Goal: Information Seeking & Learning: Learn about a topic

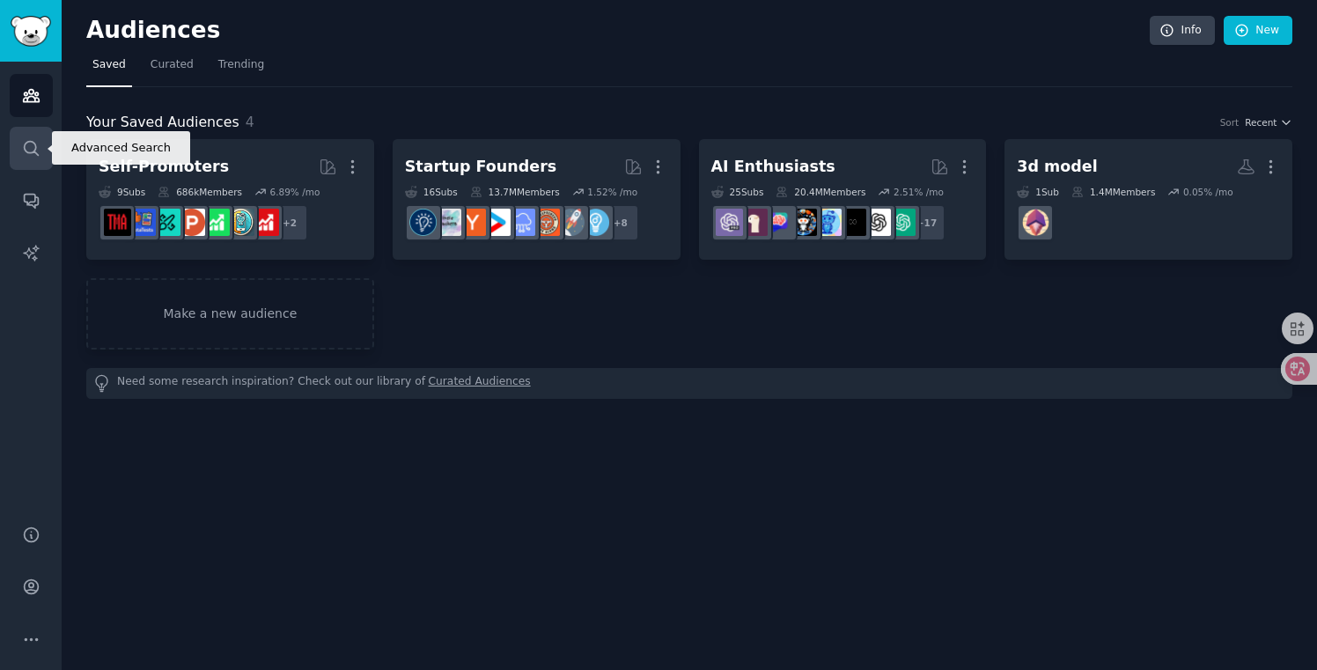
click at [32, 160] on link "Search" at bounding box center [31, 148] width 43 height 43
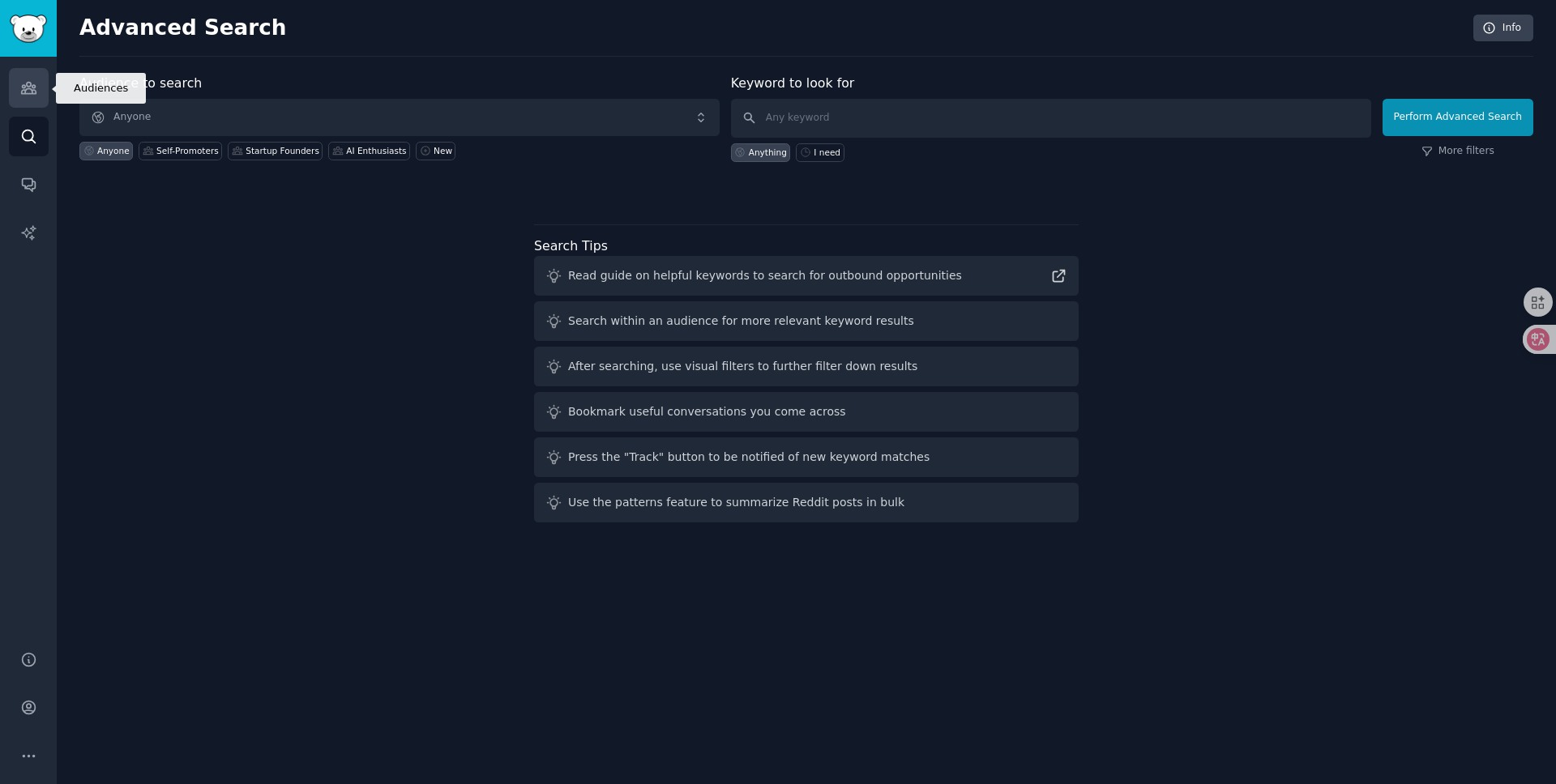
click at [38, 95] on link "Audiences" at bounding box center [29, 87] width 40 height 40
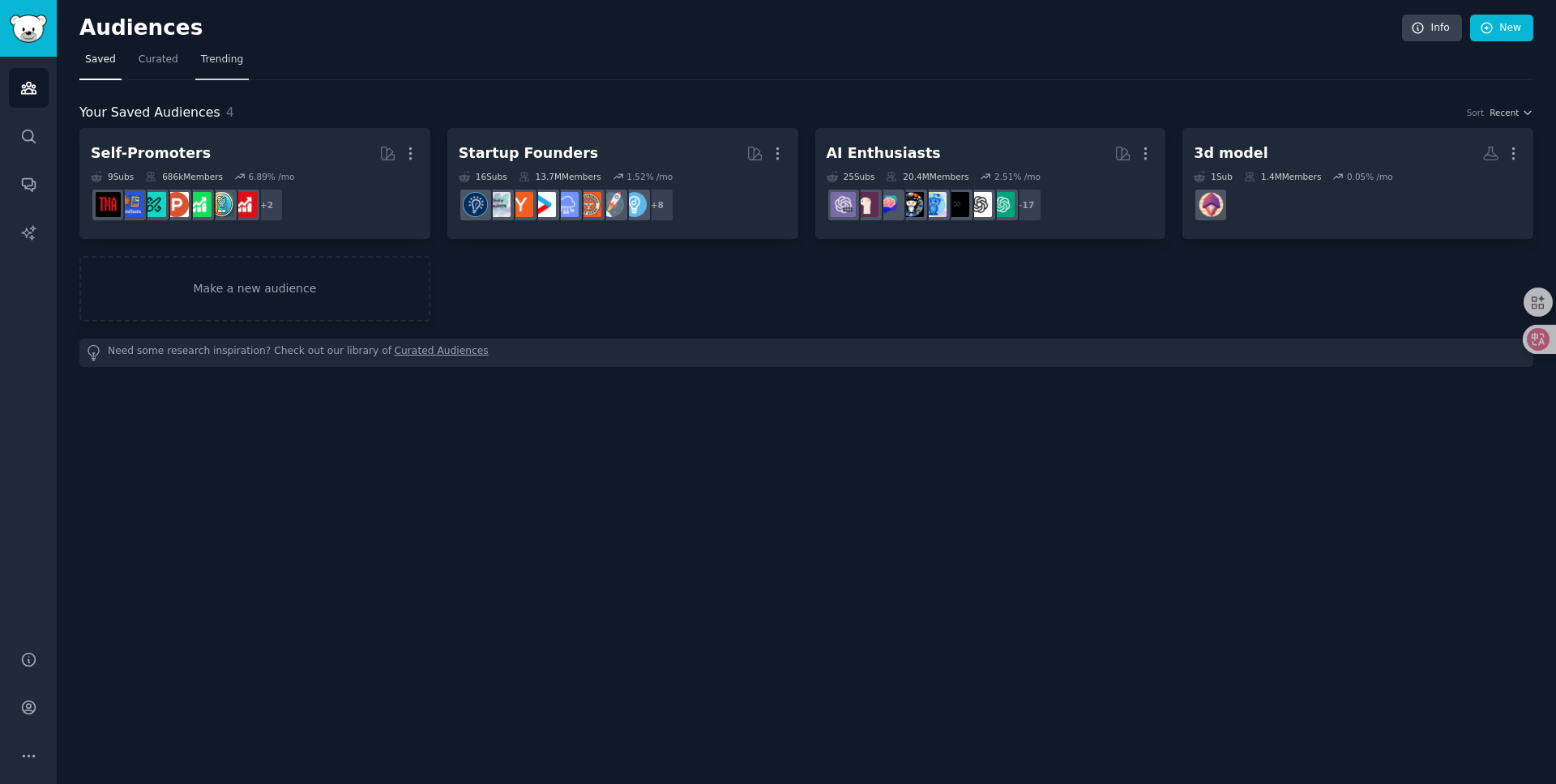
click at [227, 56] on span "Trending" at bounding box center [222, 60] width 42 height 15
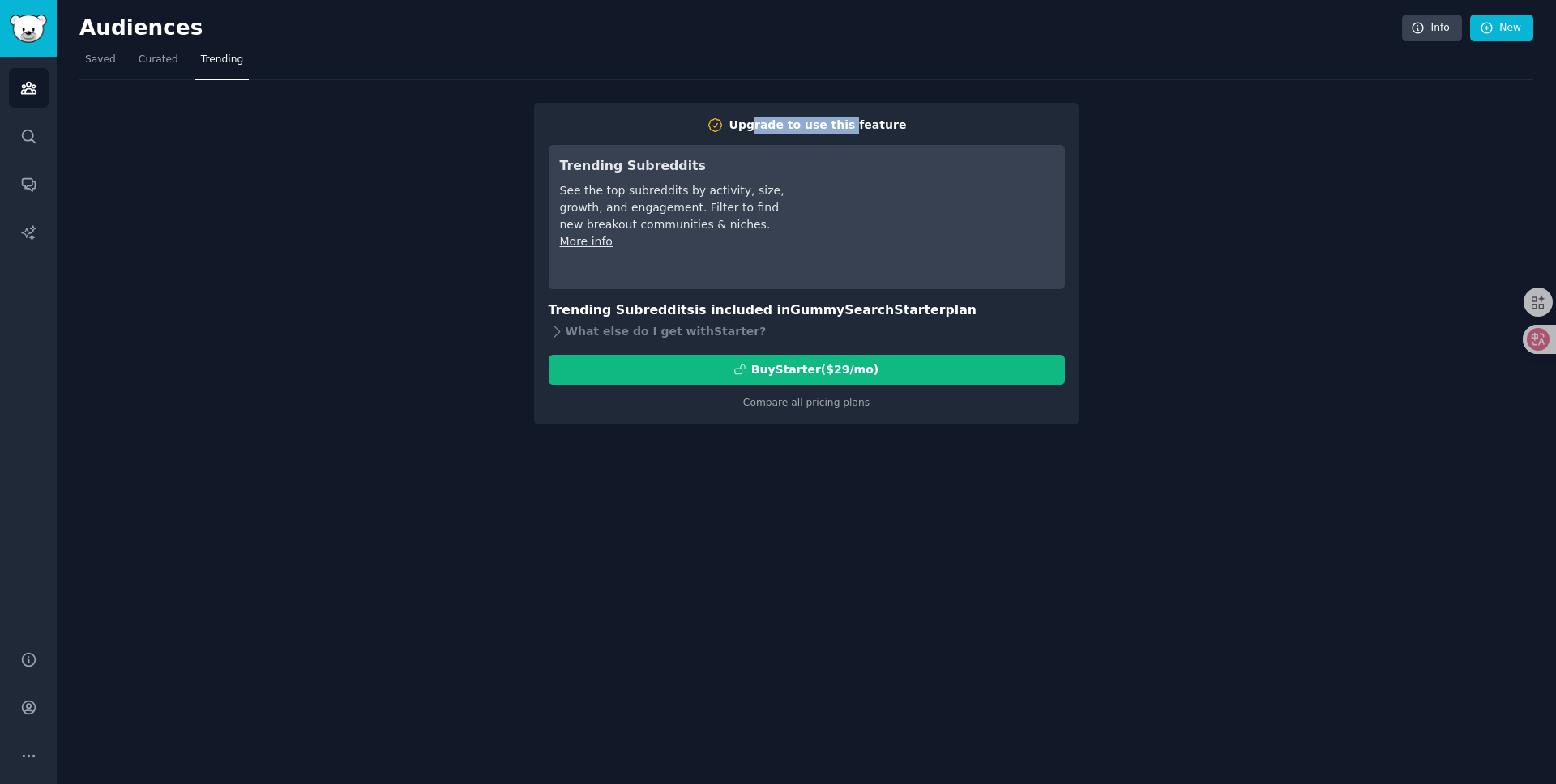
drag, startPoint x: 765, startPoint y: 125, endPoint x: 853, endPoint y: 122, distance: 88.1
click at [853, 122] on div "Upgrade to use this feature" at bounding box center [818, 125] width 178 height 17
click at [860, 121] on div "Upgrade to use this feature" at bounding box center [818, 125] width 178 height 17
click at [560, 332] on icon at bounding box center [557, 331] width 17 height 17
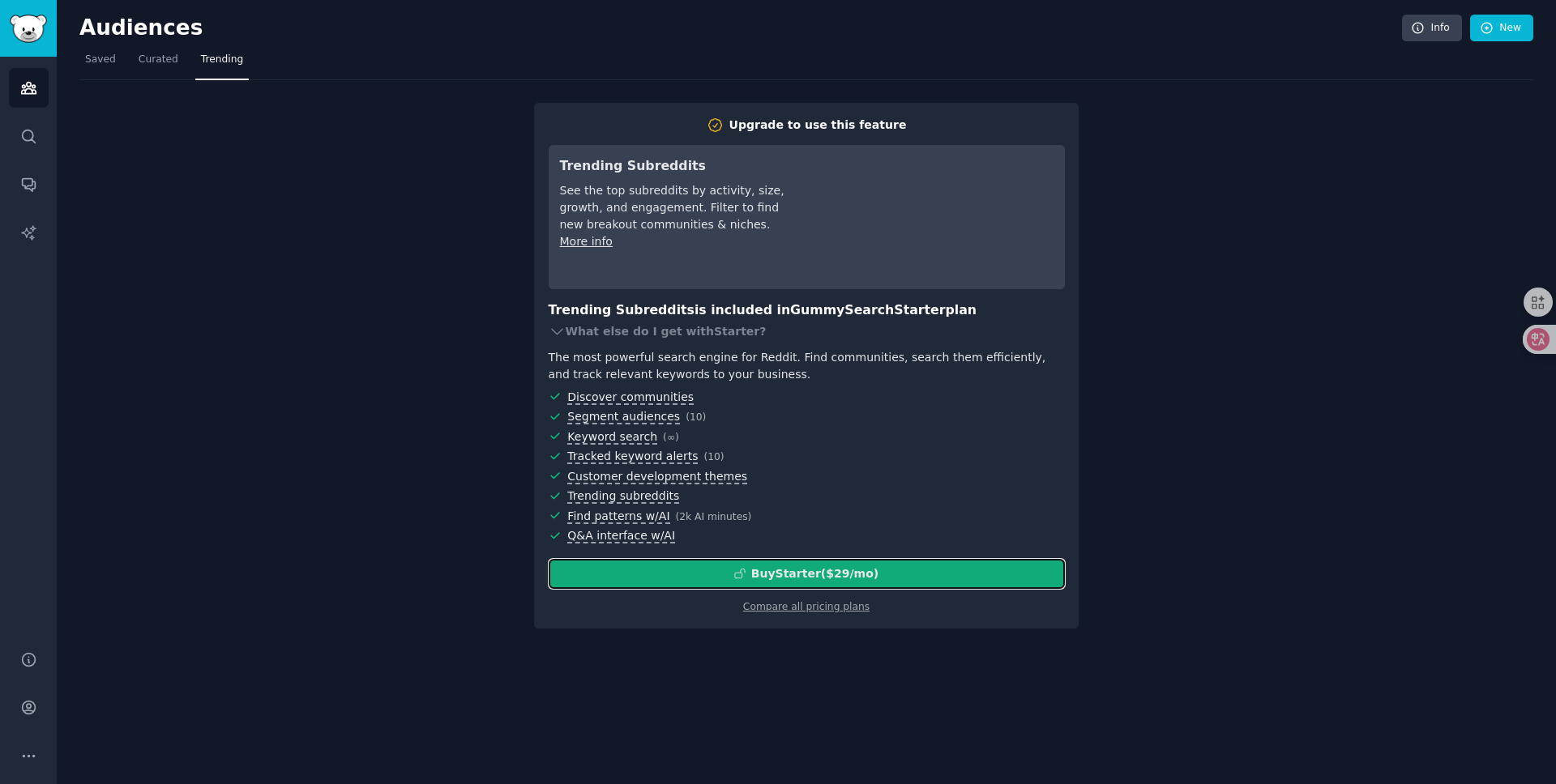
click at [815, 578] on div "Buy Starter ($ 29 /mo )" at bounding box center [815, 574] width 127 height 17
click at [837, 607] on link "Compare all pricing plans" at bounding box center [806, 606] width 126 height 11
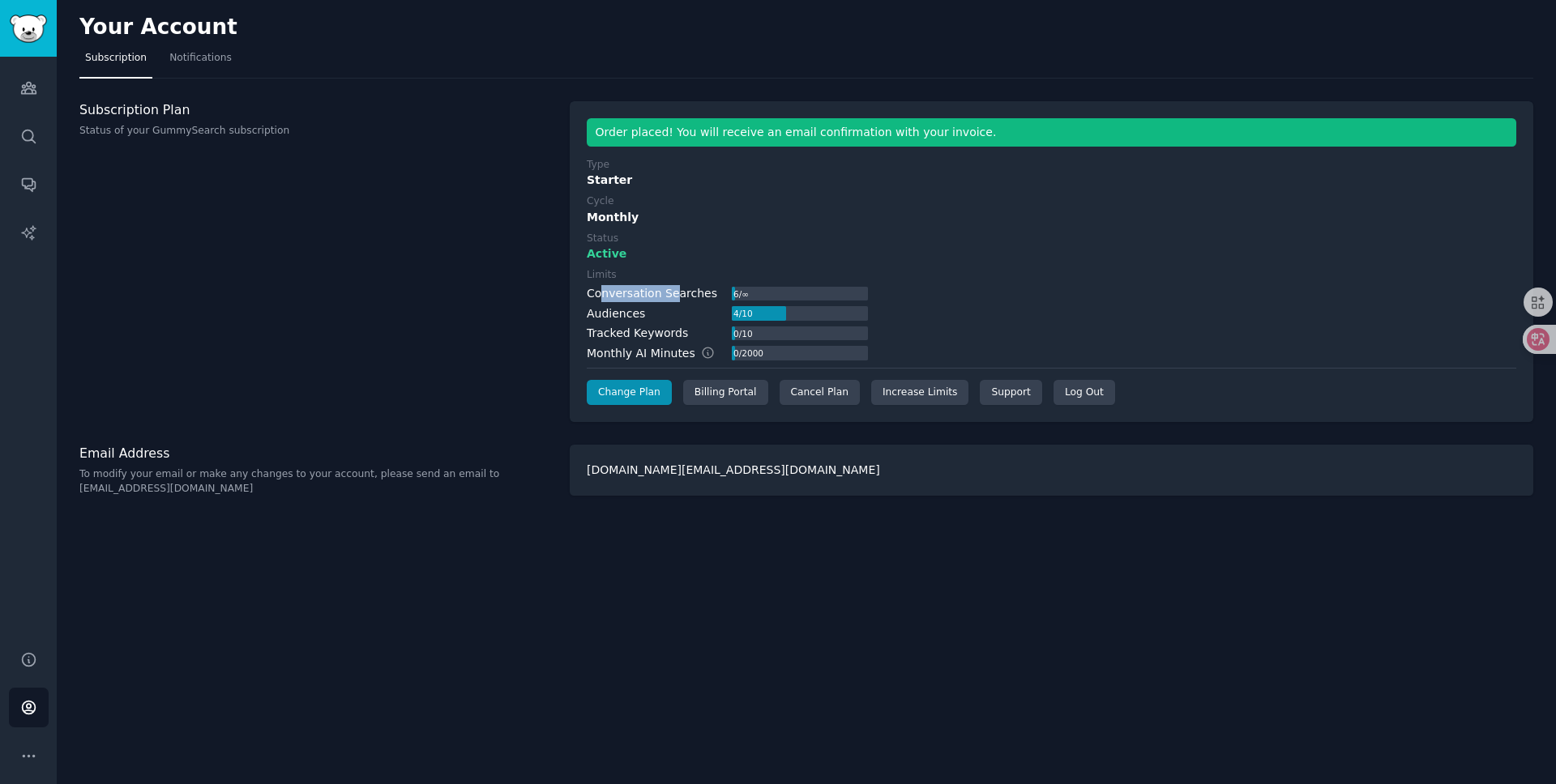
drag, startPoint x: 603, startPoint y: 292, endPoint x: 676, endPoint y: 294, distance: 73.0
click at [675, 294] on div "Conversation Searches" at bounding box center [652, 294] width 131 height 17
click at [681, 294] on div "Conversation Searches" at bounding box center [652, 294] width 131 height 17
drag, startPoint x: 696, startPoint y: 292, endPoint x: 573, endPoint y: 288, distance: 123.1
click at [573, 288] on div "Order placed! You will receive an email confirmation with your invoice. Type St…" at bounding box center [1051, 262] width 964 height 322
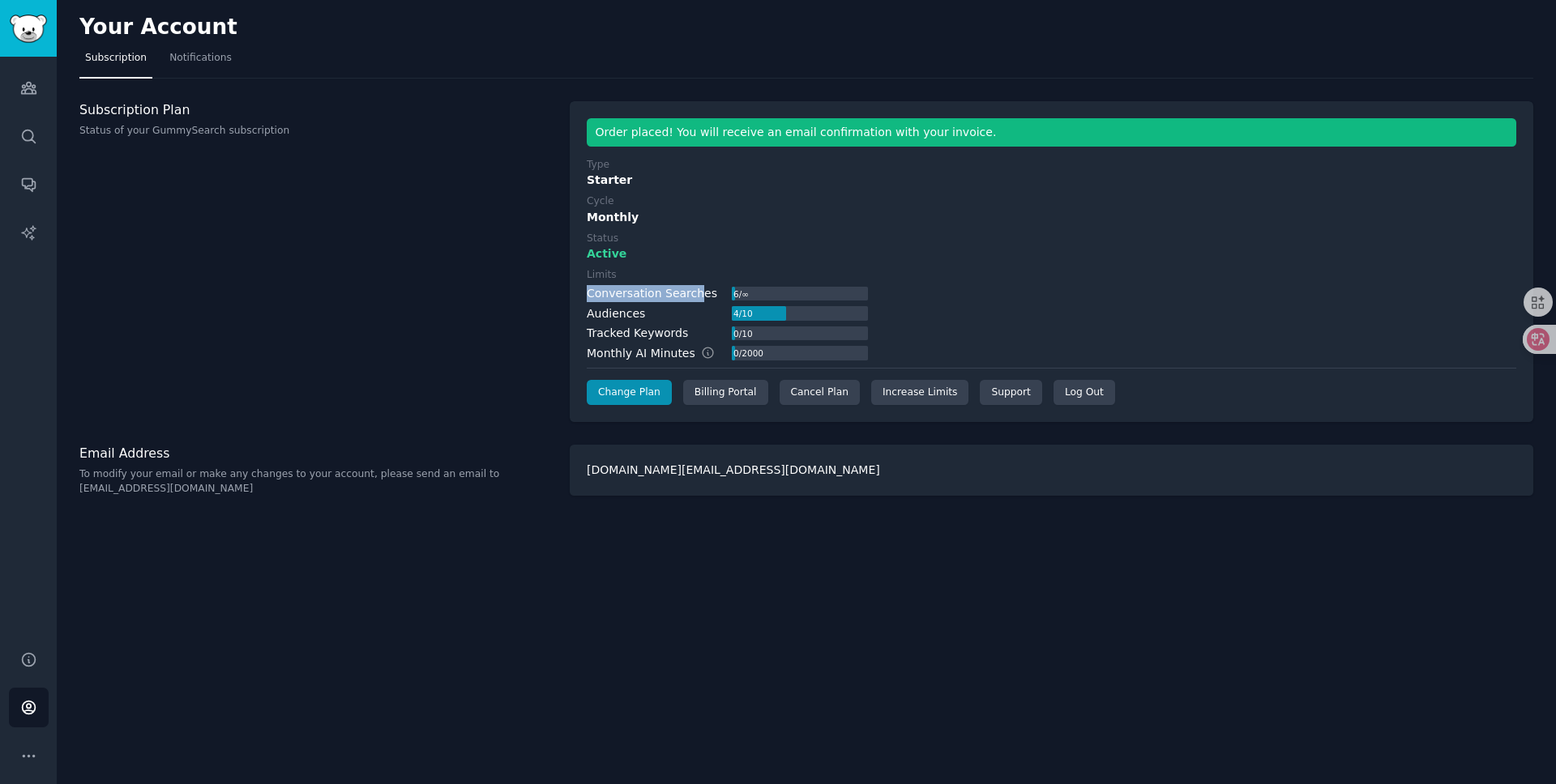
click at [627, 295] on div "Conversation Searches" at bounding box center [652, 294] width 131 height 17
drag, startPoint x: 594, startPoint y: 314, endPoint x: 648, endPoint y: 317, distance: 54.1
click at [648, 317] on div "Audiences 4 / 10" at bounding box center [727, 314] width 282 height 17
drag, startPoint x: 613, startPoint y: 335, endPoint x: 662, endPoint y: 333, distance: 49.0
click at [662, 333] on div "Tracked Keywords" at bounding box center [637, 333] width 101 height 17
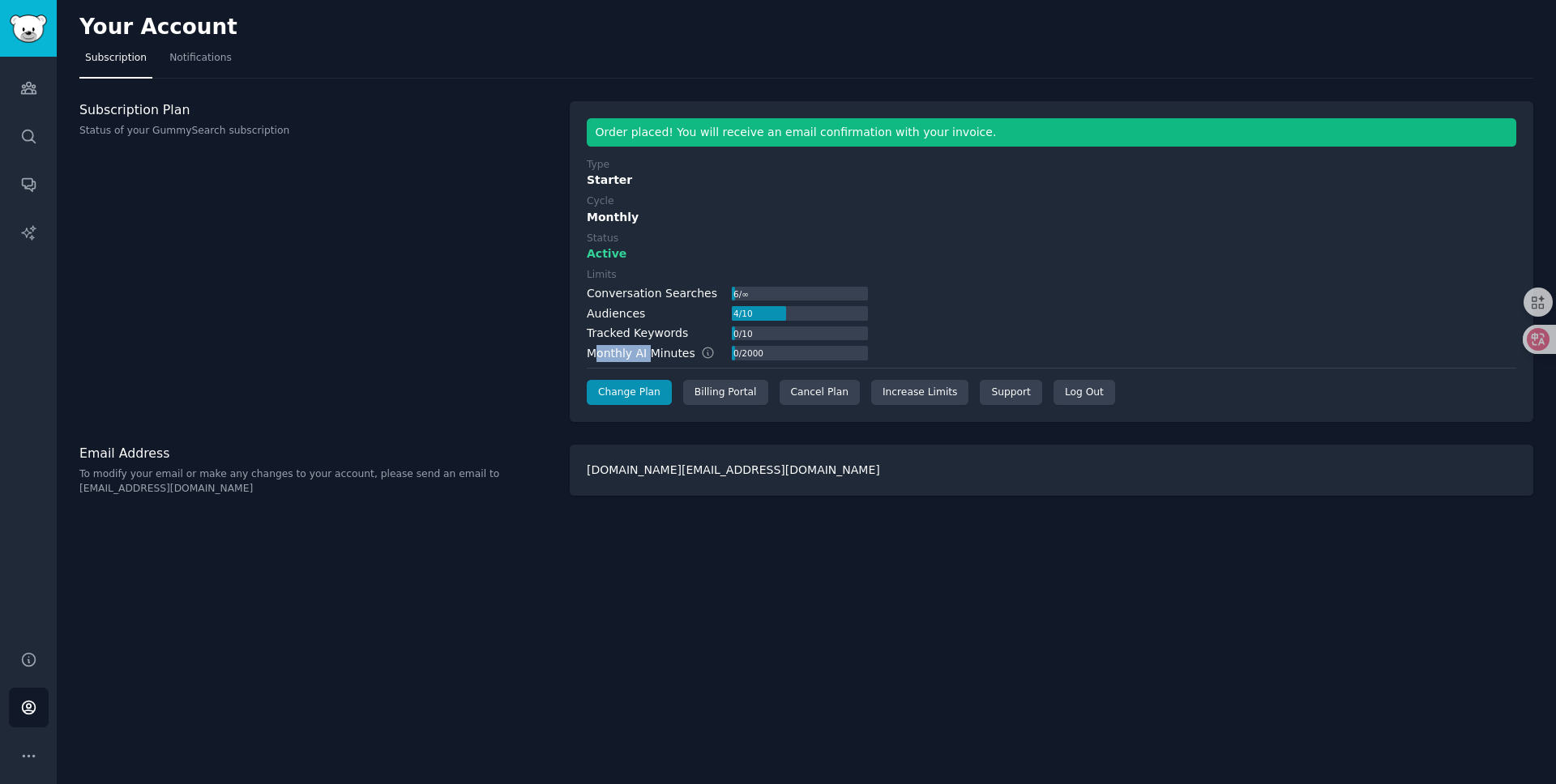
drag, startPoint x: 600, startPoint y: 356, endPoint x: 655, endPoint y: 357, distance: 55.0
click at [647, 357] on div "Monthly AI Minutes" at bounding box center [659, 353] width 145 height 17
click at [661, 353] on div "Monthly AI Minutes" at bounding box center [659, 353] width 145 height 17
drag, startPoint x: 656, startPoint y: 328, endPoint x: 601, endPoint y: 327, distance: 55.0
click at [601, 327] on div "Tracked Keywords" at bounding box center [637, 333] width 101 height 17
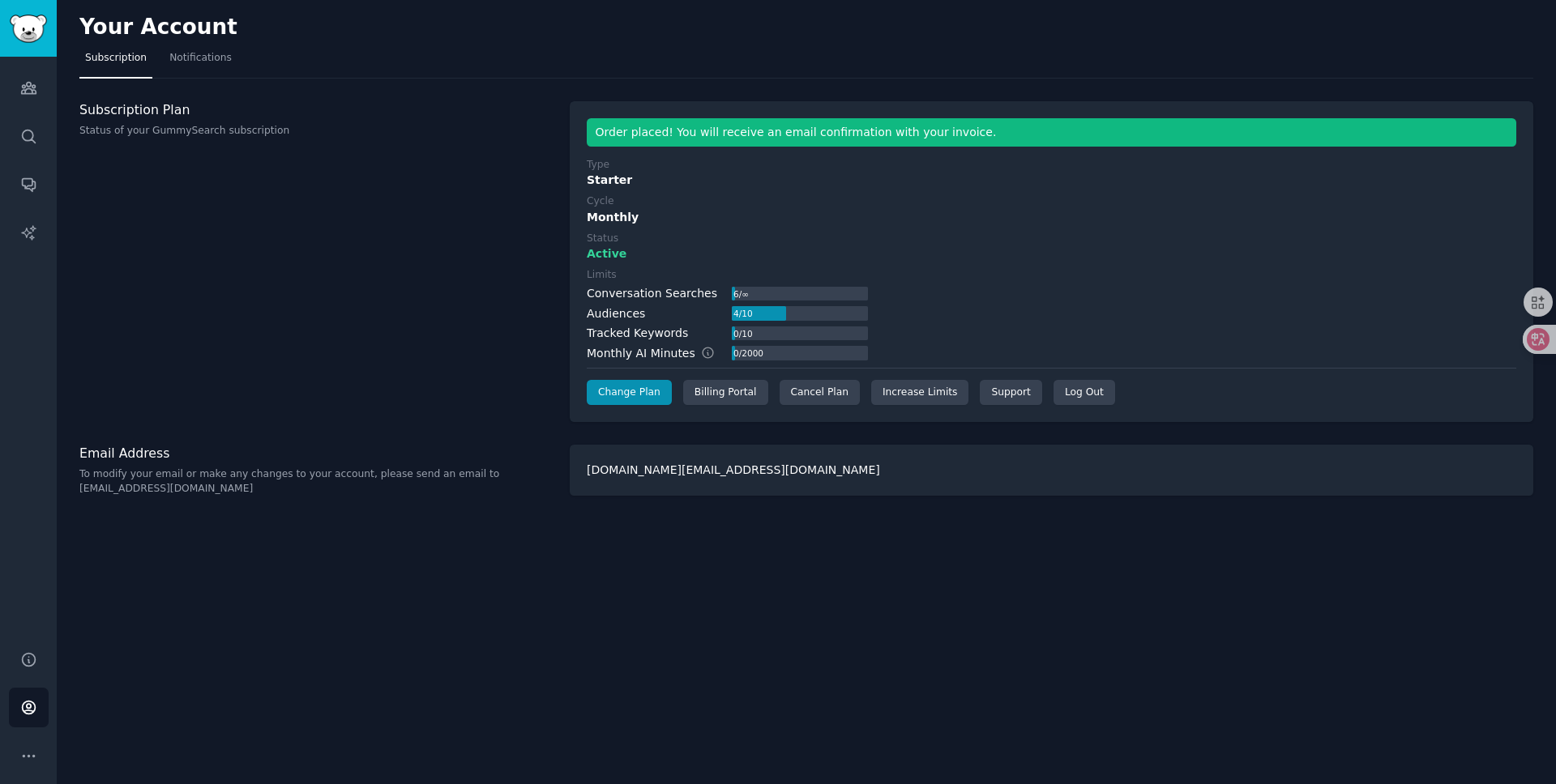
click at [613, 324] on div "Conversation Searches 6 / ∞ Audiences 4 / 10 Tracked Keywords 0 / 10 Monthly AI…" at bounding box center [727, 324] width 282 height 77
click at [34, 84] on icon "Sidebar" at bounding box center [29, 87] width 17 height 17
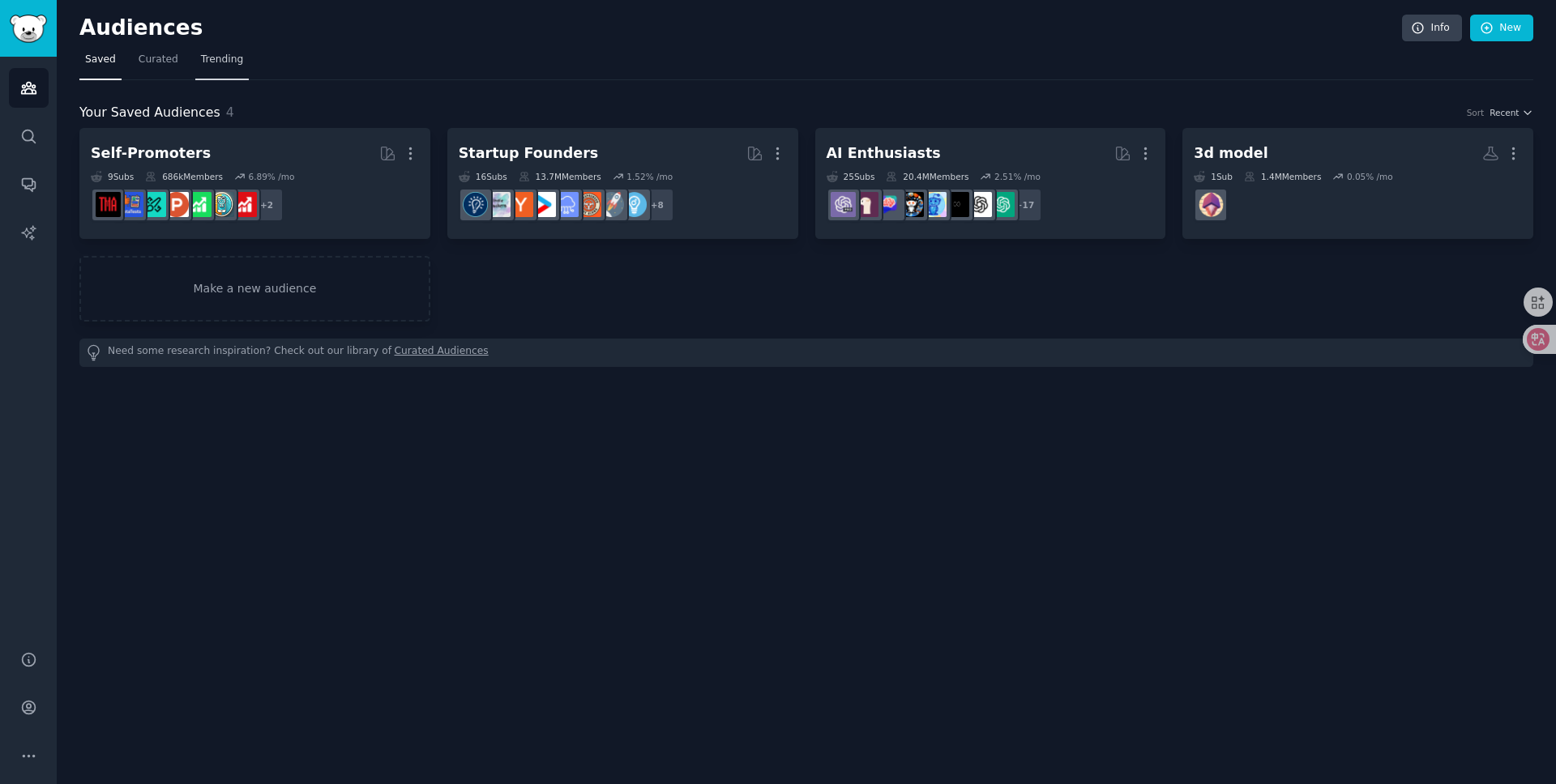
click at [215, 66] on link "Trending" at bounding box center [222, 63] width 53 height 33
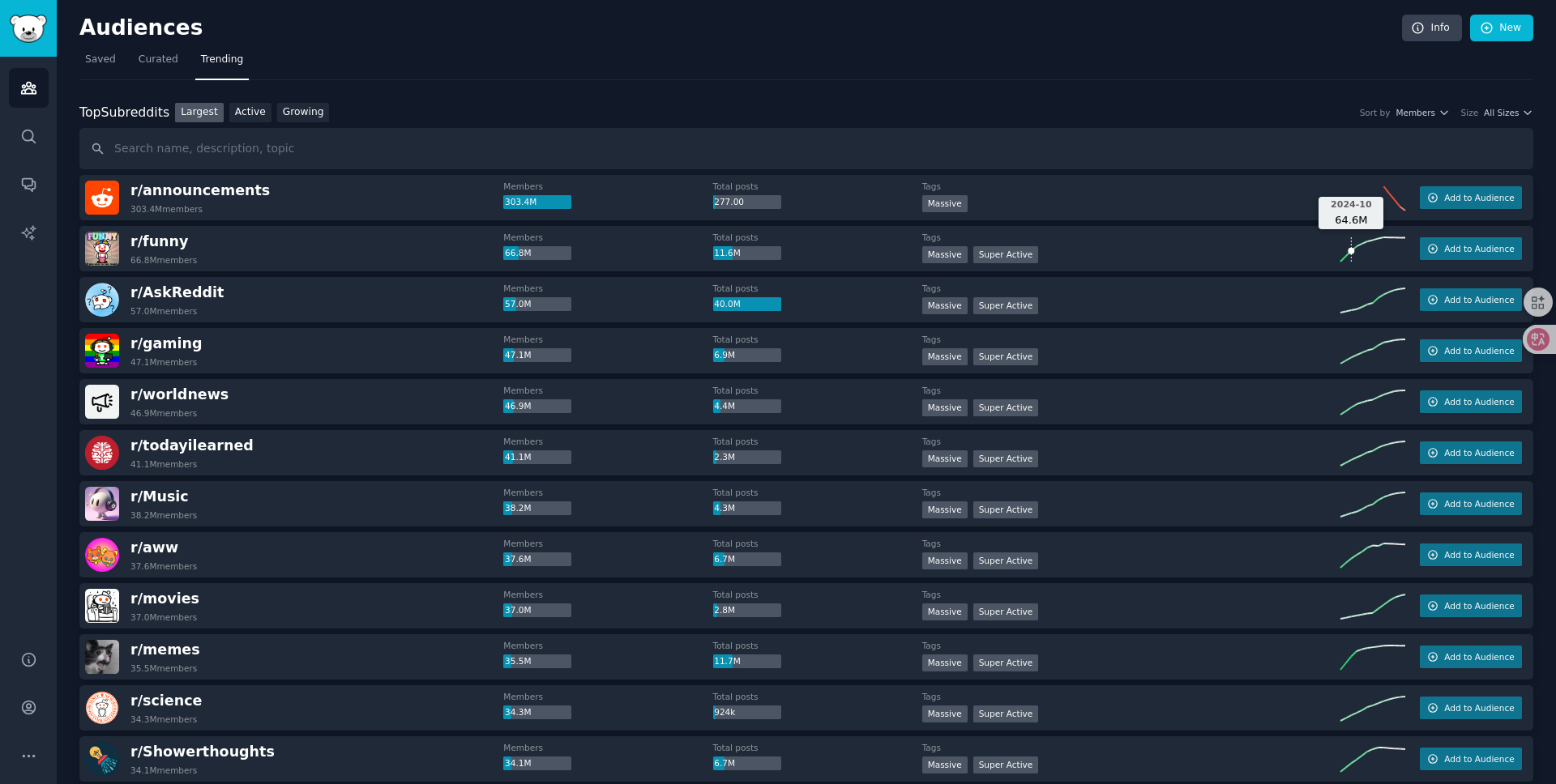
scroll to position [251, 0]
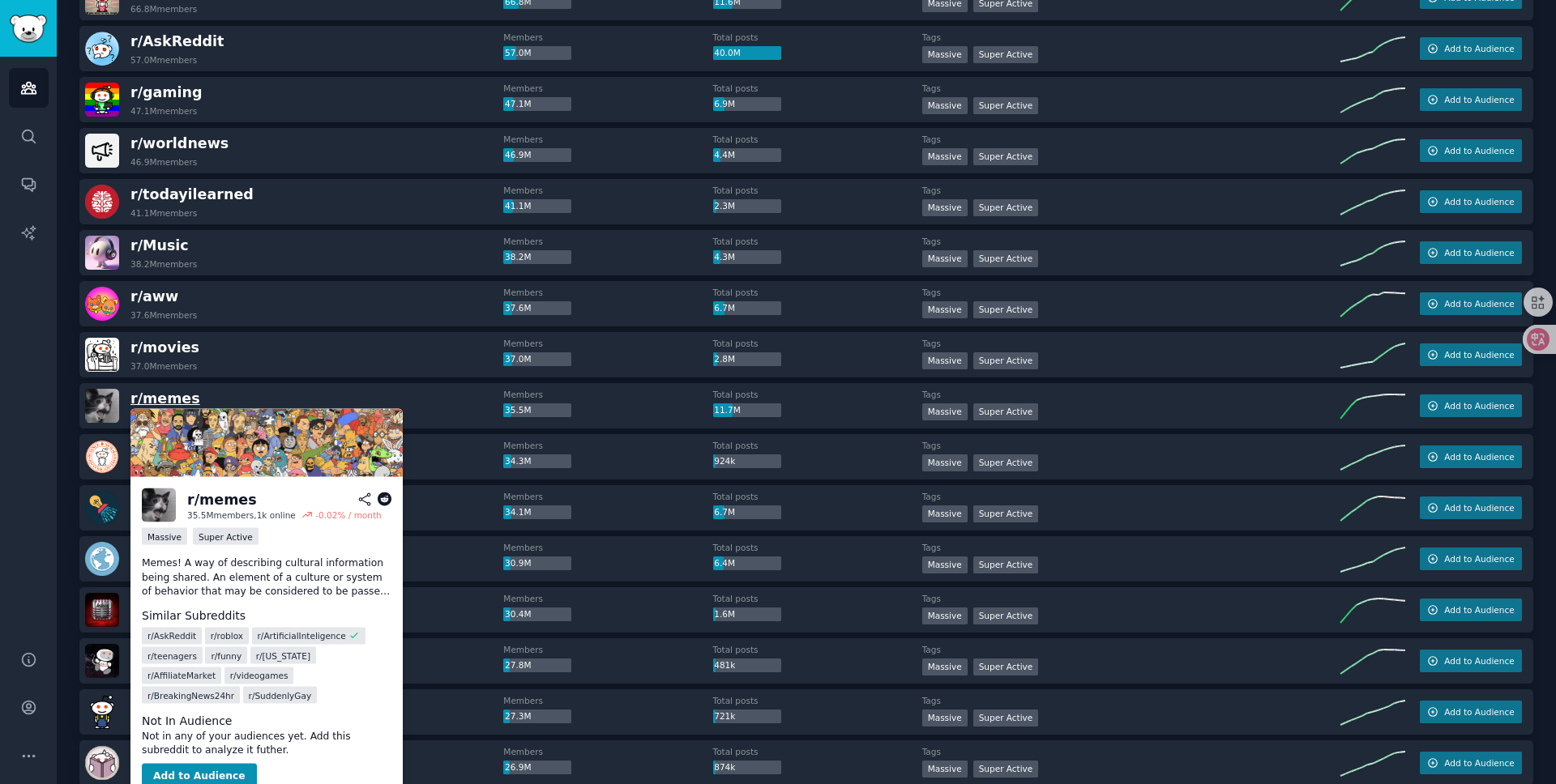
click at [170, 399] on span "r/ memes" at bounding box center [166, 398] width 70 height 17
click at [161, 399] on span "r/ memes" at bounding box center [166, 398] width 70 height 17
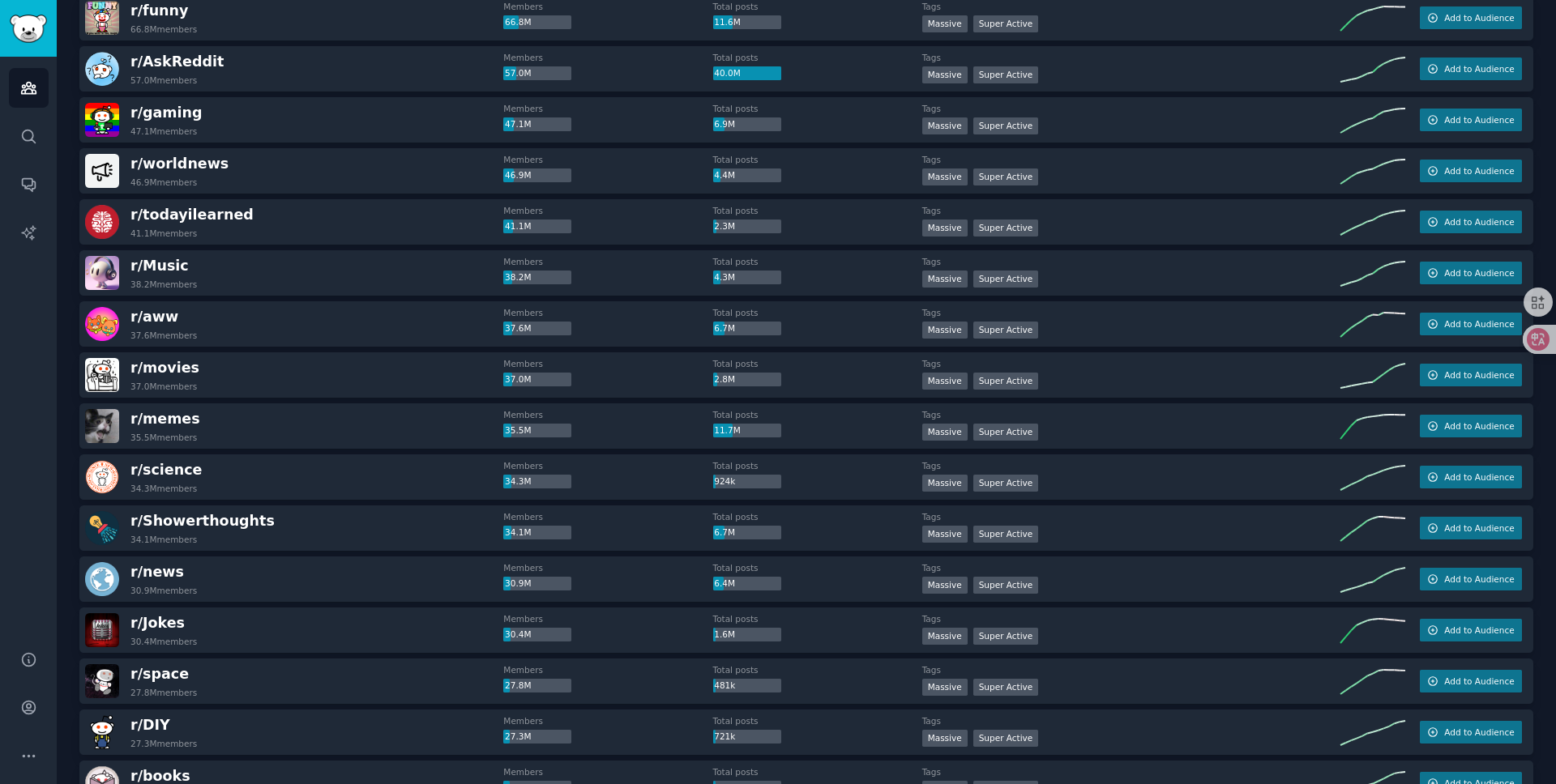
scroll to position [200, 0]
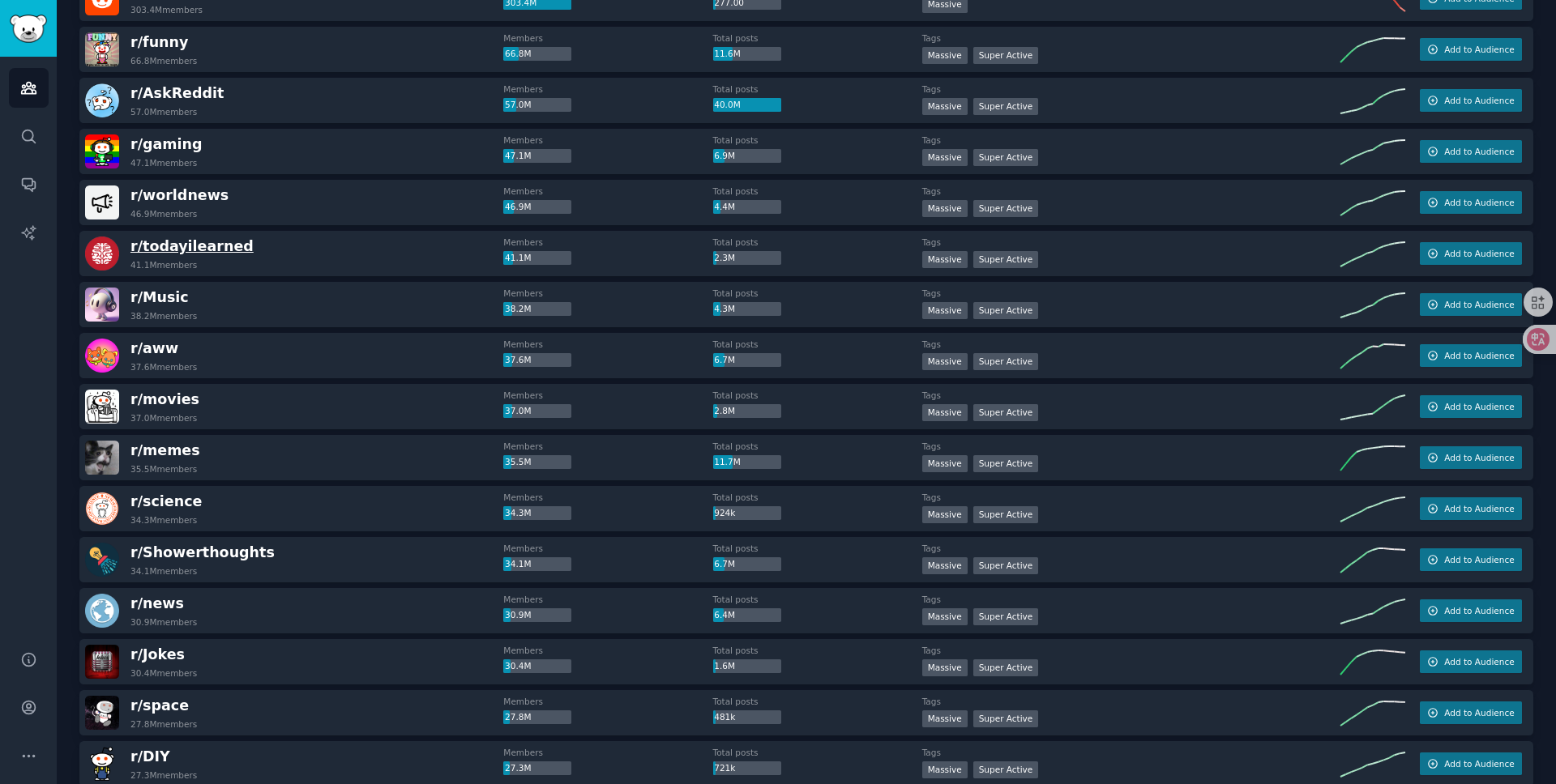
click at [205, 247] on span "r/ todayilearned" at bounding box center [192, 247] width 123 height 17
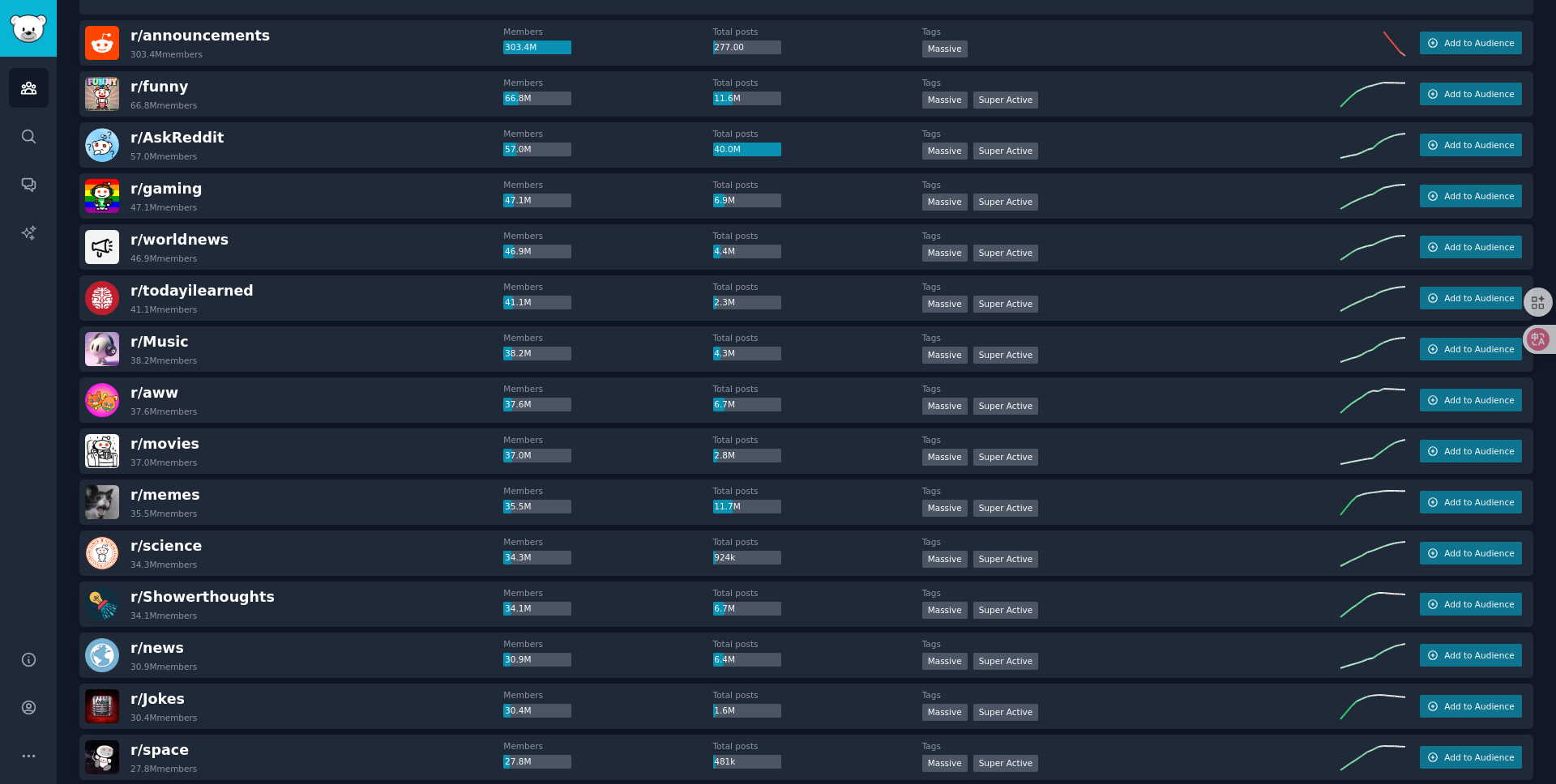
scroll to position [0, 0]
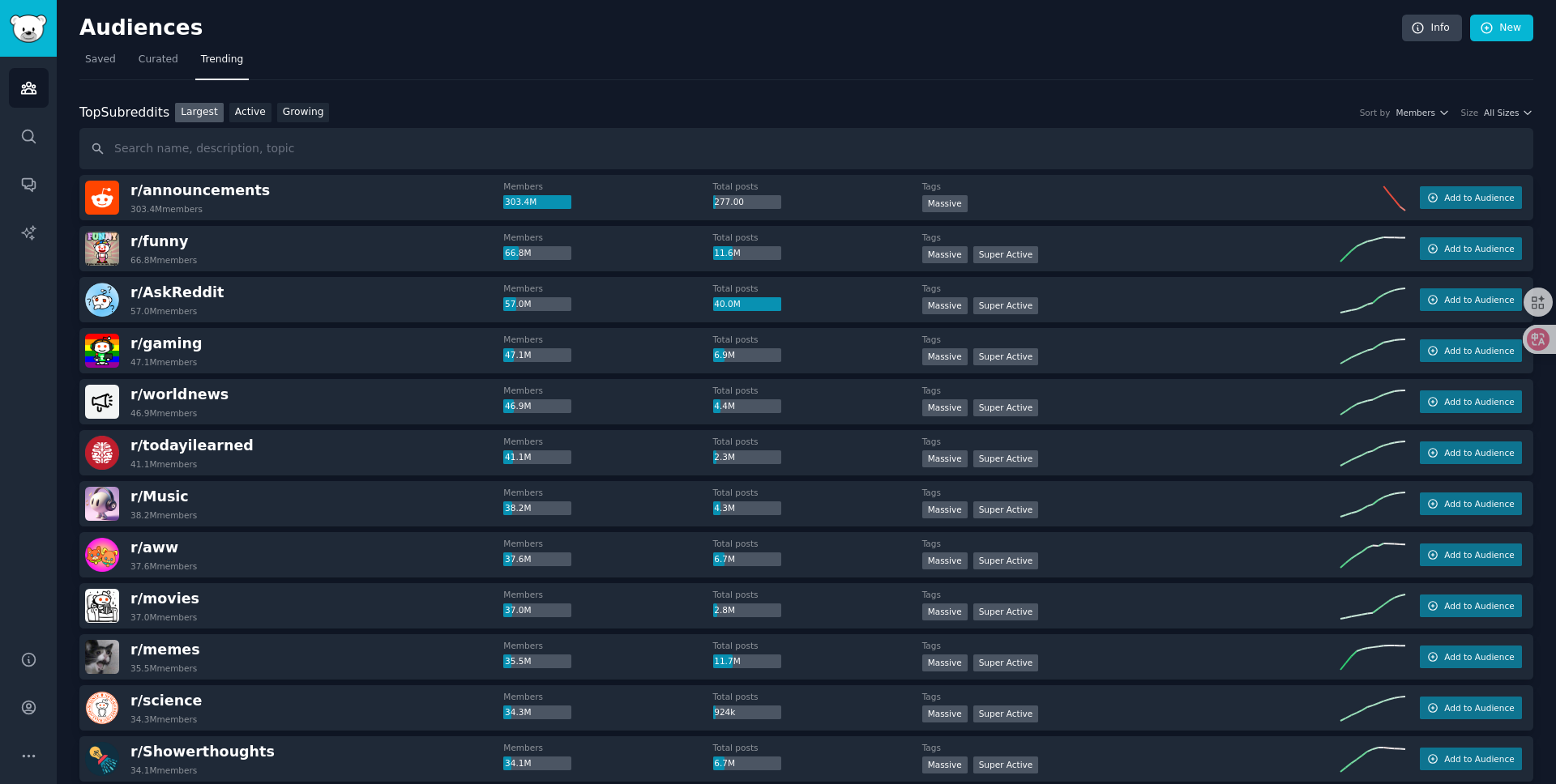
click at [112, 348] on img at bounding box center [101, 351] width 34 height 34
click at [154, 348] on span "r/ gaming" at bounding box center [167, 344] width 72 height 17
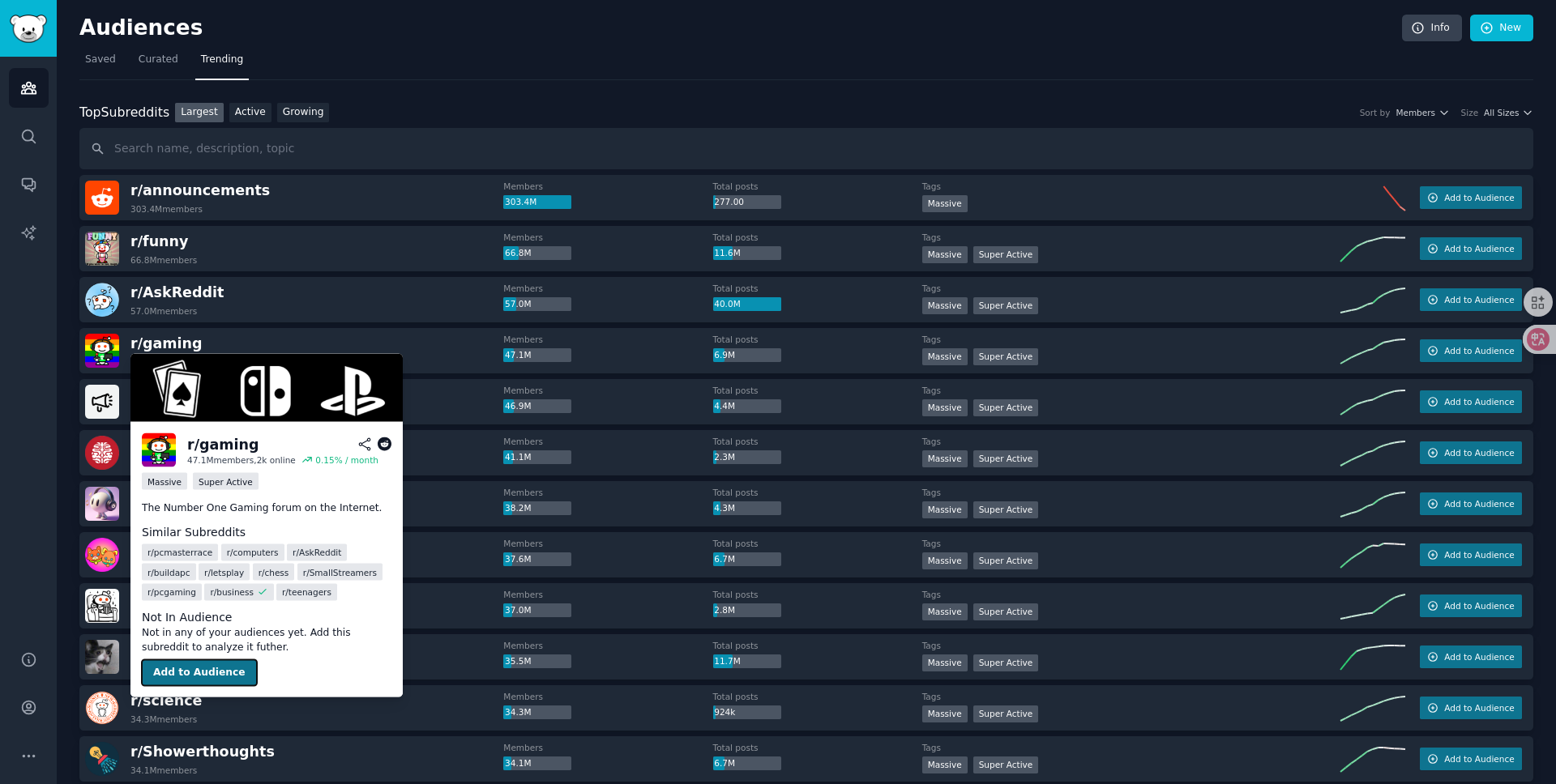
click at [197, 674] on button "Add to Audience" at bounding box center [199, 674] width 115 height 26
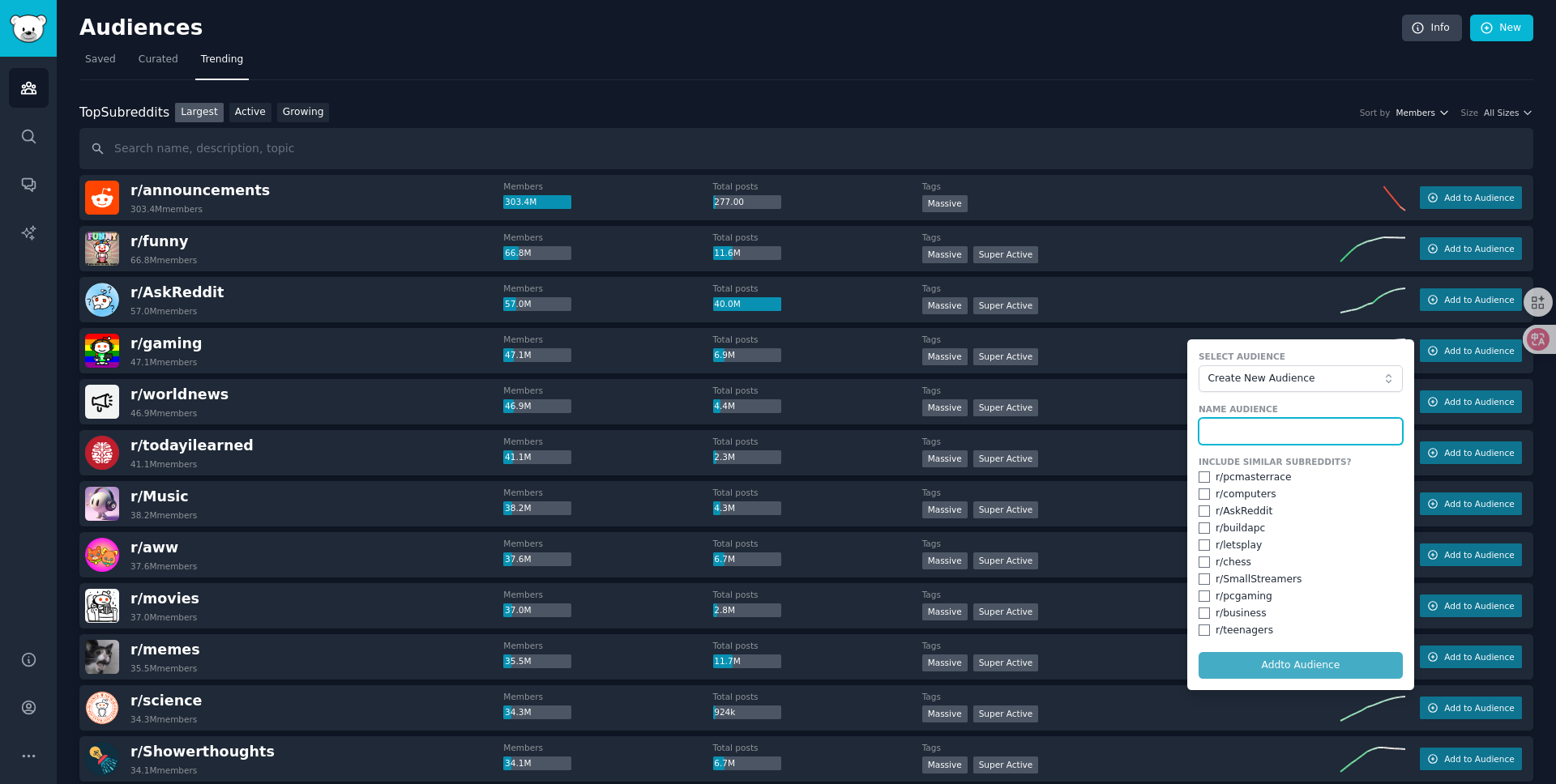
click at [1434, 113] on button "Members" at bounding box center [1422, 112] width 53 height 11
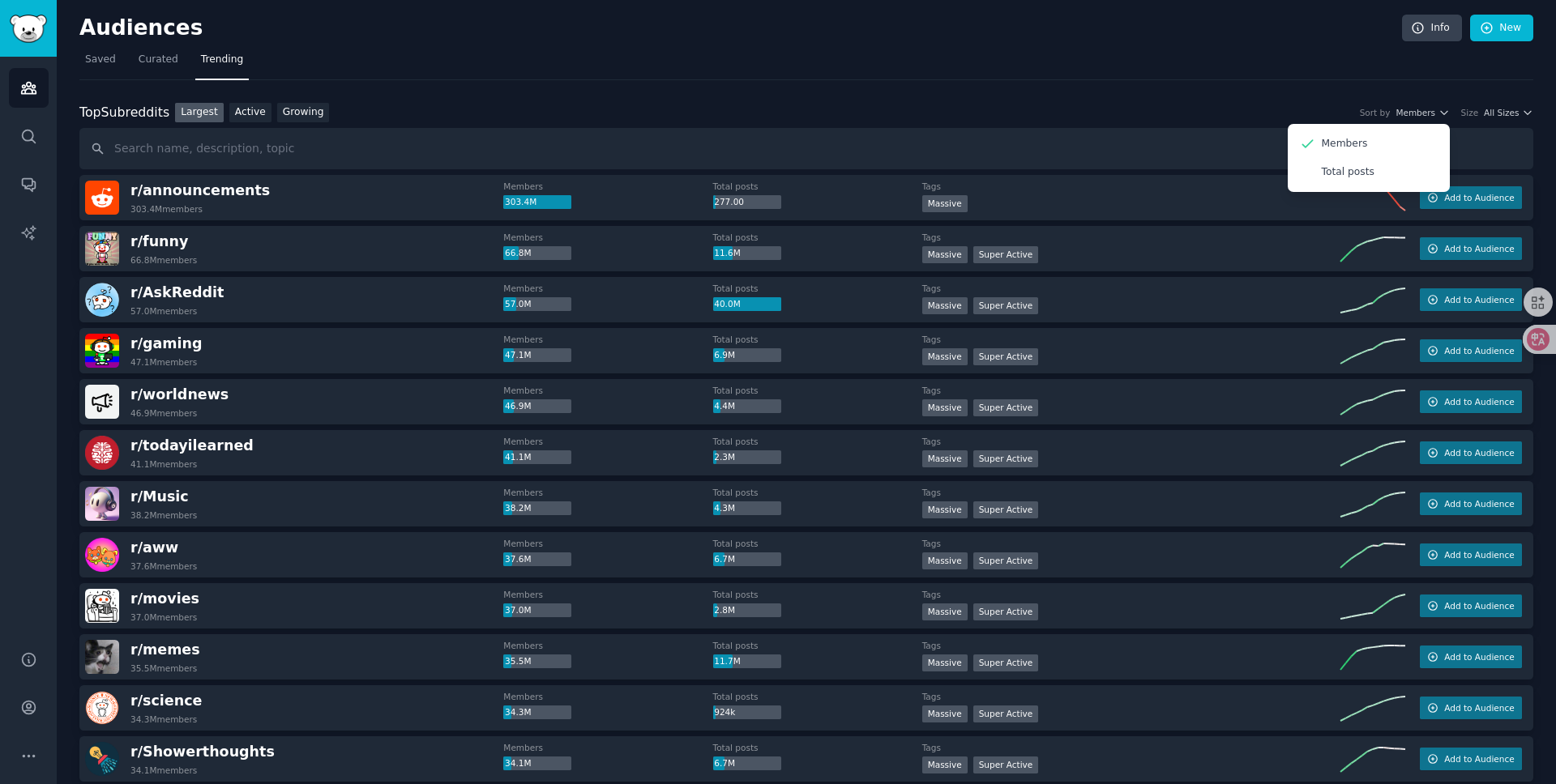
click at [1228, 119] on div "Top Subreddits Top Subreddits Largest Active Growing Sort by Members Members To…" at bounding box center [807, 113] width 1455 height 20
click at [1491, 111] on span "All Sizes" at bounding box center [1502, 112] width 35 height 11
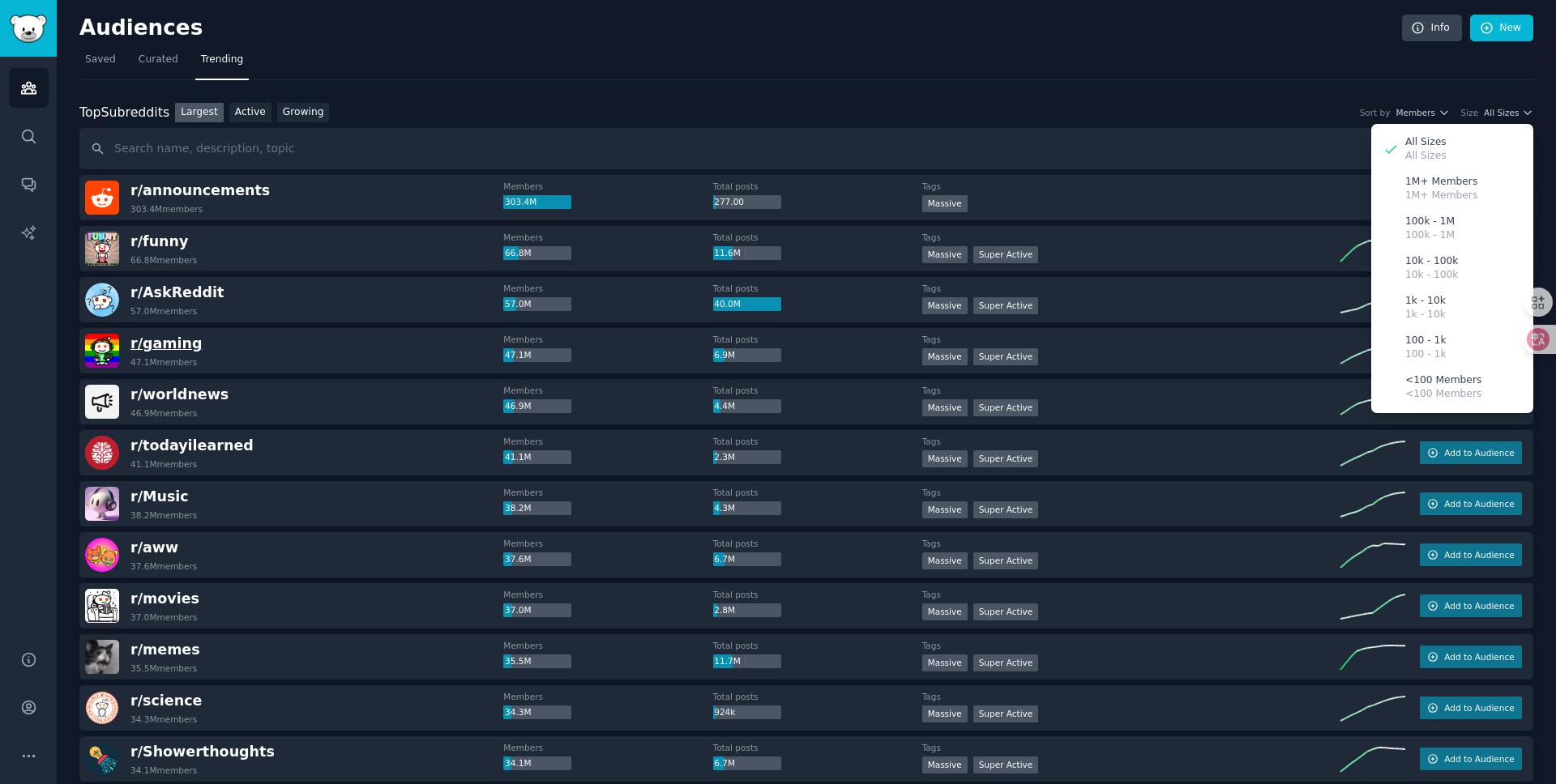
click at [142, 343] on span "r/ gaming" at bounding box center [167, 344] width 72 height 17
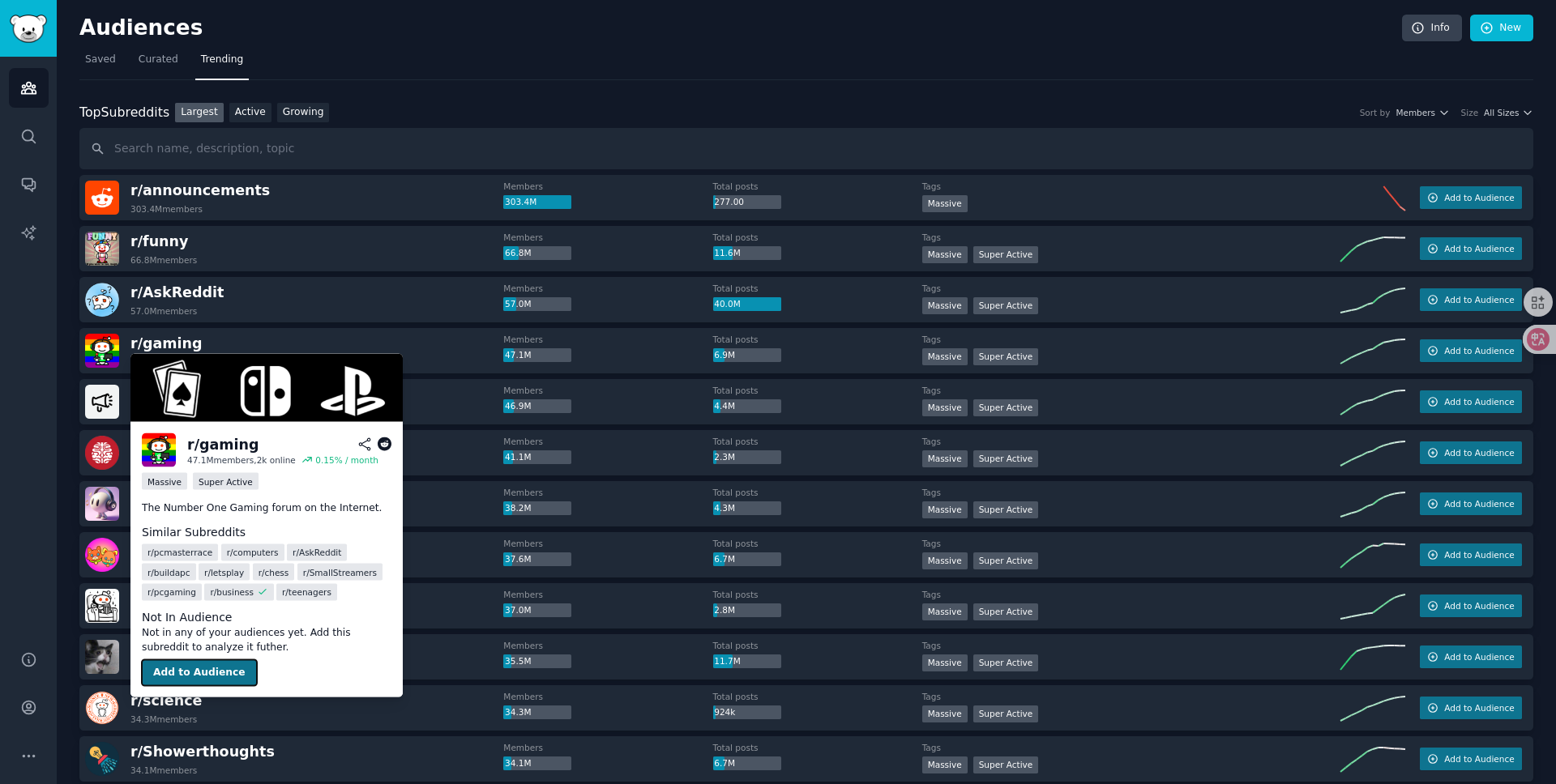
click at [197, 671] on button "Add to Audience" at bounding box center [199, 674] width 115 height 26
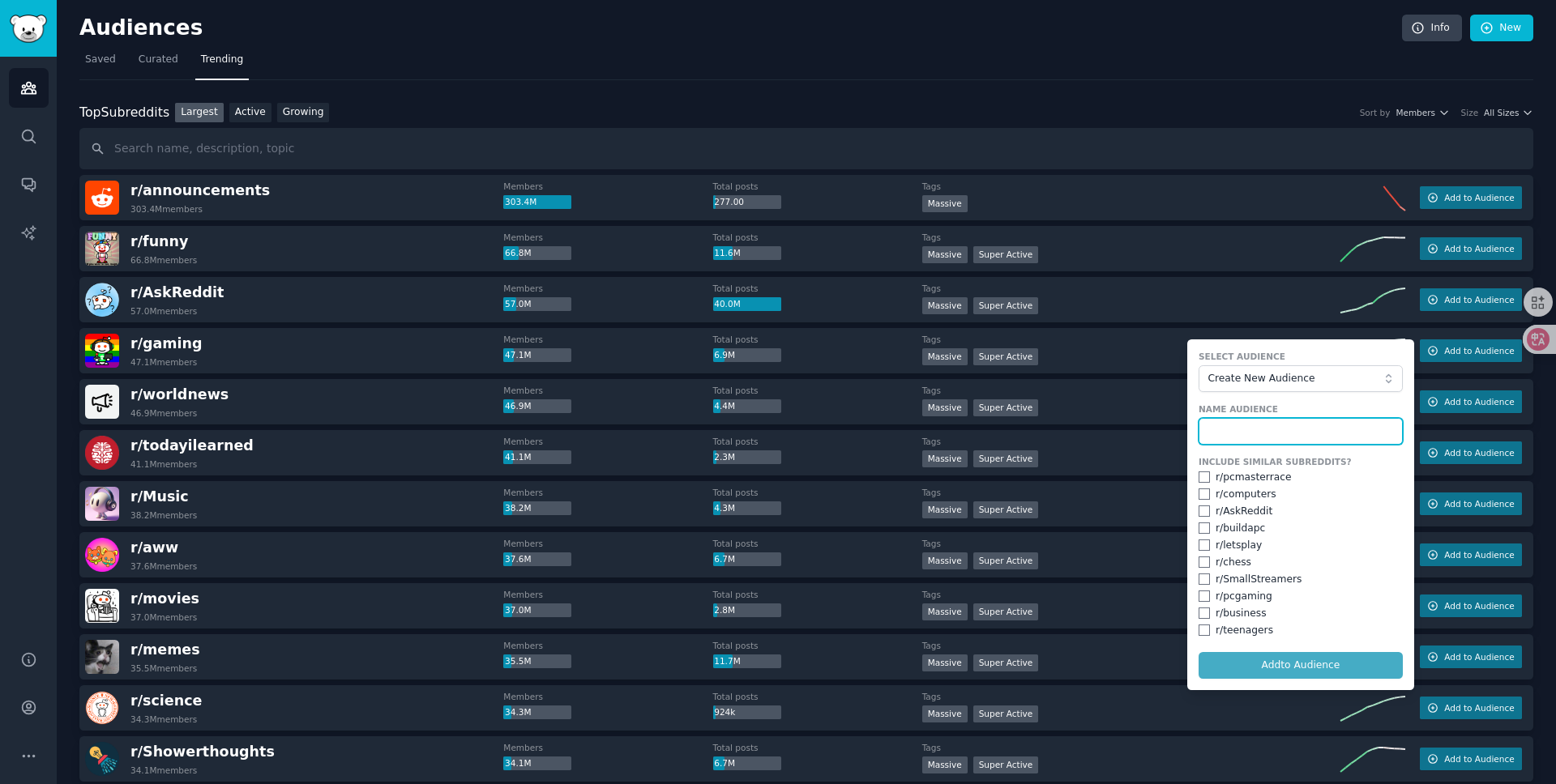
click at [1233, 428] on input "text" at bounding box center [1301, 432] width 204 height 28
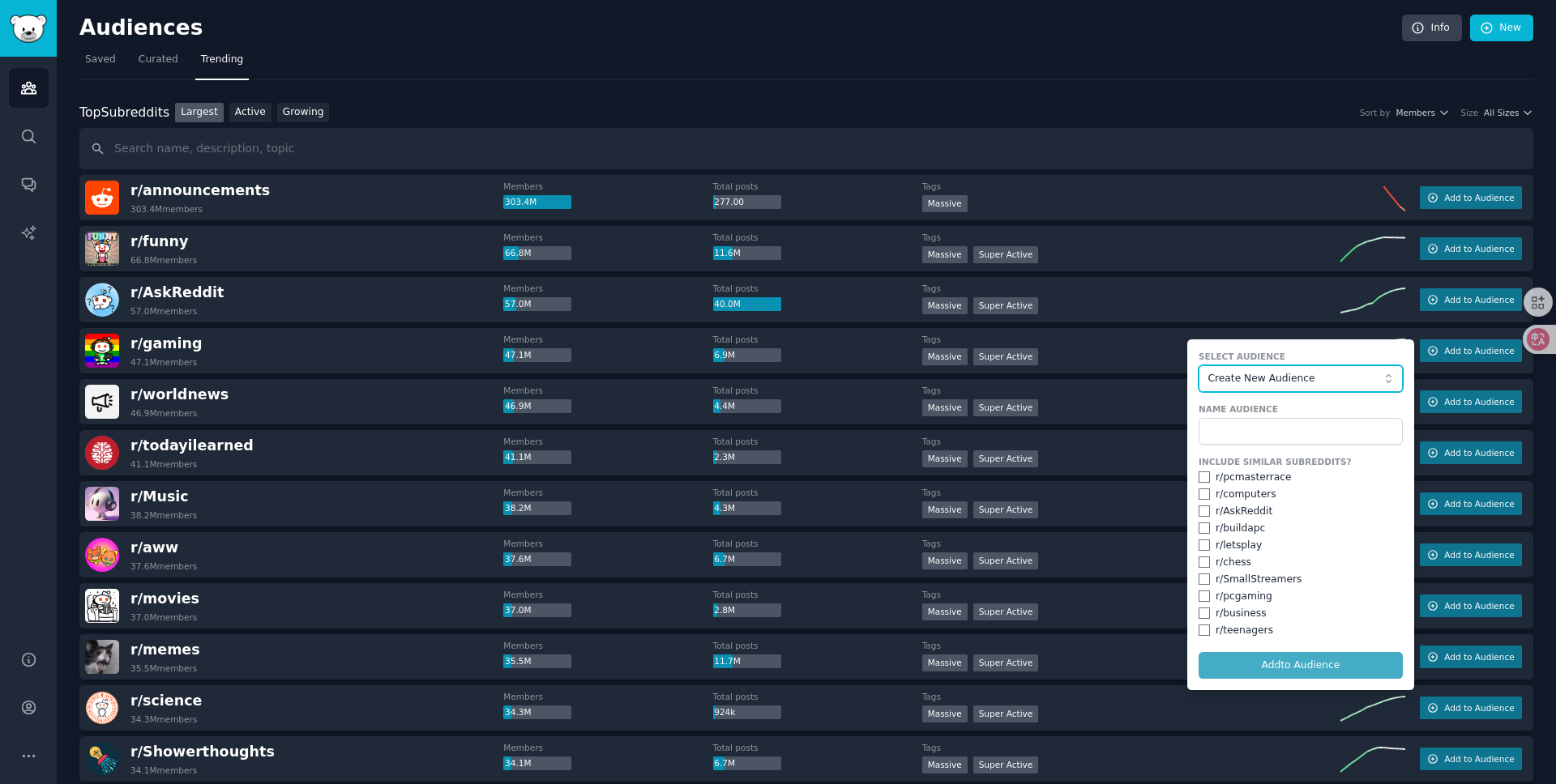
click at [1269, 386] on button "Create New Audience" at bounding box center [1301, 379] width 204 height 28
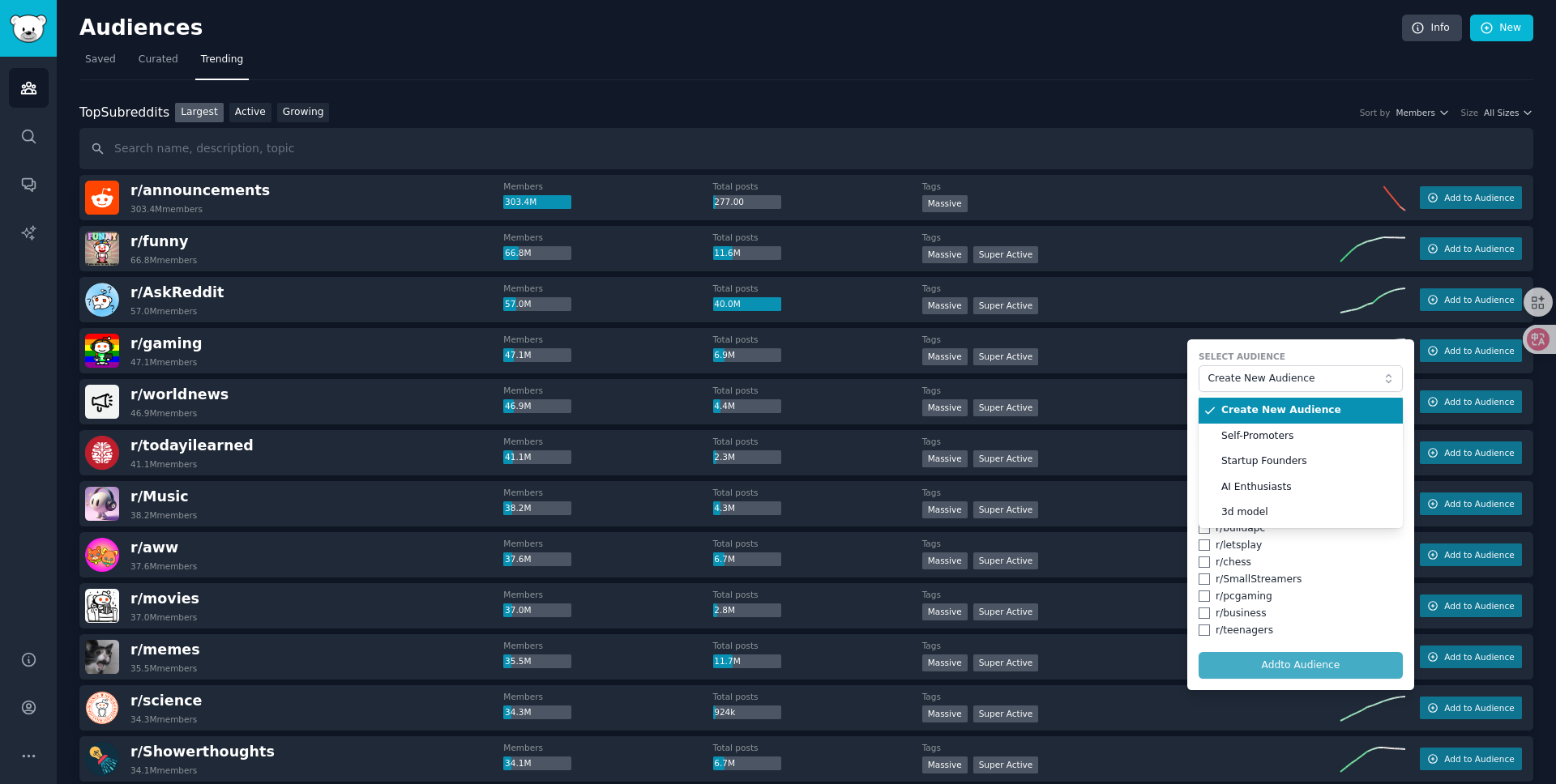
click at [1270, 412] on span "Create New Audience" at bounding box center [1306, 410] width 170 height 15
click at [1314, 663] on form "Select Audience Create New Audience Name Audience Include Similar Subreddits? r…" at bounding box center [1301, 514] width 227 height 351
click at [1247, 430] on input "text" at bounding box center [1301, 432] width 204 height 28
click at [1271, 429] on input "text" at bounding box center [1301, 432] width 204 height 28
click at [150, 64] on span "Curated" at bounding box center [158, 60] width 40 height 15
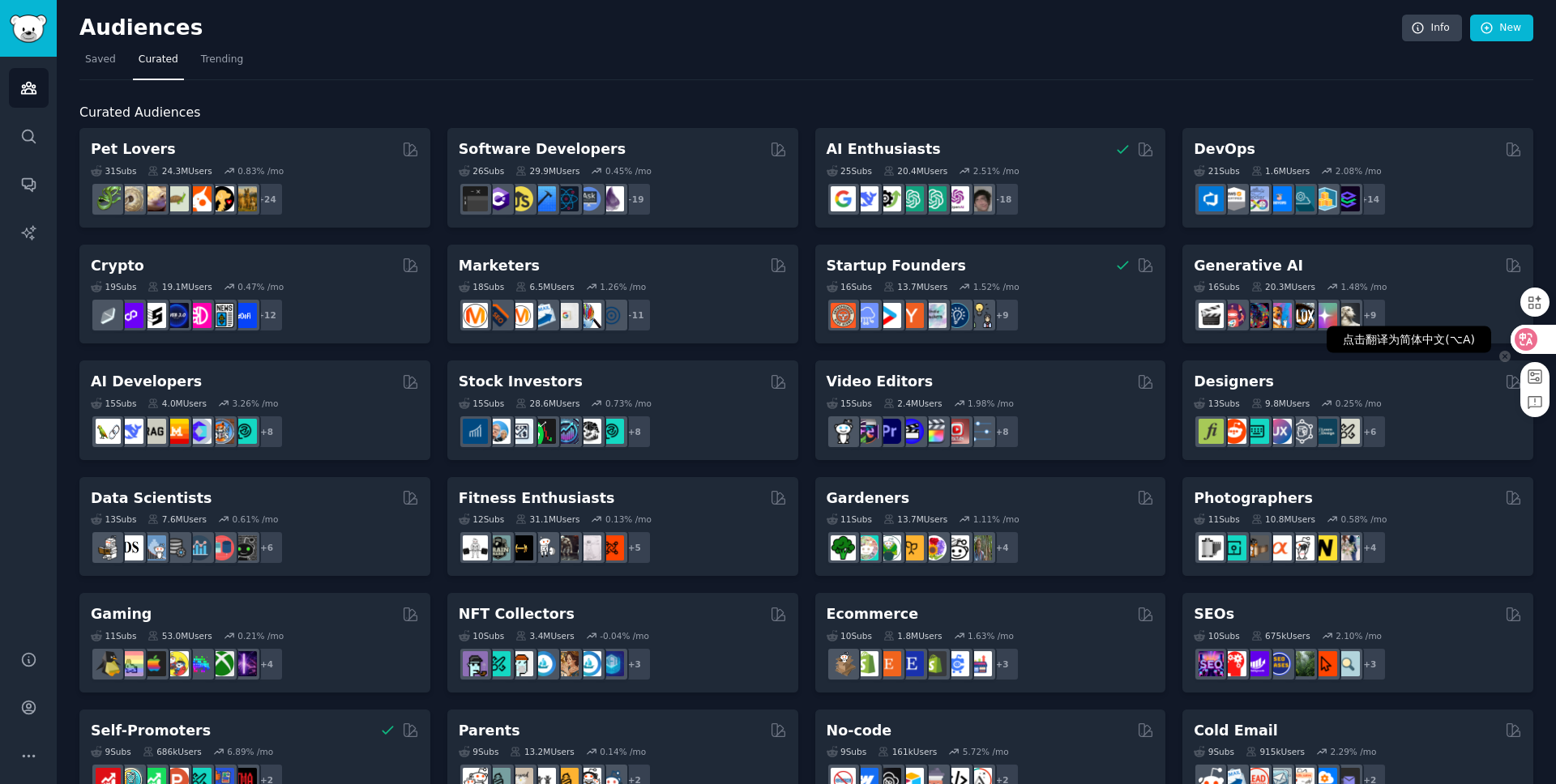
click at [1524, 338] on icon at bounding box center [1527, 340] width 14 height 13
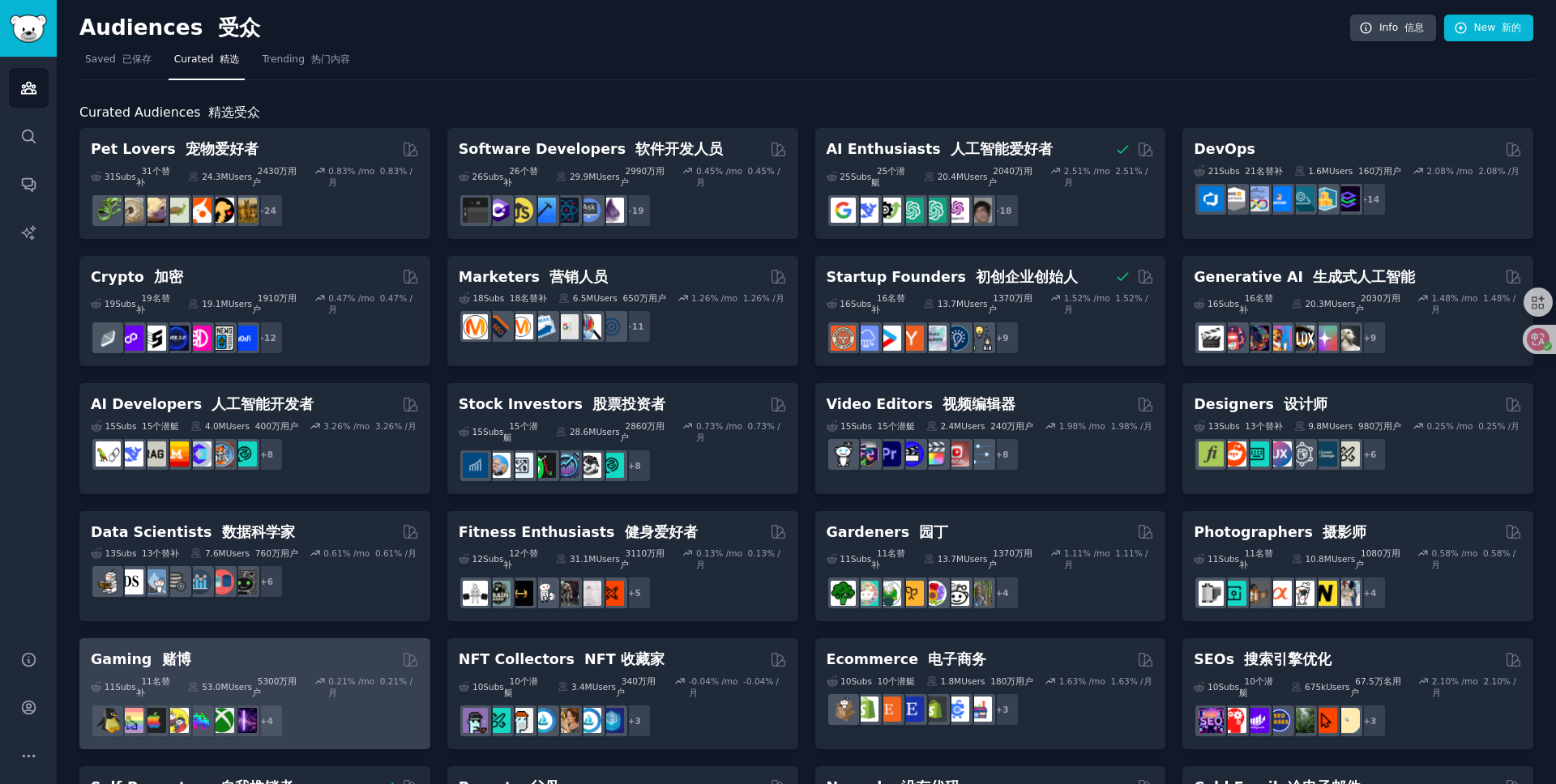
click at [205, 653] on div "Gaming 赌博" at bounding box center [255, 660] width 329 height 20
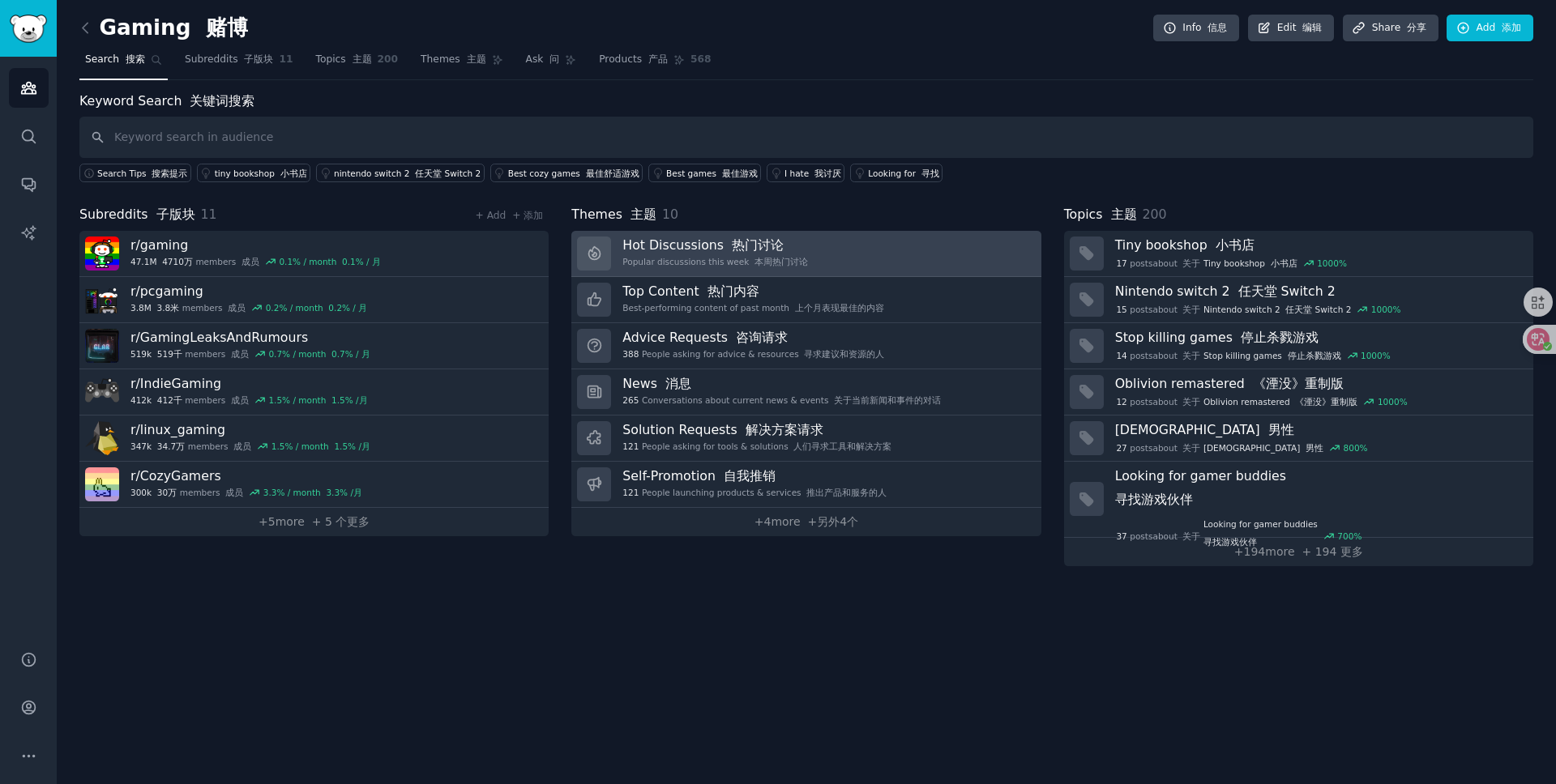
click at [770, 250] on font "热门讨论" at bounding box center [758, 245] width 52 height 16
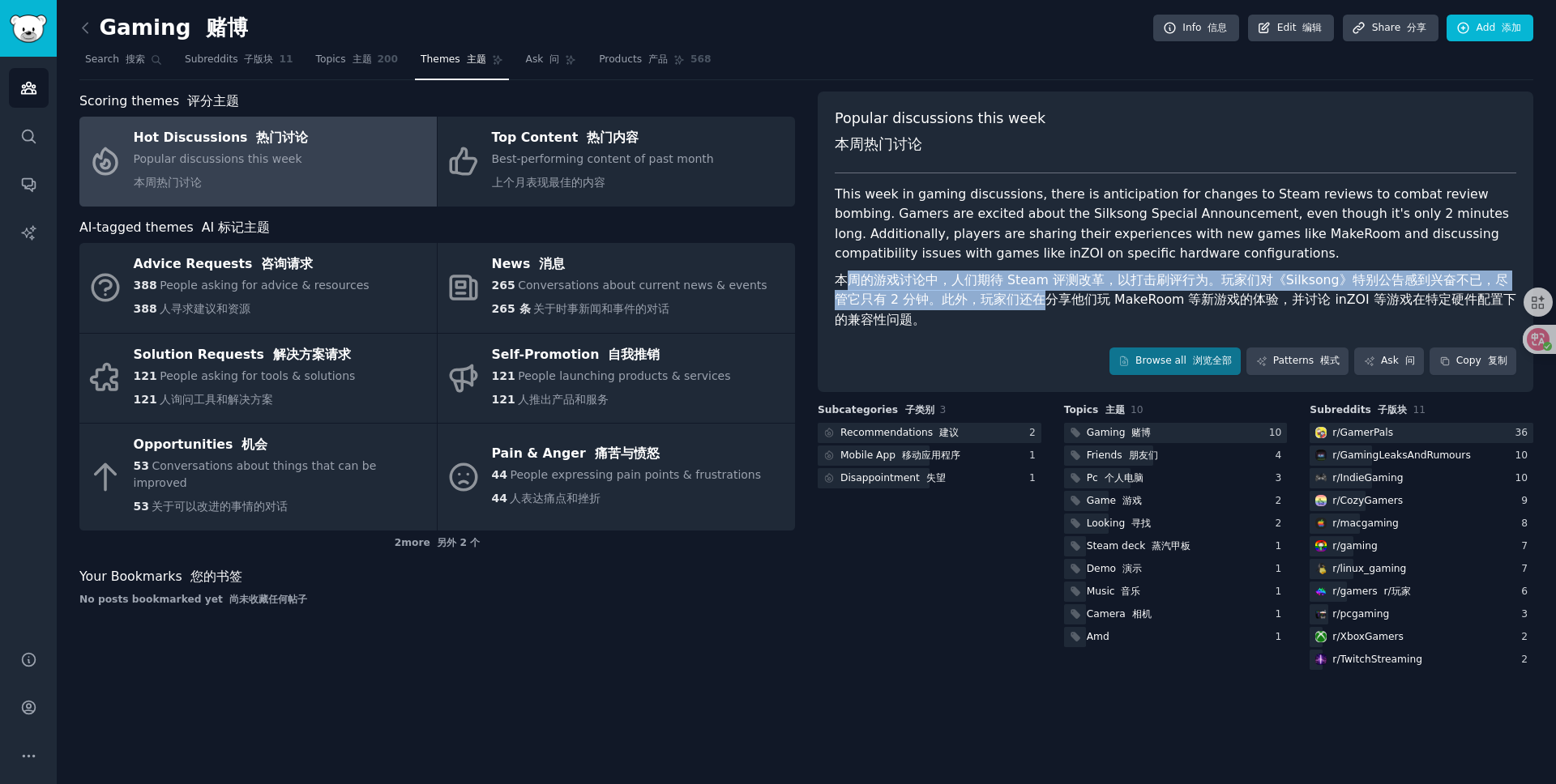
drag, startPoint x: 851, startPoint y: 277, endPoint x: 1014, endPoint y: 298, distance: 164.3
click at [1014, 298] on font "本周的游戏讨论中，人们期待 Steam 评测改革，以打击刷评行为。玩家们对《Silksong》特别公告感到兴奋不已，尽管它只有 2 分钟。此外，玩家们还在分享…" at bounding box center [1176, 300] width 681 height 55
click at [1047, 286] on font "本周的游戏讨论中，人们期待 Steam 评测改革，以打击刷评行为。玩家们对《Silksong》特别公告感到兴奋不已，尽管它只有 2 分钟。此外，玩家们还在分享…" at bounding box center [1176, 300] width 681 height 55
drag, startPoint x: 998, startPoint y: 282, endPoint x: 1073, endPoint y: 297, distance: 76.5
click at [1073, 297] on font "本周的游戏讨论中，人们期待 Steam 评测改革，以打击刷评行为。玩家们对《Silksong》特别公告感到兴奋不已，尽管它只有 2 分钟。此外，玩家们还在分享…" at bounding box center [1176, 300] width 681 height 55
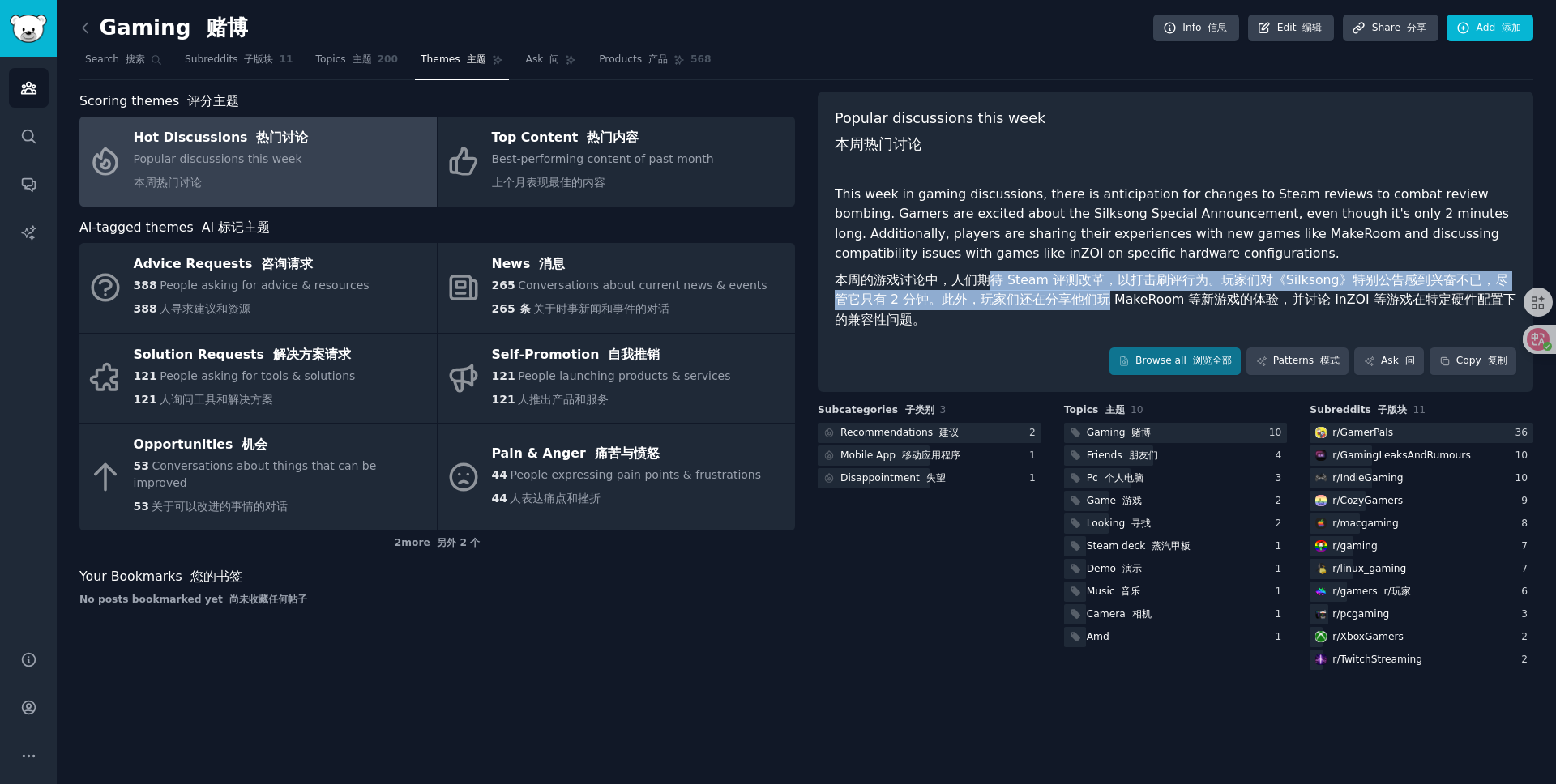
click at [1073, 297] on font "本周的游戏讨论中，人们期待 Steam 评测改革，以打击刷评行为。玩家们对《Silksong》特别公告感到兴奋不已，尽管它只有 2 分钟。此外，玩家们还在分享…" at bounding box center [1176, 300] width 681 height 55
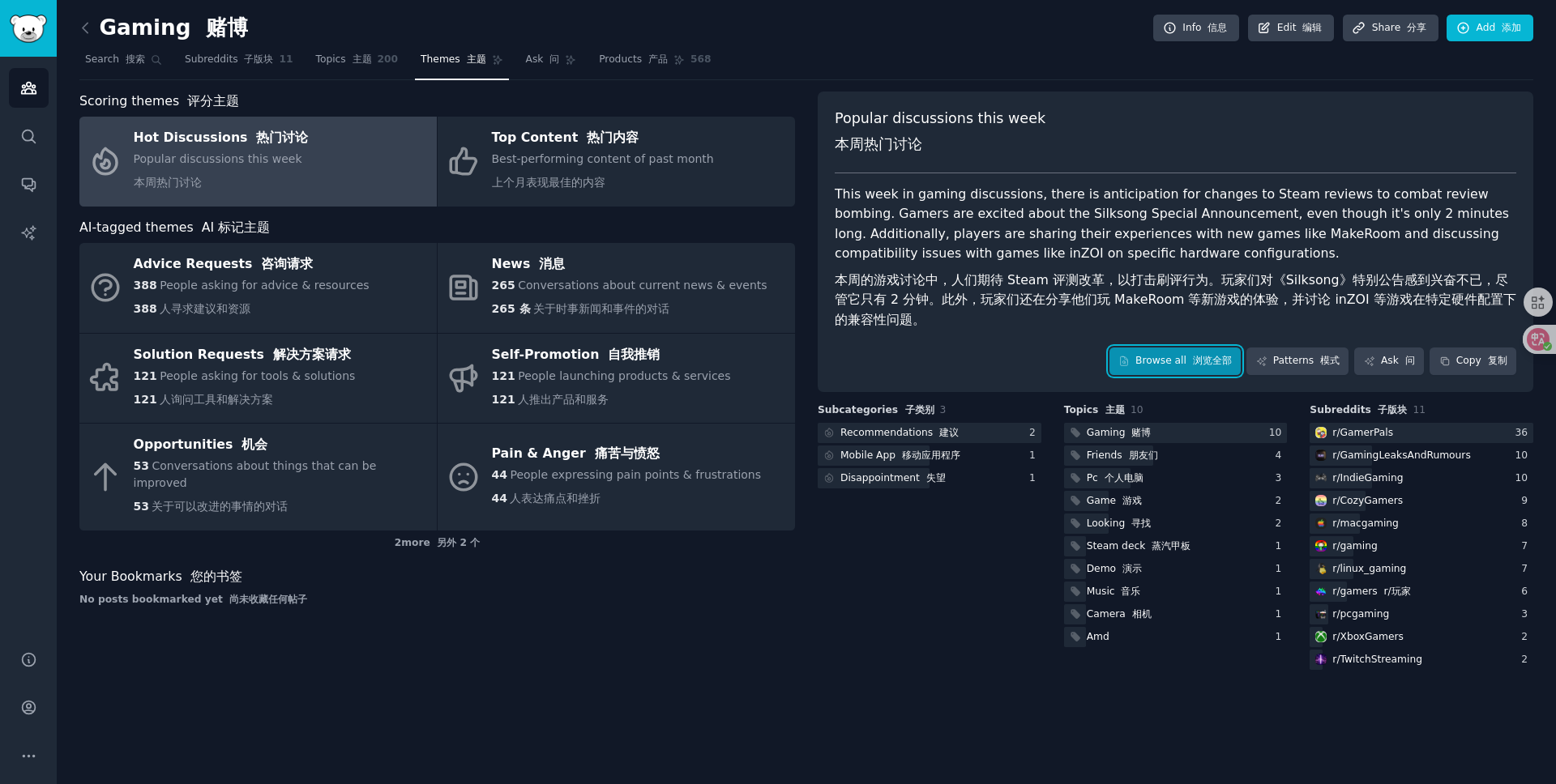
click at [1157, 353] on link "Browse all 浏览全部" at bounding box center [1176, 362] width 133 height 28
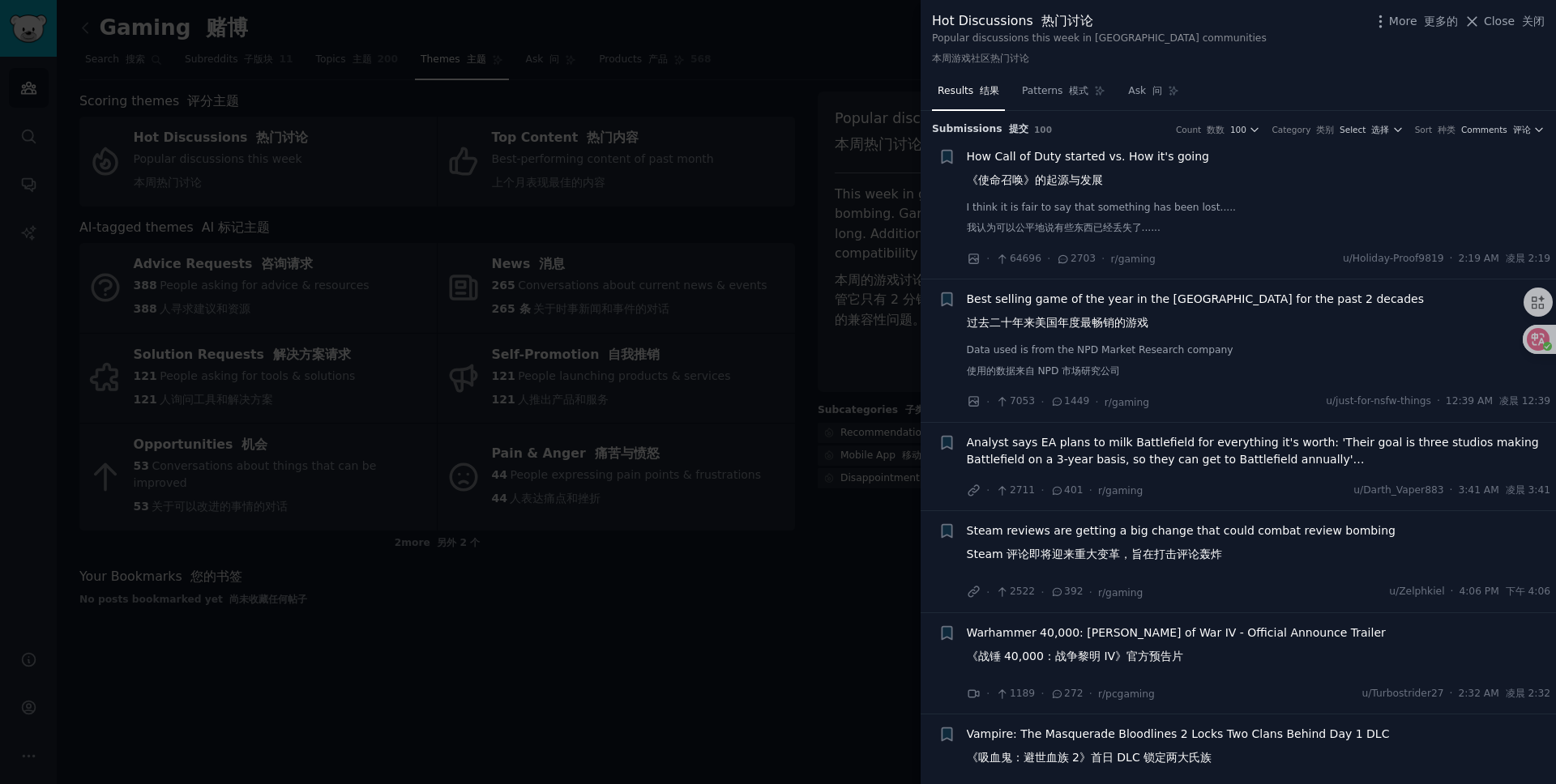
click at [830, 45] on div at bounding box center [778, 392] width 1556 height 784
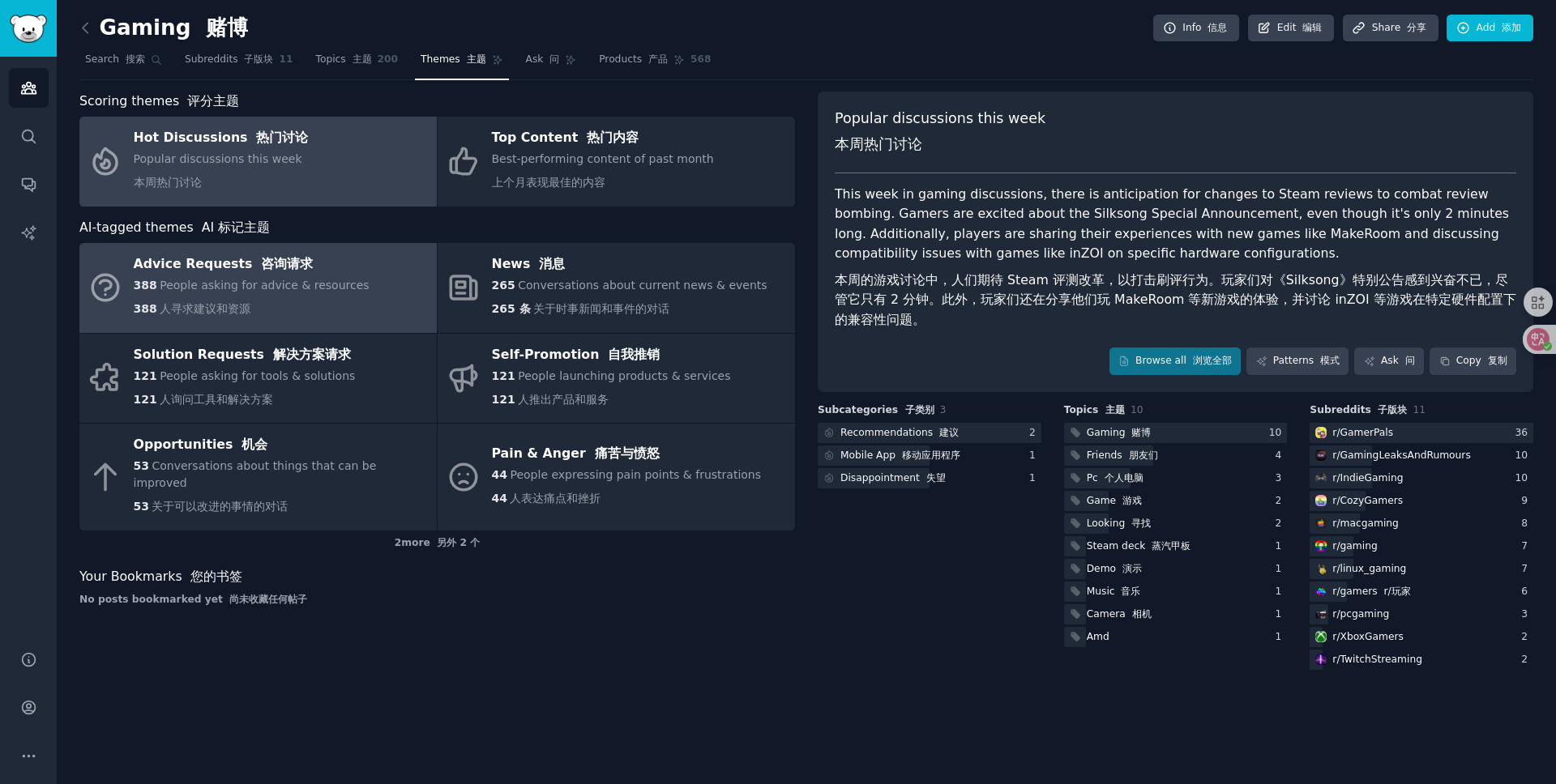
click at [216, 300] on div "388 People asking for advice & resources 388 人寻求建议和资源" at bounding box center [251, 300] width 236 height 47
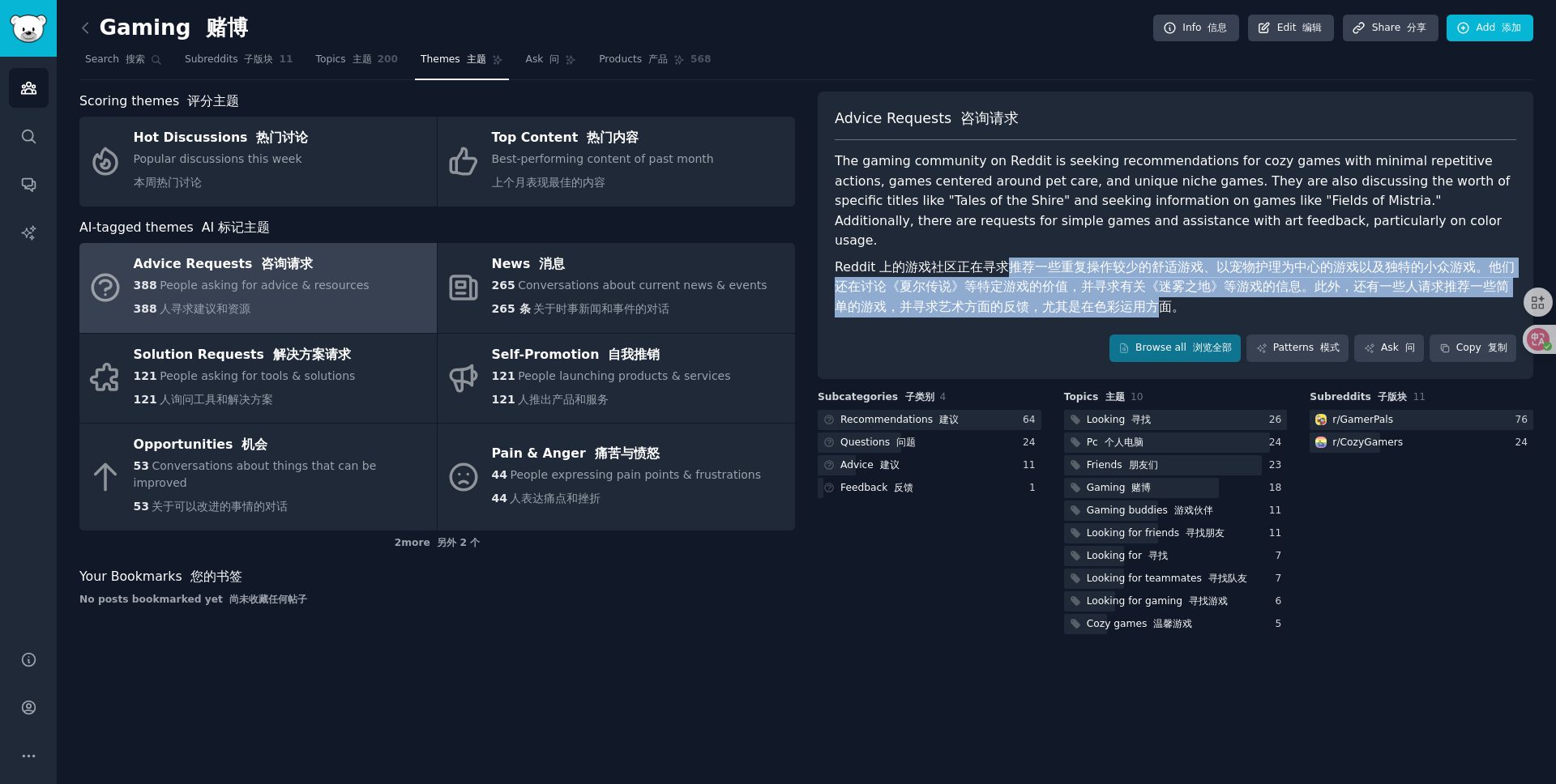
drag, startPoint x: 1006, startPoint y: 246, endPoint x: 1128, endPoint y: 282, distance: 127.2
click at [1128, 282] on font "Reddit 上的游戏社区正在寻求推荐一些重复操作较少的舒适游戏、以宠物护理为中心的游戏以及独特的小众游戏。他们还在讨论《夏尔传说》等特定游戏的价值，并寻求有…" at bounding box center [1175, 287] width 680 height 55
click at [1052, 262] on font "Reddit 上的游戏社区正在寻求推荐一些重复操作较少的舒适游戏、以宠物护理为中心的游戏以及独特的小众游戏。他们还在讨论《夏尔传说》等特定游戏的价值，并寻求有…" at bounding box center [1175, 287] width 680 height 55
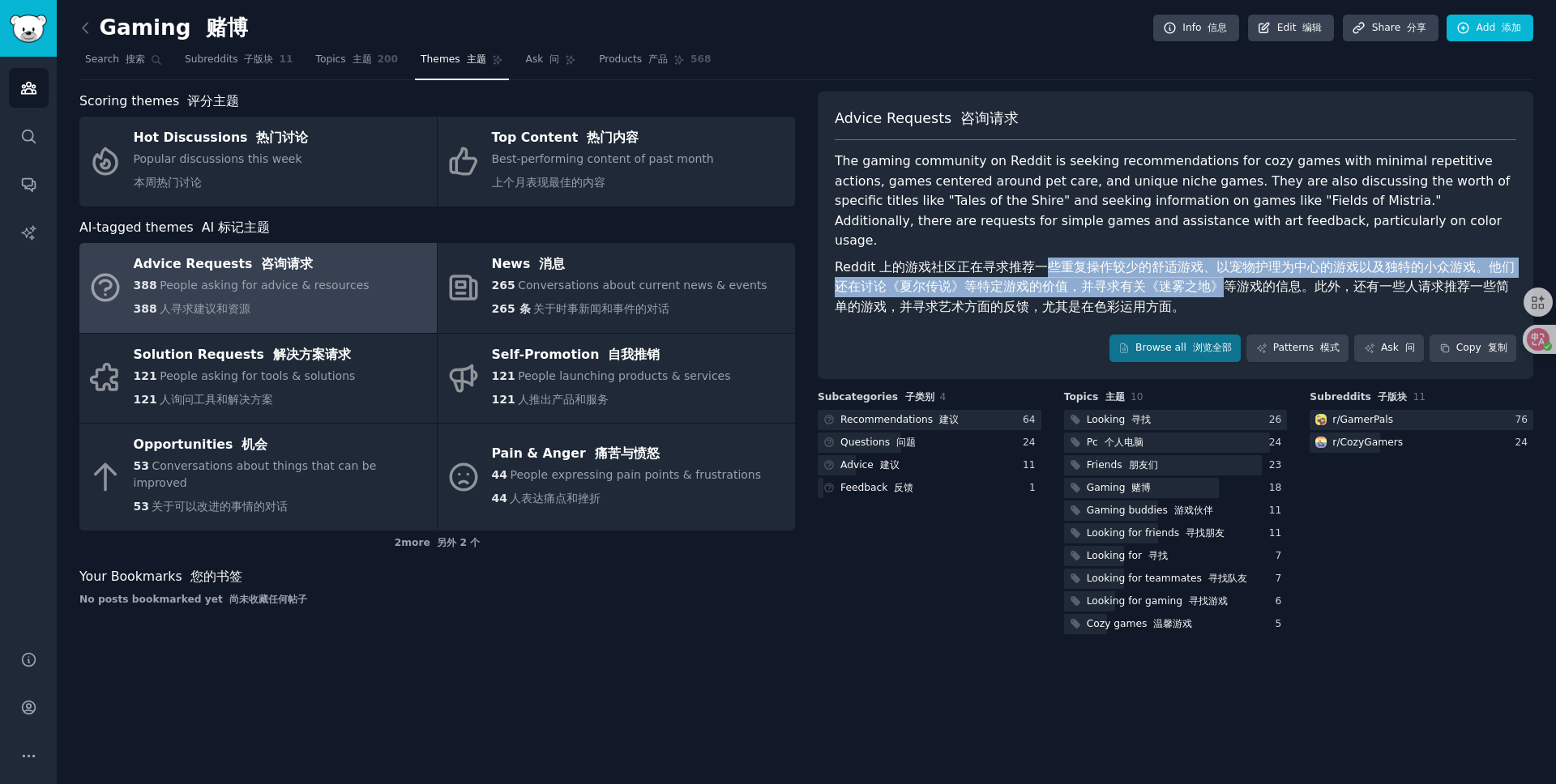
drag, startPoint x: 1048, startPoint y: 246, endPoint x: 1210, endPoint y: 274, distance: 164.4
click at [1210, 274] on font "Reddit 上的游戏社区正在寻求推荐一些重复操作较少的舒适游戏、以宠物护理为中心的游戏以及独特的小众游戏。他们还在讨论《夏尔传说》等特定游戏的价值，并寻求有…" at bounding box center [1176, 287] width 681 height 60
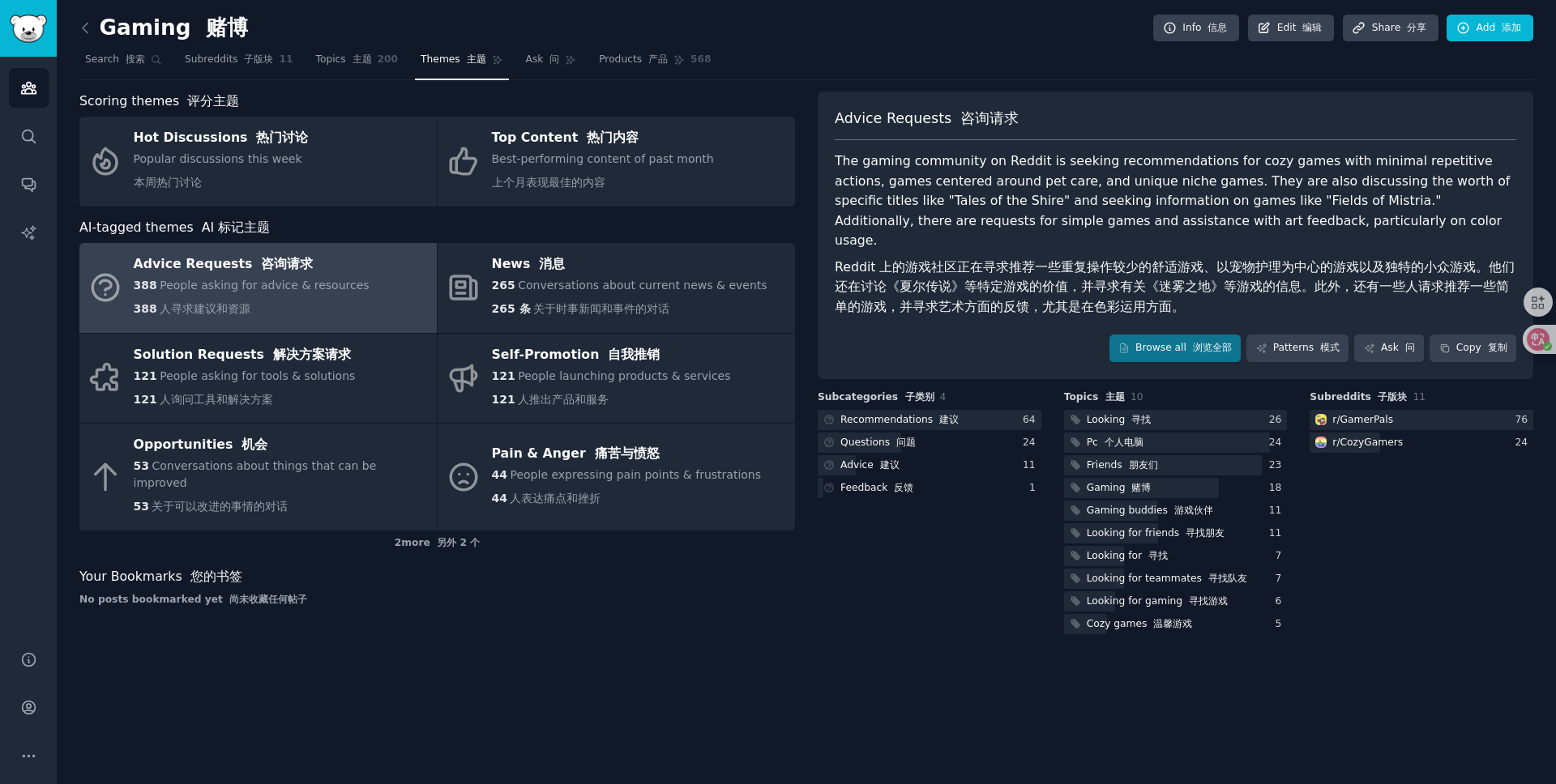
click at [1253, 258] on font "Reddit 上的游戏社区正在寻求推荐一些重复操作较少的舒适游戏、以宠物护理为中心的游戏以及独特的小众游戏。他们还在讨论《夏尔传说》等特定游戏的价值，并寻求有…" at bounding box center [1176, 287] width 681 height 60
drag, startPoint x: 1202, startPoint y: 248, endPoint x: 1343, endPoint y: 248, distance: 141.0
click at [1343, 259] on font "Reddit 上的游戏社区正在寻求推荐一些重复操作较少的舒适游戏、以宠物护理为中心的游戏以及独特的小众游戏。他们还在讨论《夏尔传说》等特定游戏的价值，并寻求有…" at bounding box center [1175, 287] width 680 height 55
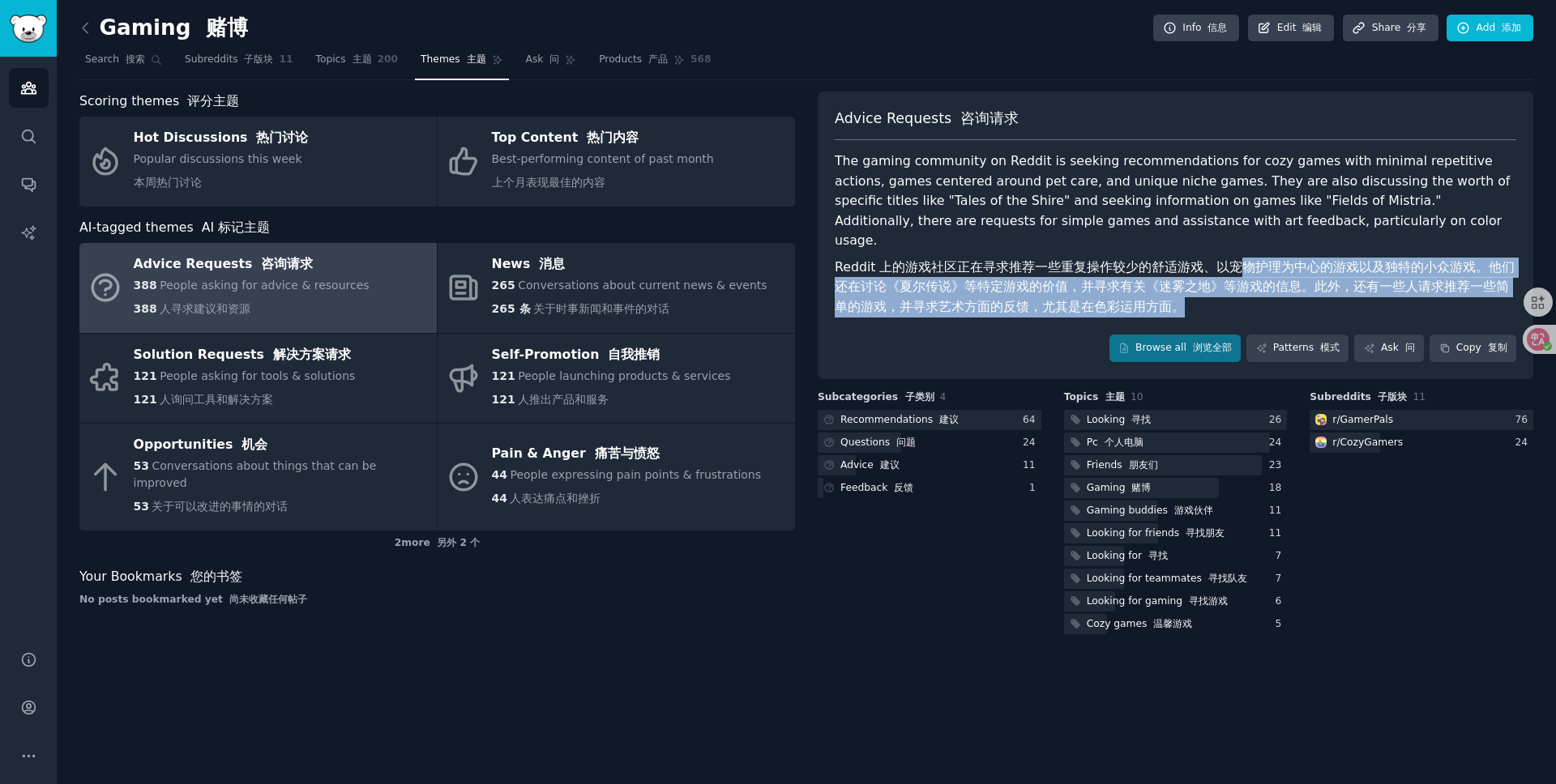
drag, startPoint x: 1236, startPoint y: 248, endPoint x: 1292, endPoint y: 282, distance: 65.5
click at [1292, 282] on font "Reddit 上的游戏社区正在寻求推荐一些重复操作较少的舒适游戏、以宠物护理为中心的游戏以及独特的小众游戏。他们还在讨论《夏尔传说》等特定游戏的价值，并寻求有…" at bounding box center [1176, 287] width 681 height 60
click at [985, 275] on font "Reddit 上的游戏社区正在寻求推荐一些重复操作较少的舒适游戏、以宠物护理为中心的游戏以及独特的小众游戏。他们还在讨论《夏尔传说》等特定游戏的价值，并寻求有…" at bounding box center [1176, 287] width 681 height 60
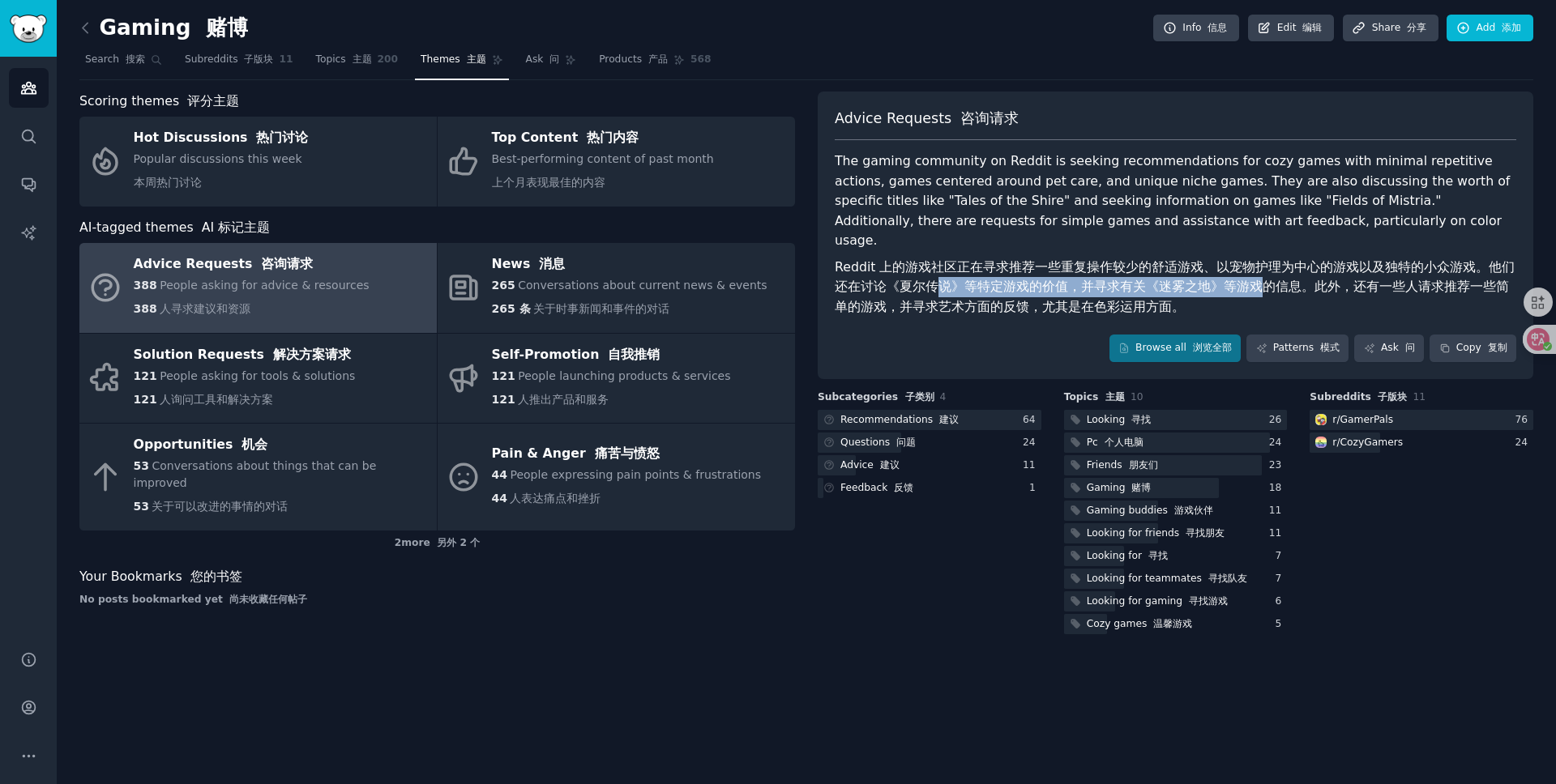
drag, startPoint x: 925, startPoint y: 267, endPoint x: 1243, endPoint y: 271, distance: 318.0
click at [1243, 271] on font "Reddit 上的游戏社区正在寻求推荐一些重复操作较少的舒适游戏、以宠物护理为中心的游戏以及独特的小众游戏。他们还在讨论《夏尔传说》等特定游戏的价值，并寻求有…" at bounding box center [1175, 287] width 680 height 55
drag, startPoint x: 1122, startPoint y: 265, endPoint x: 1238, endPoint y: 278, distance: 116.7
click at [1234, 278] on font "Reddit 上的游戏社区正在寻求推荐一些重复操作较少的舒适游戏、以宠物护理为中心的游戏以及独特的小众游戏。他们还在讨论《夏尔传说》等特定游戏的价值，并寻求有…" at bounding box center [1176, 287] width 681 height 60
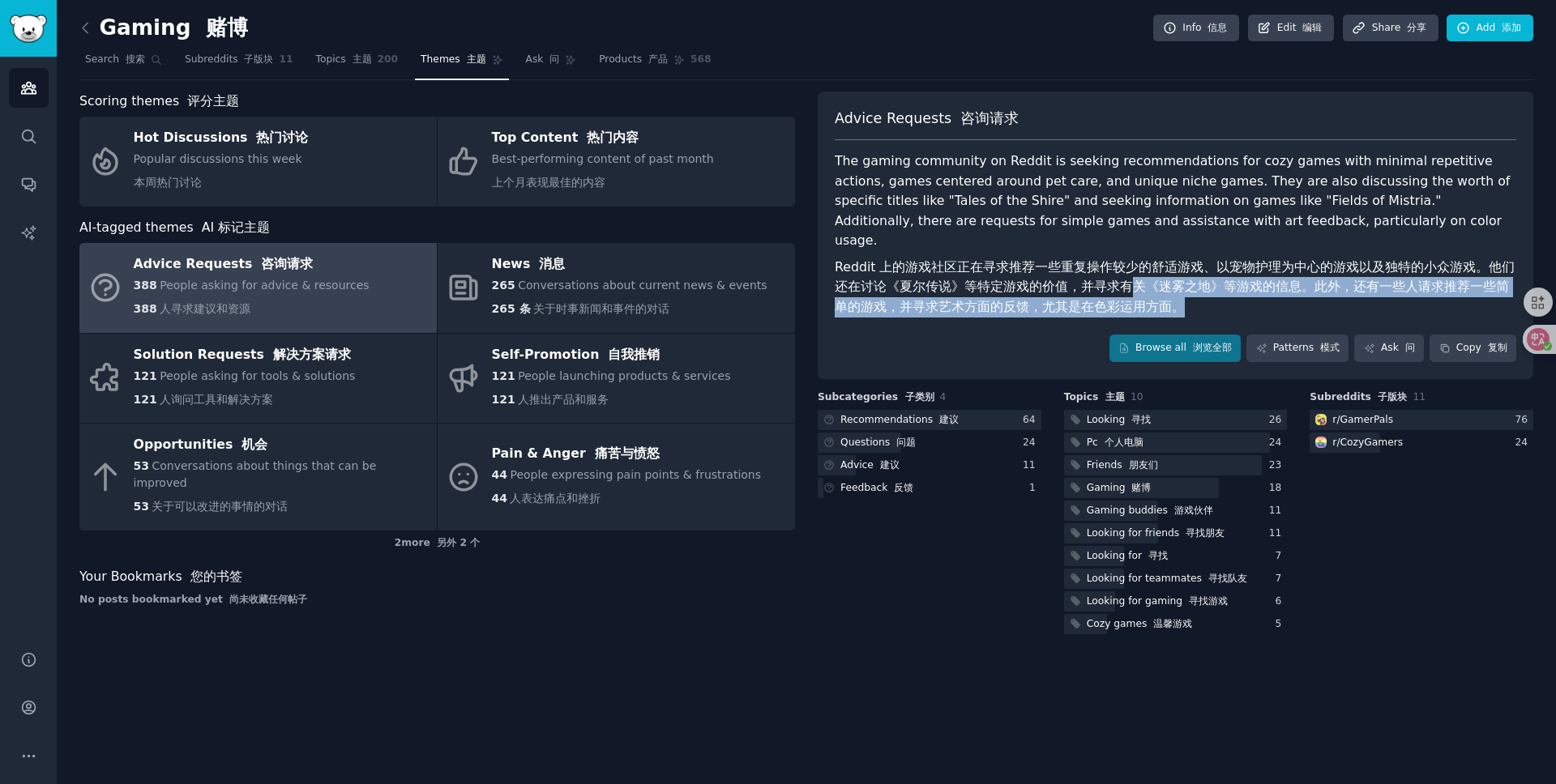
click at [1238, 278] on font "Reddit 上的游戏社区正在寻求推荐一些重复操作较少的舒适游戏、以宠物护理为中心的游戏以及独特的小众游戏。他们还在讨论《夏尔传说》等特定游戏的价值，并寻求有…" at bounding box center [1176, 287] width 681 height 60
drag, startPoint x: 1163, startPoint y: 286, endPoint x: 1028, endPoint y: 264, distance: 136.8
click at [1031, 264] on font "Reddit 上的游戏社区正在寻求推荐一些重复操作较少的舒适游戏、以宠物护理为中心的游戏以及独特的小众游戏。他们还在讨论《夏尔传说》等特定游戏的价值，并寻求有…" at bounding box center [1176, 287] width 681 height 60
click at [1028, 264] on font "Reddit 上的游戏社区正在寻求推荐一些重复操作较少的舒适游戏、以宠物护理为中心的游戏以及独特的小众游戏。他们还在讨论《夏尔传说》等特定游戏的价值，并寻求有…" at bounding box center [1175, 287] width 680 height 55
drag, startPoint x: 1291, startPoint y: 259, endPoint x: 1393, endPoint y: 286, distance: 105.5
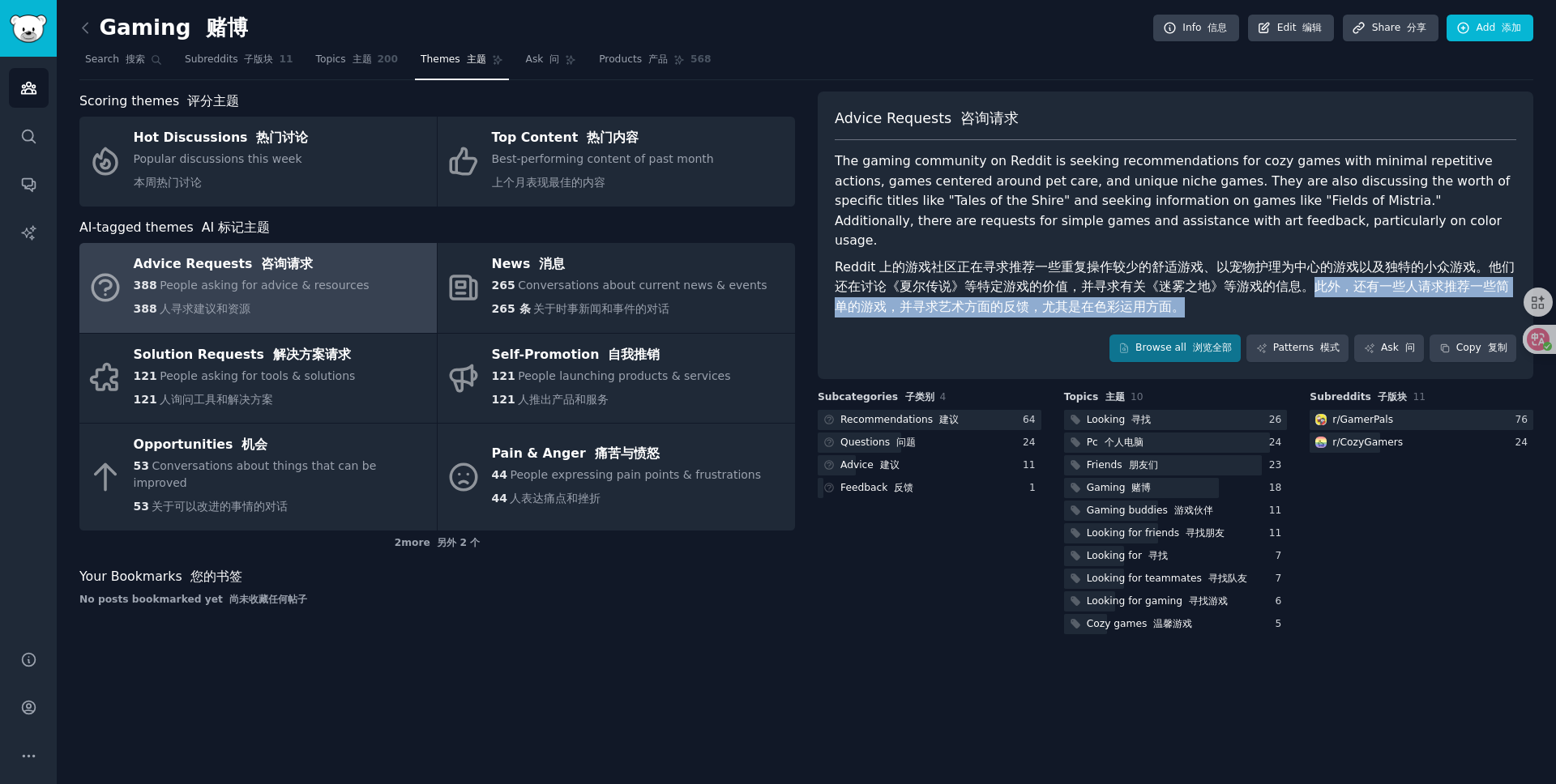
click at [1393, 286] on font "Reddit 上的游戏社区正在寻求推荐一些重复操作较少的舒适游戏、以宠物护理为中心的游戏以及独特的小众游戏。他们还在讨论《夏尔传说》等特定游戏的价值，并寻求有…" at bounding box center [1176, 287] width 681 height 60
click at [1278, 278] on font "Reddit 上的游戏社区正在寻求推荐一些重复操作较少的舒适游戏、以宠物护理为中心的游戏以及独特的小众游戏。他们还在讨论《夏尔传说》等特定游戏的价值，并寻求有…" at bounding box center [1176, 287] width 681 height 60
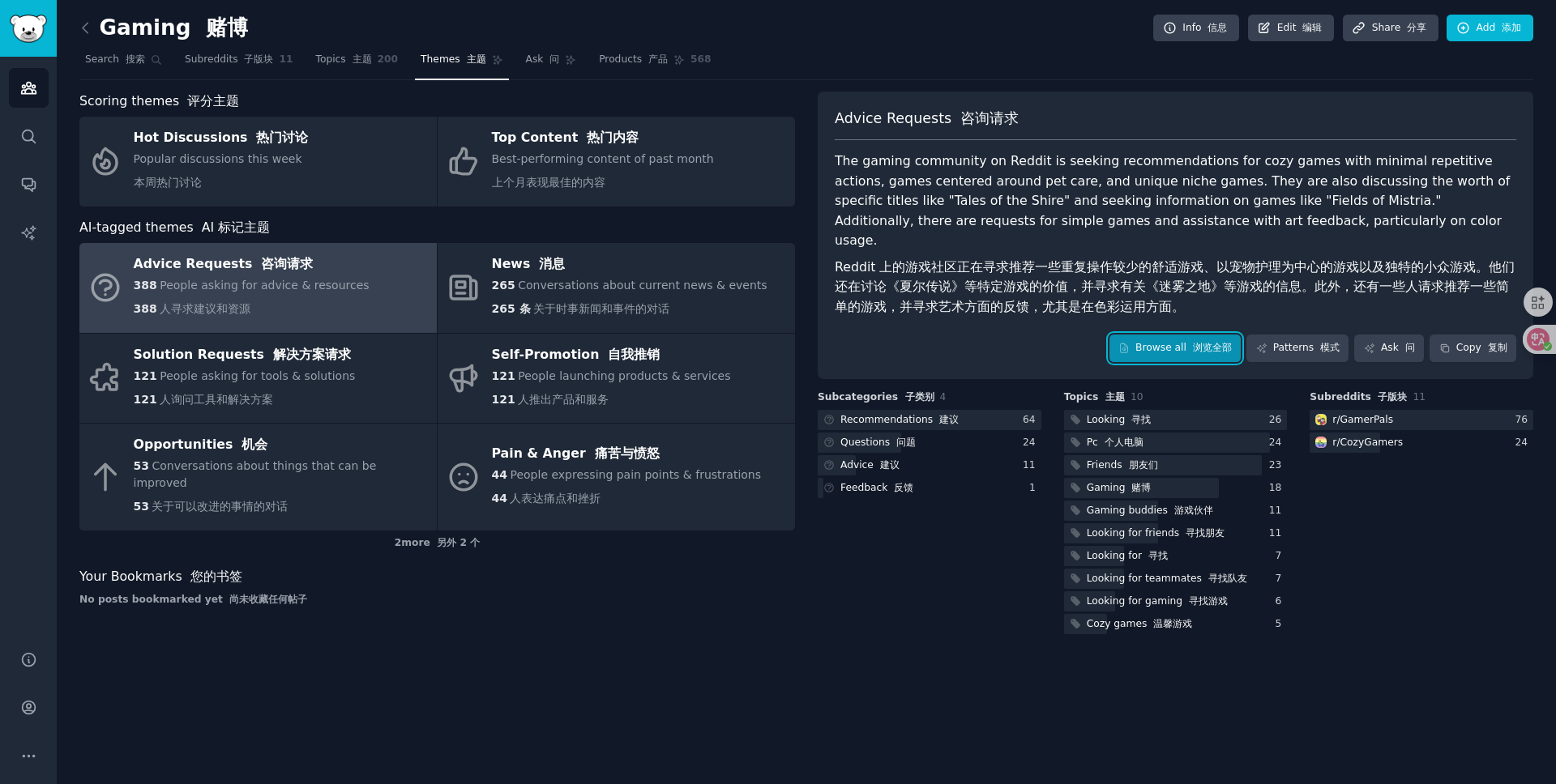
click at [1178, 335] on link "Browse all 浏览全部" at bounding box center [1176, 349] width 133 height 28
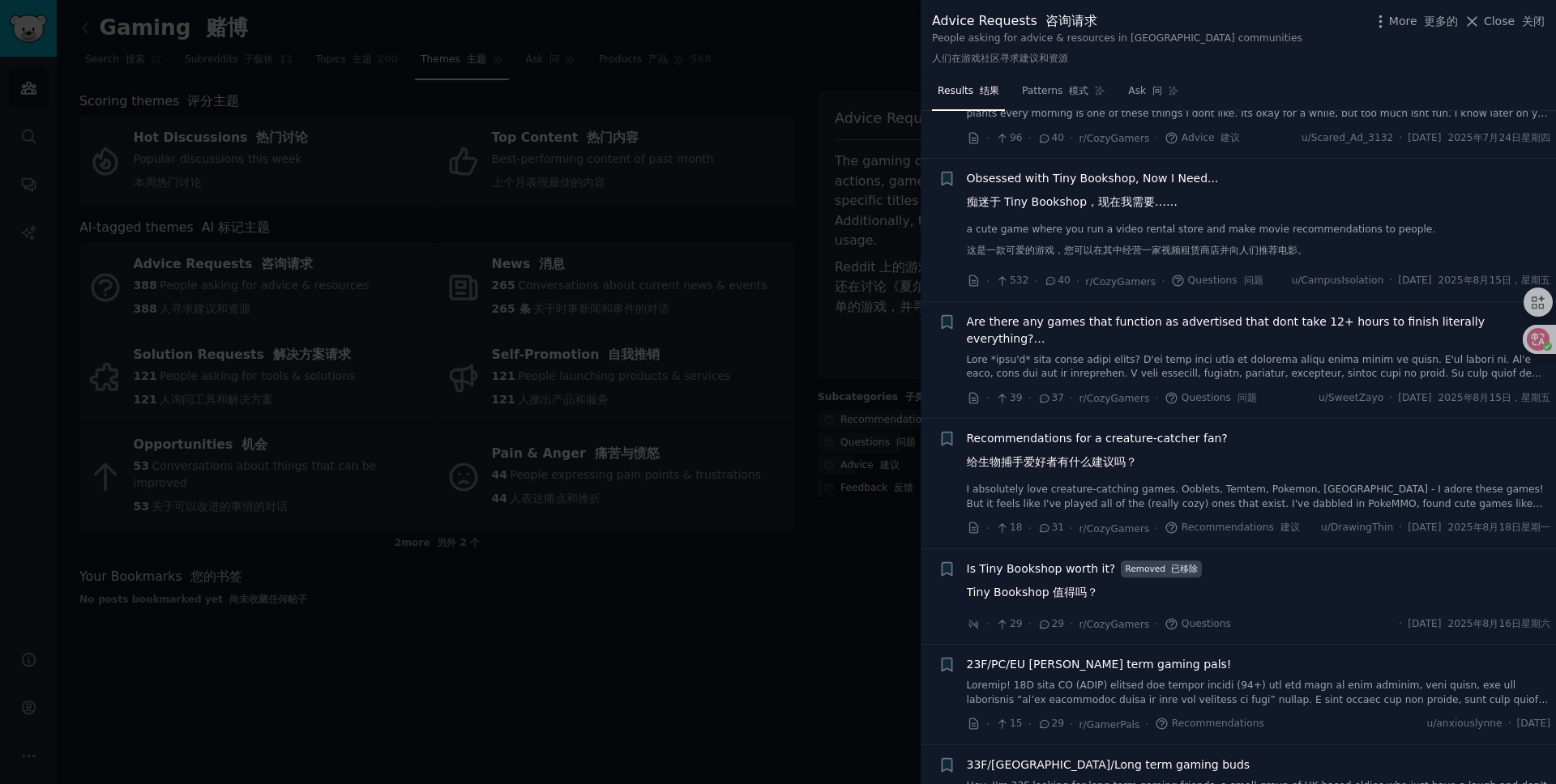
scroll to position [1231, 0]
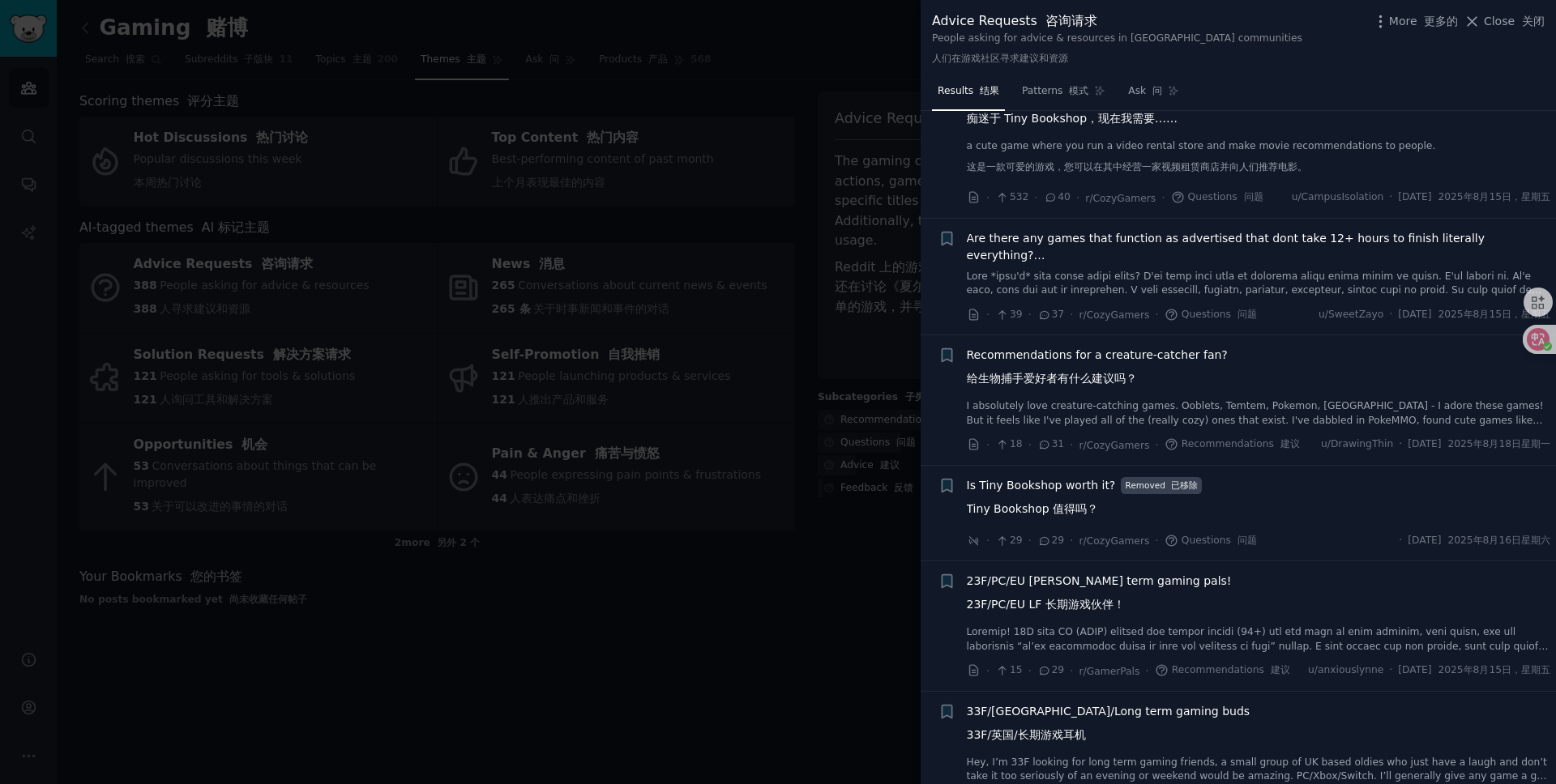
click at [355, 389] on div at bounding box center [778, 392] width 1556 height 784
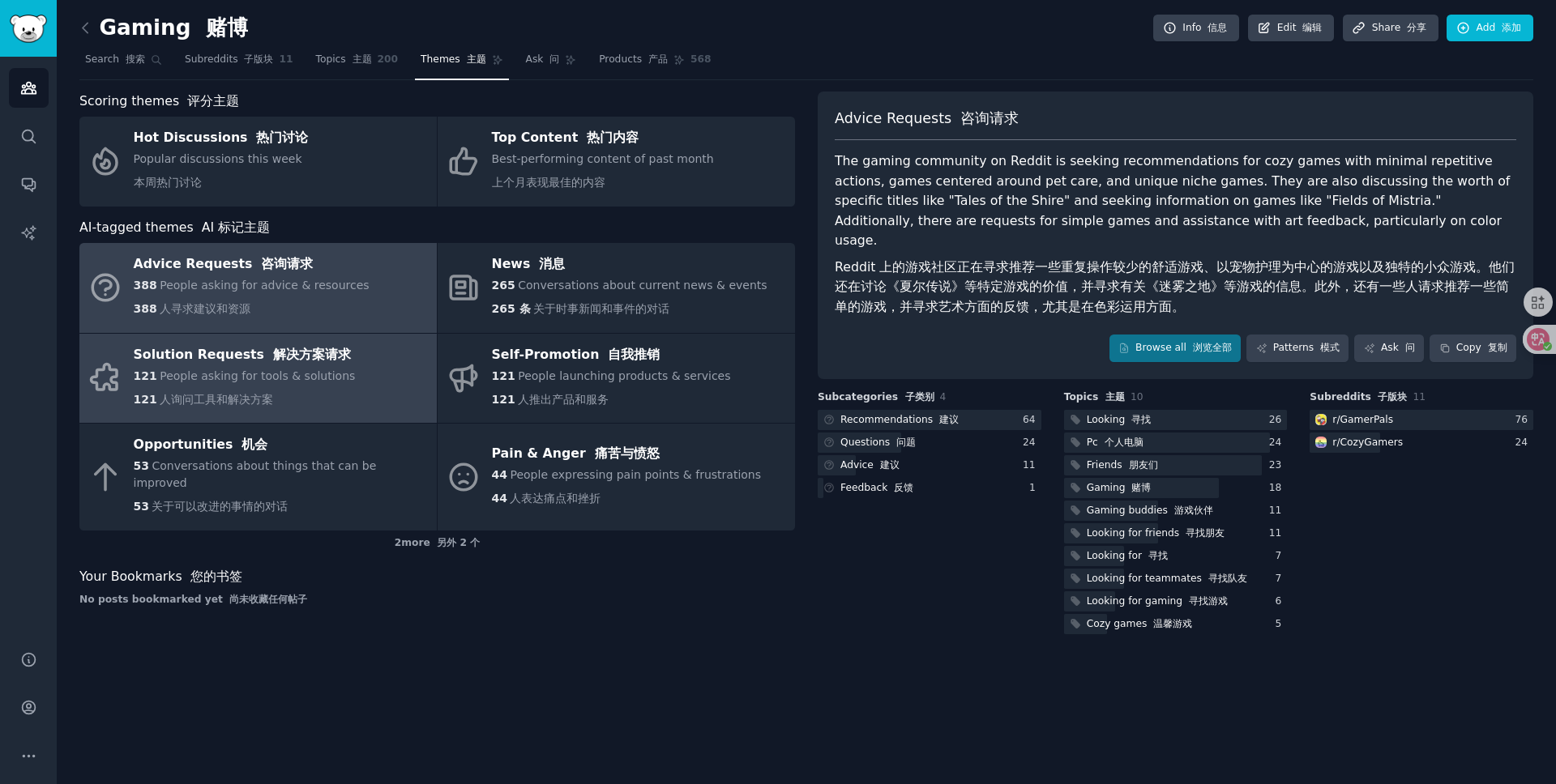
click at [342, 377] on link "Solution Requests 解决方案请求 121 People asking for tools & solutions 121 人询问工具和解决方案" at bounding box center [258, 379] width 357 height 90
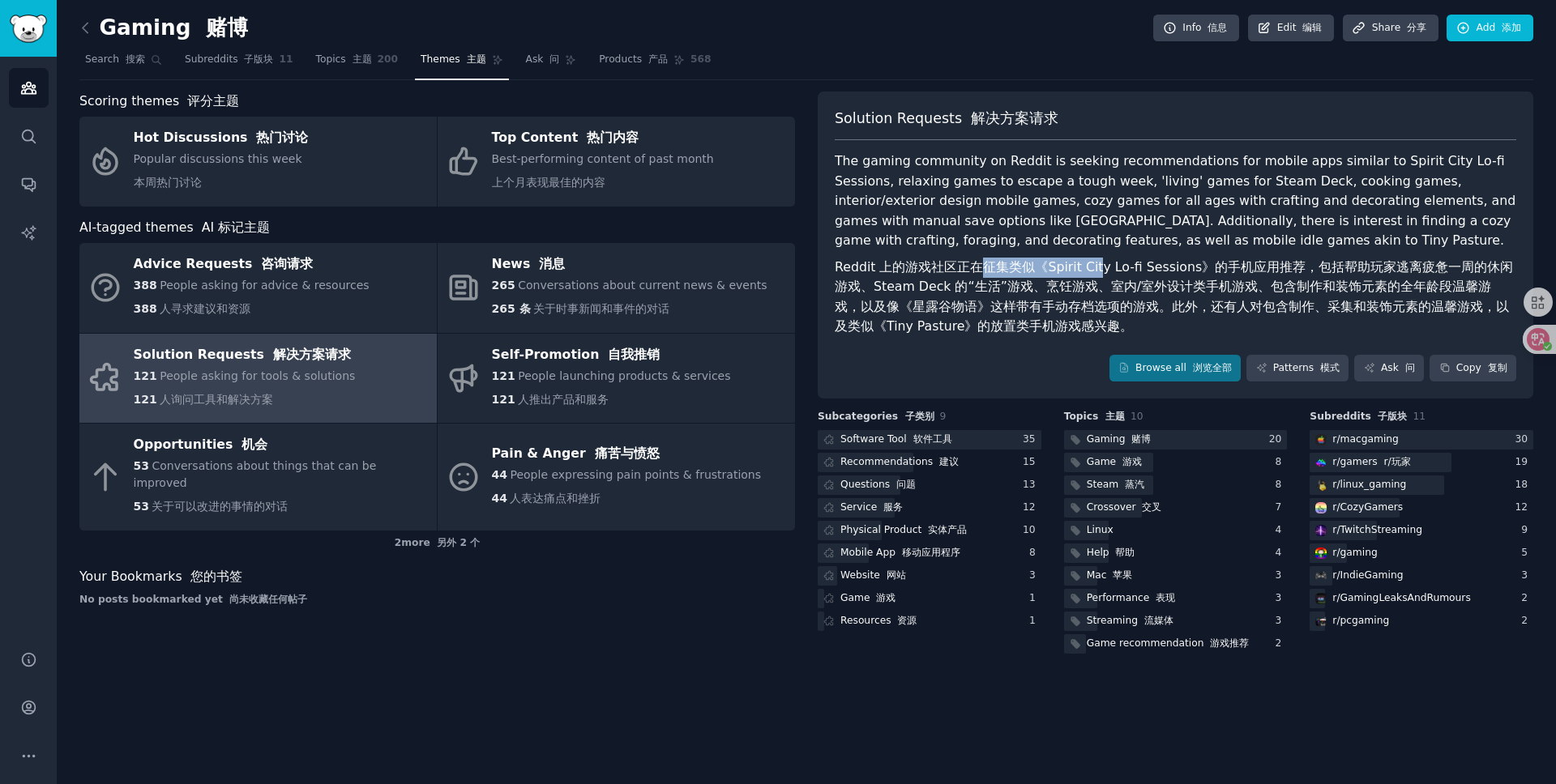
drag, startPoint x: 981, startPoint y: 268, endPoint x: 1093, endPoint y: 267, distance: 112.0
click at [1093, 267] on font "Reddit 上的游戏社区正在征集类似《Spirit City Lo-fi Sessions》的手机应用推荐，包括帮助玩家逃离疲惫一周的休闲游戏、Steam …" at bounding box center [1174, 297] width 679 height 75
click at [1197, 268] on font "Reddit 上的游戏社区正在征集类似《Spirit City Lo-fi Sessions》的手机应用推荐，包括帮助玩家逃离疲惫一周的休闲游戏、Steam …" at bounding box center [1174, 297] width 679 height 75
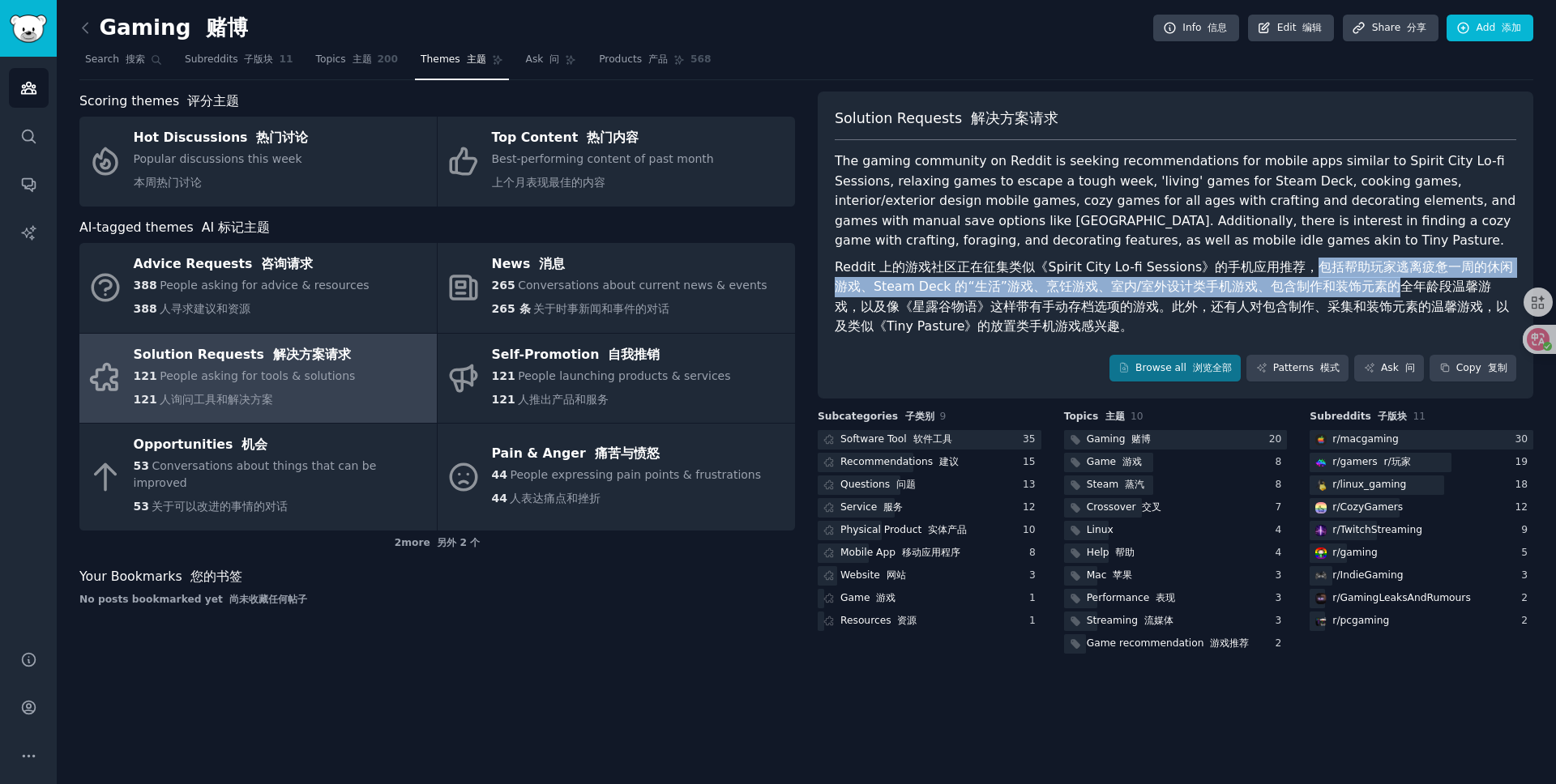
drag, startPoint x: 1306, startPoint y: 265, endPoint x: 1370, endPoint y: 292, distance: 69.5
click at [1370, 292] on font "Reddit 上的游戏社区正在征集类似《Spirit City Lo-fi Sessions》的手机应用推荐，包括帮助玩家逃离疲惫一周的休闲游戏、Steam …" at bounding box center [1174, 297] width 679 height 75
click at [1054, 290] on font "Reddit 上的游戏社区正在征集类似《Spirit City Lo-fi Sessions》的手机应用推荐，包括帮助玩家逃离疲惫一周的休闲游戏、Steam …" at bounding box center [1174, 297] width 679 height 75
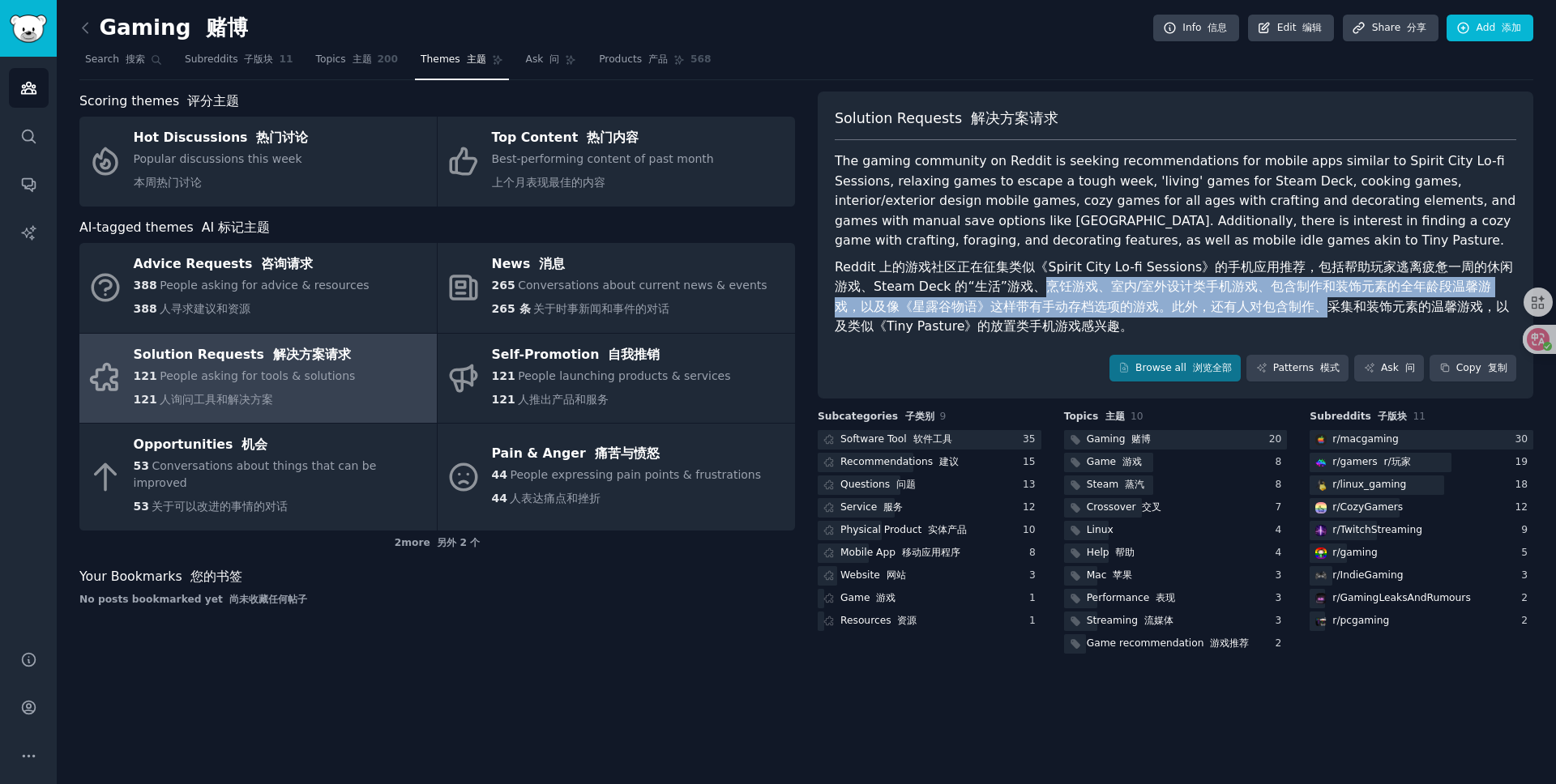
drag, startPoint x: 1017, startPoint y: 290, endPoint x: 1264, endPoint y: 301, distance: 247.2
click at [1264, 301] on font "Reddit 上的游戏社区正在征集类似《Spirit City Lo-fi Sessions》的手机应用推荐，包括帮助玩家逃离疲惫一周的休闲游戏、Steam …" at bounding box center [1174, 297] width 679 height 75
click at [1274, 292] on font "Reddit 上的游戏社区正在征集类似《Spirit City Lo-fi Sessions》的手机应用推荐，包括帮助玩家逃离疲惫一周的休闲游戏、Steam …" at bounding box center [1174, 297] width 679 height 75
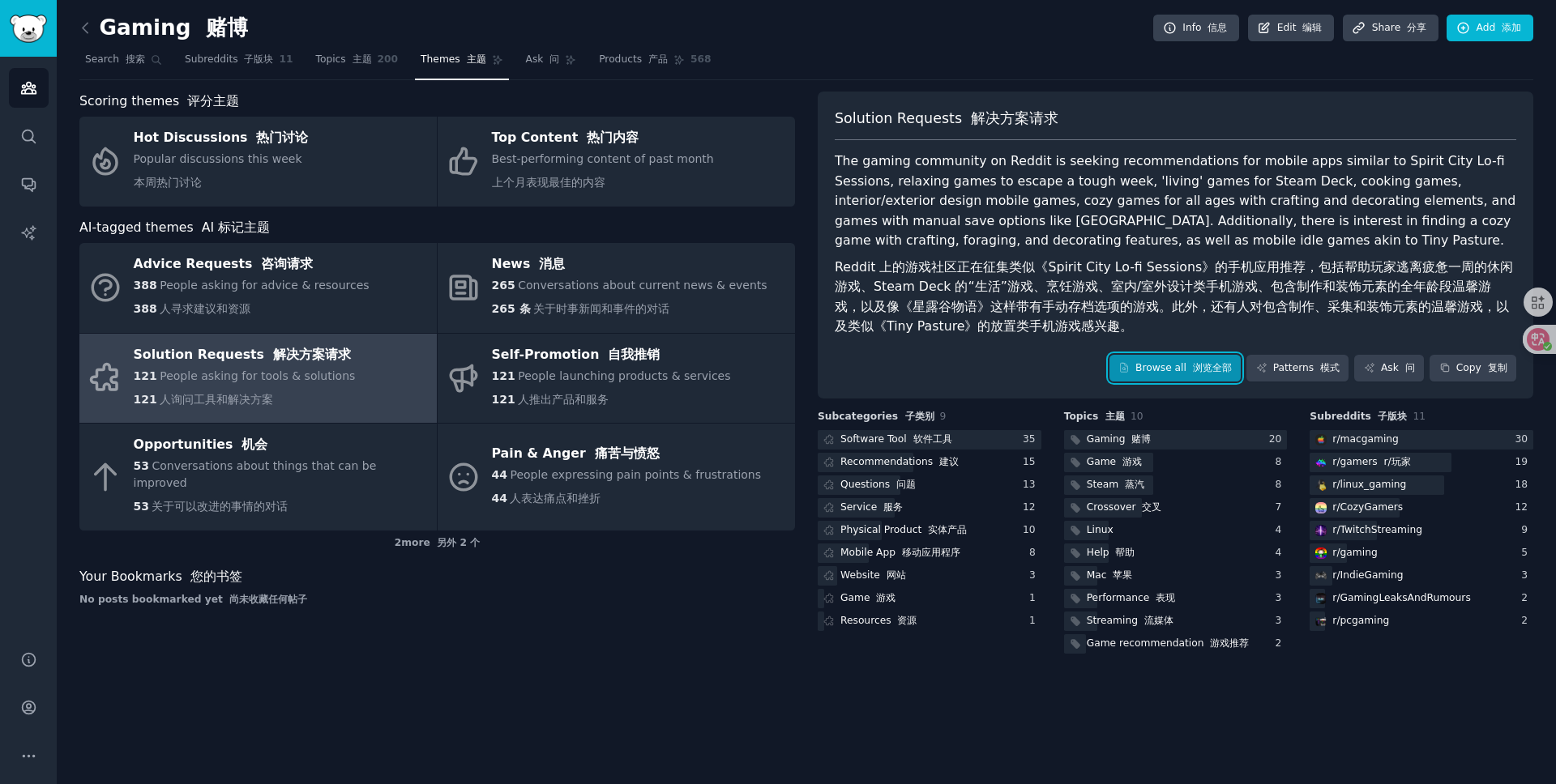
click at [1187, 359] on link "Browse all 浏览全部" at bounding box center [1176, 369] width 133 height 28
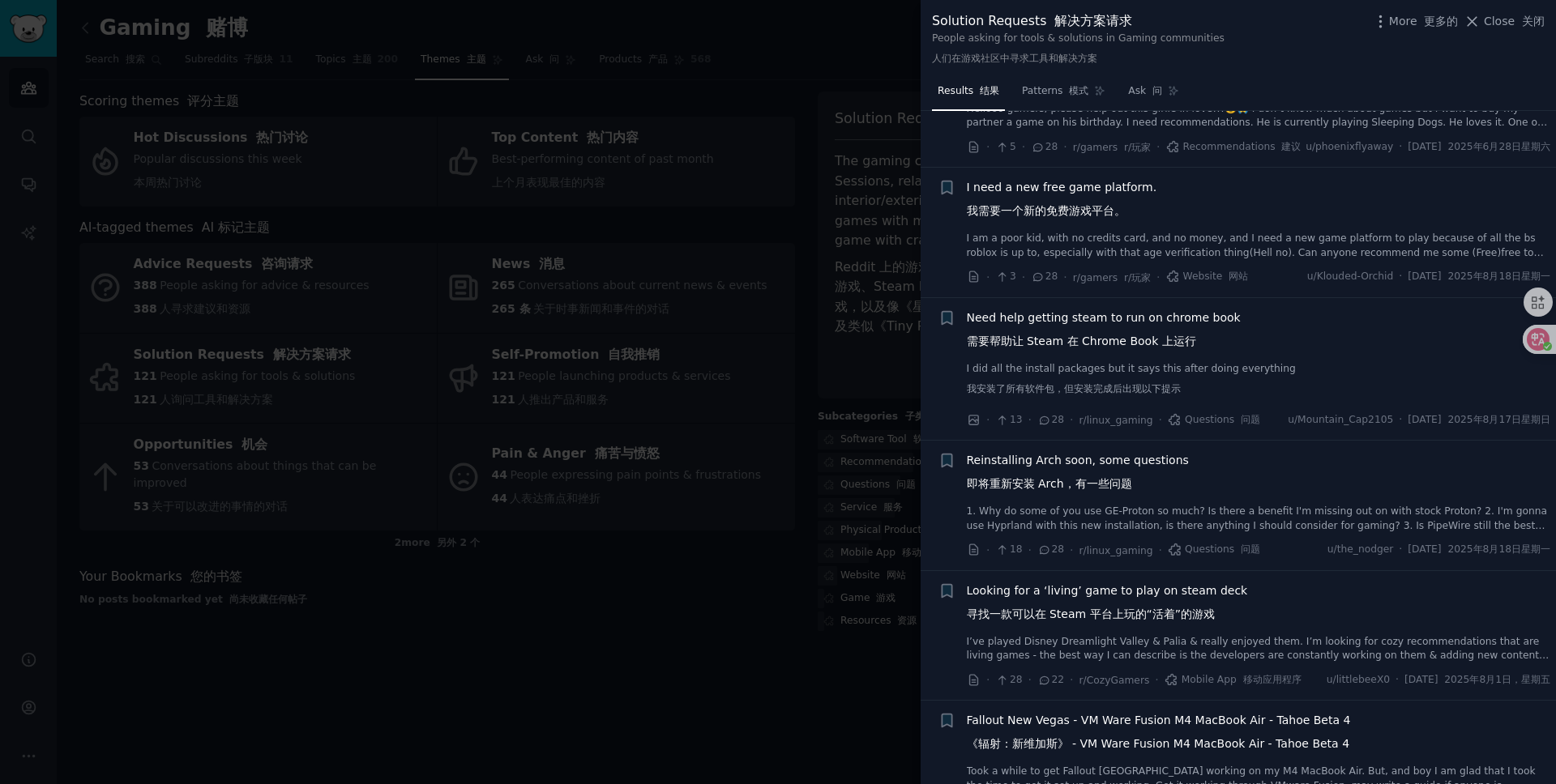
scroll to position [1737, 0]
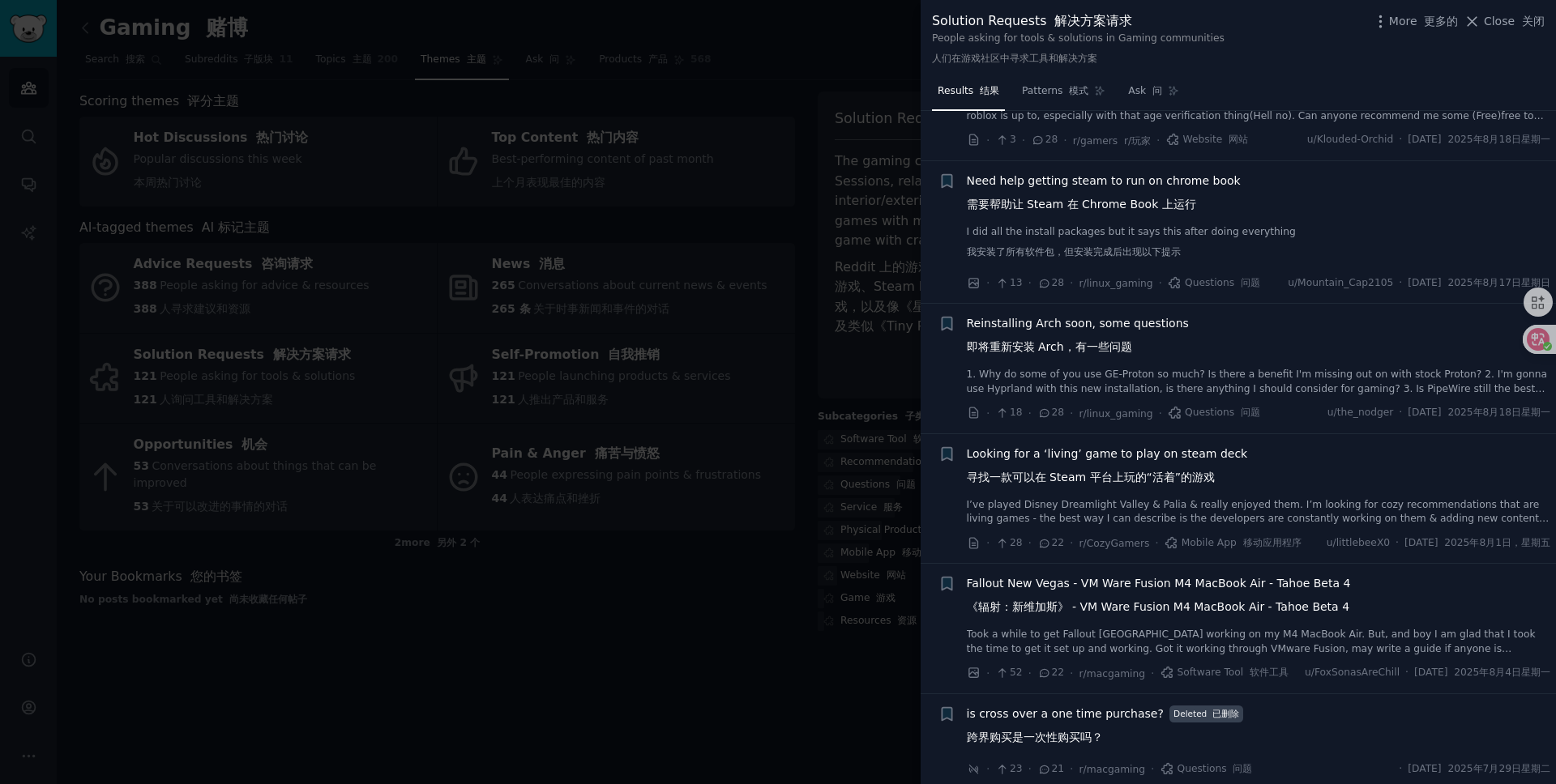
click at [736, 599] on div at bounding box center [778, 392] width 1556 height 784
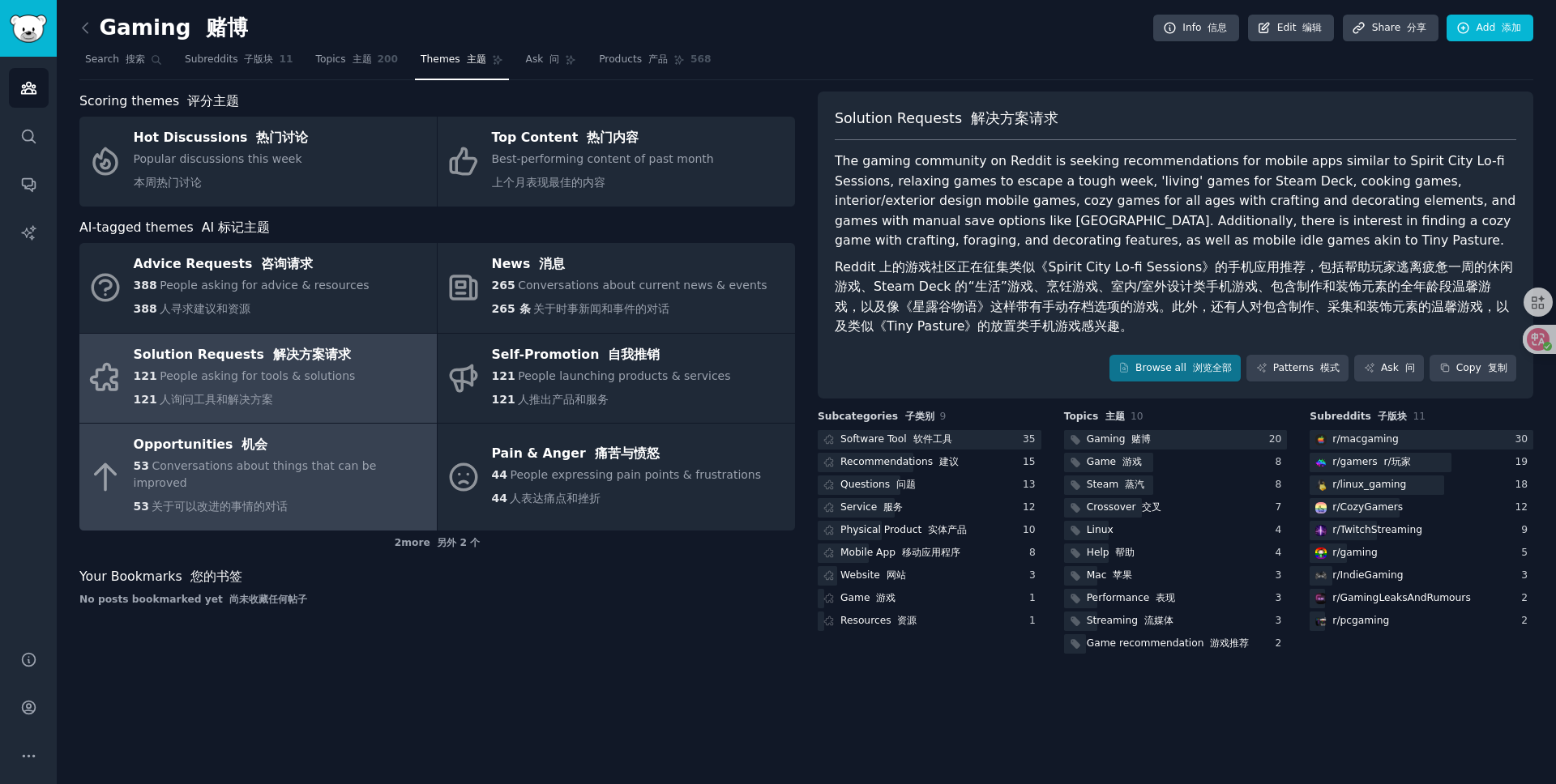
click at [202, 451] on div "Opportunities 机会" at bounding box center [281, 445] width 295 height 26
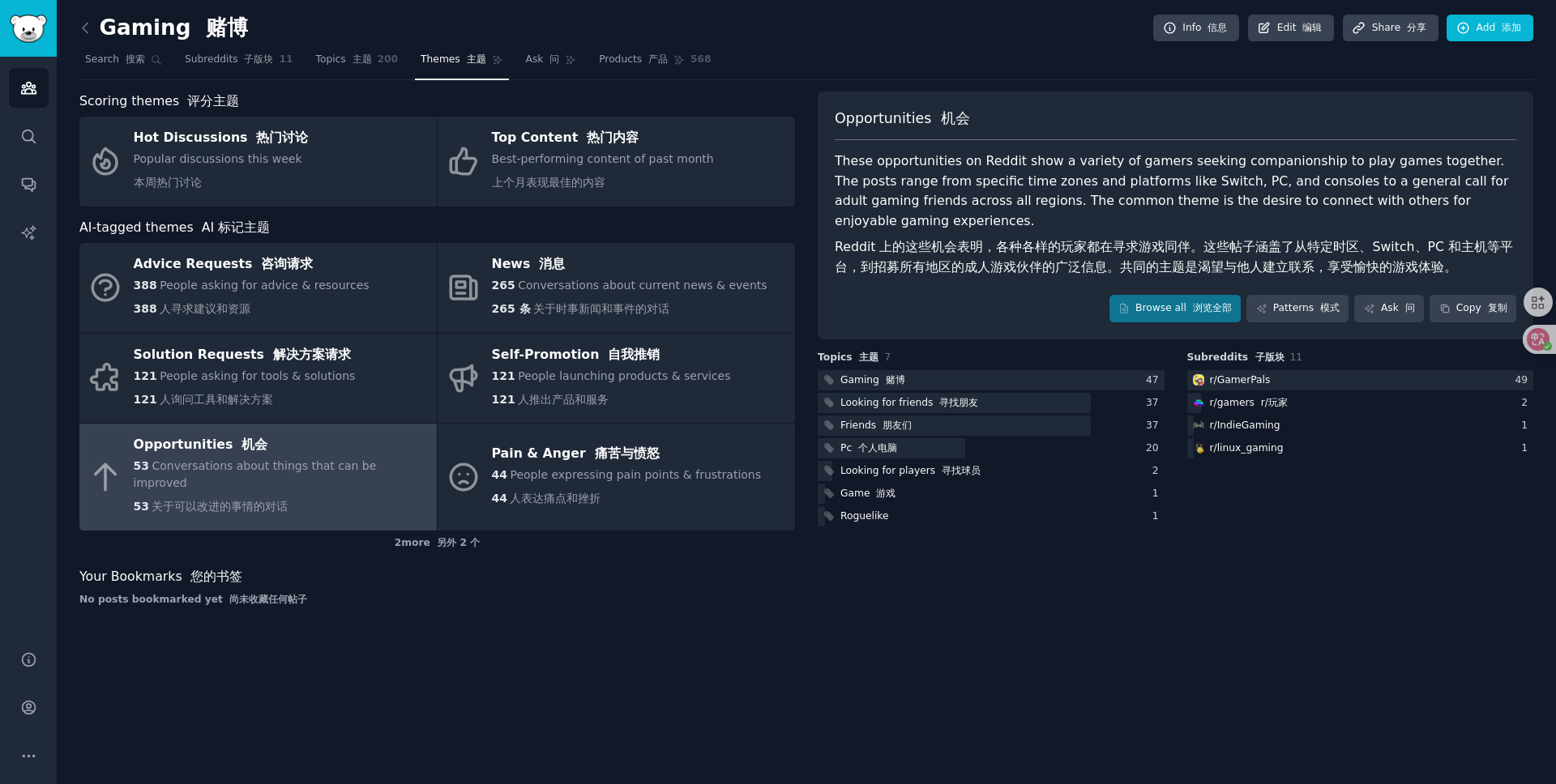
drag, startPoint x: 1048, startPoint y: 227, endPoint x: 1306, endPoint y: 240, distance: 258.3
click at [1306, 240] on font "Reddit 上的这些机会表明，各种各样的玩家都在寻求游戏同伴。这些帖子涵盖了从特定时区、Switch、PC 和主机等平台，到招募所有地区的成人游戏伙伴的广泛…" at bounding box center [1174, 257] width 679 height 36
click at [99, 24] on h2 "Gaming 赌博" at bounding box center [163, 29] width 168 height 26
click at [661, 74] on link "Products 产品 568" at bounding box center [655, 63] width 123 height 33
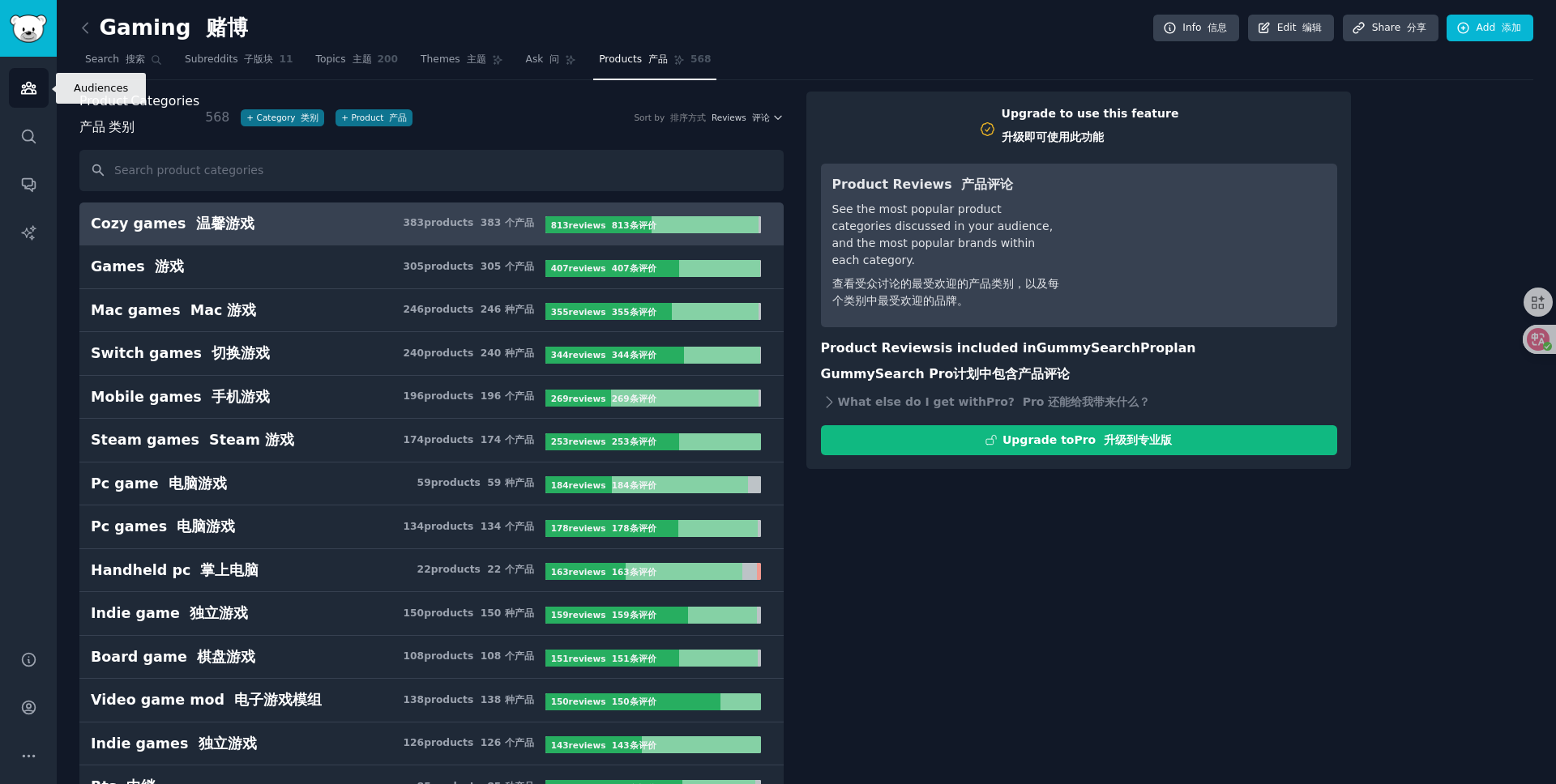
click at [36, 87] on icon "Sidebar" at bounding box center [29, 87] width 17 height 17
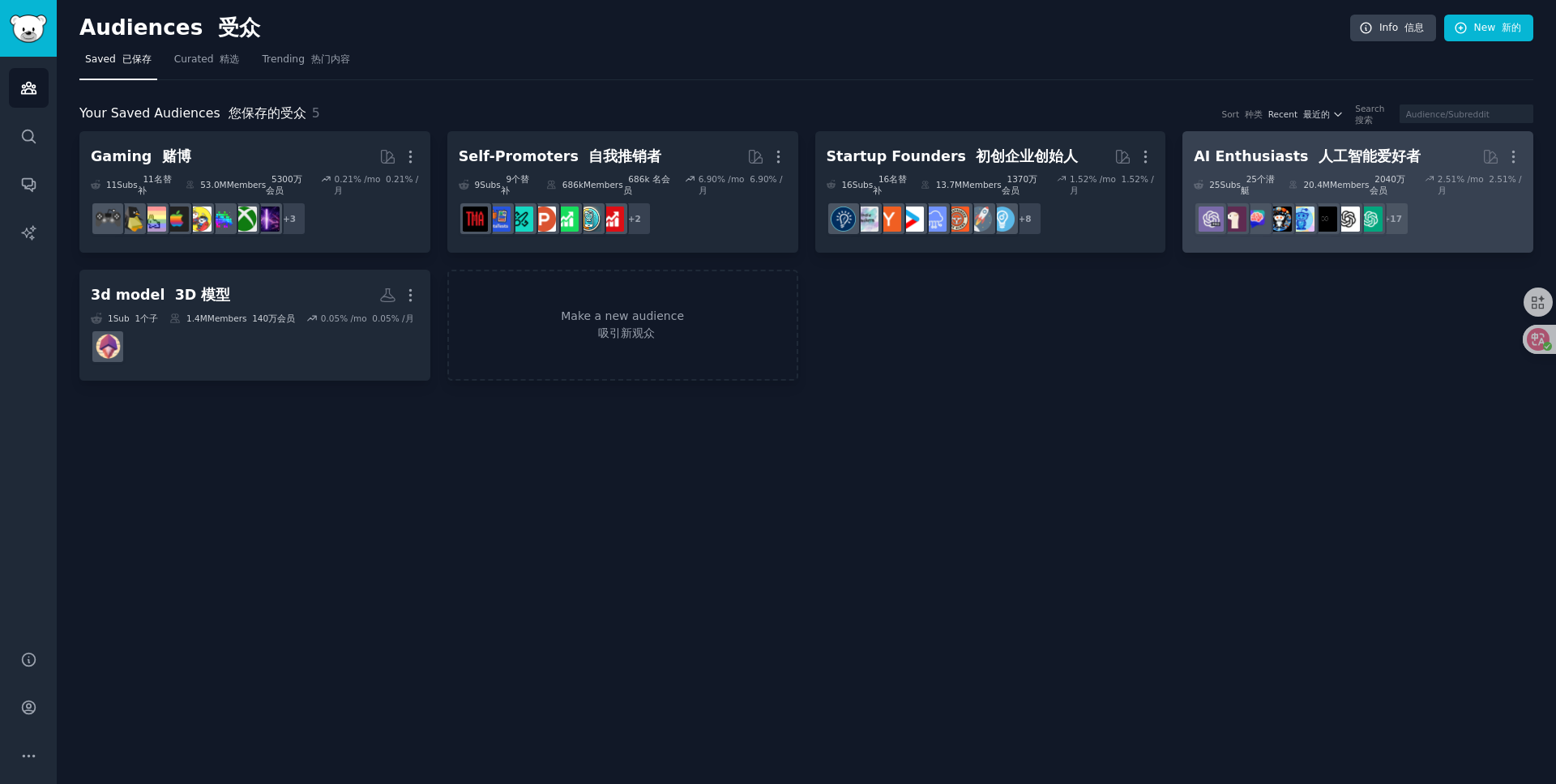
click at [1323, 162] on font "人工智能爱好者" at bounding box center [1369, 156] width 102 height 17
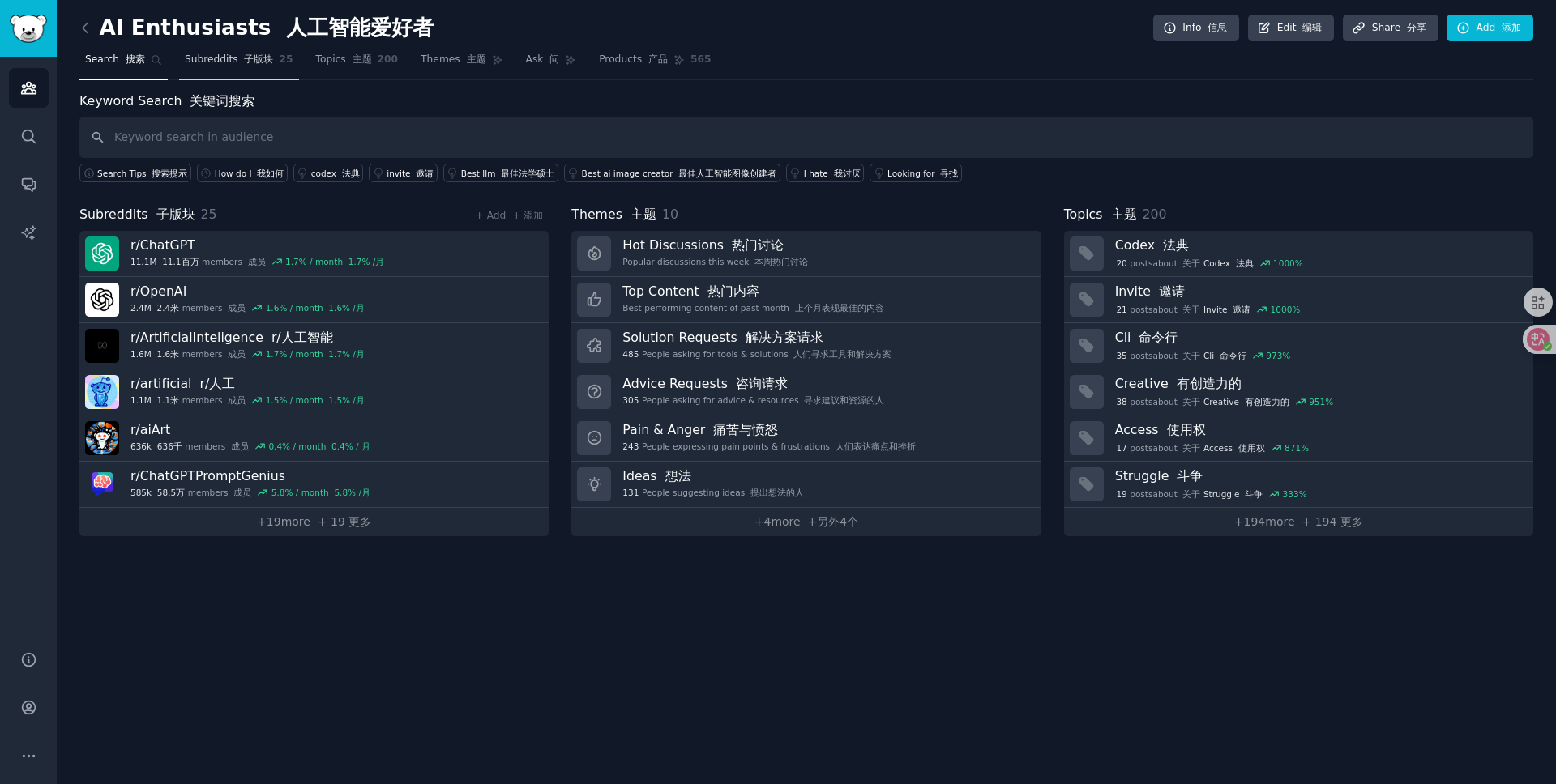
click at [238, 65] on span "Subreddits 子版块" at bounding box center [229, 60] width 89 height 15
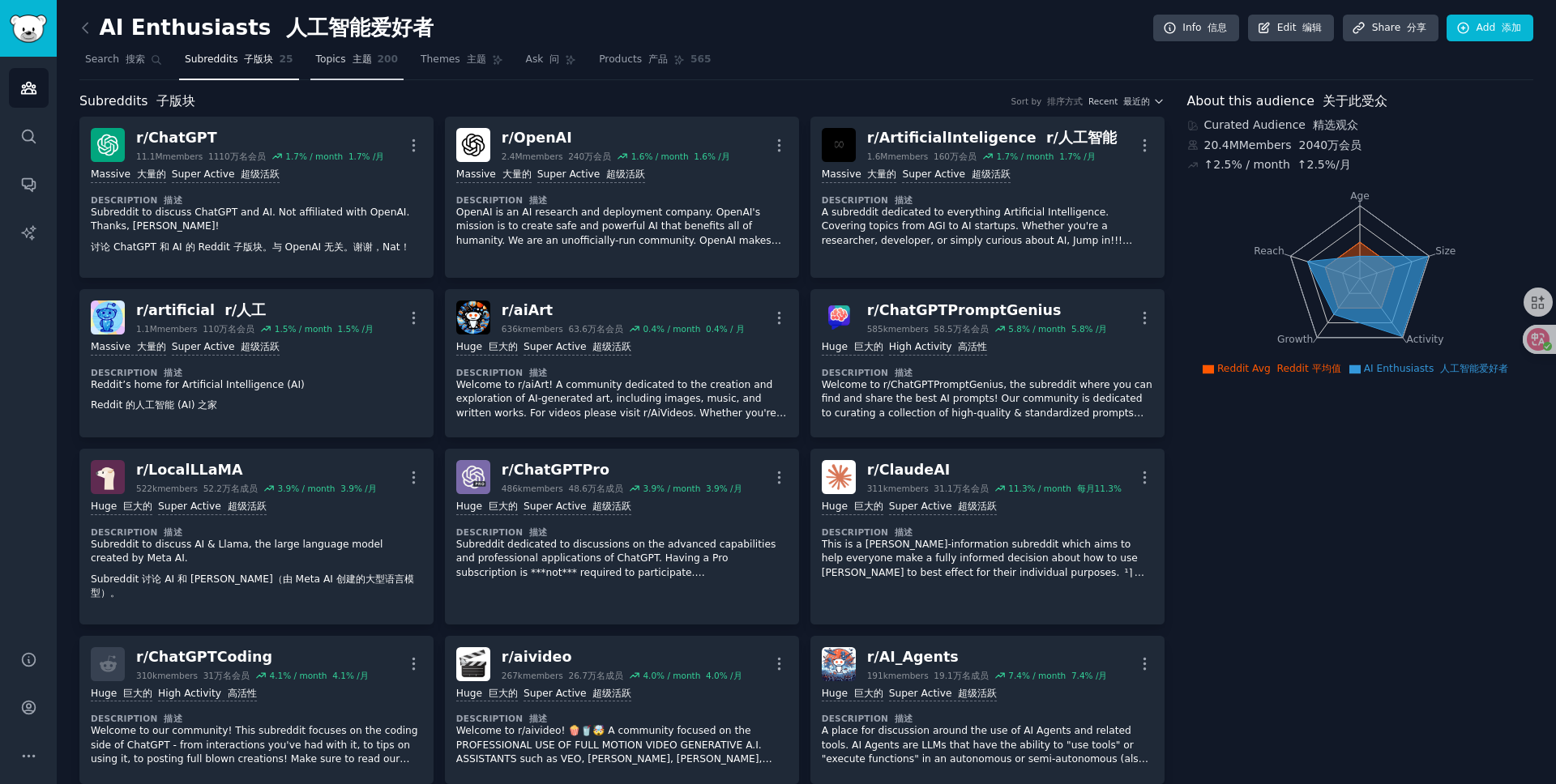
click at [338, 63] on span "Topics 主题" at bounding box center [343, 60] width 56 height 15
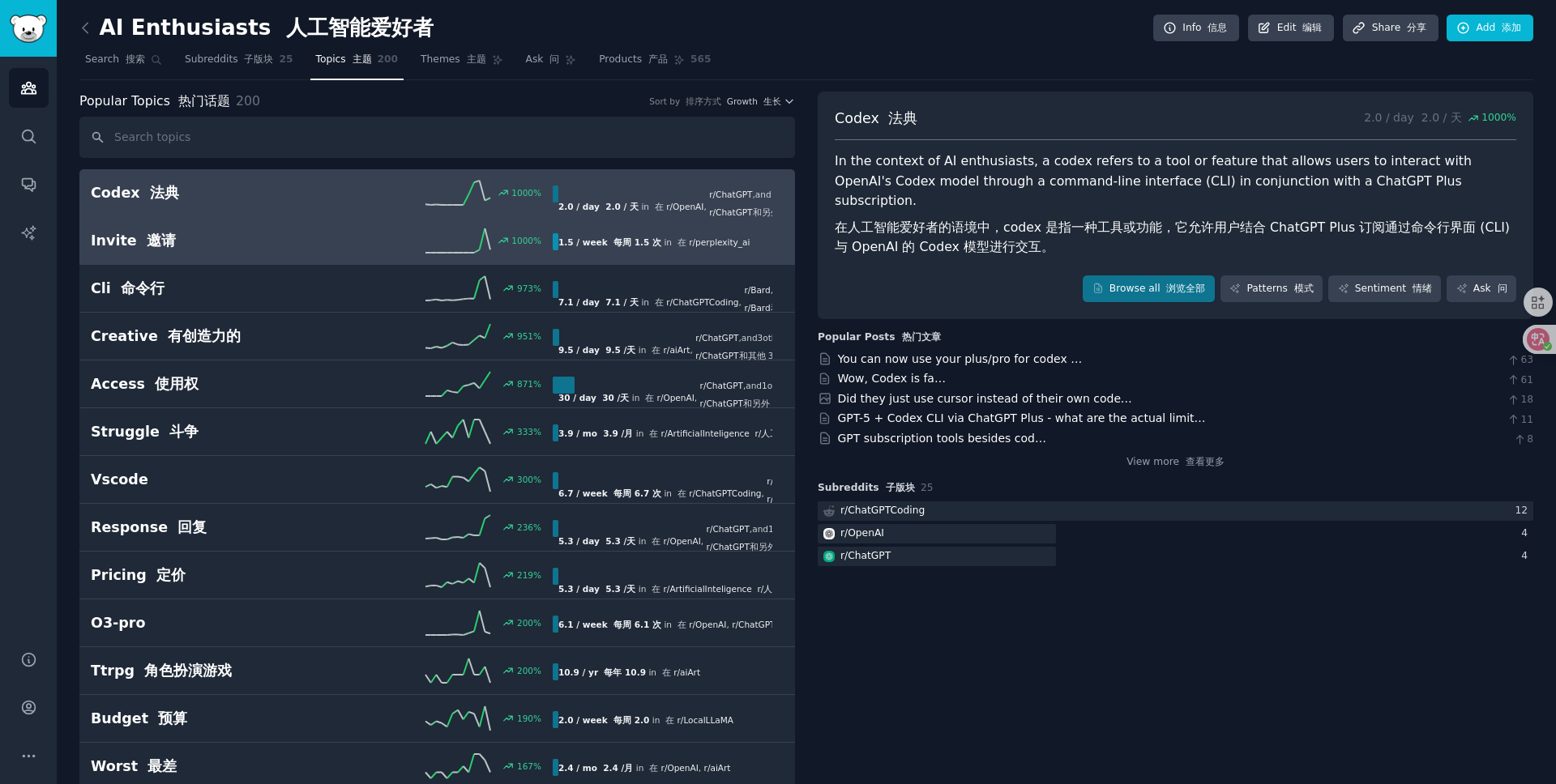
click at [207, 251] on div "Invite 邀请 1000 % 1.5 / week 每周 1.5 次 in 在 r/ perplexity_ai" at bounding box center [437, 240] width 693 height 24
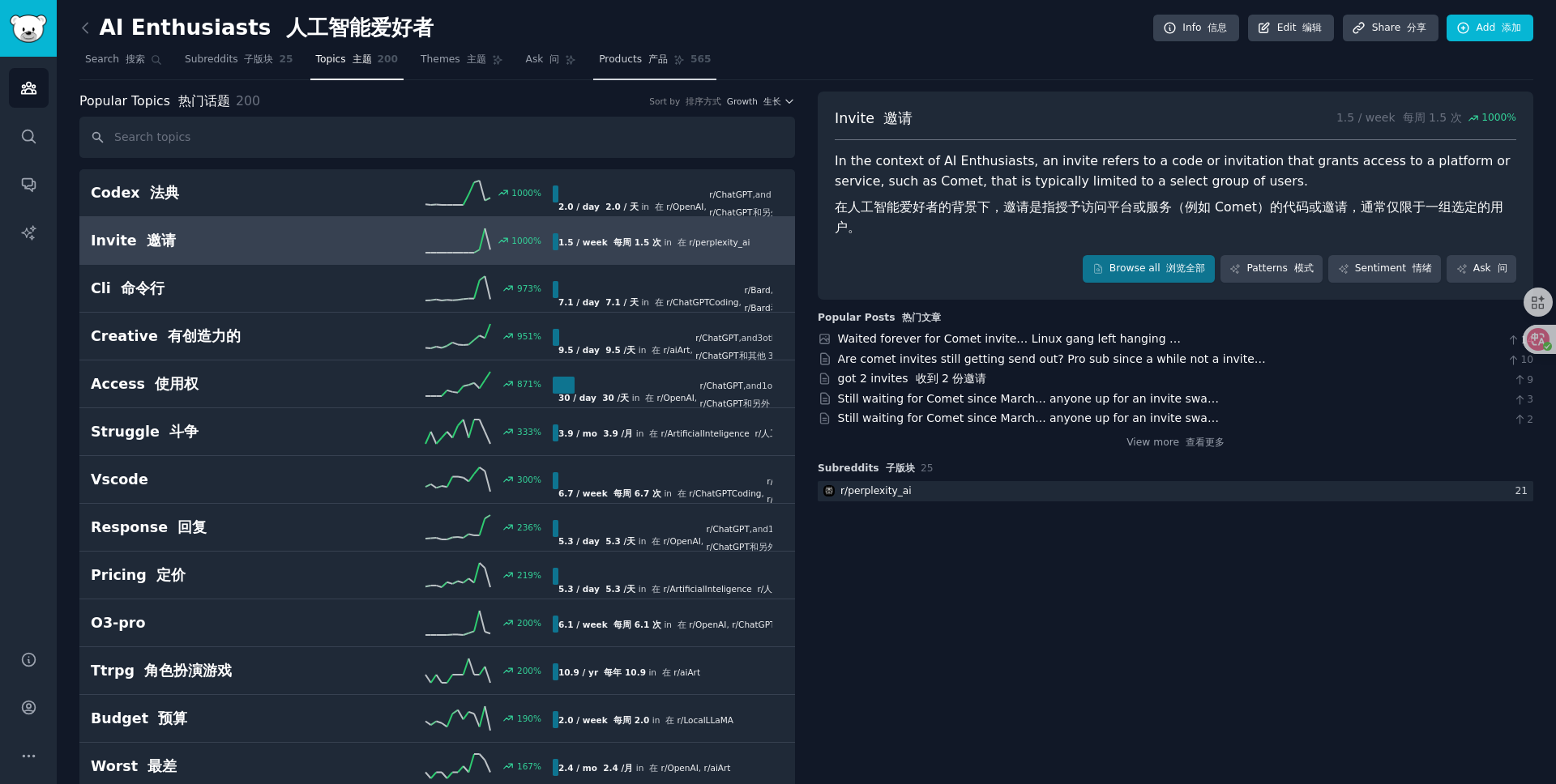
click at [642, 64] on font at bounding box center [644, 59] width 6 height 11
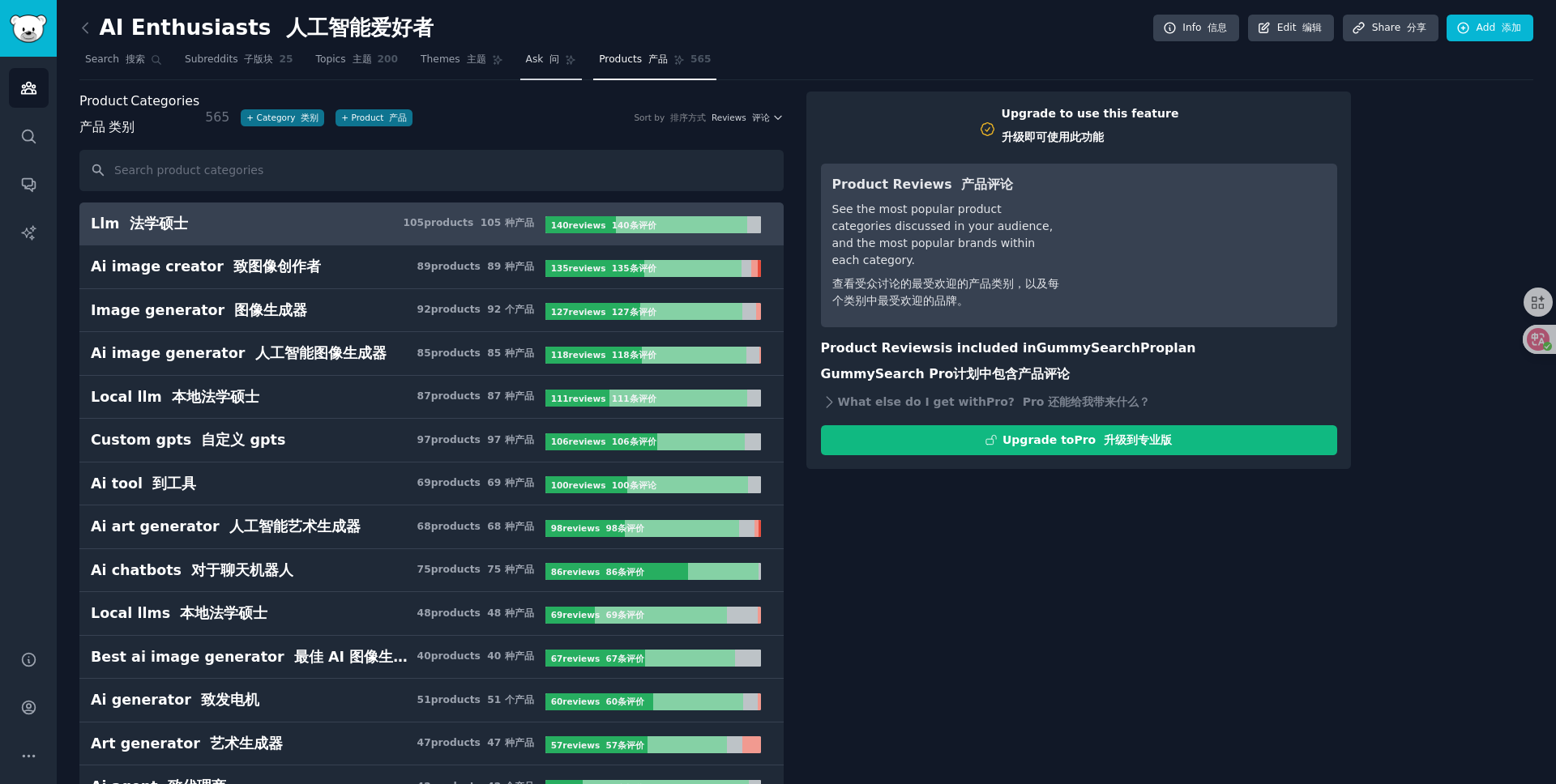
click at [551, 63] on font "问" at bounding box center [554, 59] width 10 height 11
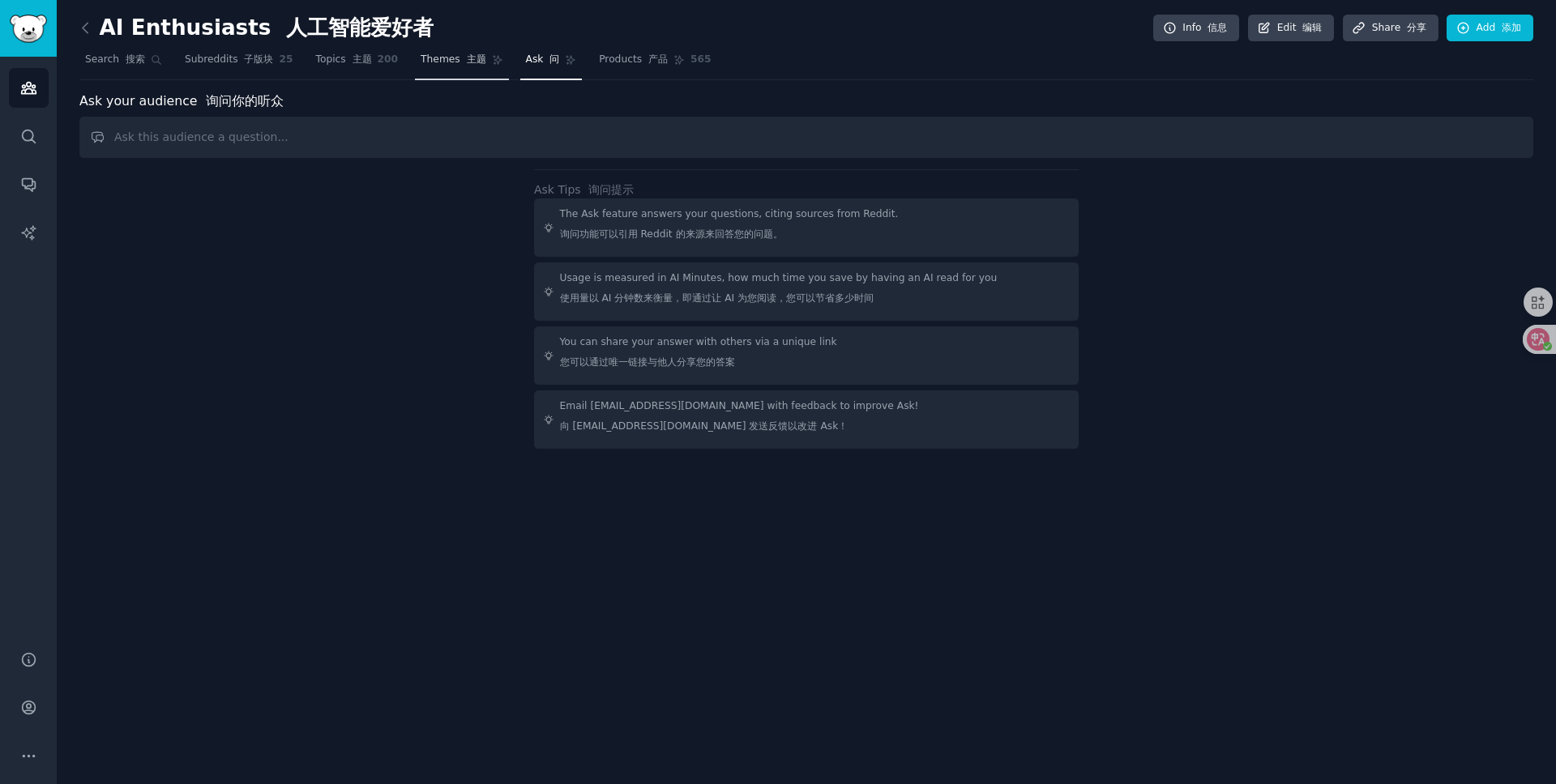
click at [467, 62] on font "主题" at bounding box center [476, 59] width 19 height 11
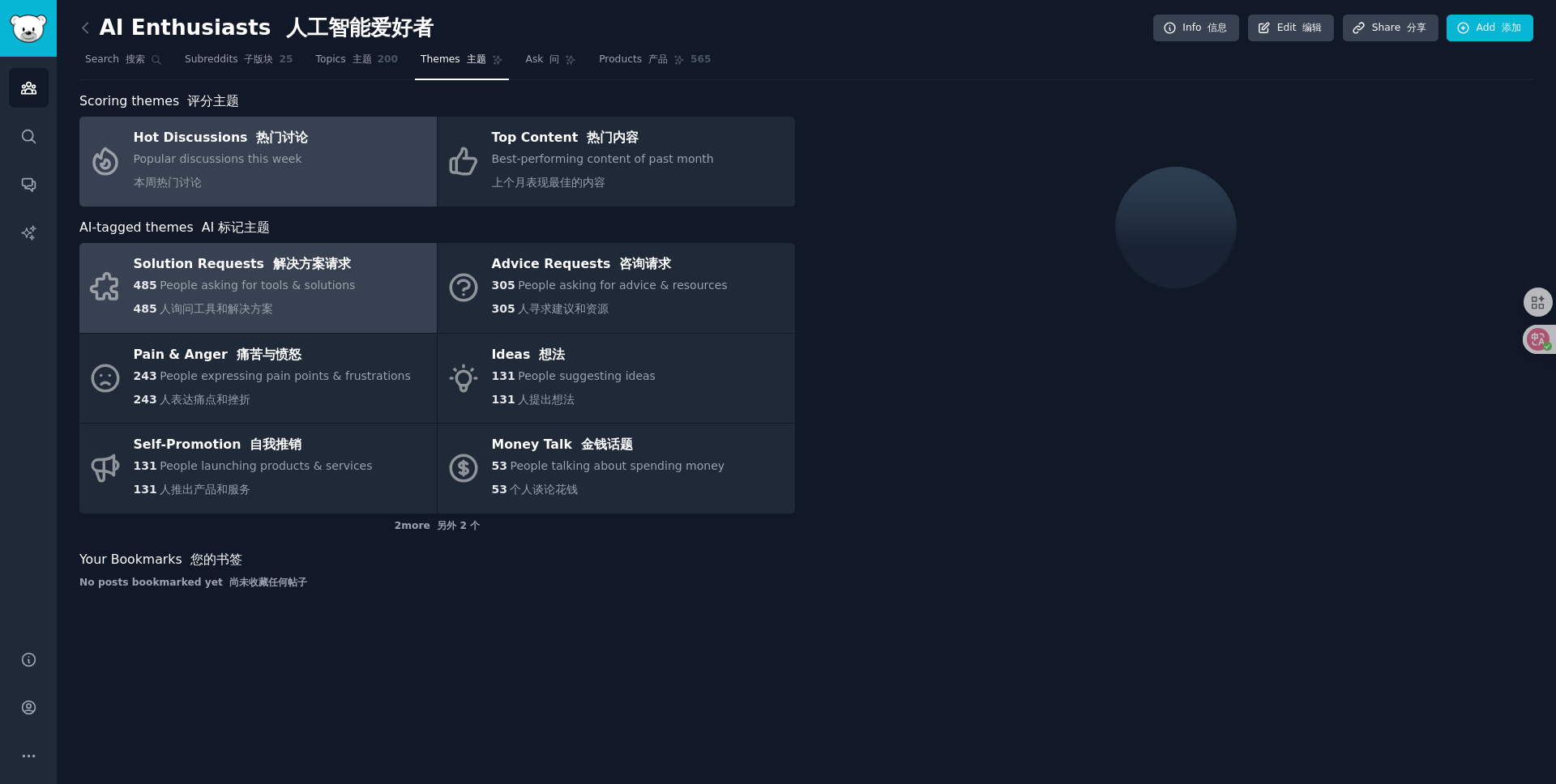
click at [286, 291] on span "People asking for tools & solutions" at bounding box center [257, 285] width 195 height 13
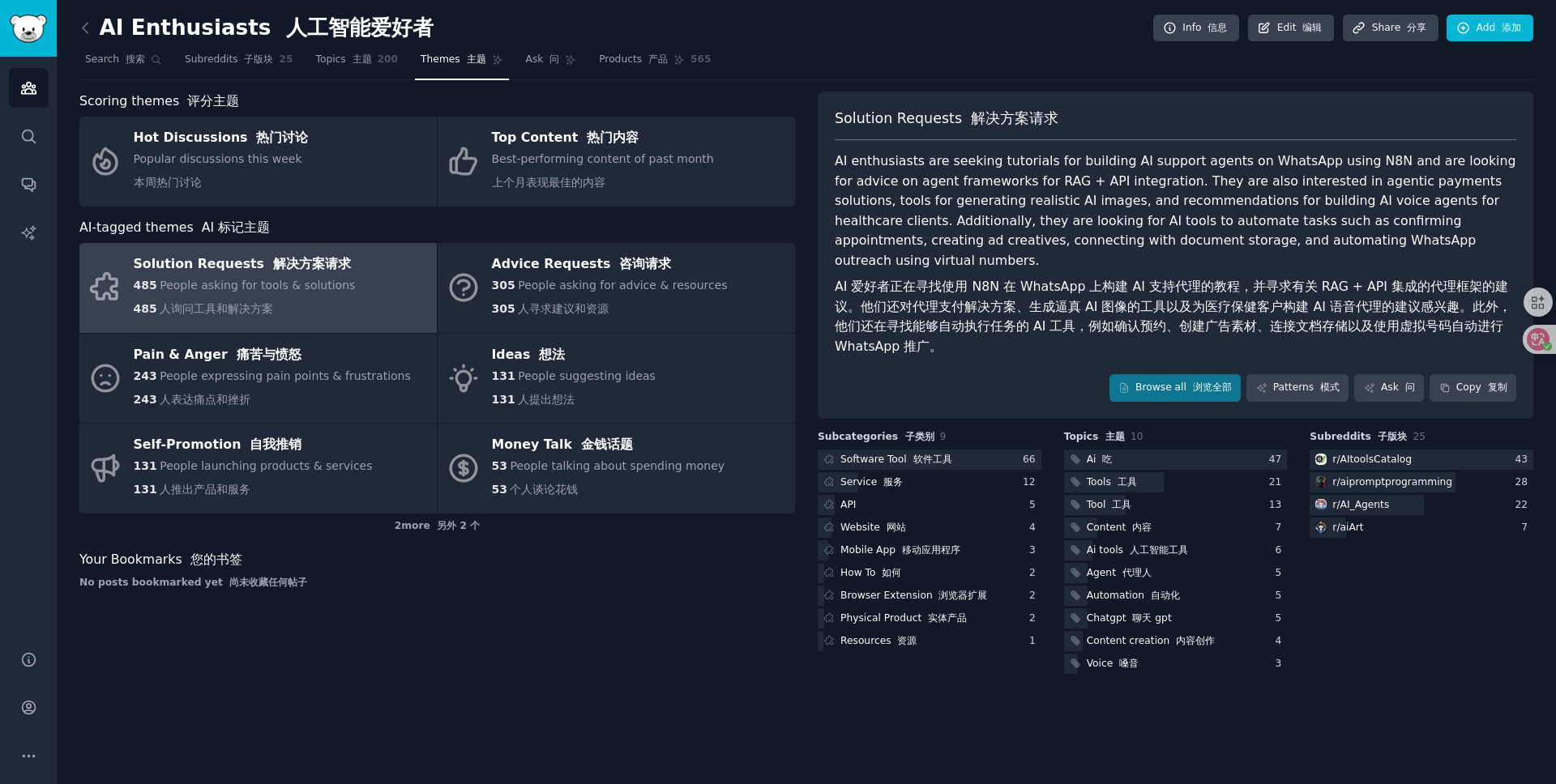
click at [885, 277] on font "AI 爱好者正在寻找使用 N8N 在 WhatsApp 上构建 AI 支持代理的教程，并寻求有关 RAG + API 集成的代理框架的建议。他们还对代理支付解…" at bounding box center [1176, 317] width 681 height 79
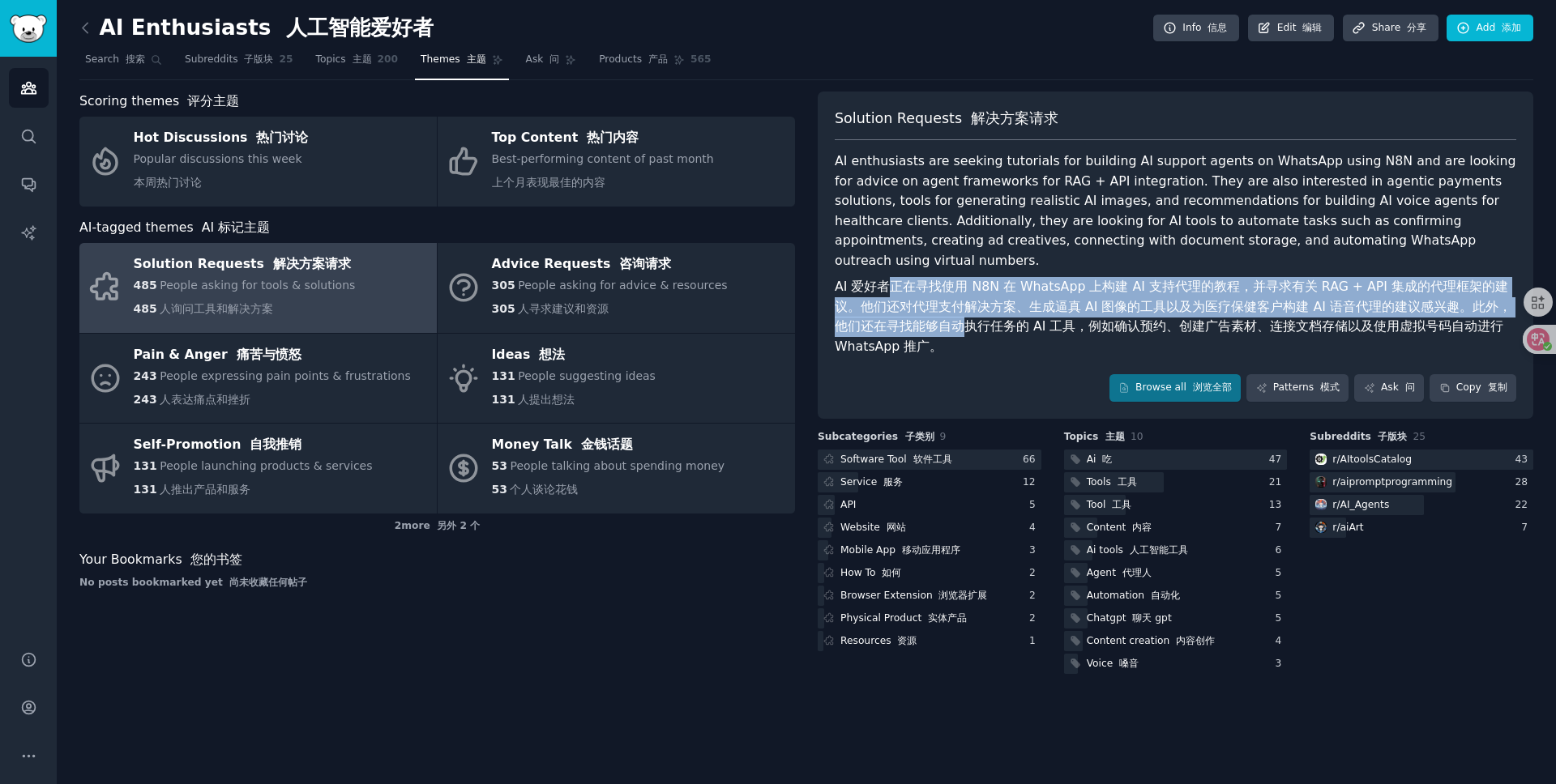
drag, startPoint x: 885, startPoint y: 264, endPoint x: 921, endPoint y: 302, distance: 52.3
click at [921, 302] on font "AI 爱好者正在寻找使用 N8N 在 WhatsApp 上构建 AI 支持代理的教程，并寻求有关 RAG + API 集成的代理框架的建议。他们还对代理支付解…" at bounding box center [1173, 317] width 677 height 75
click at [969, 298] on font "AI 爱好者正在寻找使用 N8N 在 WhatsApp 上构建 AI 支持代理的教程，并寻求有关 RAG + API 集成的代理框架的建议。他们还对代理支付解…" at bounding box center [1176, 317] width 681 height 79
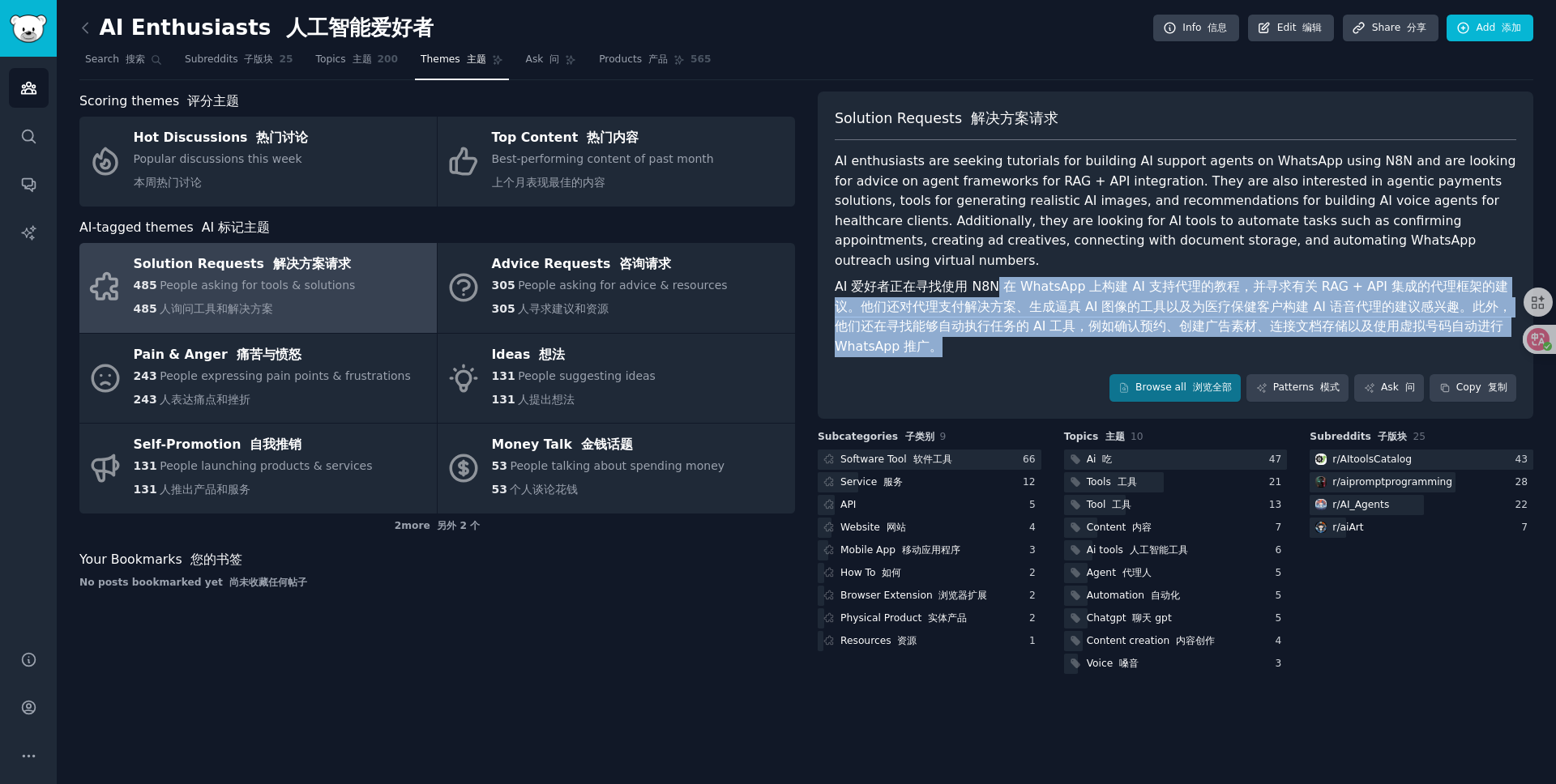
drag, startPoint x: 999, startPoint y: 266, endPoint x: 1074, endPoint y: 320, distance: 92.4
click at [1074, 320] on font "AI 爱好者正在寻找使用 N8N 在 WhatsApp 上构建 AI 支持代理的教程，并寻求有关 RAG + API 集成的代理框架的建议。他们还对代理支付解…" at bounding box center [1176, 317] width 681 height 79
click at [1109, 306] on font "AI 爱好者正在寻找使用 N8N 在 WhatsApp 上构建 AI 支持代理的教程，并寻求有关 RAG + API 集成的代理框架的建议。他们还对代理支付解…" at bounding box center [1173, 317] width 677 height 75
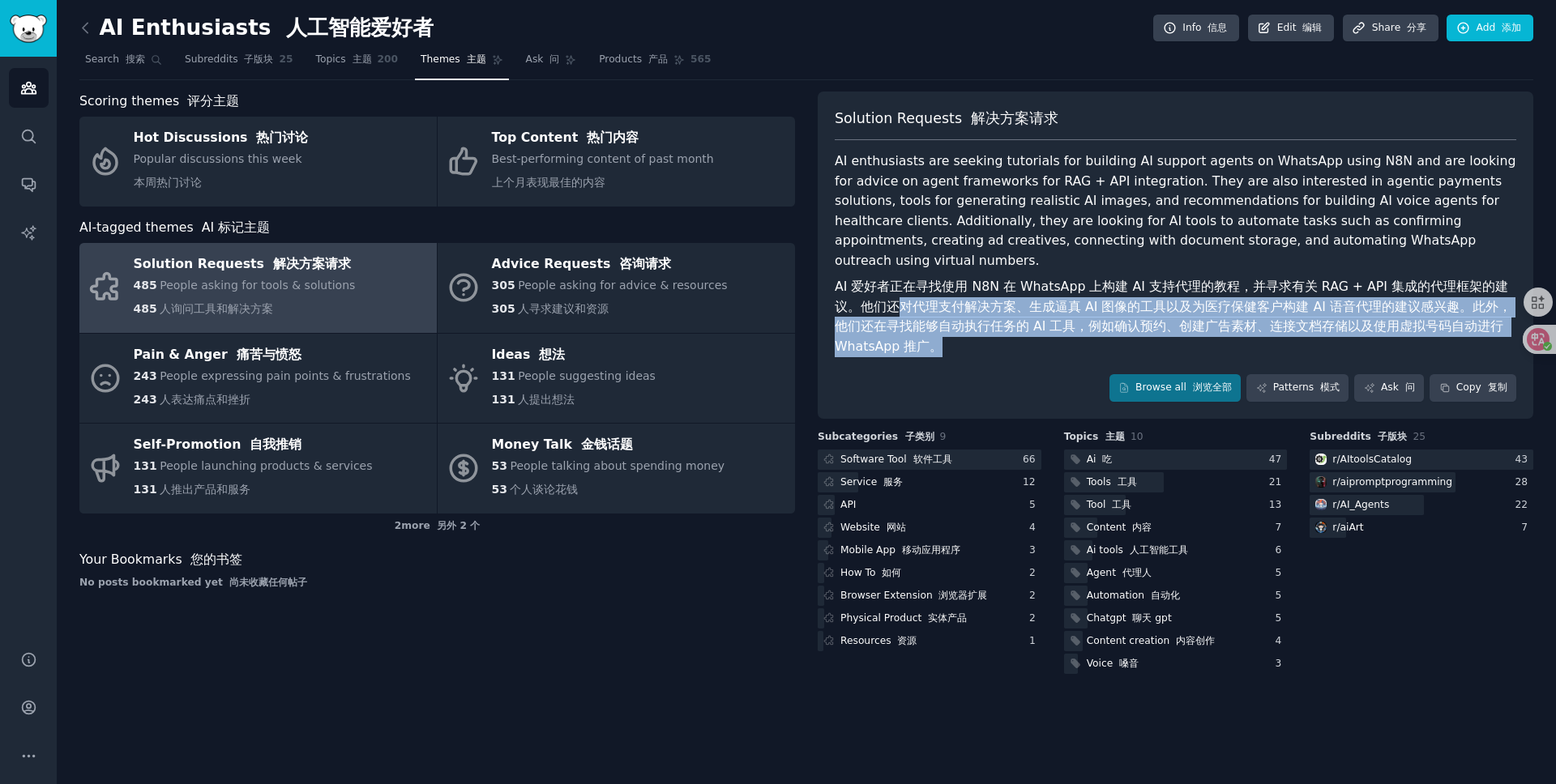
drag, startPoint x: 873, startPoint y: 284, endPoint x: 973, endPoint y: 319, distance: 105.9
click at [973, 319] on font "AI 爱好者正在寻找使用 N8N 在 WhatsApp 上构建 AI 支持代理的教程，并寻求有关 RAG + API 集成的代理框架的建议。他们还对代理支付解…" at bounding box center [1176, 317] width 681 height 79
click at [1039, 301] on font "AI 爱好者正在寻找使用 N8N 在 WhatsApp 上构建 AI 支持代理的教程，并寻求有关 RAG + API 集成的代理框架的建议。他们还对代理支付解…" at bounding box center [1173, 317] width 677 height 75
drag, startPoint x: 1026, startPoint y: 292, endPoint x: 1051, endPoint y: 324, distance: 40.6
click at [1051, 324] on font "AI 爱好者正在寻找使用 N8N 在 WhatsApp 上构建 AI 支持代理的教程，并寻求有关 RAG + API 集成的代理框架的建议。他们还对代理支付解…" at bounding box center [1176, 317] width 681 height 79
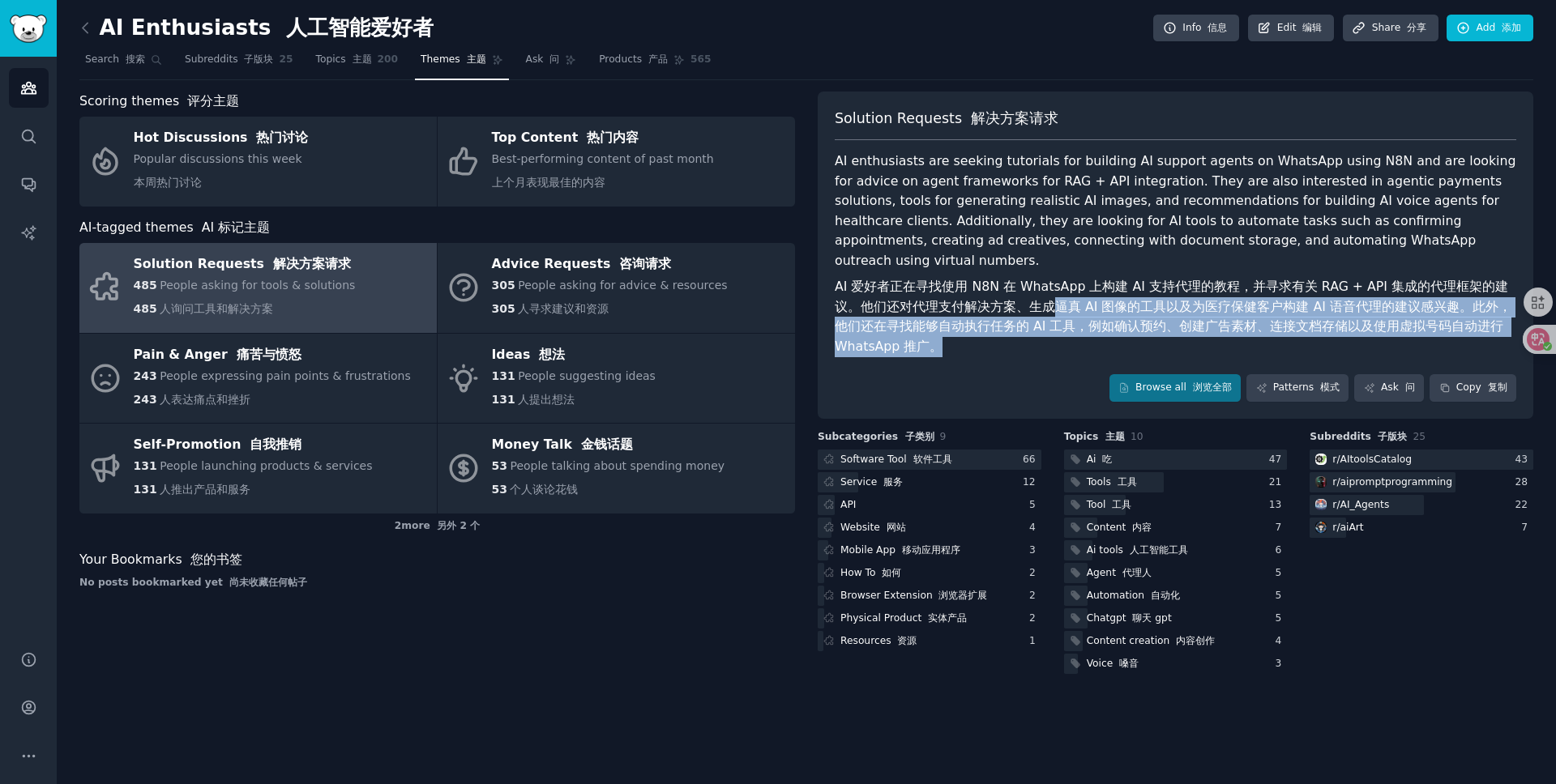
click at [1102, 303] on font "AI 爱好者正在寻找使用 N8N 在 WhatsApp 上构建 AI 支持代理的教程，并寻求有关 RAG + API 集成的代理框架的建议。他们还对代理支付解…" at bounding box center [1173, 317] width 677 height 75
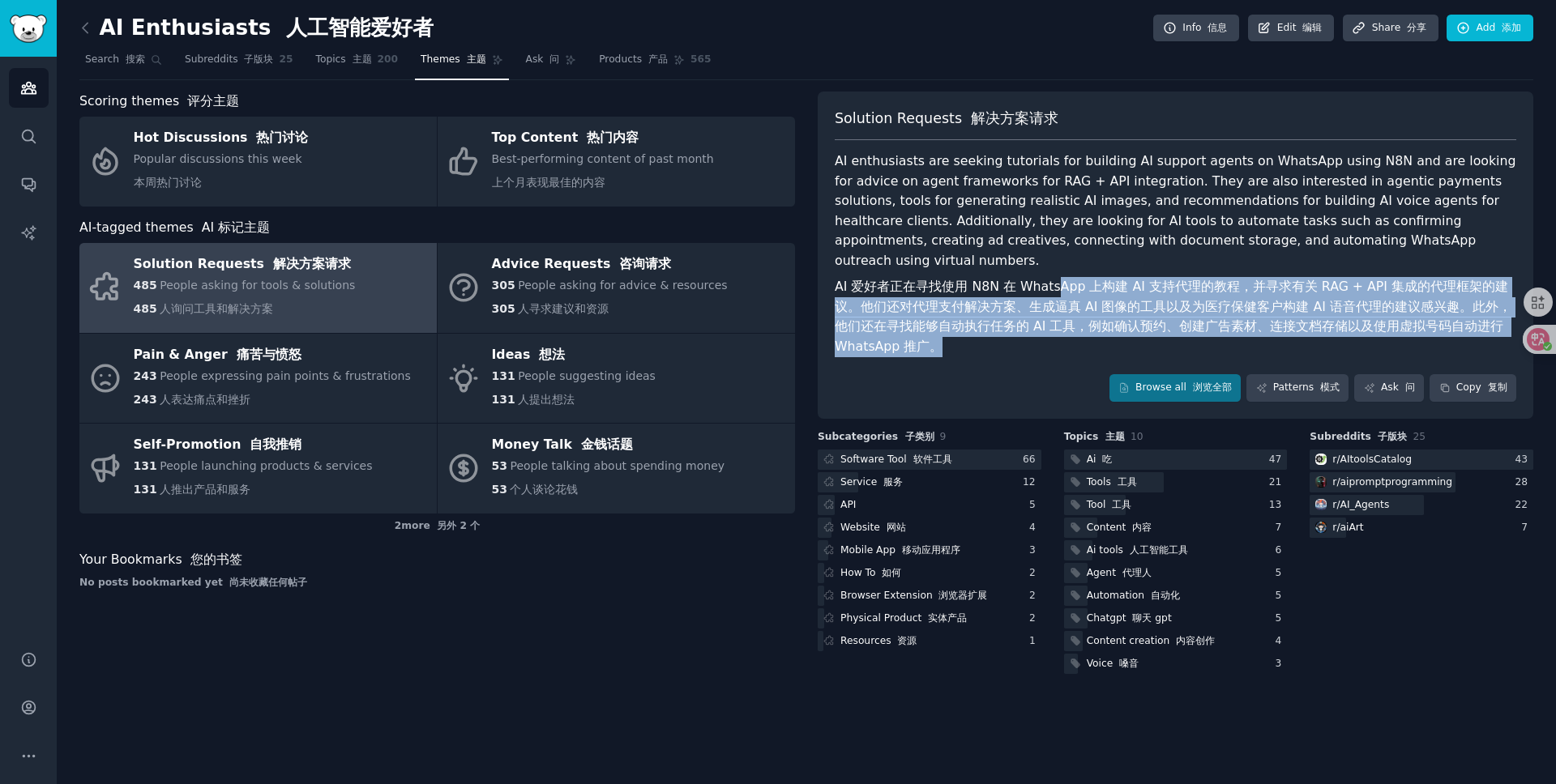
drag, startPoint x: 1056, startPoint y: 277, endPoint x: 1109, endPoint y: 322, distance: 69.5
click at [1109, 322] on font "AI 爱好者正在寻找使用 N8N 在 WhatsApp 上构建 AI 支持代理的教程，并寻求有关 RAG + API 集成的代理框架的建议。他们还对代理支付解…" at bounding box center [1176, 317] width 681 height 79
click at [1136, 299] on font "AI 爱好者正在寻找使用 N8N 在 WhatsApp 上构建 AI 支持代理的教程，并寻求有关 RAG + API 集成的代理框架的建议。他们还对代理支付解…" at bounding box center [1173, 317] width 677 height 75
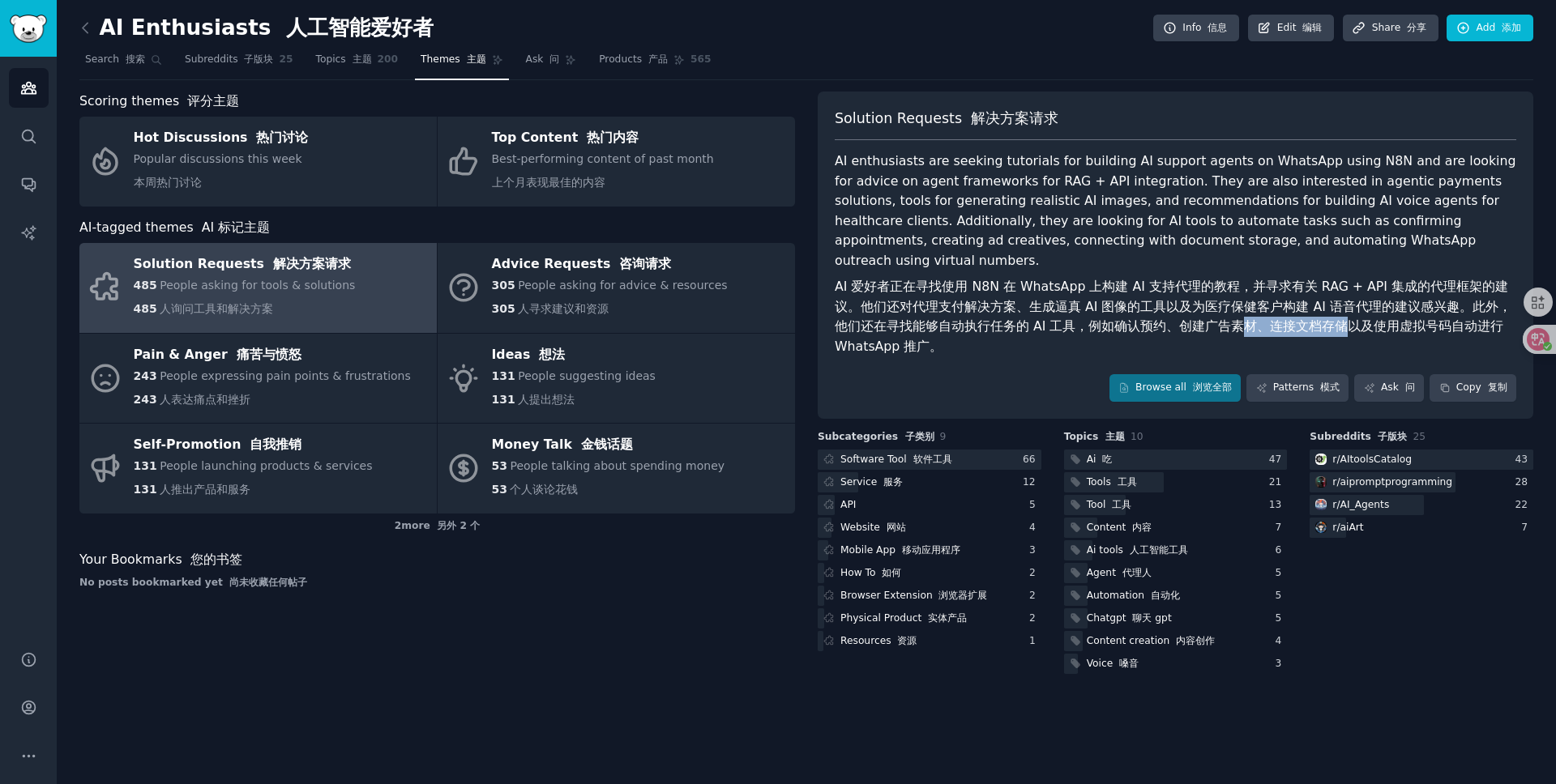
drag, startPoint x: 1191, startPoint y: 298, endPoint x: 1306, endPoint y: 299, distance: 115.0
click at [1306, 299] on font "AI 爱好者正在寻找使用 N8N 在 WhatsApp 上构建 AI 支持代理的教程，并寻求有关 RAG + API 集成的代理框架的建议。他们还对代理支付解…" at bounding box center [1176, 317] width 681 height 79
click at [1255, 282] on font "AI 爱好者正在寻找使用 N8N 在 WhatsApp 上构建 AI 支持代理的教程，并寻求有关 RAG + API 集成的代理框架的建议。他们还对代理支付解…" at bounding box center [1173, 317] width 677 height 75
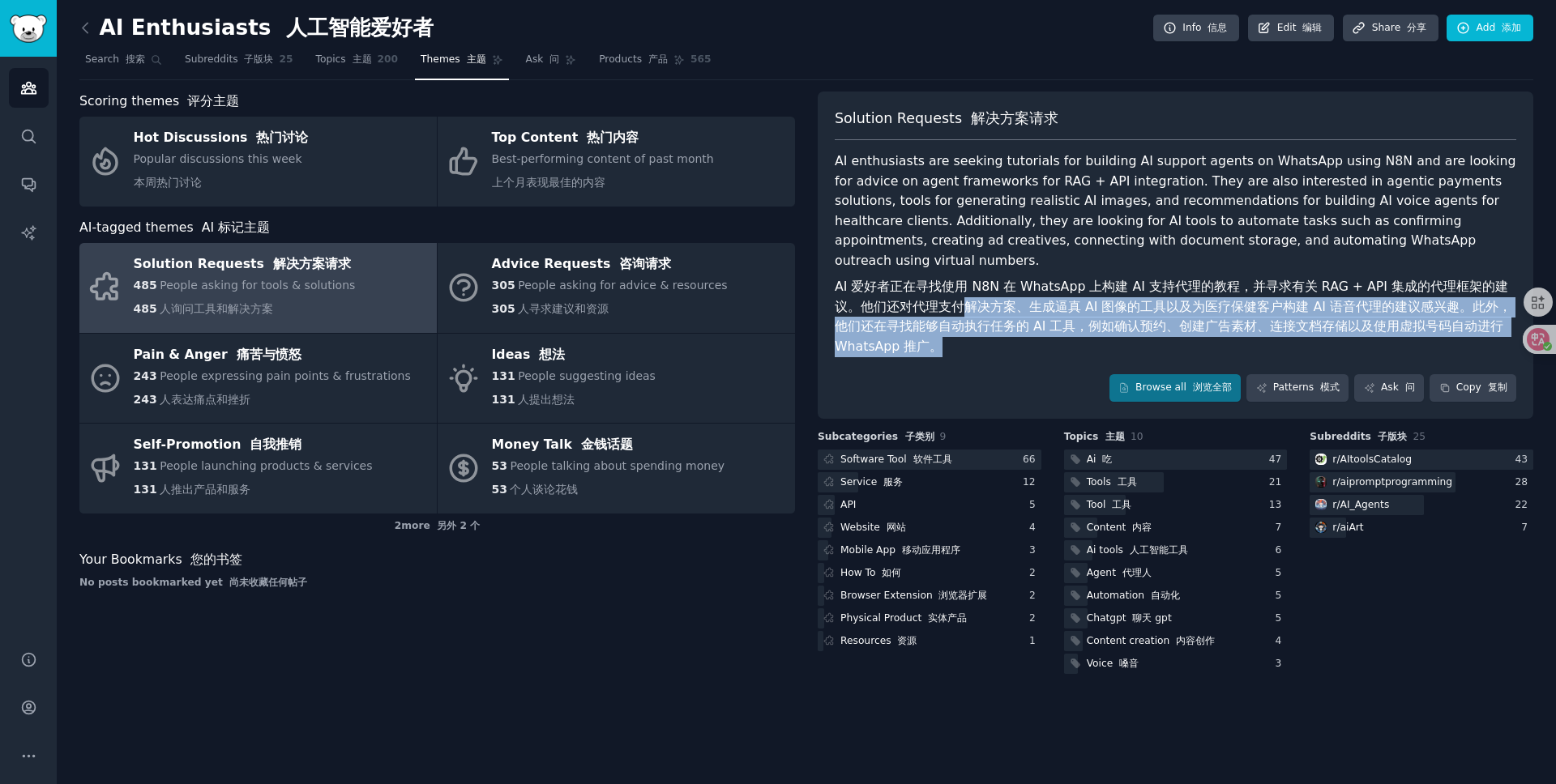
drag, startPoint x: 944, startPoint y: 330, endPoint x: 932, endPoint y: 282, distance: 49.5
click at [932, 282] on font "AI 爱好者正在寻找使用 N8N 在 WhatsApp 上构建 AI 支持代理的教程，并寻求有关 RAG + API 集成的代理框架的建议。他们还对代理支付解…" at bounding box center [1176, 317] width 681 height 79
click at [993, 282] on font "AI 爱好者正在寻找使用 N8N 在 WhatsApp 上构建 AI 支持代理的教程，并寻求有关 RAG + API 集成的代理框架的建议。他们还对代理支付解…" at bounding box center [1173, 317] width 677 height 75
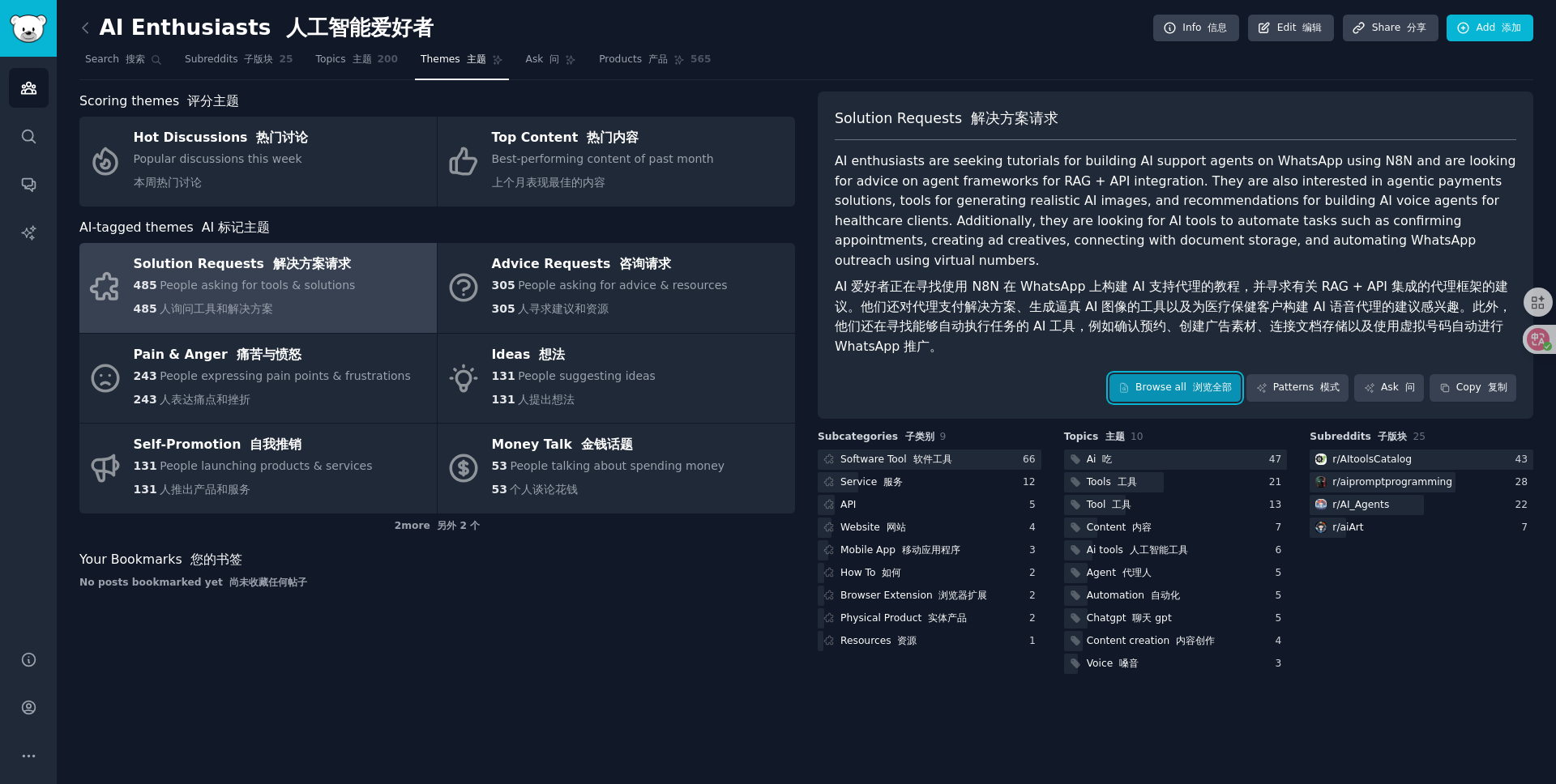
click at [1169, 375] on link "Browse all 浏览全部" at bounding box center [1176, 388] width 133 height 28
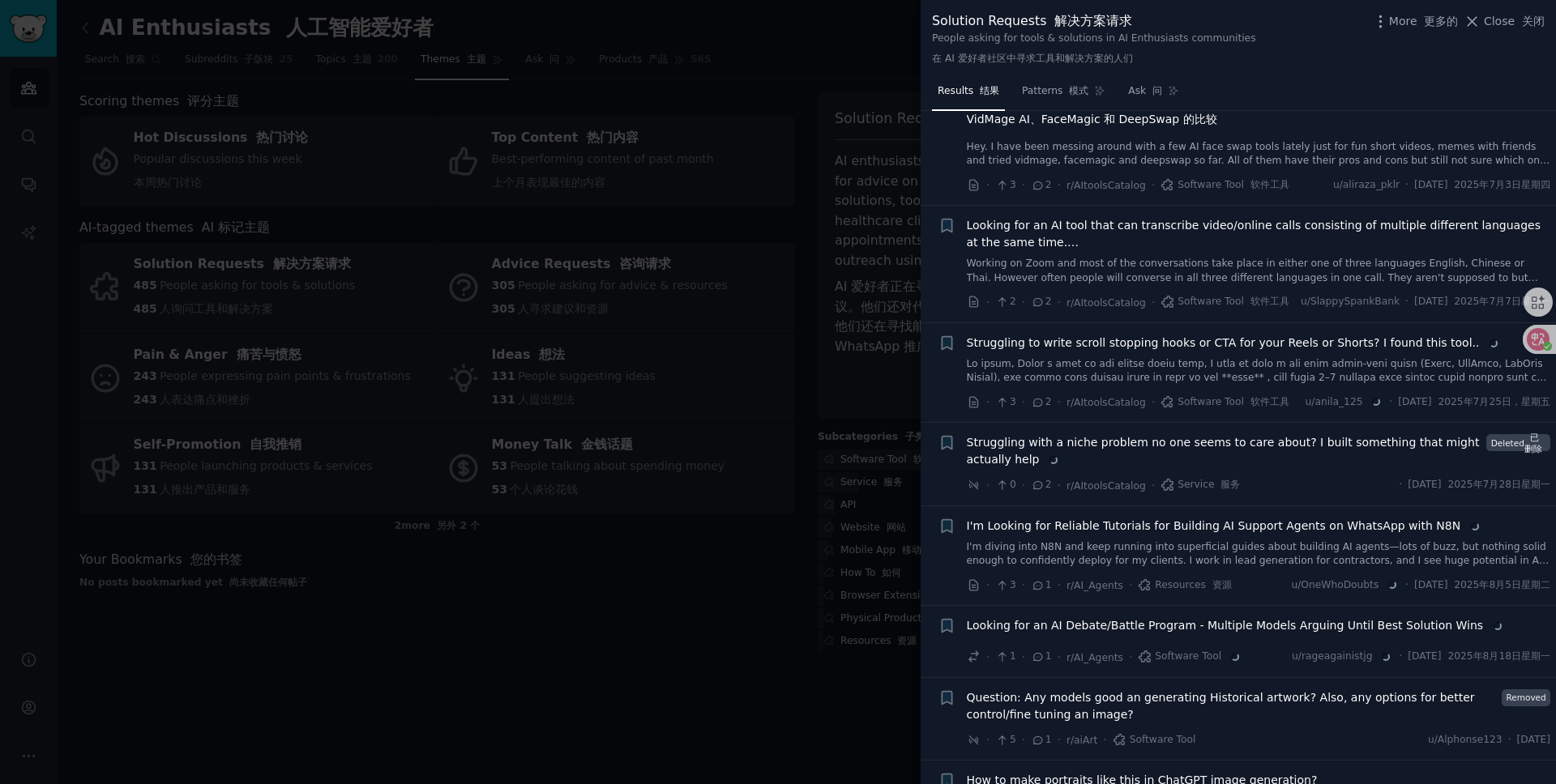
scroll to position [7528, 0]
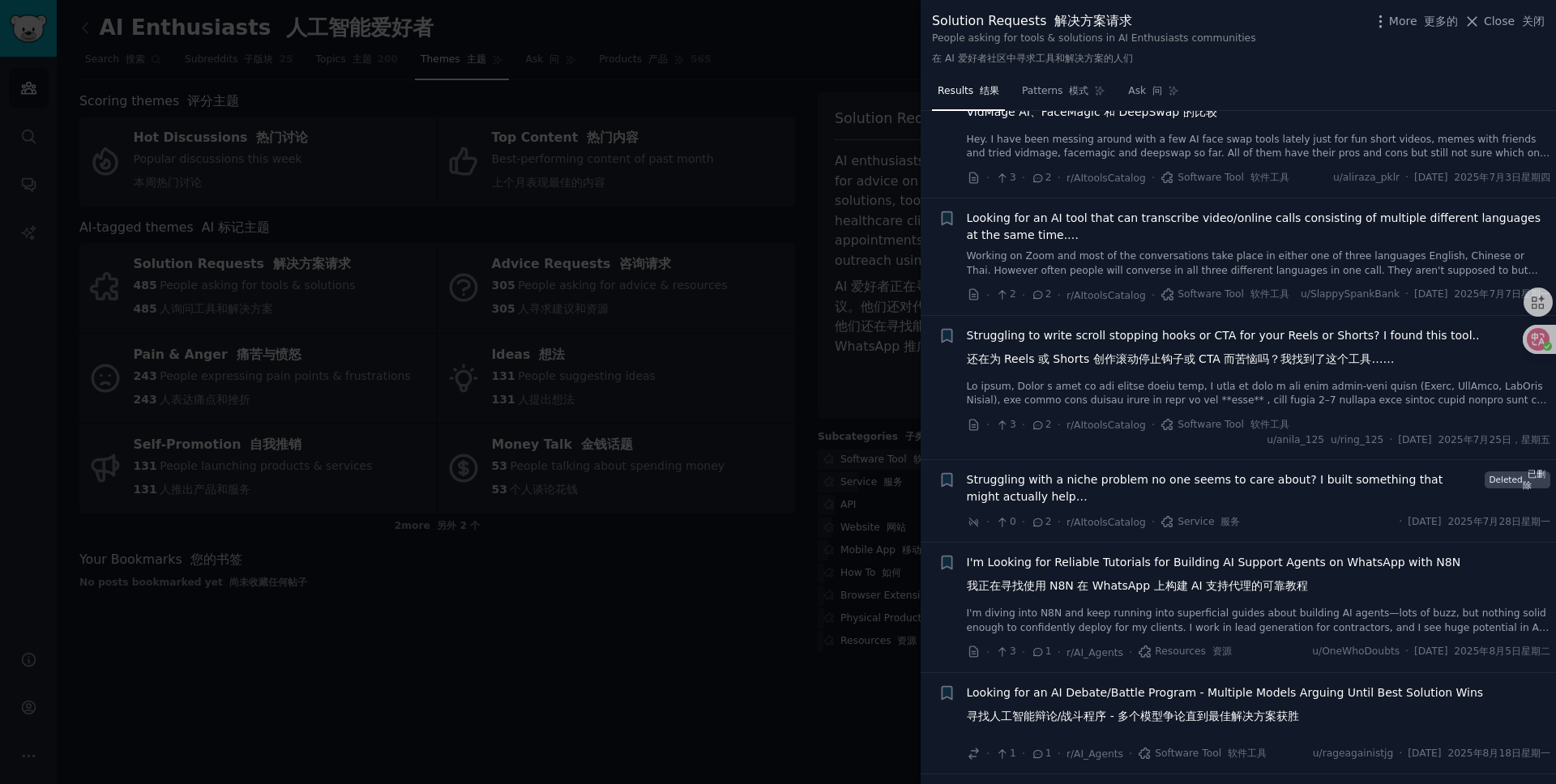
click at [656, 582] on div at bounding box center [778, 392] width 1556 height 784
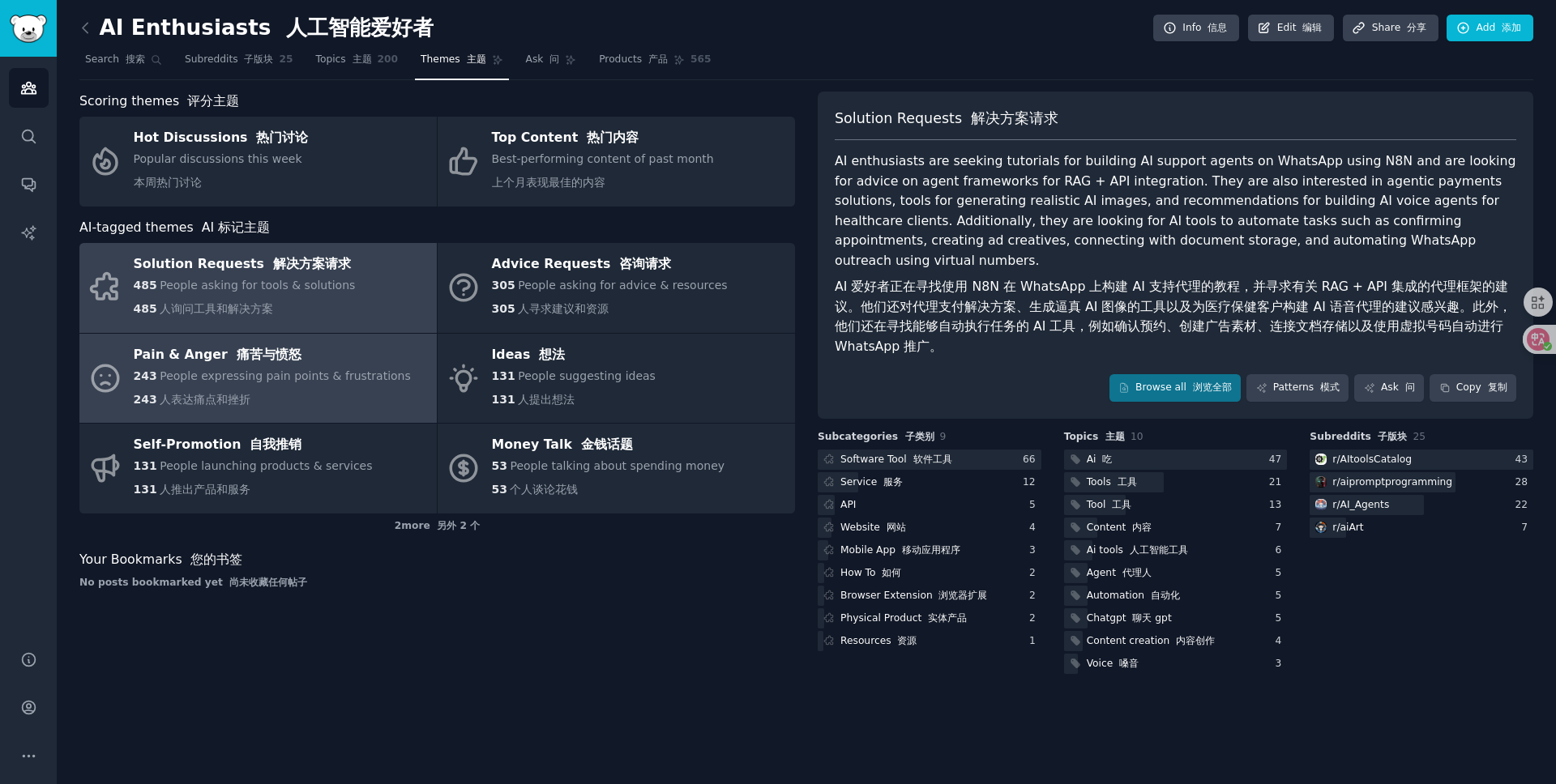
click at [282, 368] on div "243 People expressing pain points & frustrations 243 人表达痛点和挫折" at bounding box center [272, 391] width 277 height 47
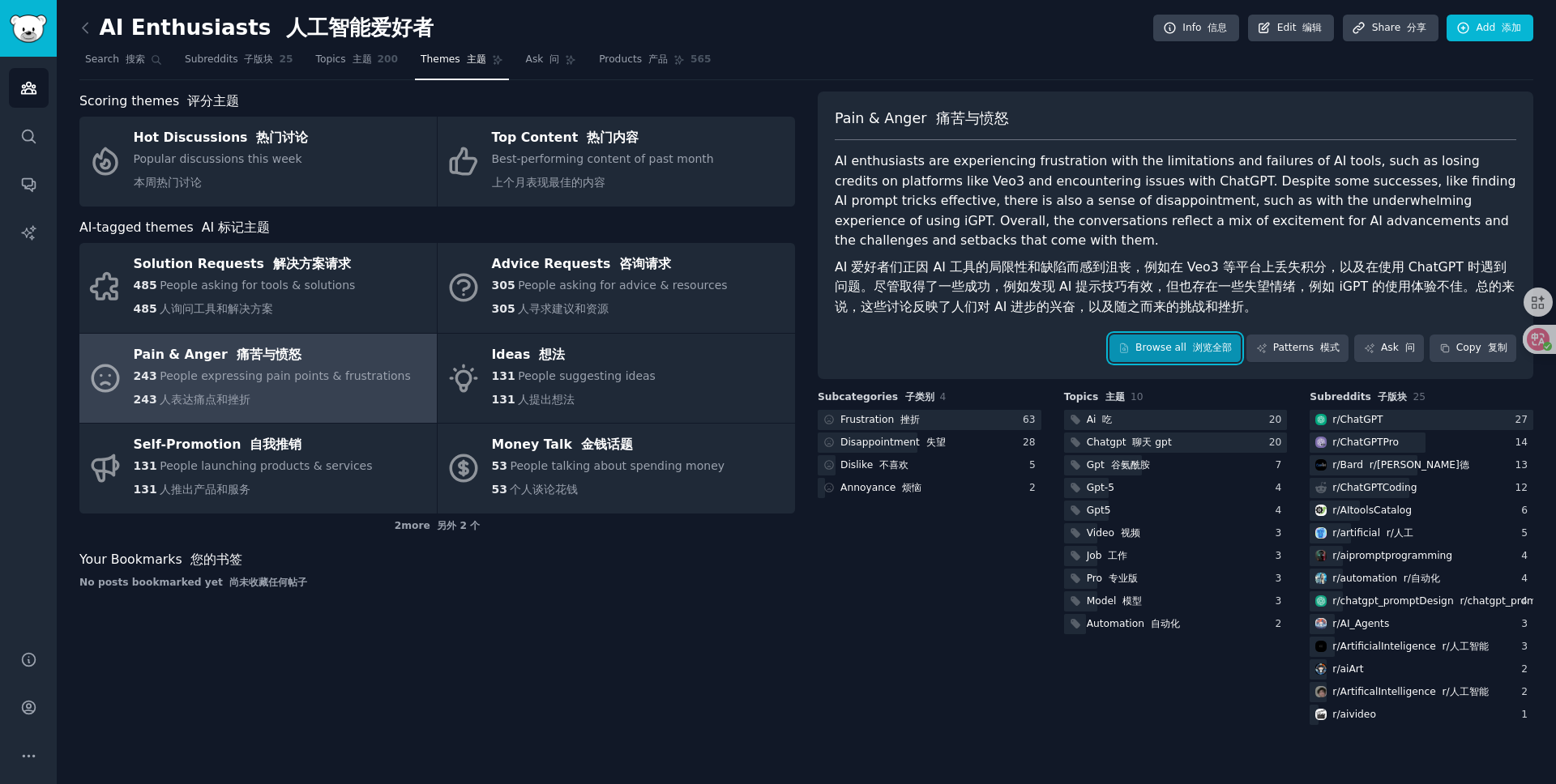
click at [1163, 337] on link "Browse all 浏览全部" at bounding box center [1176, 349] width 133 height 28
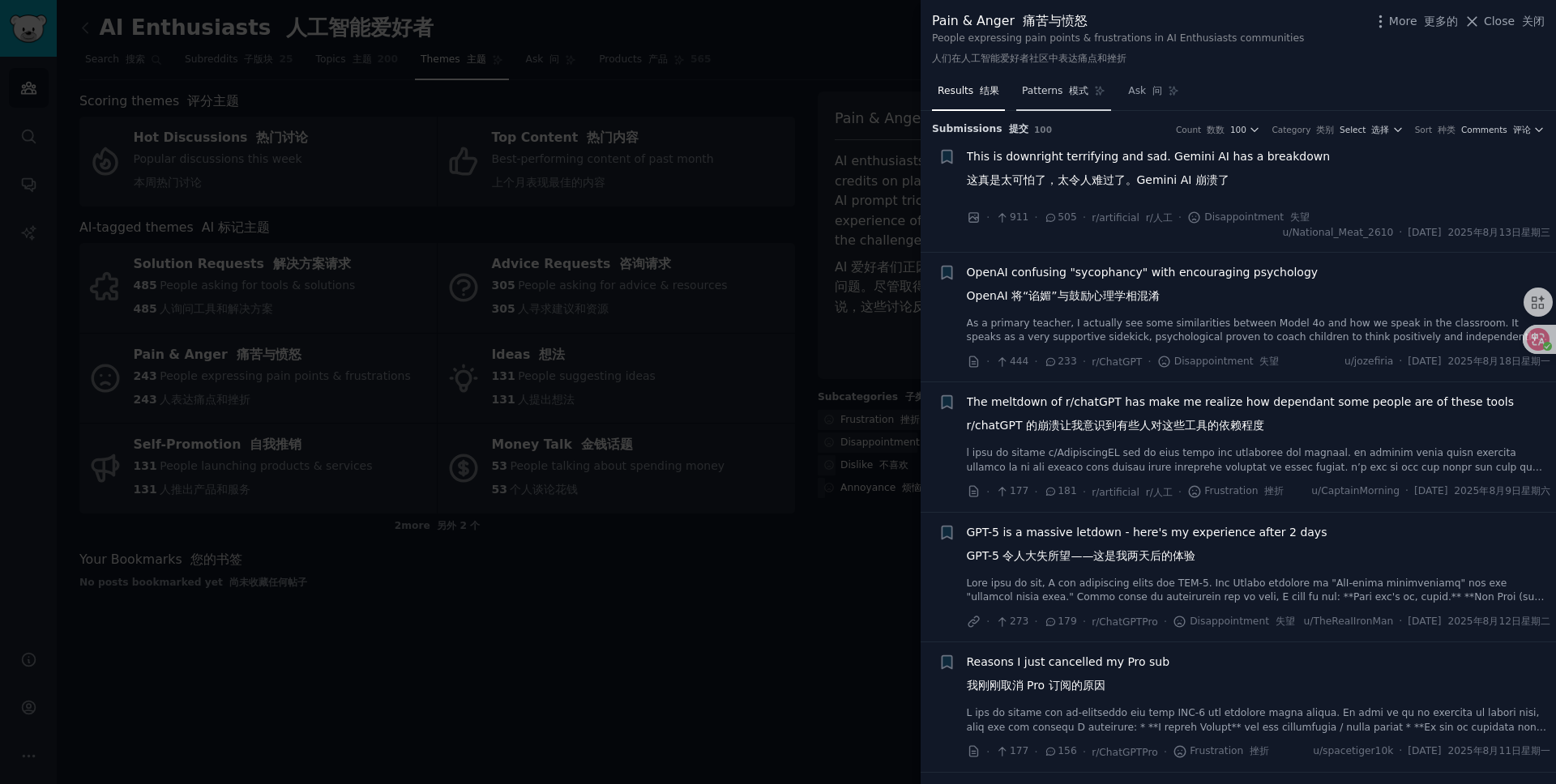
click at [1063, 85] on font at bounding box center [1066, 90] width 6 height 11
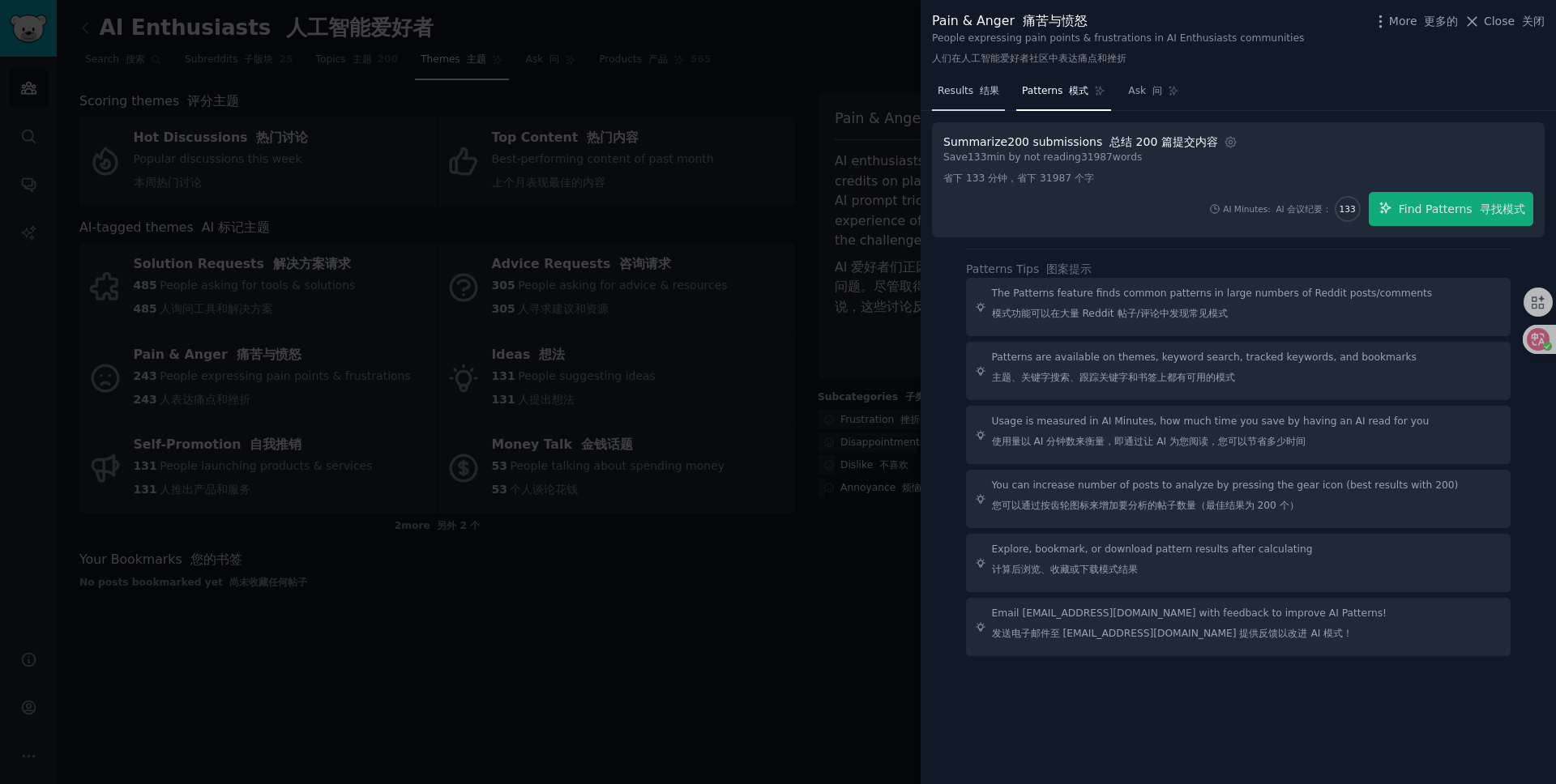
click at [970, 90] on span "Results 结果" at bounding box center [969, 92] width 62 height 15
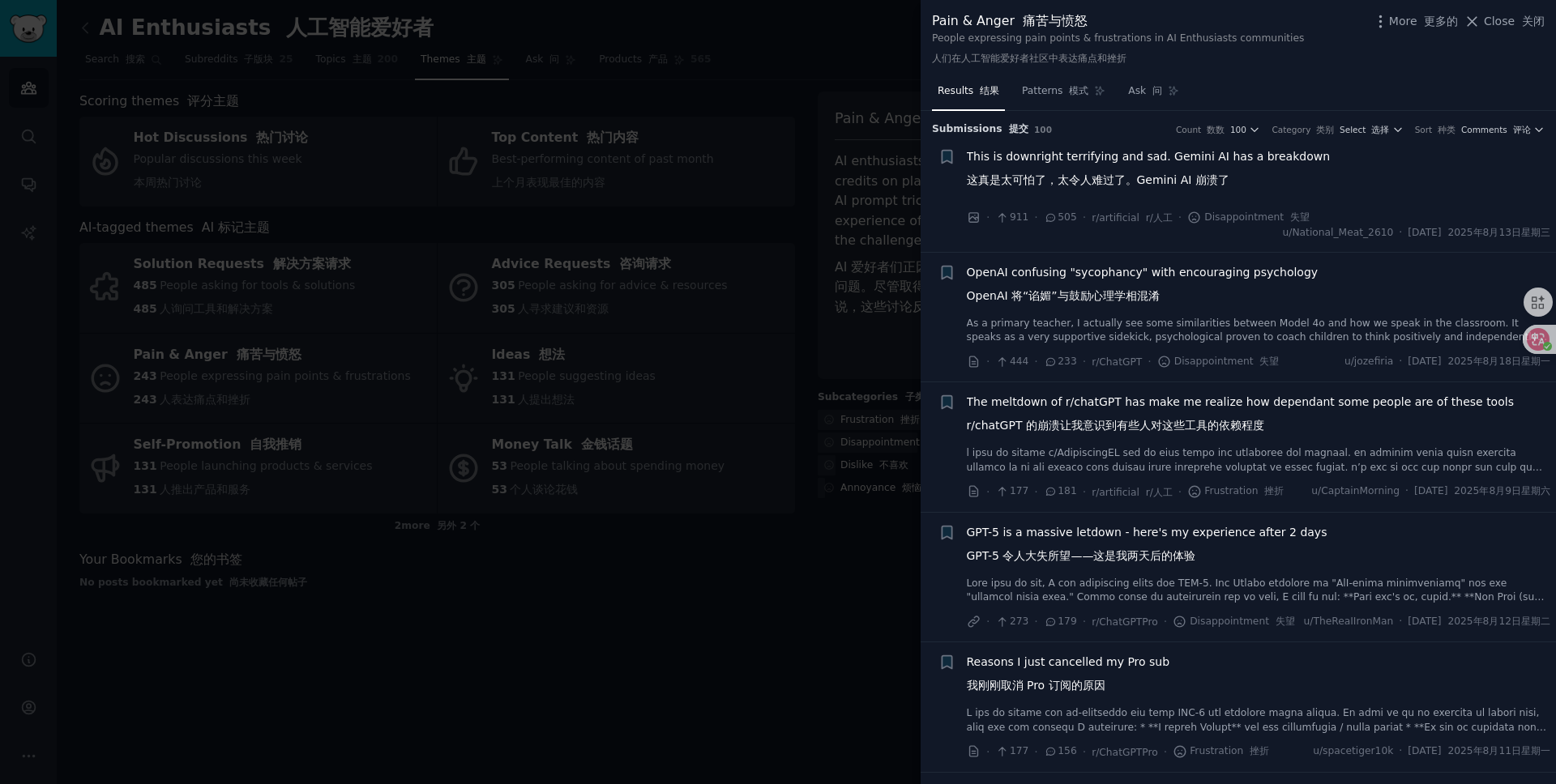
click at [595, 605] on div at bounding box center [778, 392] width 1556 height 784
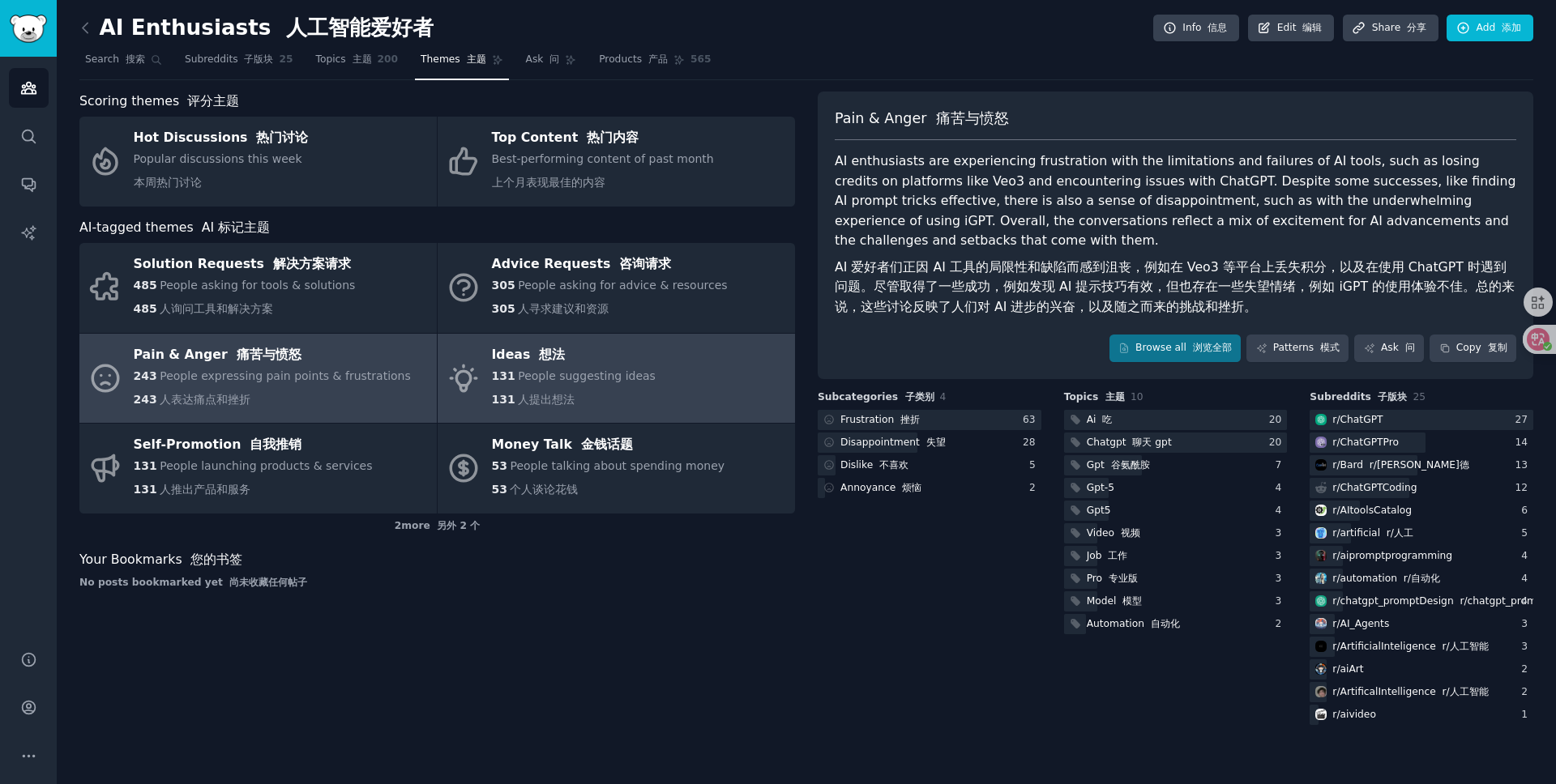
click at [582, 381] on span "People suggesting ideas" at bounding box center [587, 375] width 138 height 13
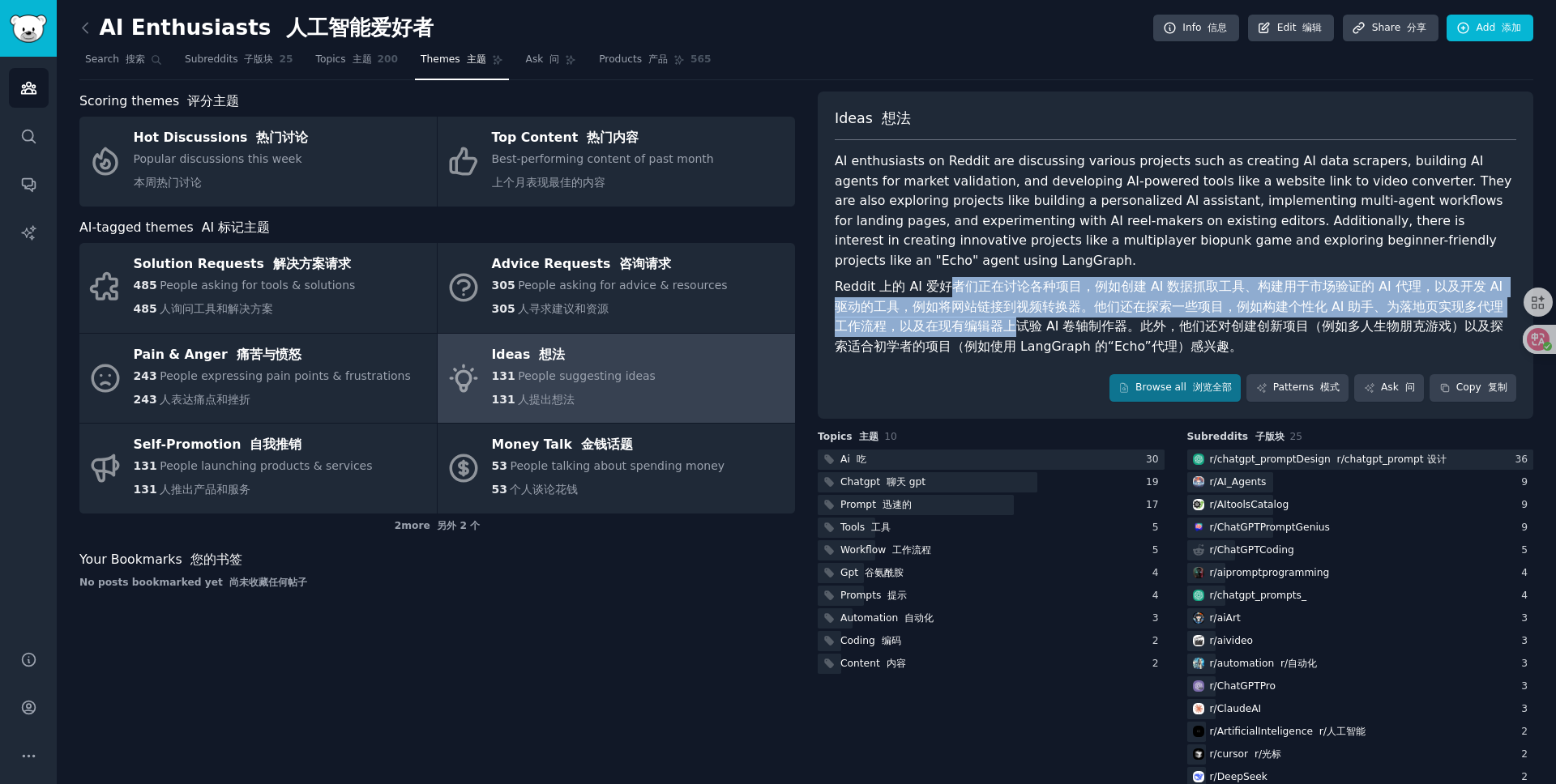
drag, startPoint x: 937, startPoint y: 262, endPoint x: 974, endPoint y: 306, distance: 57.5
click at [974, 306] on font "Reddit 上的 AI 爱好者们正在讨论各种项目，例如创建 AI 数据抓取工具、构建用于市场验证的 AI 代理，以及开发 AI 驱动的工具，例如将网站链接到…" at bounding box center [1171, 317] width 672 height 75
click at [1120, 293] on font "Reddit 上的 AI 爱好者们正在讨论各种项目，例如创建 AI 数据抓取工具、构建用于市场验证的 AI 代理，以及开发 AI 驱动的工具，例如将网站链接到…" at bounding box center [1171, 317] width 672 height 75
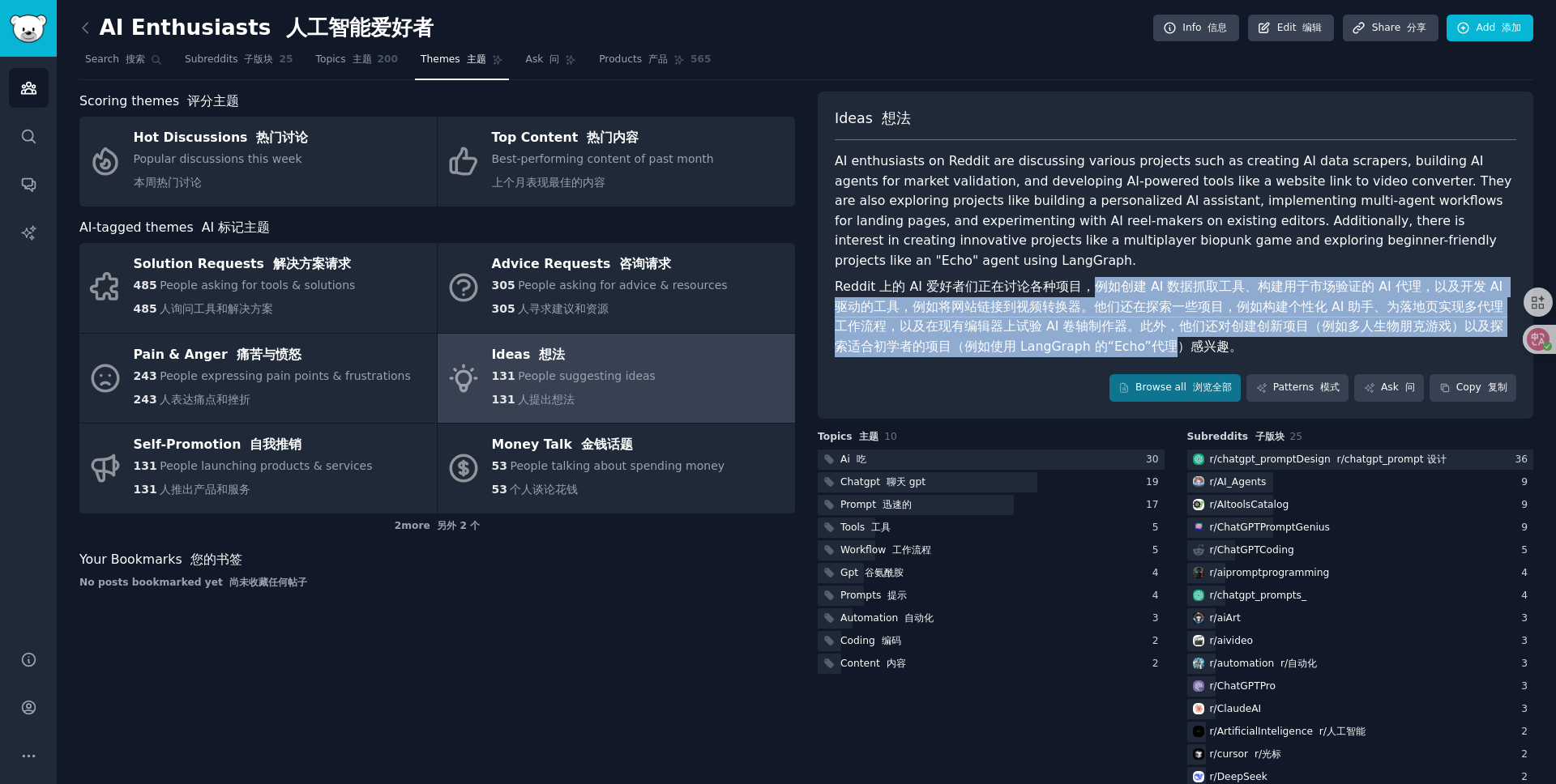
drag, startPoint x: 1086, startPoint y: 262, endPoint x: 1109, endPoint y: 319, distance: 61.5
click at [1109, 319] on font "Reddit 上的 AI 爱好者们正在讨论各种项目，例如创建 AI 数据抓取工具、构建用于市场验证的 AI 代理，以及开发 AI 驱动的工具，例如将网站链接到…" at bounding box center [1171, 317] width 672 height 75
click at [1158, 292] on font "Reddit 上的 AI 爱好者们正在讨论各种项目，例如创建 AI 数据抓取工具、构建用于市场验证的 AI 代理，以及开发 AI 驱动的工具，例如将网站链接到…" at bounding box center [1171, 317] width 672 height 75
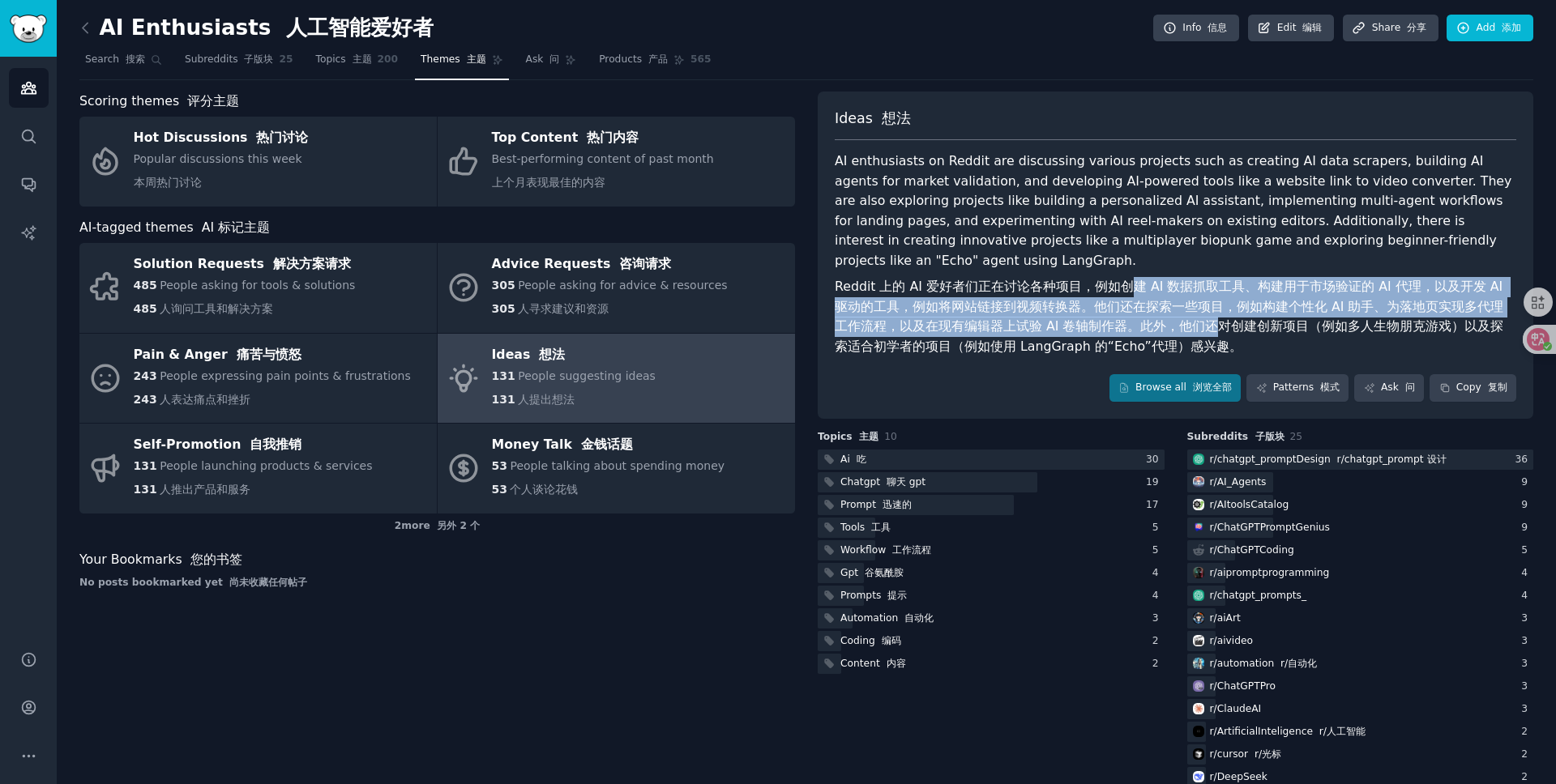
drag, startPoint x: 1126, startPoint y: 270, endPoint x: 1165, endPoint y: 301, distance: 49.8
click at [1165, 301] on font "Reddit 上的 AI 爱好者们正在讨论各种项目，例如创建 AI 数据抓取工具、构建用于市场验证的 AI 代理，以及开发 AI 驱动的工具，例如将网站链接到…" at bounding box center [1171, 317] width 672 height 75
click at [1231, 294] on font "Reddit 上的 AI 爱好者们正在讨论各种项目，例如创建 AI 数据抓取工具、构建用于市场验证的 AI 代理，以及开发 AI 驱动的工具，例如将网站链接到…" at bounding box center [1171, 317] width 672 height 75
drag, startPoint x: 1183, startPoint y: 262, endPoint x: 1210, endPoint y: 298, distance: 45.0
click at [1210, 298] on font "Reddit 上的 AI 爱好者们正在讨论各种项目，例如创建 AI 数据抓取工具、构建用于市场验证的 AI 代理，以及开发 AI 驱动的工具，例如将网站链接到…" at bounding box center [1176, 317] width 681 height 79
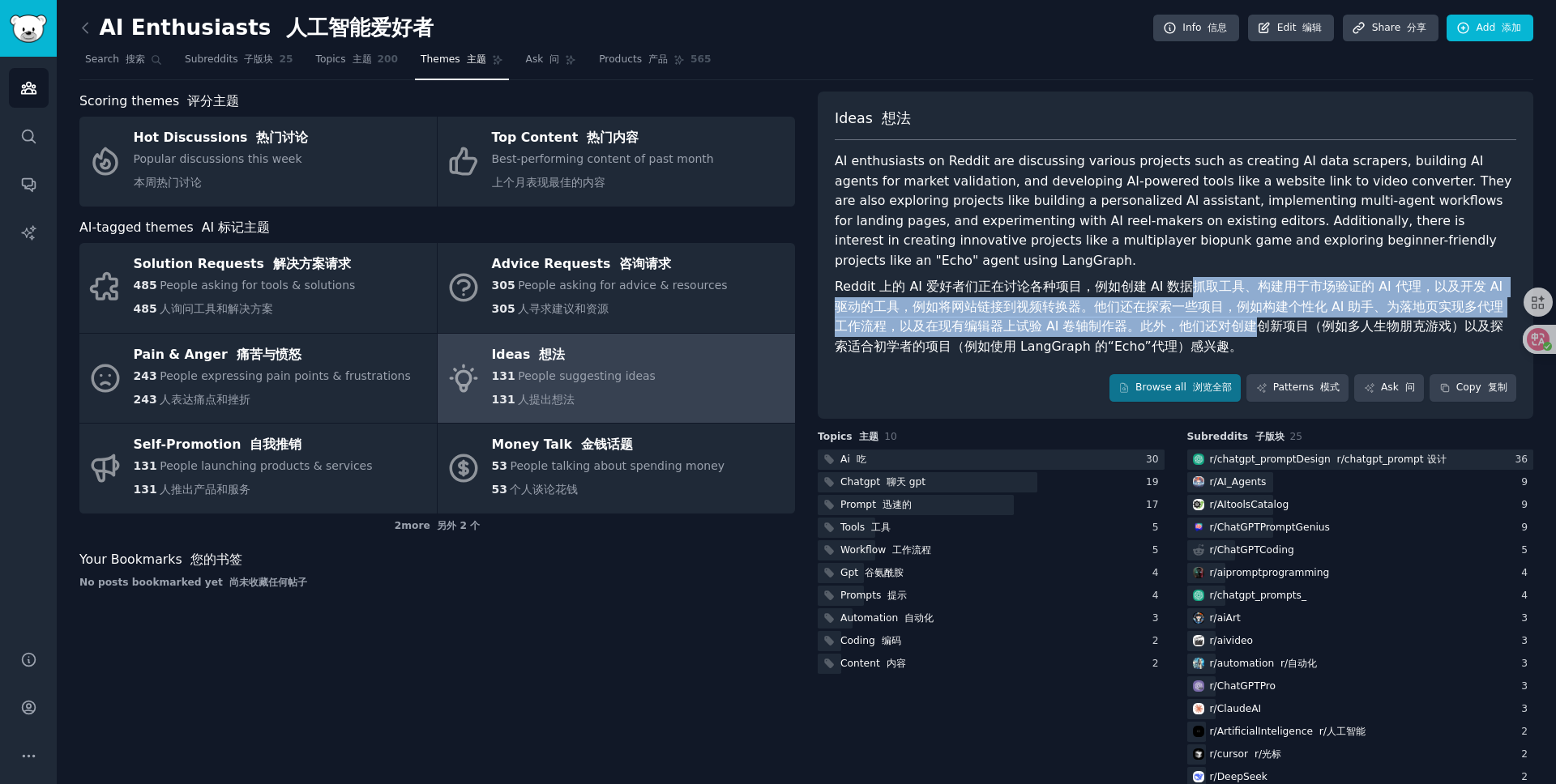
click at [1129, 288] on font "Reddit 上的 AI 爱好者们正在讨论各种项目，例如创建 AI 数据抓取工具、构建用于市场验证的 AI 代理，以及开发 AI 驱动的工具，例如将网站链接到…" at bounding box center [1171, 317] width 672 height 75
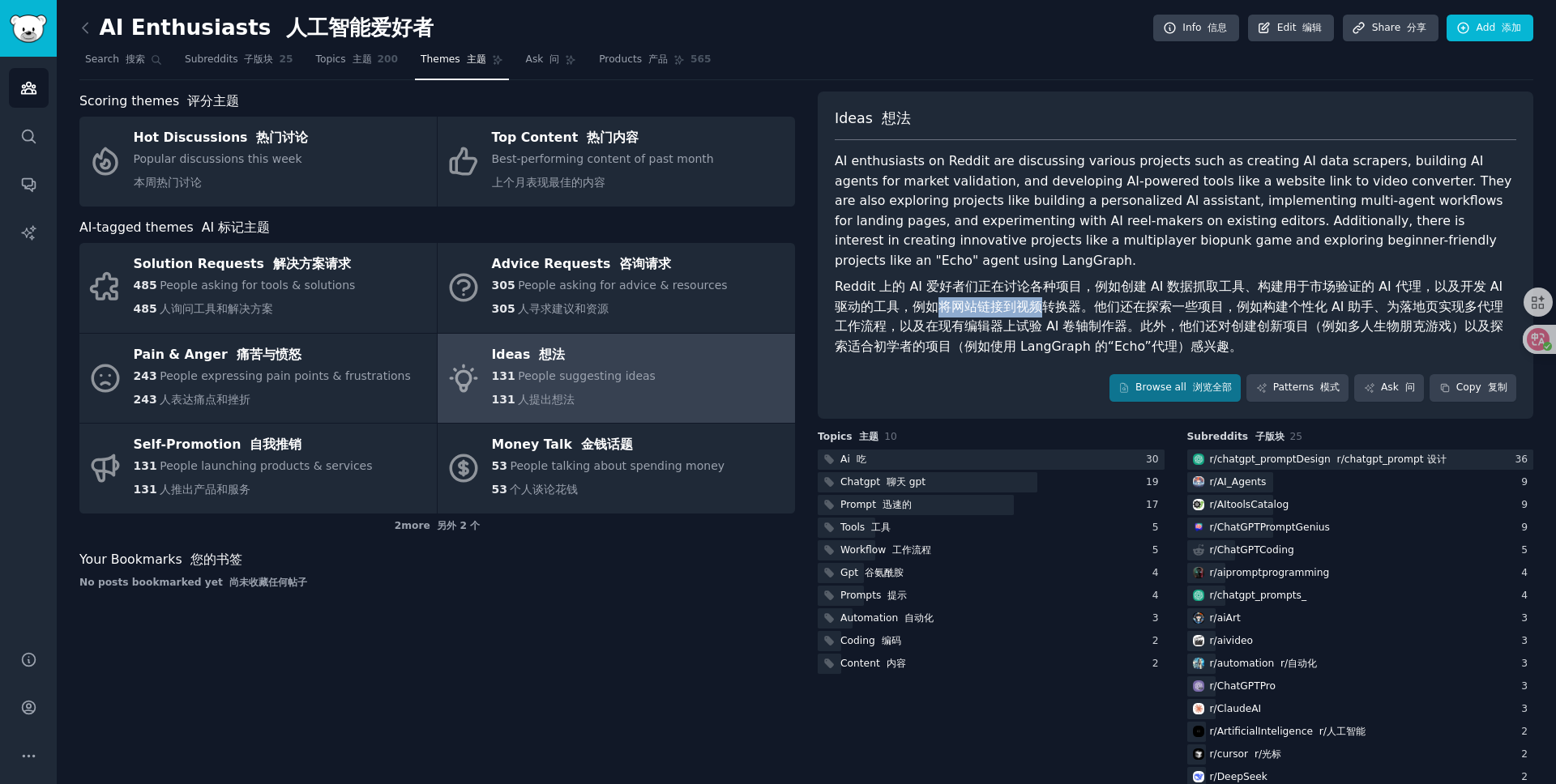
drag, startPoint x: 907, startPoint y: 288, endPoint x: 1016, endPoint y: 283, distance: 109.1
click at [1016, 283] on font "Reddit 上的 AI 爱好者们正在讨论各种项目，例如创建 AI 数据抓取工具、构建用于市场验证的 AI 代理，以及开发 AI 驱动的工具，例如将网站链接到…" at bounding box center [1171, 317] width 672 height 75
click at [1068, 288] on font "Reddit 上的 AI 爱好者们正在讨论各种项目，例如创建 AI 数据抓取工具、构建用于市场验证的 AI 代理，以及开发 AI 驱动的工具，例如将网站链接到…" at bounding box center [1171, 317] width 672 height 75
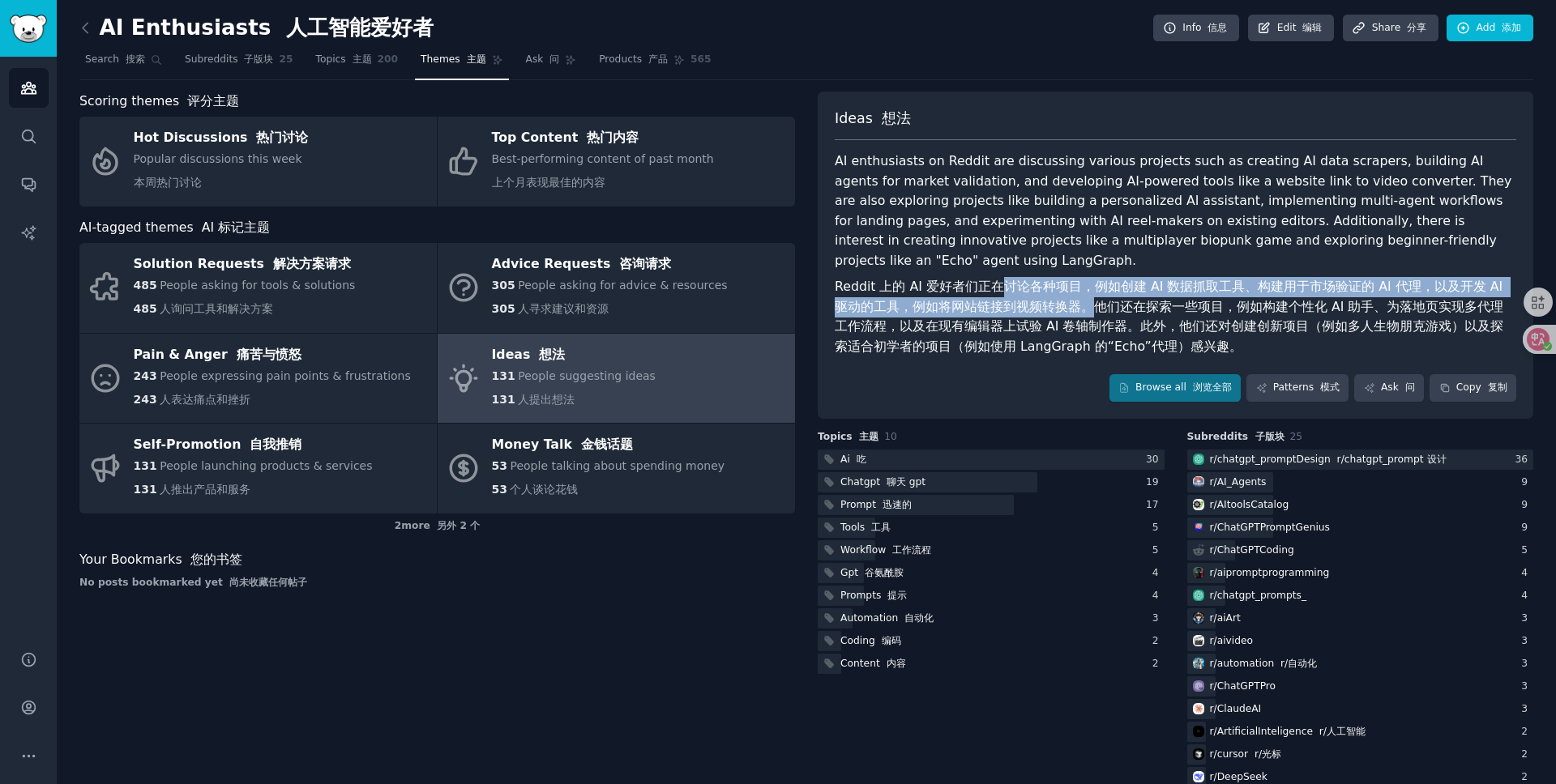
drag, startPoint x: 1059, startPoint y: 287, endPoint x: 997, endPoint y: 271, distance: 64.0
click at [997, 279] on font "Reddit 上的 AI 爱好者们正在讨论各种项目，例如创建 AI 数据抓取工具、构建用于市场验证的 AI 代理，以及开发 AI 驱动的工具，例如将网站链接到…" at bounding box center [1171, 317] width 672 height 75
click at [1088, 294] on font "Reddit 上的 AI 爱好者们正在讨论各种项目，例如创建 AI 数据抓取工具、构建用于市场验证的 AI 代理，以及开发 AI 驱动的工具，例如将网站链接到…" at bounding box center [1171, 317] width 672 height 75
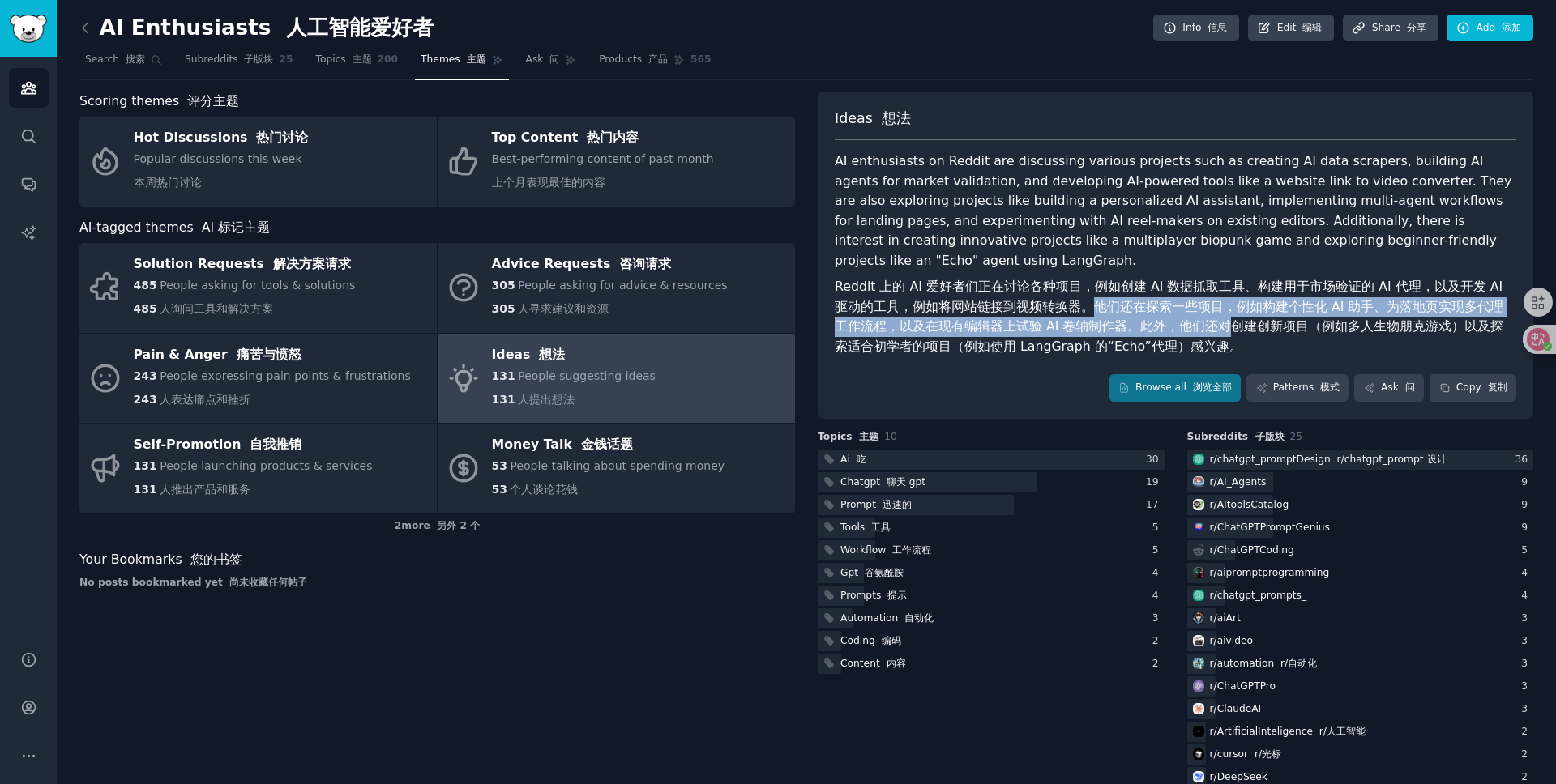
drag, startPoint x: 1065, startPoint y: 286, endPoint x: 1184, endPoint y: 299, distance: 119.7
click at [1184, 299] on font "Reddit 上的 AI 爱好者们正在讨论各种项目，例如创建 AI 数据抓取工具、构建用于市场验证的 AI 代理，以及开发 AI 驱动的工具，例如将网站链接到…" at bounding box center [1171, 317] width 672 height 75
click at [1237, 294] on font "Reddit 上的 AI 爱好者们正在讨论各种项目，例如创建 AI 数据抓取工具、构建用于市场验证的 AI 代理，以及开发 AI 驱动的工具，例如将网站链接到…" at bounding box center [1171, 317] width 672 height 75
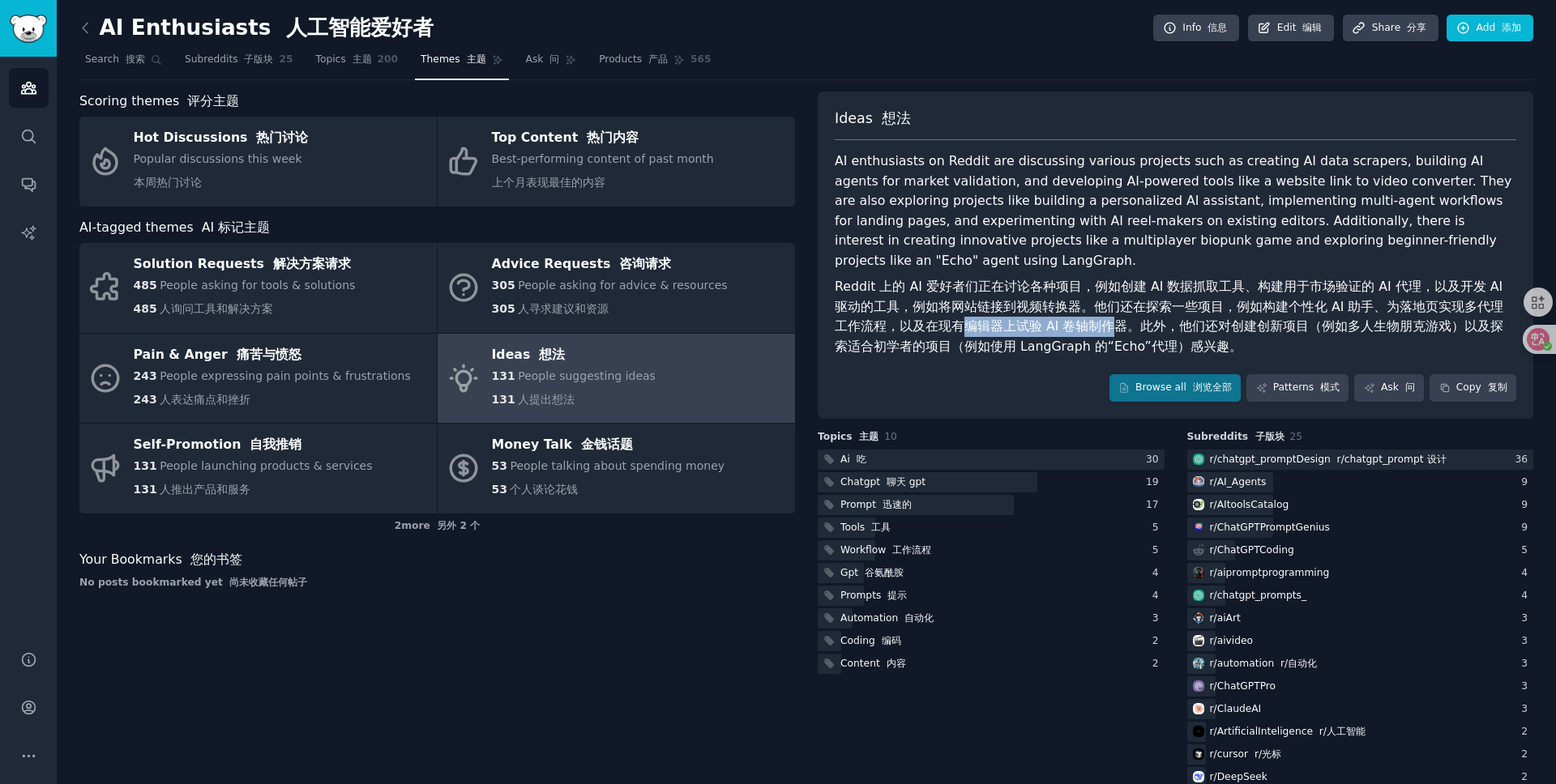
drag, startPoint x: 944, startPoint y: 306, endPoint x: 1074, endPoint y: 307, distance: 130.0
click at [1074, 307] on font "Reddit 上的 AI 爱好者们正在讨论各种项目，例如创建 AI 数据抓取工具、构建用于市场验证的 AI 代理，以及开发 AI 驱动的工具，例如将网站链接到…" at bounding box center [1171, 317] width 672 height 75
click at [1132, 312] on font "Reddit 上的 AI 爱好者们正在讨论各种项目，例如创建 AI 数据抓取工具、构建用于市场验证的 AI 代理，以及开发 AI 驱动的工具，例如将网站链接到…" at bounding box center [1171, 317] width 672 height 75
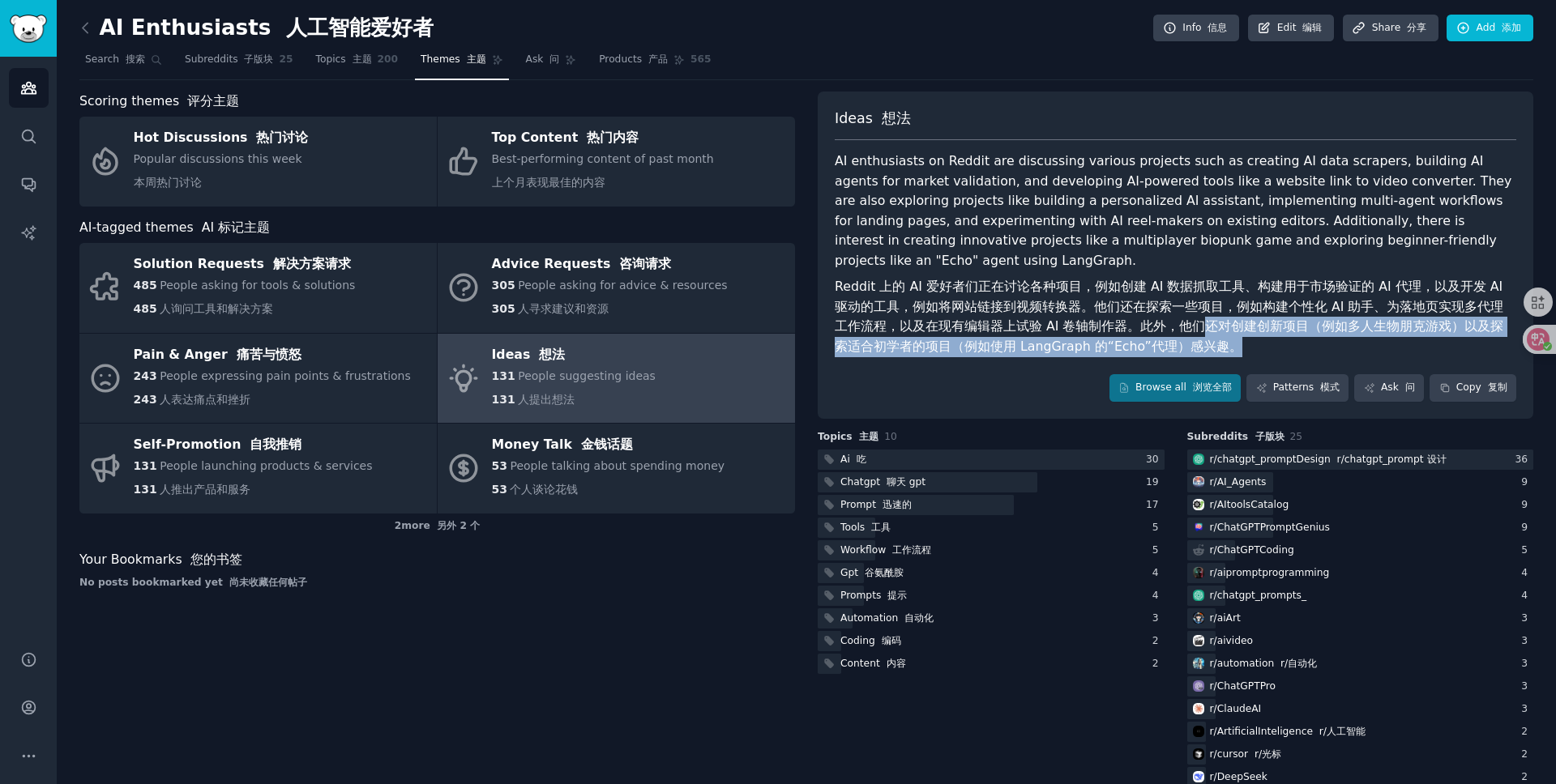
drag, startPoint x: 1163, startPoint y: 303, endPoint x: 1212, endPoint y: 317, distance: 51.0
click at [1212, 317] on font "Reddit 上的 AI 爱好者们正在讨论各种项目，例如创建 AI 数据抓取工具、构建用于市场验证的 AI 代理，以及开发 AI 驱动的工具，例如将网站链接到…" at bounding box center [1176, 317] width 681 height 79
click at [1248, 322] on font "Reddit 上的 AI 爱好者们正在讨论各种项目，例如创建 AI 数据抓取工具、构建用于市场验证的 AI 代理，以及开发 AI 驱动的工具，例如将网站链接到…" at bounding box center [1176, 317] width 681 height 79
drag, startPoint x: 1299, startPoint y: 306, endPoint x: 1313, endPoint y: 329, distance: 26.9
click at [1313, 329] on font "Reddit 上的 AI 爱好者们正在讨论各种项目，例如创建 AI 数据抓取工具、构建用于市场验证的 AI 代理，以及开发 AI 驱动的工具，例如将网站链接到…" at bounding box center [1176, 317] width 681 height 79
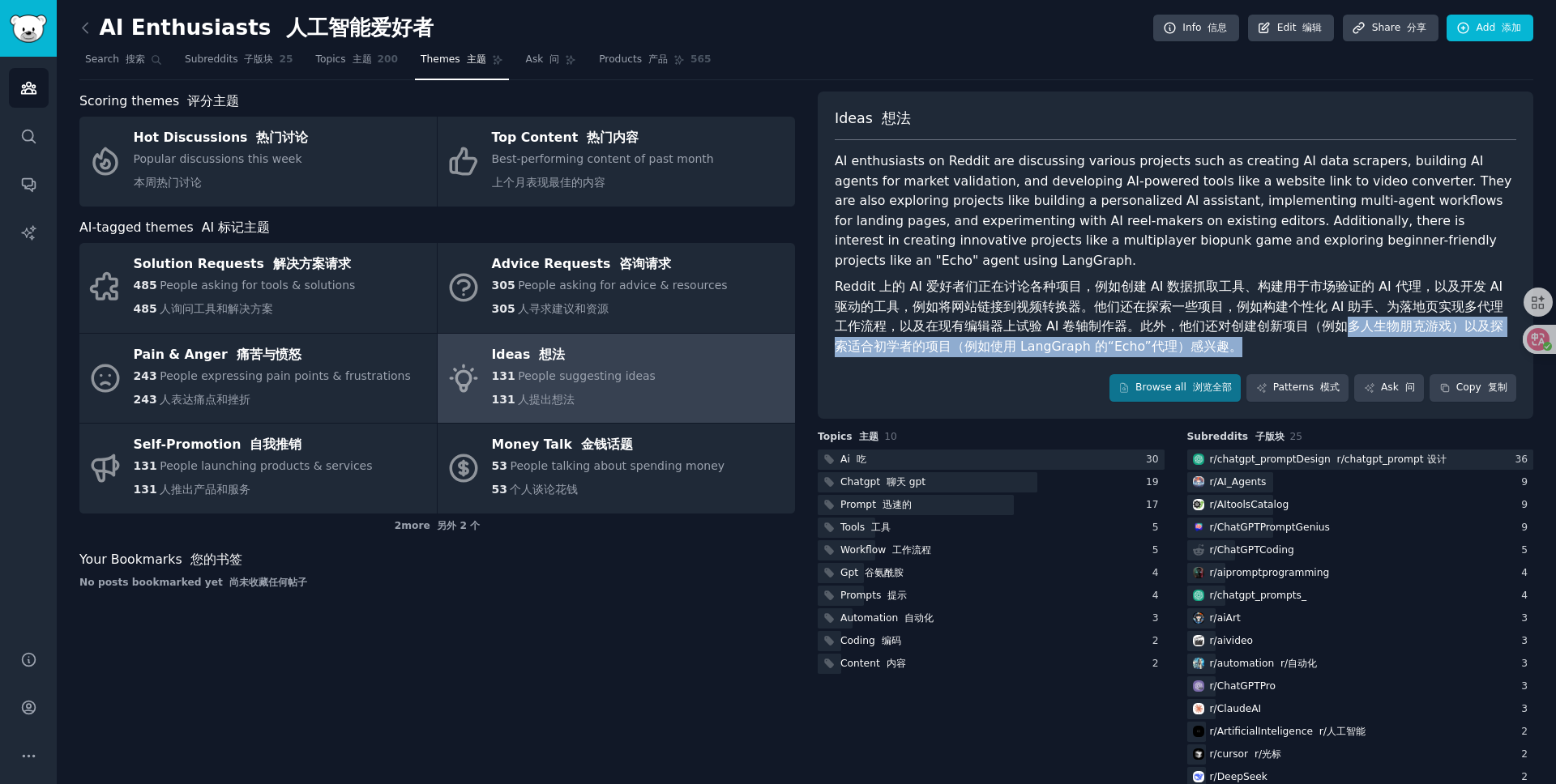
click at [1206, 326] on font "Reddit 上的 AI 爱好者们正在讨论各种项目，例如创建 AI 数据抓取工具、构建用于市场验证的 AI 代理，以及开发 AI 驱动的工具，例如将网站链接到…" at bounding box center [1176, 317] width 681 height 79
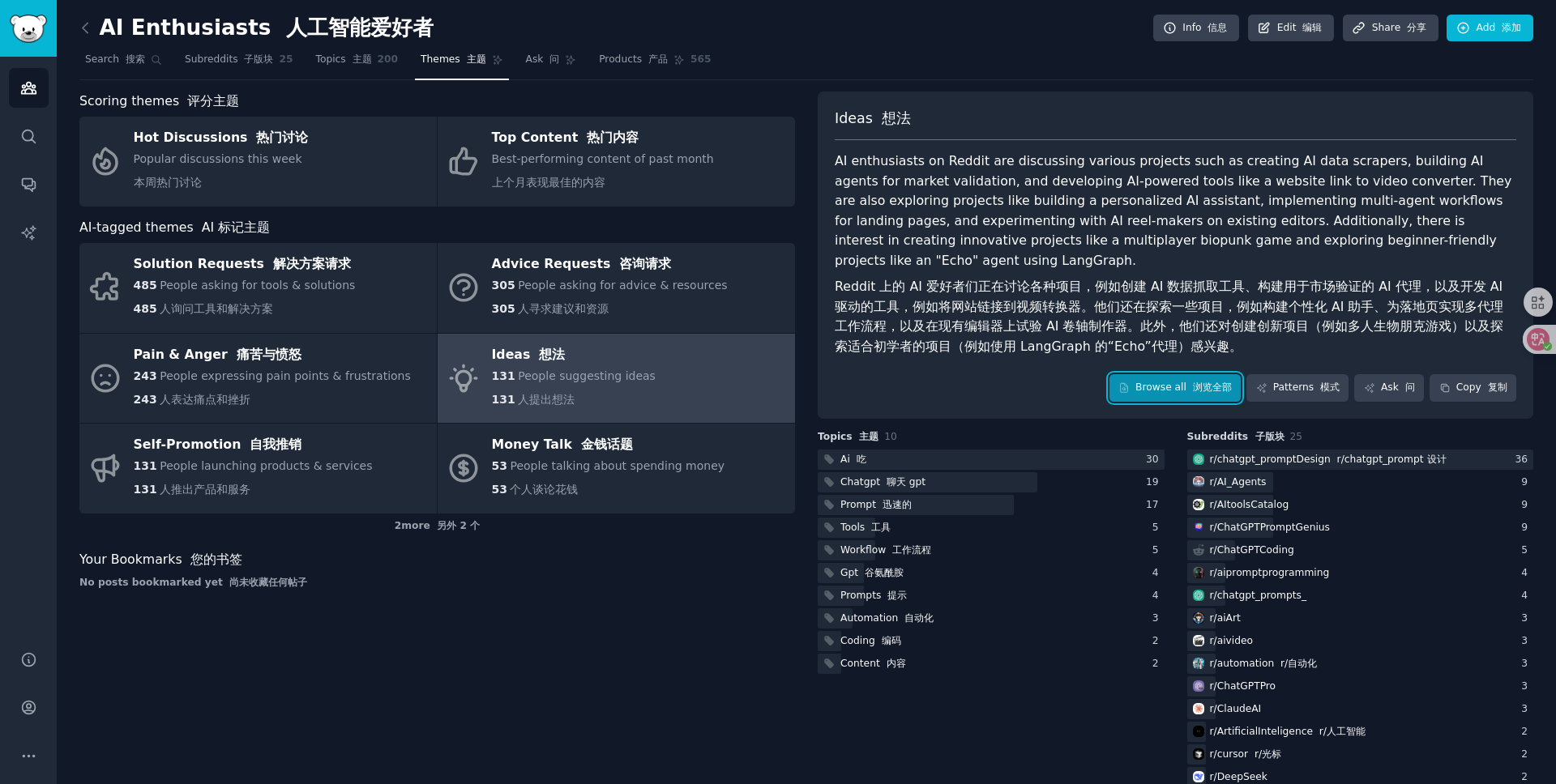
click at [1167, 375] on link "Browse all 浏览全部" at bounding box center [1176, 388] width 133 height 28
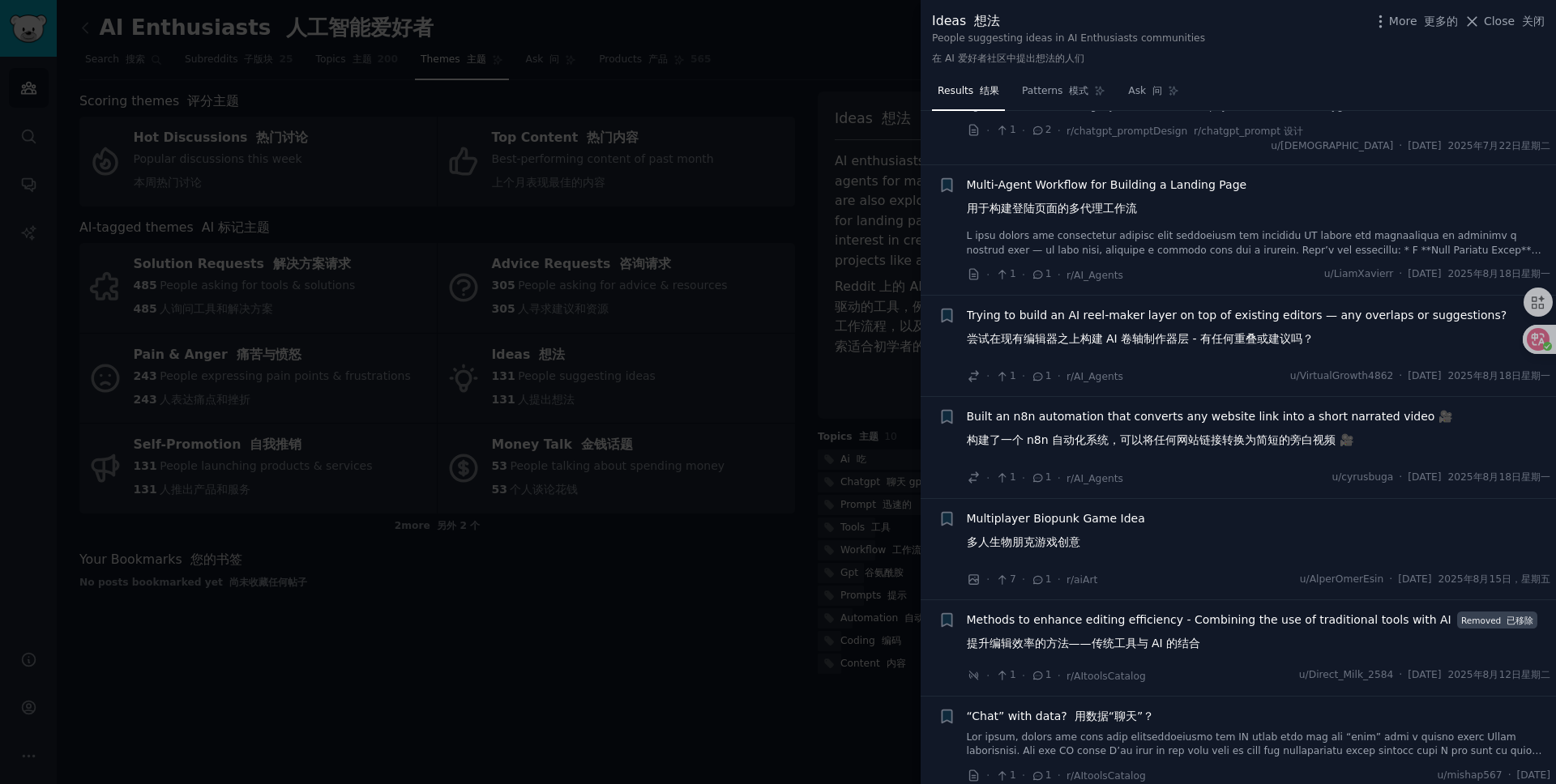
scroll to position [5514, 0]
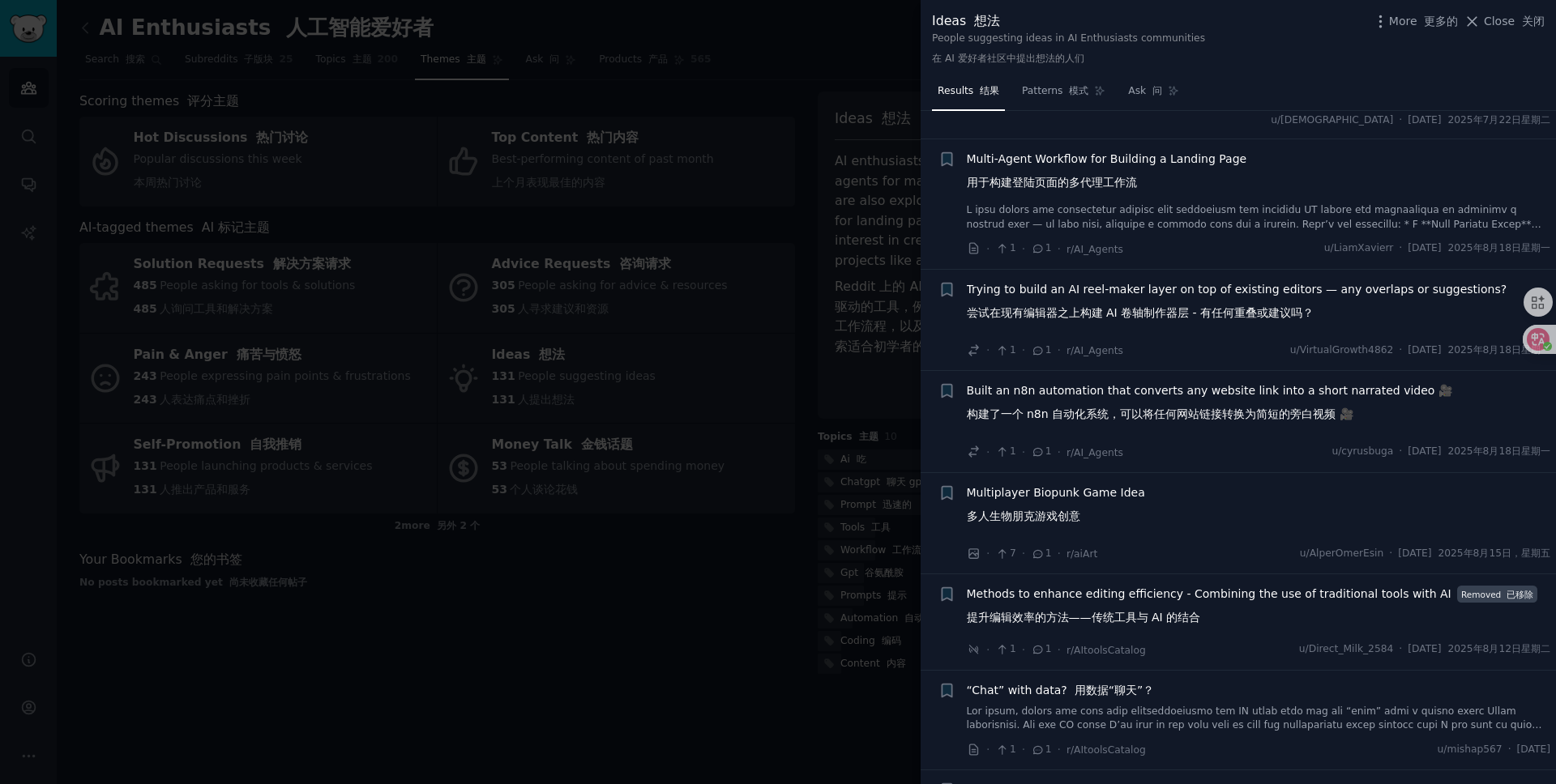
click at [1183, 423] on font "构建了一个 n8n 自动化系统，可以将任何网站链接转换为简短的旁白视频 🎥" at bounding box center [1160, 414] width 387 height 17
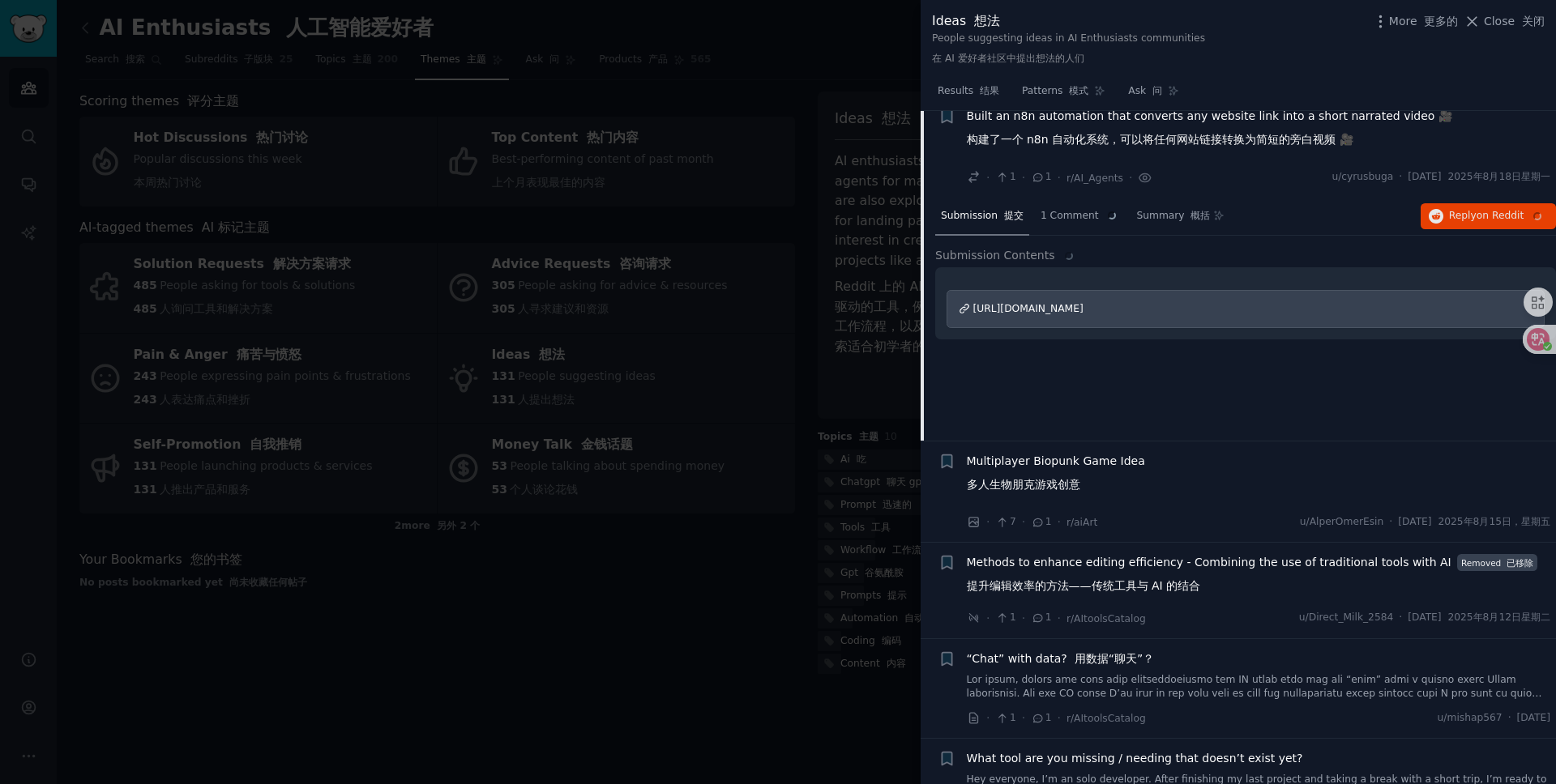
scroll to position [5827, 0]
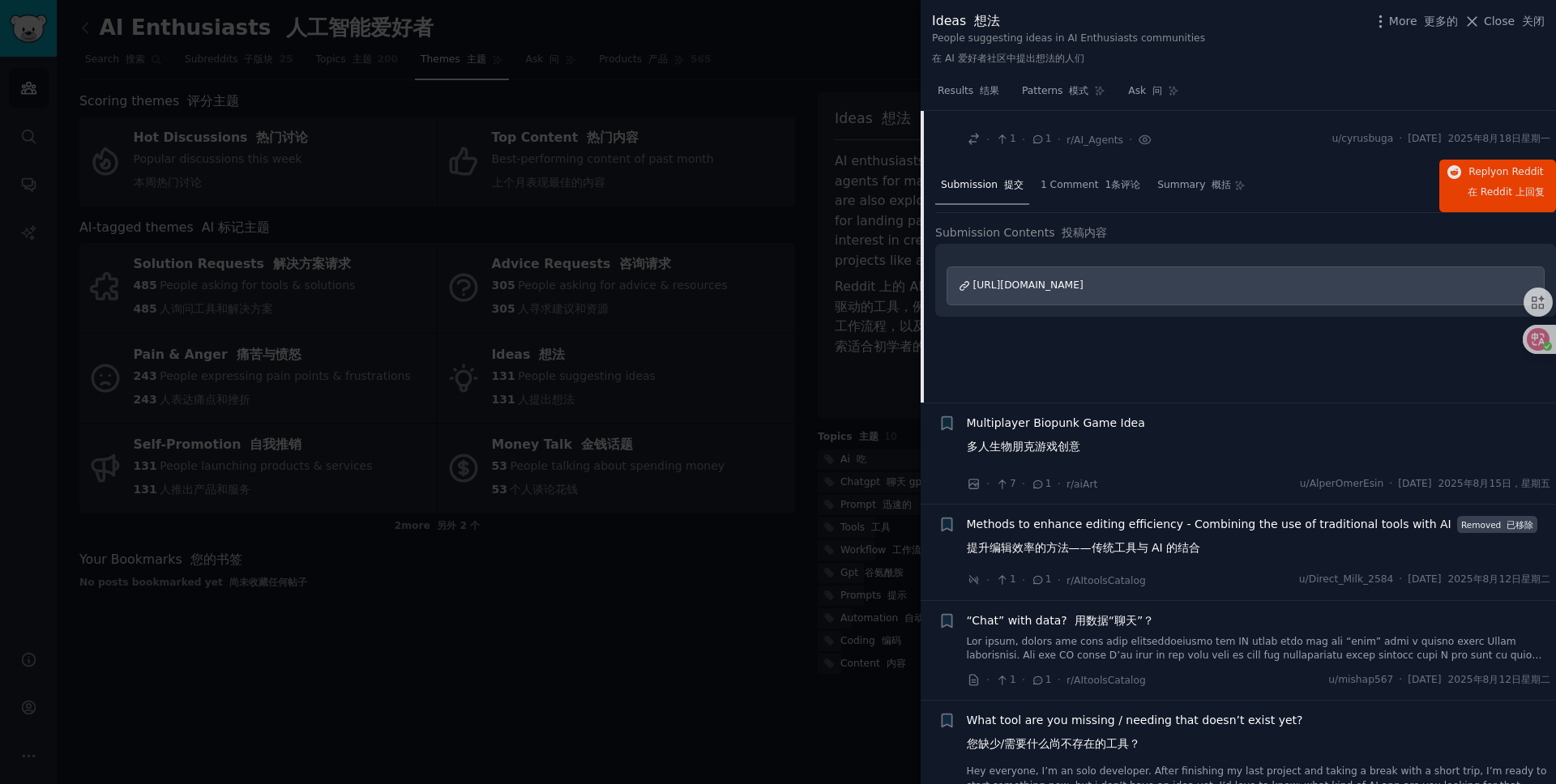
click at [1084, 291] on span "https://www.reddit.com/r/n8n/comments/1mtmf6m/built_an_n8n_automation_that_conv…" at bounding box center [1028, 285] width 110 height 11
click at [1509, 19] on span "Close 关闭" at bounding box center [1515, 21] width 61 height 17
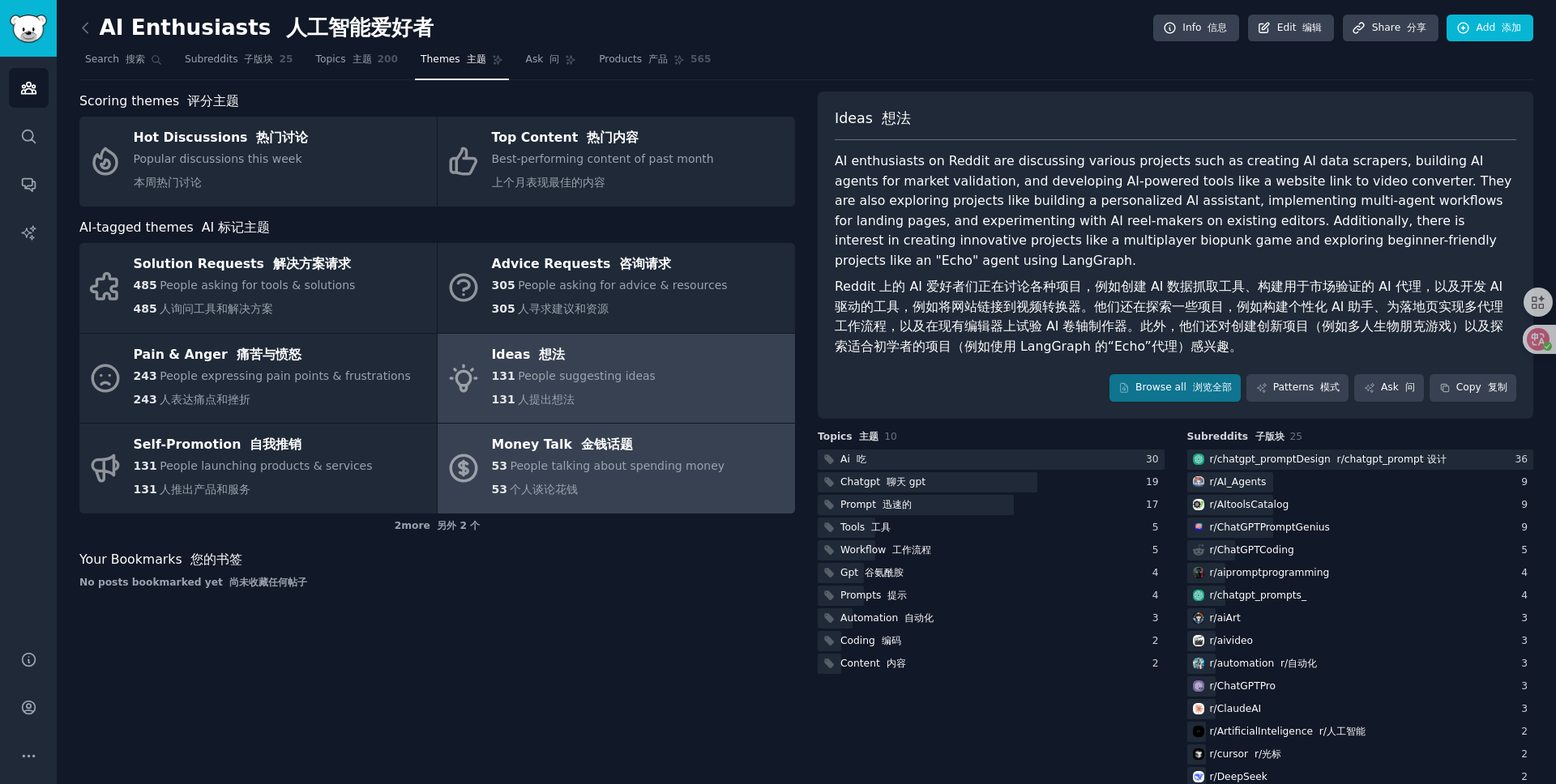
click at [624, 455] on div "Money Talk 金钱话题" at bounding box center [609, 445] width 234 height 26
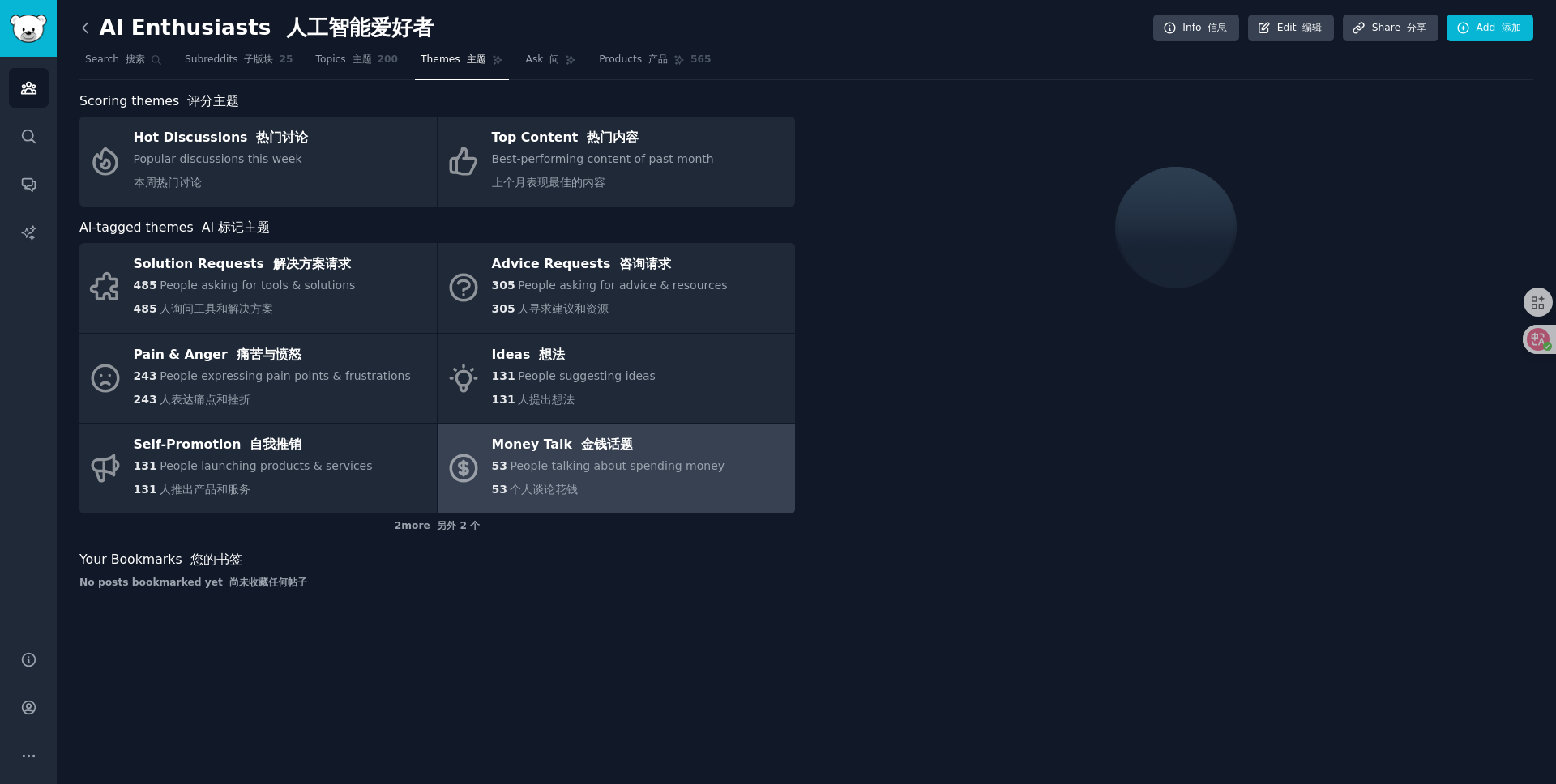
click at [80, 26] on icon at bounding box center [86, 28] width 17 height 17
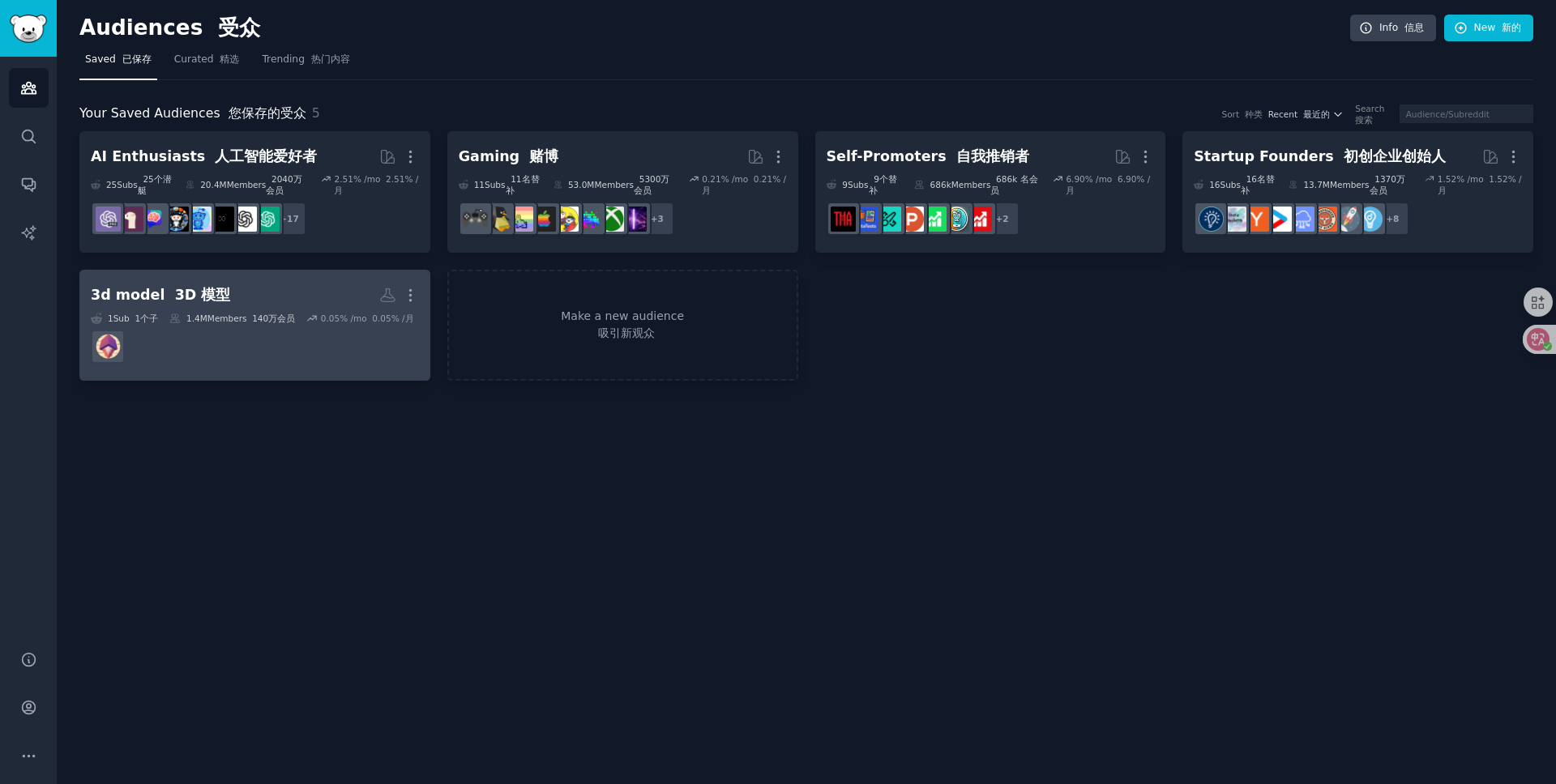
click at [237, 346] on dd at bounding box center [255, 346] width 329 height 45
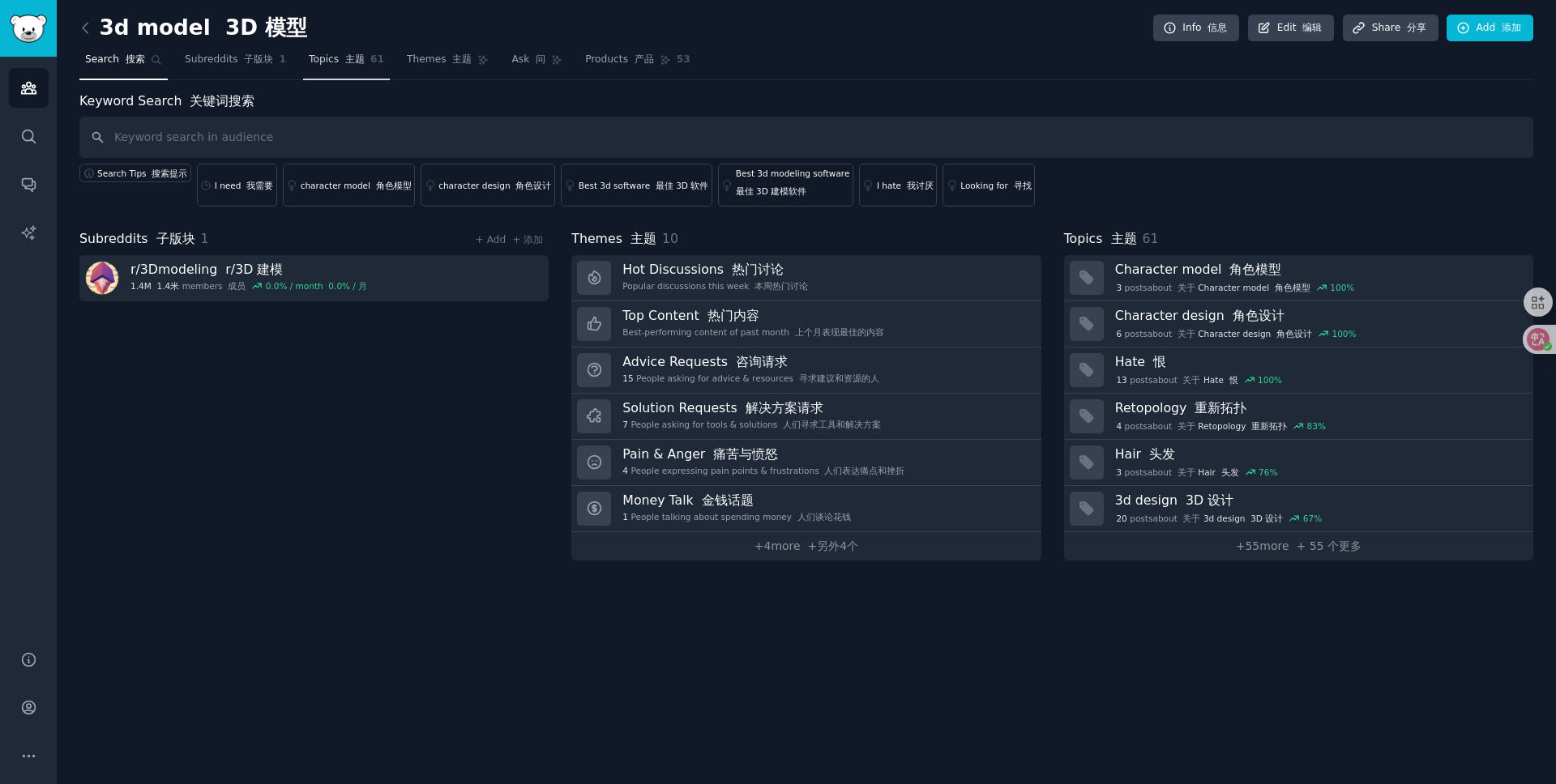
click at [349, 61] on font "主题" at bounding box center [354, 59] width 19 height 11
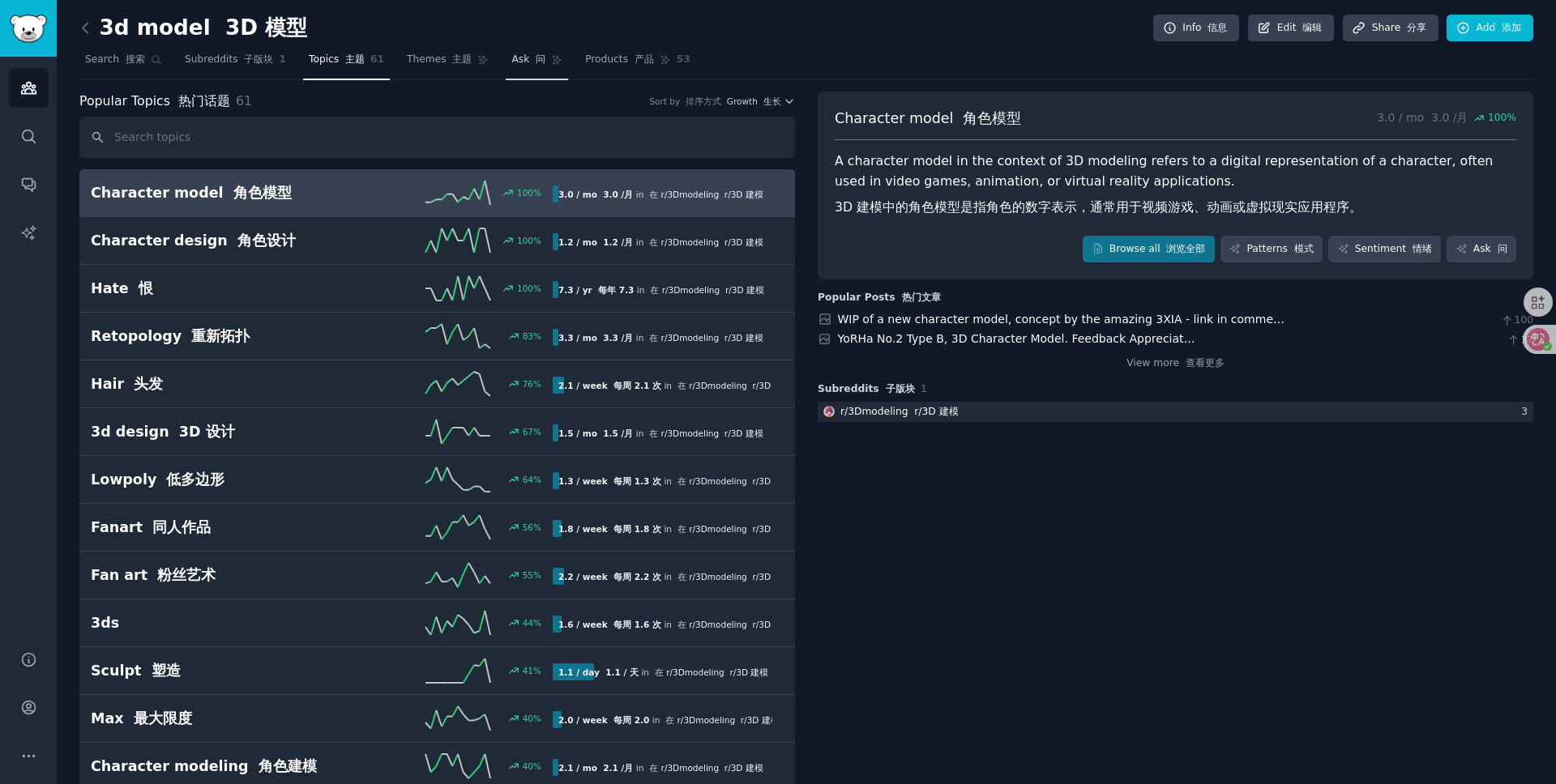
click at [512, 63] on span "Ask 问" at bounding box center [528, 60] width 34 height 15
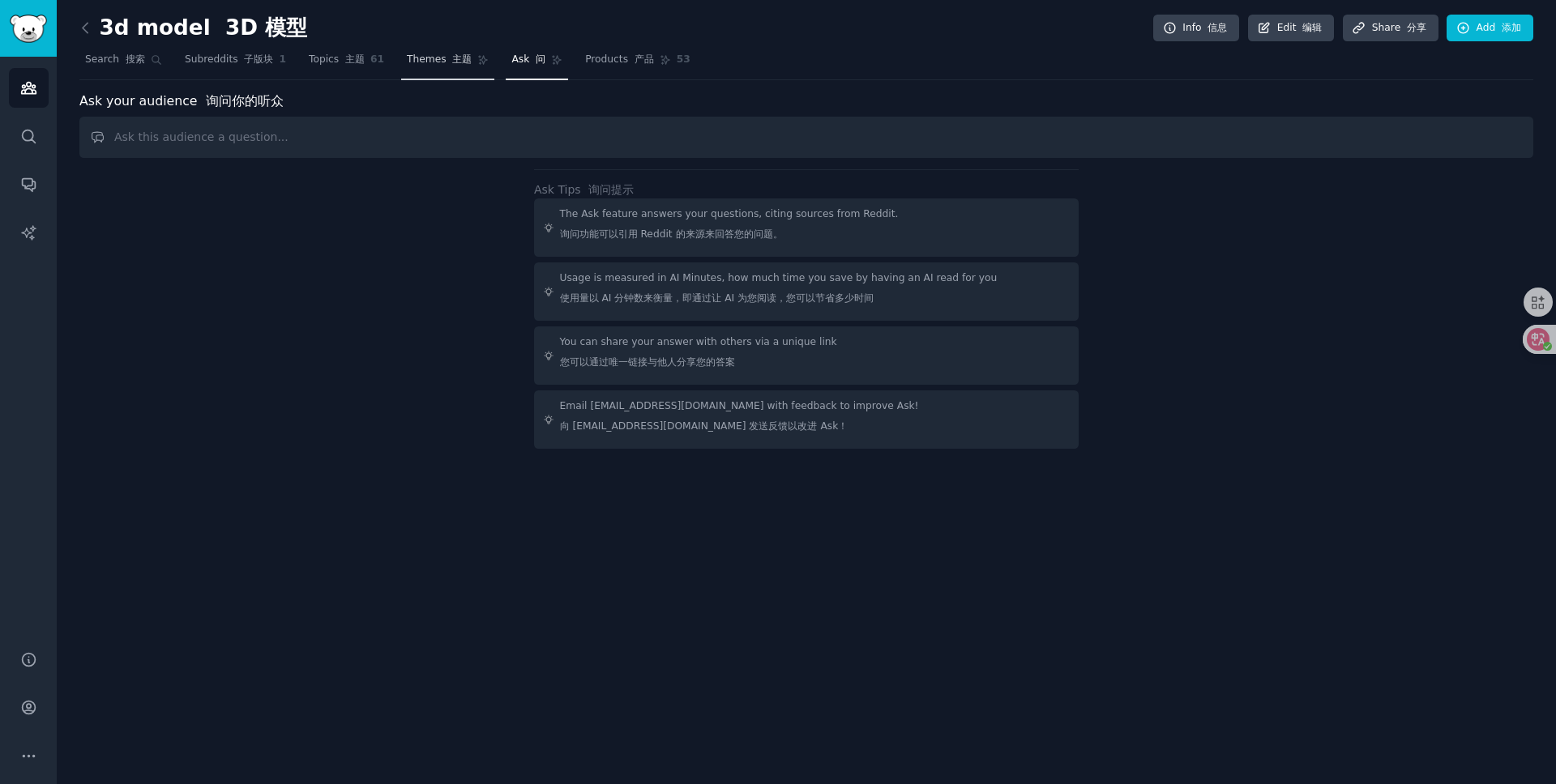
click at [447, 72] on link "Themes 主题" at bounding box center [447, 63] width 93 height 33
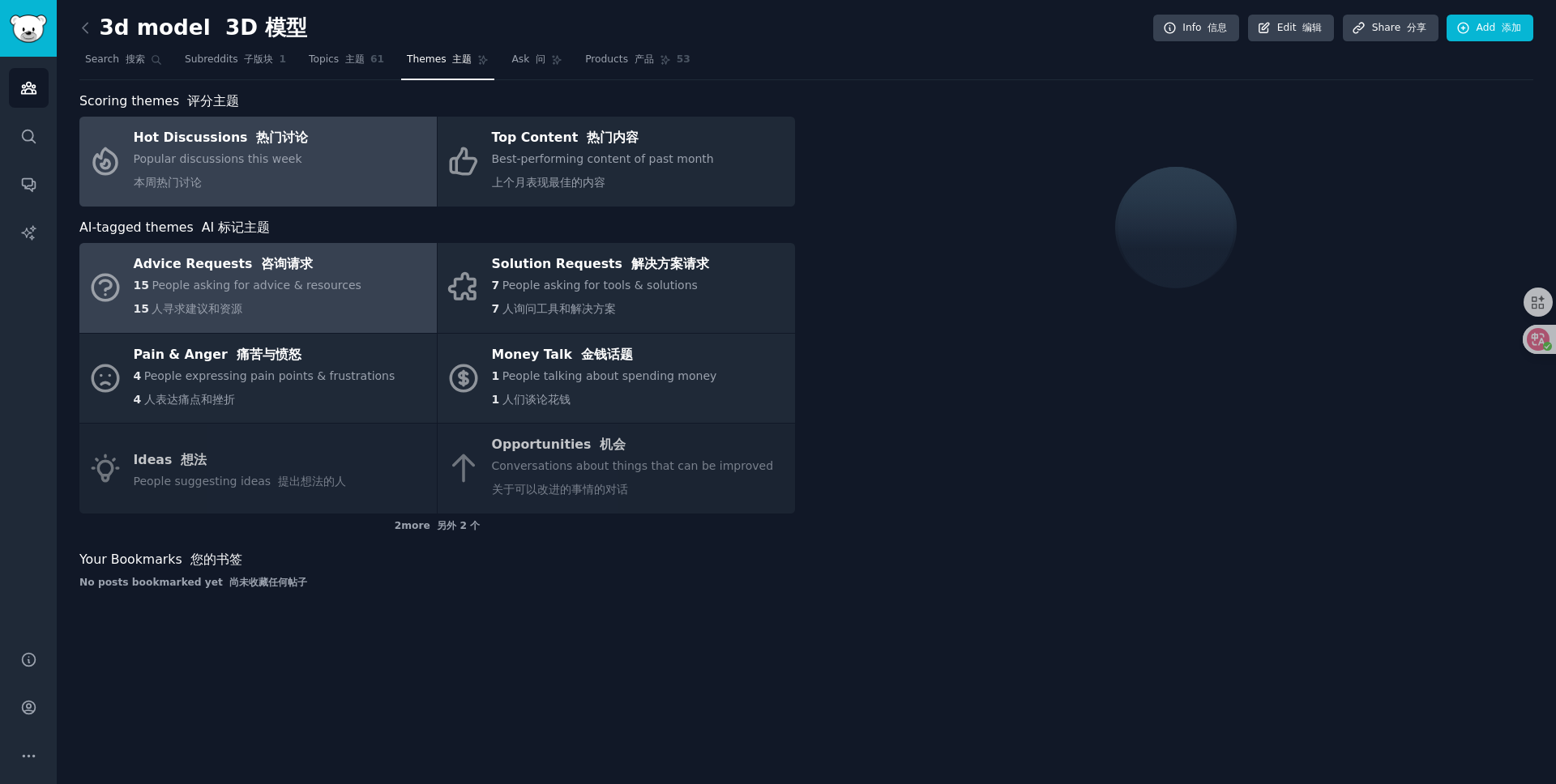
click at [267, 282] on span "People asking for advice & resources" at bounding box center [256, 285] width 209 height 13
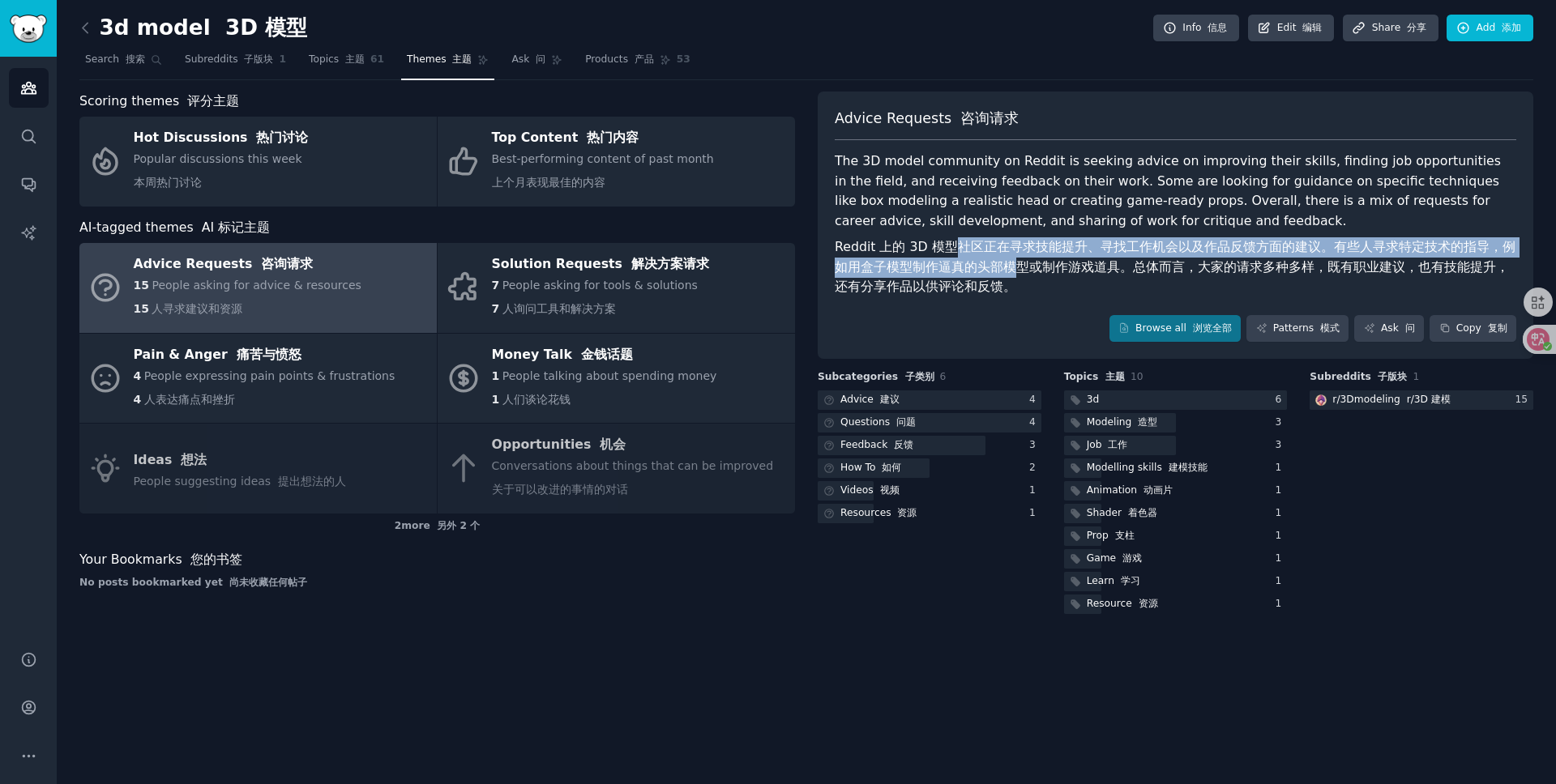
drag, startPoint x: 957, startPoint y: 248, endPoint x: 1000, endPoint y: 277, distance: 51.9
click at [1000, 277] on font "Reddit 上的 3D 模型社区正在寻求技能提升、寻找工作机会以及作品反馈方面的建议。有些人寻求特定技术的指导，例如用盒子模型制作逼真的头部模型或制作游戏道…" at bounding box center [1176, 267] width 681 height 60
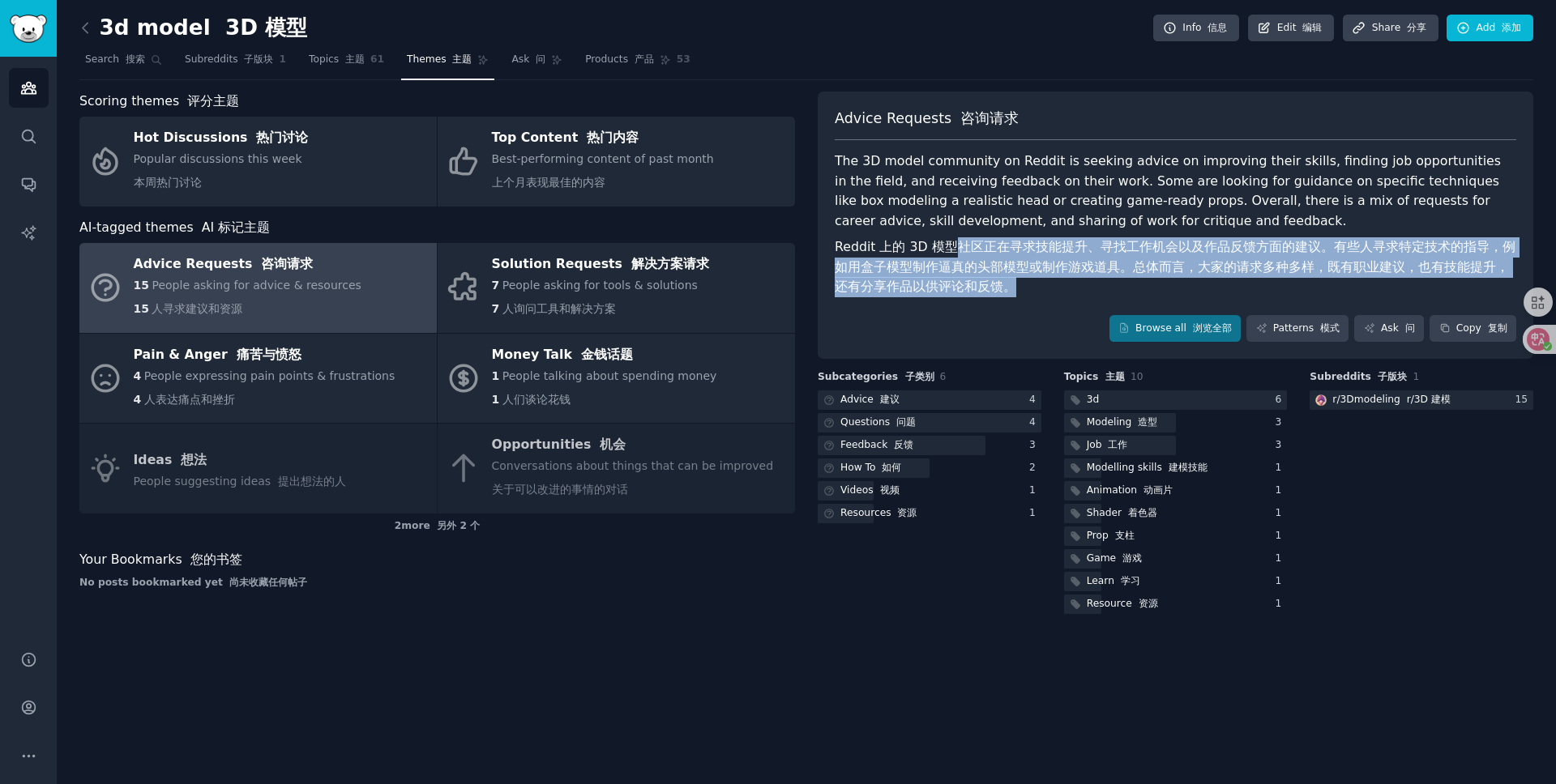
click at [1008, 273] on font "Reddit 上的 3D 模型社区正在寻求技能提升、寻找工作机会以及作品反馈方面的建议。有些人寻求特定技术的指导，例如用盒子模型制作逼真的头部模型或制作游戏道…" at bounding box center [1176, 267] width 681 height 55
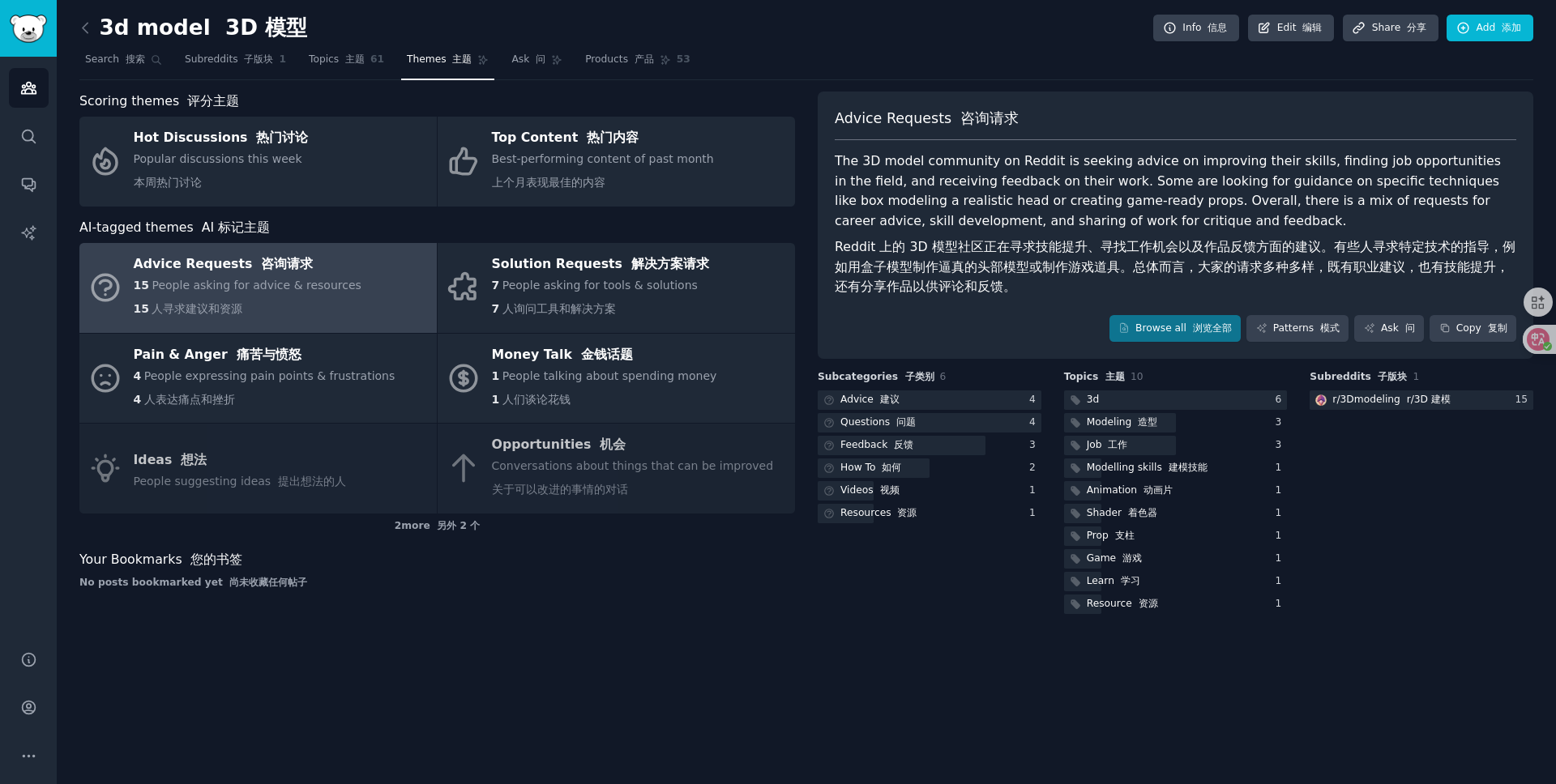
click at [1170, 304] on div "Advice Requests 咨询请求 The 3D model community on Reddit is seeking advice on impr…" at bounding box center [1175, 225] width 715 height 268
click at [1172, 317] on link "Browse all 浏览全部" at bounding box center [1176, 329] width 133 height 28
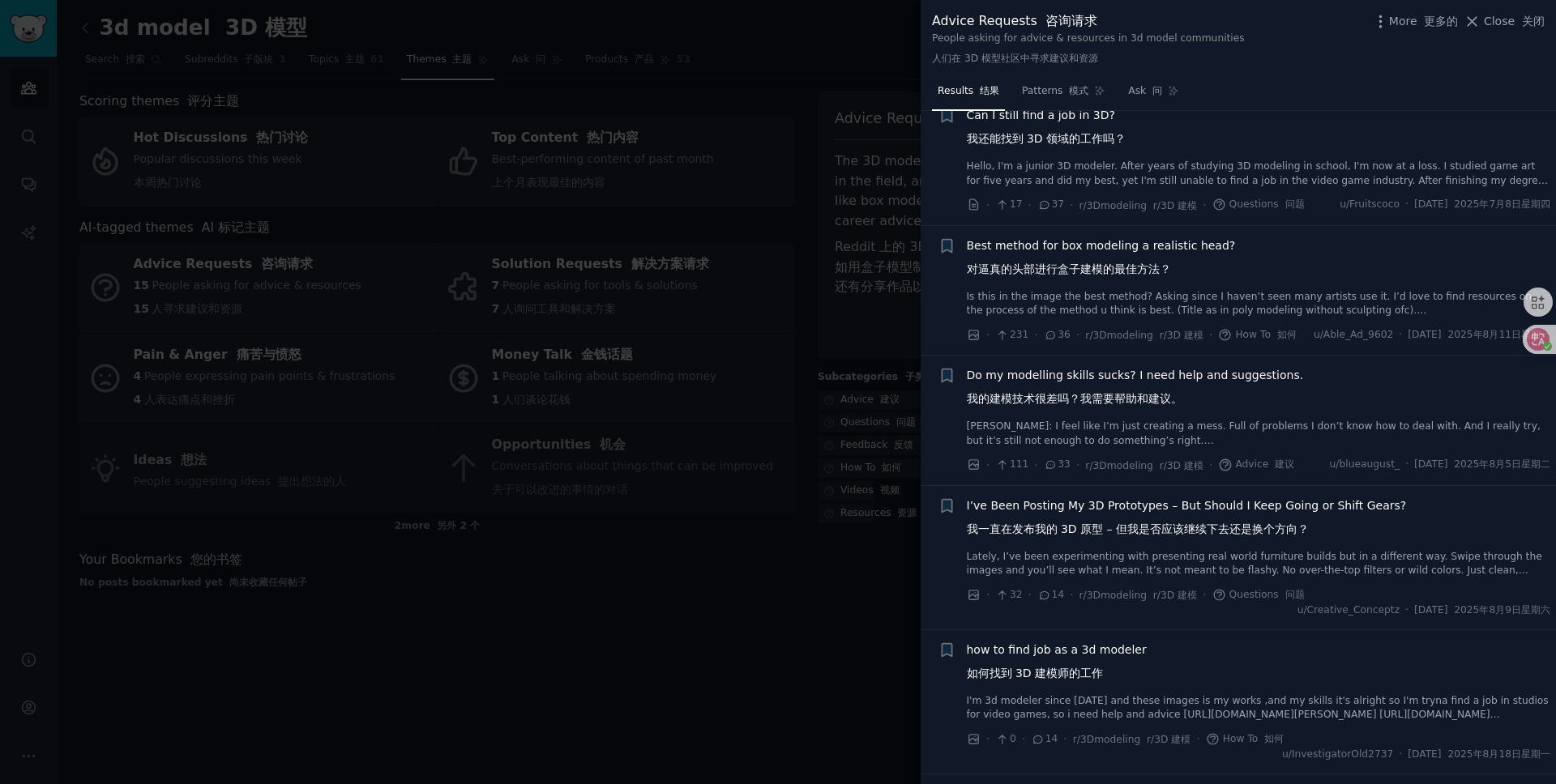
scroll to position [442, 0]
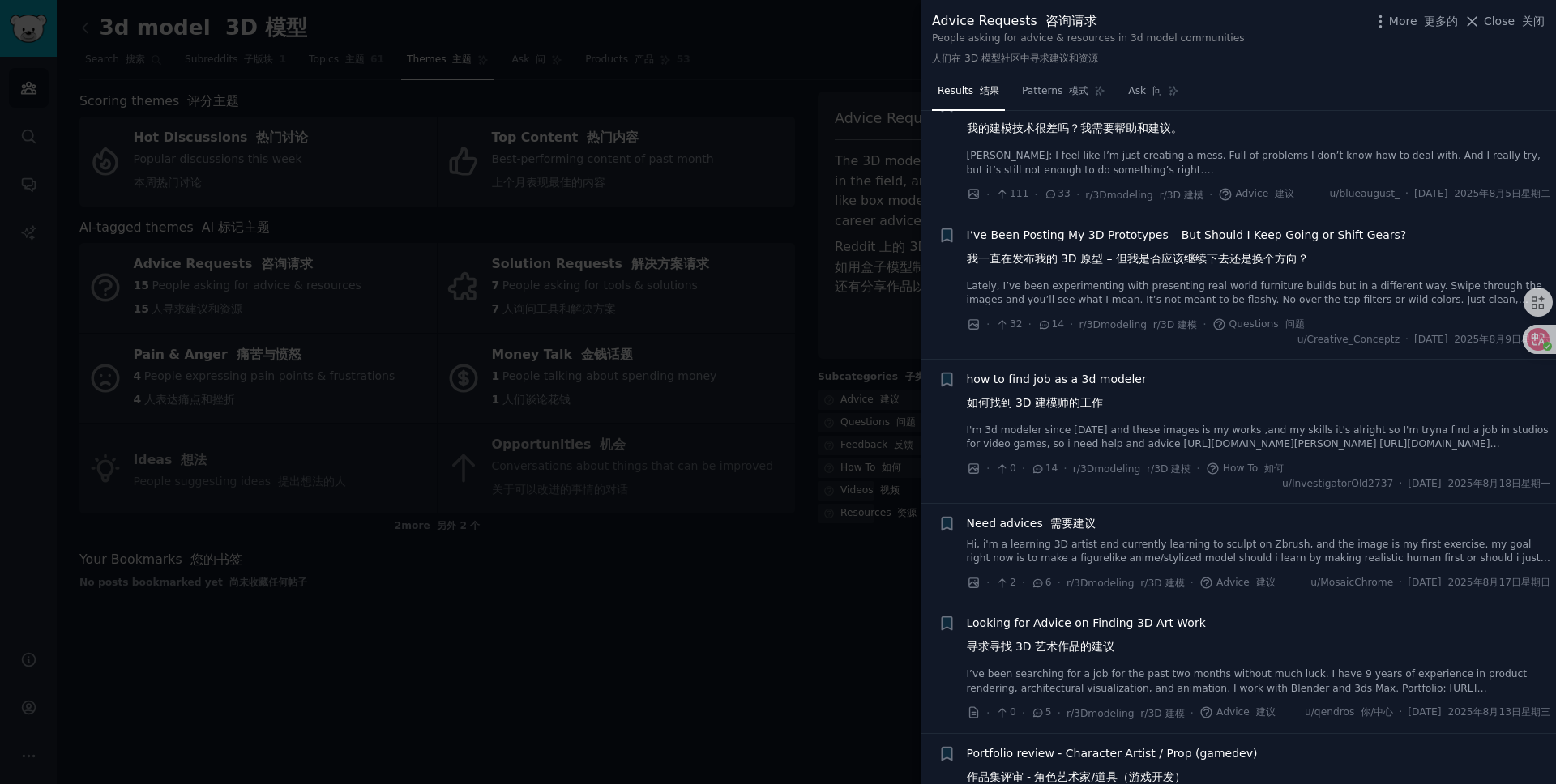
click at [746, 519] on div at bounding box center [778, 392] width 1556 height 784
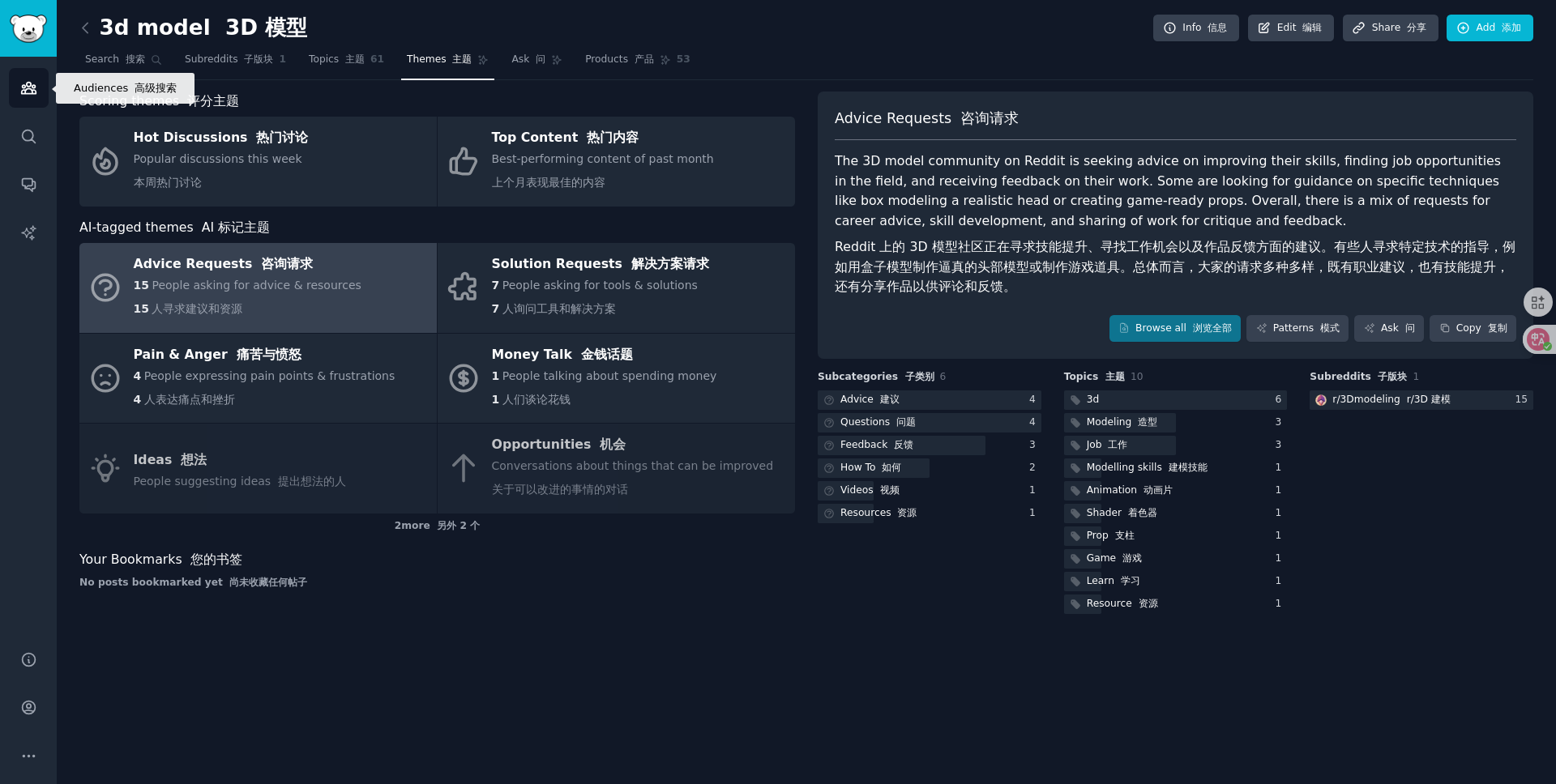
click at [26, 98] on link "Audiences" at bounding box center [29, 87] width 40 height 40
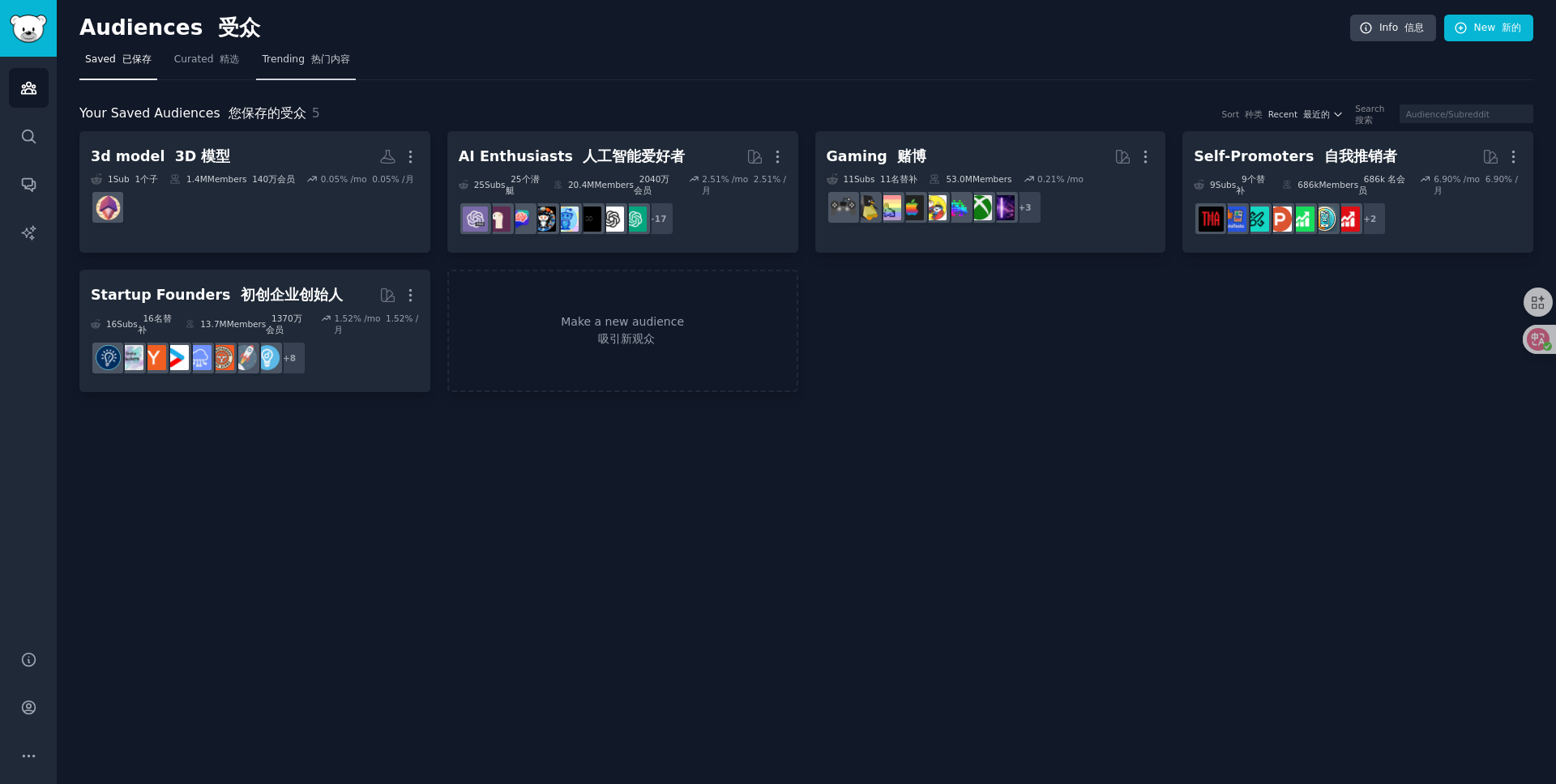
click at [323, 62] on font "热门内容" at bounding box center [331, 59] width 39 height 11
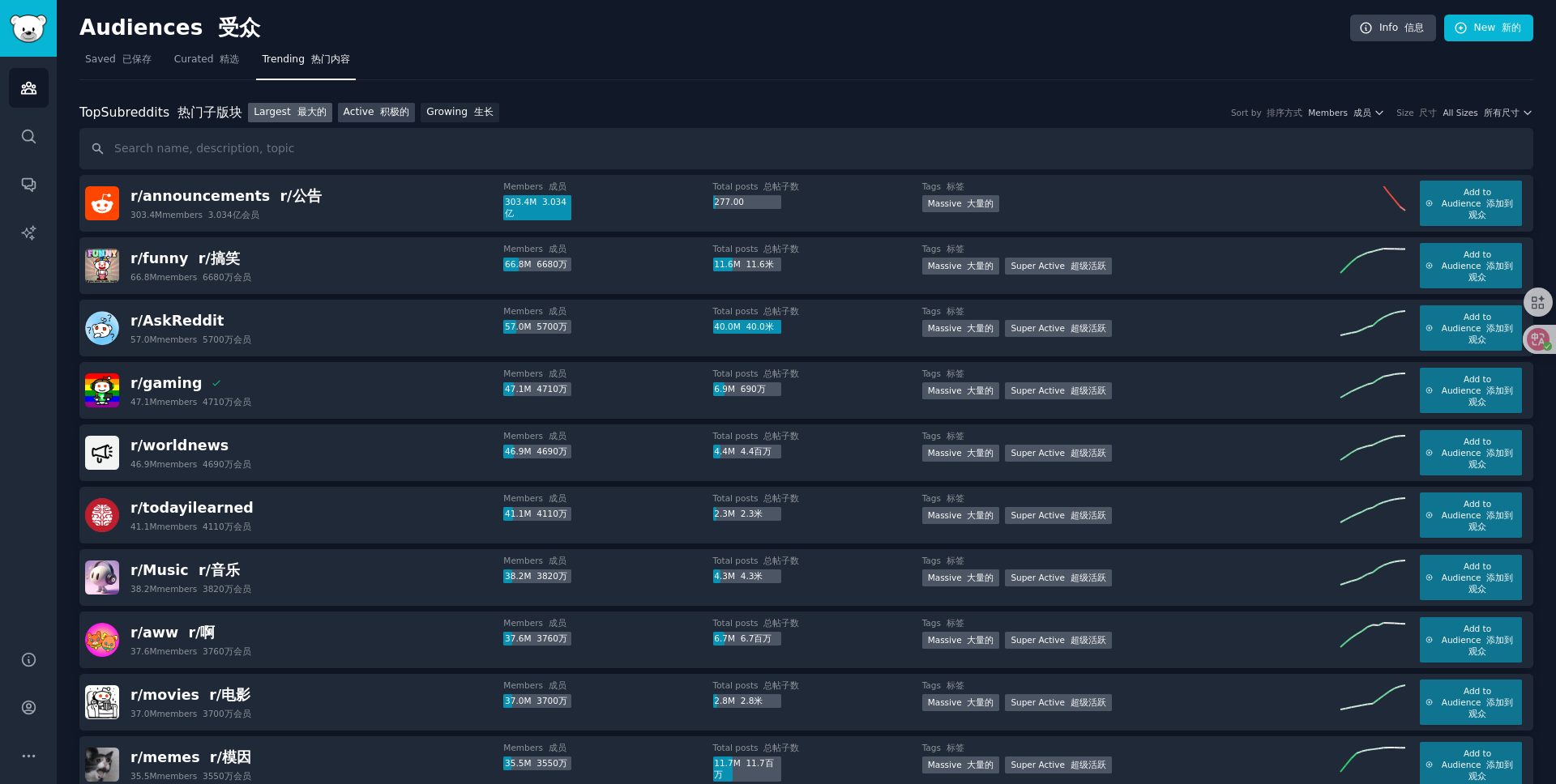
click at [380, 116] on font "积极的" at bounding box center [395, 111] width 29 height 11
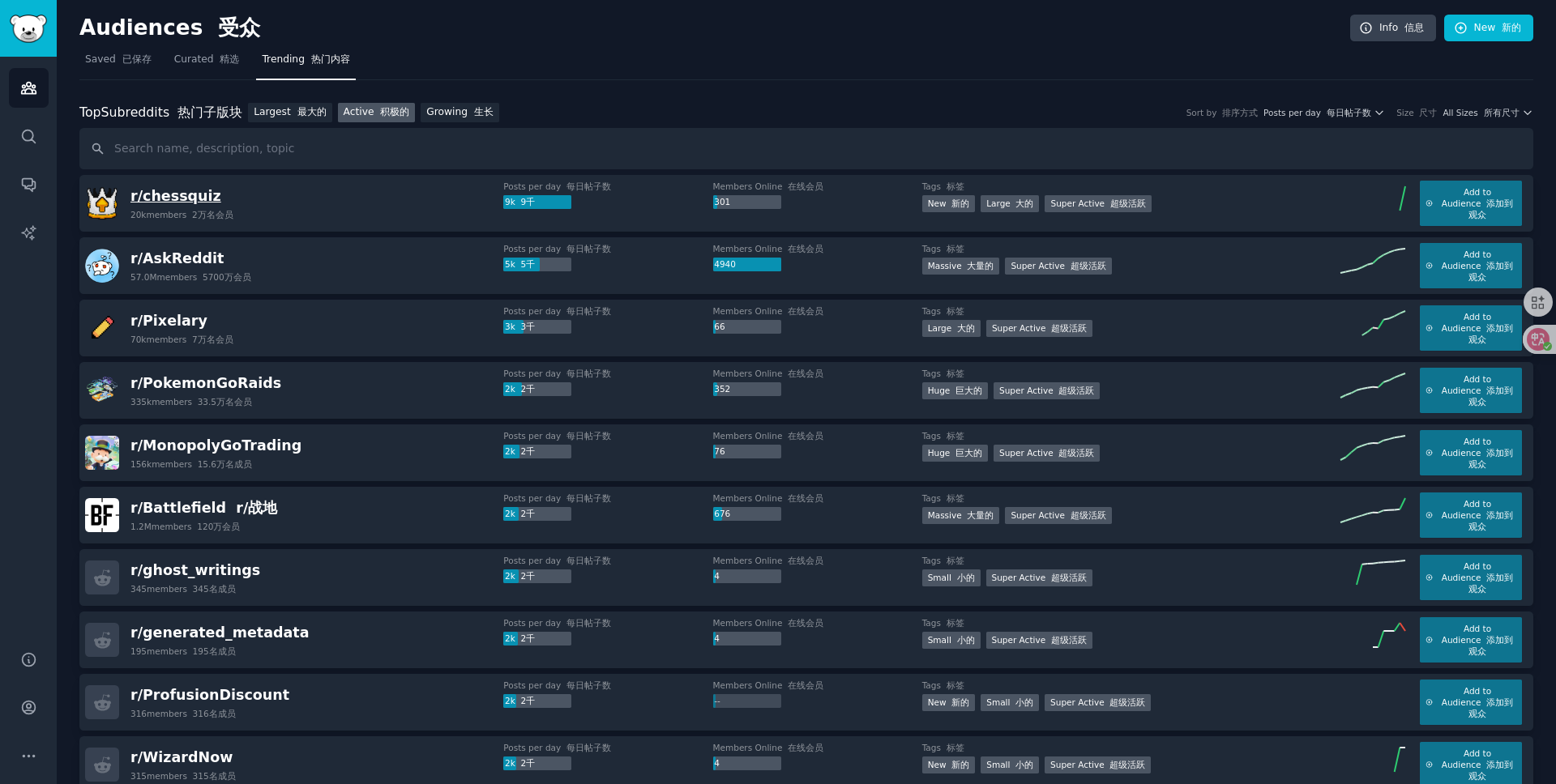
click at [193, 193] on span "r/ chessquiz" at bounding box center [176, 196] width 91 height 17
click at [366, 108] on link "Active 积极的" at bounding box center [377, 113] width 78 height 20
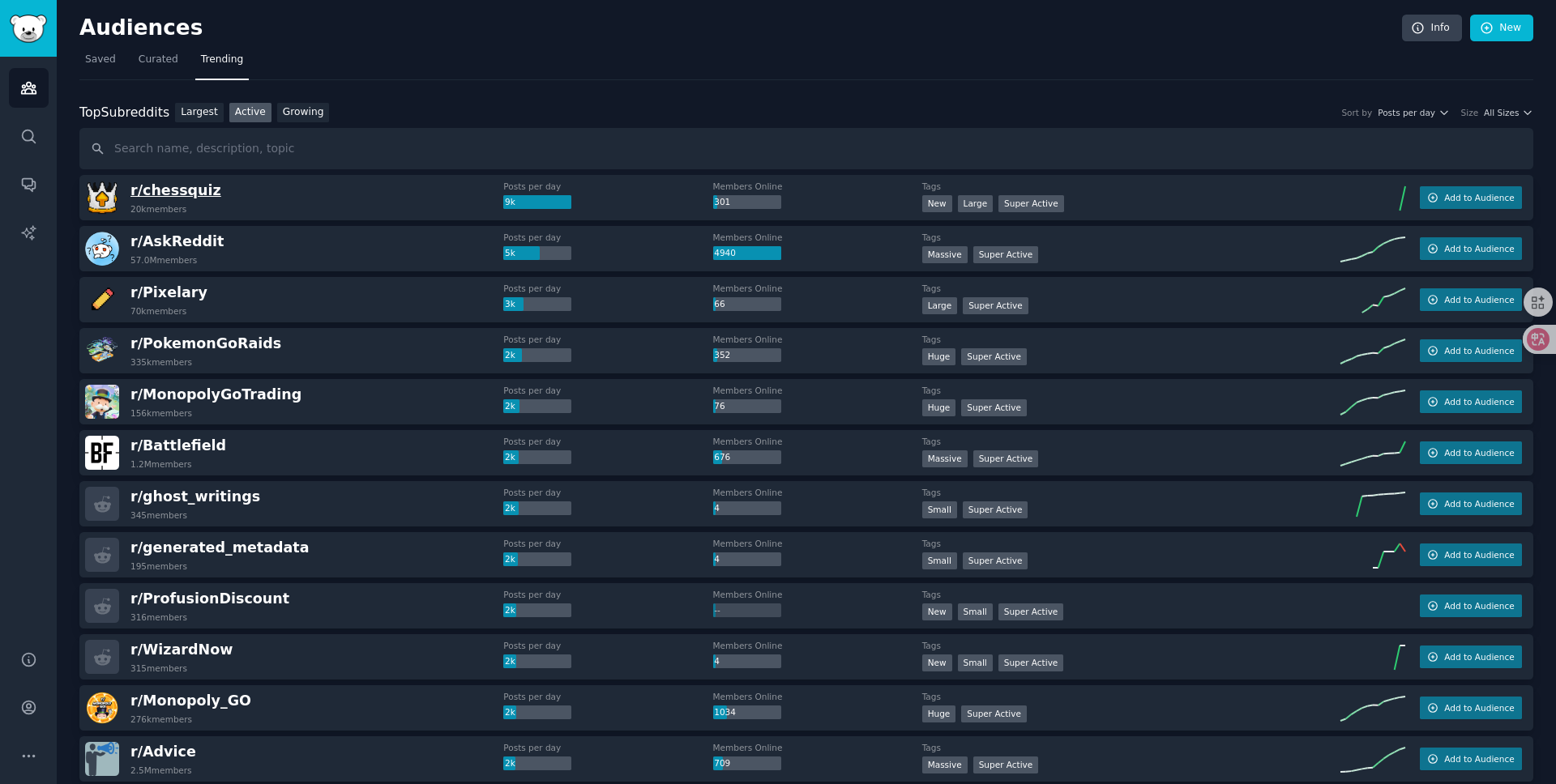
click at [193, 190] on span "r/ chessquiz" at bounding box center [176, 190] width 91 height 17
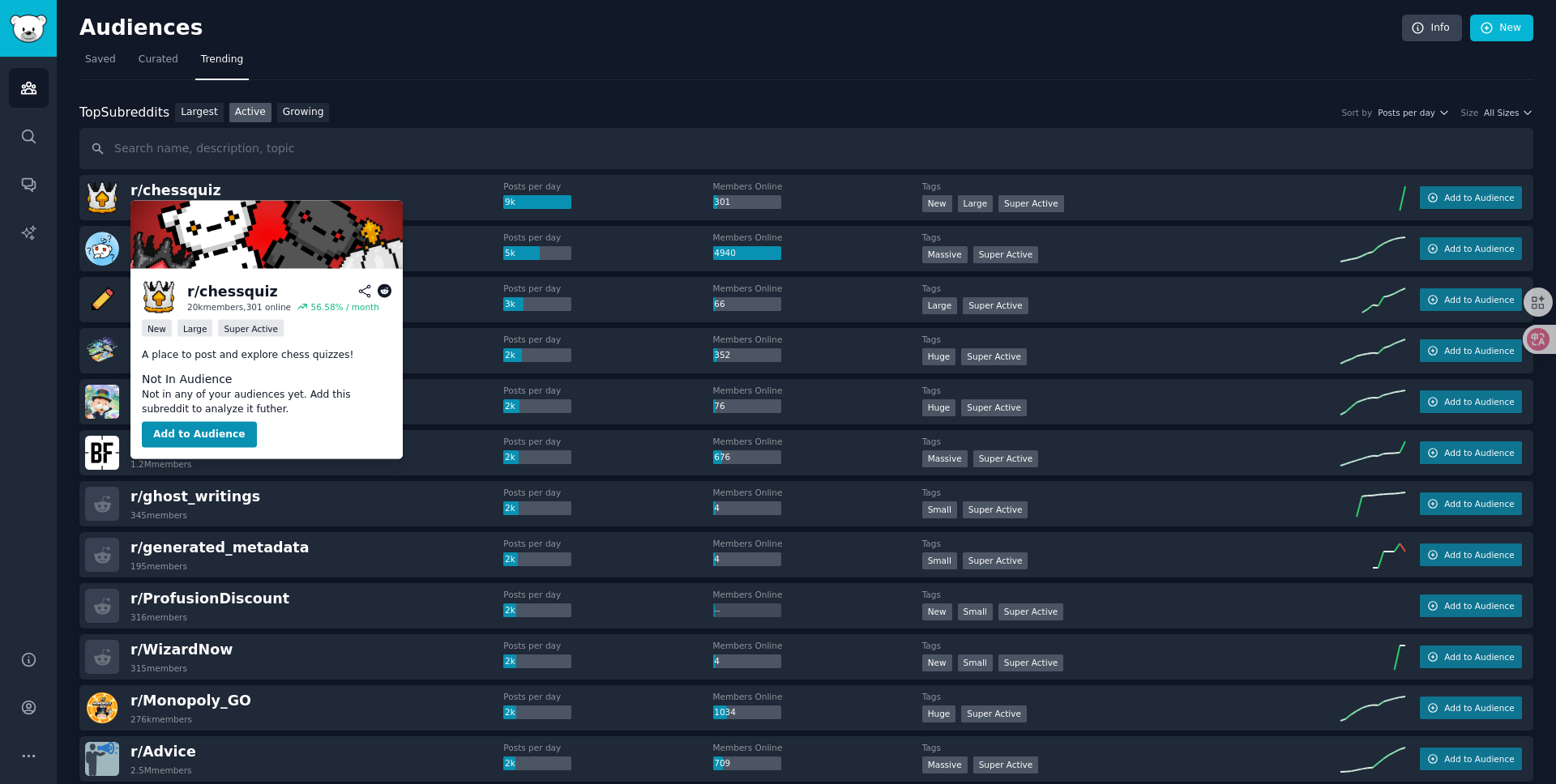
click at [385, 290] on icon at bounding box center [385, 292] width 15 height 15
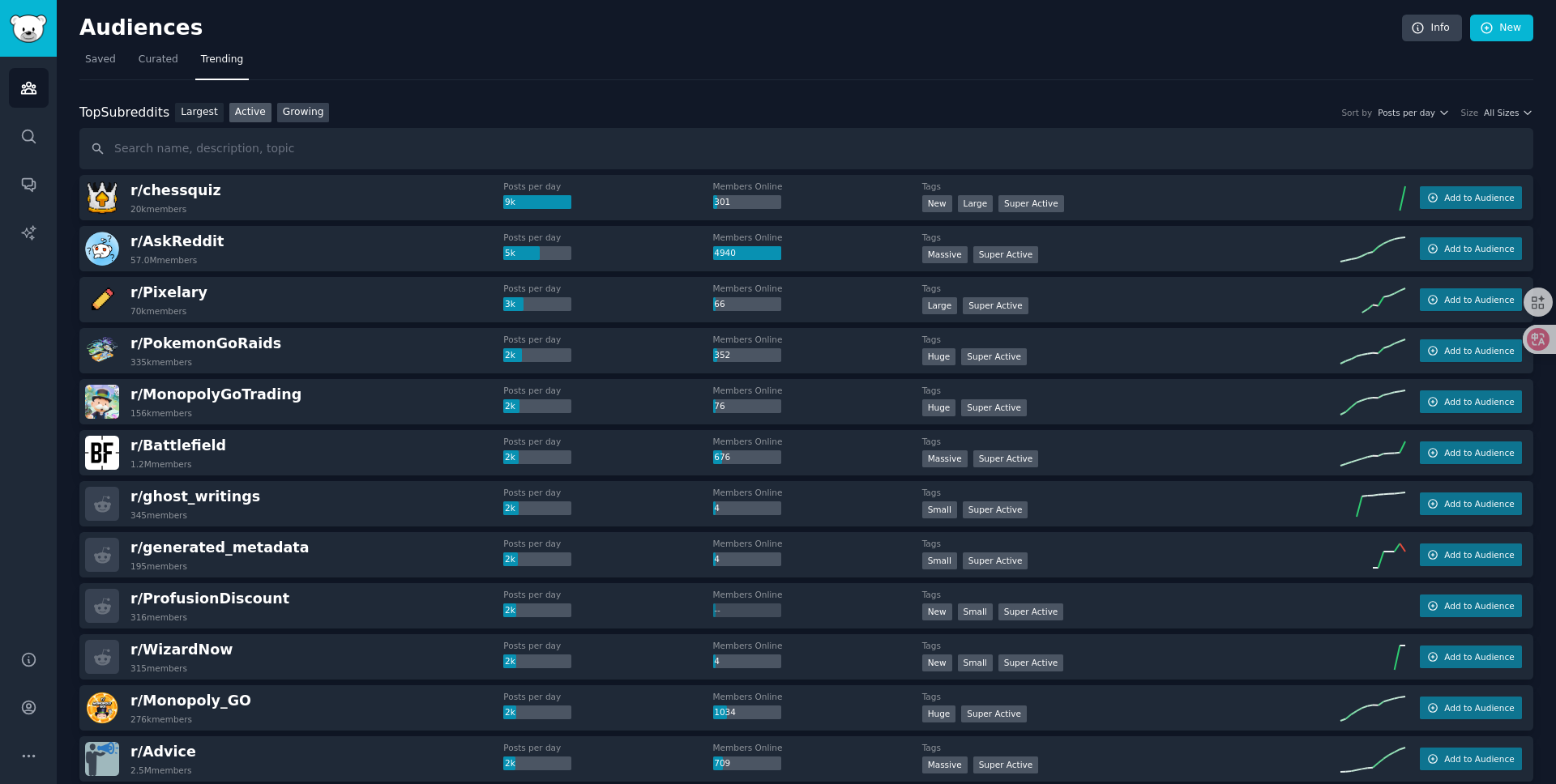
click at [296, 115] on link "Growing" at bounding box center [303, 113] width 52 height 20
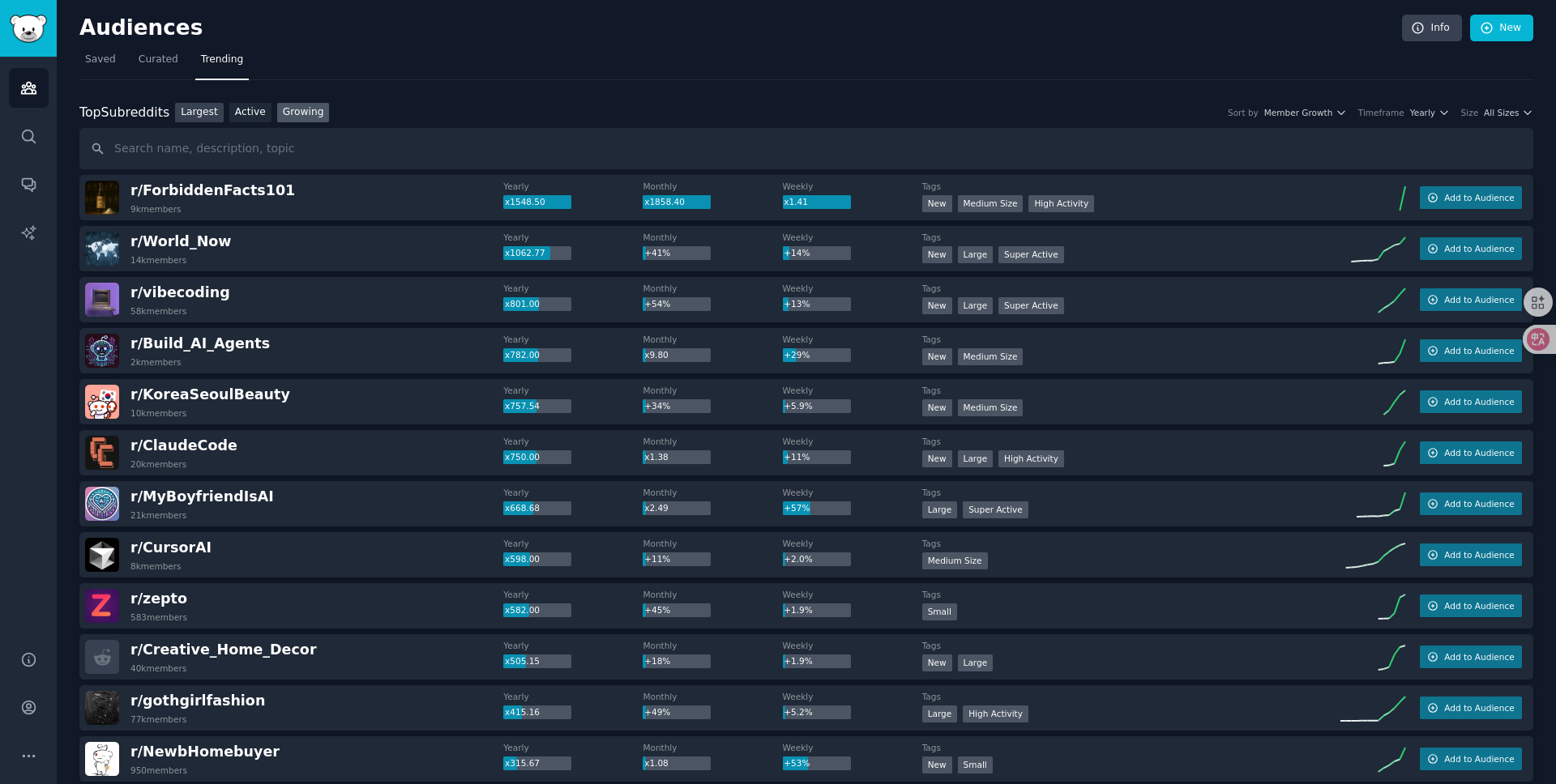
click at [191, 112] on link "Largest" at bounding box center [199, 113] width 49 height 20
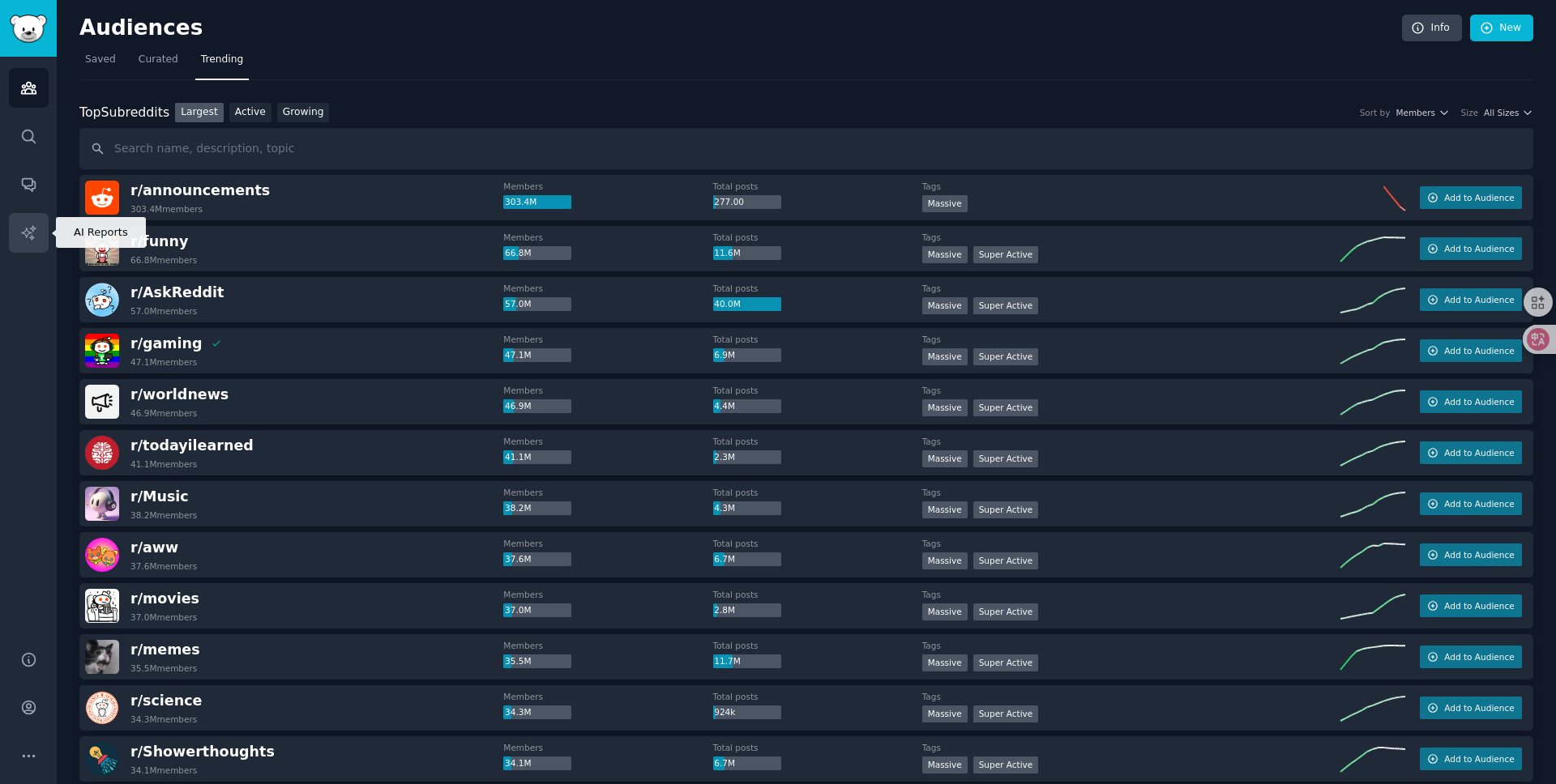
click at [22, 227] on icon "Sidebar" at bounding box center [29, 233] width 17 height 17
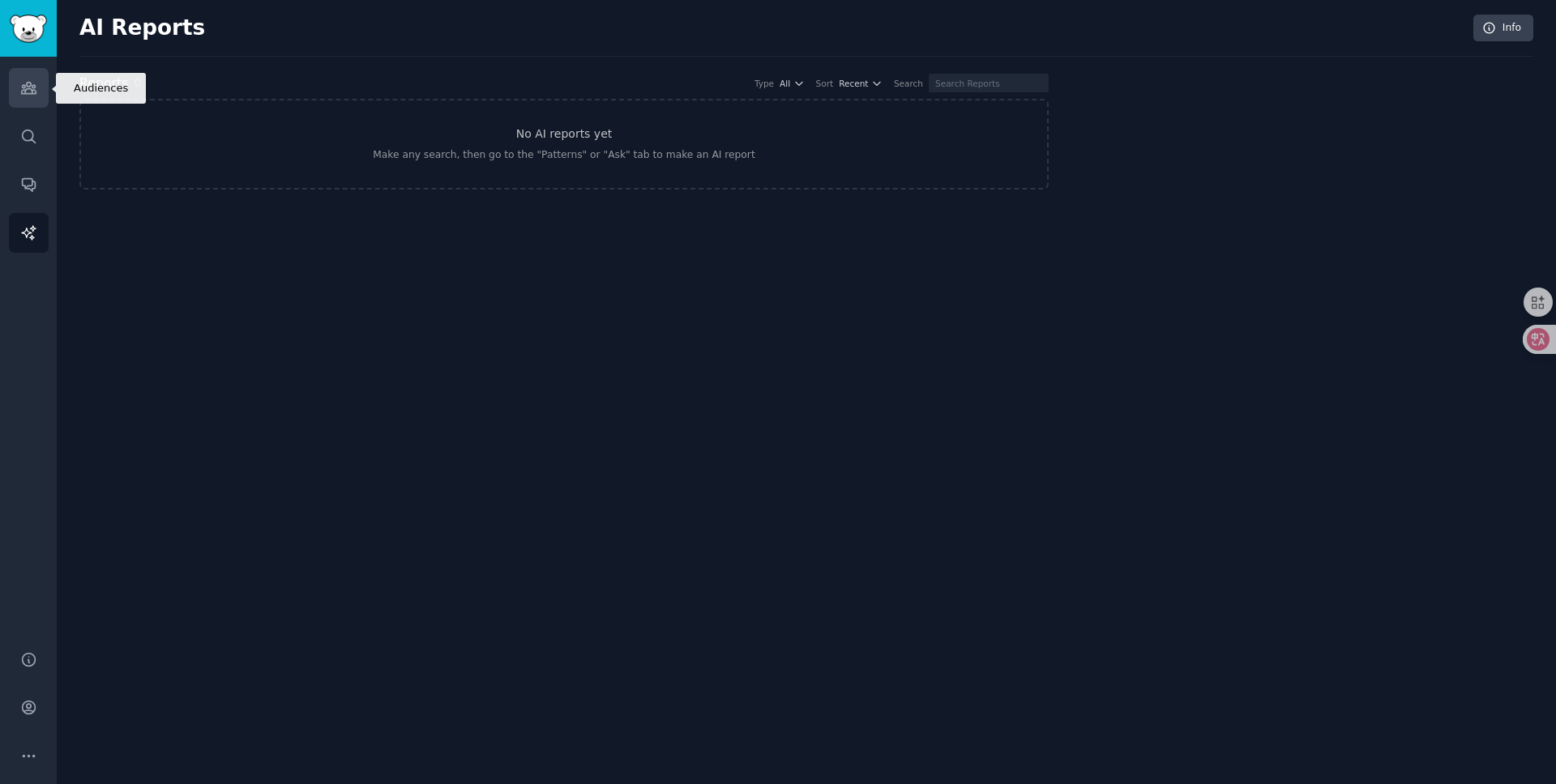
click at [38, 87] on link "Audiences" at bounding box center [29, 87] width 40 height 40
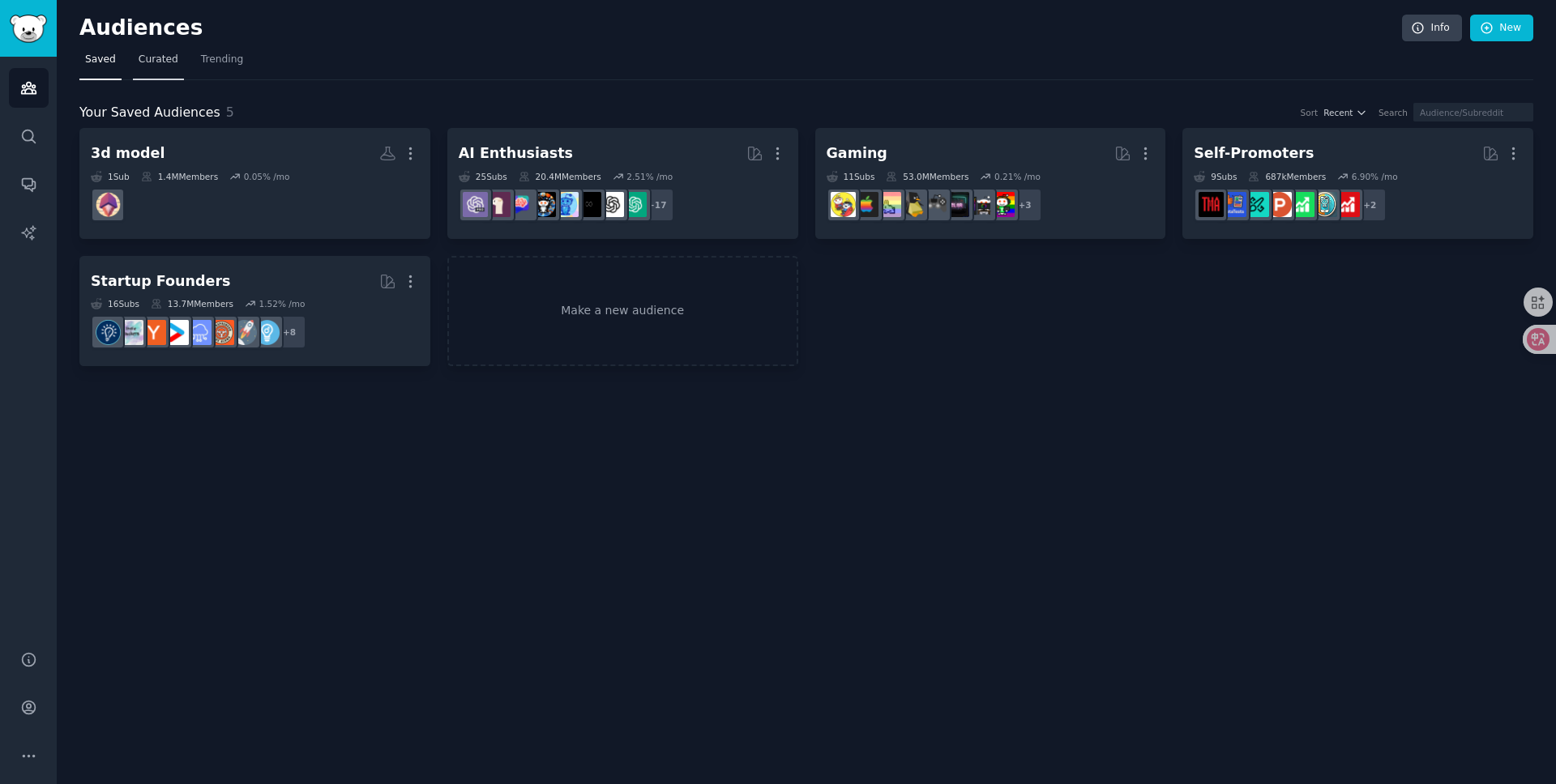
click at [166, 69] on link "Curated" at bounding box center [157, 63] width 51 height 33
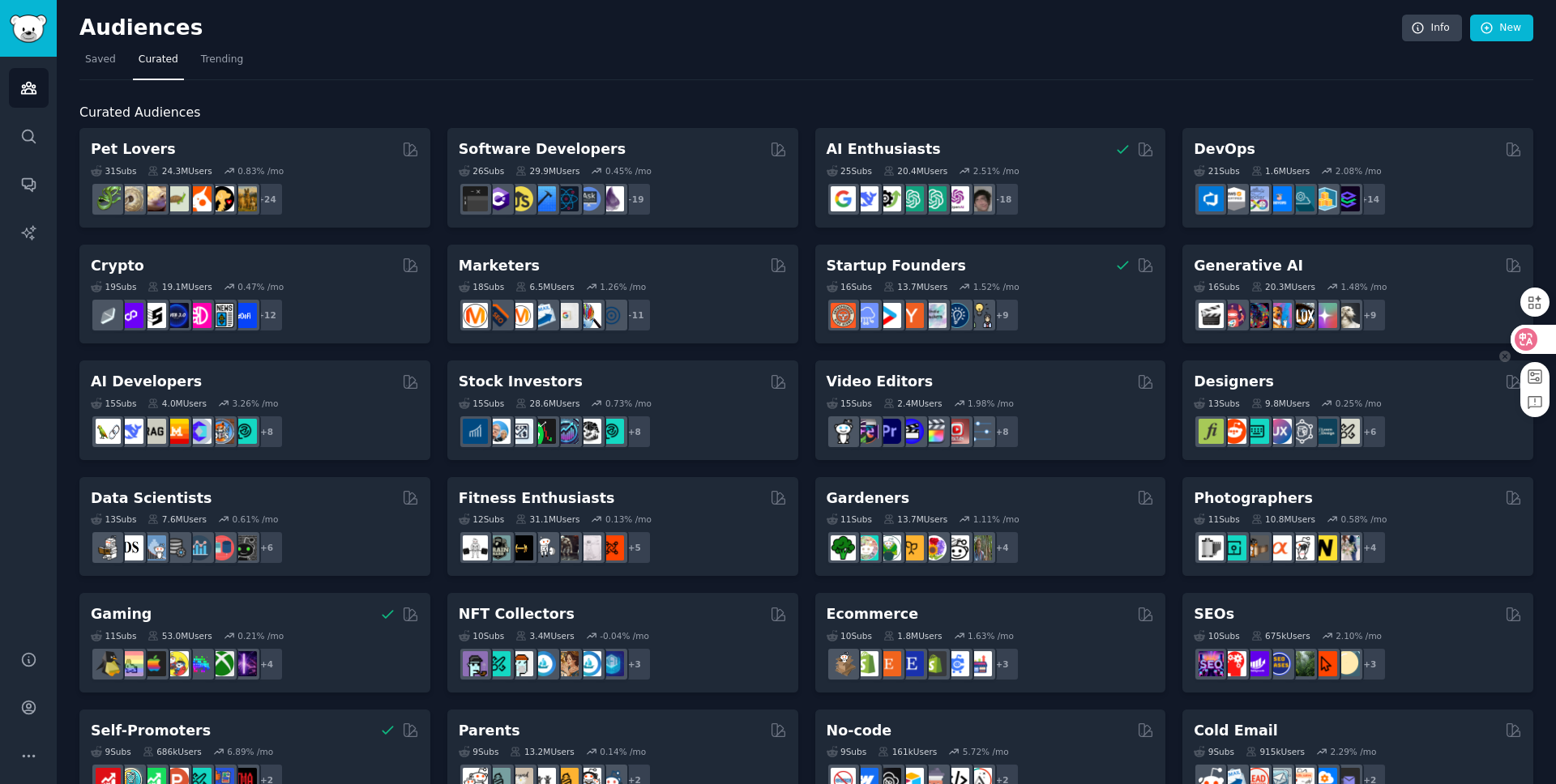
click at [1537, 336] on icon at bounding box center [1527, 340] width 23 height 23
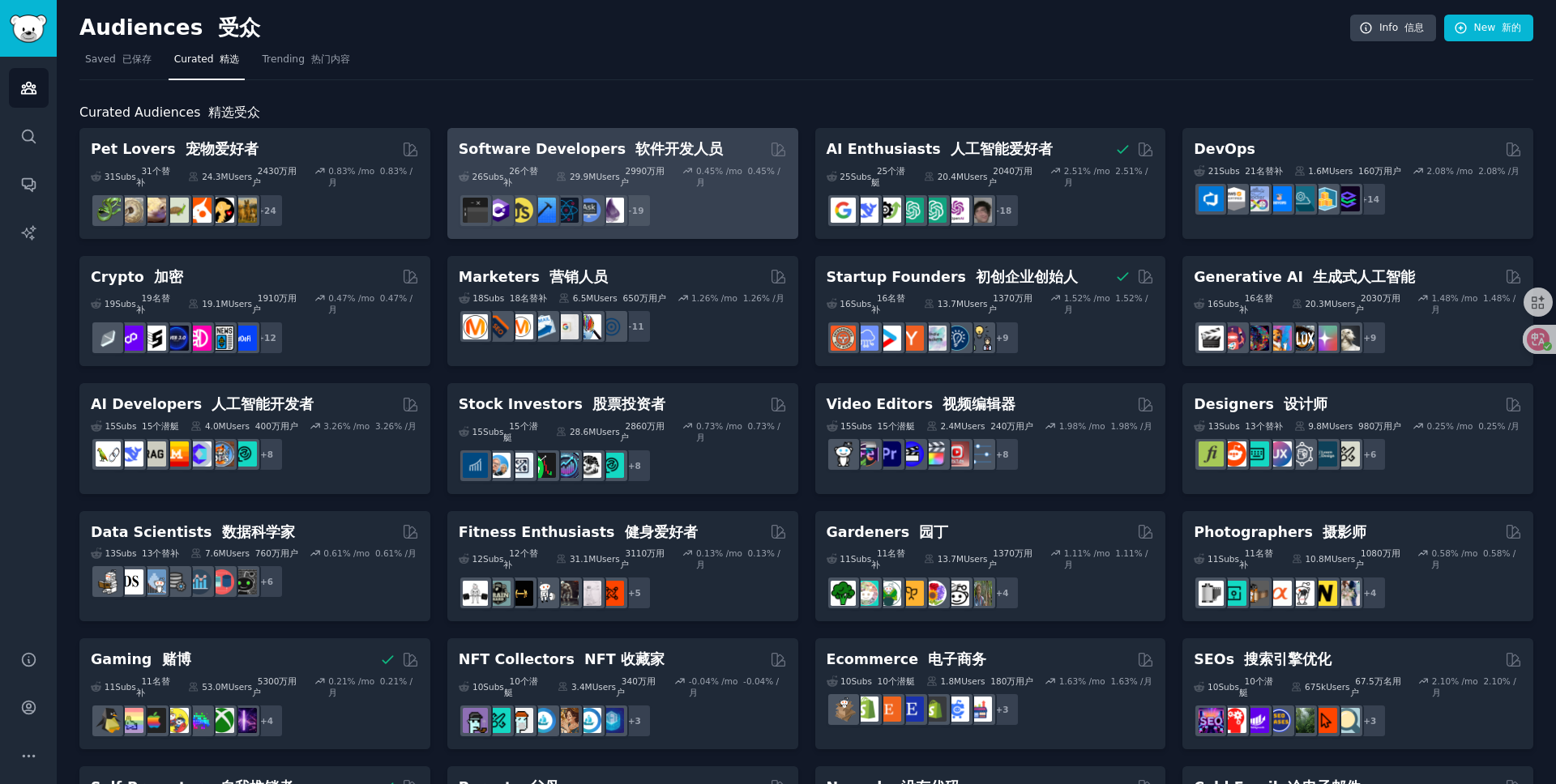
click at [674, 147] on font "软件开发人员" at bounding box center [679, 149] width 87 height 17
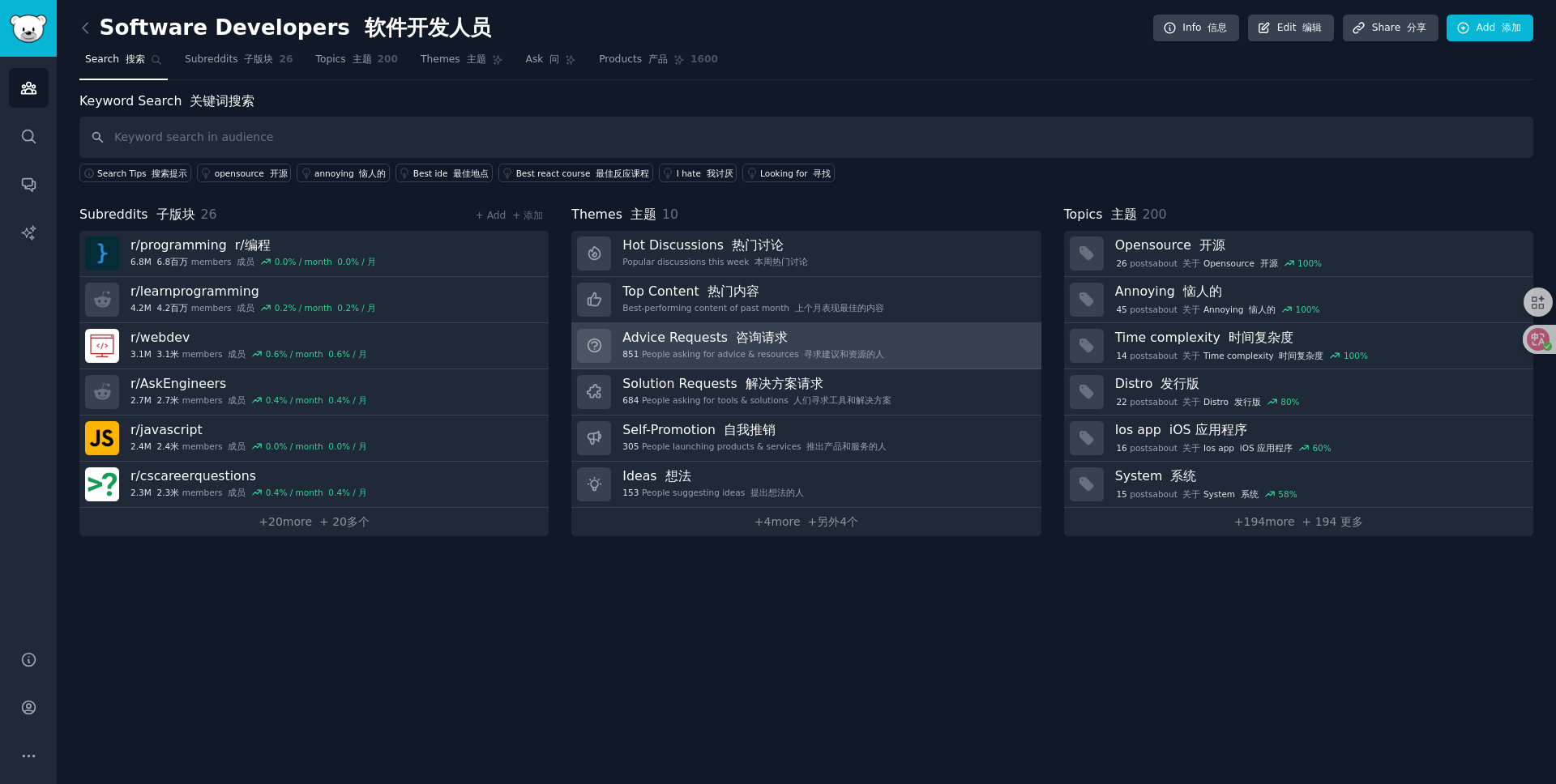
click at [819, 351] on font "寻求建议和资源的人" at bounding box center [843, 353] width 80 height 10
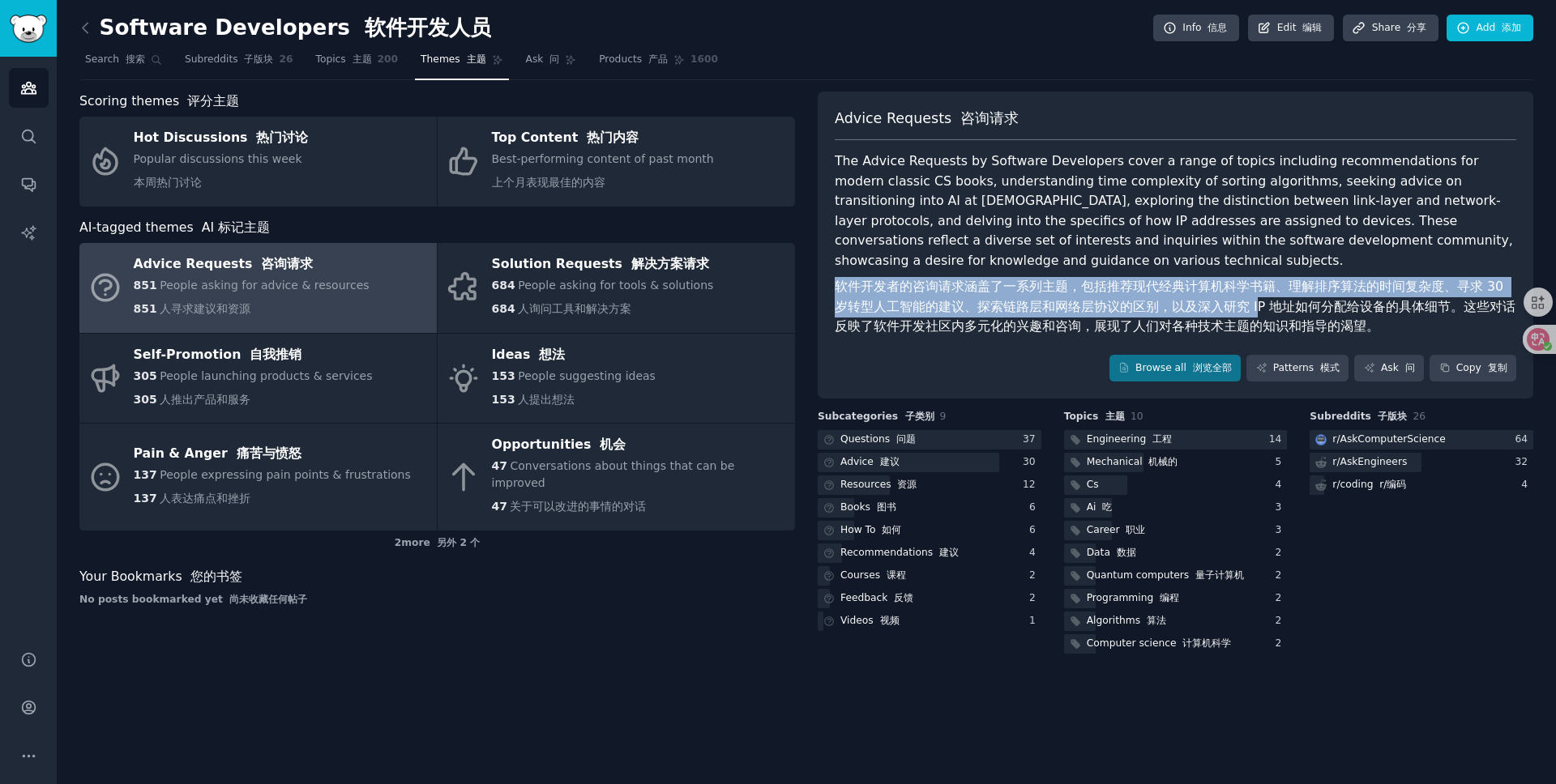
drag, startPoint x: 1136, startPoint y: 256, endPoint x: 1240, endPoint y: 282, distance: 107.2
click at [1240, 282] on div "The Advice Requests by Software Developers cover a range of topics including re…" at bounding box center [1176, 248] width 681 height 192
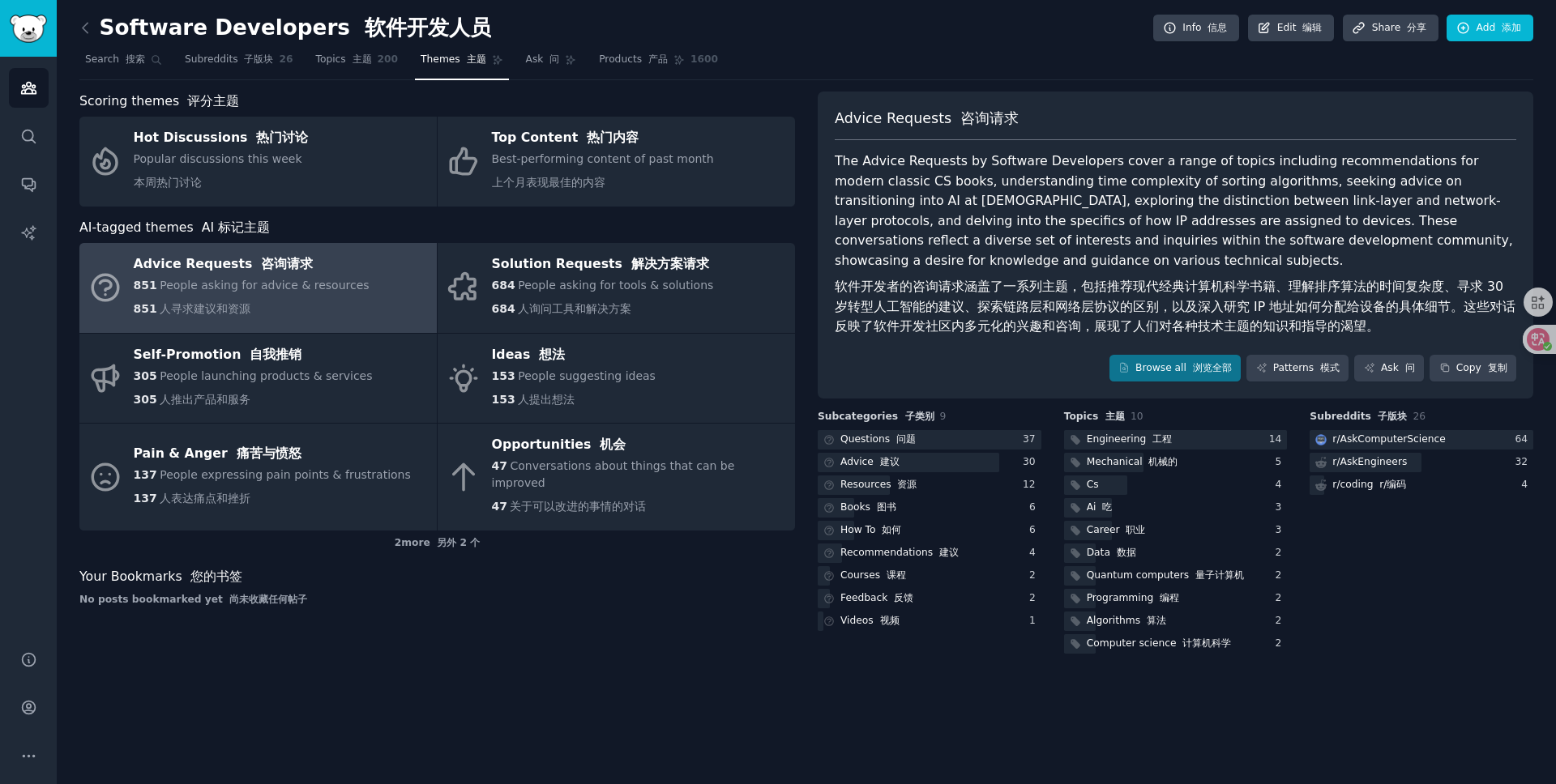
click at [1272, 282] on font "软件开发者的咨询请求涵盖了一系列主题，包括推荐现代经典计算机科学书籍、理解排序算法的时间复杂度、寻求 30 岁转型人工智能的建议、探索链路层和网络层协议的区别…" at bounding box center [1176, 306] width 681 height 55
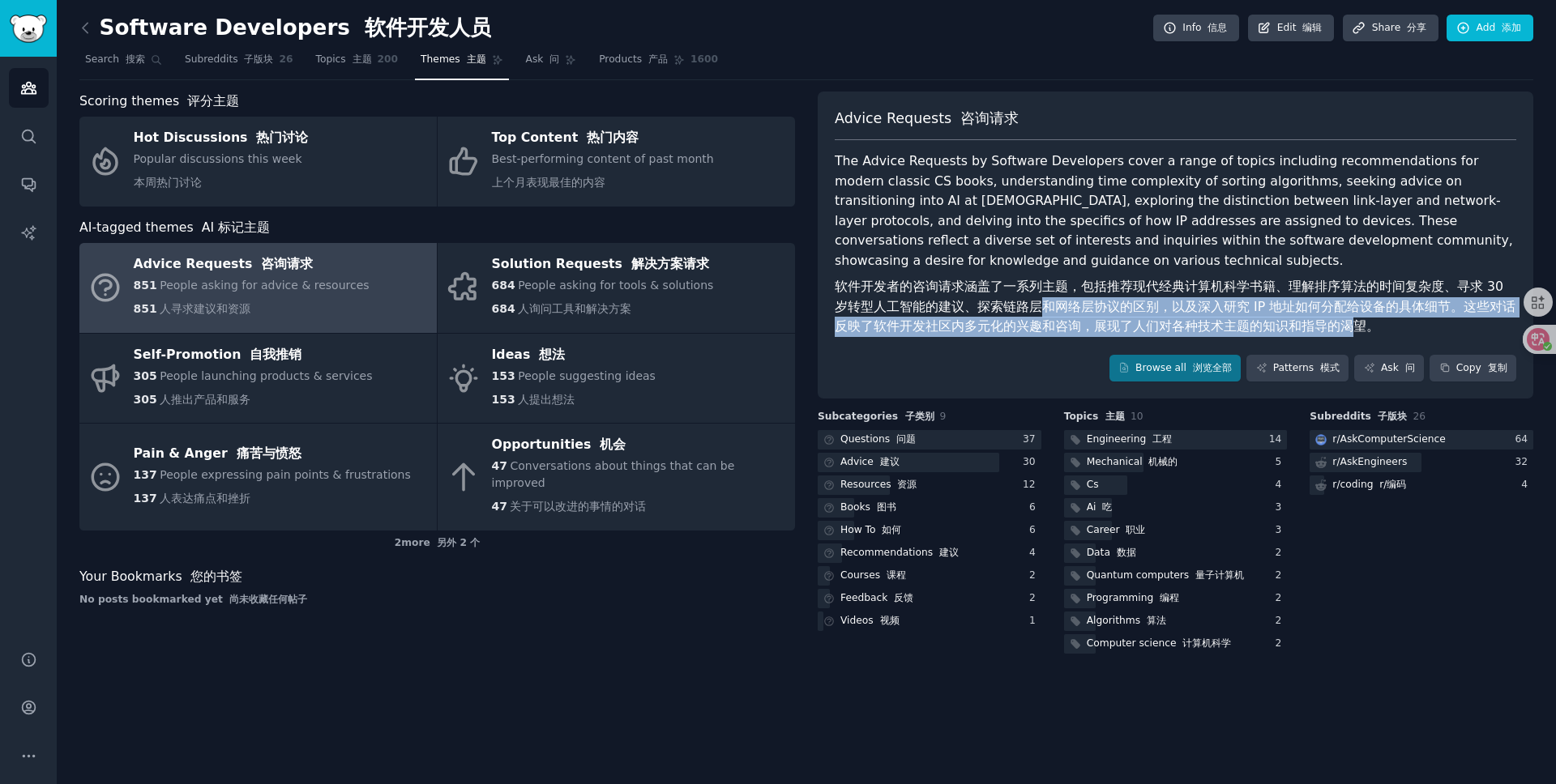
drag, startPoint x: 1320, startPoint y: 302, endPoint x: 1014, endPoint y: 282, distance: 306.7
click at [1016, 282] on font "软件开发者的咨询请求涵盖了一系列主题，包括推荐现代经典计算机科学书籍、理解排序算法的时间复杂度、寻求 30 岁转型人工智能的建议、探索链路层和网络层协议的区别…" at bounding box center [1176, 306] width 681 height 55
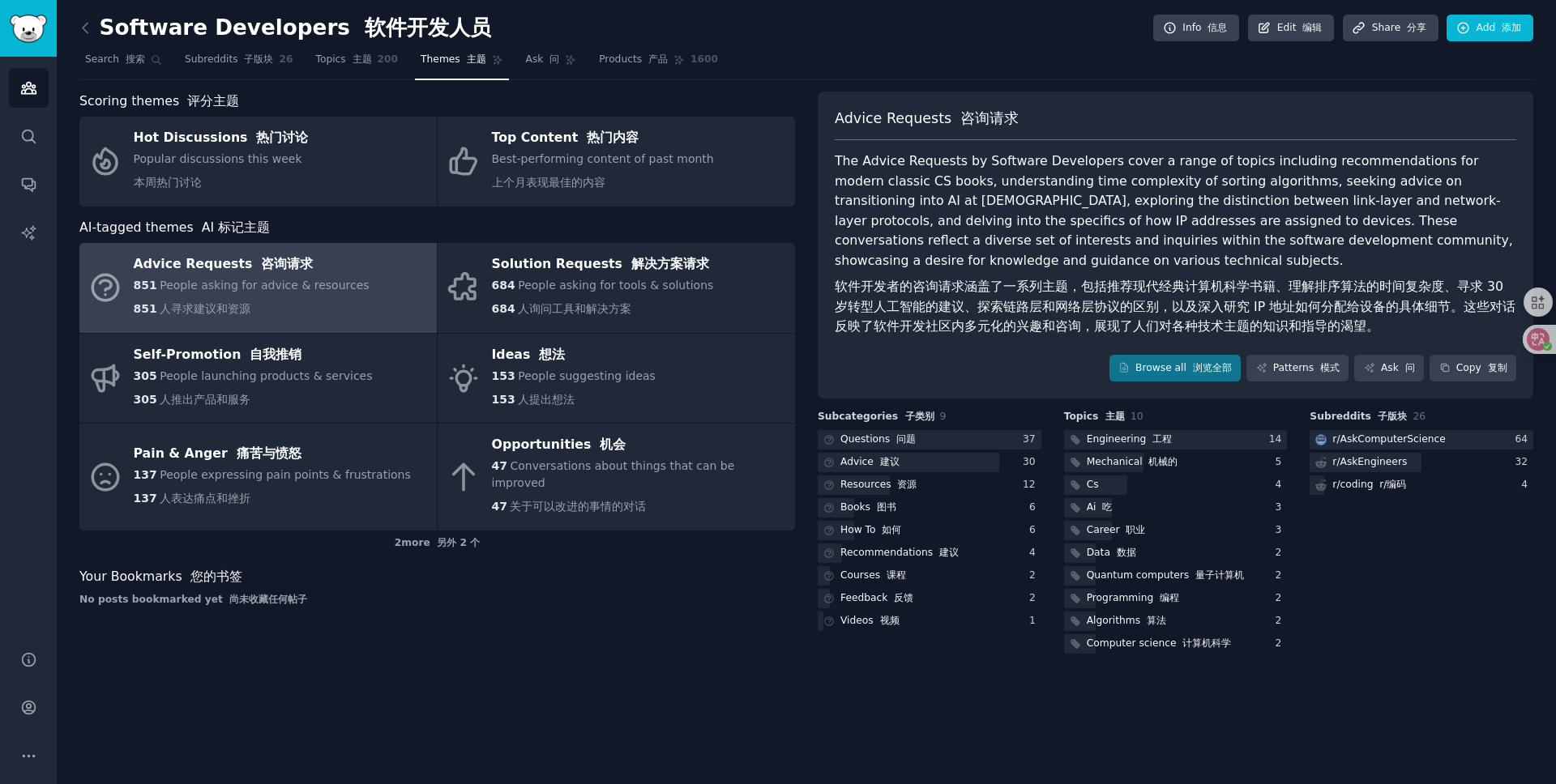
click at [1014, 282] on font "软件开发者的咨询请求涵盖了一系列主题，包括推荐现代经典计算机科学书籍、理解排序算法的时间复杂度、寻求 30 岁转型人工智能的建议、探索链路层和网络层协议的区别…" at bounding box center [1176, 306] width 681 height 55
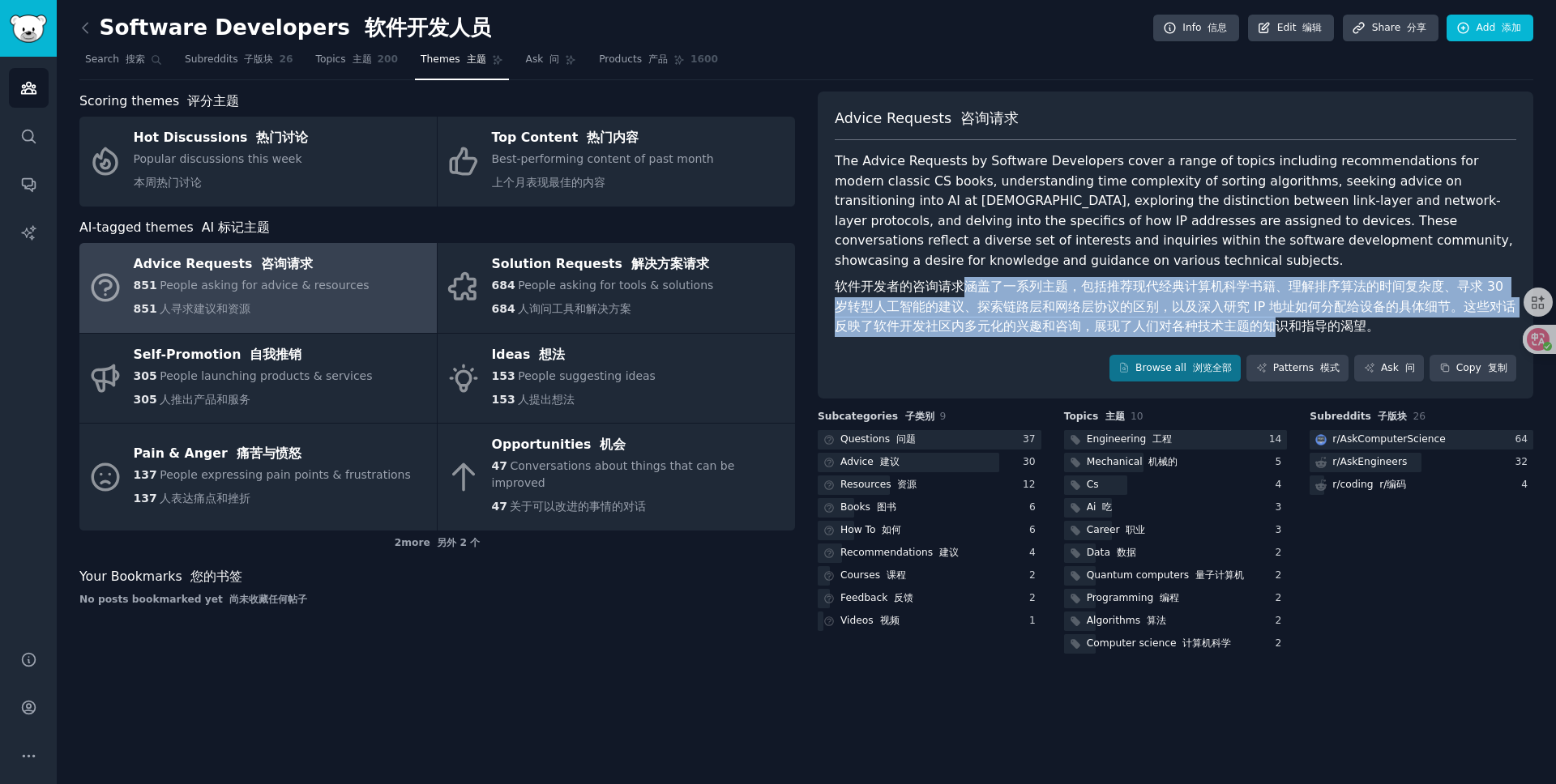
drag, startPoint x: 979, startPoint y: 277, endPoint x: 1249, endPoint y: 301, distance: 271.1
click at [1247, 302] on font "软件开发者的咨询请求涵盖了一系列主题，包括推荐现代经典计算机科学书籍、理解排序算法的时间复杂度、寻求 30 岁转型人工智能的建议、探索链路层和网络层协议的区别…" at bounding box center [1176, 306] width 681 height 55
click at [1249, 301] on font "软件开发者的咨询请求涵盖了一系列主题，包括推荐现代经典计算机科学书籍、理解排序算法的时间复杂度、寻求 30 岁转型人工智能的建议、探索链路层和网络层协议的区别…" at bounding box center [1176, 306] width 681 height 55
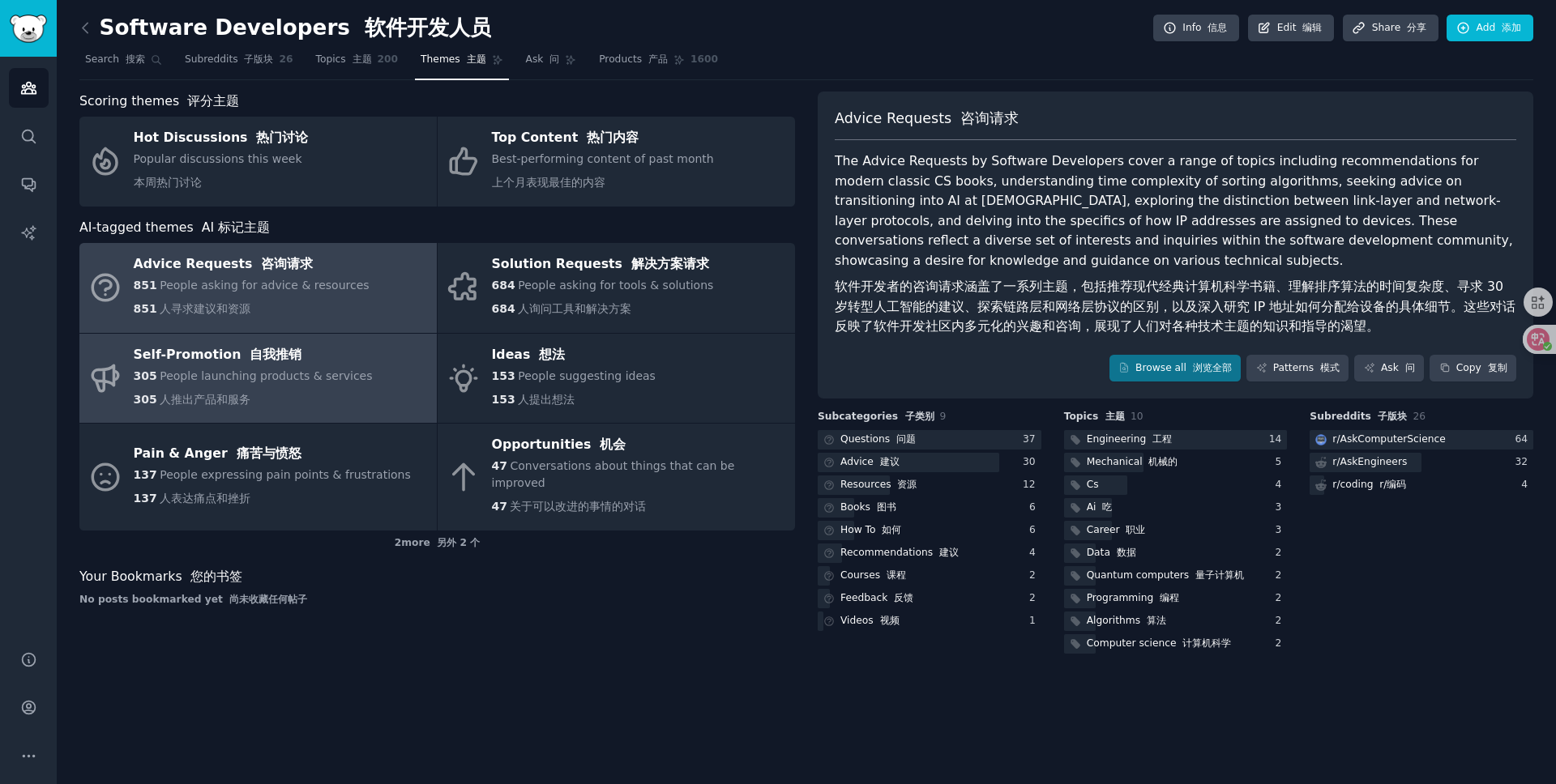
click at [176, 362] on div "Self-Promotion 自我推销" at bounding box center [253, 355] width 239 height 26
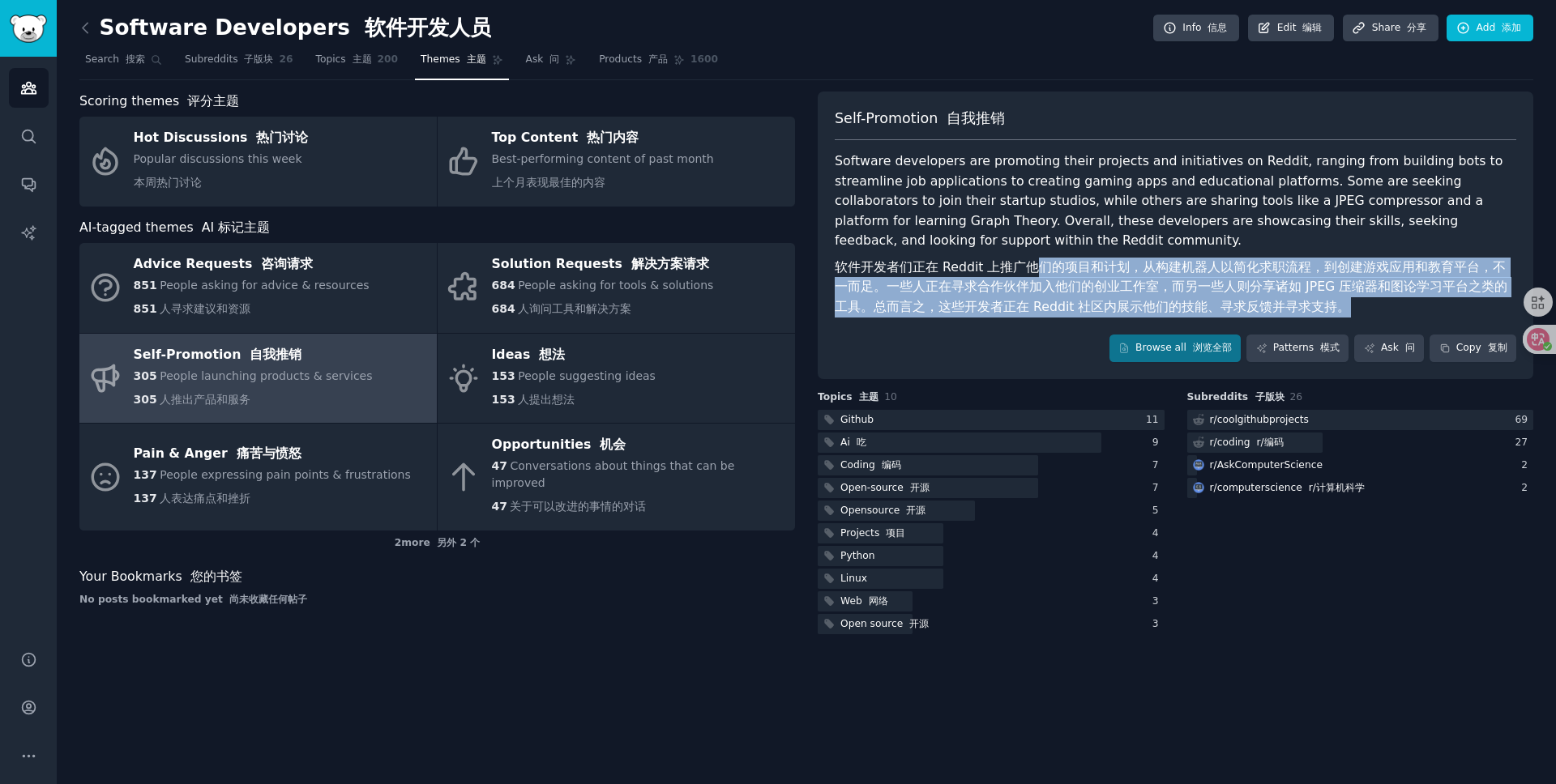
drag, startPoint x: 1036, startPoint y: 267, endPoint x: 1326, endPoint y: 308, distance: 292.9
click at [1326, 308] on font "软件开发者们正在 Reddit 上推广他们的项目和计划，从构建机器人以简化求职流程，到创建游戏应用和教育平台，不一而足。一些人正在寻求合作伙伴加入他们的创业工…" at bounding box center [1176, 287] width 681 height 60
click at [1326, 306] on font "软件开发者们正在 Reddit 上推广他们的项目和计划，从构建机器人以简化求职流程，到创建游戏应用和教育平台，不一而足。一些人正在寻求合作伙伴加入他们的创业工…" at bounding box center [1176, 287] width 681 height 60
drag, startPoint x: 1357, startPoint y: 305, endPoint x: 975, endPoint y: 268, distance: 383.8
click at [975, 268] on font "软件开发者们正在 Reddit 上推广他们的项目和计划，从构建机器人以简化求职流程，到创建游戏应用和教育平台，不一而足。一些人正在寻求合作伙伴加入他们的创业工…" at bounding box center [1176, 287] width 681 height 60
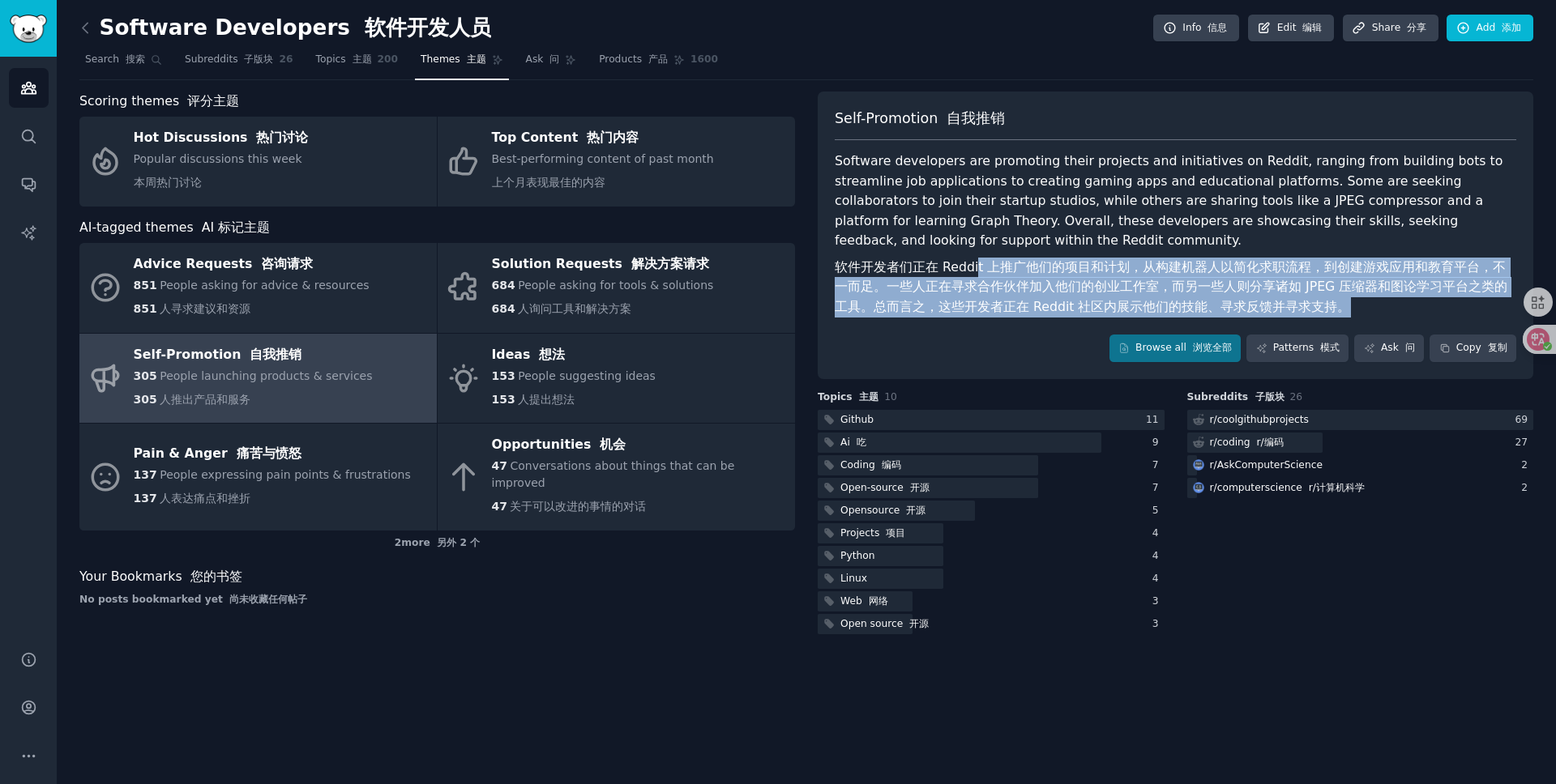
click at [975, 268] on font "软件开发者们正在 Reddit 上推广他们的项目和计划，从构建机器人以简化求职流程，到创建游戏应用和教育平台，不一而足。一些人正在寻求合作伙伴加入他们的创业工…" at bounding box center [1171, 287] width 673 height 55
drag, startPoint x: 1062, startPoint y: 268, endPoint x: 1351, endPoint y: 311, distance: 292.2
click at [1351, 311] on font "软件开发者们正在 Reddit 上推广他们的项目和计划，从构建机器人以简化求职流程，到创建游戏应用和教育平台，不一而足。一些人正在寻求合作伙伴加入他们的创业工…" at bounding box center [1176, 287] width 681 height 60
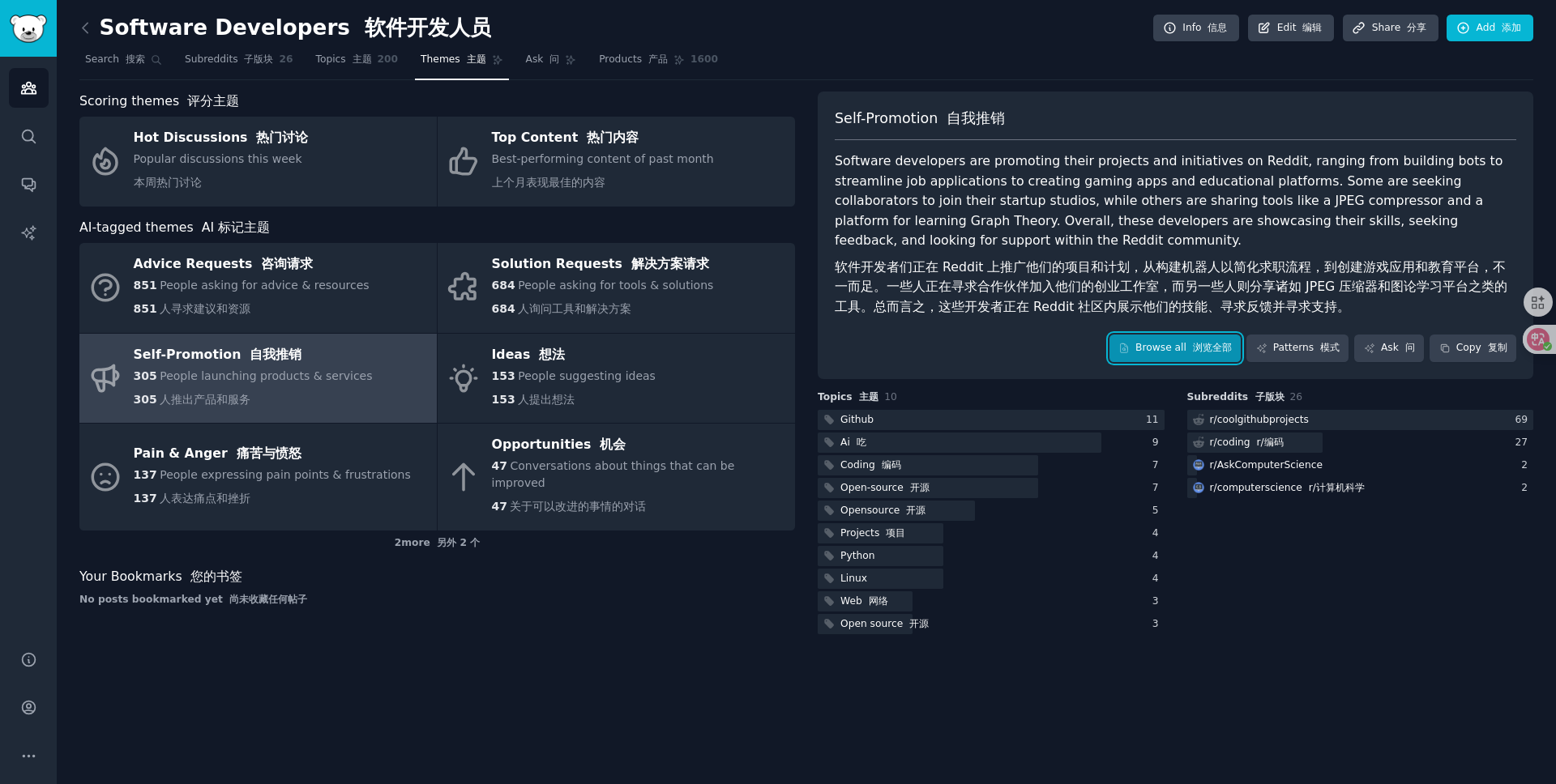
click at [1200, 348] on font "浏览全部" at bounding box center [1213, 348] width 39 height 11
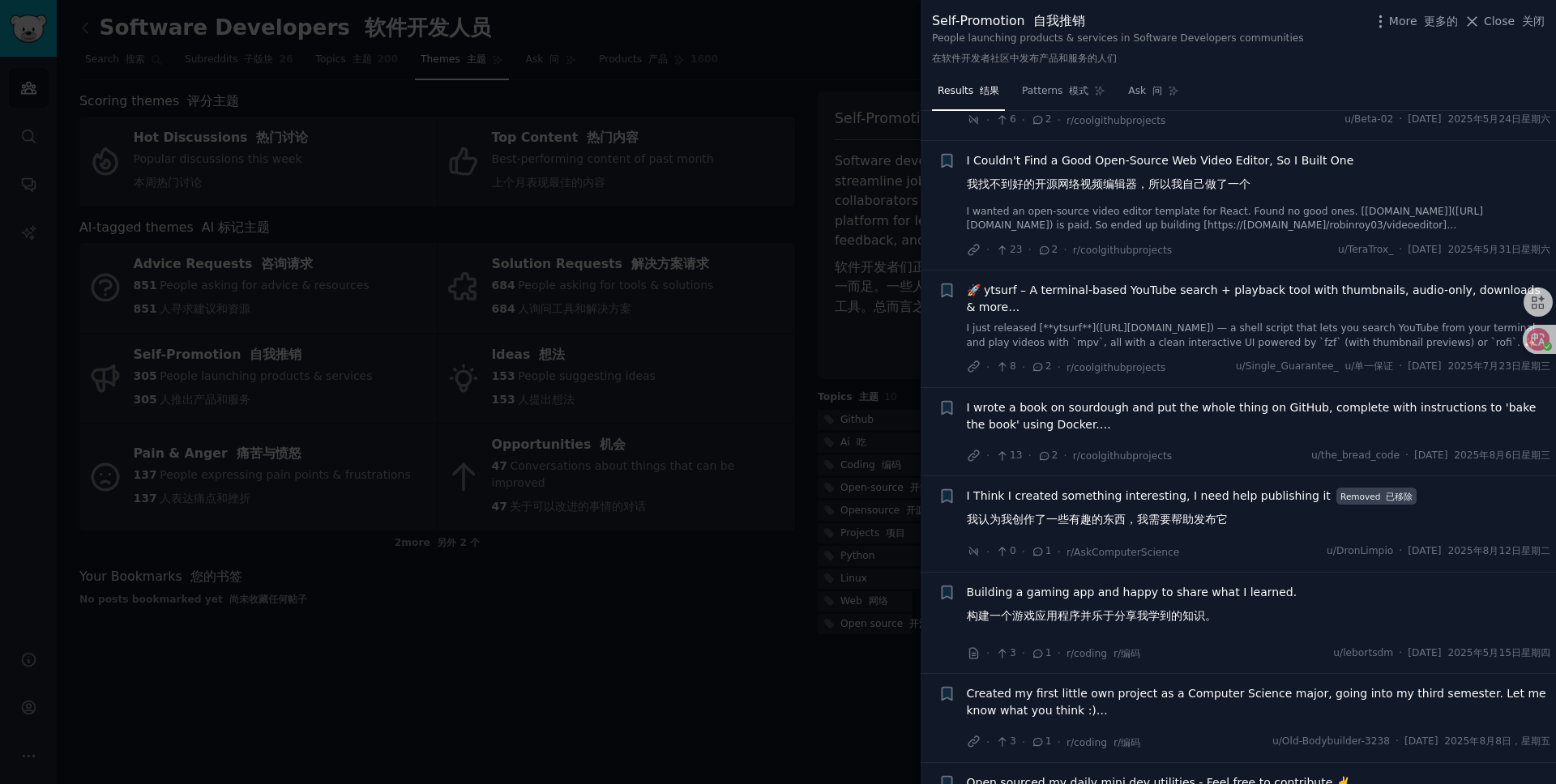
scroll to position [1742, 0]
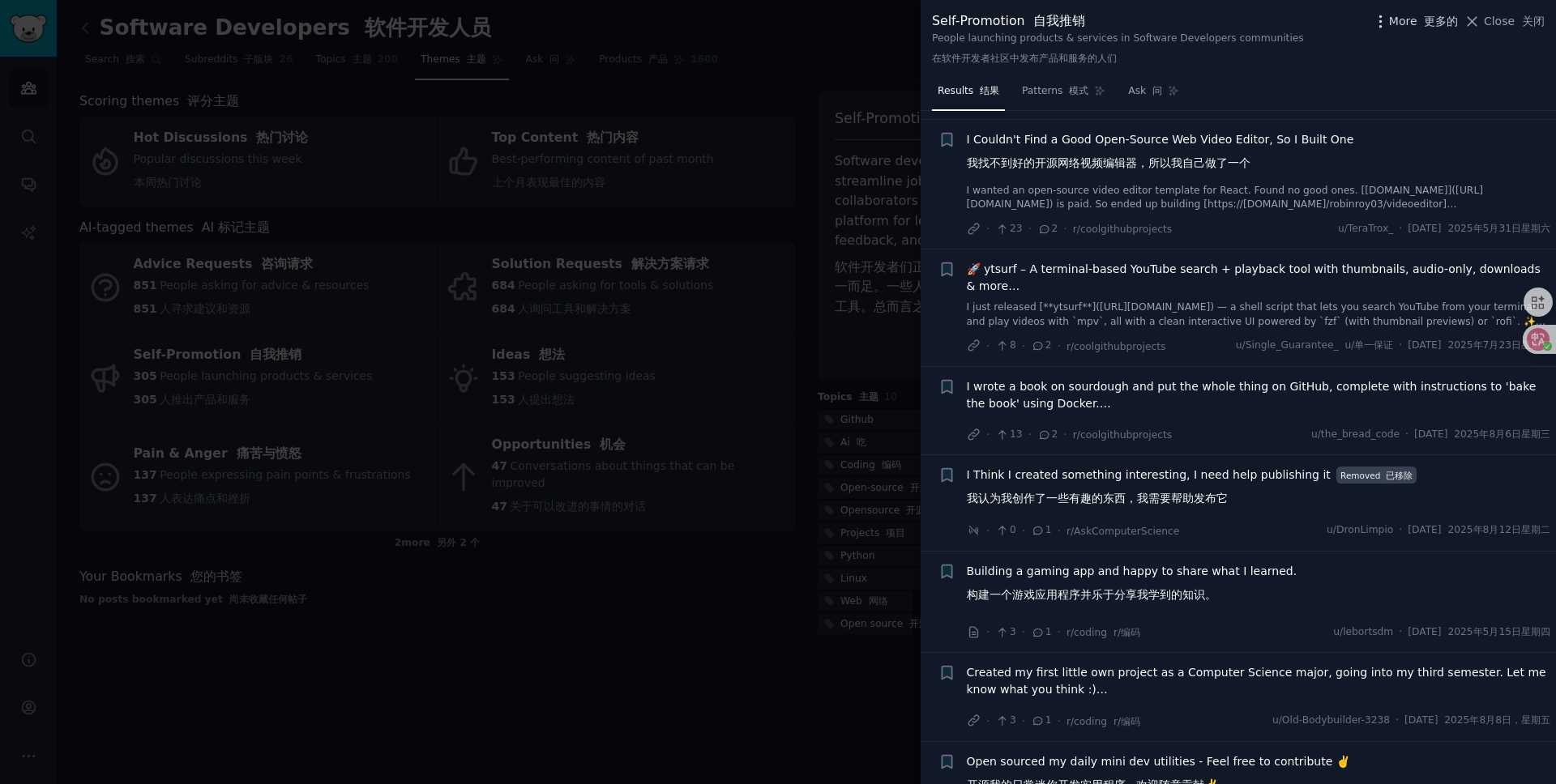
click at [1407, 21] on span "More 更多的" at bounding box center [1424, 21] width 70 height 17
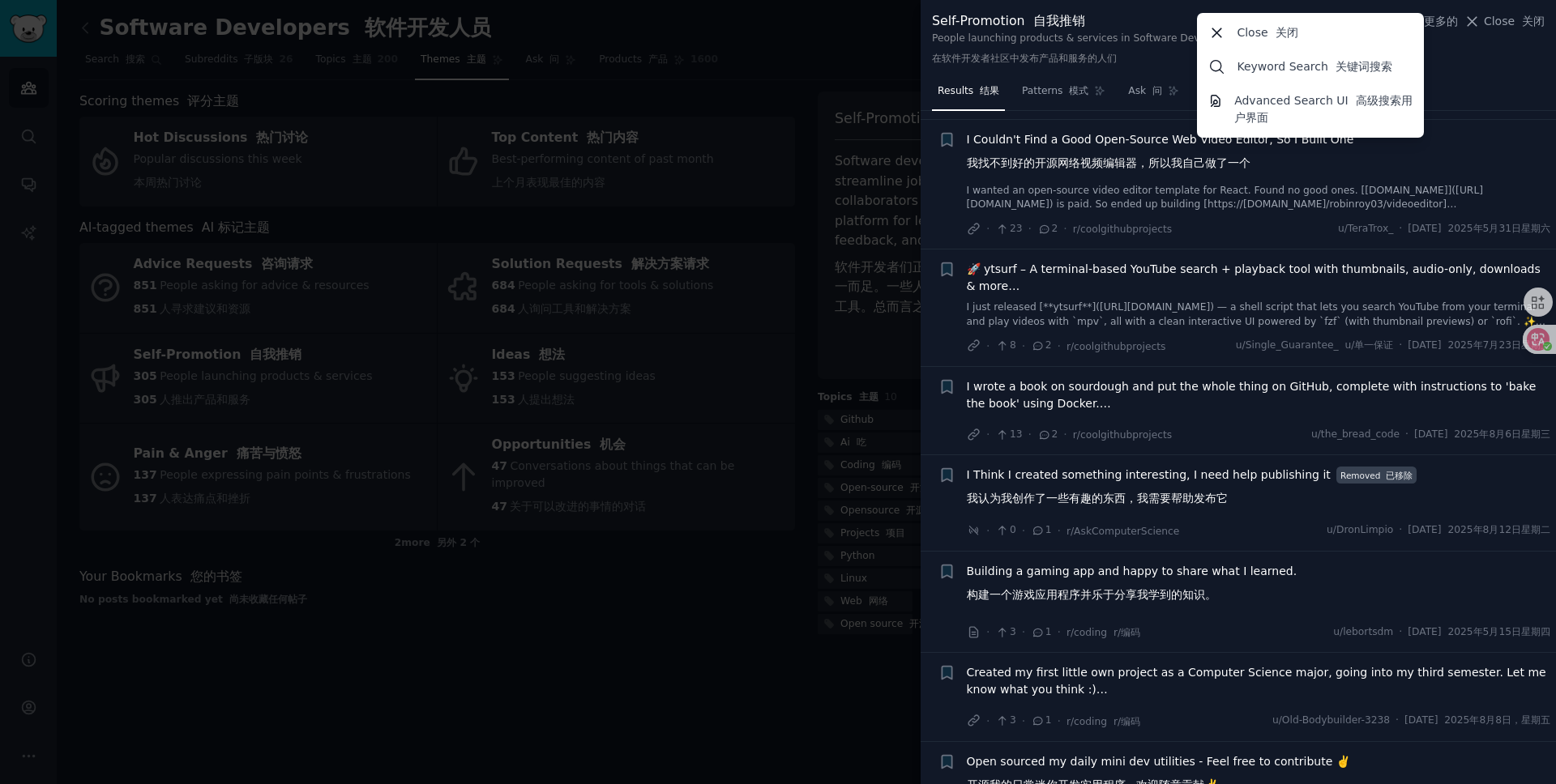
click at [1475, 68] on div "Self-Promotion 自我推销 People launching products & services in Software Developers…" at bounding box center [1239, 41] width 613 height 62
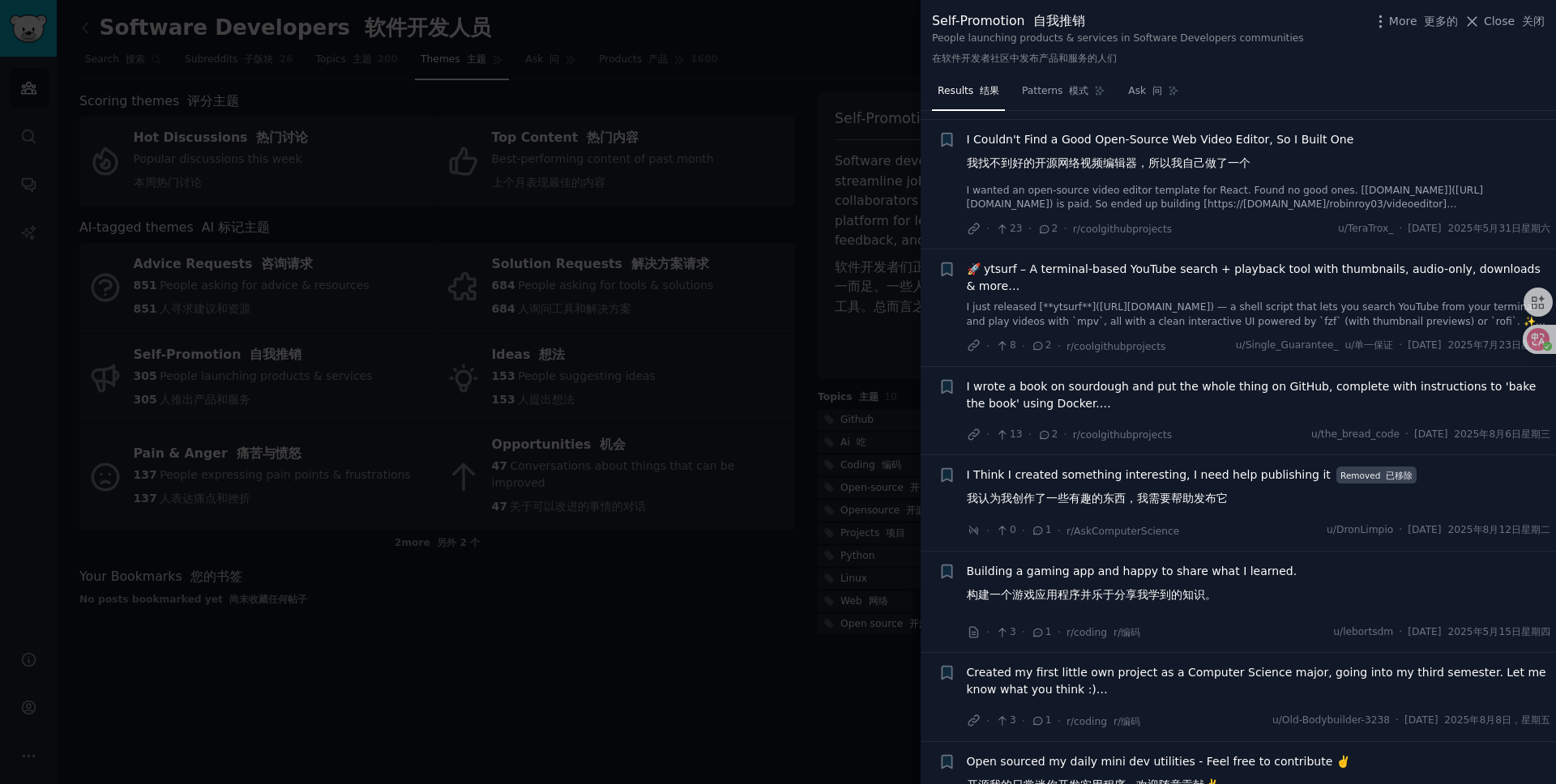
click at [1215, 594] on font "构建一个游戏应用程序并乐于分享我学到的知识。" at bounding box center [1091, 594] width 250 height 13
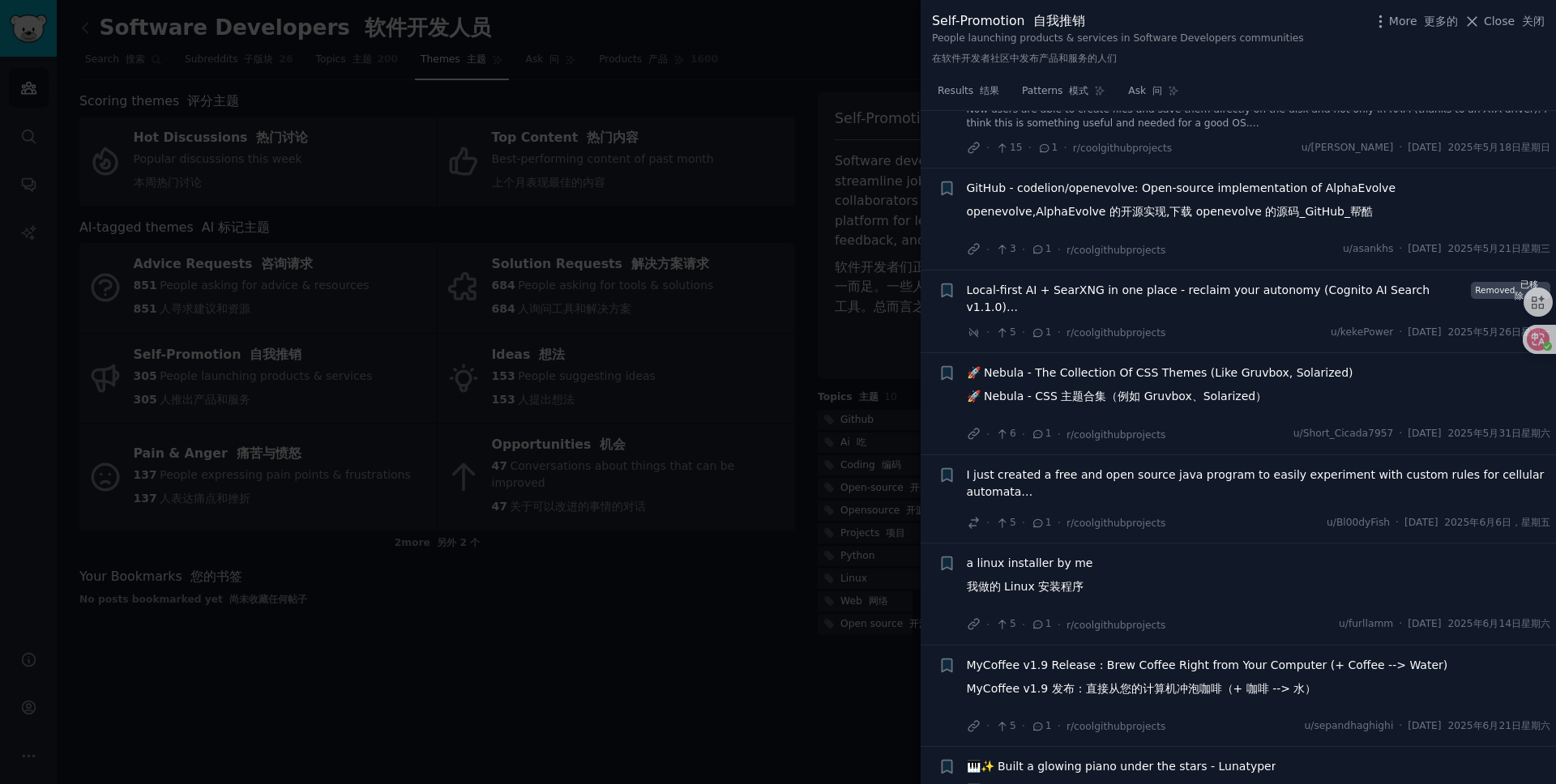
scroll to position [3741, 0]
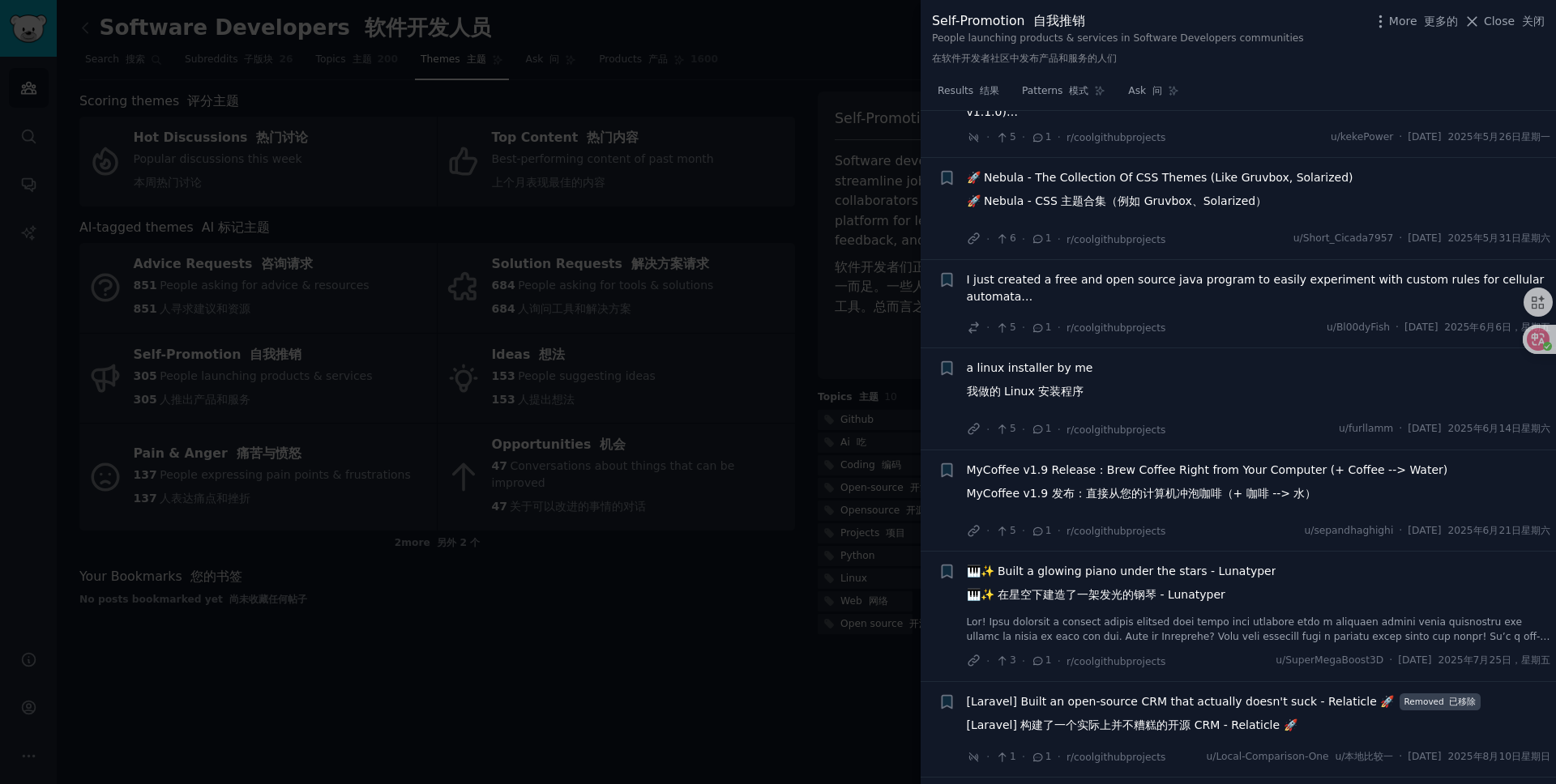
click at [1148, 490] on span "MyCoffee v1.9 Release : Brew Coffee Right from Your Computer (+ Coffee --> Wate…" at bounding box center [1207, 485] width 482 height 47
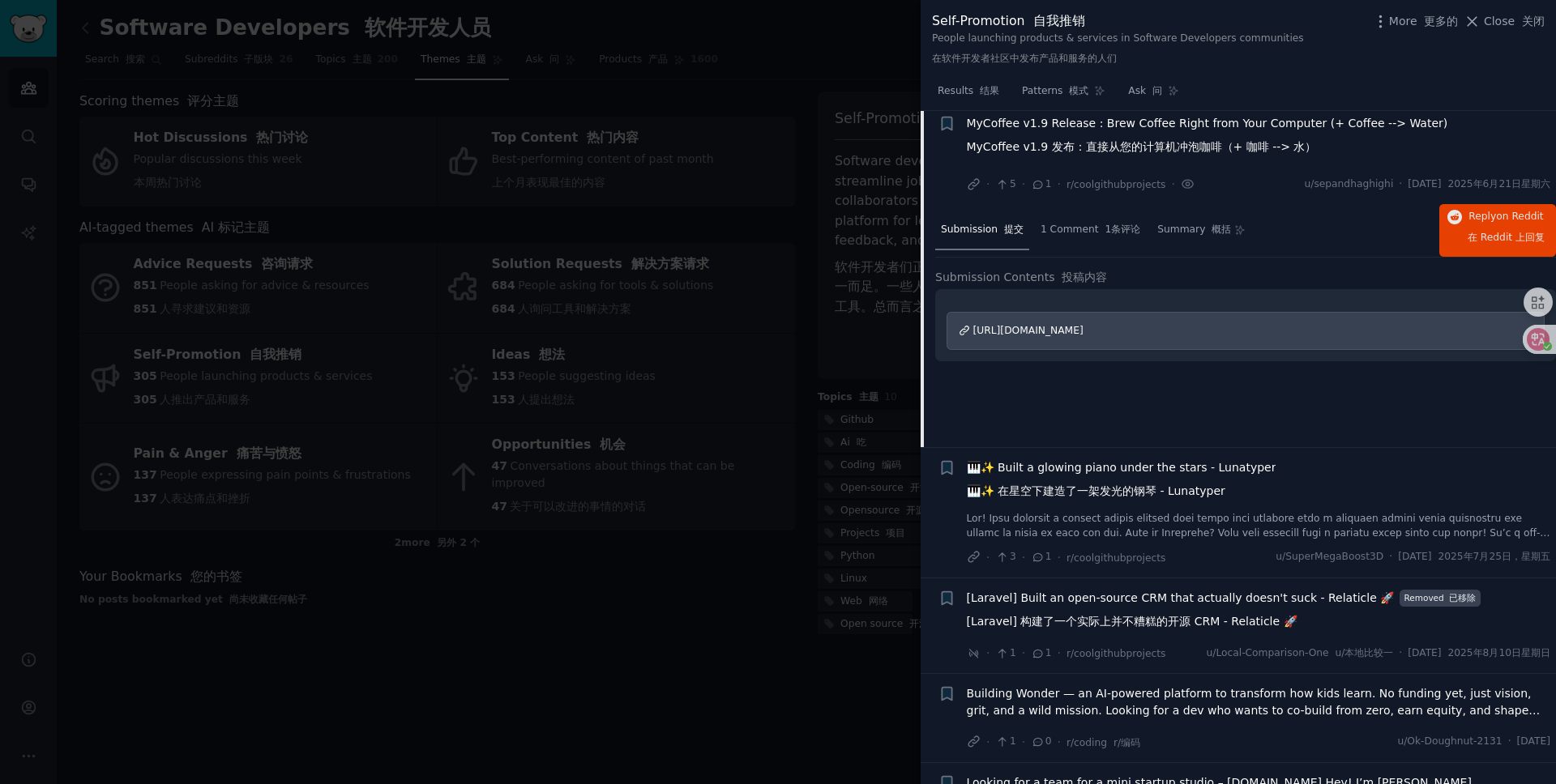
scroll to position [3849, 0]
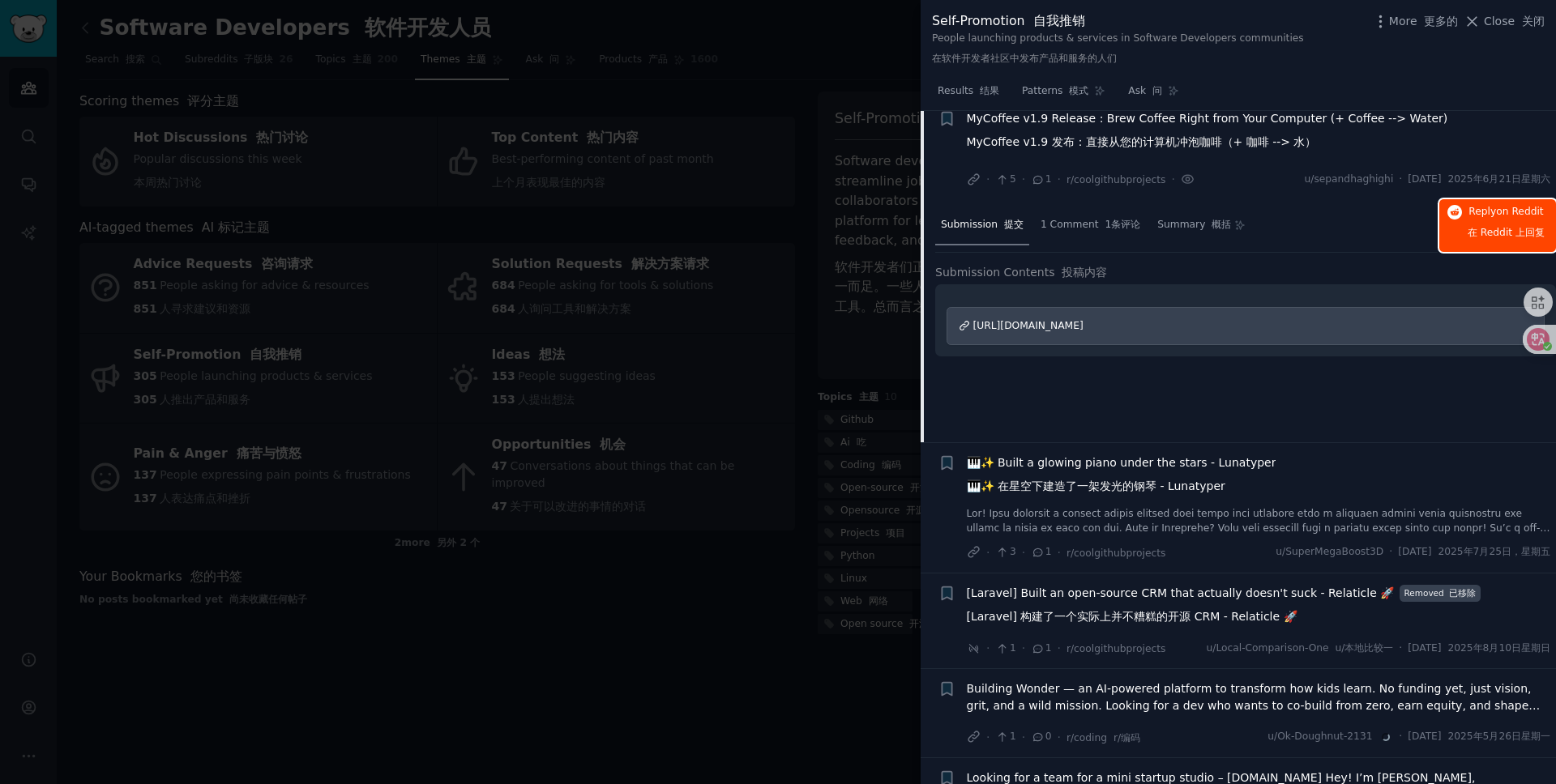
click at [1515, 217] on span "on Reddit" at bounding box center [1519, 212] width 47 height 11
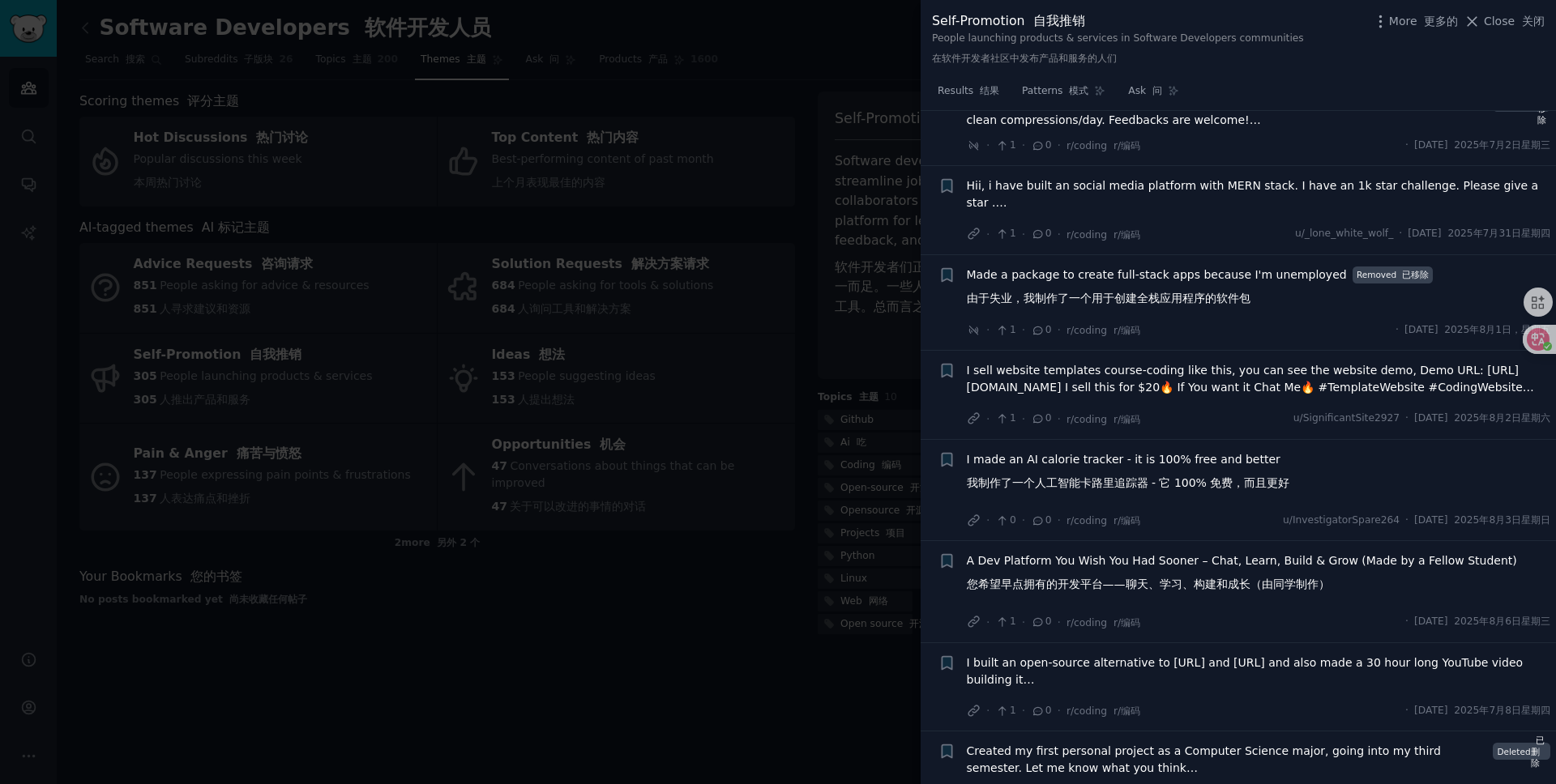
scroll to position [4756, 0]
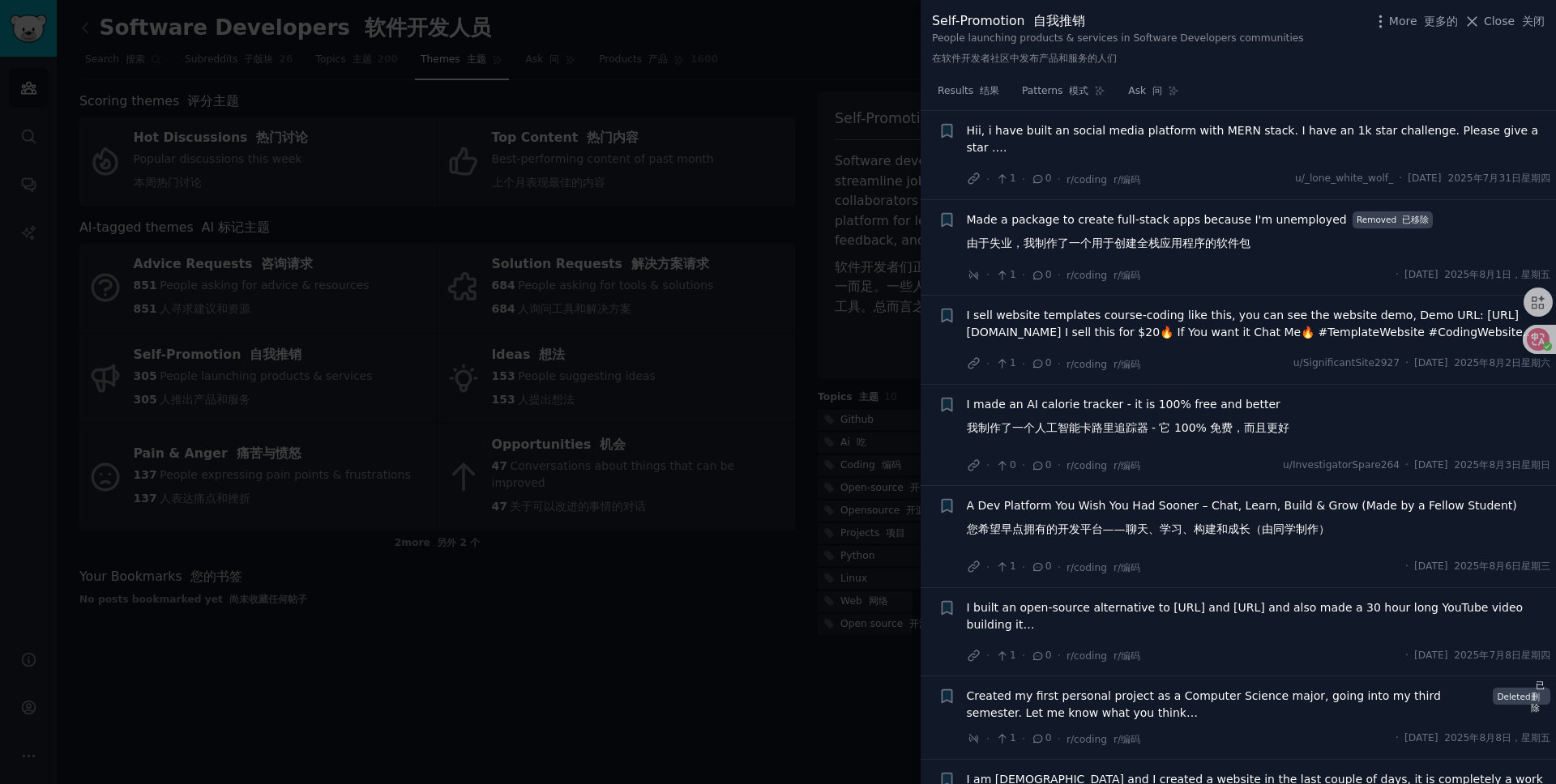
click at [767, 570] on div at bounding box center [778, 392] width 1556 height 784
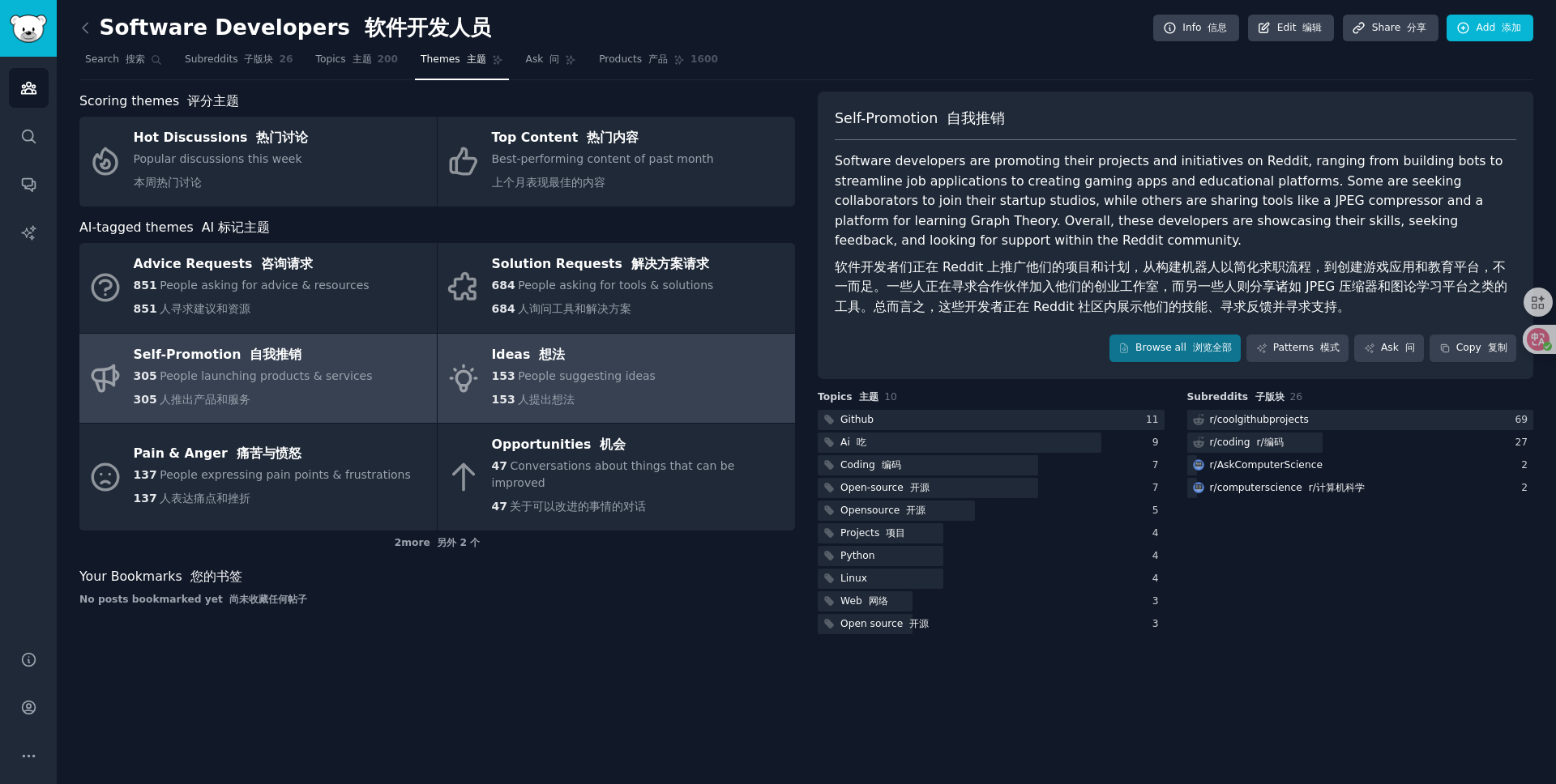
click at [623, 362] on div "Ideas 想法" at bounding box center [574, 355] width 164 height 26
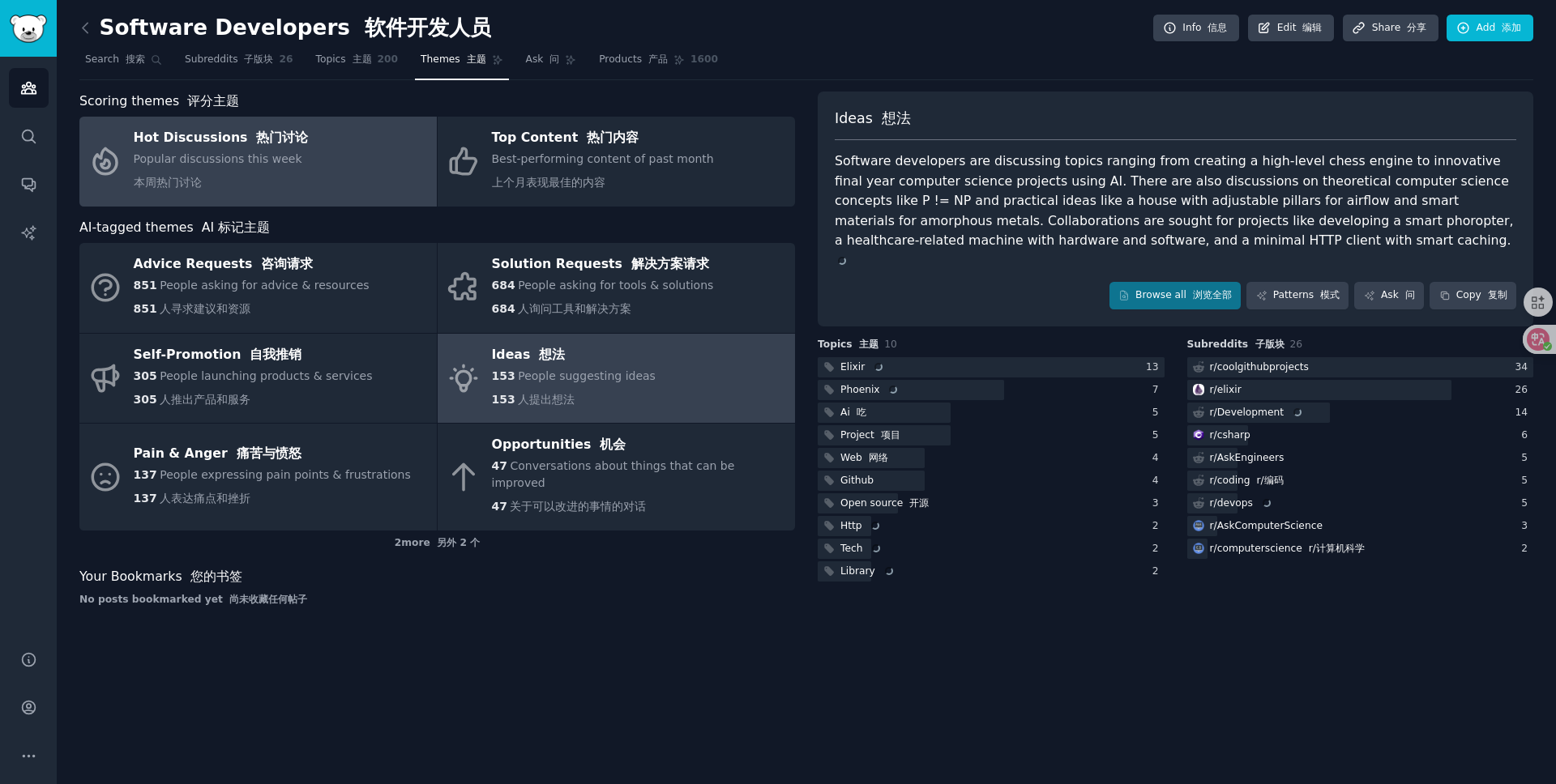
click at [308, 169] on link "Hot Discussions 热门讨论 Popular discussions this week 本周热门讨论" at bounding box center [258, 162] width 357 height 90
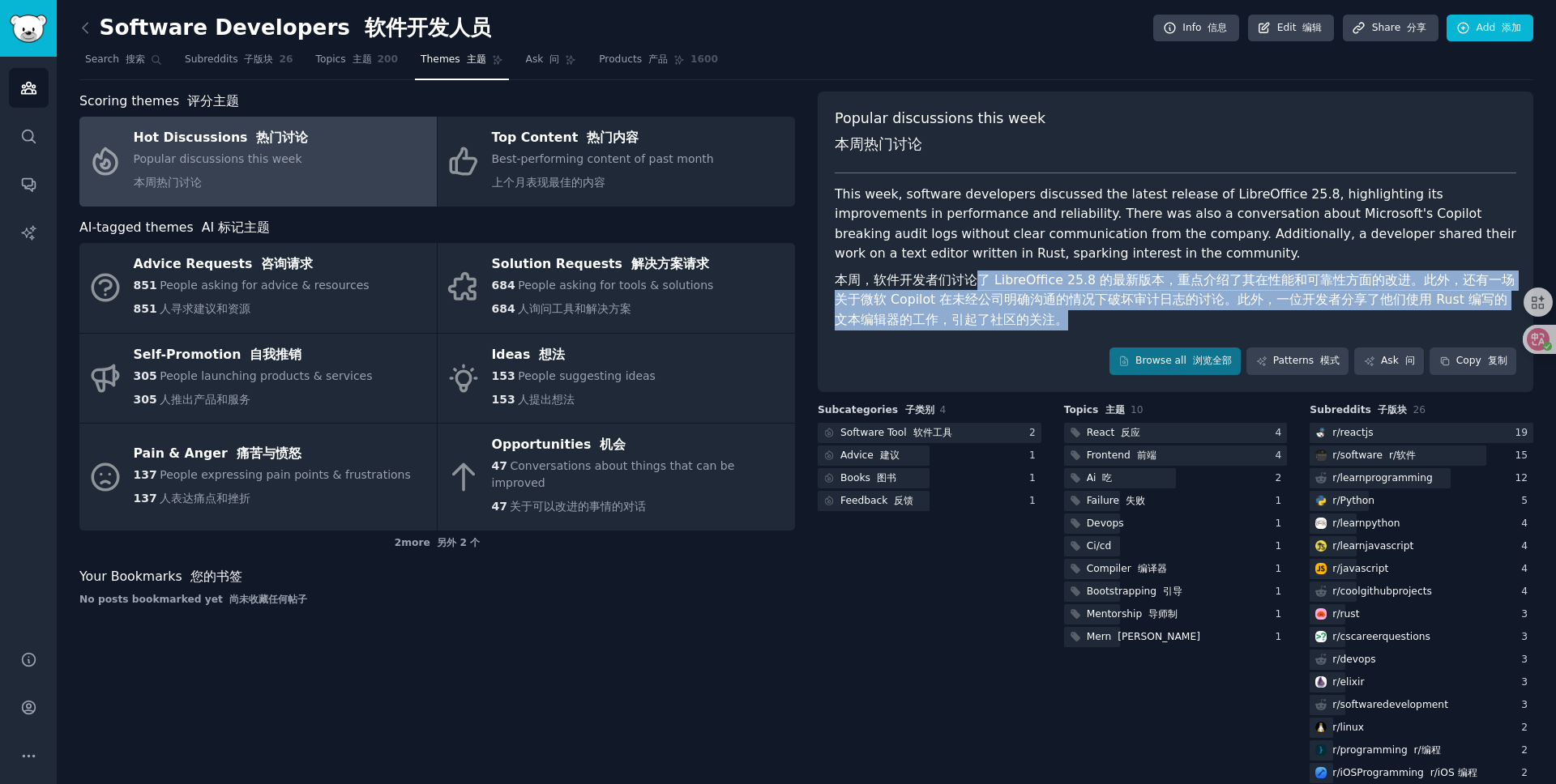
drag, startPoint x: 973, startPoint y: 279, endPoint x: 1043, endPoint y: 313, distance: 77.8
click at [1043, 313] on font "本周，软件开发者们讨论了 LibreOffice 25.8 的最新版本，重点介绍了其在性能和可靠性方面的改进。此外，还有一场关于微软 Copilot 在未经公…" at bounding box center [1176, 300] width 681 height 60
click at [1054, 314] on font "本周，软件开发者们讨论了 LibreOffice 25.8 的最新版本，重点介绍了其在性能和可靠性方面的改进。此外，还有一场关于微软 Copilot 在未经公…" at bounding box center [1176, 300] width 681 height 60
drag, startPoint x: 1068, startPoint y: 317, endPoint x: 917, endPoint y: 280, distance: 155.5
click at [917, 280] on font "本周，软件开发者们讨论了 LibreOffice 25.8 的最新版本，重点介绍了其在性能和可靠性方面的改进。此外，还有一场关于微软 Copilot 在未经公…" at bounding box center [1176, 300] width 681 height 60
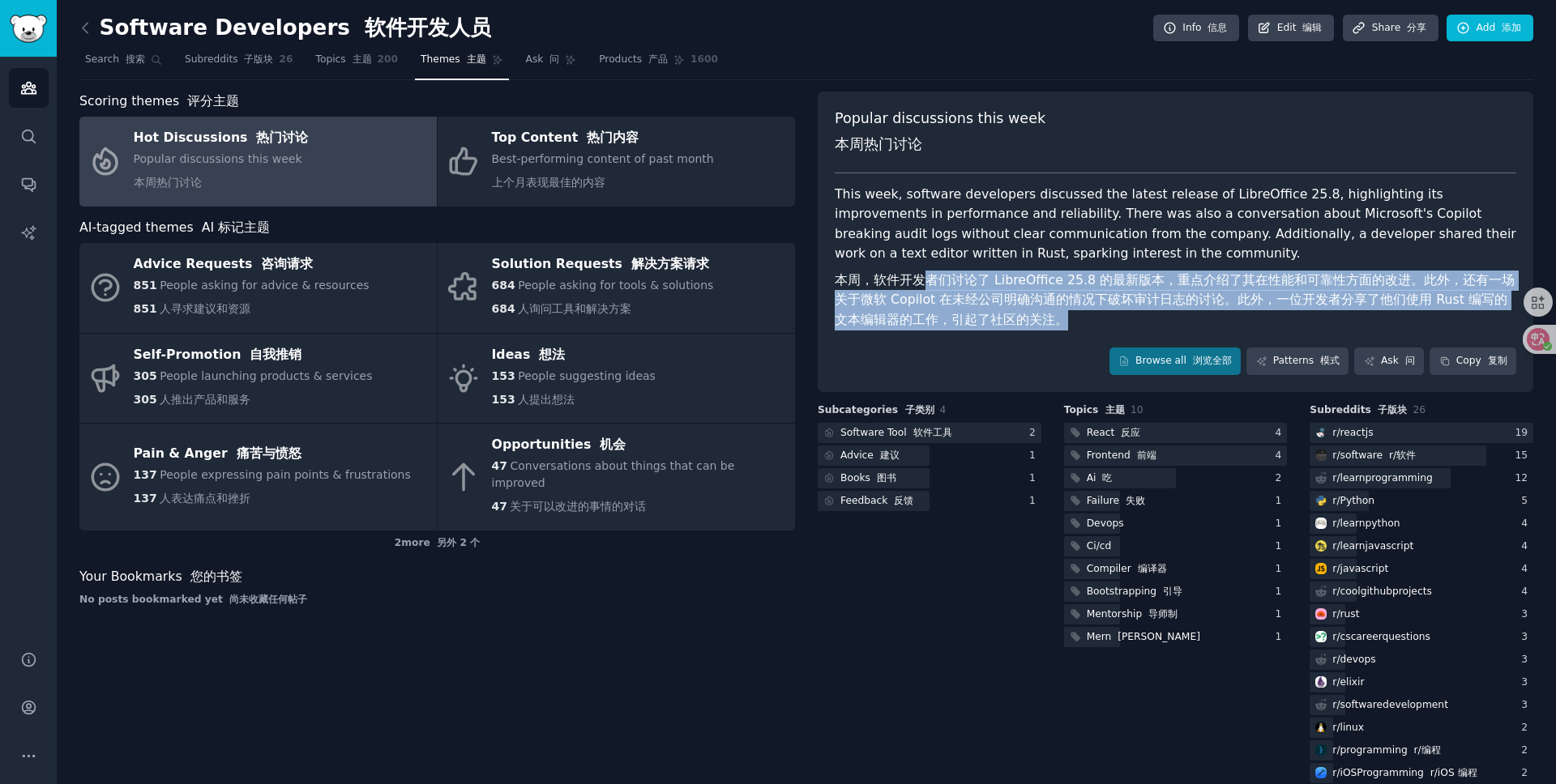
click at [917, 280] on font "本周，软件开发者们讨论了 LibreOffice 25.8 的最新版本，重点介绍了其在性能和可靠性方面的改进。此外，还有一场关于微软 Copilot 在未经公…" at bounding box center [1175, 300] width 680 height 55
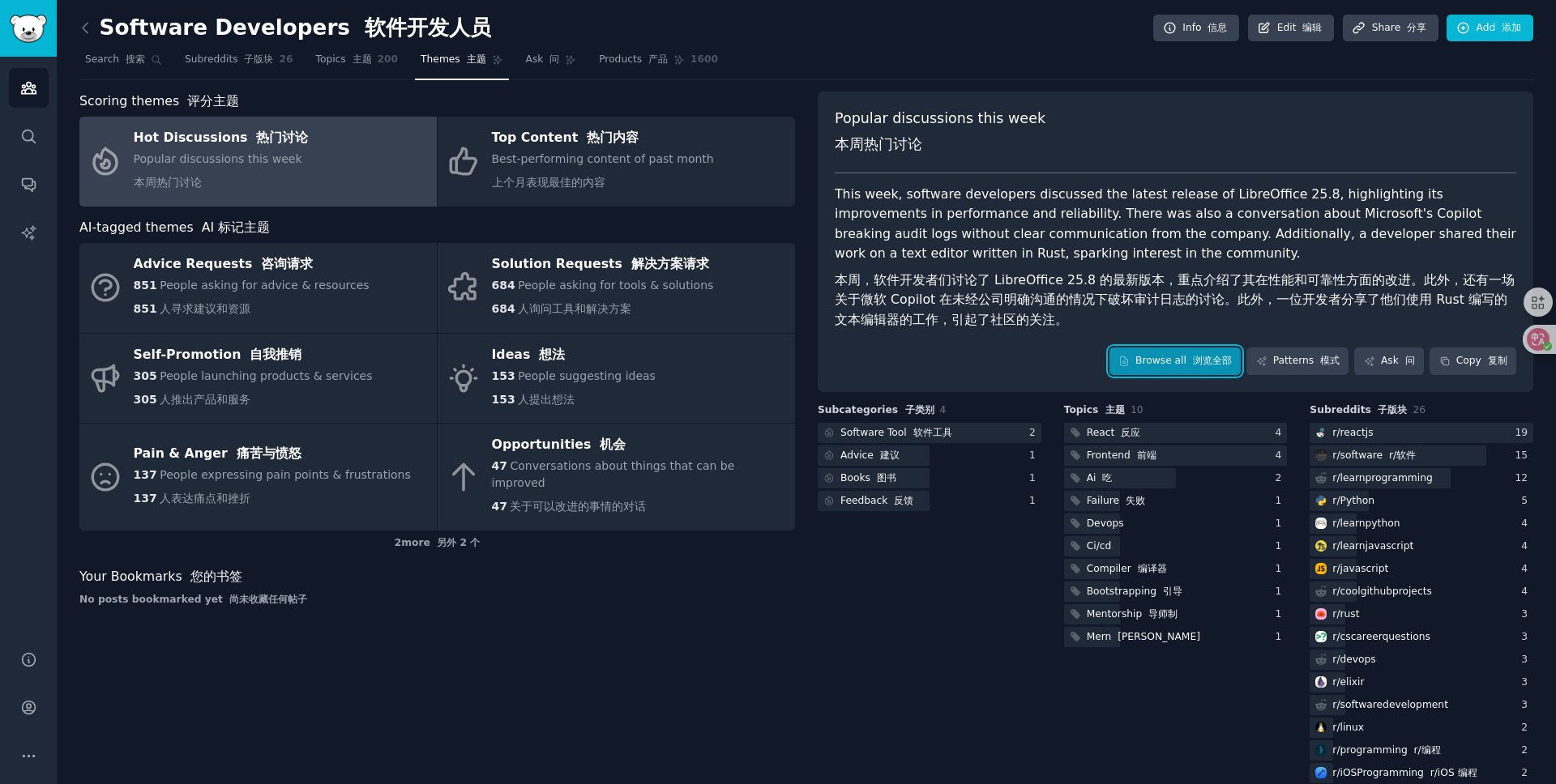
click at [1150, 352] on link "Browse all 浏览全部" at bounding box center [1176, 362] width 133 height 28
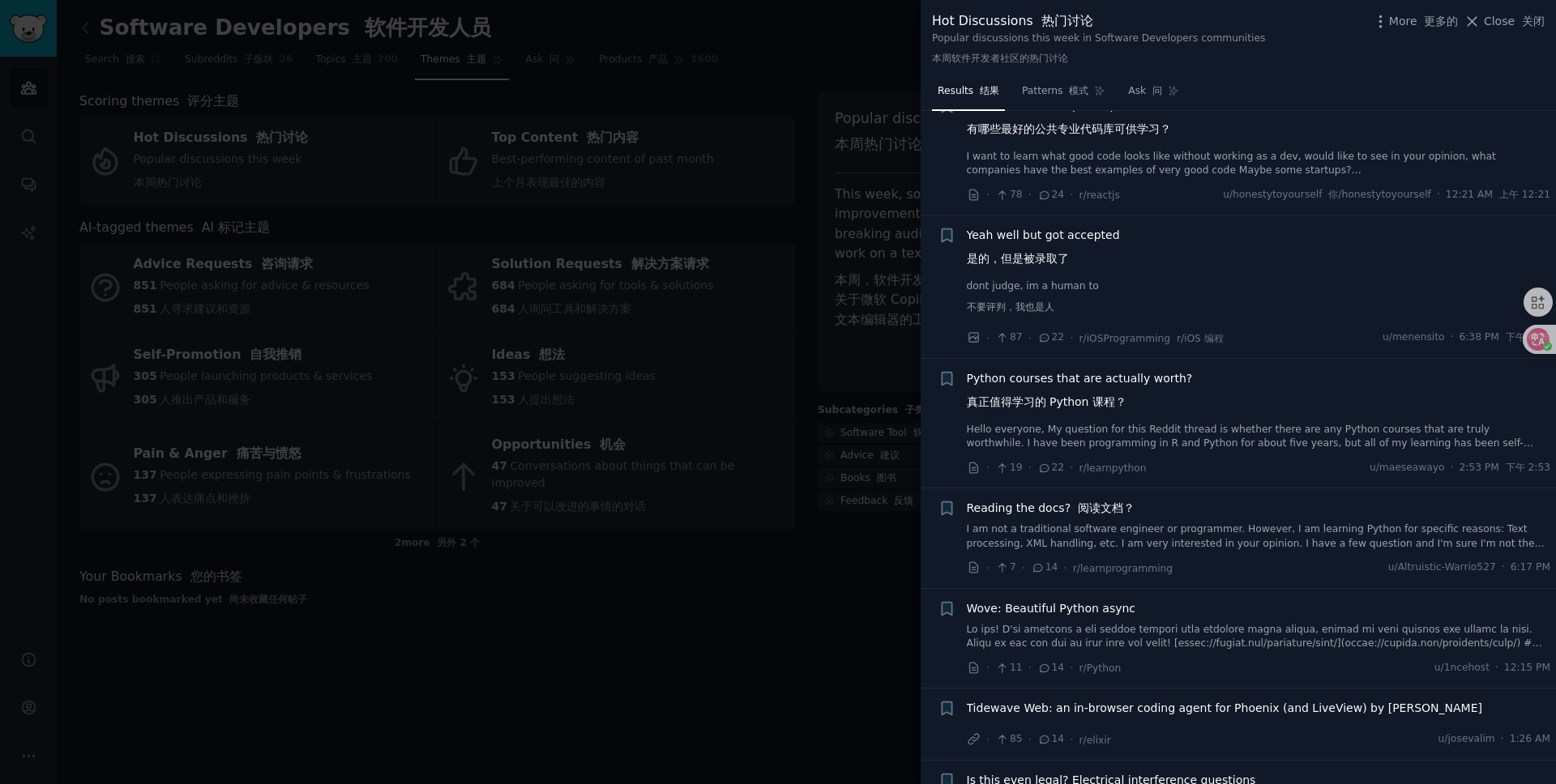
scroll to position [2663, 0]
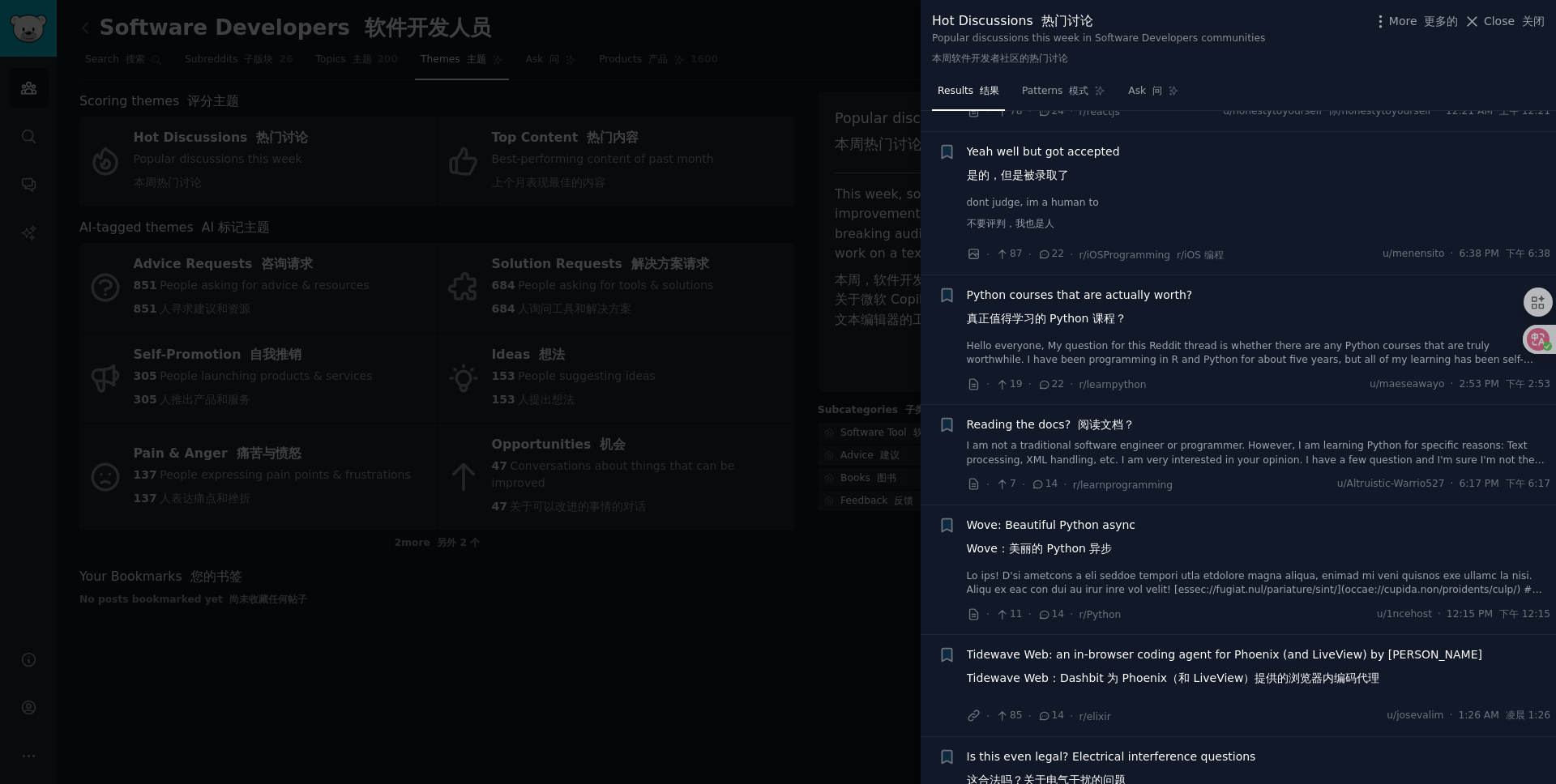
click at [605, 570] on div at bounding box center [778, 392] width 1556 height 784
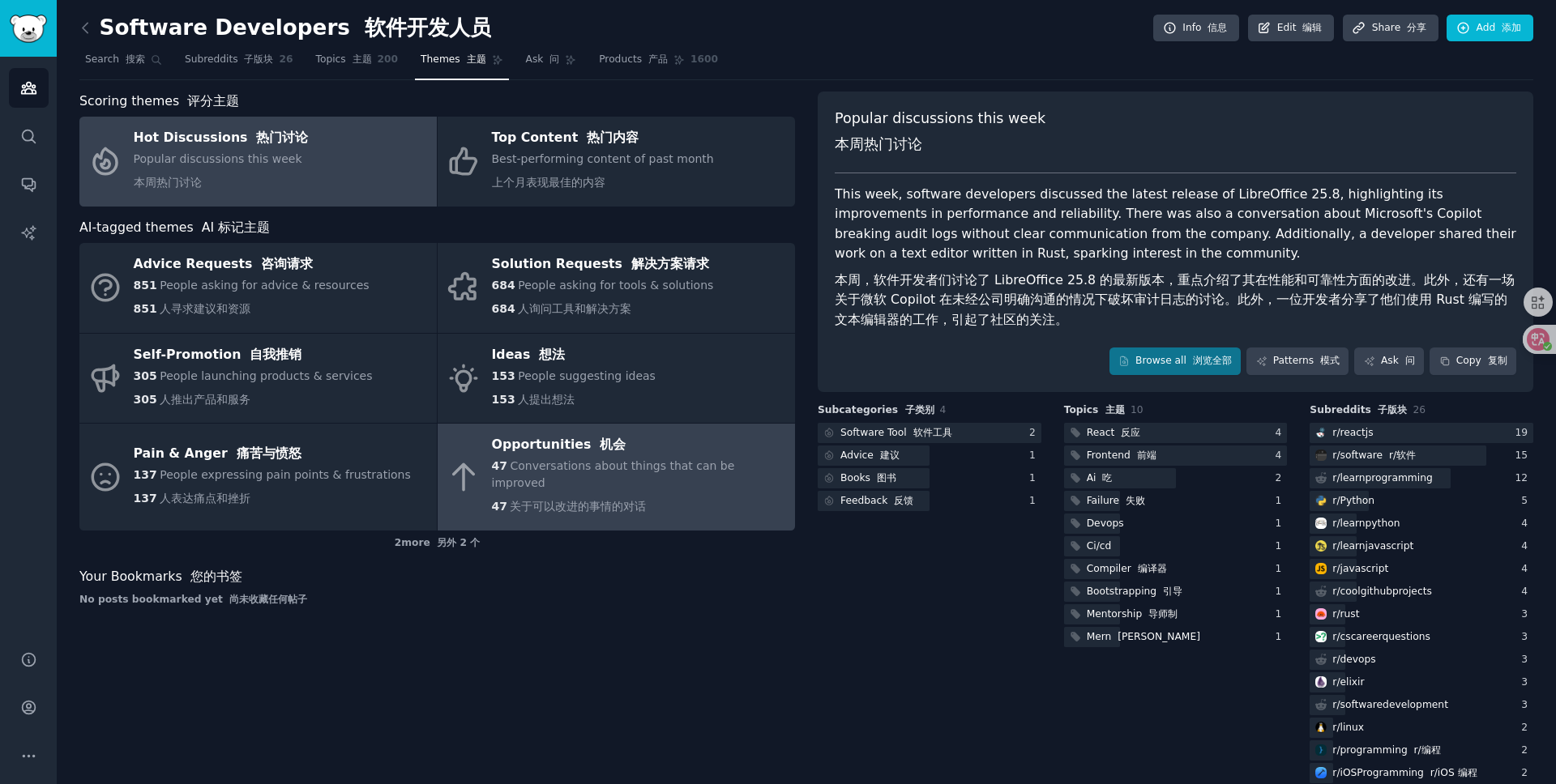
click at [653, 453] on div "Opportunities 机会" at bounding box center [639, 445] width 295 height 26
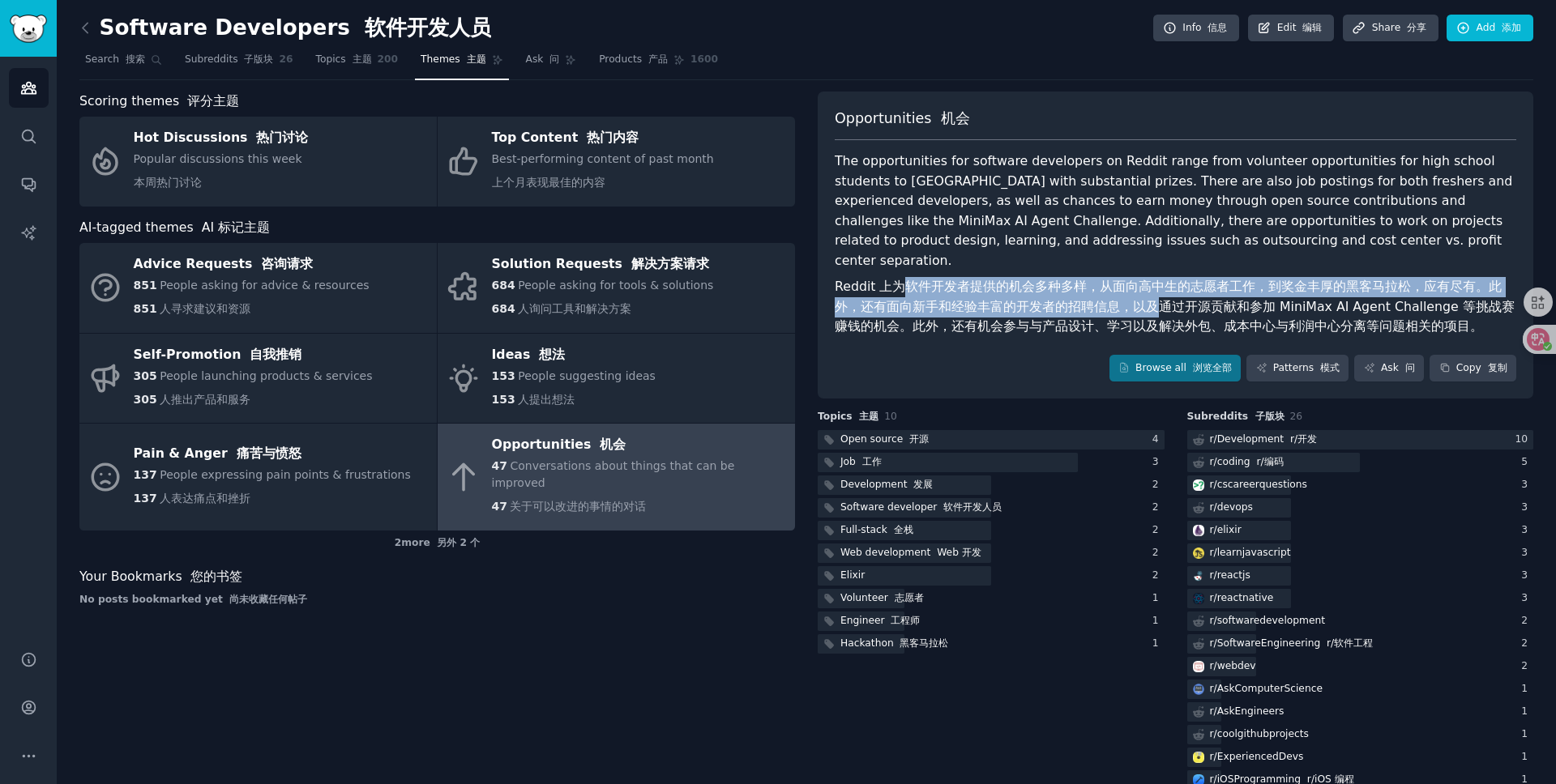
drag, startPoint x: 940, startPoint y: 269, endPoint x: 1125, endPoint y: 291, distance: 186.3
click at [1125, 291] on font "Reddit 上为软件开发者提供的机会多种多样，从面向高中生的志愿者工作，到奖金丰厚的黑客马拉松，应有尽有。此外，还有面向新手和经验丰富的开发者的招聘信息，以…" at bounding box center [1175, 306] width 680 height 55
click at [1175, 277] on font "Reddit 上为软件开发者提供的机会多种多样，从面向高中生的志愿者工作，到奖金丰厚的黑客马拉松，应有尽有。此外，还有面向新手和经验丰富的开发者的招聘信息，以…" at bounding box center [1176, 306] width 681 height 60
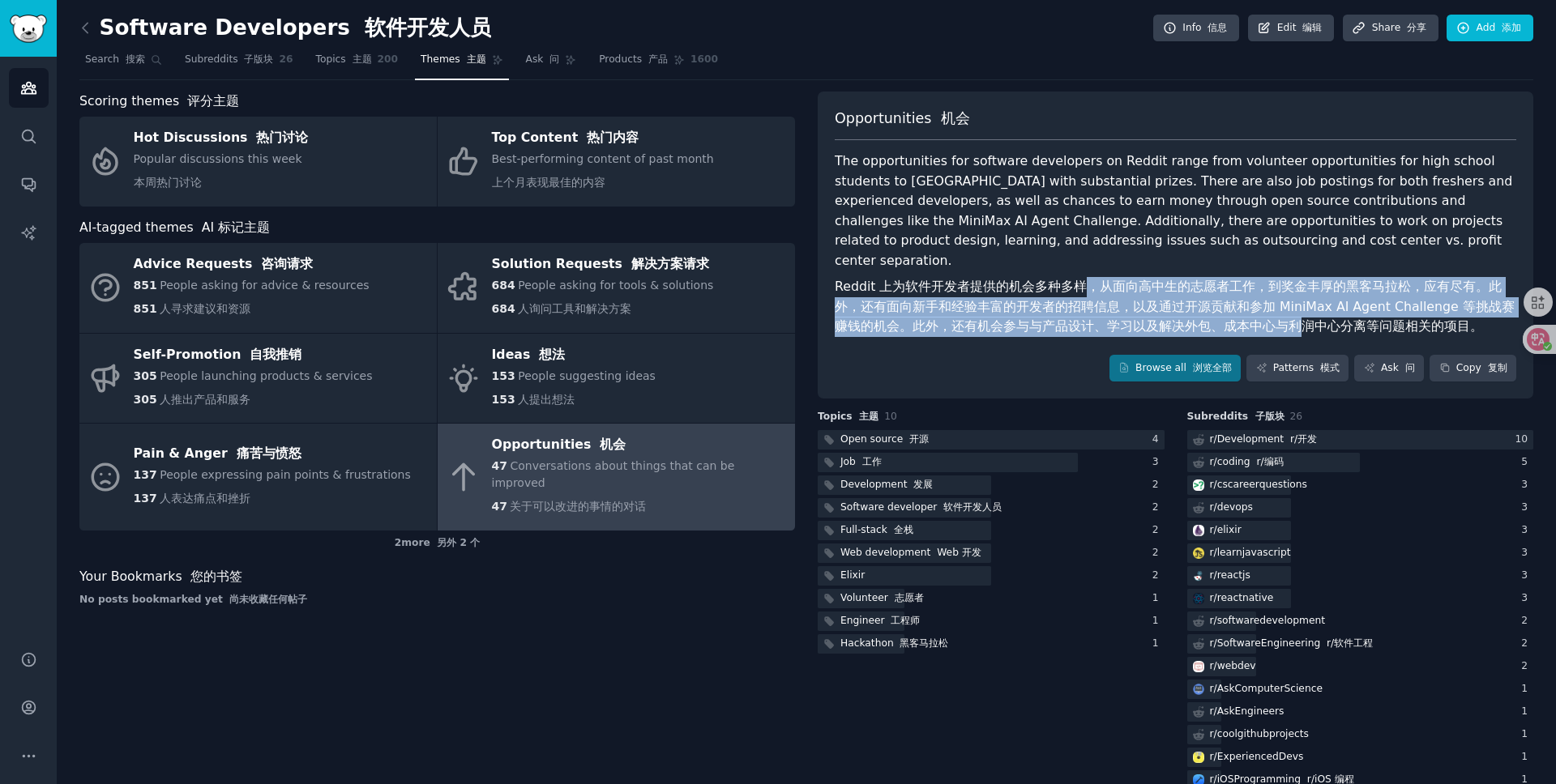
drag, startPoint x: 1074, startPoint y: 267, endPoint x: 1237, endPoint y: 308, distance: 168.1
click at [1237, 308] on font "Reddit 上为软件开发者提供的机会多种多样，从面向高中生的志愿者工作，到奖金丰厚的黑客马拉松，应有尽有。此外，还有面向新手和经验丰富的开发者的招聘信息，以…" at bounding box center [1175, 306] width 680 height 55
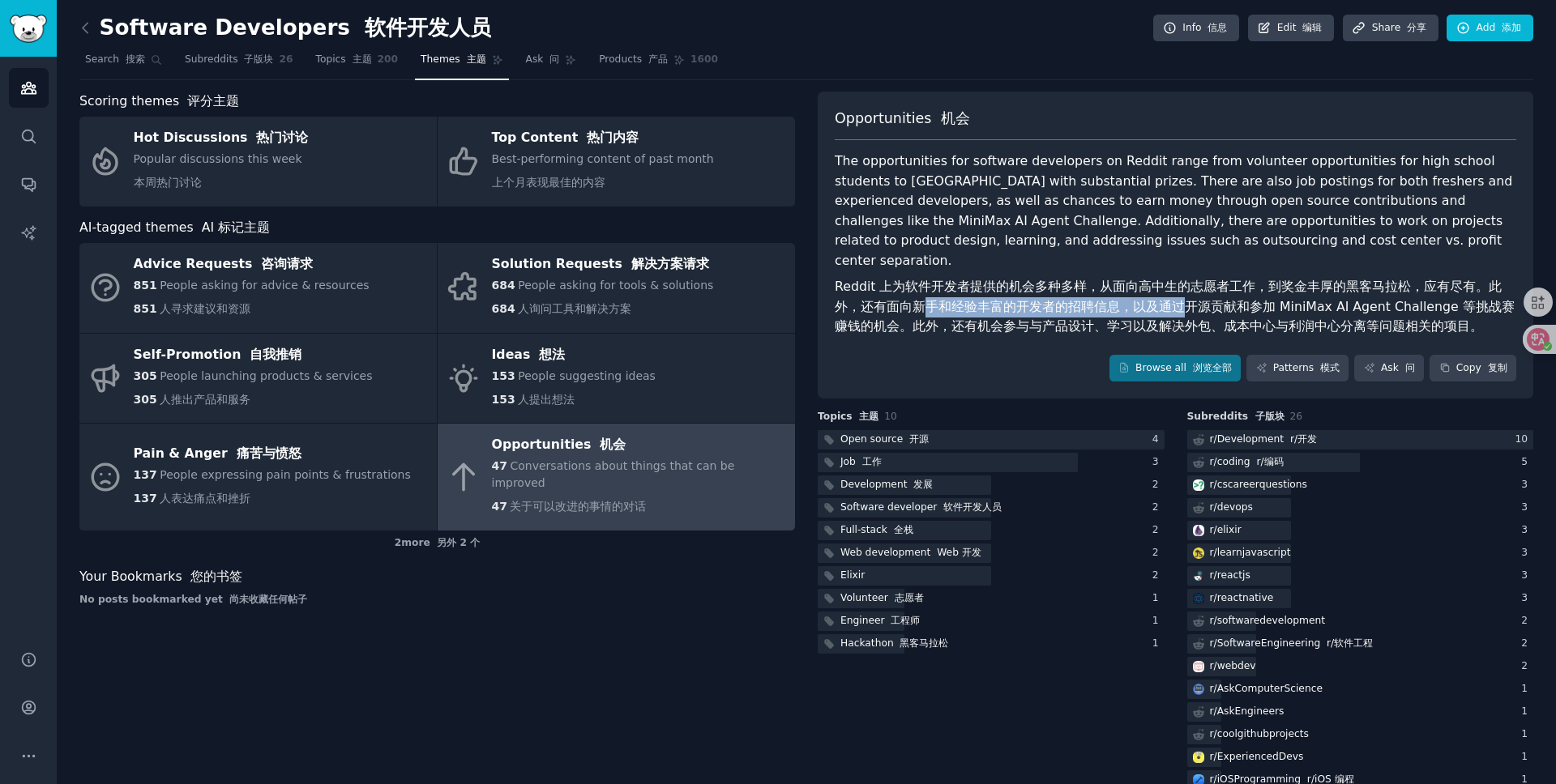
drag, startPoint x: 899, startPoint y: 277, endPoint x: 1158, endPoint y: 295, distance: 259.6
click at [1155, 294] on font "Reddit 上为软件开发者提供的机会多种多样，从面向高中生的志愿者工作，到奖金丰厚的黑客马拉松，应有尽有。此外，还有面向新手和经验丰富的开发者的招聘信息，以…" at bounding box center [1176, 306] width 681 height 60
click at [1158, 295] on font "Reddit 上为软件开发者提供的机会多种多样，从面向高中生的志愿者工作，到奖金丰厚的黑客马拉松，应有尽有。此外，还有面向新手和经验丰富的开发者的招聘信息，以…" at bounding box center [1176, 306] width 681 height 60
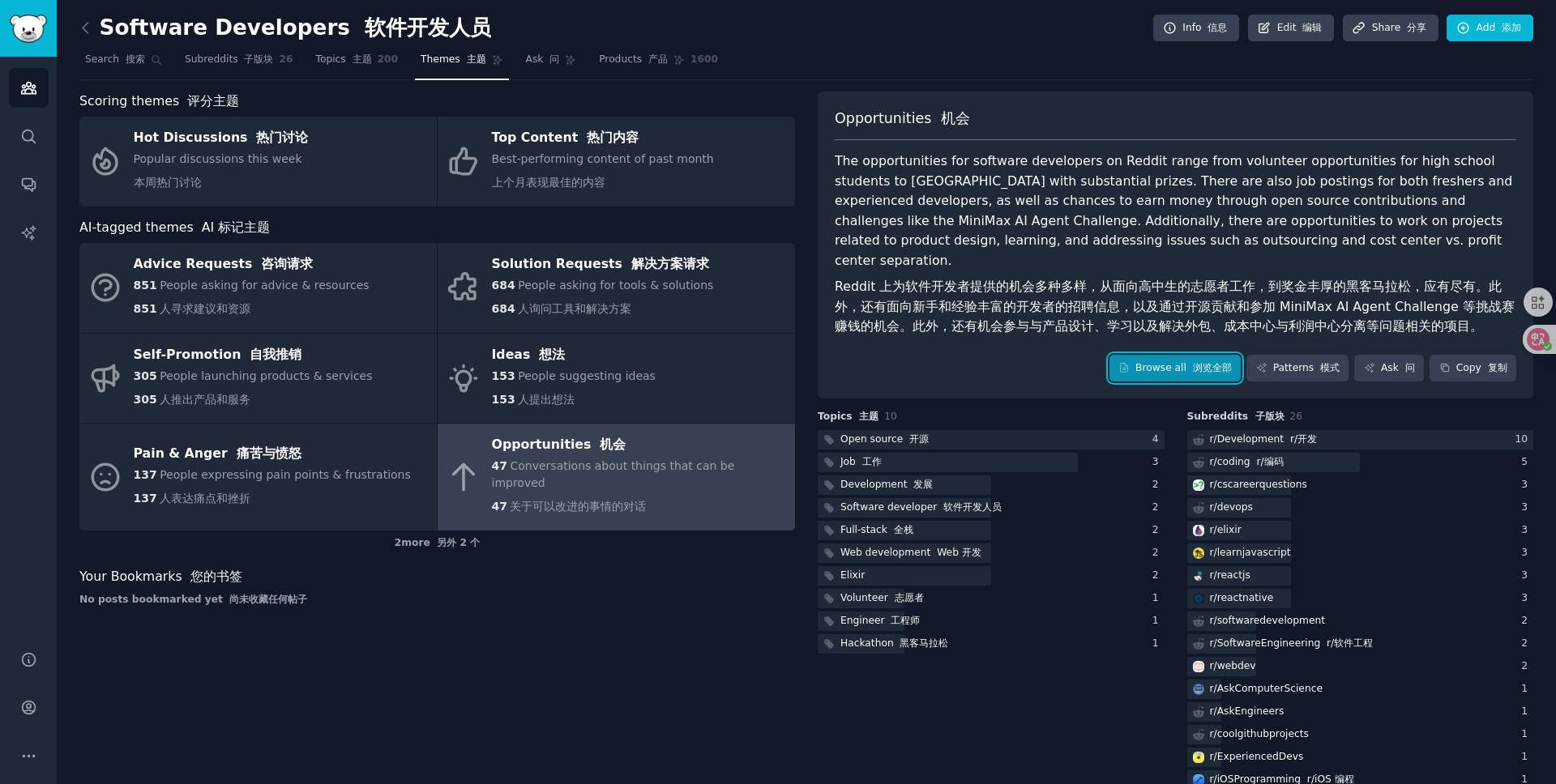
click at [1167, 355] on link "Browse all 浏览全部" at bounding box center [1176, 369] width 133 height 28
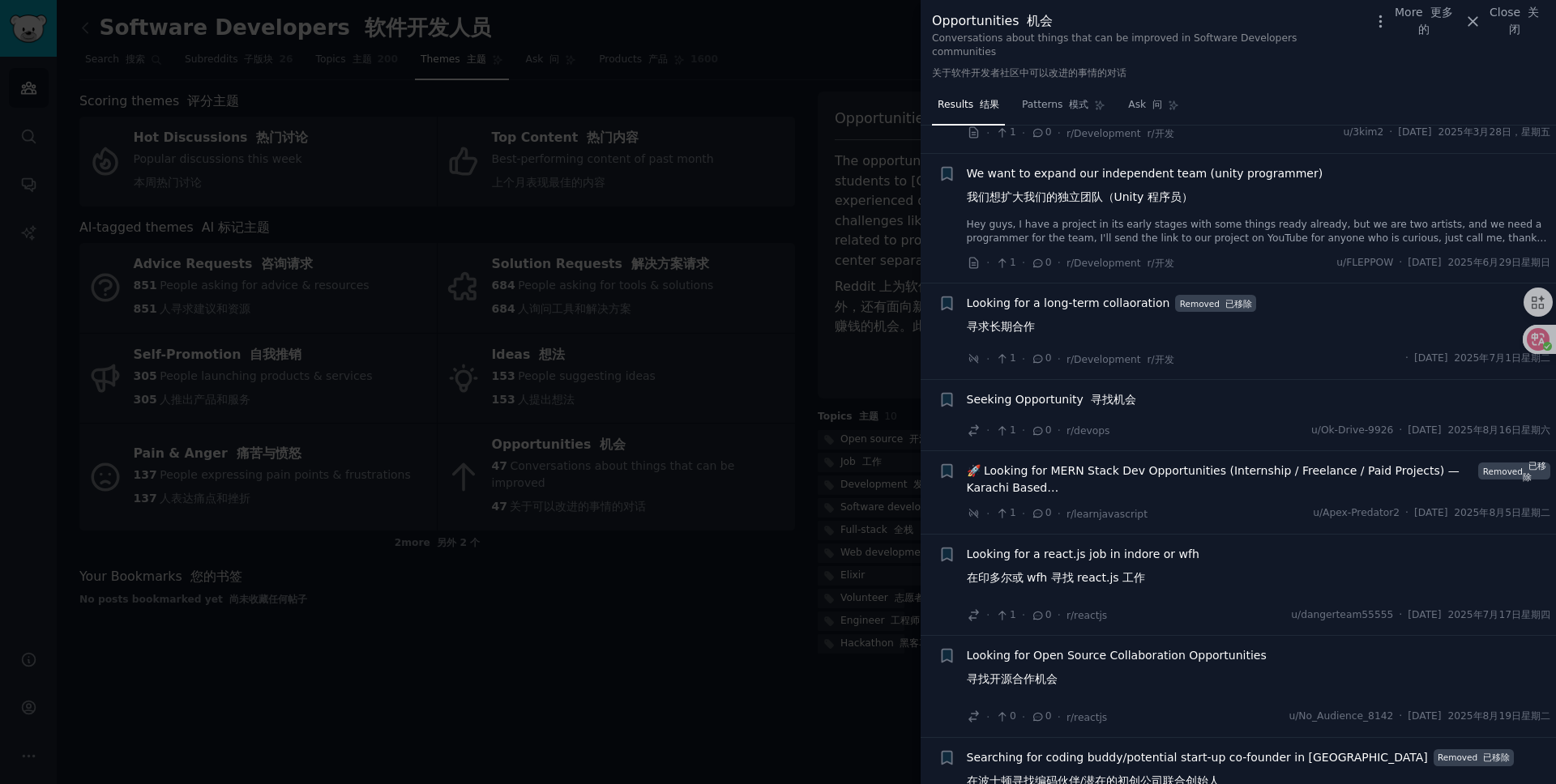
scroll to position [4457, 0]
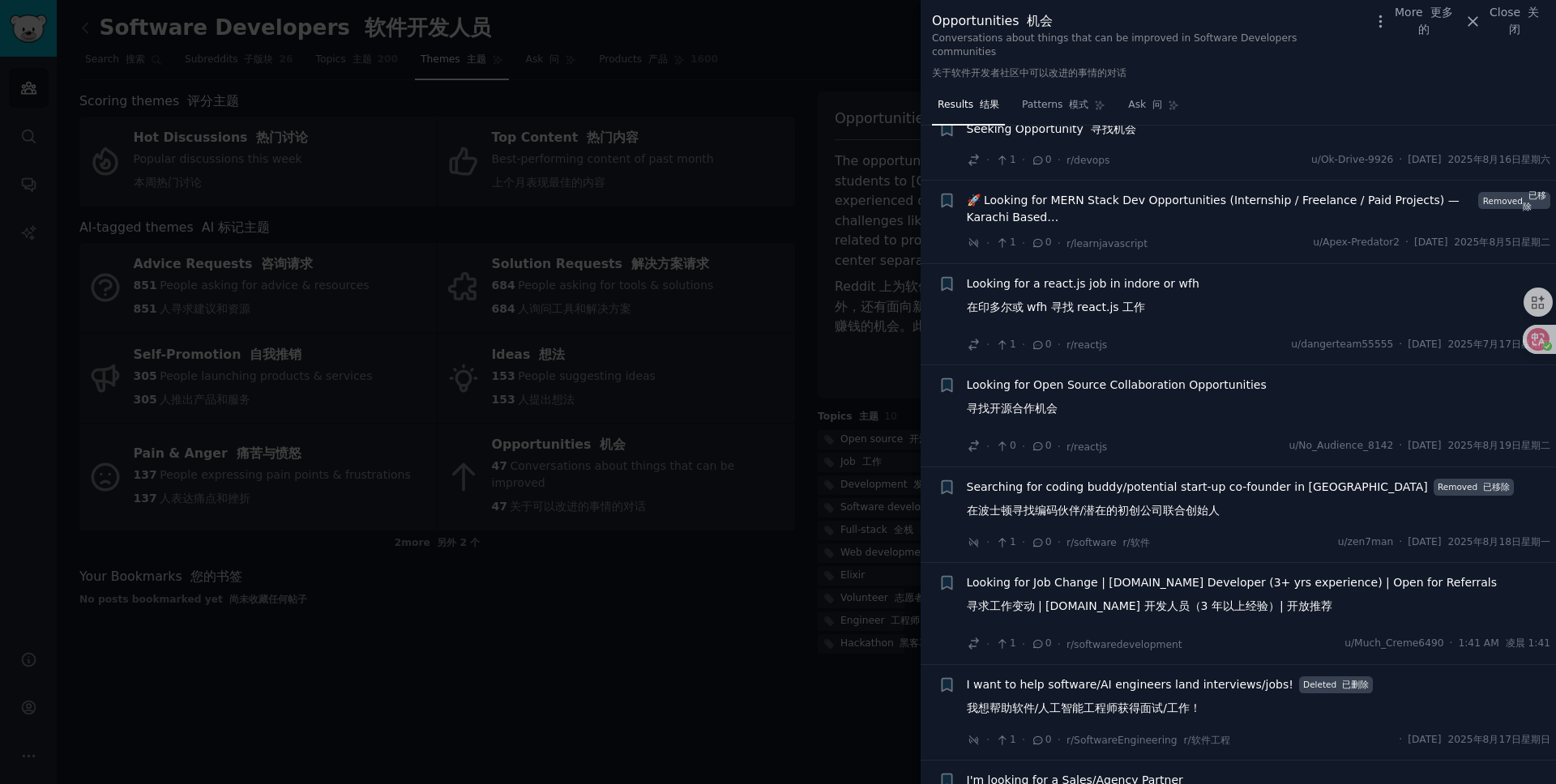
click at [801, 670] on div at bounding box center [778, 392] width 1556 height 784
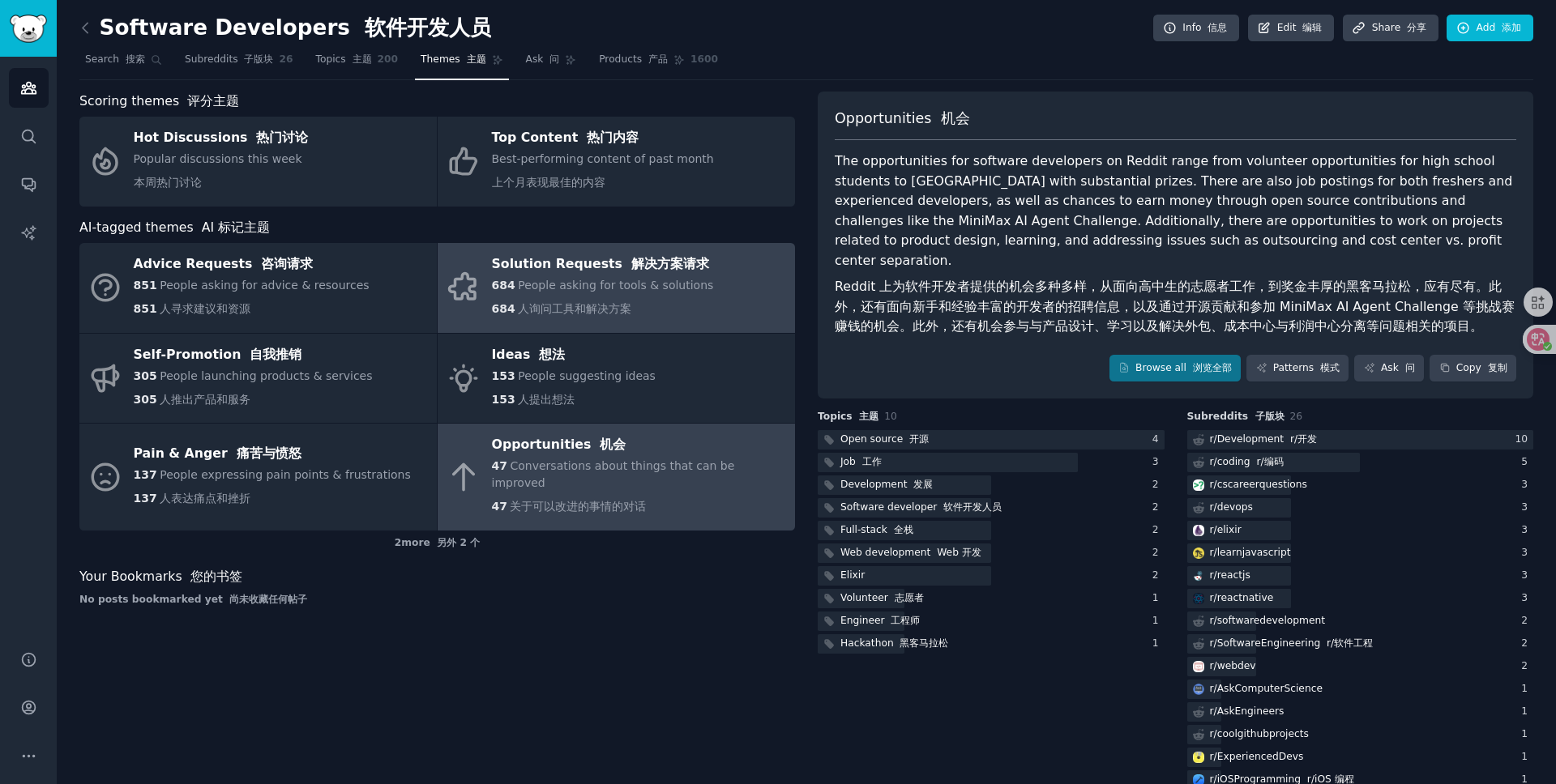
click at [636, 307] on div "684 People asking for tools & solutions 684 人询问工具和解决方案" at bounding box center [602, 300] width 222 height 47
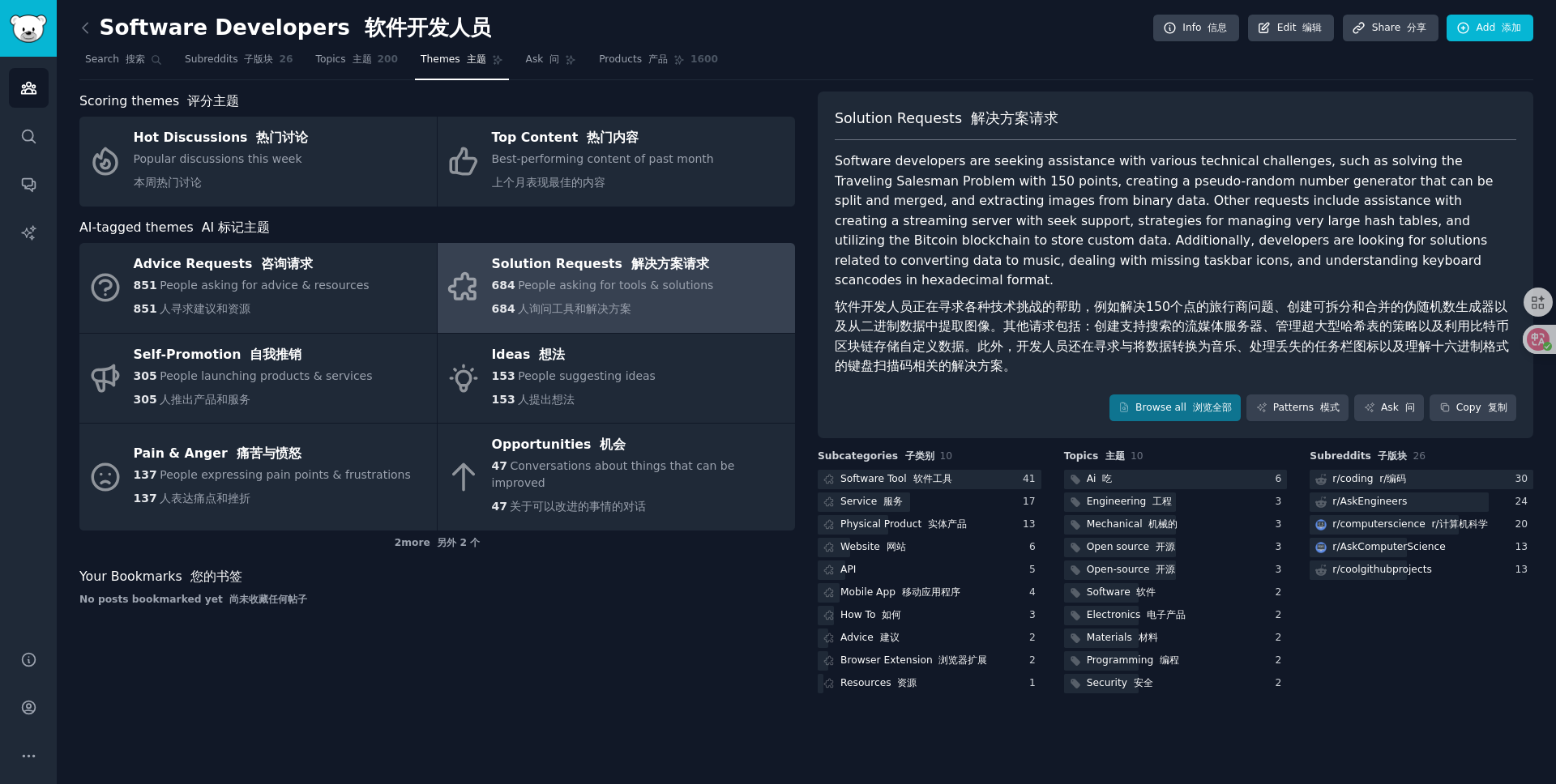
click at [93, 29] on link at bounding box center [89, 29] width 20 height 26
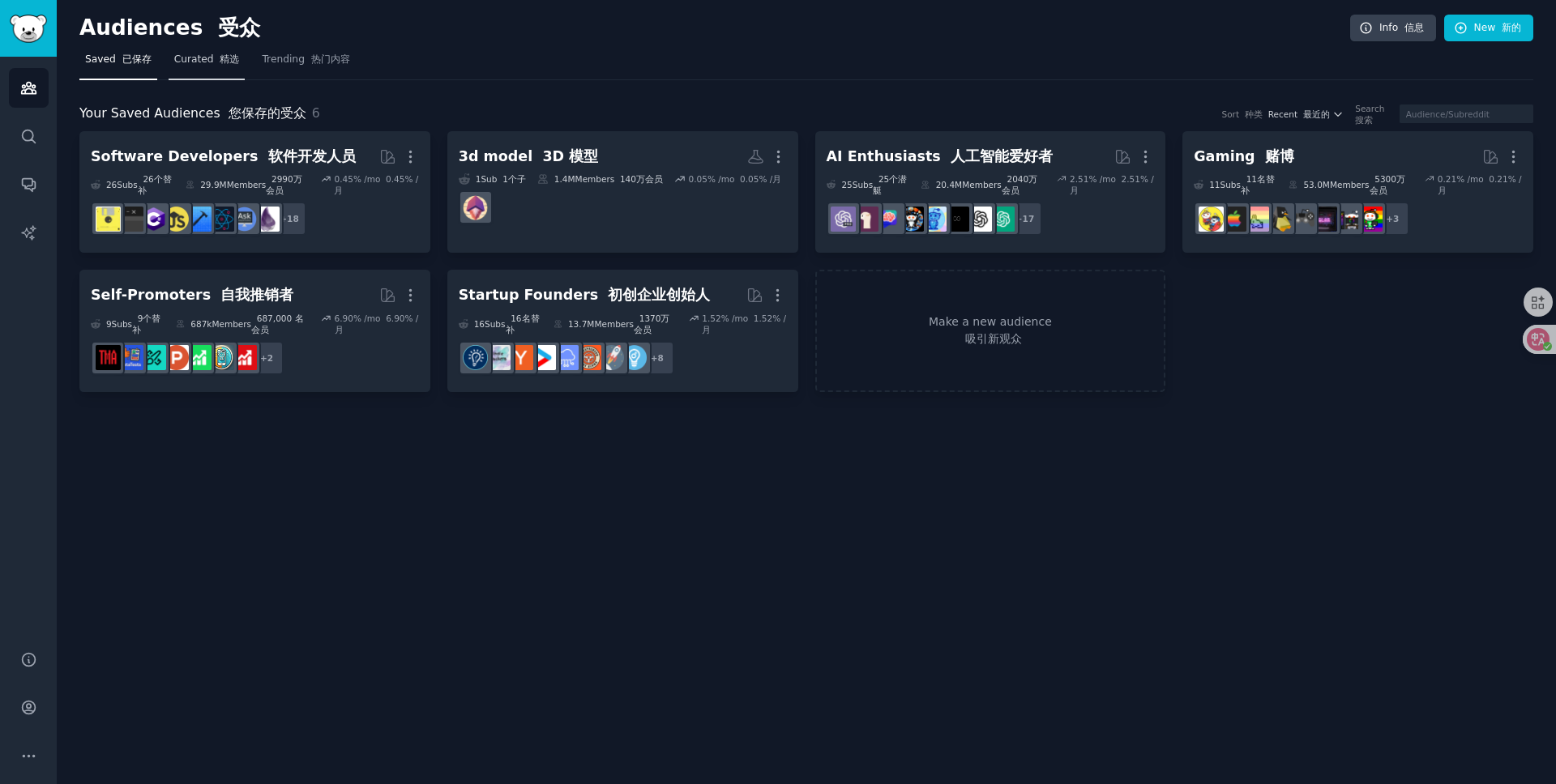
click at [202, 62] on span "Curated 精选" at bounding box center [206, 60] width 65 height 15
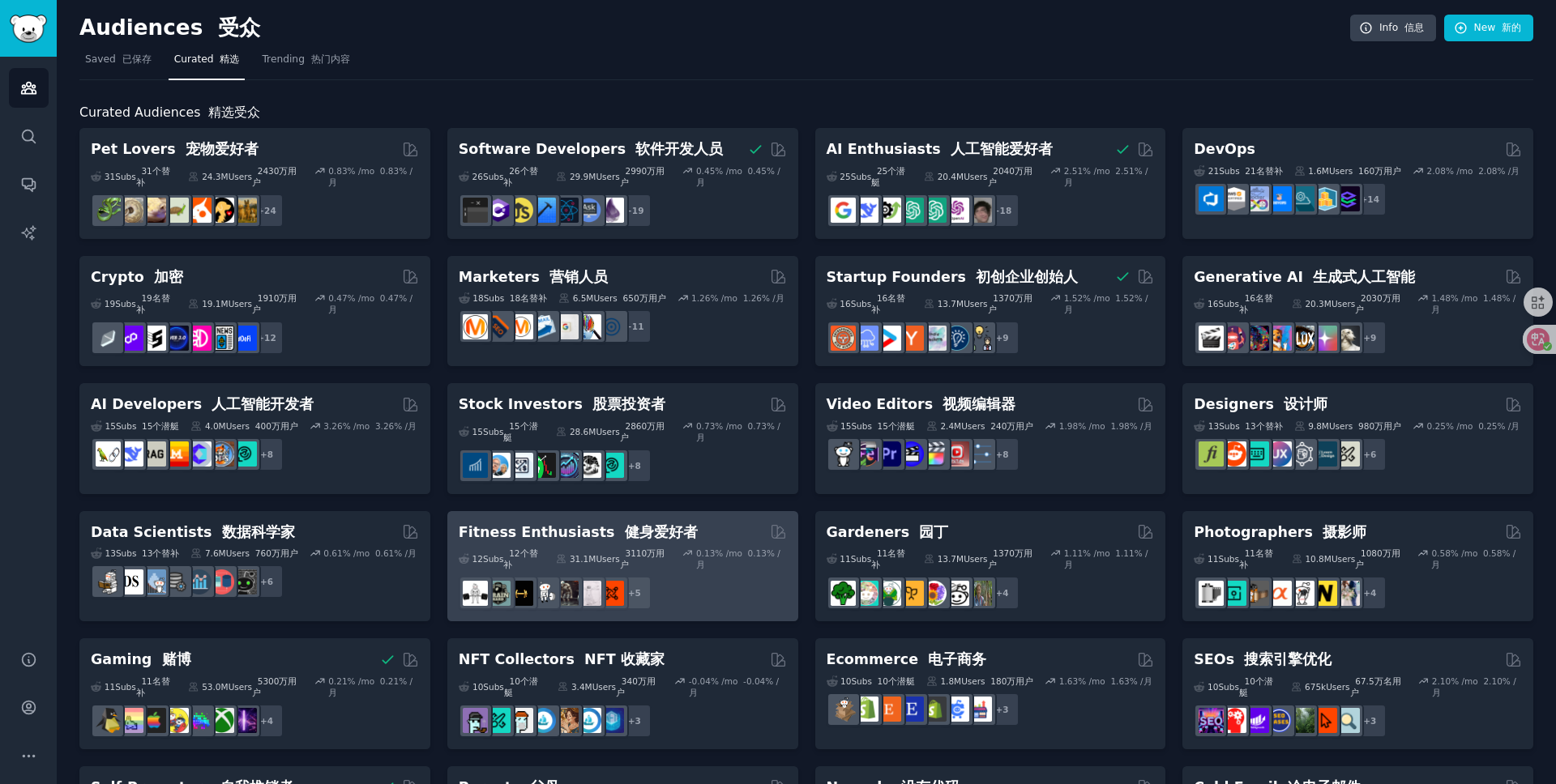
click at [684, 529] on div "Fitness Enthusiasts 健身爱好者" at bounding box center [622, 533] width 329 height 20
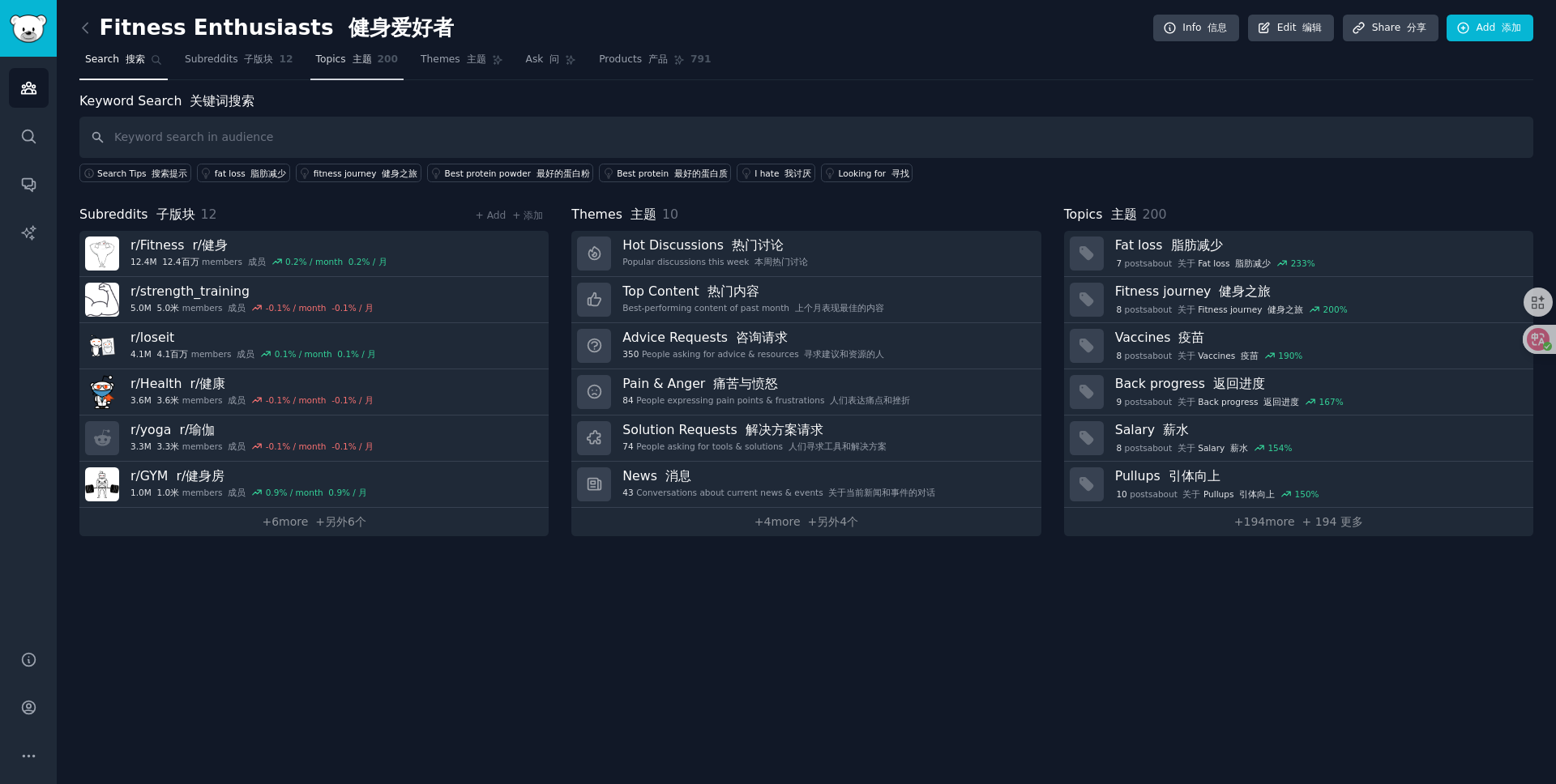
click at [388, 64] on span "200" at bounding box center [388, 60] width 21 height 15
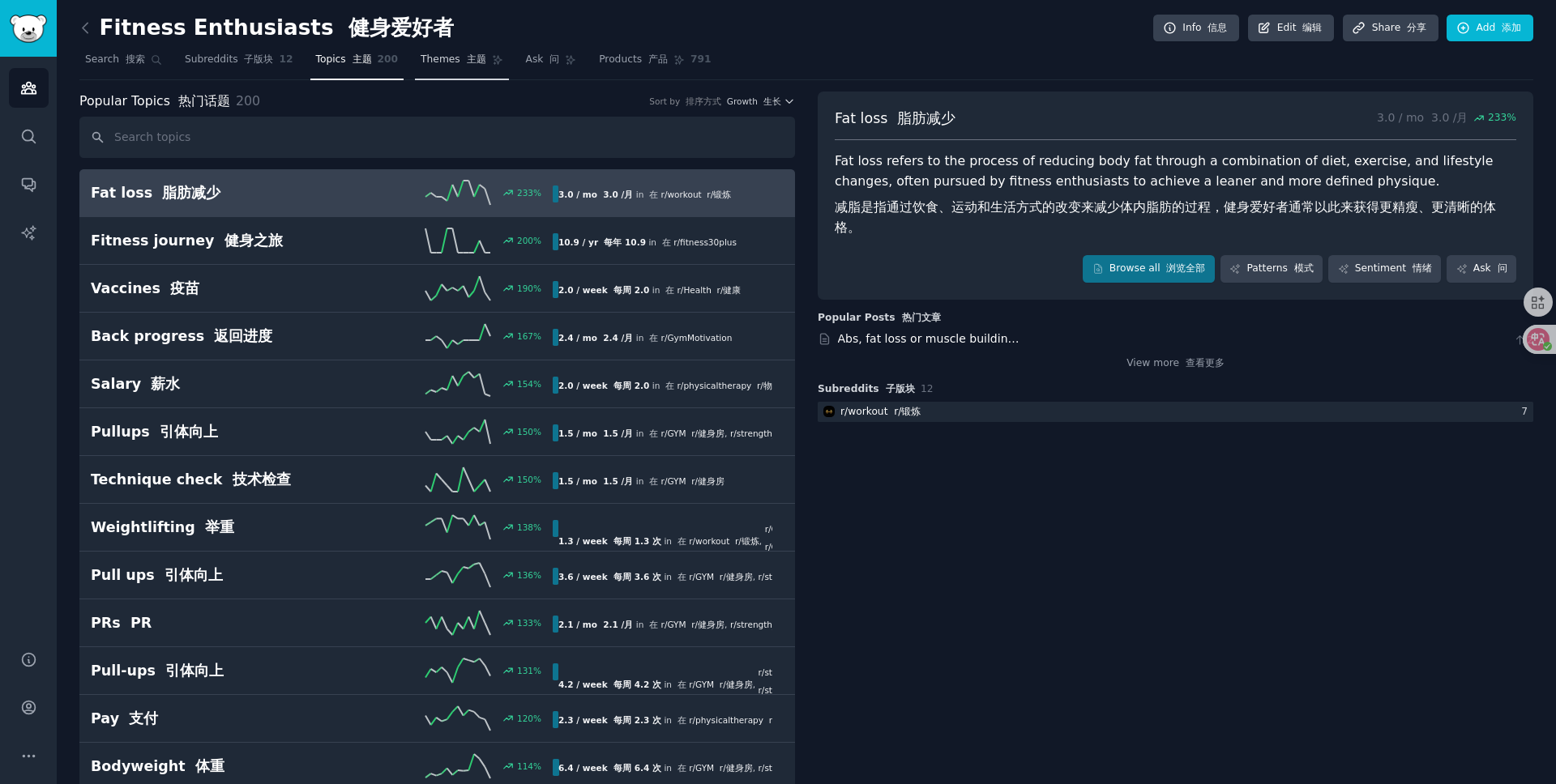
click at [435, 62] on span "Themes 主题" at bounding box center [453, 60] width 64 height 15
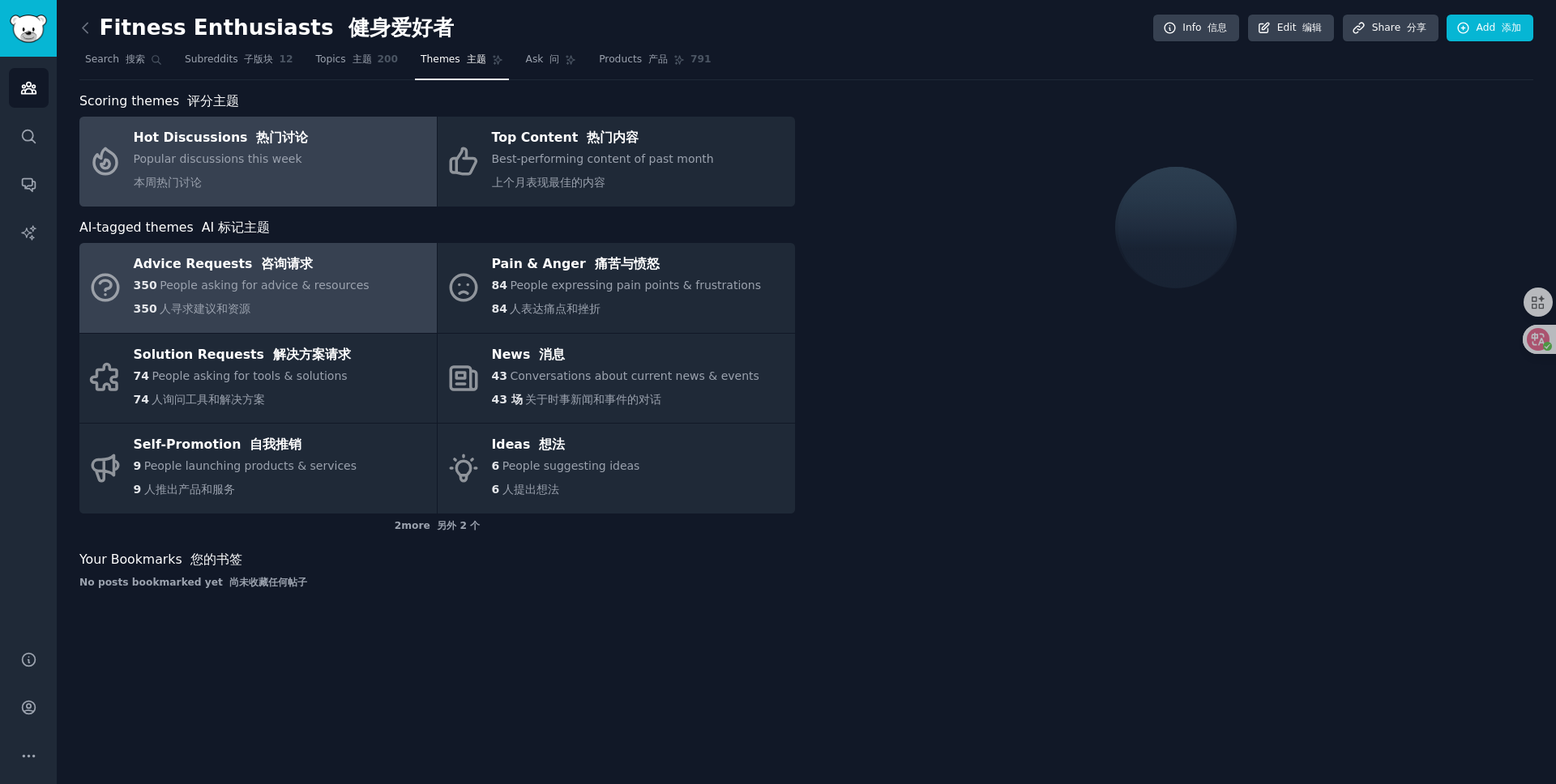
click at [218, 287] on span "People asking for advice & resources" at bounding box center [263, 285] width 209 height 13
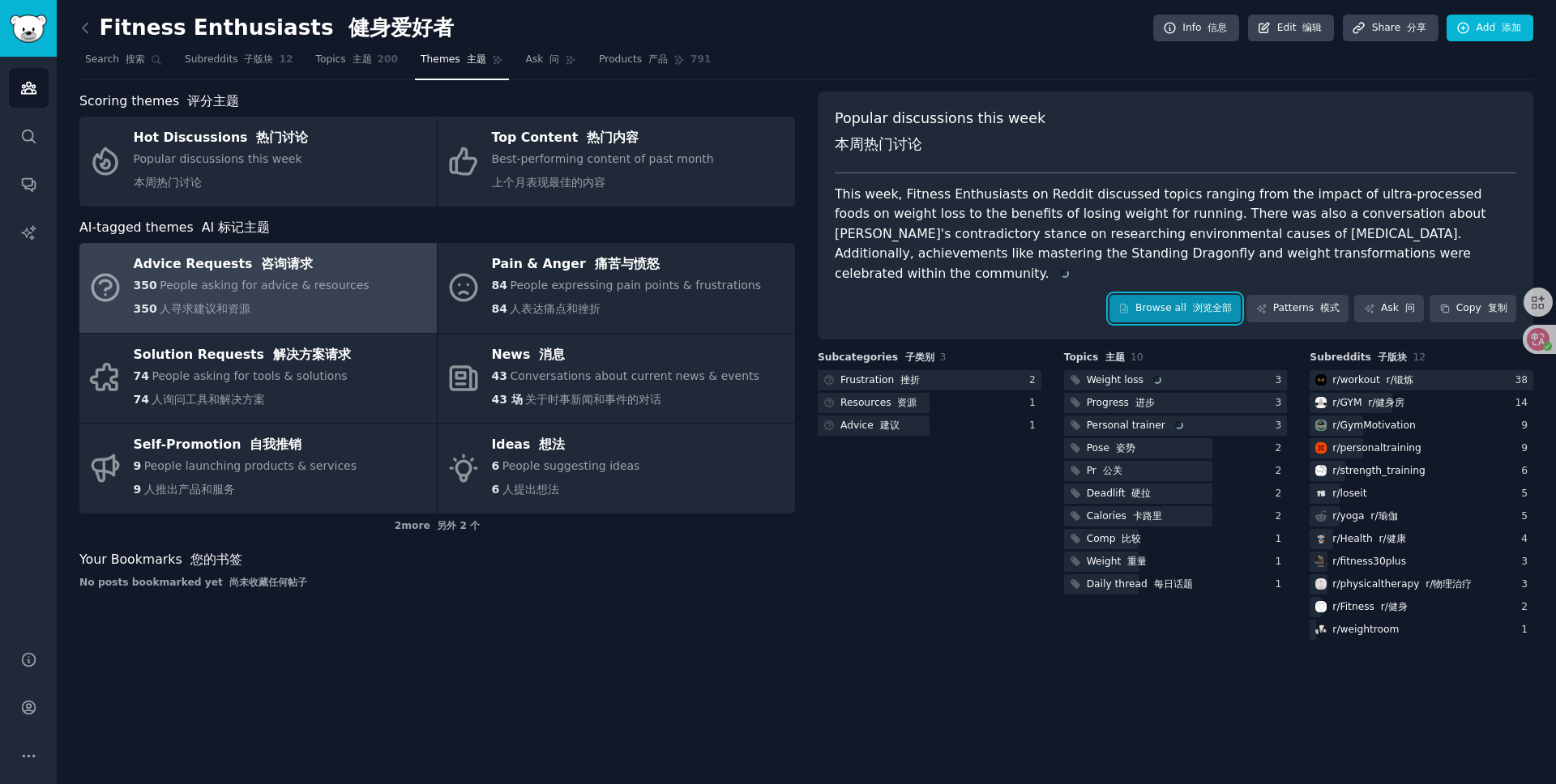
click at [1189, 296] on div "Popular discussions this week 本周热门讨论 This week, Fitness Enthusiasts on Reddit d…" at bounding box center [1175, 214] width 715 height 248
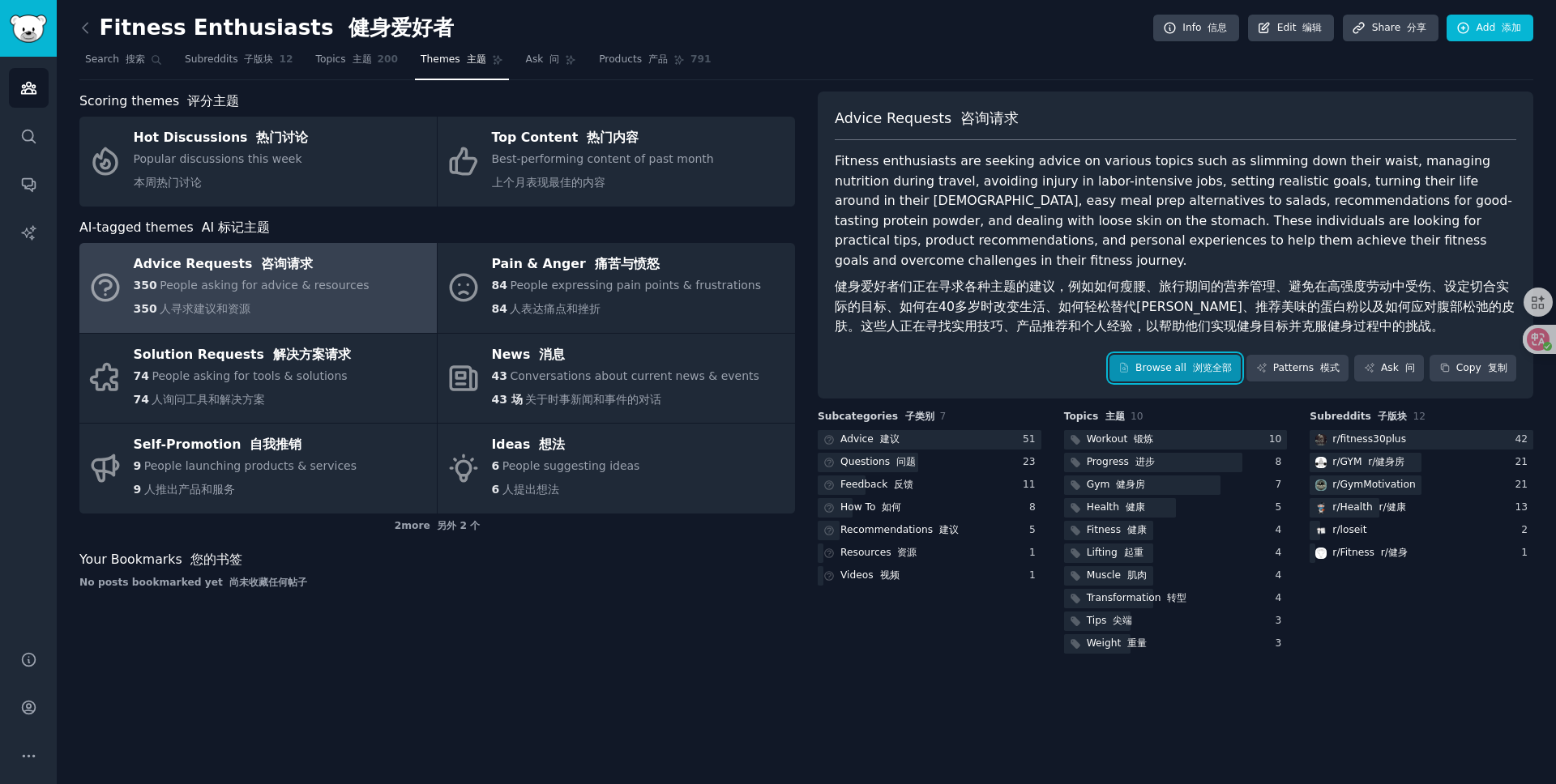
click at [1167, 355] on link "Browse all 浏览全部" at bounding box center [1176, 369] width 133 height 28
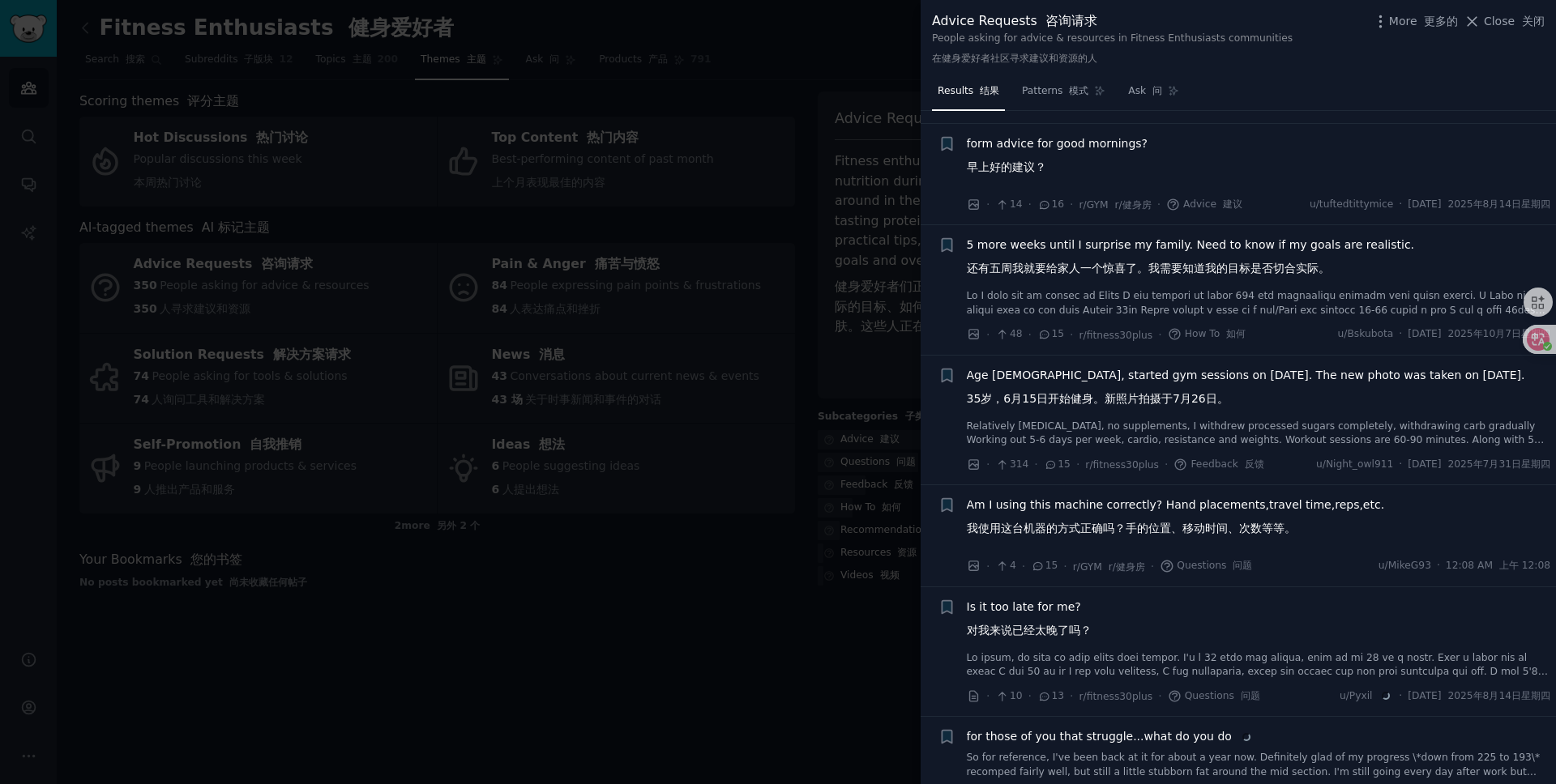
scroll to position [3661, 0]
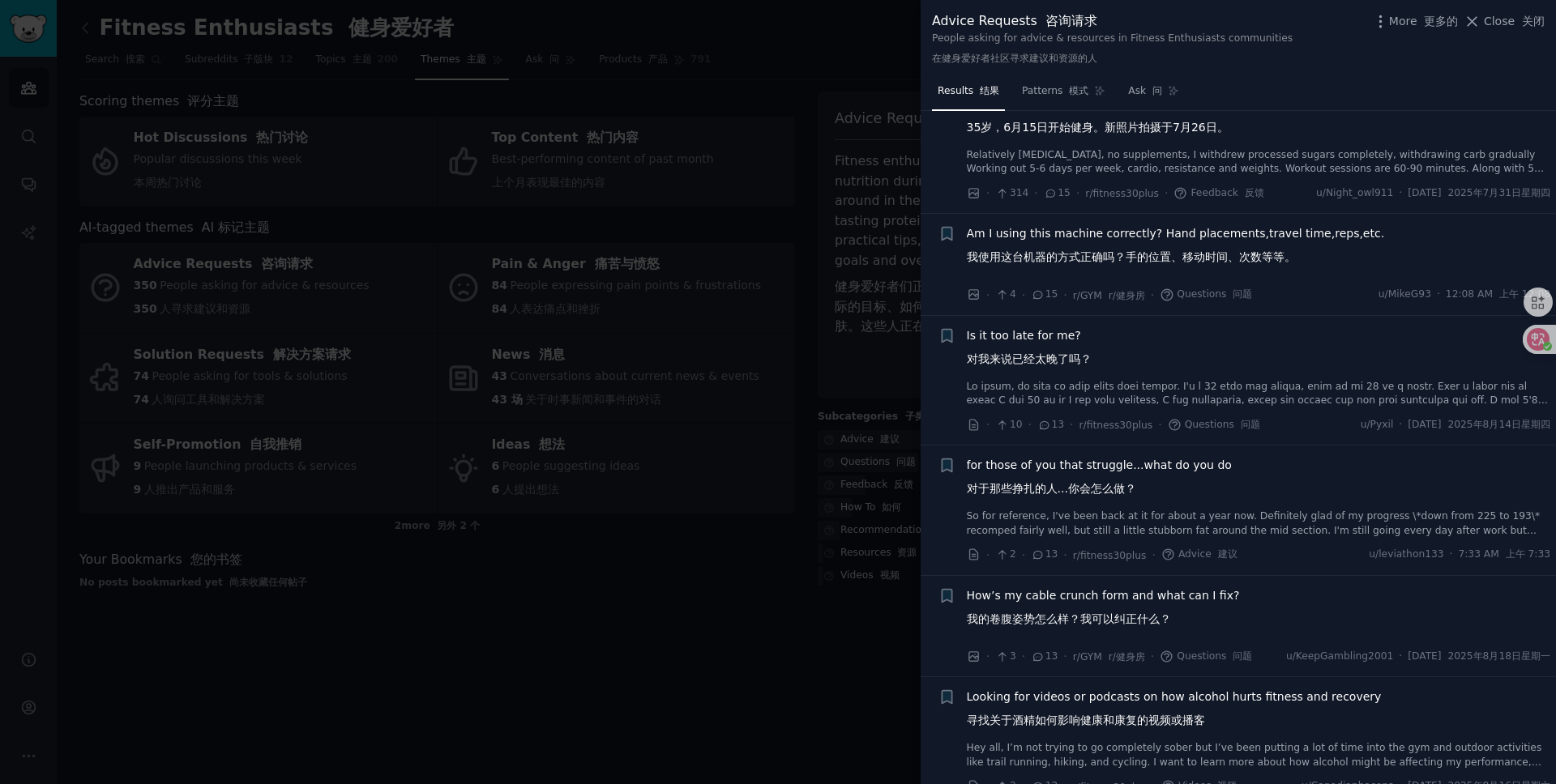
click at [715, 610] on div at bounding box center [778, 392] width 1556 height 784
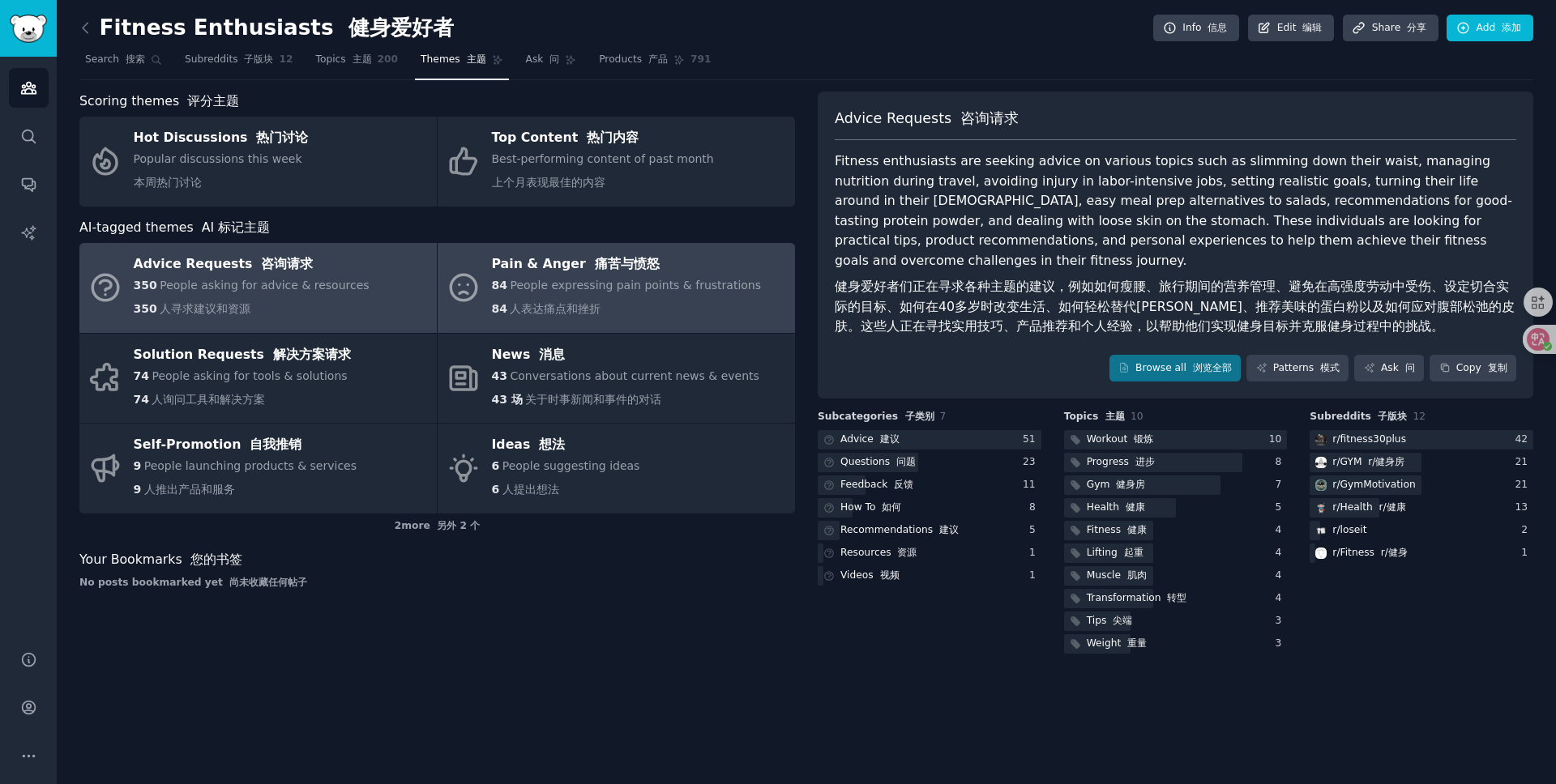
click at [617, 313] on div "84 People expressing pain points & frustrations 84 人表达痛点和挫折" at bounding box center [626, 300] width 270 height 47
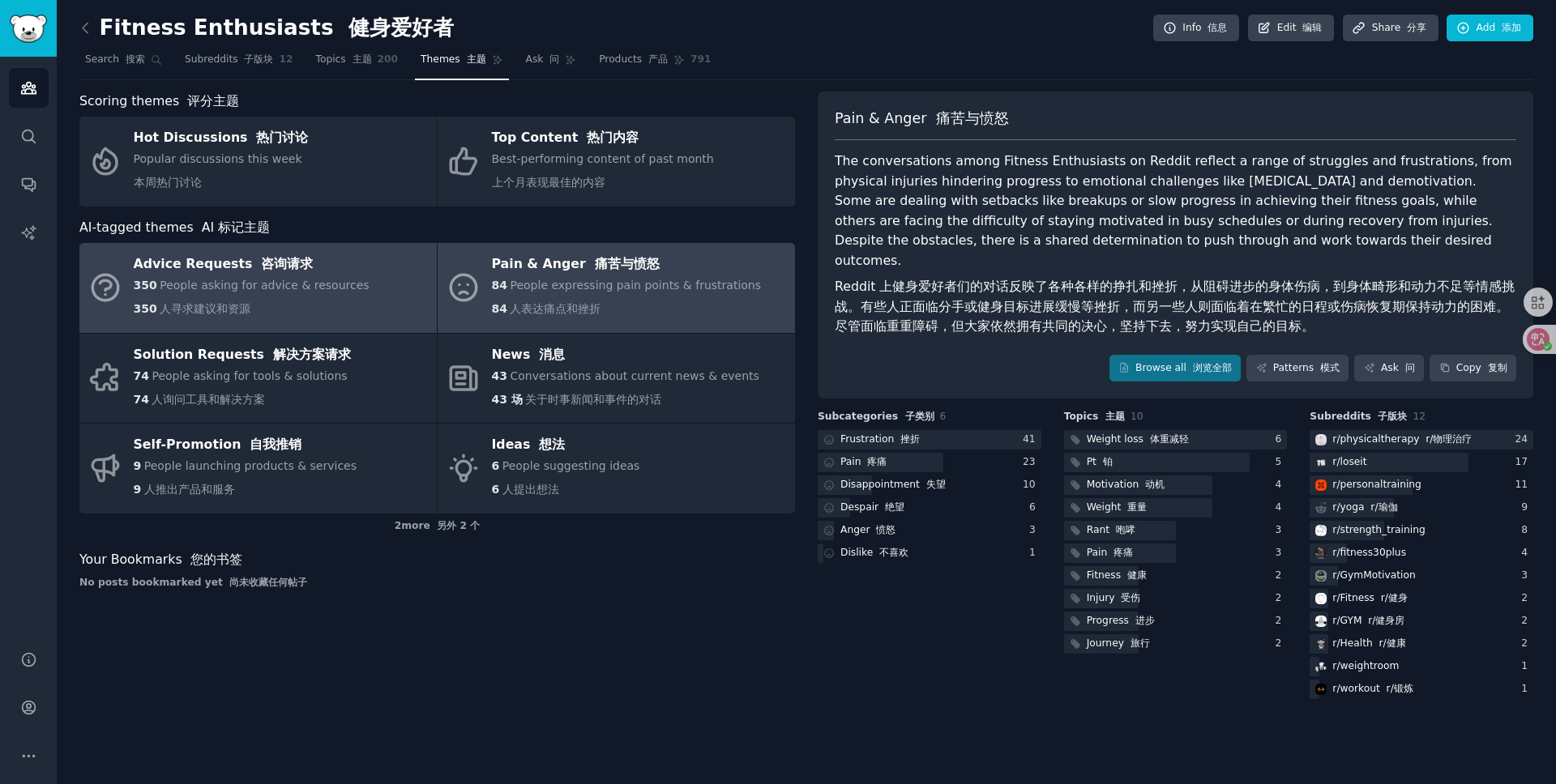
click at [333, 294] on div "350 People asking for advice & resources 350 人寻求建议和资源" at bounding box center [251, 300] width 236 height 47
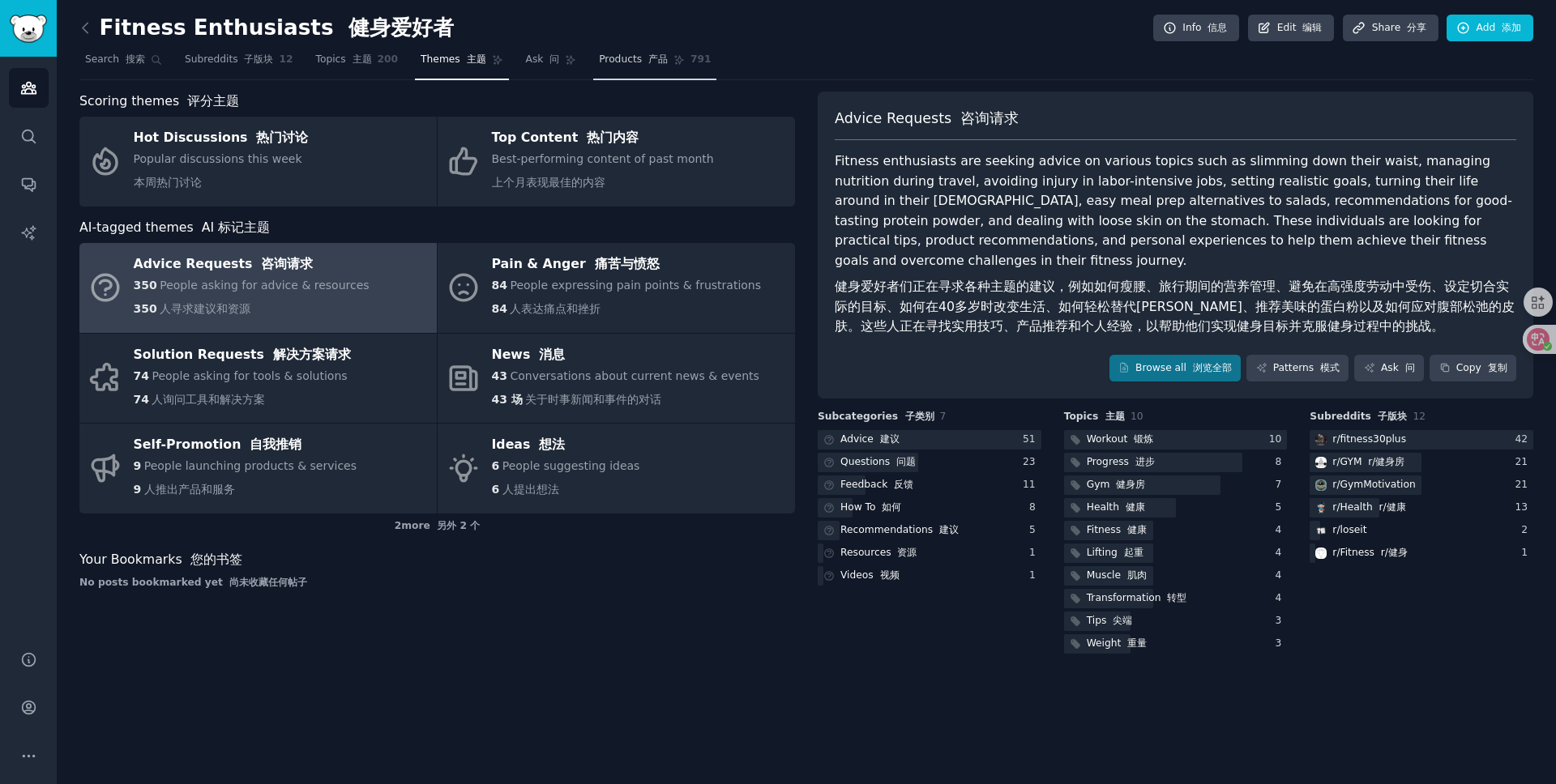
click at [625, 63] on span "Products 产品" at bounding box center [633, 60] width 69 height 15
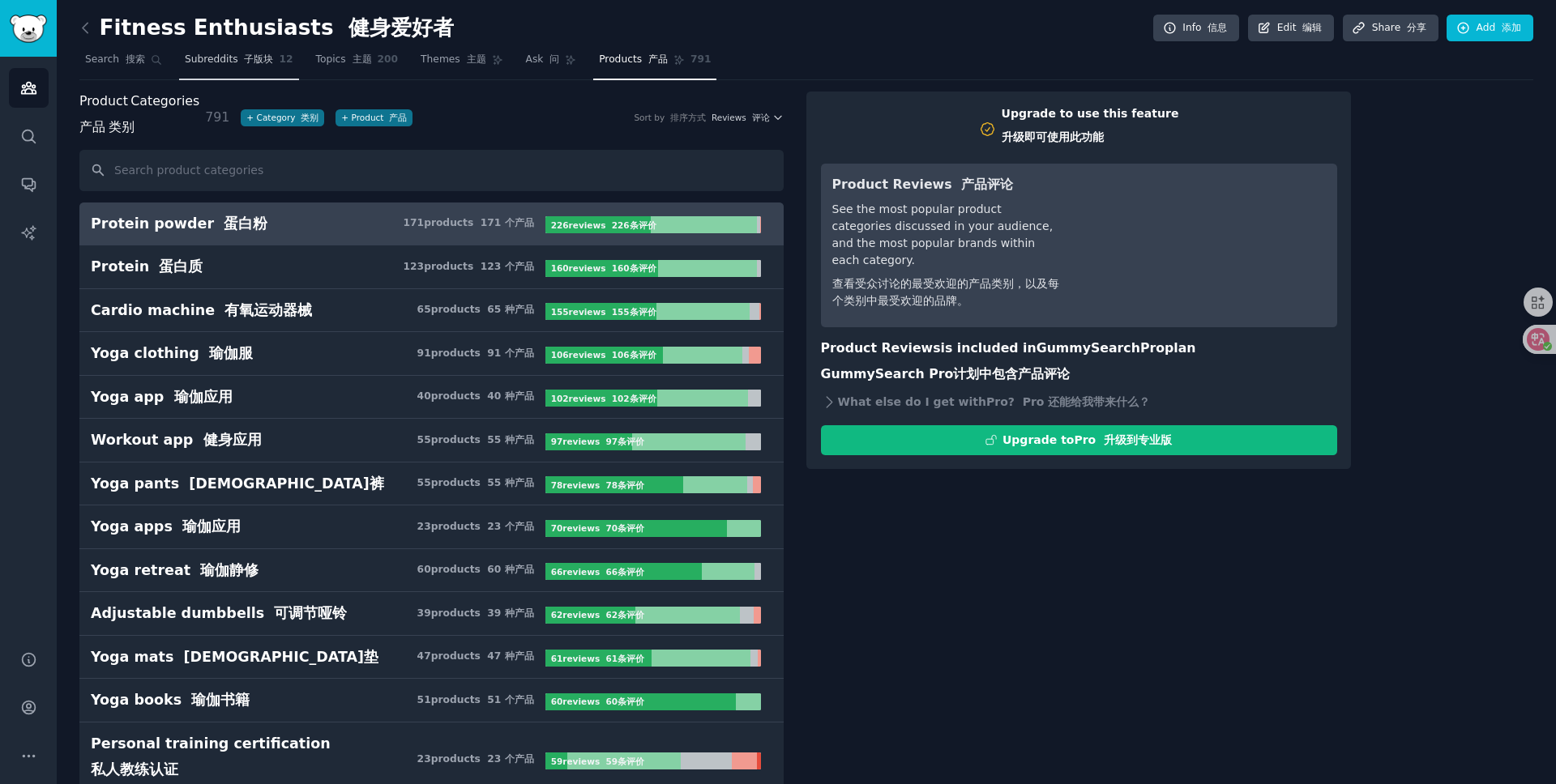
click at [227, 59] on span "Subreddits 子版块" at bounding box center [229, 60] width 89 height 15
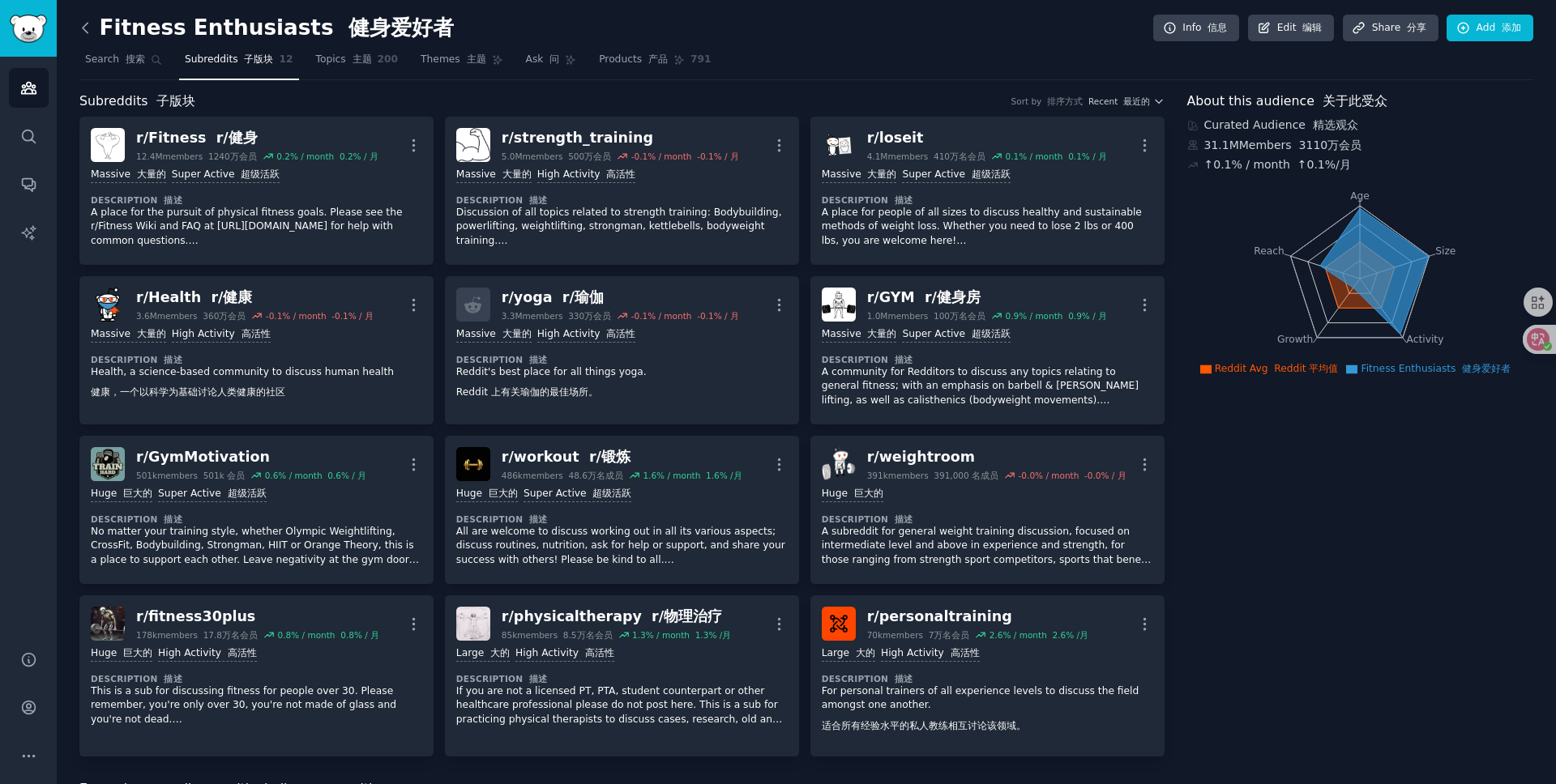
click at [91, 29] on icon at bounding box center [86, 28] width 17 height 17
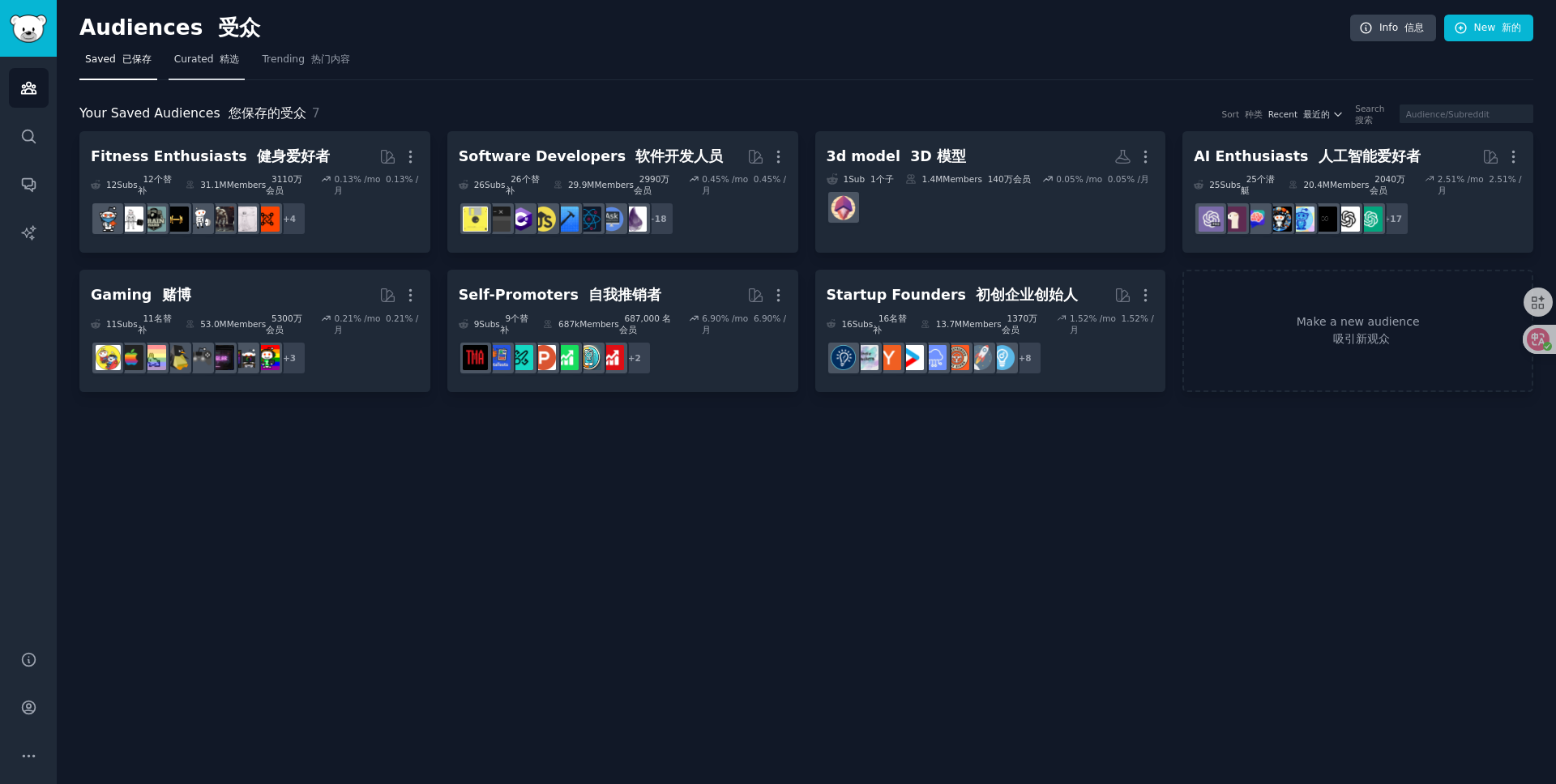
click at [226, 67] on link "Curated 精选" at bounding box center [207, 63] width 77 height 33
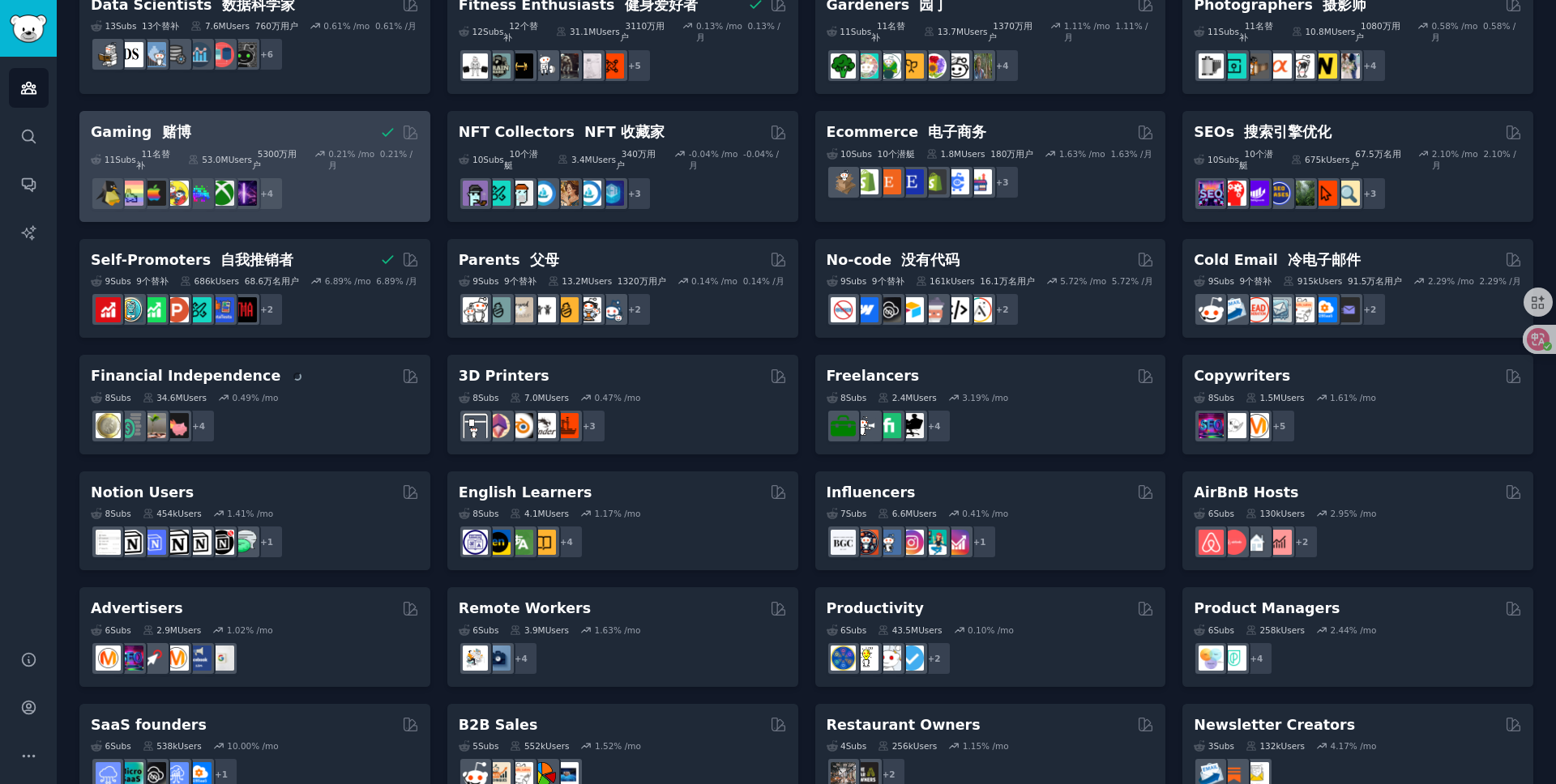
scroll to position [558, 0]
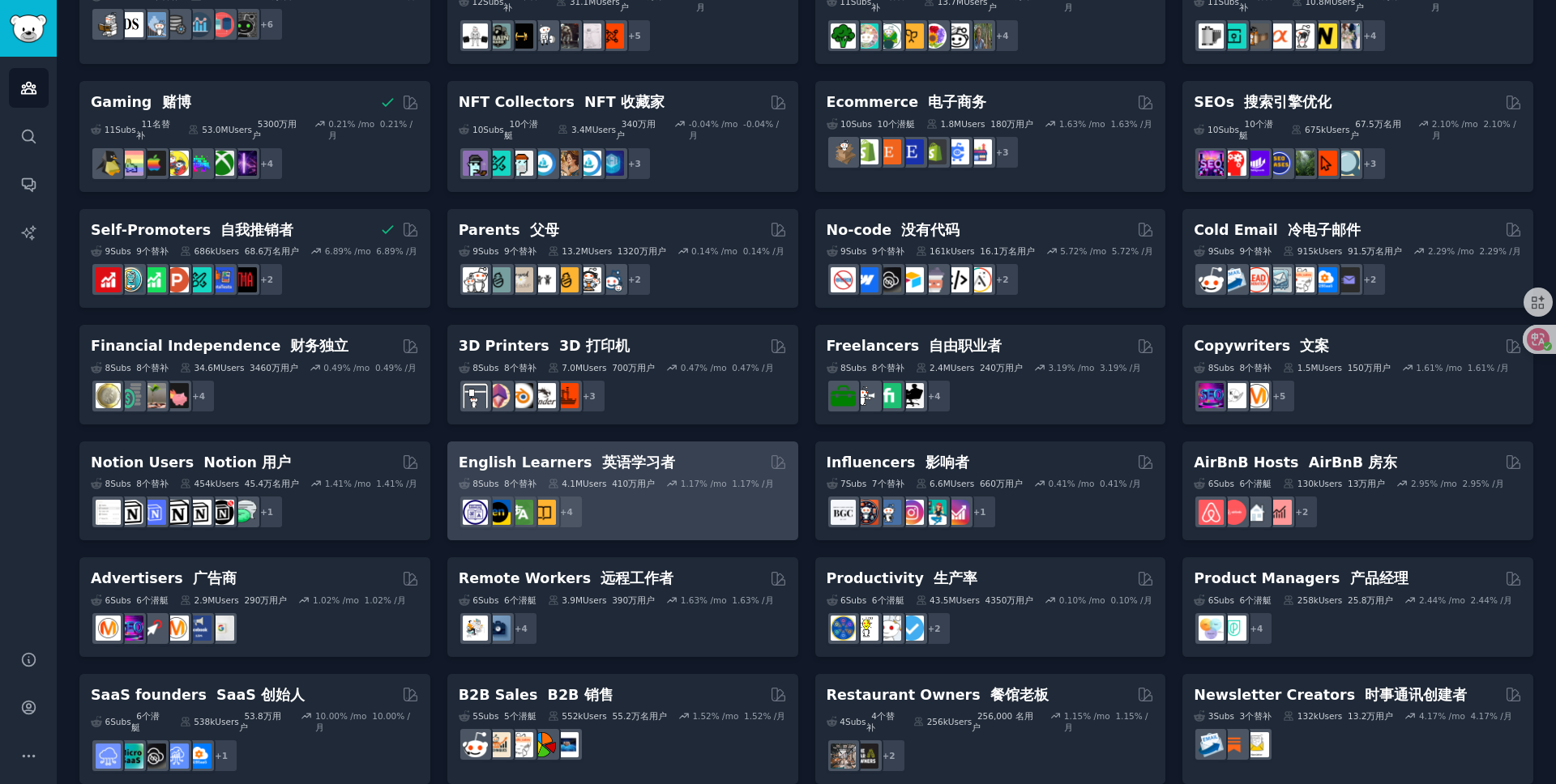
click at [662, 455] on div "English Learners 英语学习者" at bounding box center [622, 463] width 329 height 20
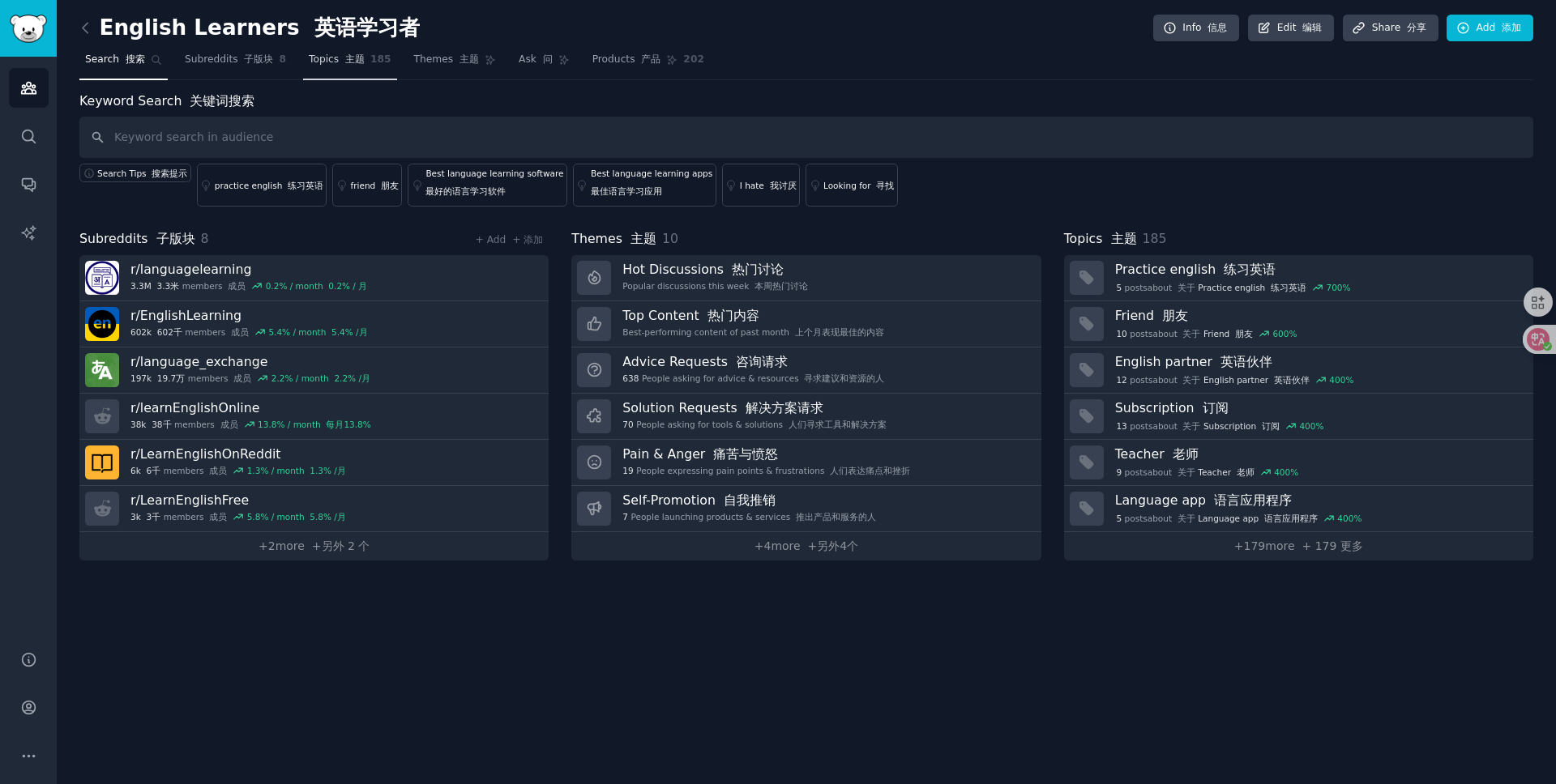
click at [345, 63] on font "主题" at bounding box center [354, 59] width 19 height 11
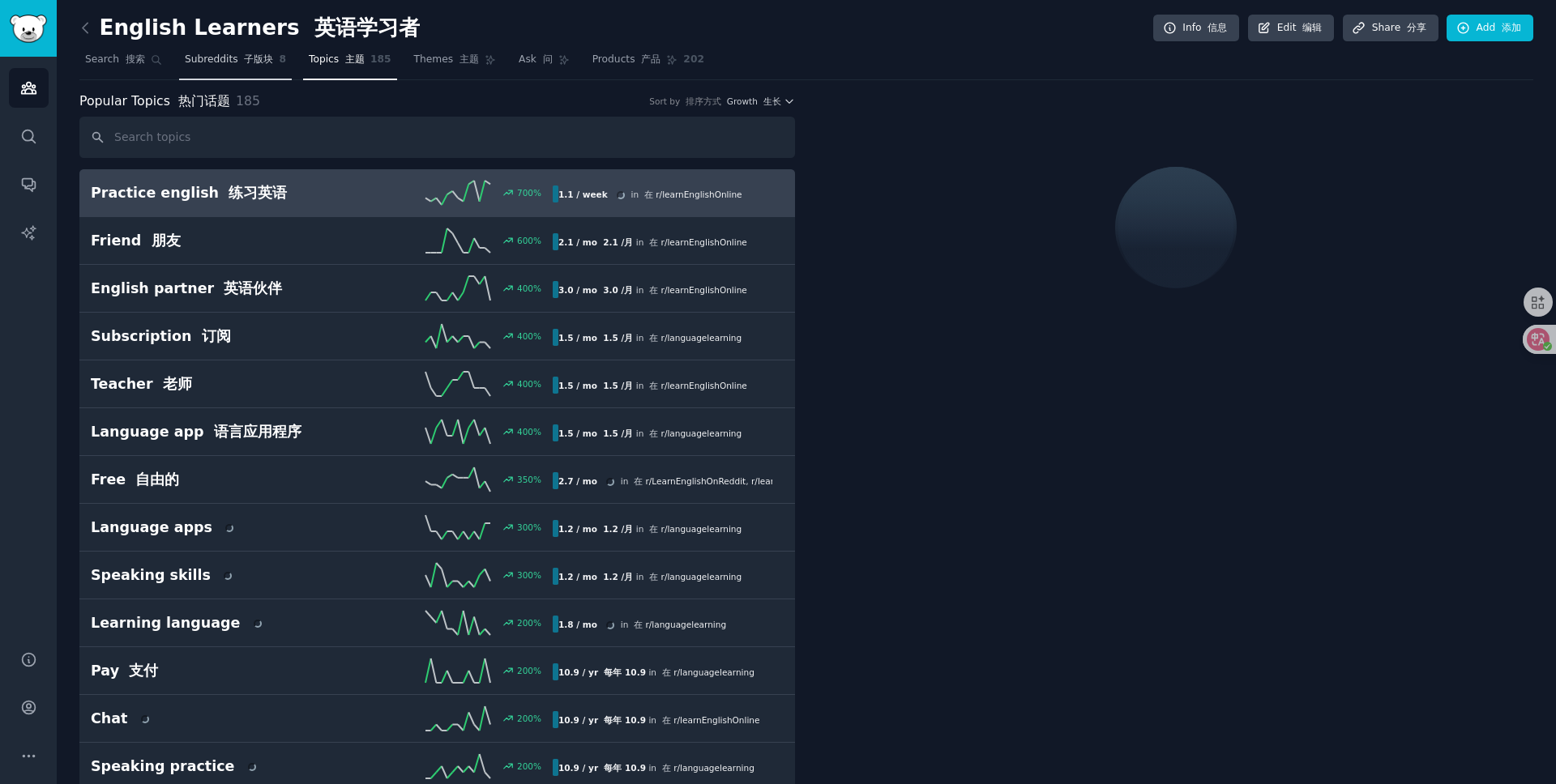
click at [244, 63] on font "子版块" at bounding box center [259, 59] width 29 height 11
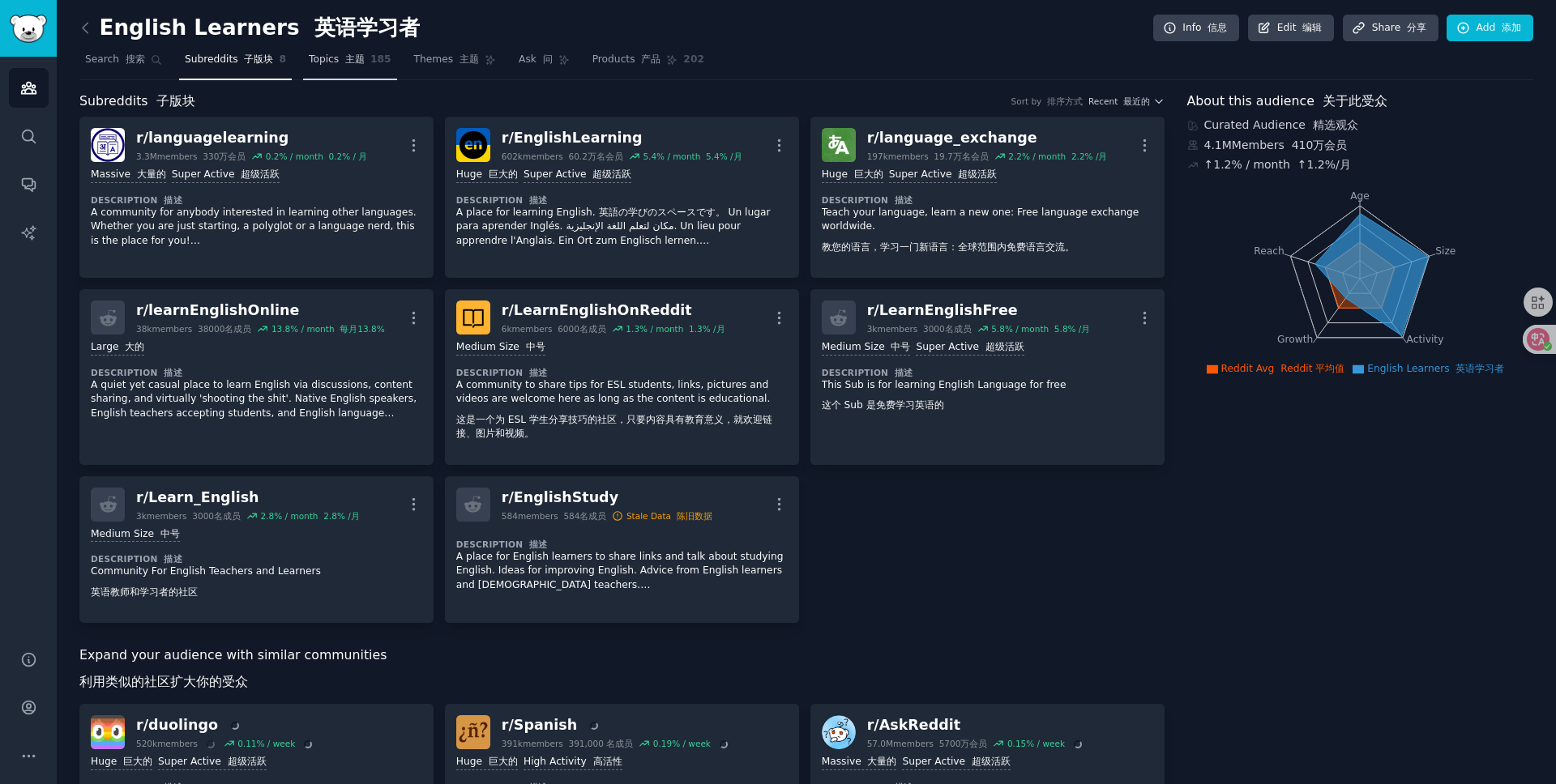
click at [371, 55] on span "185" at bounding box center [380, 60] width 21 height 15
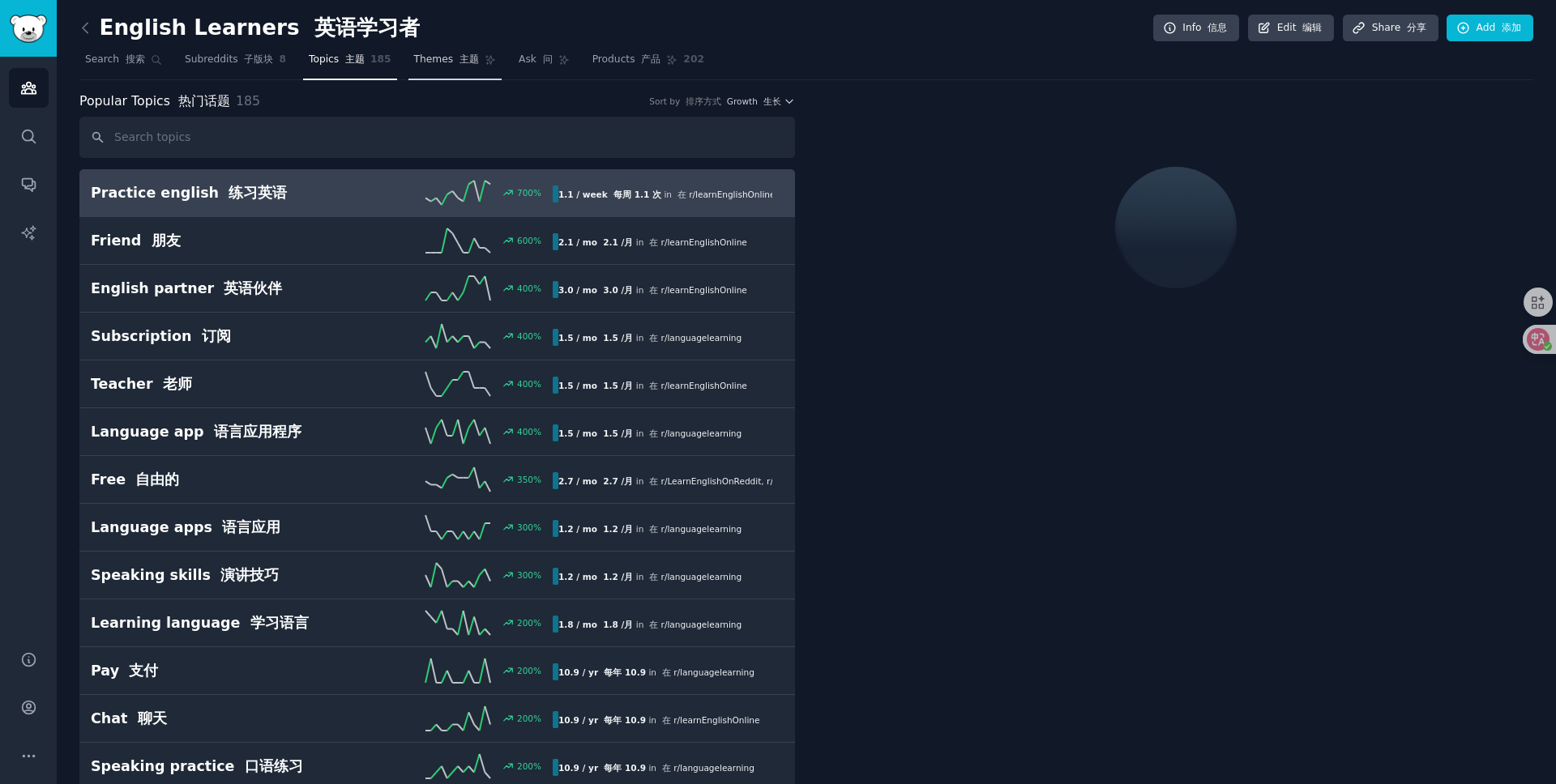
click at [425, 65] on span "Themes 主题" at bounding box center [447, 60] width 64 height 15
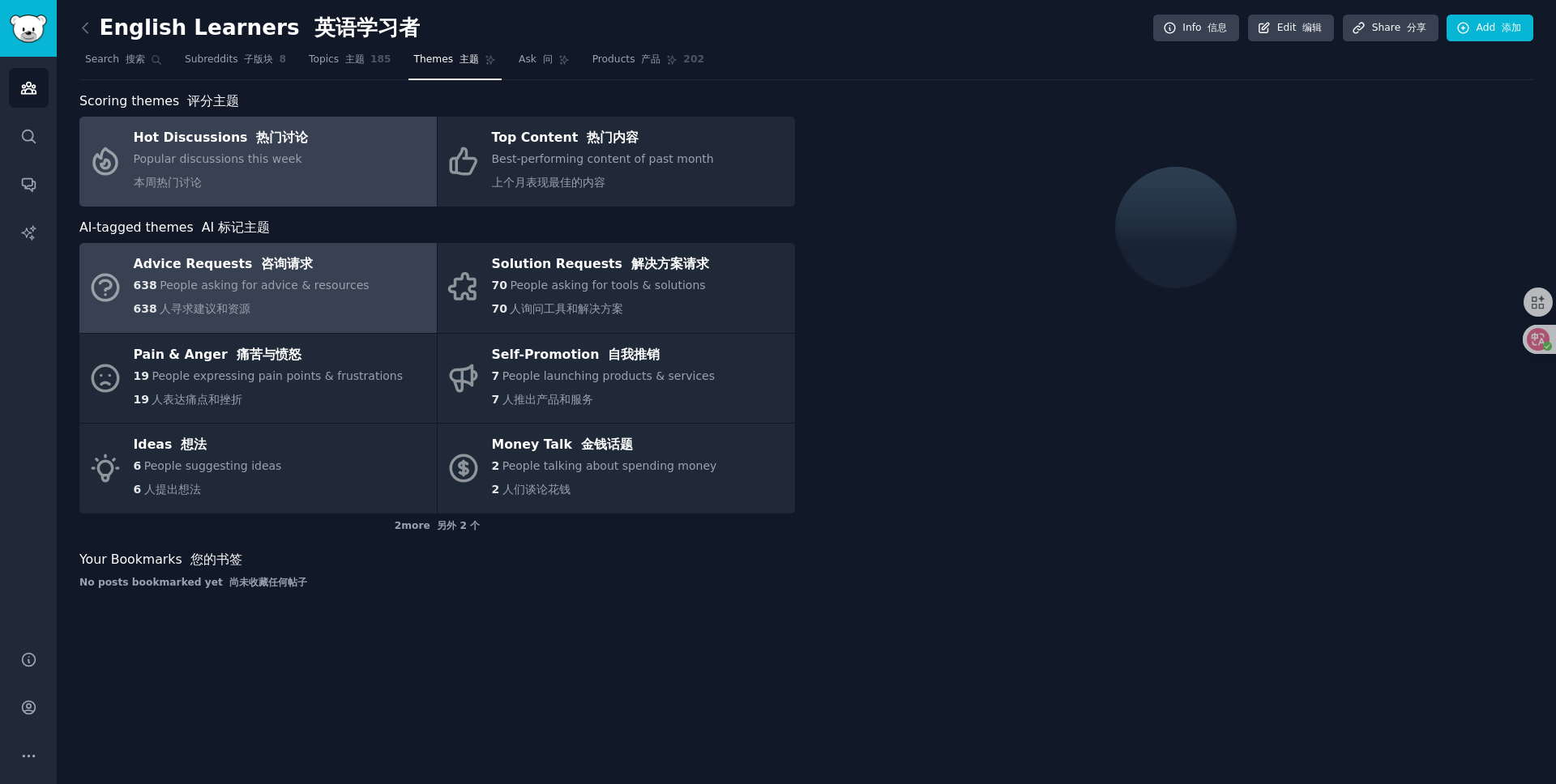
click at [261, 283] on span "People asking for advice & resources" at bounding box center [263, 285] width 209 height 13
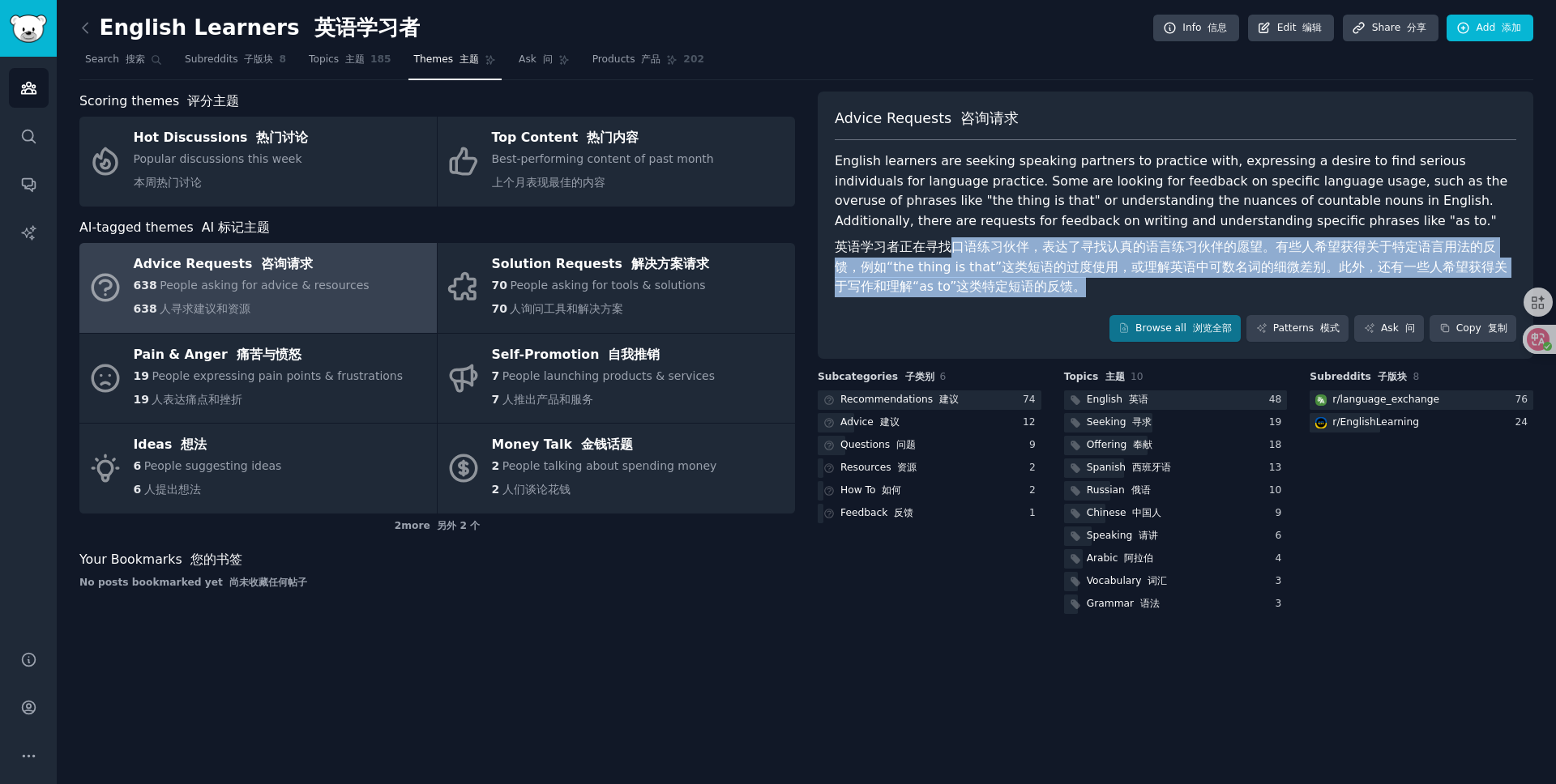
drag, startPoint x: 944, startPoint y: 248, endPoint x: 1071, endPoint y: 288, distance: 133.2
click at [1071, 288] on font "英语学习者正在寻找口语练习伙伴，表达了寻找认真的语言练习伙伴的愿望。有些人希望获得关于特定语言用法的反馈，例如“the thing is that”这类短语的…" at bounding box center [1176, 267] width 681 height 60
click at [1088, 282] on font "英语学习者正在寻找口语练习伙伴，表达了寻找认真的语言练习伙伴的愿望。有些人希望获得关于特定语言用法的反馈，例如“the thing is that”这类短语的…" at bounding box center [1176, 267] width 681 height 60
drag, startPoint x: 1039, startPoint y: 286, endPoint x: 911, endPoint y: 249, distance: 133.2
click at [912, 249] on font "英语学习者正在寻找口语练习伙伴，表达了寻找认真的语言练习伙伴的愿望。有些人希望获得关于特定语言用法的反馈，例如“the thing is that”这类短语的…" at bounding box center [1176, 267] width 681 height 60
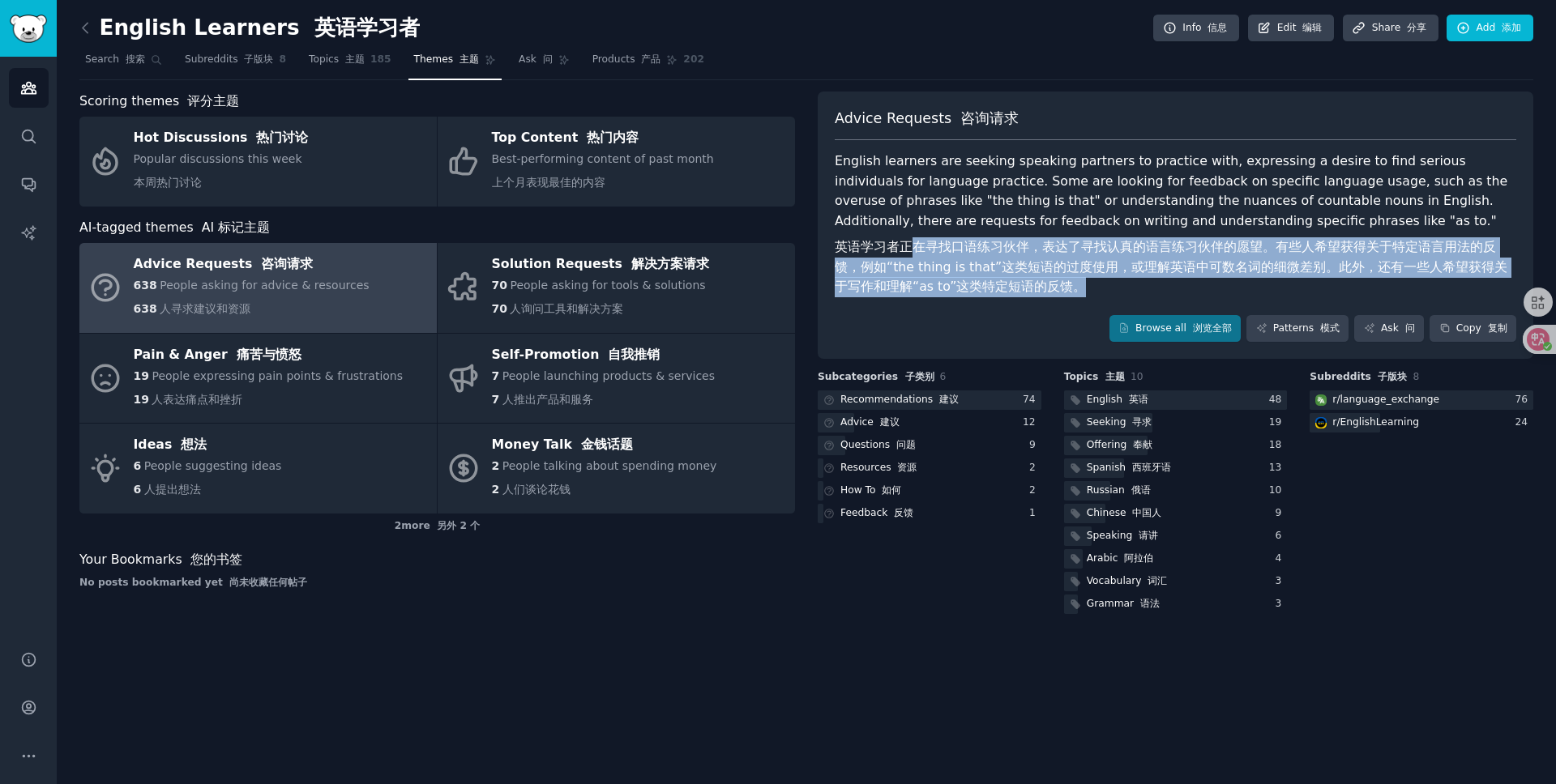
click at [911, 249] on font "英语学习者正在寻找口语练习伙伴，表达了寻找认真的语言练习伙伴的愿望。有些人希望获得关于特定语言用法的反馈，例如“the thing is that”这类短语的…" at bounding box center [1171, 267] width 673 height 55
drag, startPoint x: 928, startPoint y: 250, endPoint x: 1011, endPoint y: 283, distance: 89.3
click at [1004, 282] on font "英语学习者正在寻找口语练习伙伴，表达了寻找认真的语言练习伙伴的愿望。有些人希望获得关于特定语言用法的反馈，例如“the thing is that”这类短语的…" at bounding box center [1171, 267] width 673 height 55
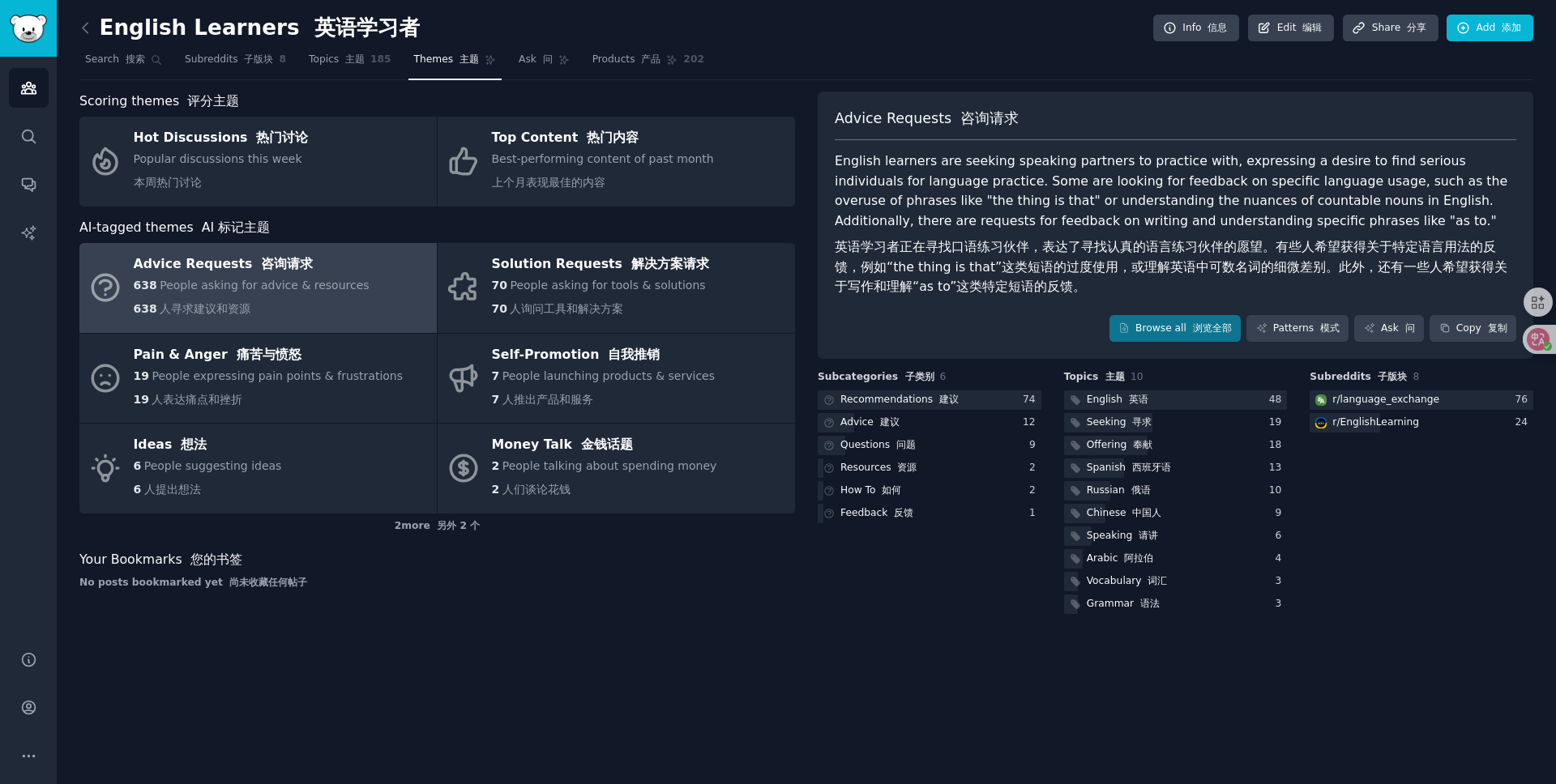
click at [1026, 287] on font "英语学习者正在寻找口语练习伙伴，表达了寻找认真的语言练习伙伴的愿望。有些人希望获得关于特定语言用法的反馈，例如“the thing is that”这类短语的…" at bounding box center [1171, 267] width 673 height 55
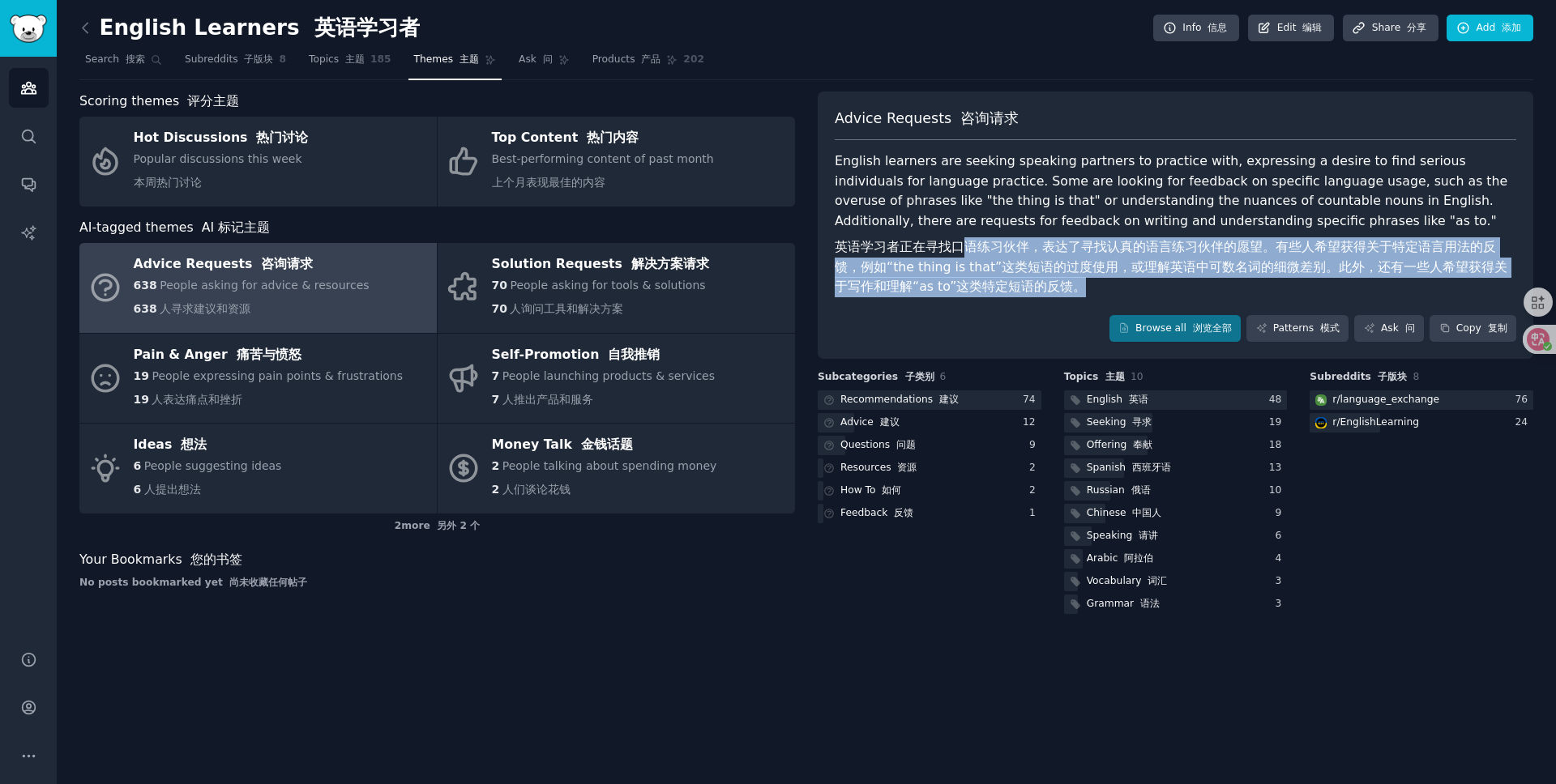
drag, startPoint x: 1109, startPoint y: 279, endPoint x: 962, endPoint y: 240, distance: 152.1
click at [962, 240] on font "英语学习者正在寻找口语练习伙伴，表达了寻找认真的语言练习伙伴的愿望。有些人希望获得关于特定语言用法的反馈，例如“the thing is that”这类短语的…" at bounding box center [1176, 267] width 681 height 60
click at [962, 240] on font "英语学习者正在寻找口语练习伙伴，表达了寻找认真的语言练习伙伴的愿望。有些人希望获得关于特定语言用法的反馈，例如“the thing is that”这类短语的…" at bounding box center [1171, 267] width 673 height 55
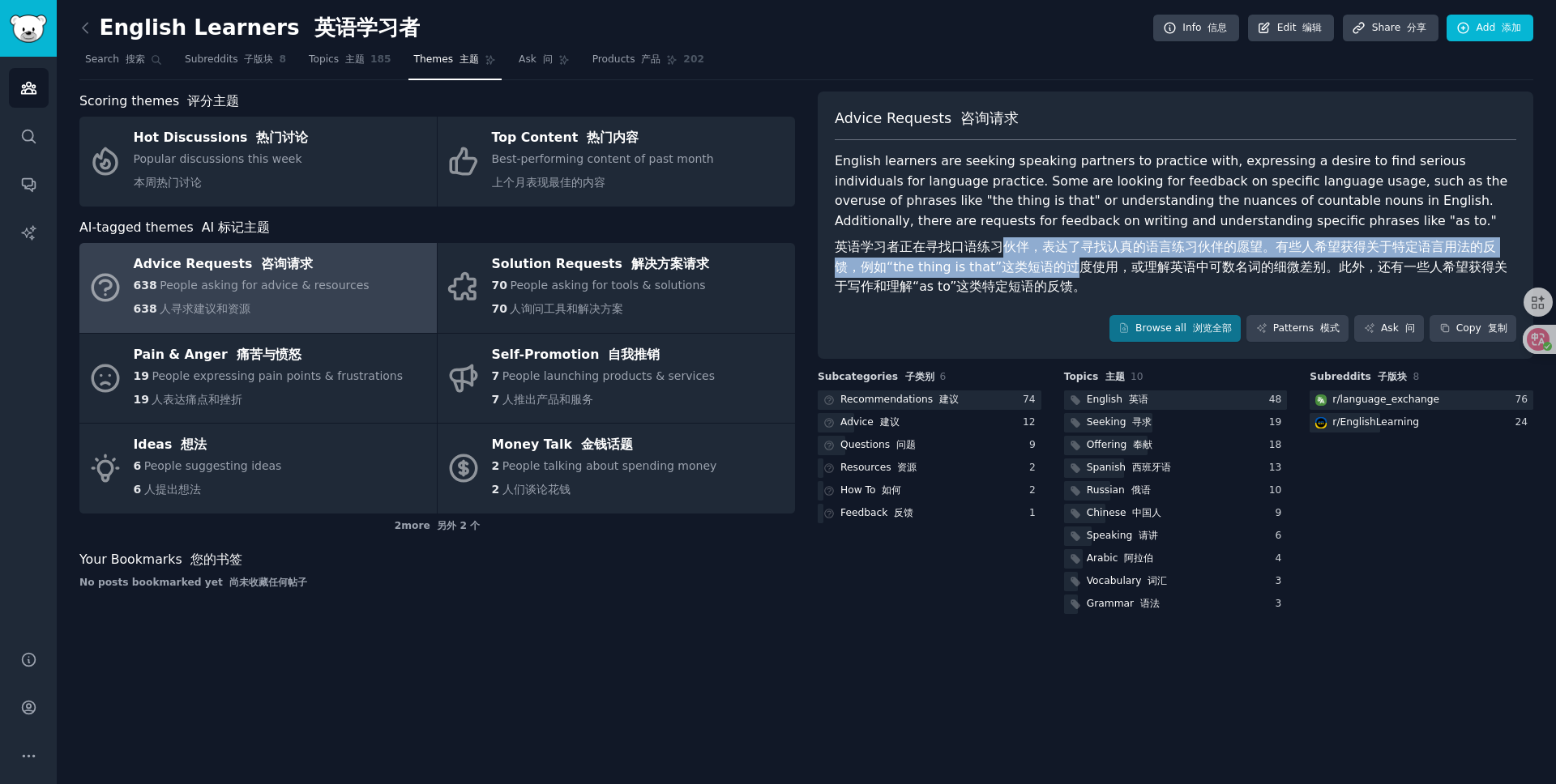
drag, startPoint x: 1020, startPoint y: 254, endPoint x: 1047, endPoint y: 272, distance: 32.4
click at [1042, 269] on font "英语学习者正在寻找口语练习伙伴，表达了寻找认真的语言练习伙伴的愿望。有些人希望获得关于特定语言用法的反馈，例如“the thing is that”这类短语的…" at bounding box center [1171, 267] width 673 height 55
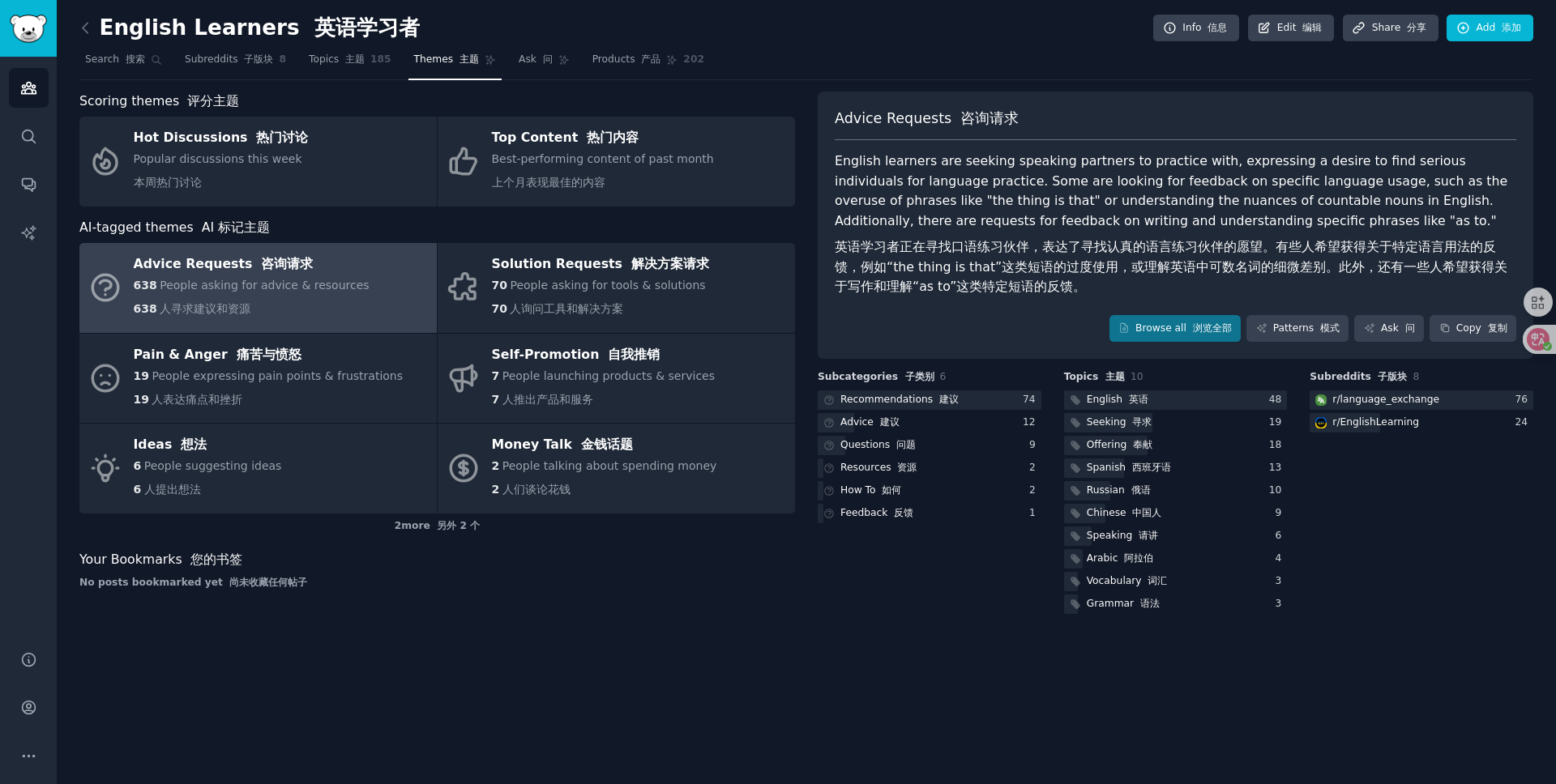
click at [1047, 272] on font "英语学习者正在寻找口语练习伙伴，表达了寻找认真的语言练习伙伴的愿望。有些人希望获得关于特定语言用法的反馈，例如“the thing is that”这类短语的…" at bounding box center [1171, 267] width 673 height 55
click at [1174, 326] on link "Browse all 浏览全部" at bounding box center [1176, 329] width 133 height 28
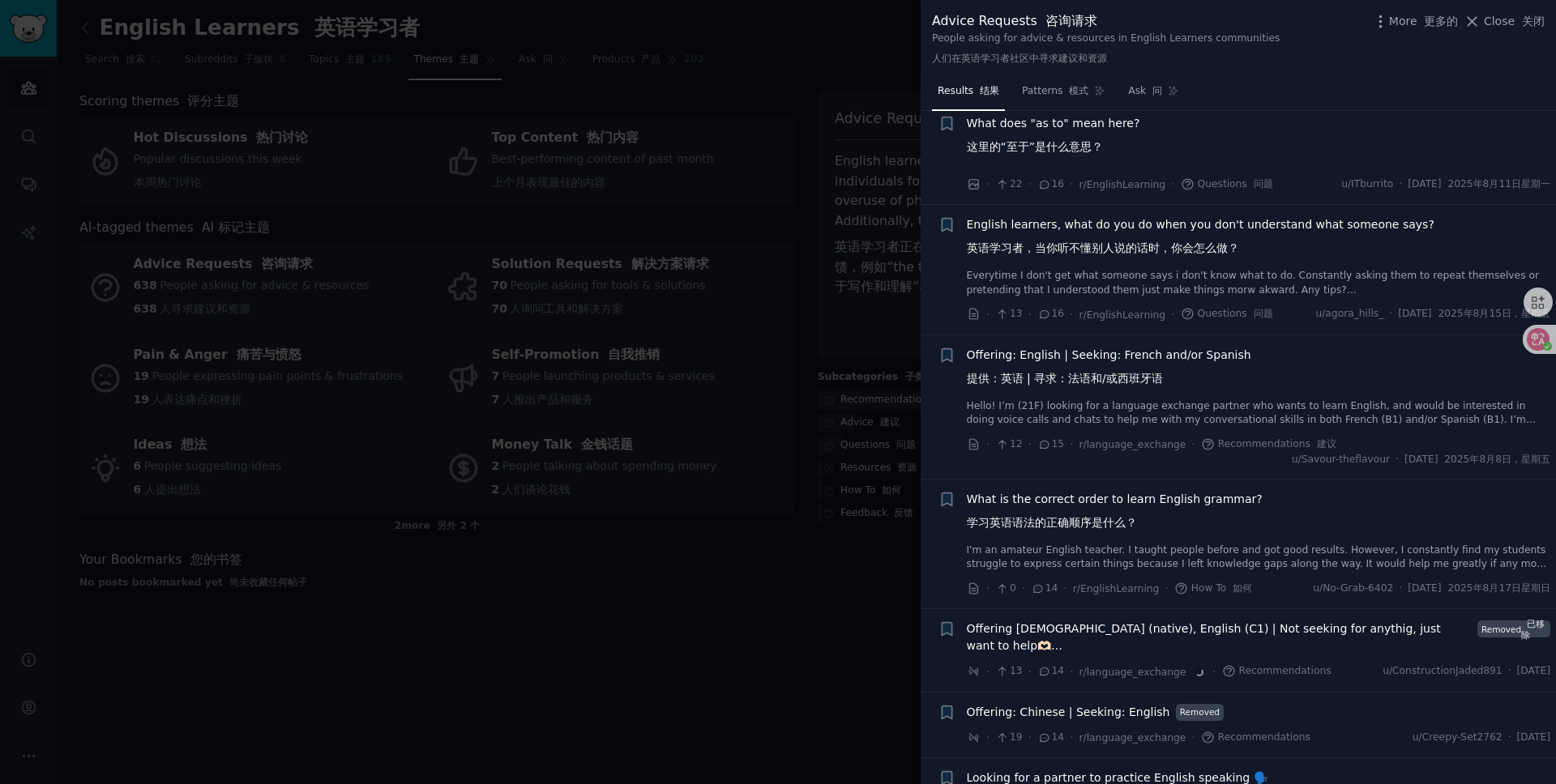
scroll to position [1375, 0]
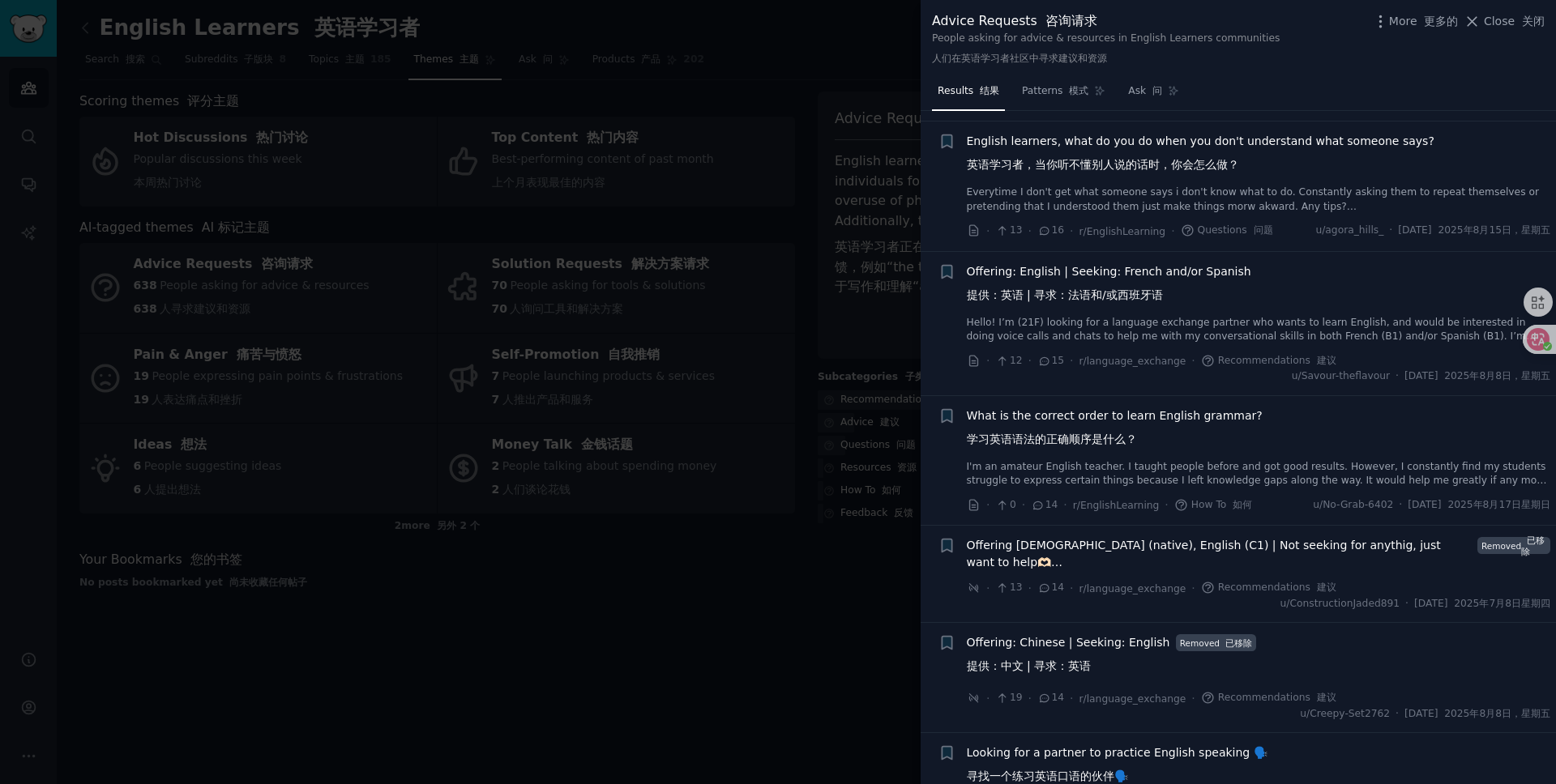
click at [761, 561] on div at bounding box center [778, 392] width 1556 height 784
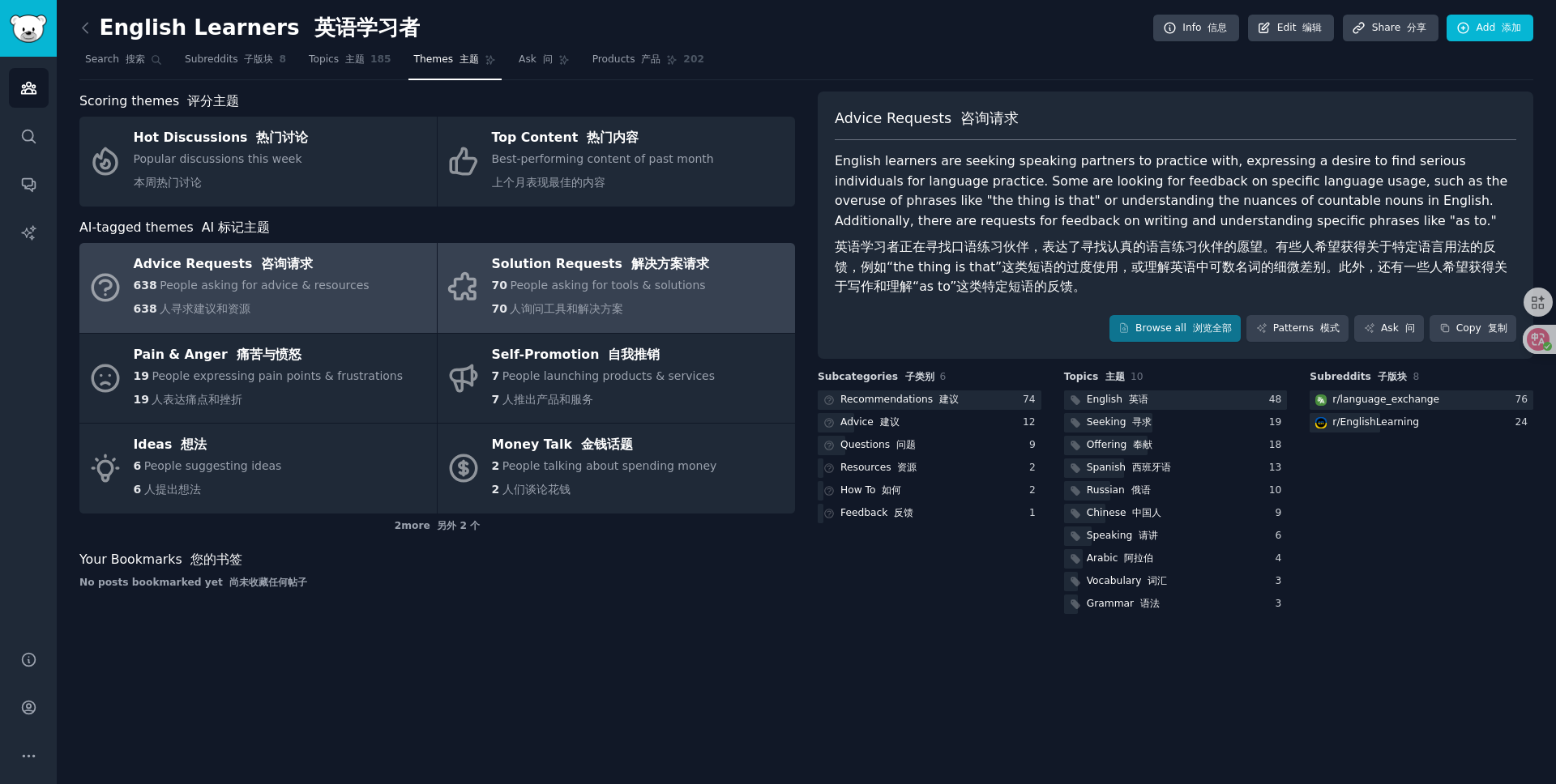
click at [633, 303] on div "70 People asking for tools & solutions 70 人询问工具和解决方案" at bounding box center [600, 300] width 217 height 47
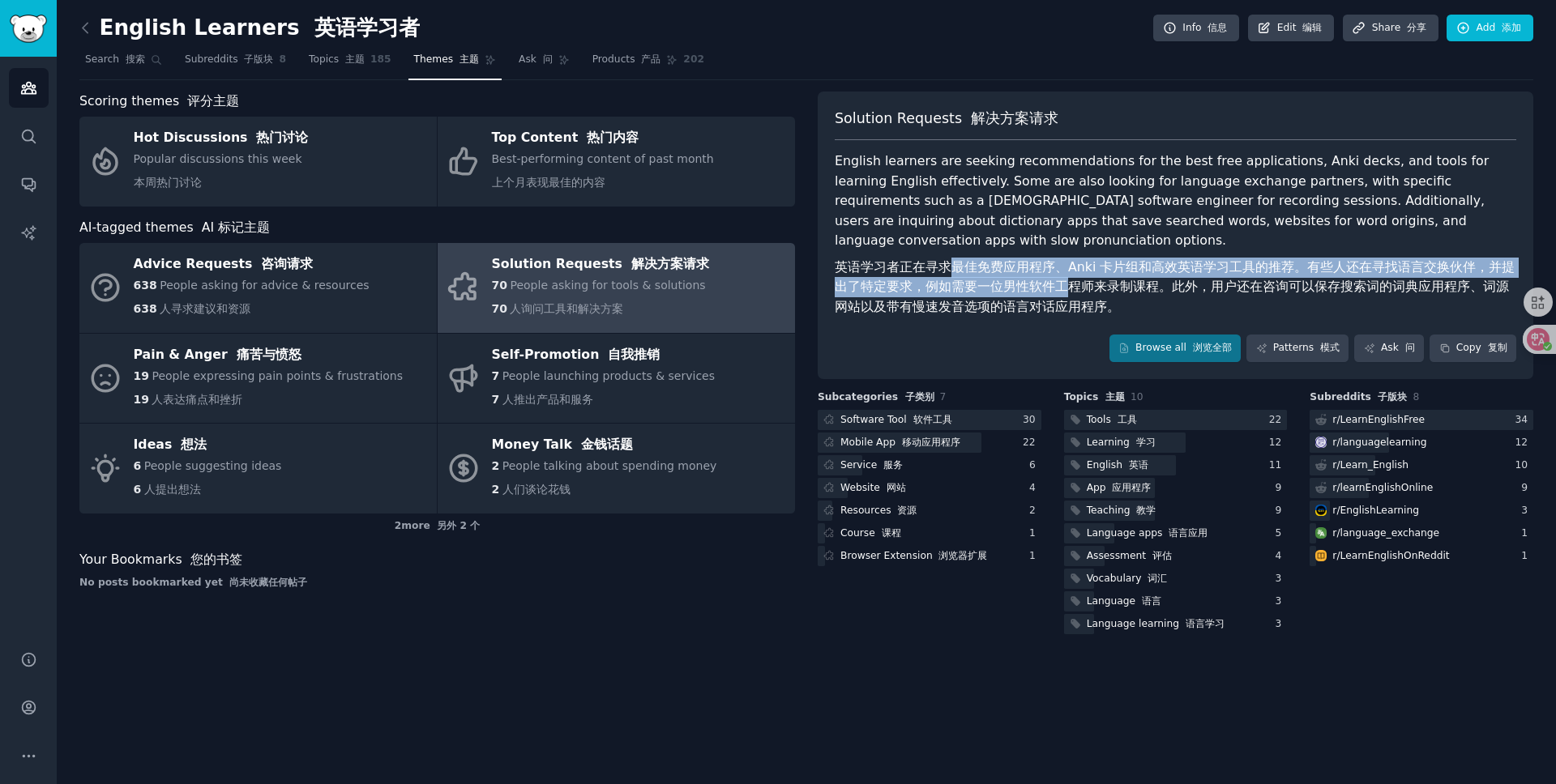
drag, startPoint x: 960, startPoint y: 247, endPoint x: 1064, endPoint y: 271, distance: 106.7
click at [1056, 269] on font "英语学习者正在寻求最佳免费应用程序、Anki 卡片组和高效英语学习工具的推荐。有些人还在寻找语言交换伙伴，并提出了特定要求，例如需要一位男性软件工程师来录制课…" at bounding box center [1175, 287] width 680 height 55
click at [1157, 335] on link "Browse all 浏览全部" at bounding box center [1176, 349] width 133 height 28
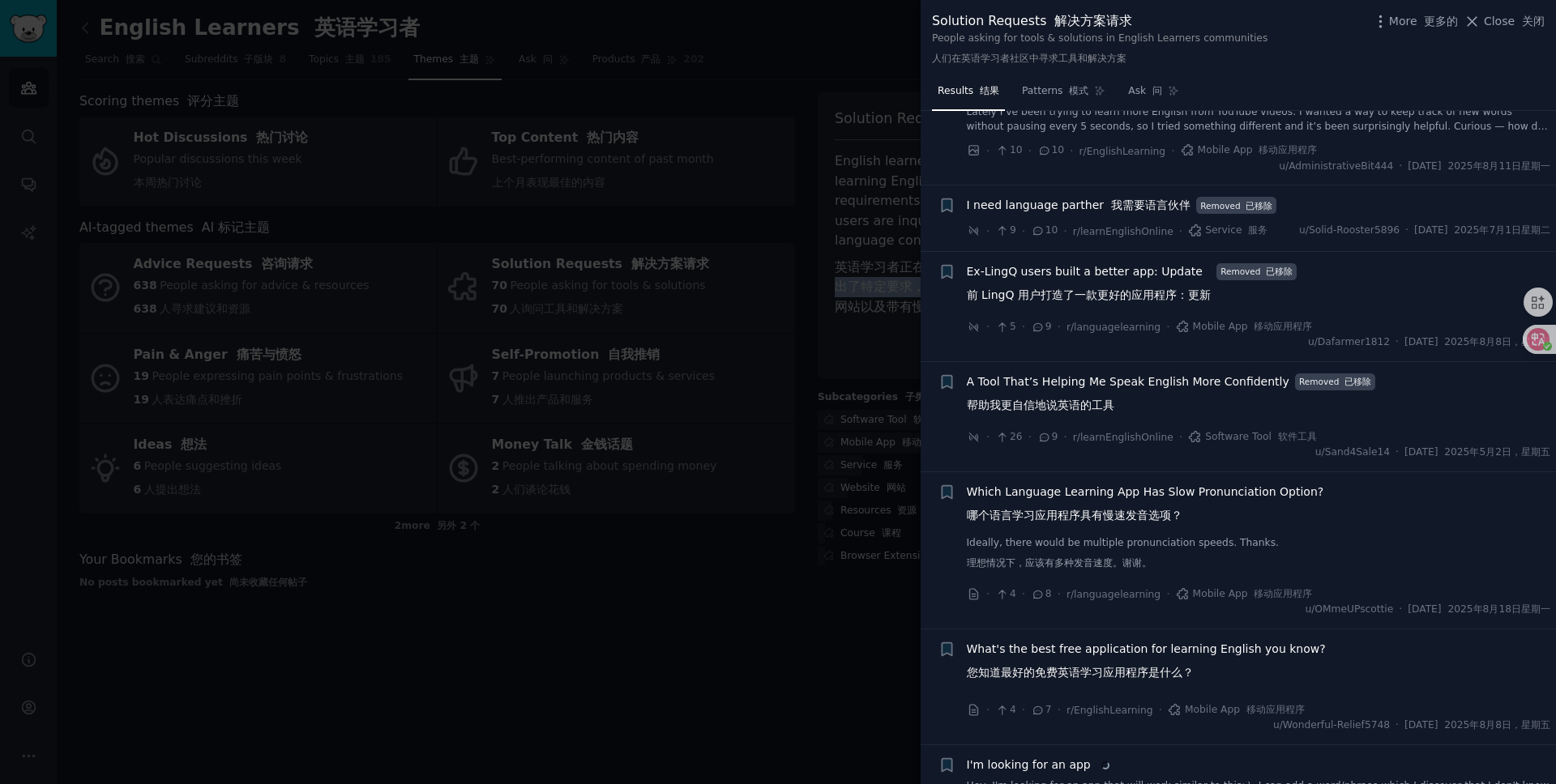
scroll to position [767, 0]
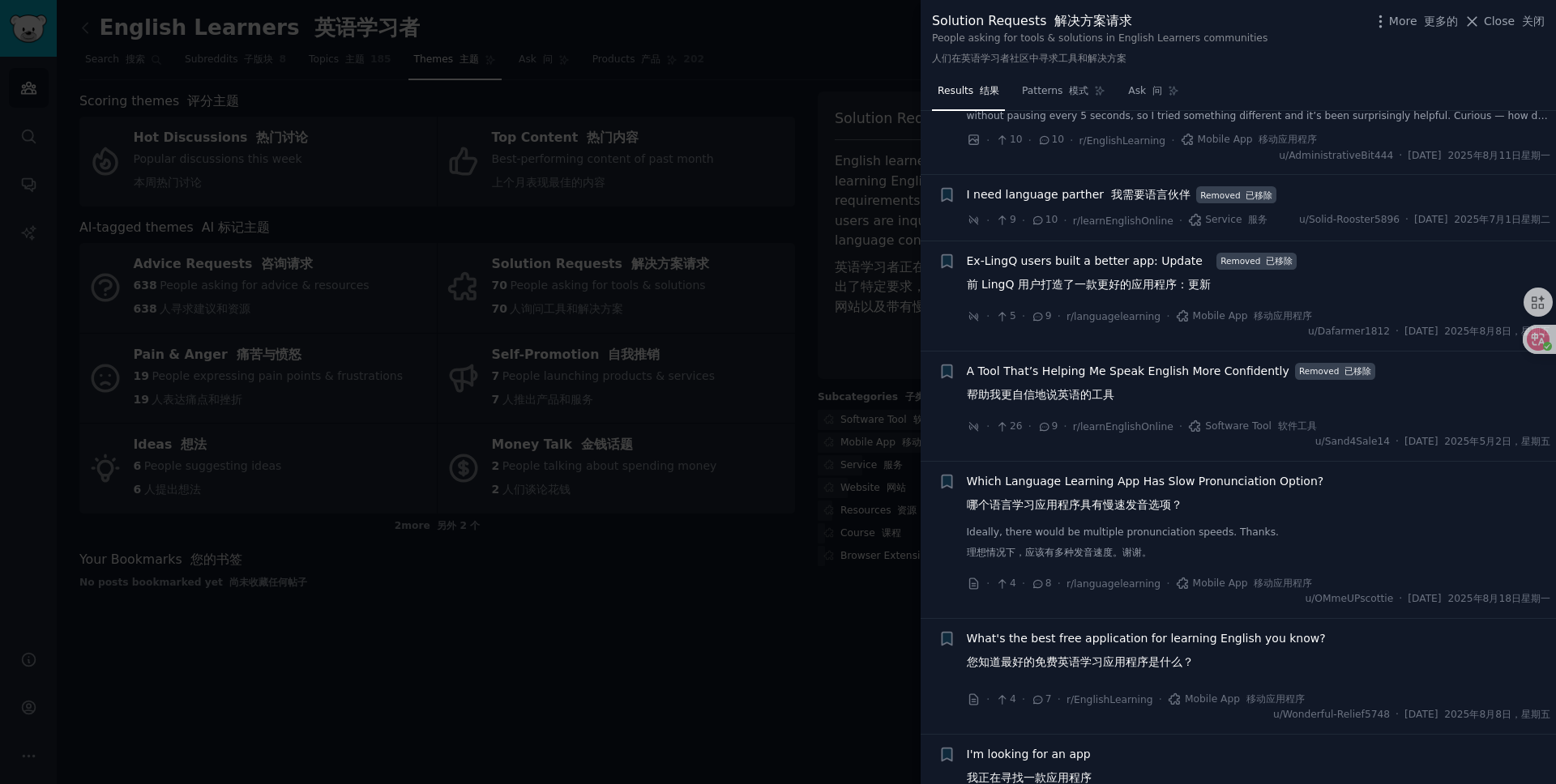
click at [1129, 512] on font "哪个语言学习应用程序具有慢速发音选项？" at bounding box center [1074, 504] width 215 height 13
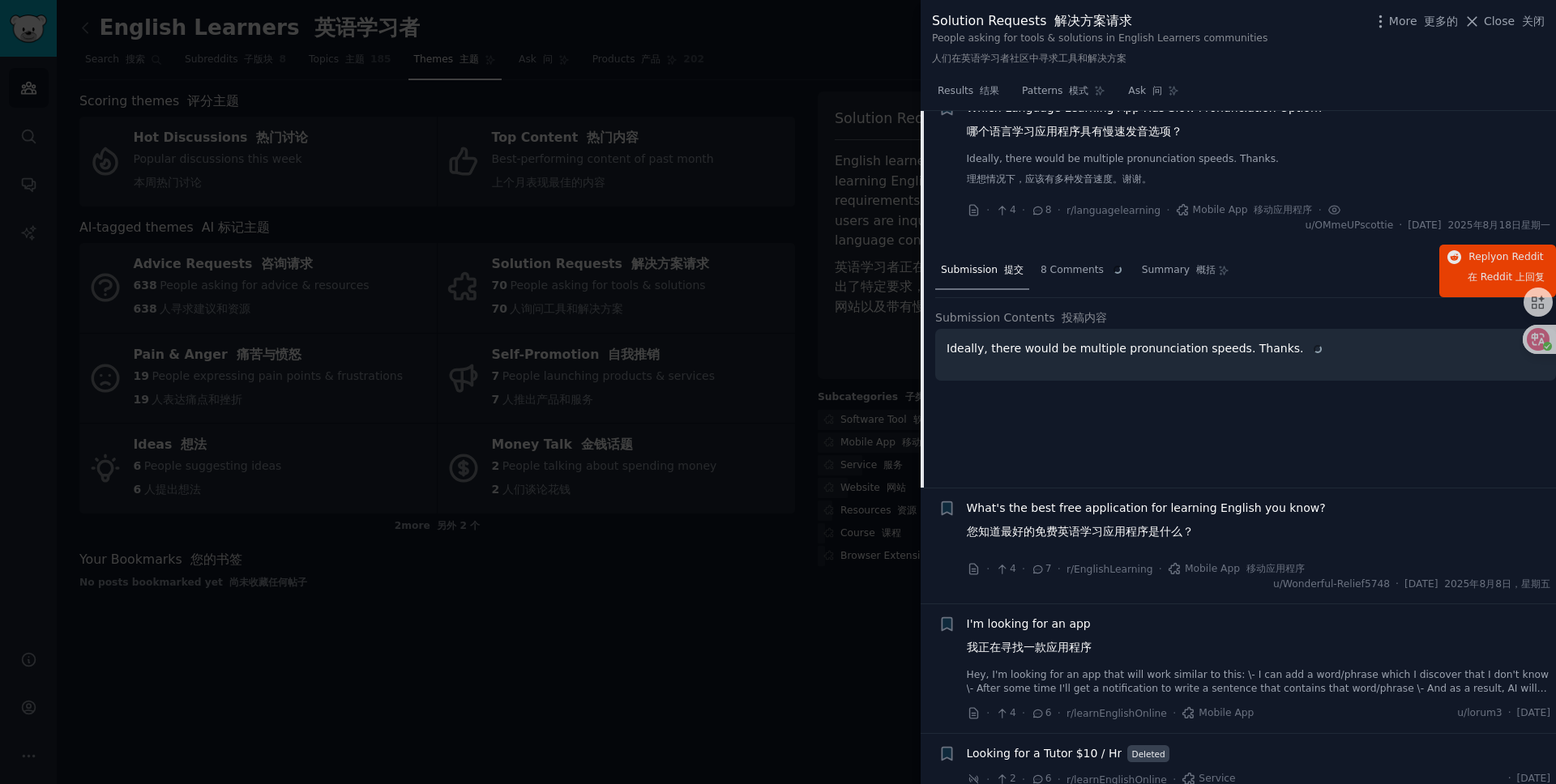
scroll to position [1146, 0]
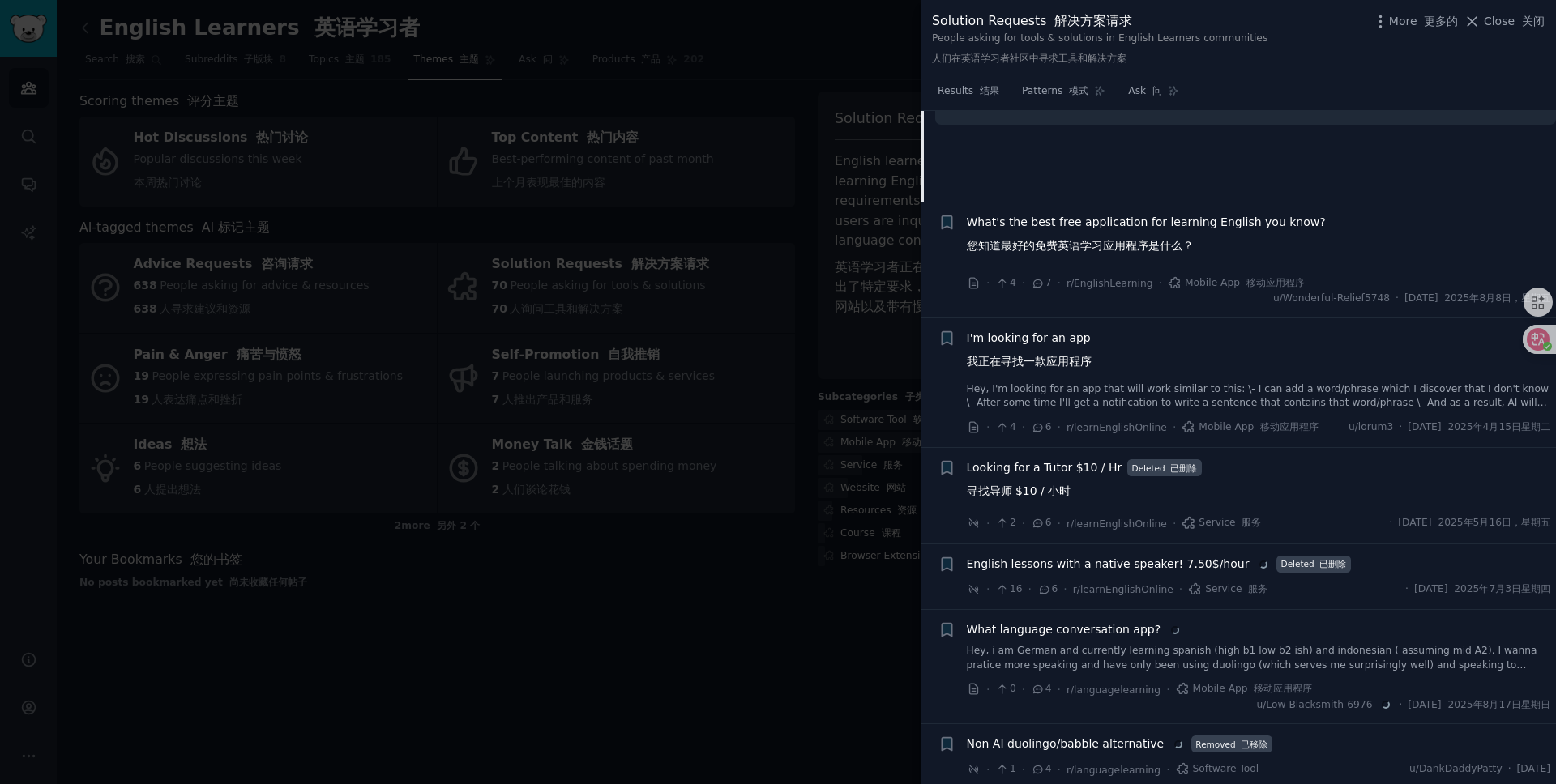
scroll to position [1582, 0]
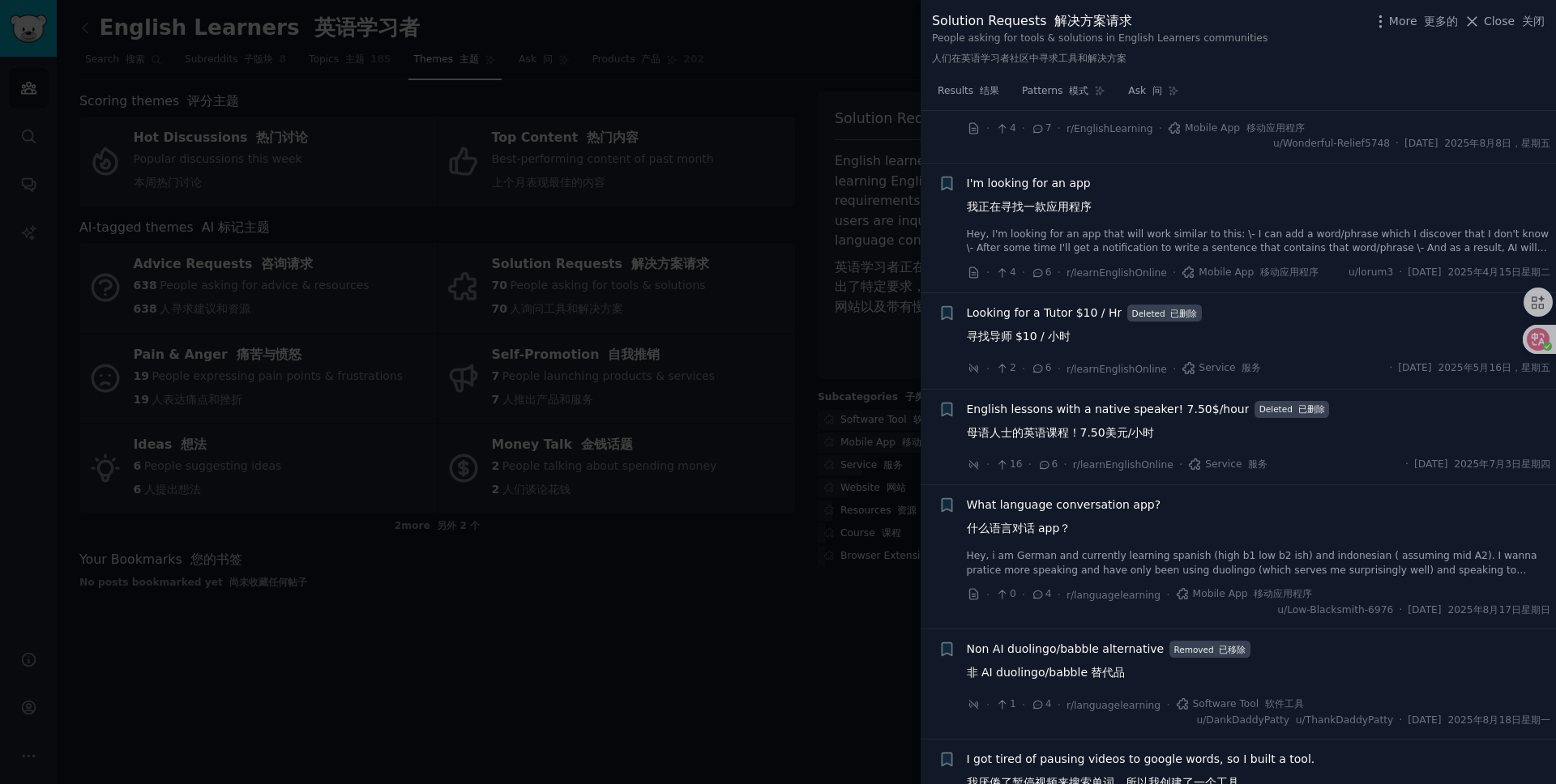
click at [1133, 352] on div "Looking for a Tutor $10 / Hr 寻找导师 $10 / 小时 Deleted 已删除" at bounding box center [1259, 328] width 585 height 47
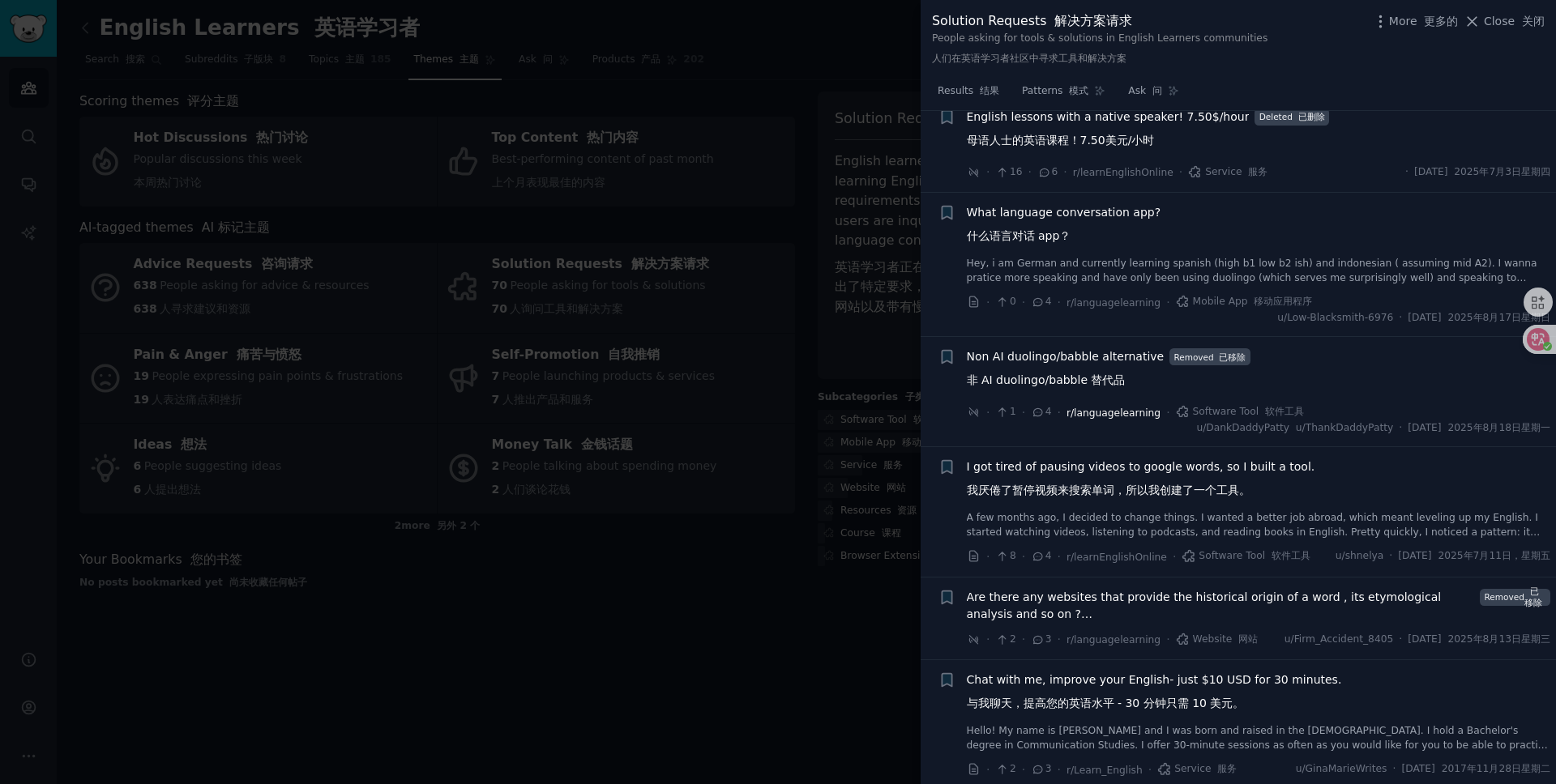
scroll to position [1645, 0]
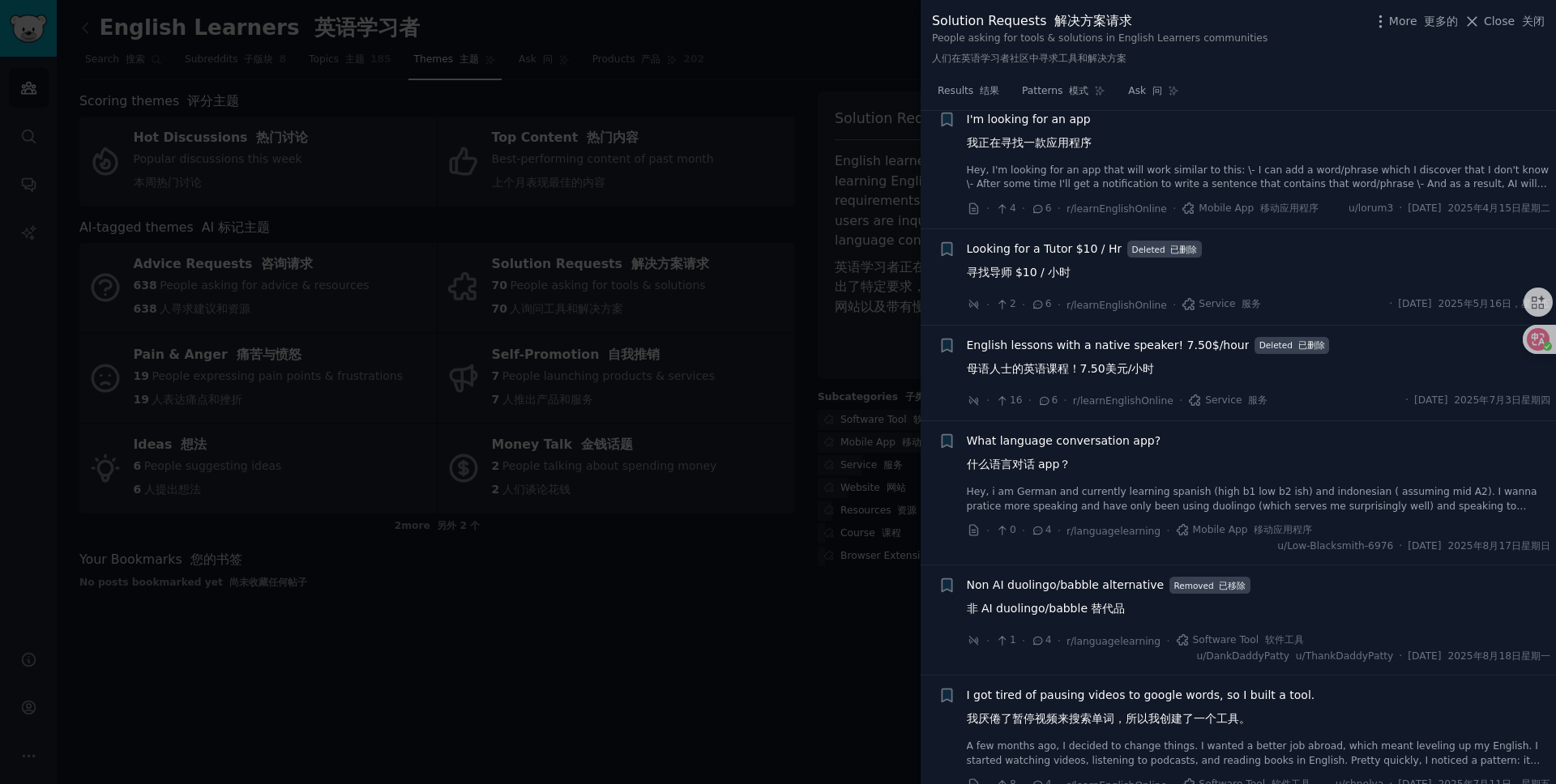
click at [1023, 274] on span "Looking for a Tutor $10 / Hr 寻找导师 $10 / 小时" at bounding box center [1044, 263] width 156 height 47
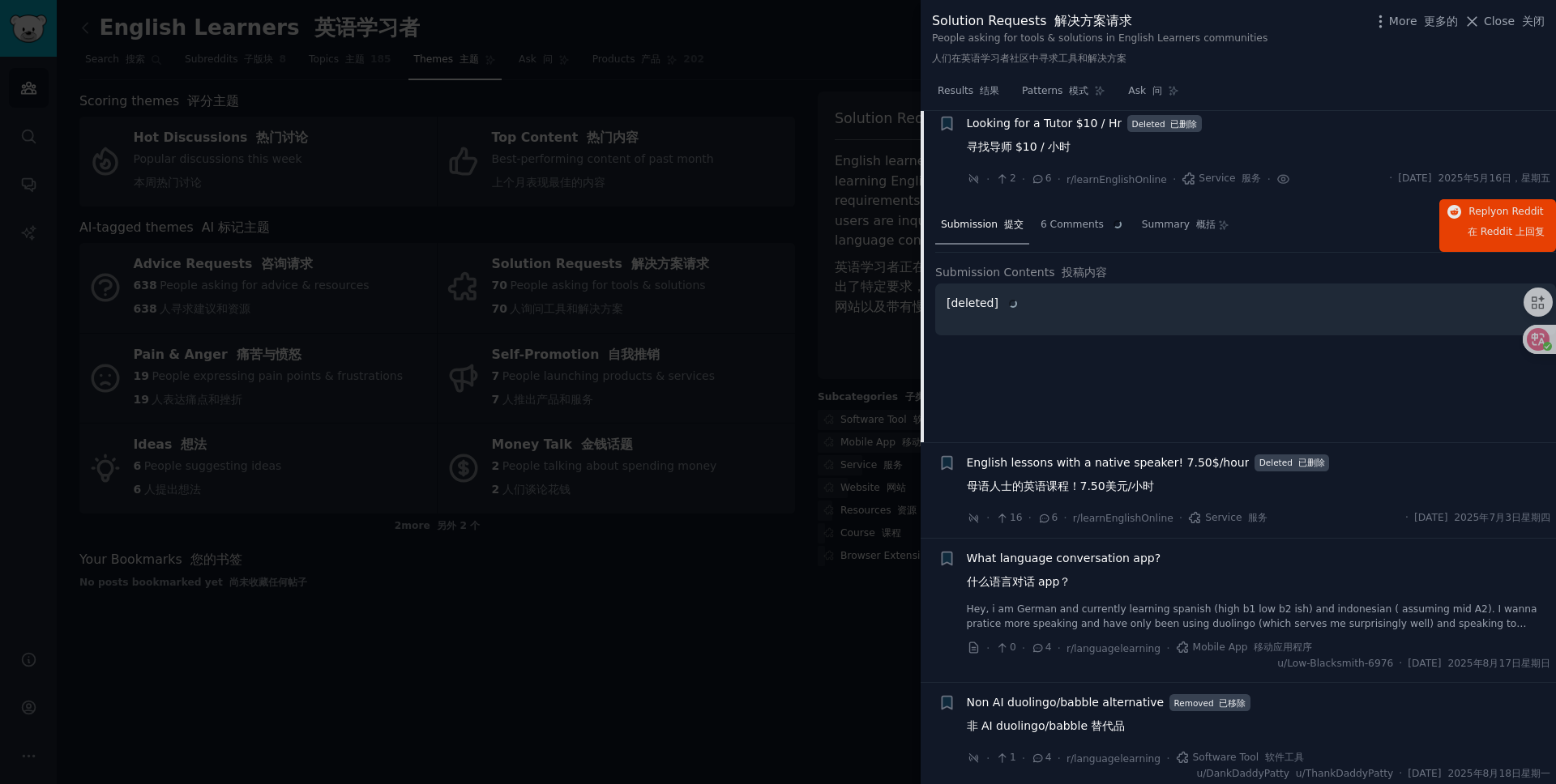
scroll to position [1549, 0]
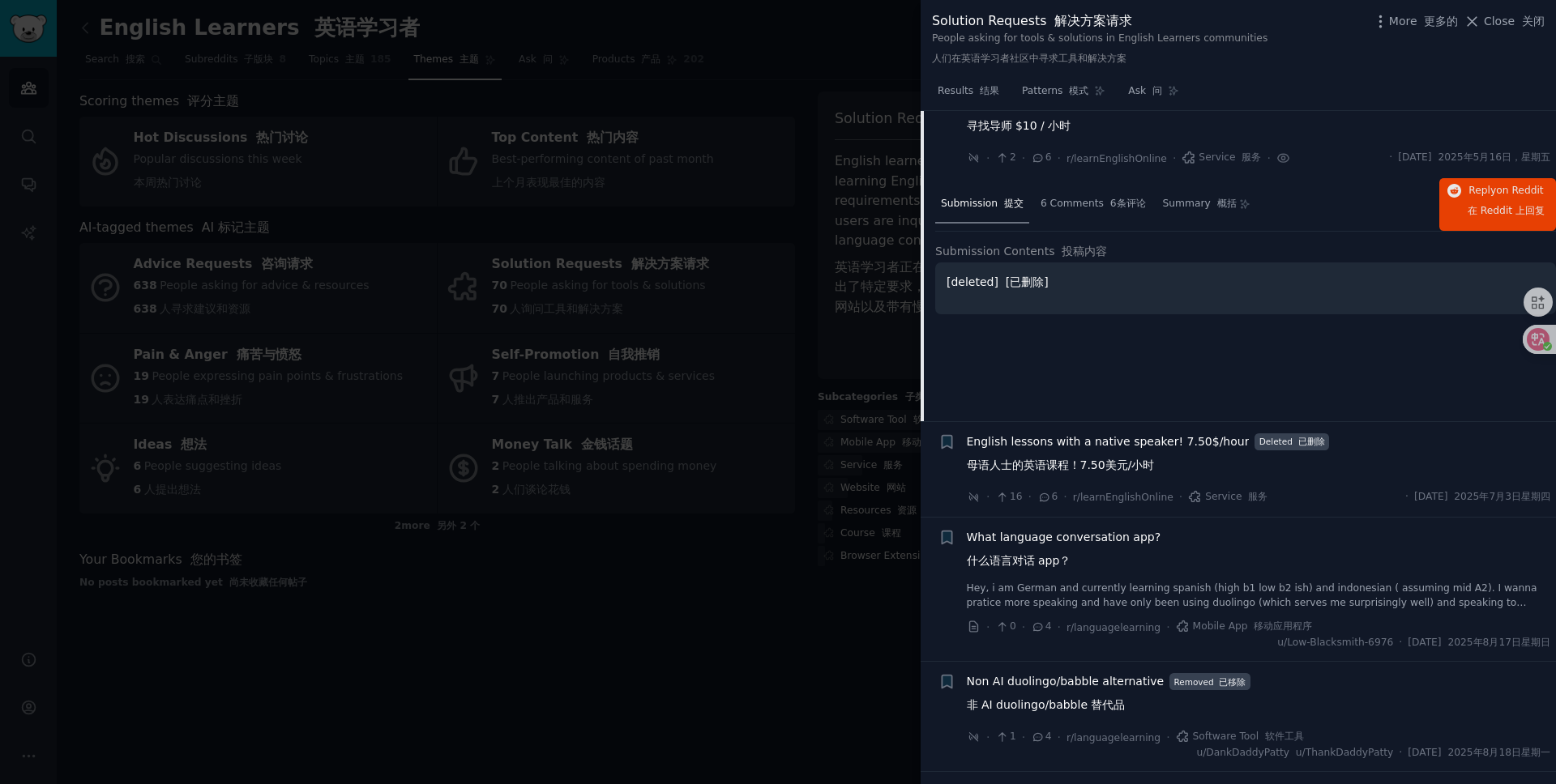
click at [1039, 569] on span "What language conversation app? 什么语言对话 app？" at bounding box center [1063, 552] width 194 height 47
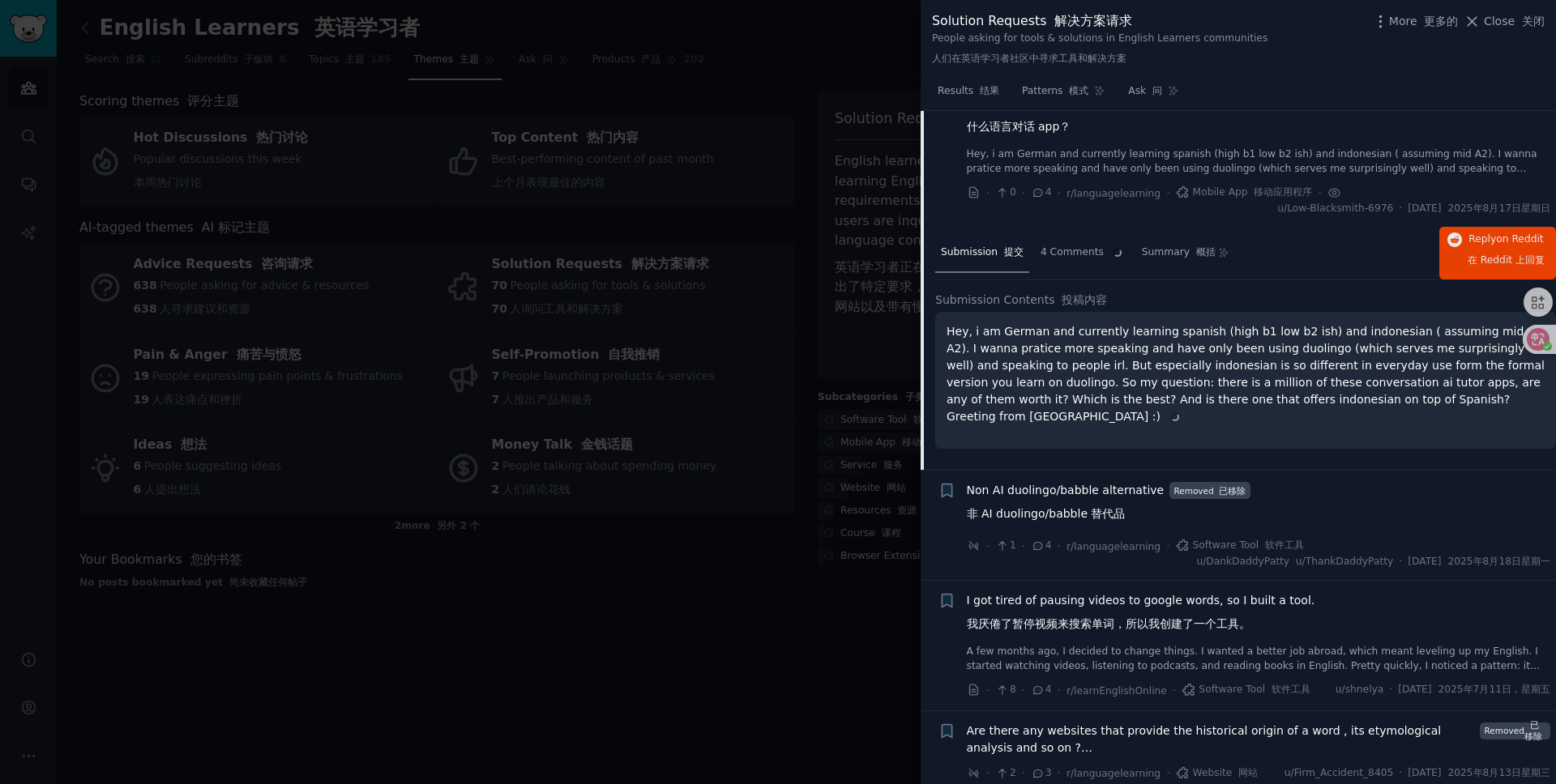
scroll to position [1741, 0]
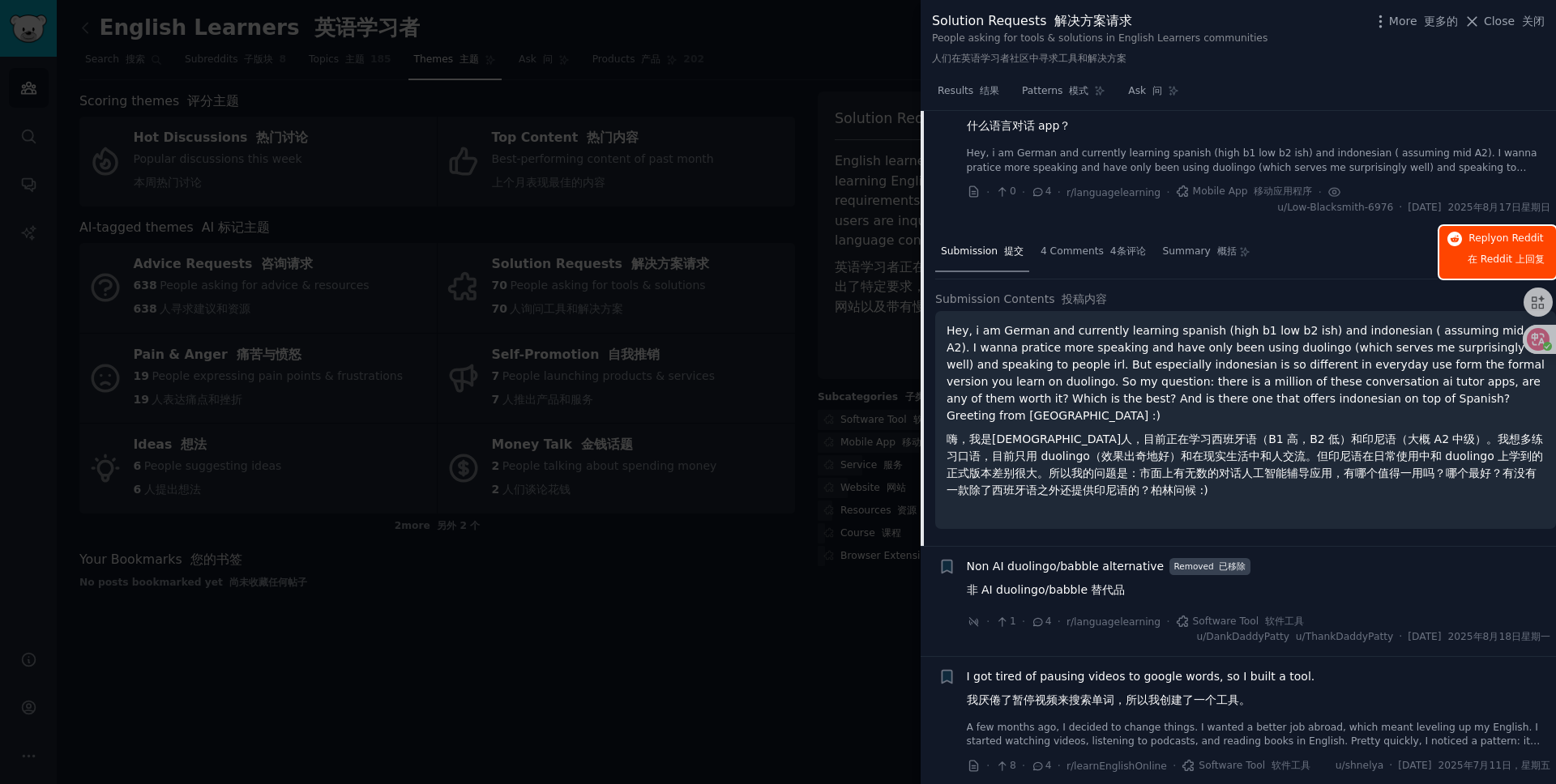
click at [1488, 261] on span "Reply on Reddit 在 Reddit 上 回复" at bounding box center [1506, 252] width 77 height 41
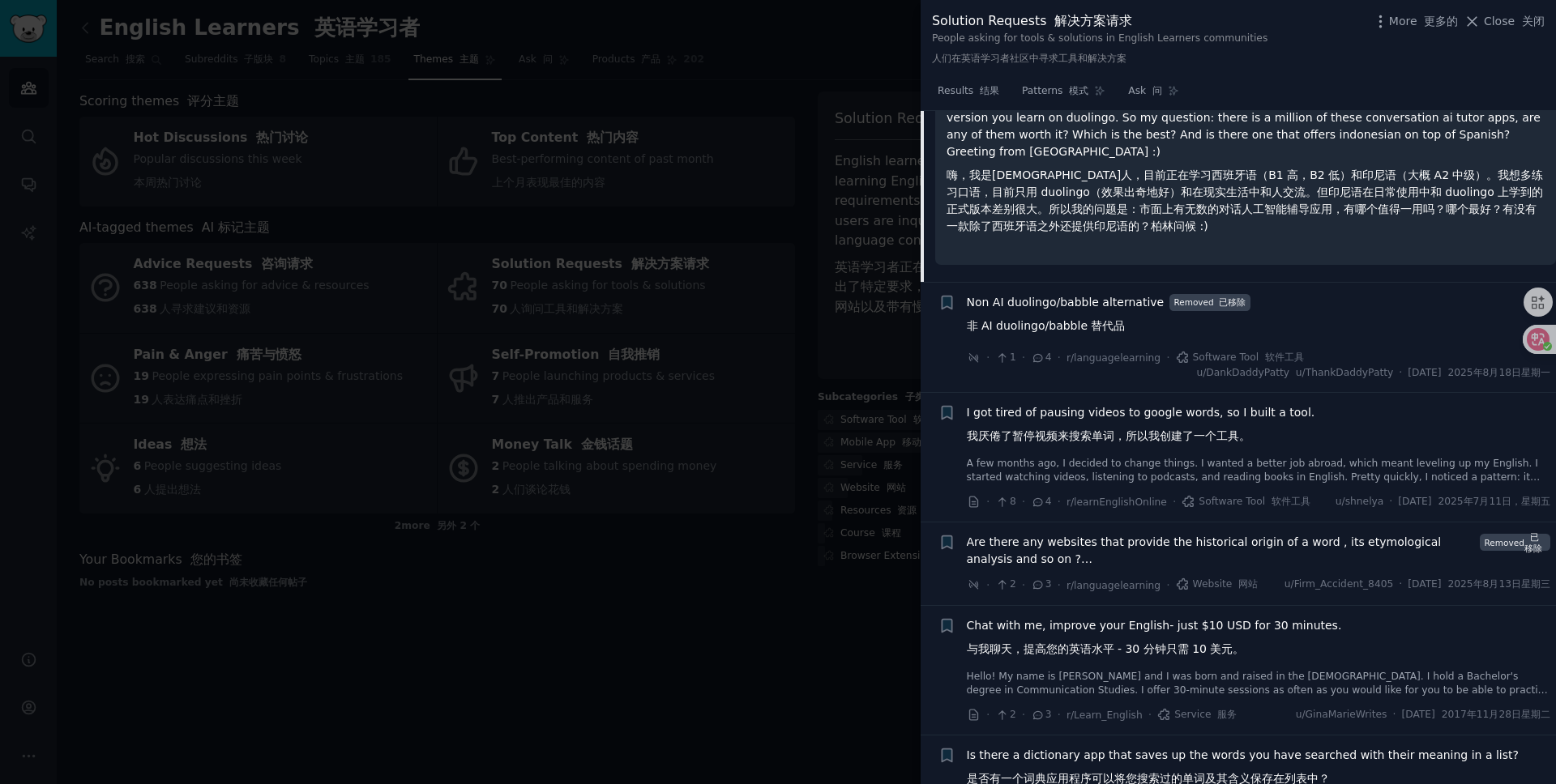
scroll to position [2060, 0]
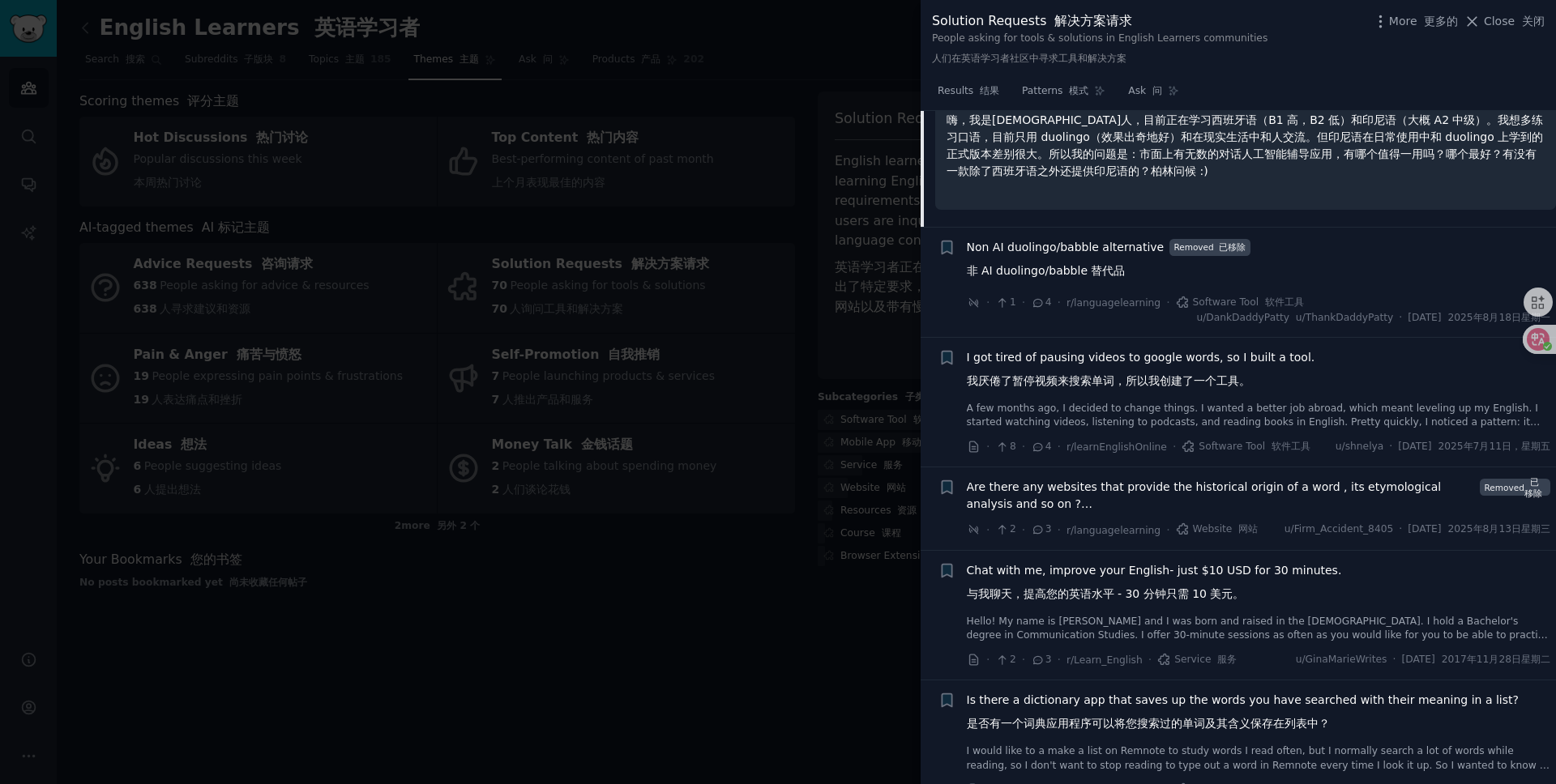
click at [1066, 387] on font "我厌倦了暂停视频来搜索单词，所以我创建了一个工具。" at bounding box center [1109, 381] width 284 height 13
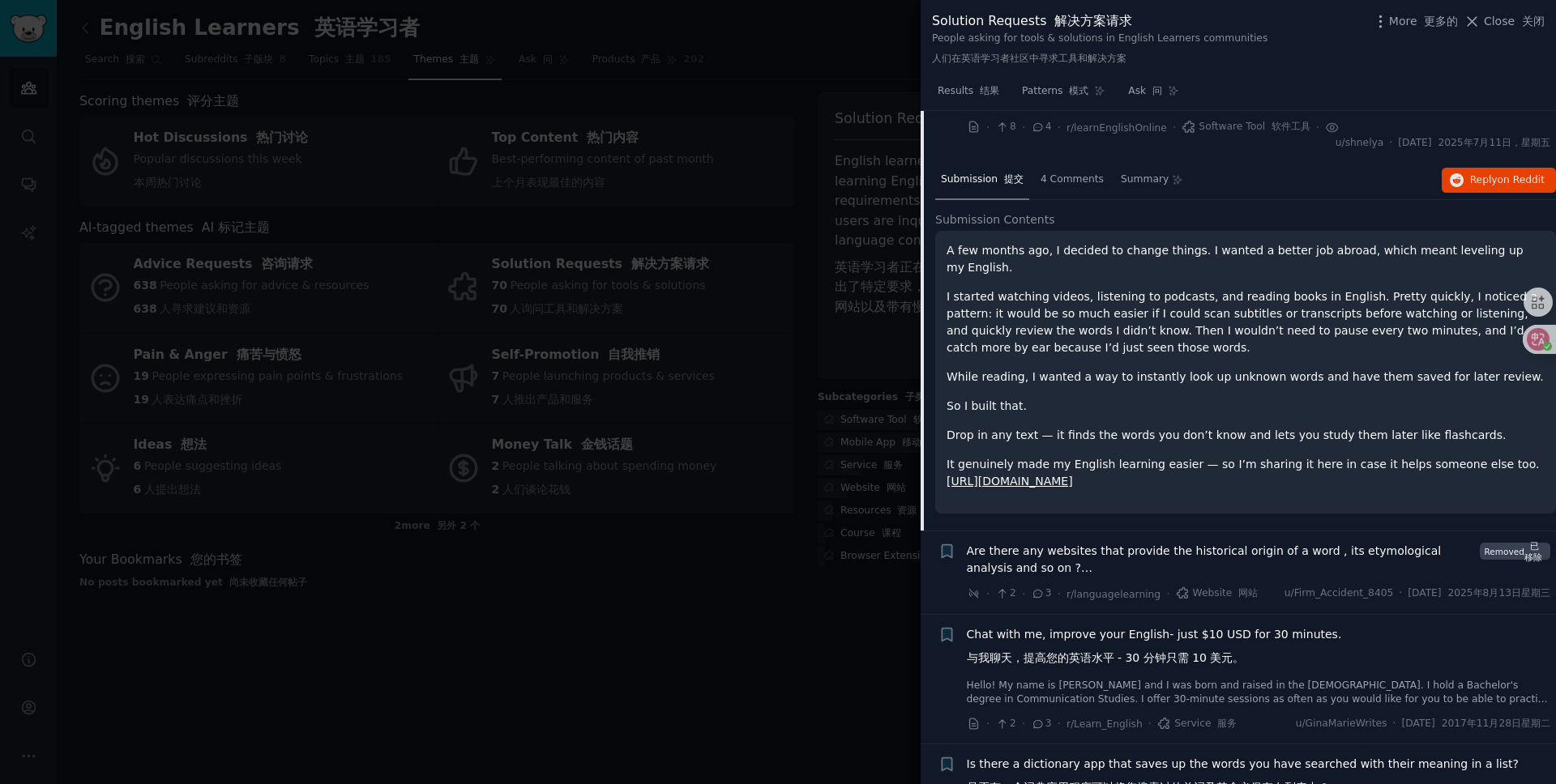
scroll to position [1996, 0]
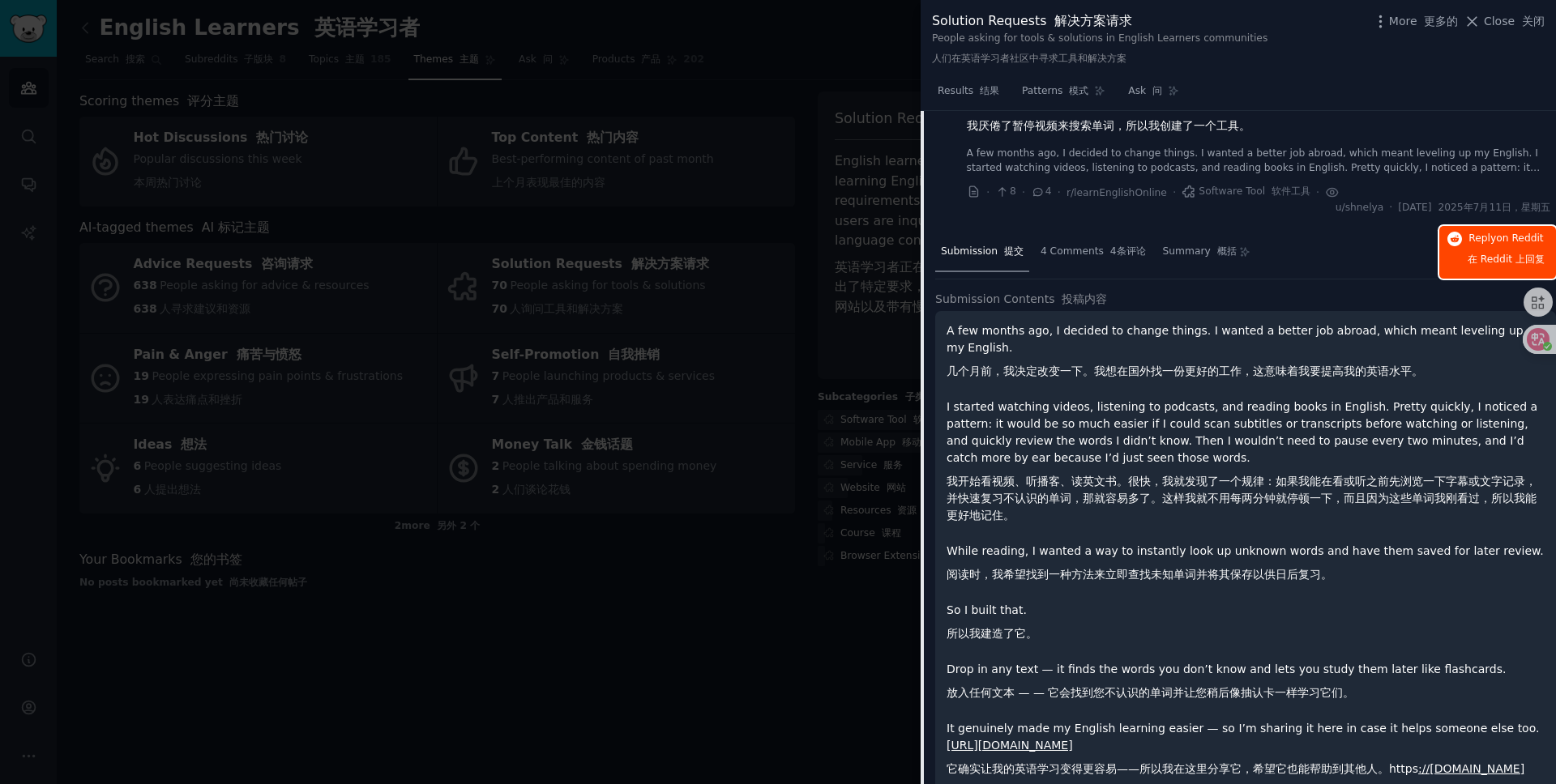
click at [1476, 268] on span "Reply on Reddit 在 Reddit 上 回复" at bounding box center [1506, 252] width 77 height 41
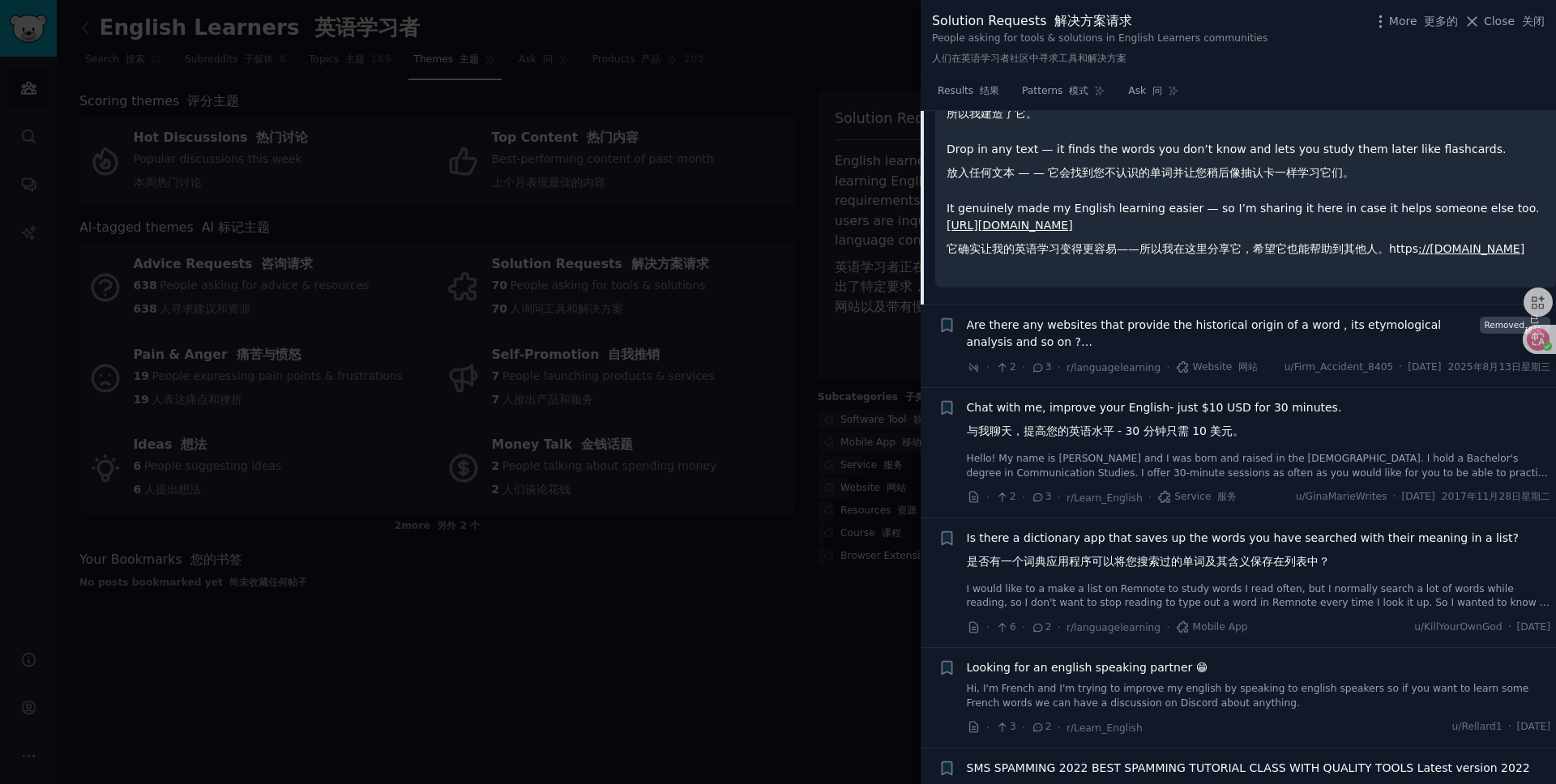
scroll to position [2599, 0]
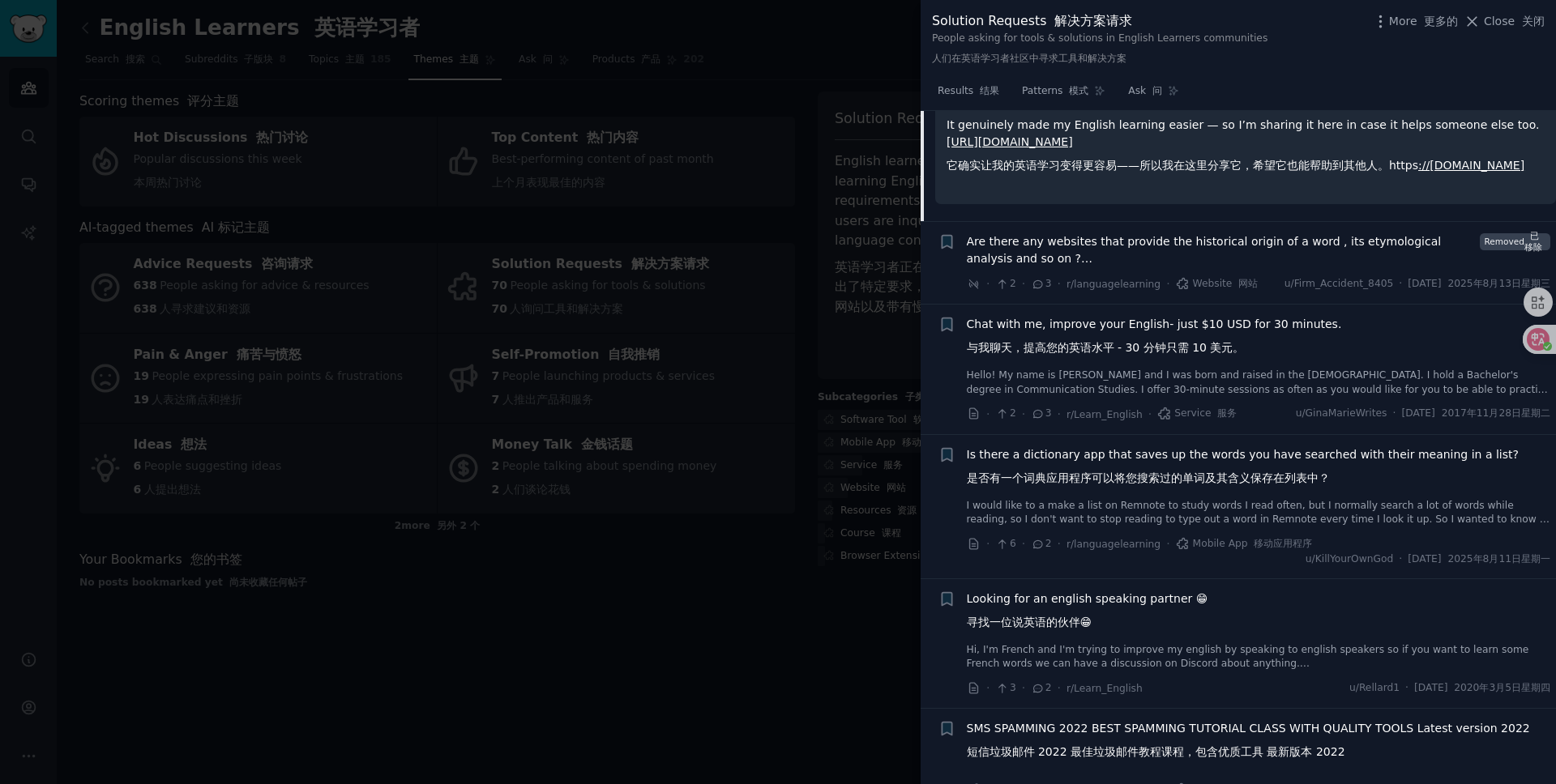
click at [1283, 363] on span "Chat with me, improve your English- just $10 USD for 30 minutes. 与我聊天，提高您的英语水平 …" at bounding box center [1155, 339] width 376 height 47
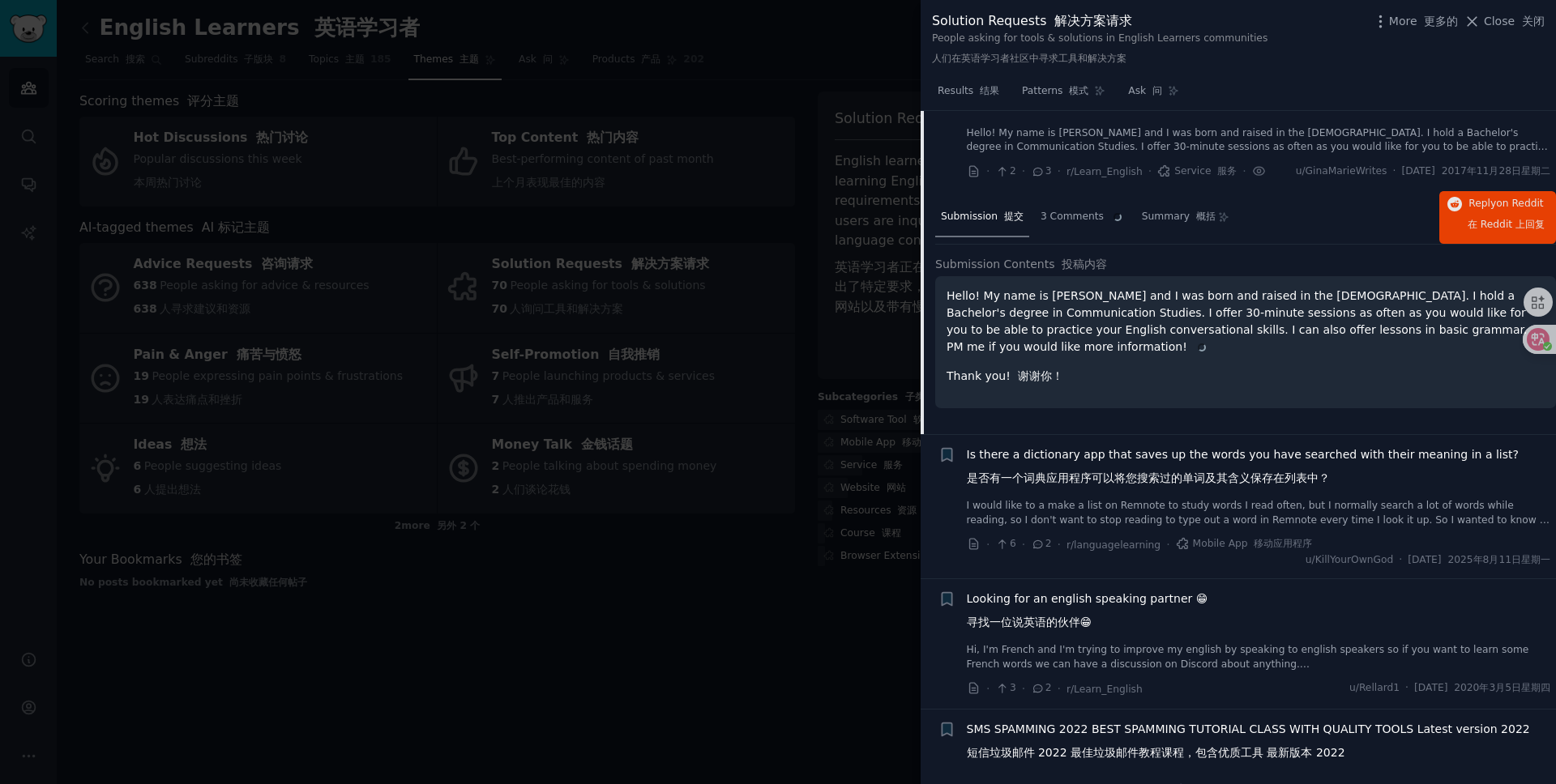
scroll to position [2237, 0]
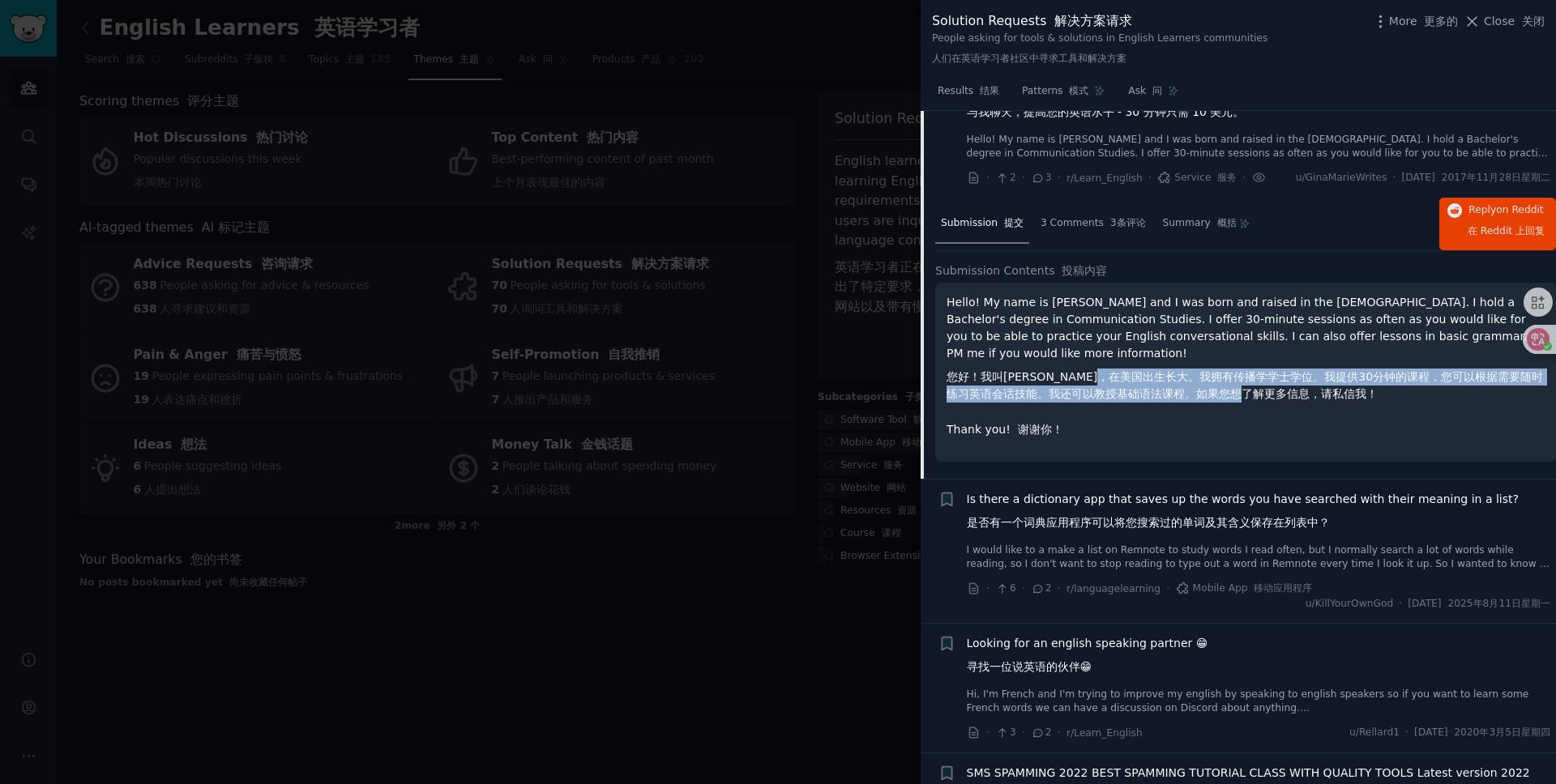
drag, startPoint x: 1150, startPoint y: 401, endPoint x: 1298, endPoint y: 418, distance: 149.0
click at [1298, 400] on font "您好！我叫[PERSON_NAME]，在美国出生长大。我拥有传播学学士学位。我提供30分钟的课程，您可以根据需要随时练习英语会话技能。我还可以教授基础语法课程…" at bounding box center [1245, 385] width 597 height 30
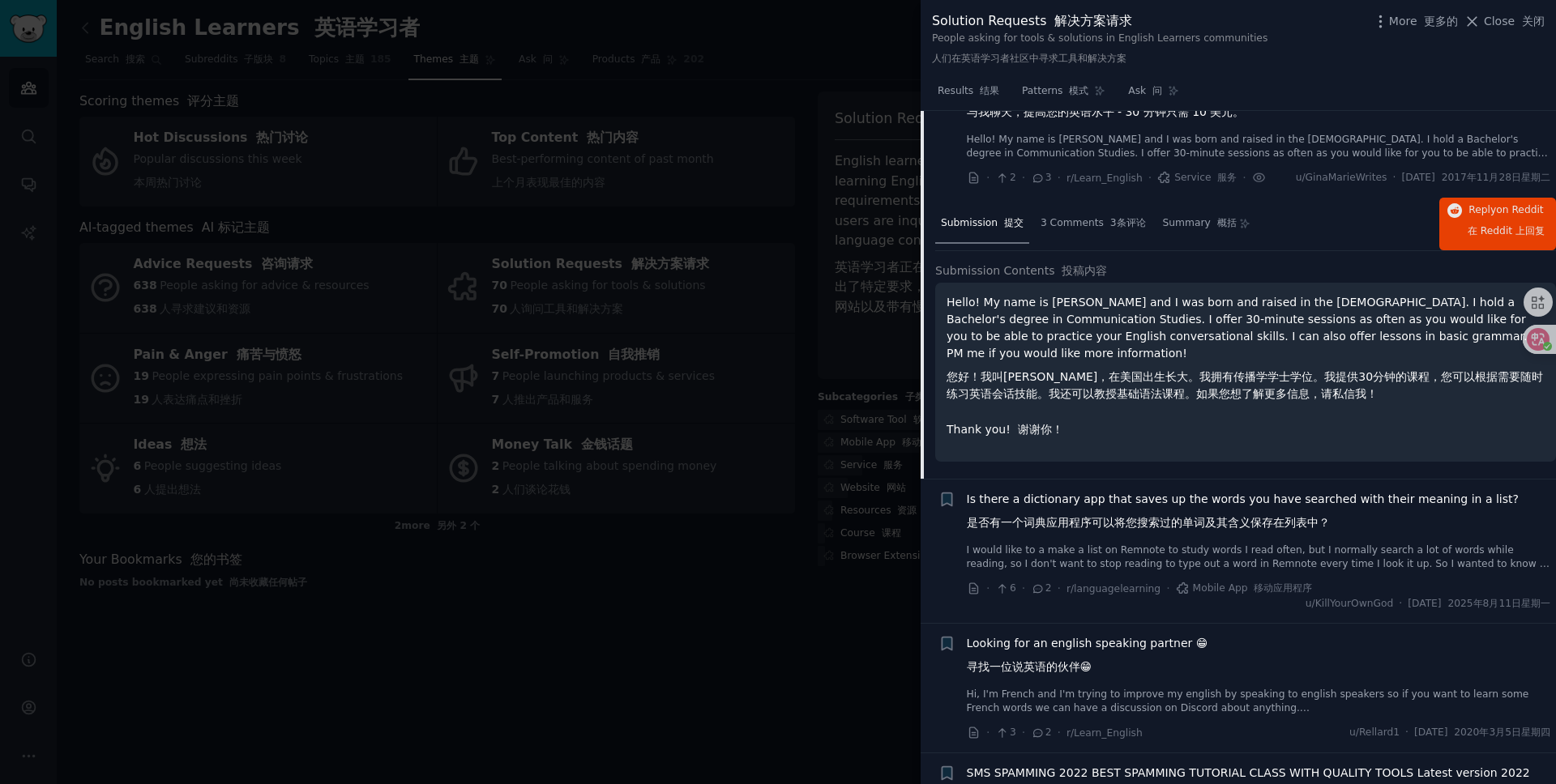
click at [1318, 403] on font "您好！我叫[PERSON_NAME]，在美国出生长大。我拥有传播学学士学位。我提供30分钟的课程，您可以根据需要随时练习英语会话技能。我还可以教授基础语法课程…" at bounding box center [1246, 386] width 598 height 34
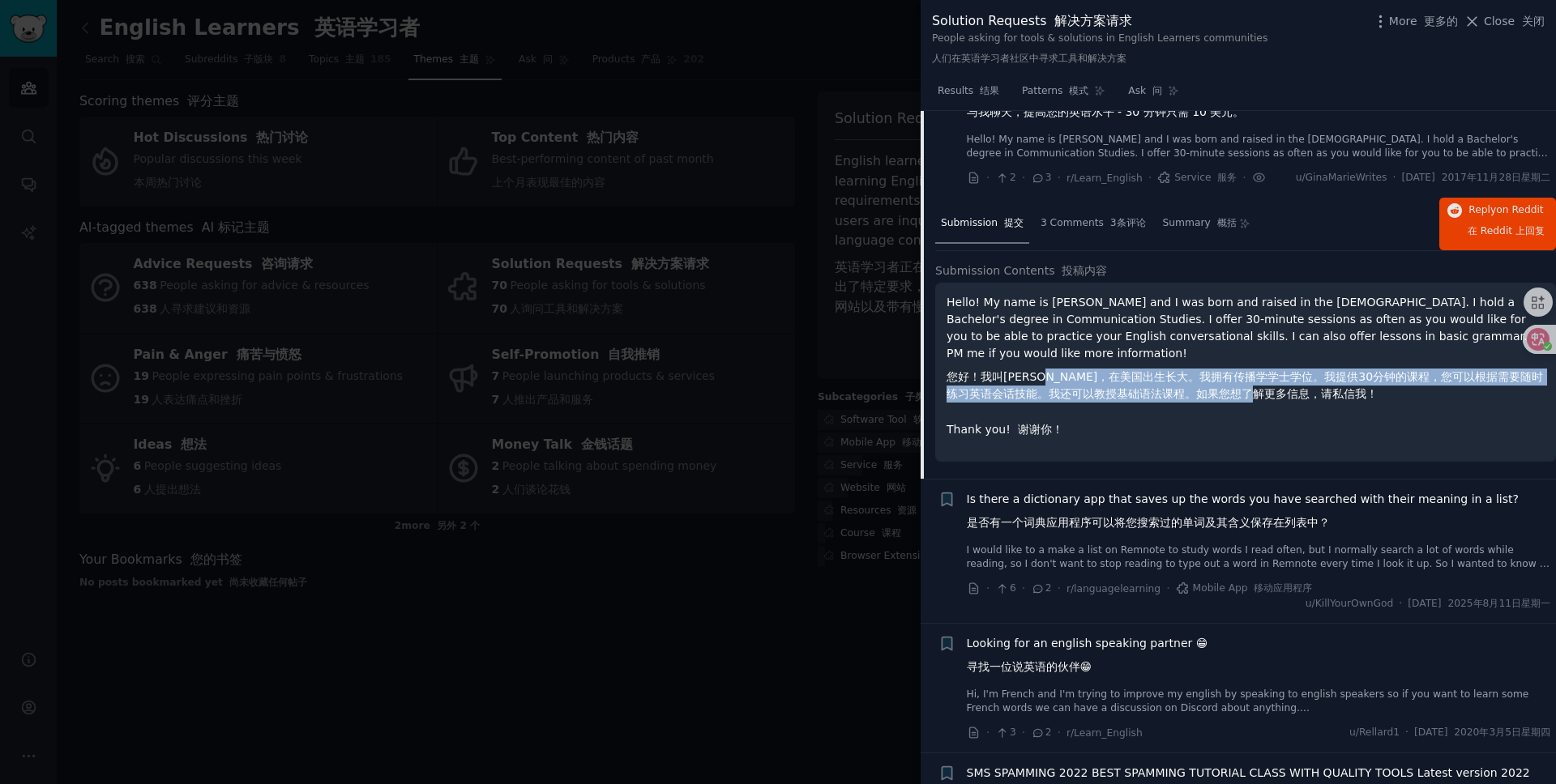
drag, startPoint x: 1218, startPoint y: 418, endPoint x: 1062, endPoint y: 403, distance: 156.7
click at [1062, 403] on font "您好！我叫[PERSON_NAME]，在美国出生长大。我拥有传播学学士学位。我提供30分钟的课程，您可以根据需要随时练习英语会话技能。我还可以教授基础语法课程…" at bounding box center [1246, 386] width 598 height 34
click at [1062, 400] on font "您好！我叫[PERSON_NAME]，在美国出生长大。我拥有传播学学士学位。我提供30分钟的课程，您可以根据需要随时练习英语会话技能。我还可以教授基础语法课程…" at bounding box center [1245, 385] width 597 height 30
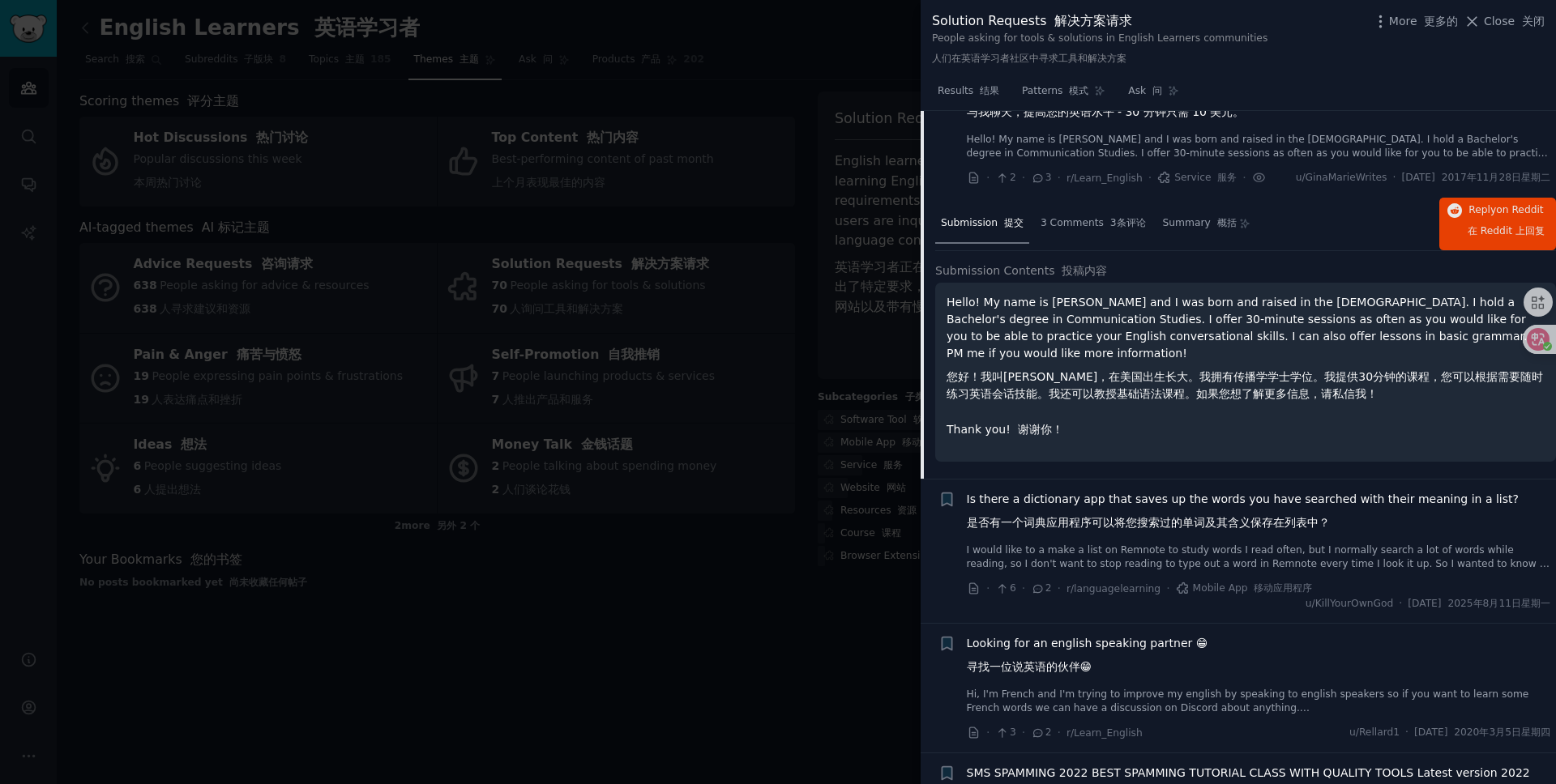
scroll to position [2227, 0]
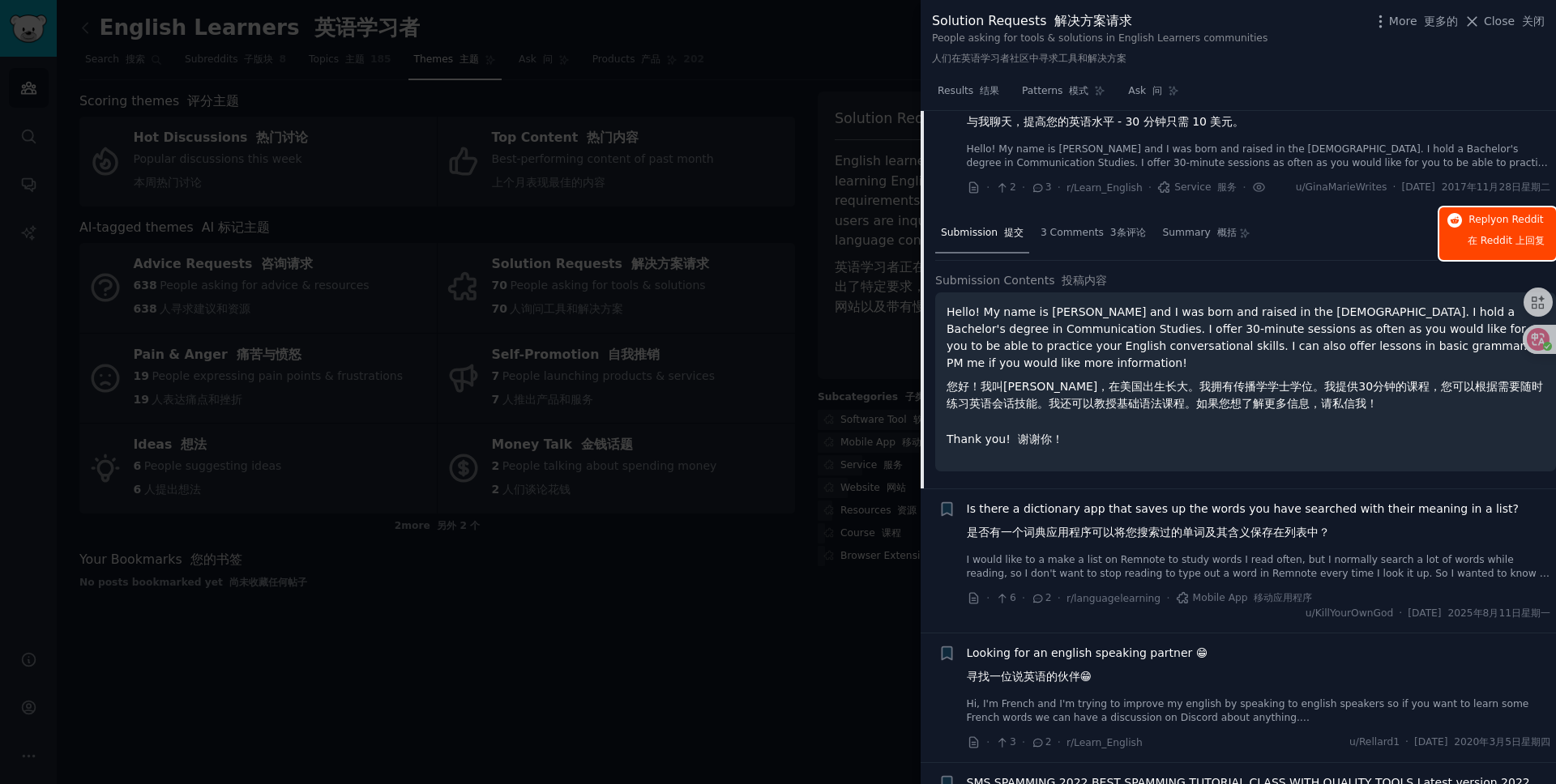
click at [1469, 254] on span "Reply on Reddit 在 Reddit 上 回复" at bounding box center [1506, 234] width 77 height 41
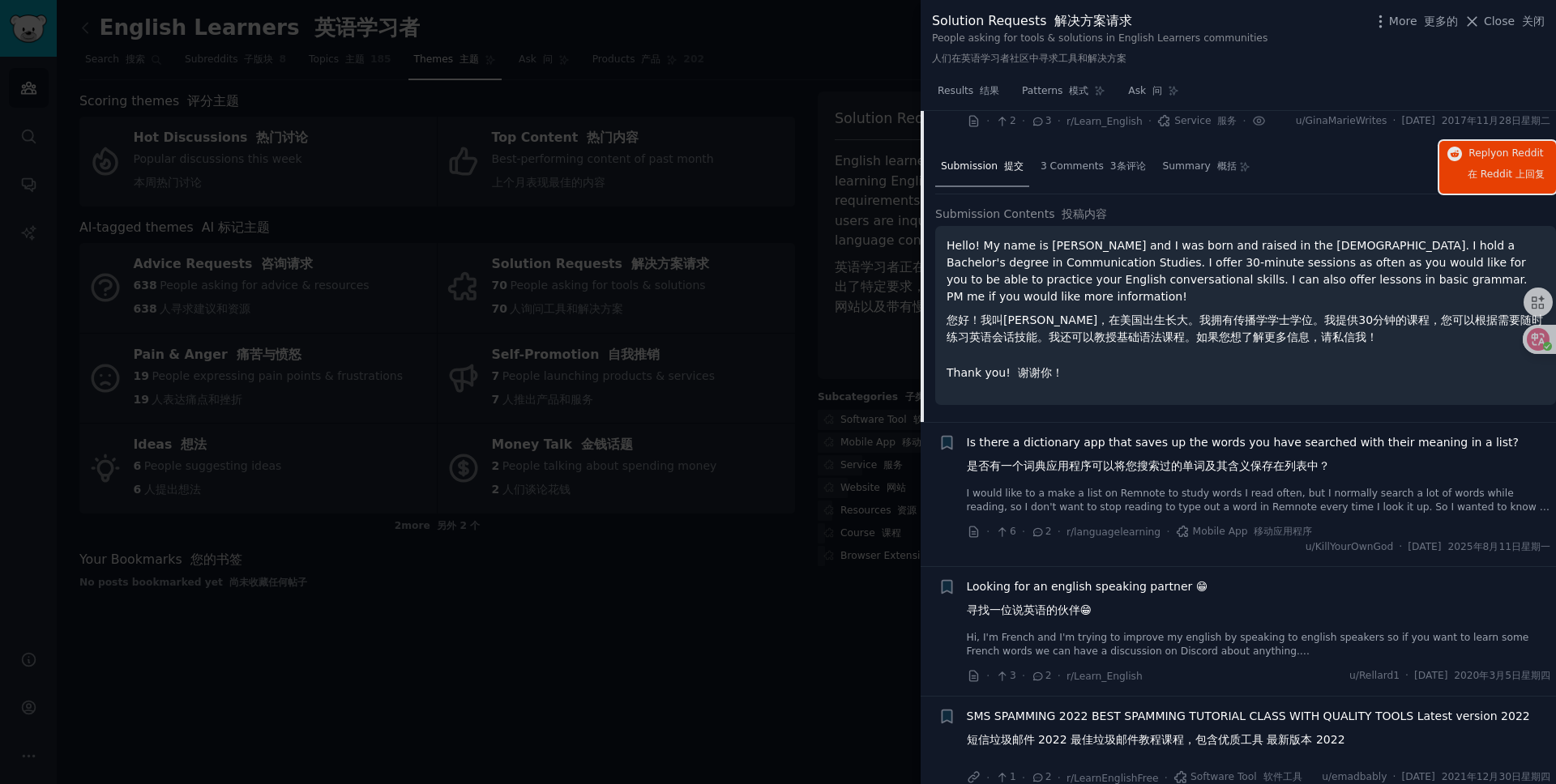
scroll to position [2456, 0]
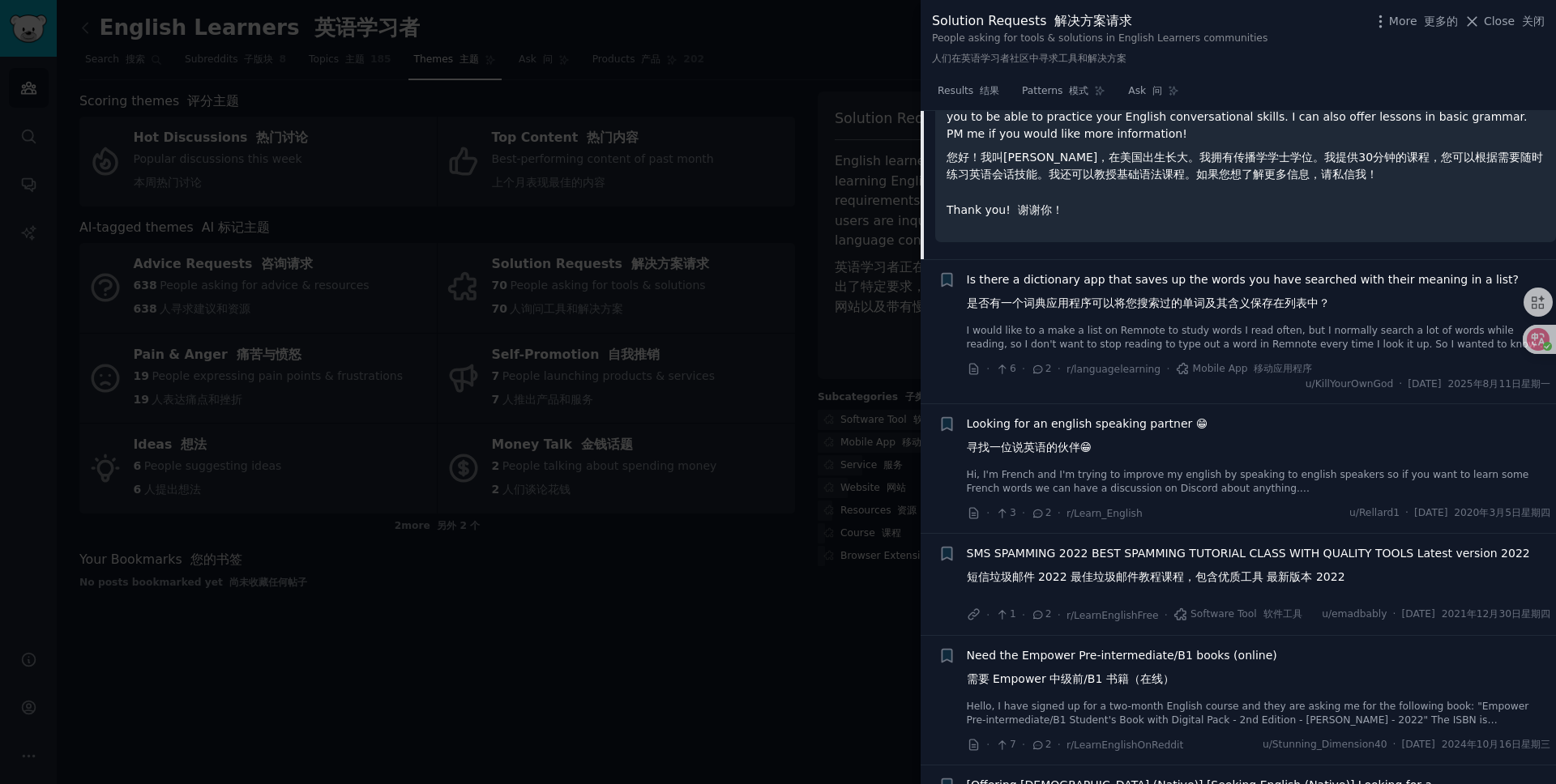
click at [1156, 463] on span "Looking for an english speaking partner 😁 寻找一位说英语的伙伴😁" at bounding box center [1087, 439] width 241 height 47
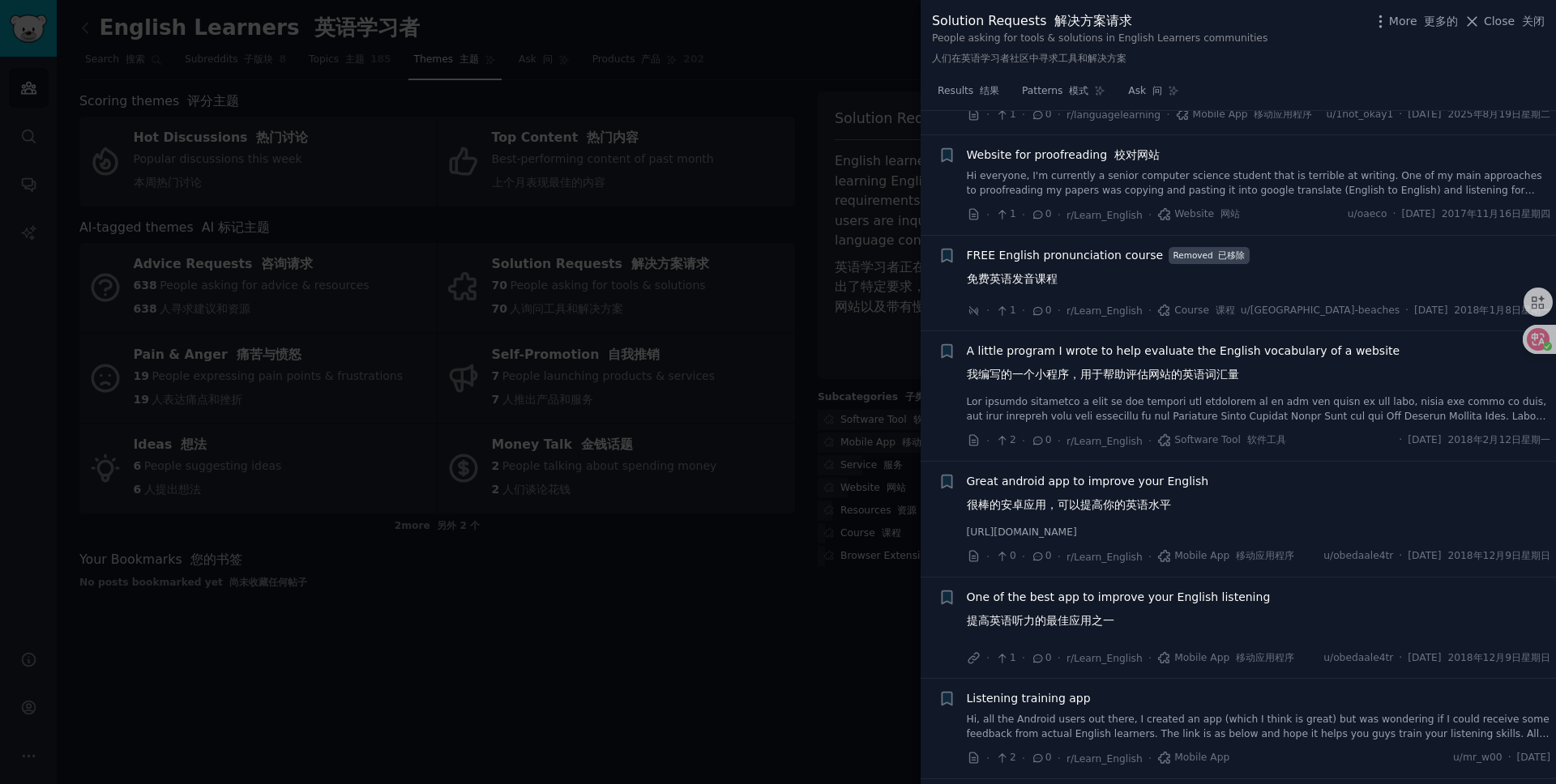
scroll to position [3809, 0]
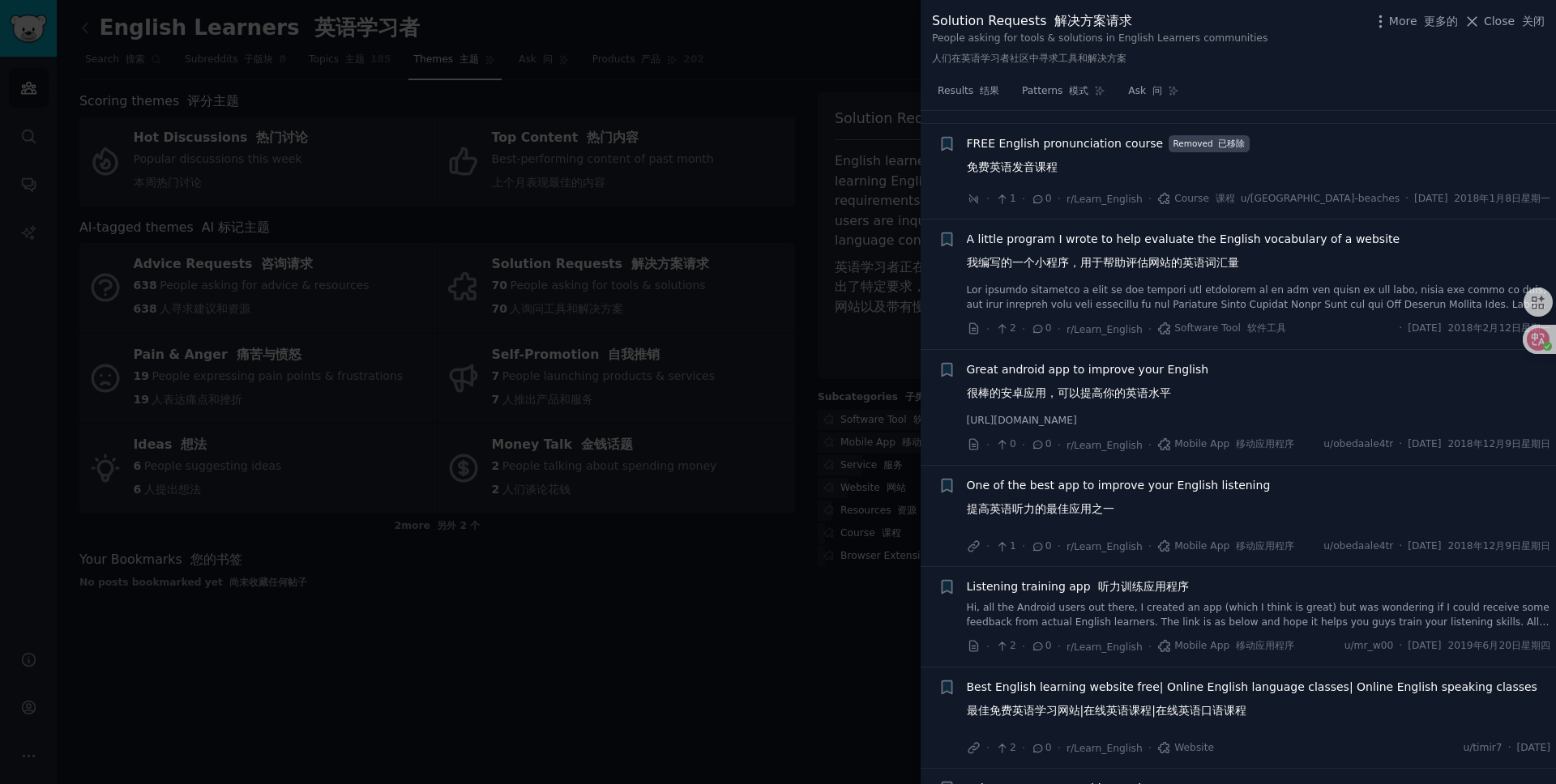
click at [1155, 525] on span "One of the best app to improve your English listening 提高英语听力的最佳应用之一" at bounding box center [1119, 501] width 304 height 47
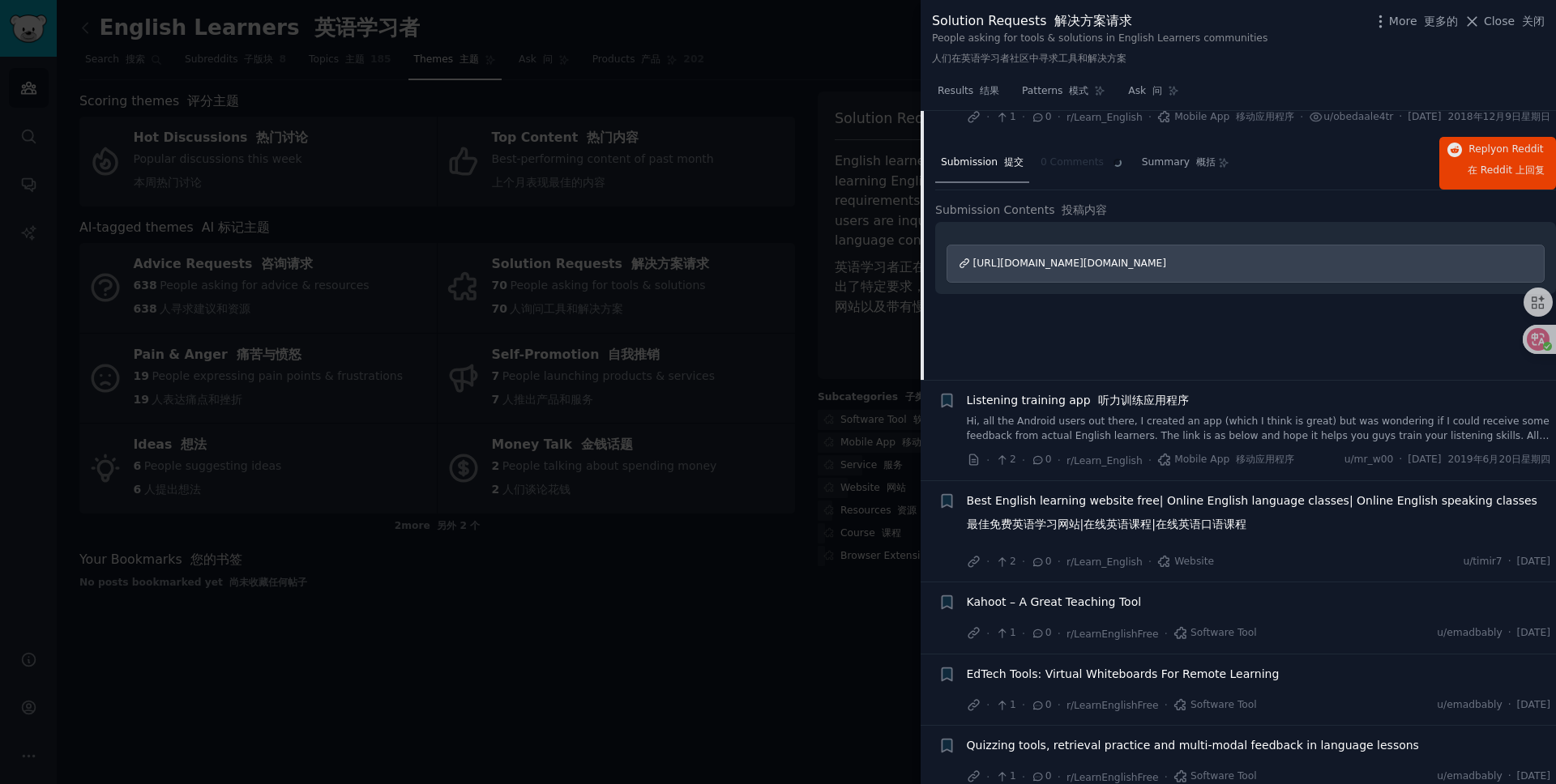
scroll to position [4019, 0]
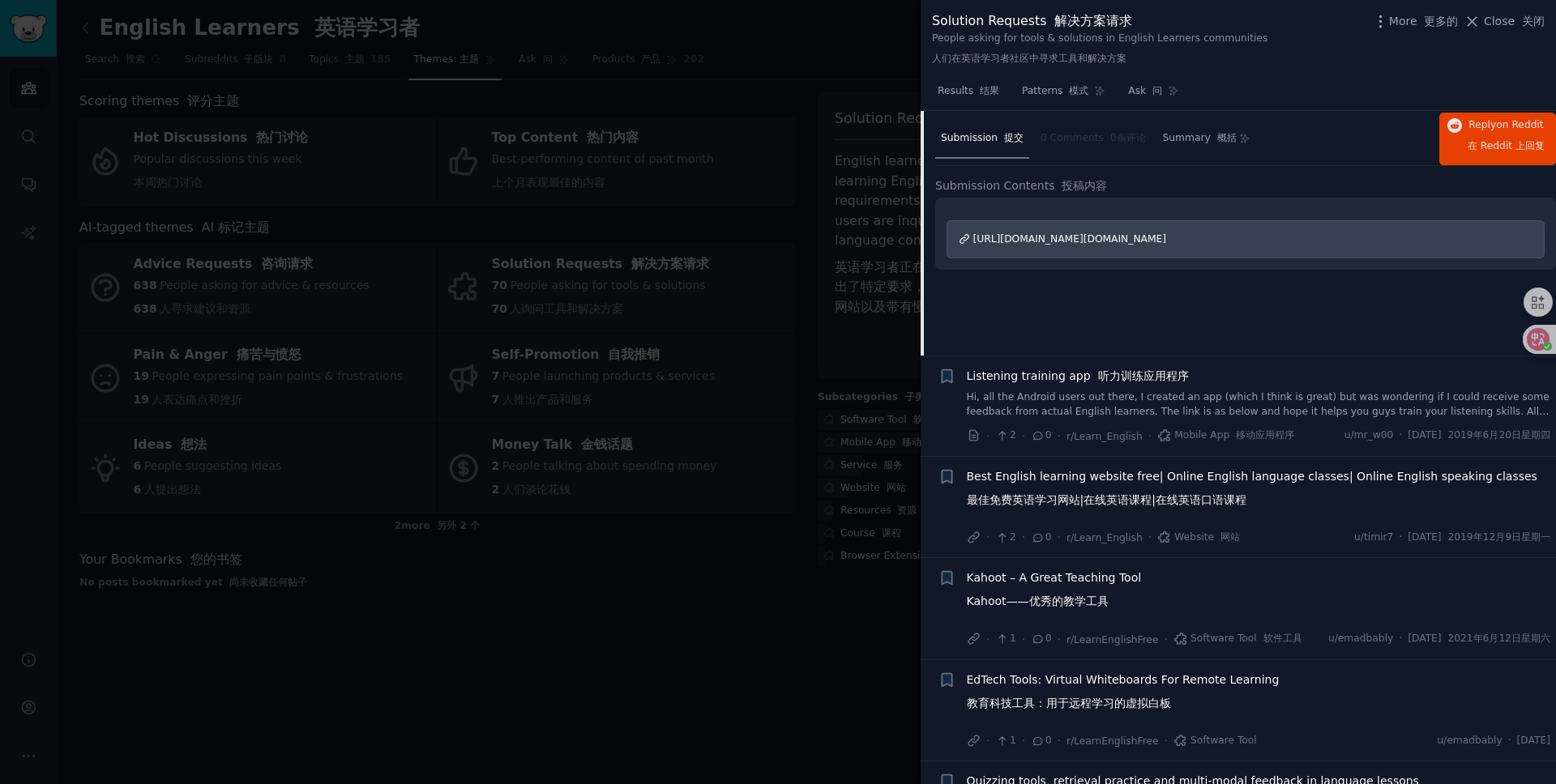
click at [598, 330] on div at bounding box center [778, 392] width 1556 height 784
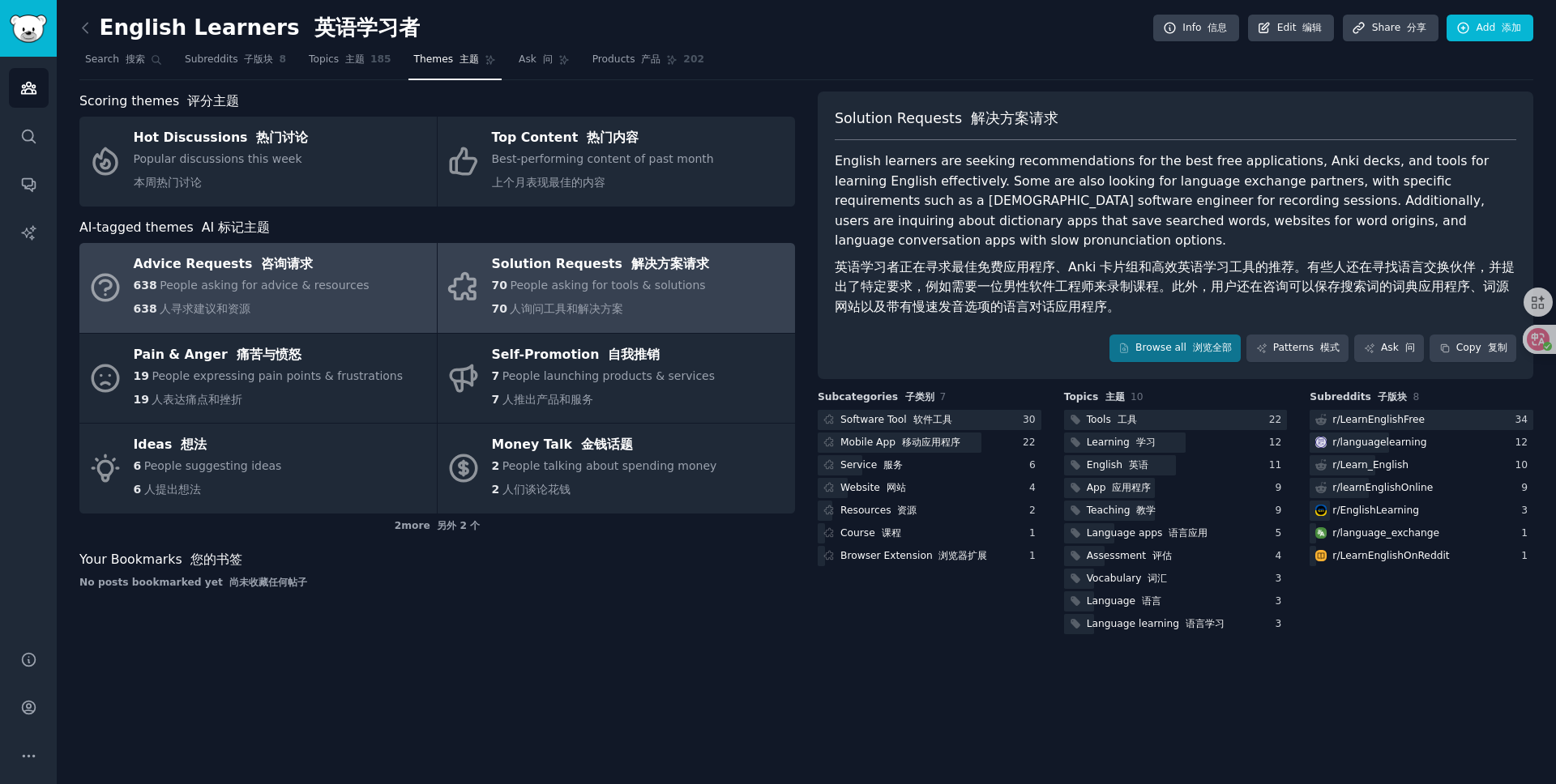
click at [270, 288] on span "People asking for advice & resources" at bounding box center [263, 285] width 209 height 13
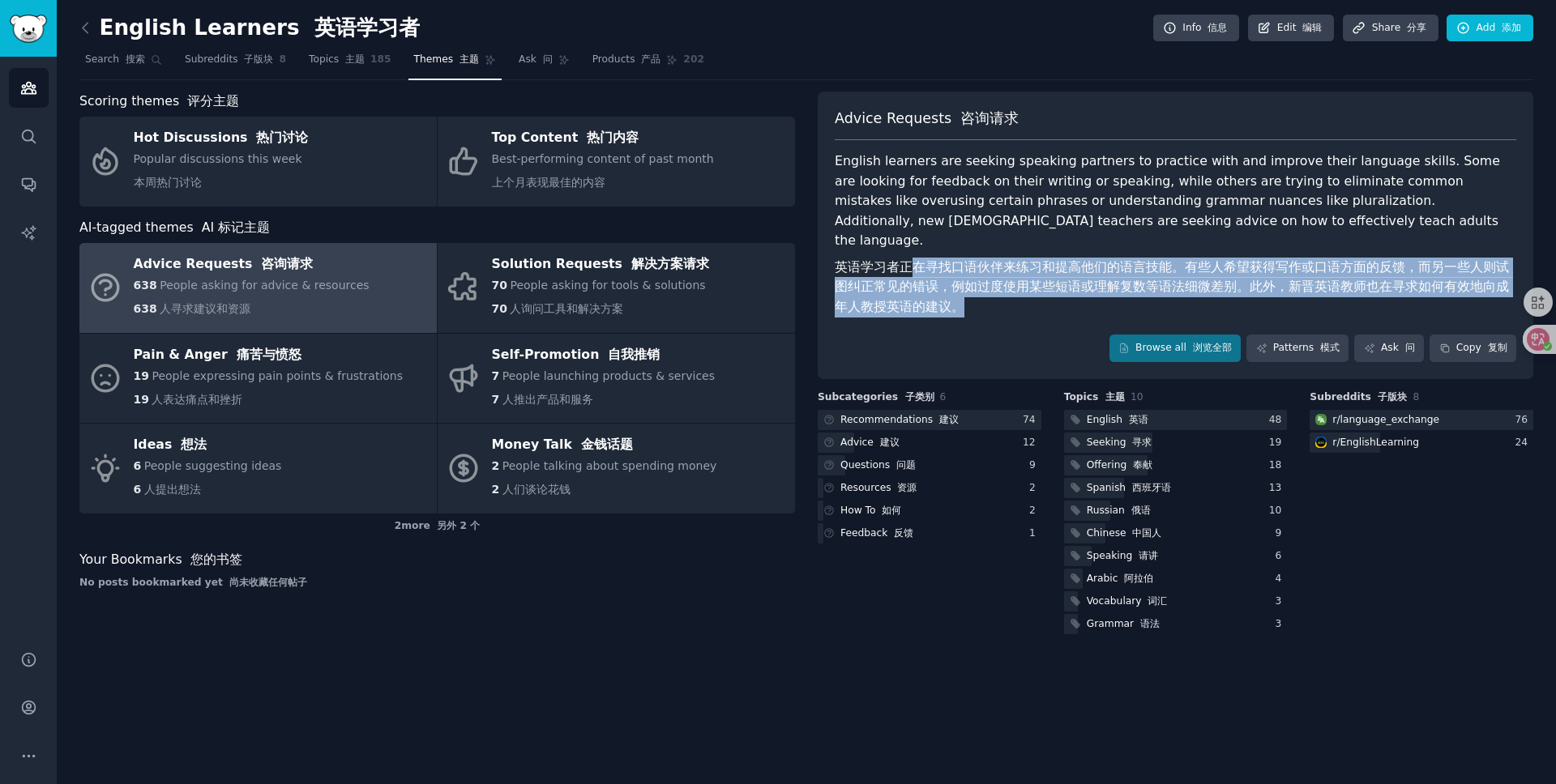
drag, startPoint x: 915, startPoint y: 248, endPoint x: 982, endPoint y: 282, distance: 75.1
click at [982, 282] on font "英语学习者正在寻找口语伙伴来练习和提高他们的语言技能。有些人希望获得写作或口语方面的反馈，而另一些人则试图纠正常见的错误，例如过度使用某些短语或理解复数等语法…" at bounding box center [1176, 287] width 681 height 60
click at [1010, 282] on font "英语学习者正在寻找口语伙伴来练习和提高他们的语言技能。有些人希望获得写作或口语方面的反馈，而另一些人则试图纠正常见的错误，例如过度使用某些短语或理解复数等语法…" at bounding box center [1176, 287] width 681 height 60
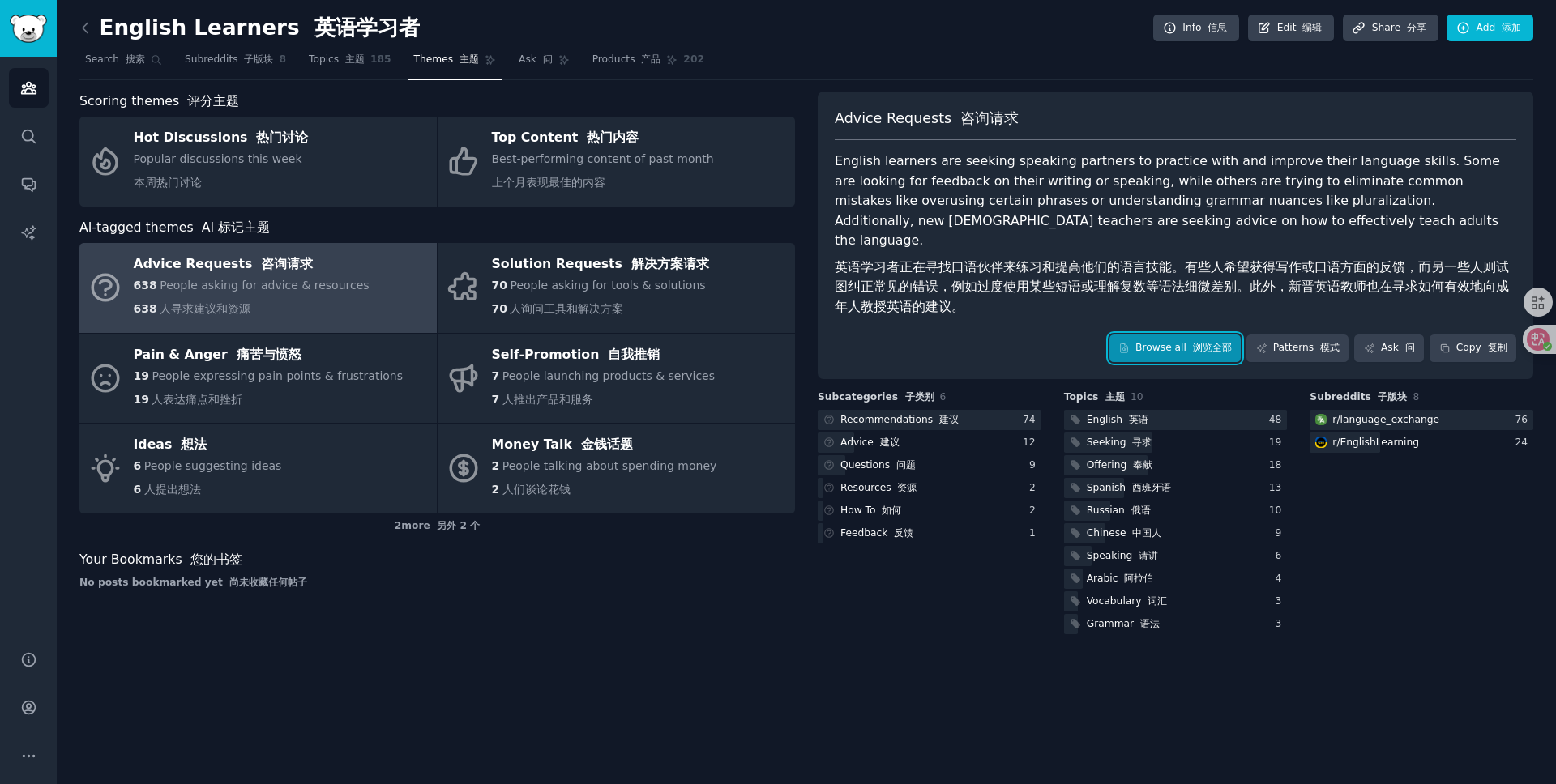
click at [1169, 335] on link "Browse all 浏览全部" at bounding box center [1176, 349] width 133 height 28
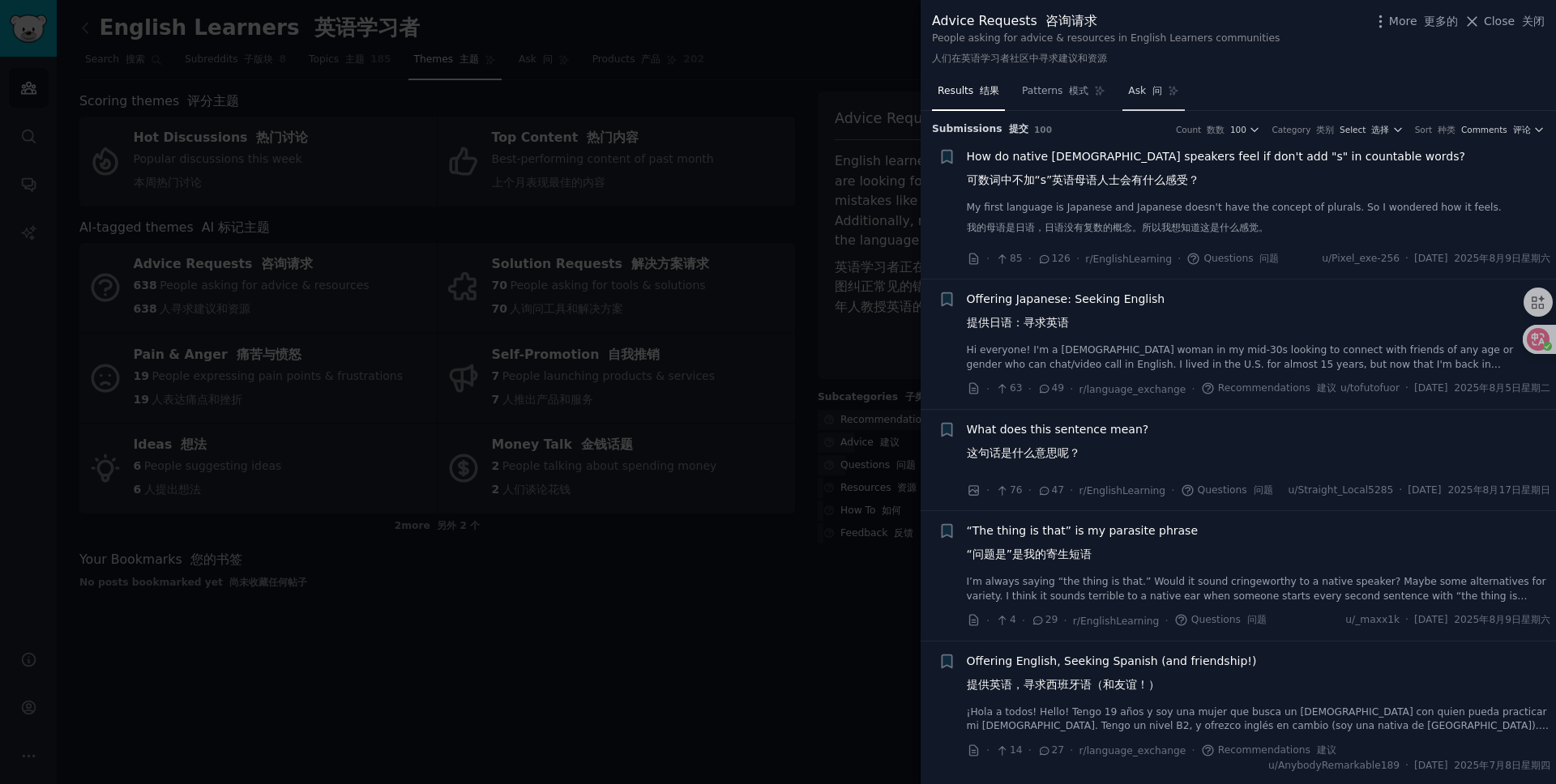
click at [1146, 94] on font at bounding box center [1149, 90] width 6 height 11
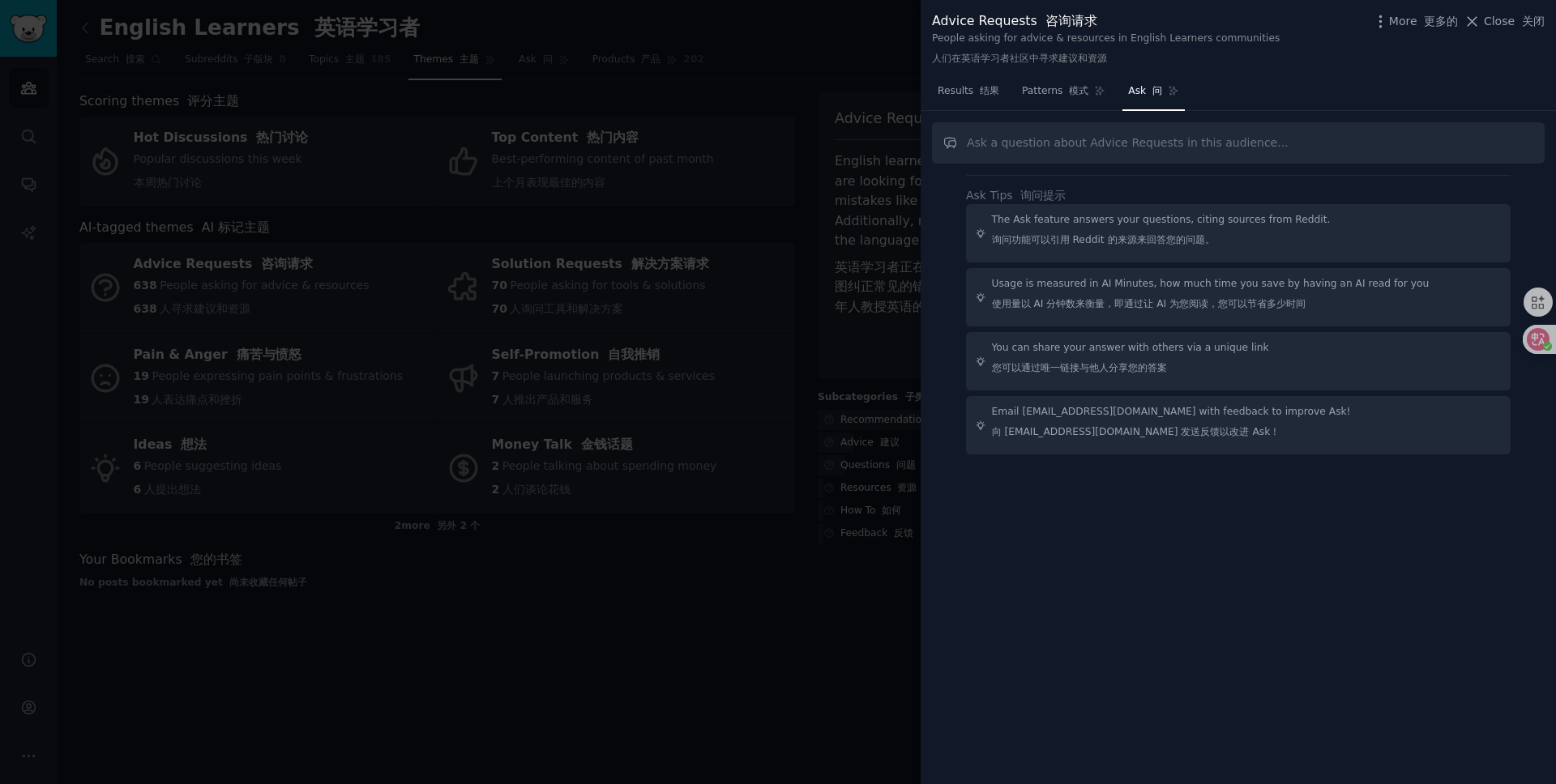
click at [391, 108] on div at bounding box center [778, 392] width 1556 height 784
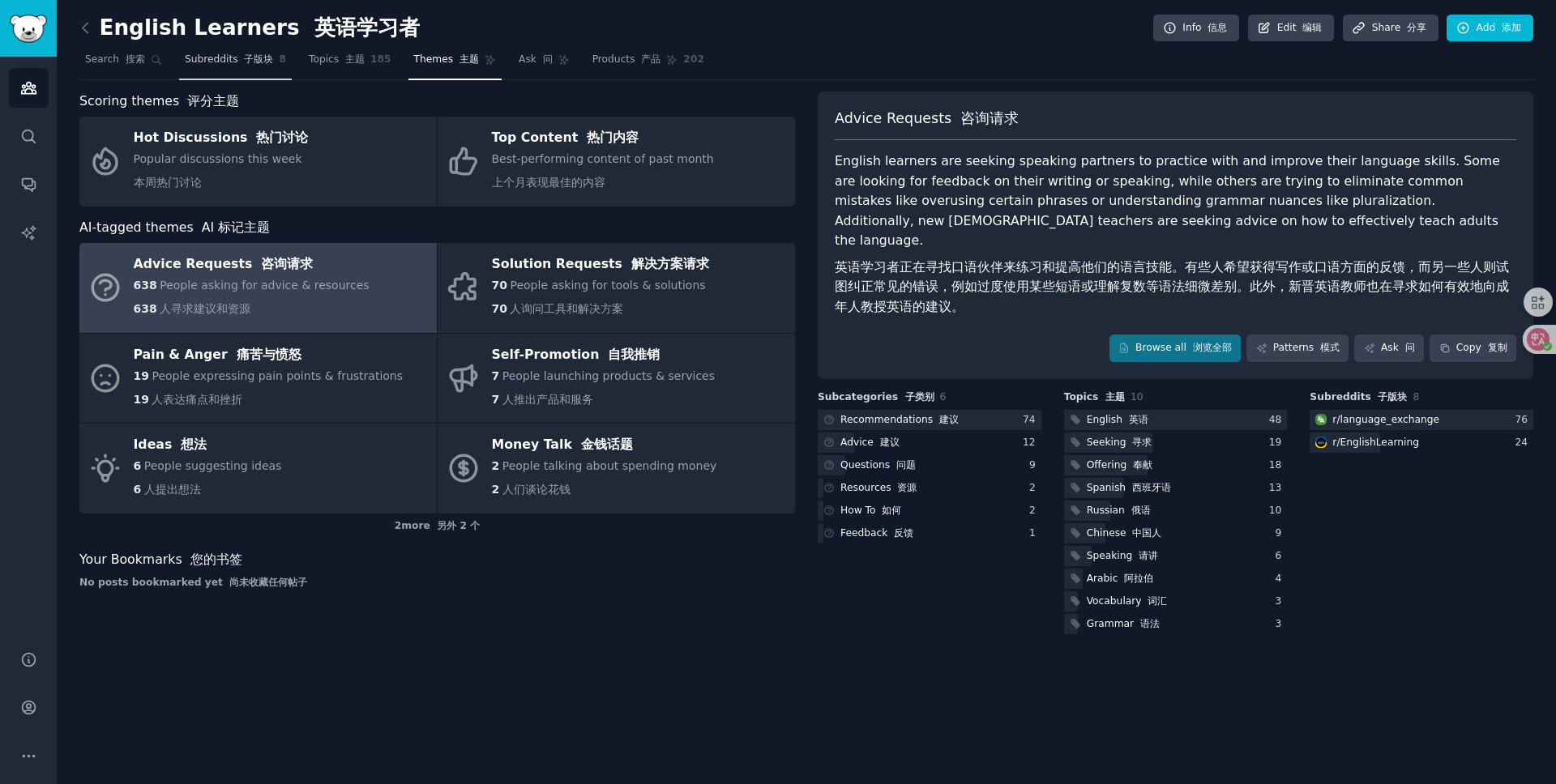
click at [225, 63] on span "Subreddits 子版块" at bounding box center [229, 60] width 89 height 15
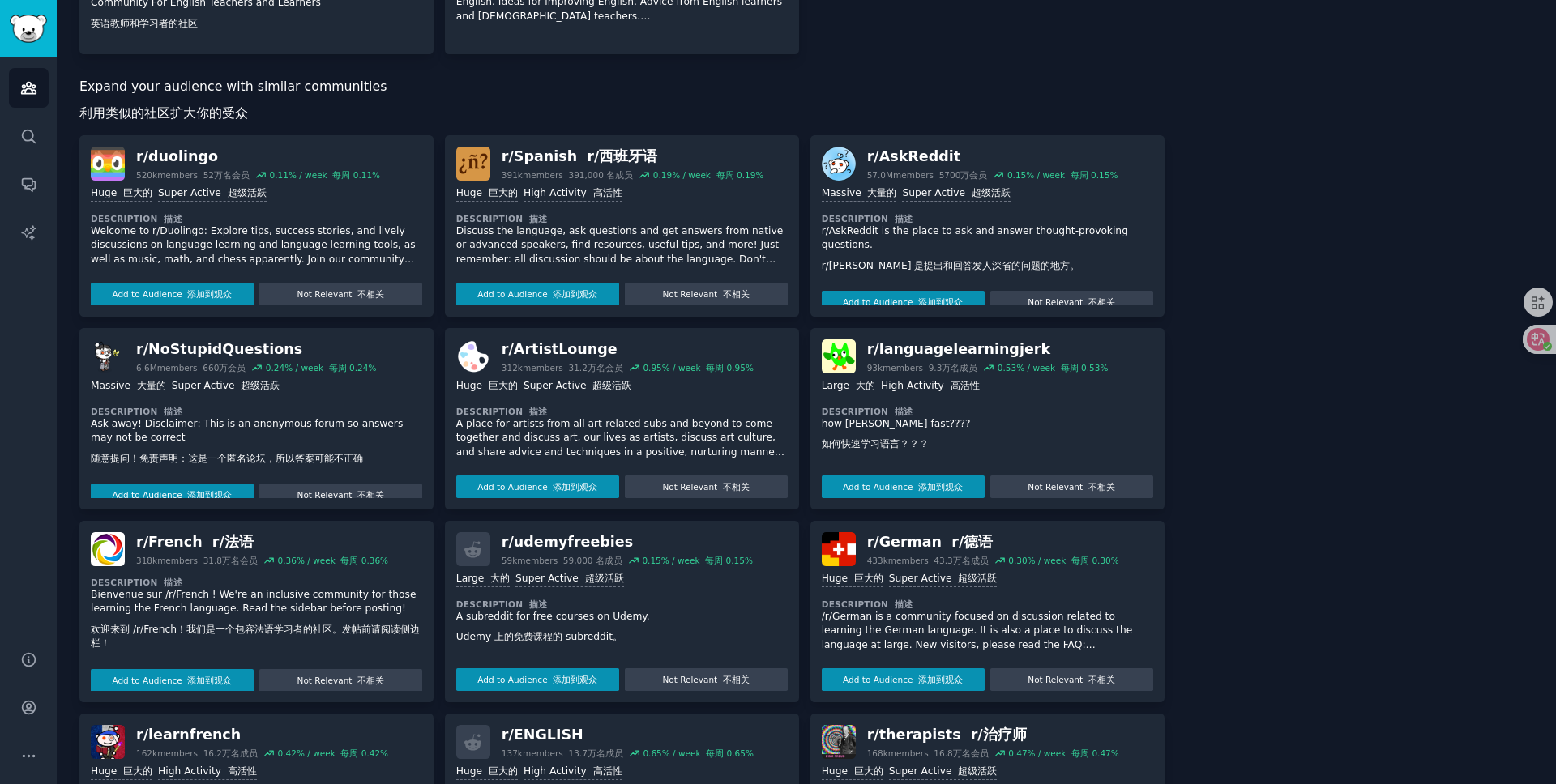
click at [268, 439] on p "Ask away! Disclaimer: This is an anonymous forum so answers may not be correct …" at bounding box center [257, 444] width 331 height 56
click at [220, 350] on div "r/ NoStupidQuestions" at bounding box center [256, 350] width 240 height 20
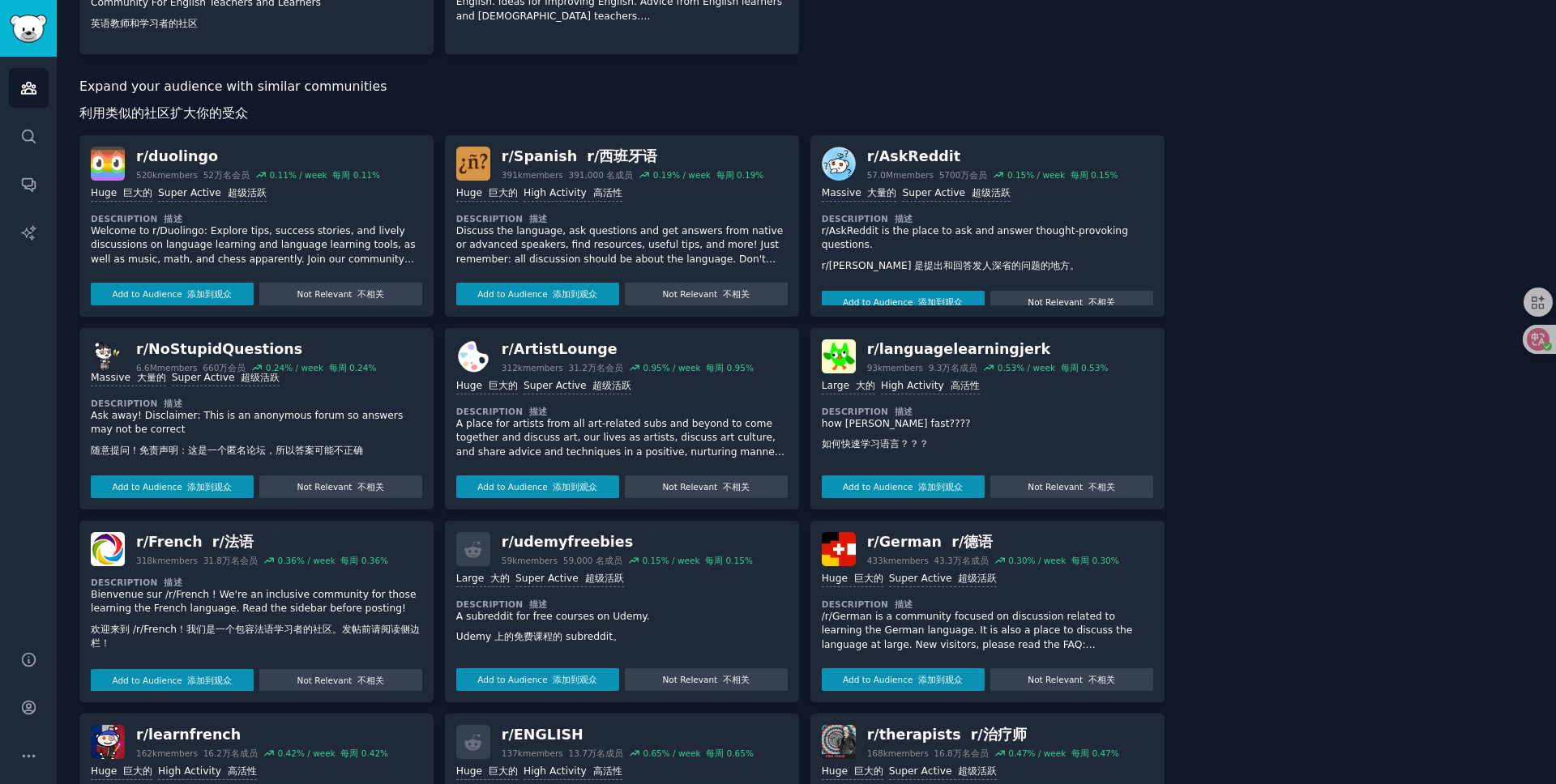
click at [117, 360] on img at bounding box center [108, 356] width 34 height 34
click at [160, 350] on div "r/ NoStupidQuestions" at bounding box center [256, 350] width 240 height 20
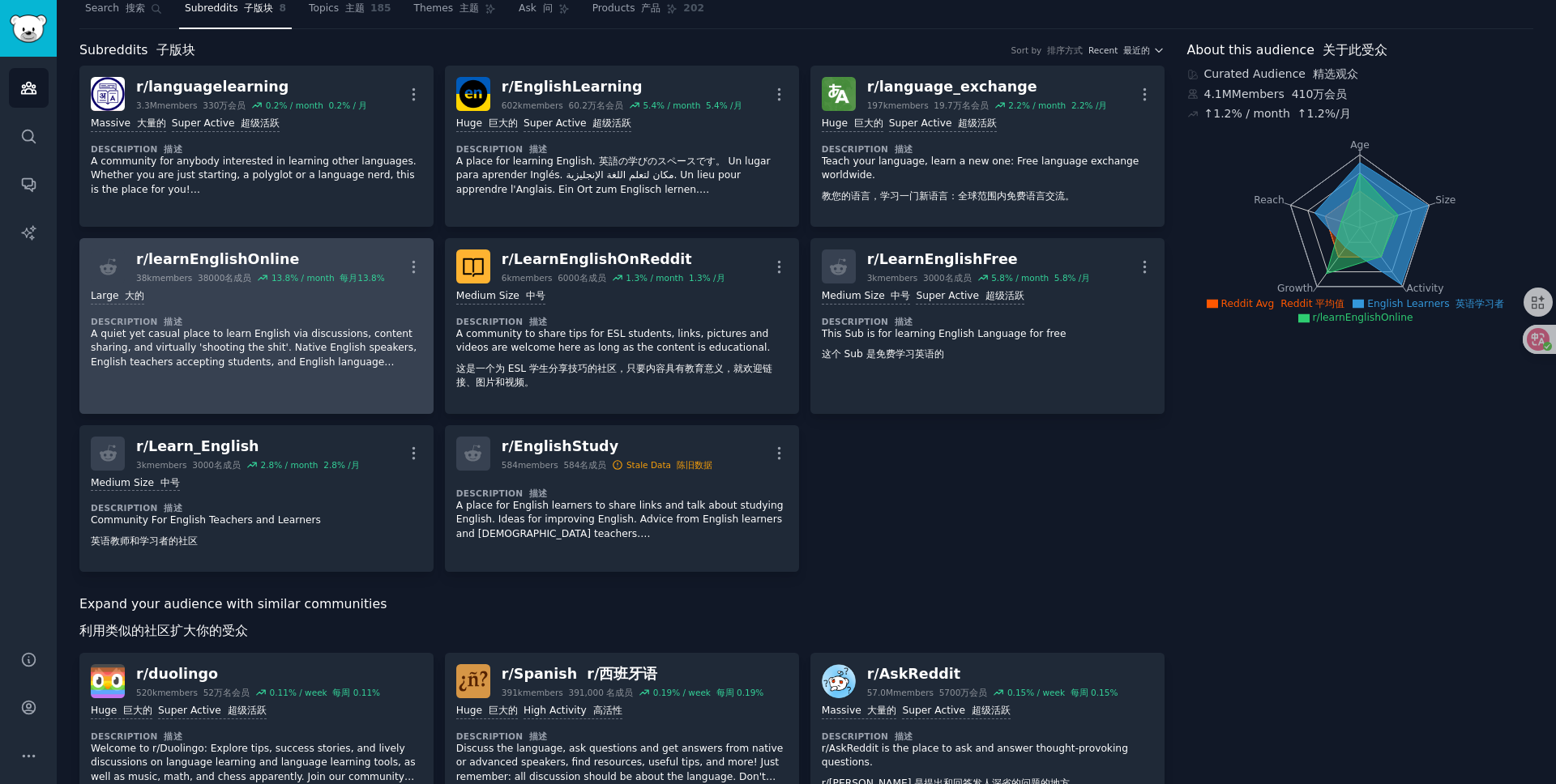
scroll to position [0, 0]
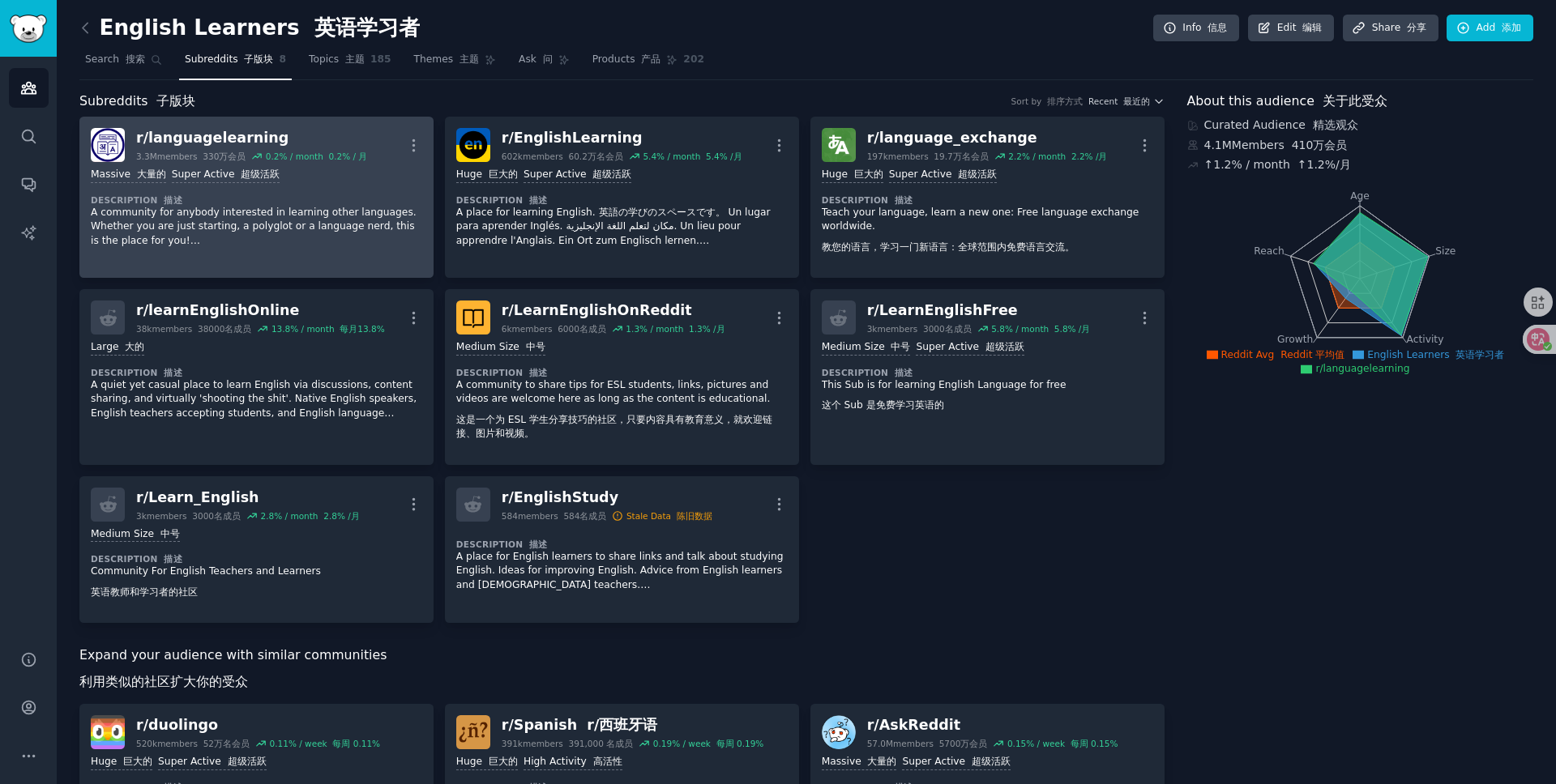
click at [244, 221] on p "A community for anybody interested in learning other languages. Whether you are…" at bounding box center [257, 227] width 331 height 43
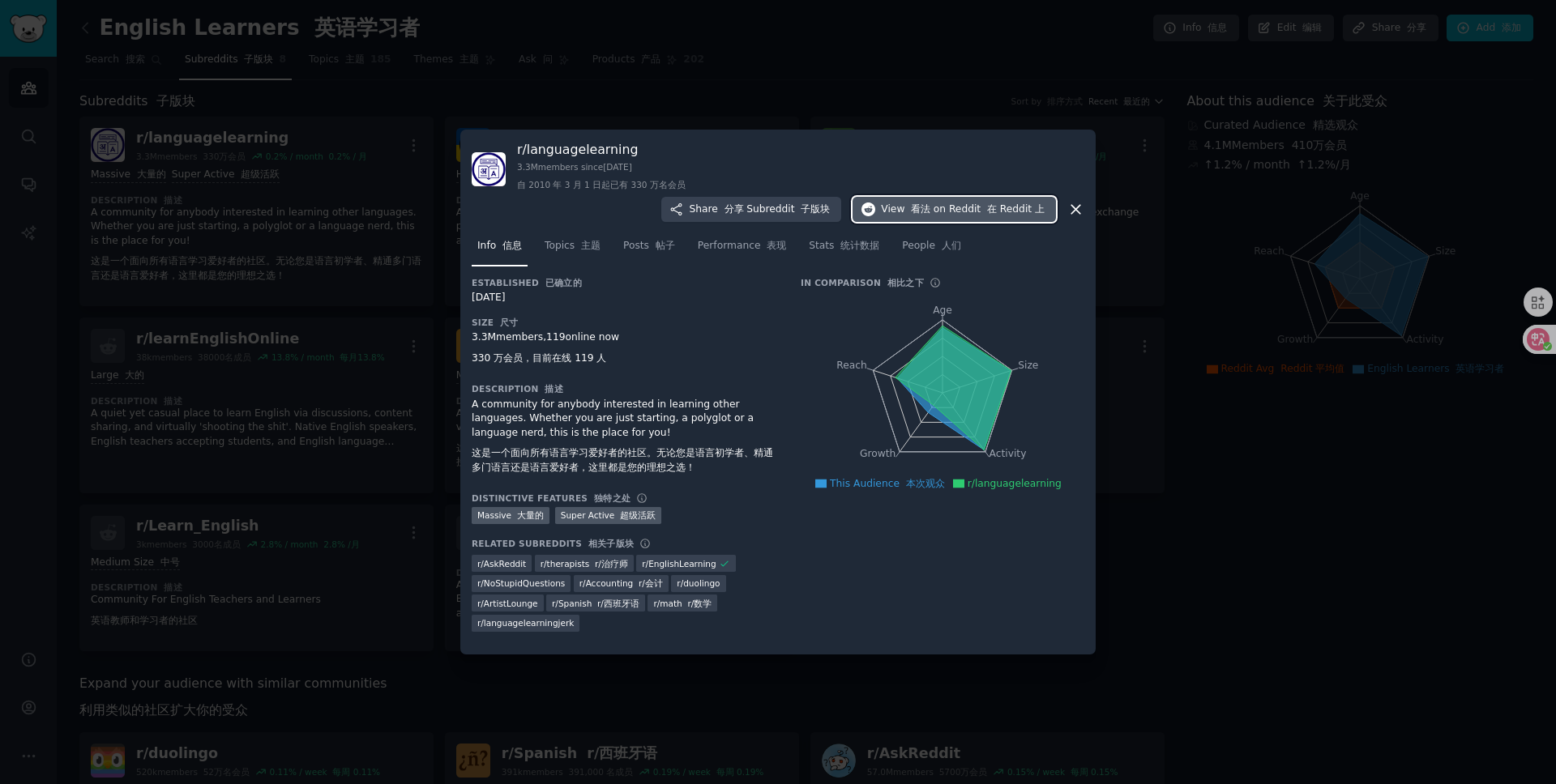
click at [992, 202] on span "on Reddit 在 Reddit 上" at bounding box center [989, 210] width 111 height 15
